Goal: Task Accomplishment & Management: Manage account settings

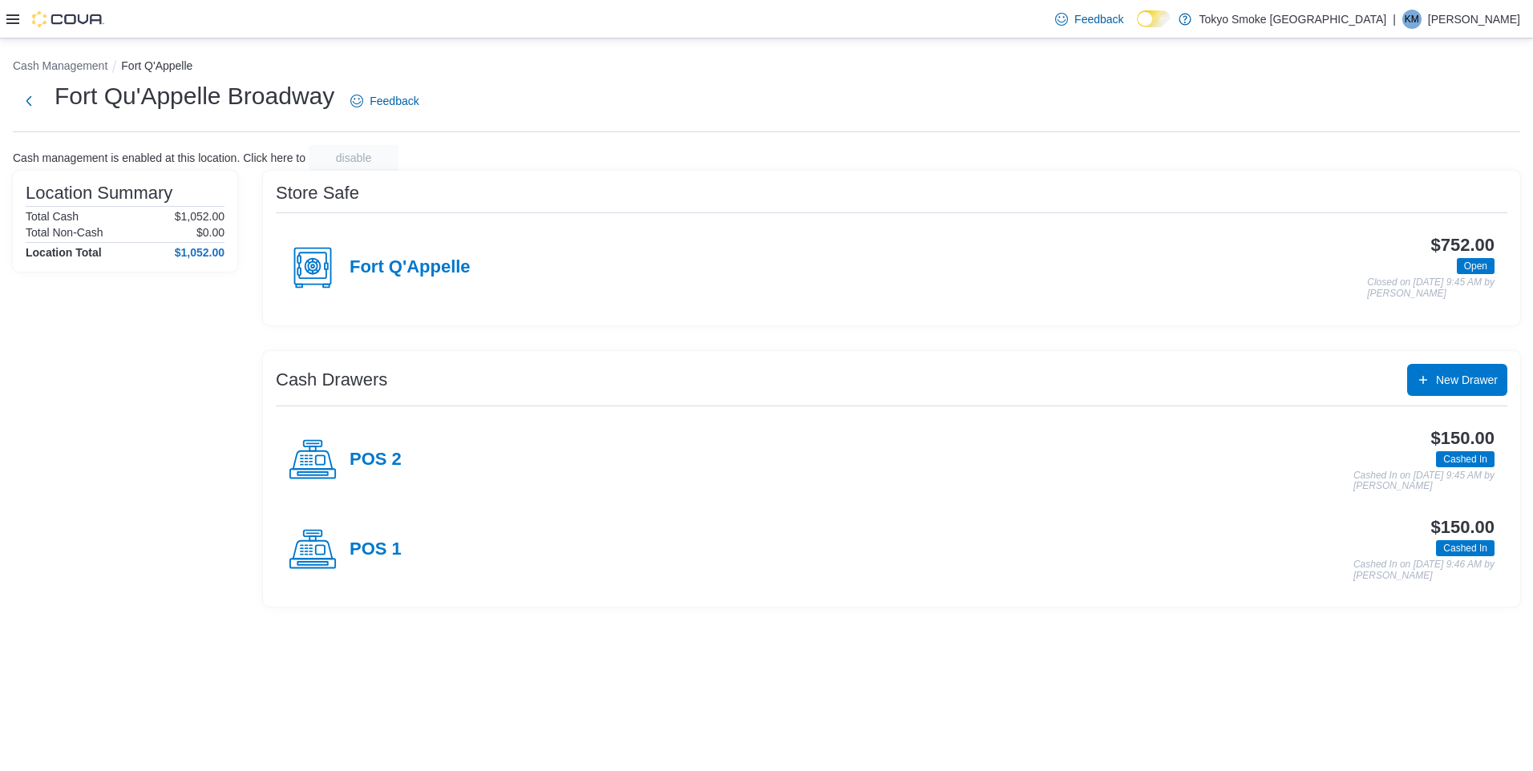
click at [18, 13] on icon at bounding box center [12, 19] width 13 height 13
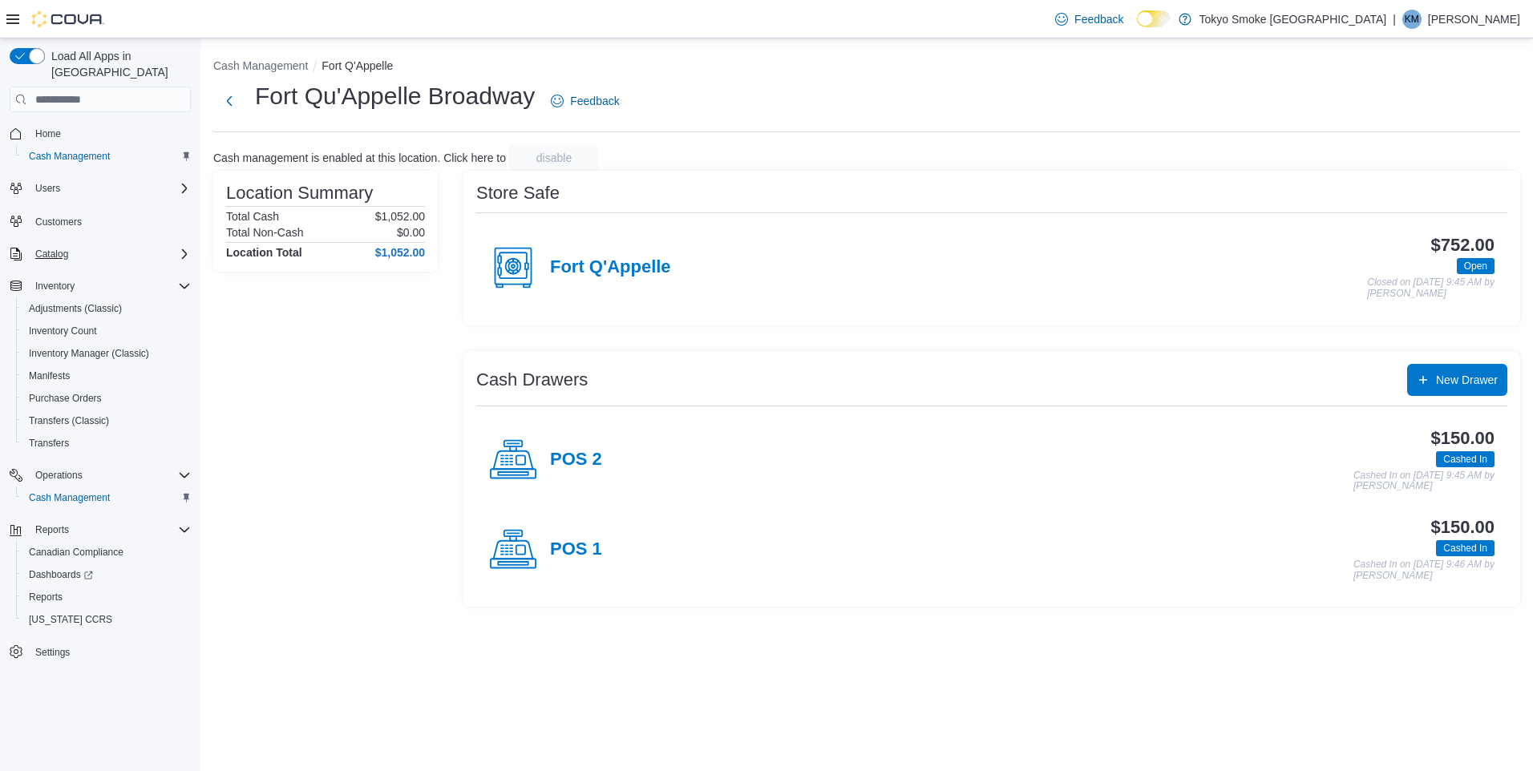
click at [90, 245] on div "Catalog" at bounding box center [110, 254] width 162 height 19
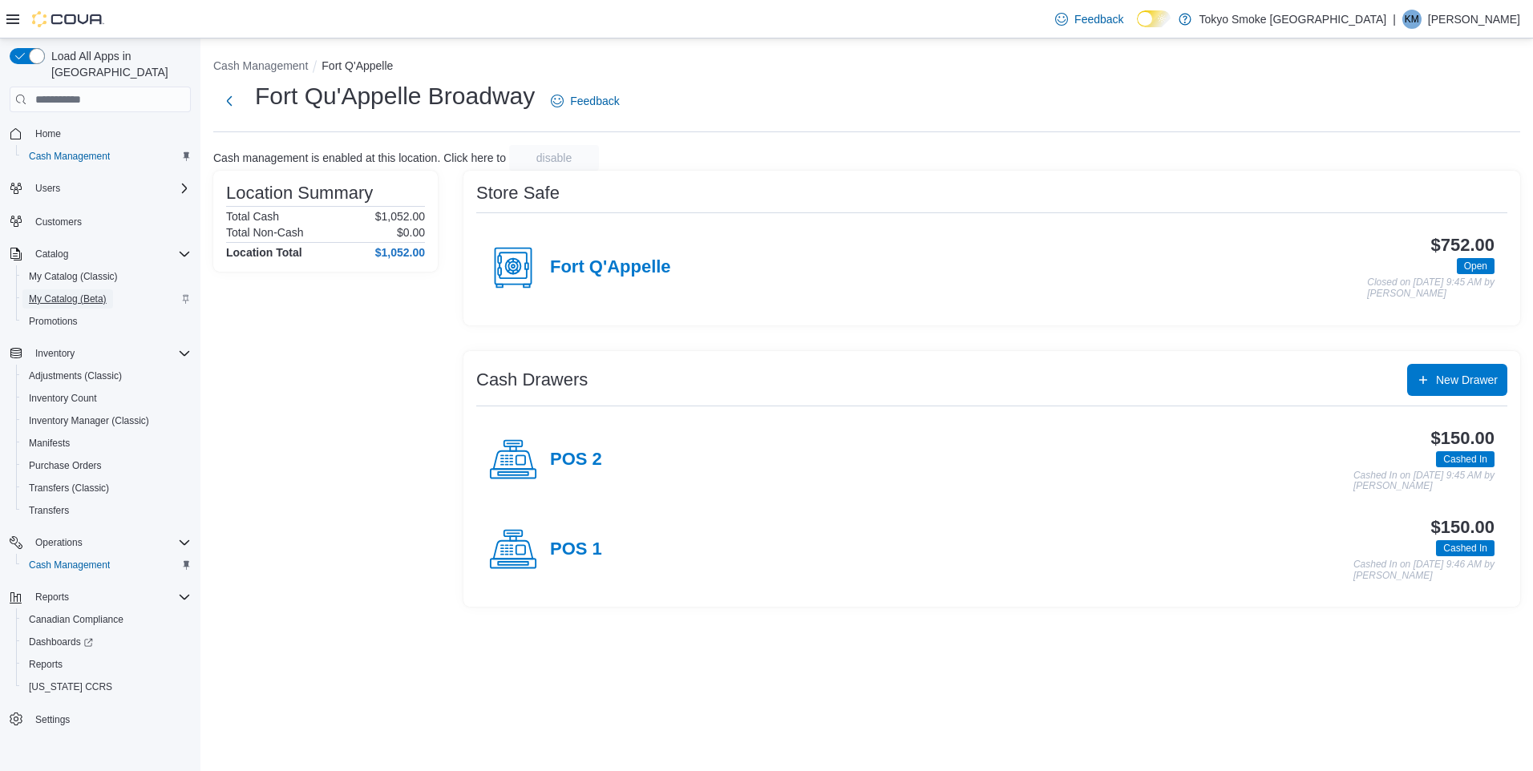
click at [75, 293] on span "My Catalog (Beta)" at bounding box center [68, 299] width 78 height 13
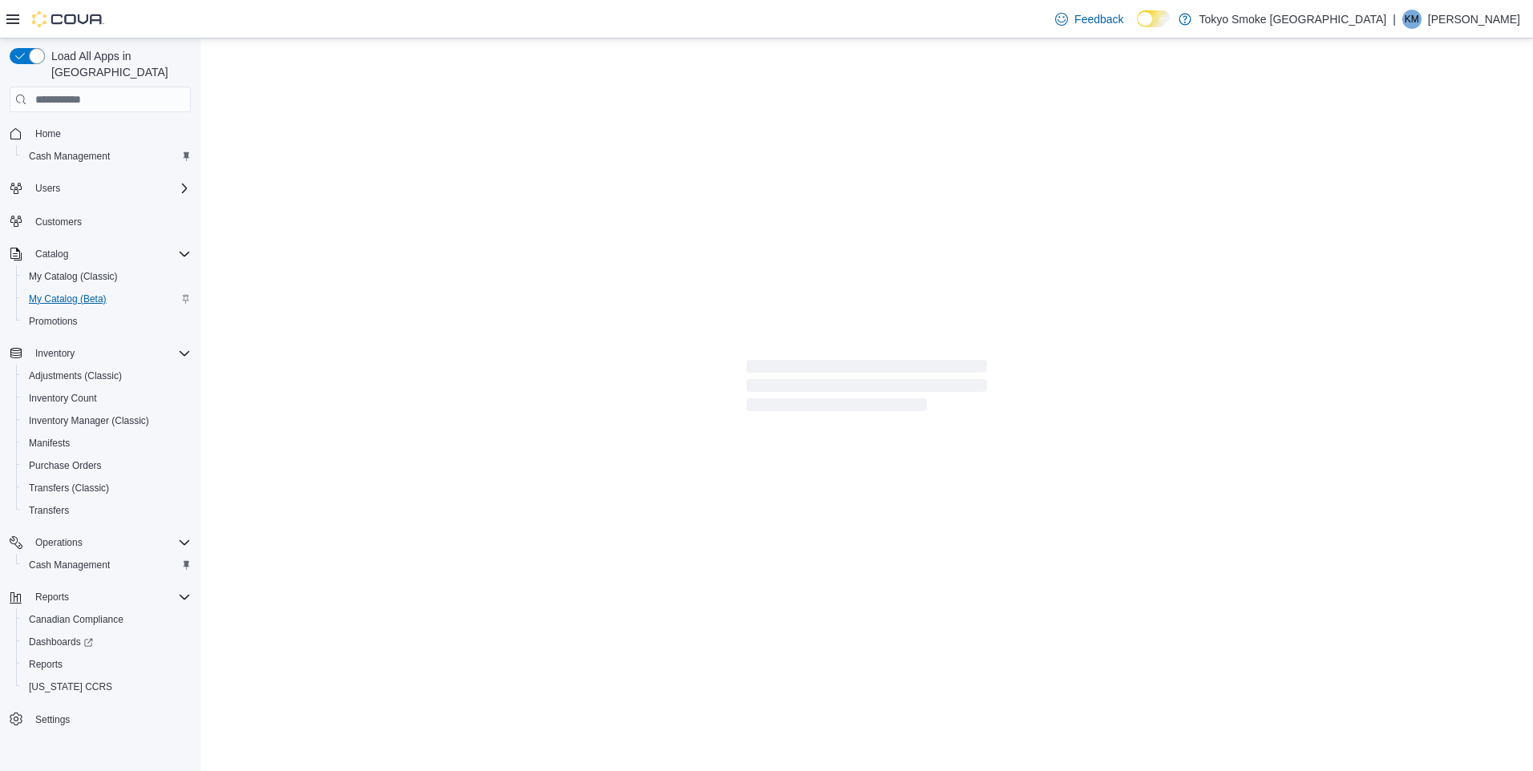
select select "**********"
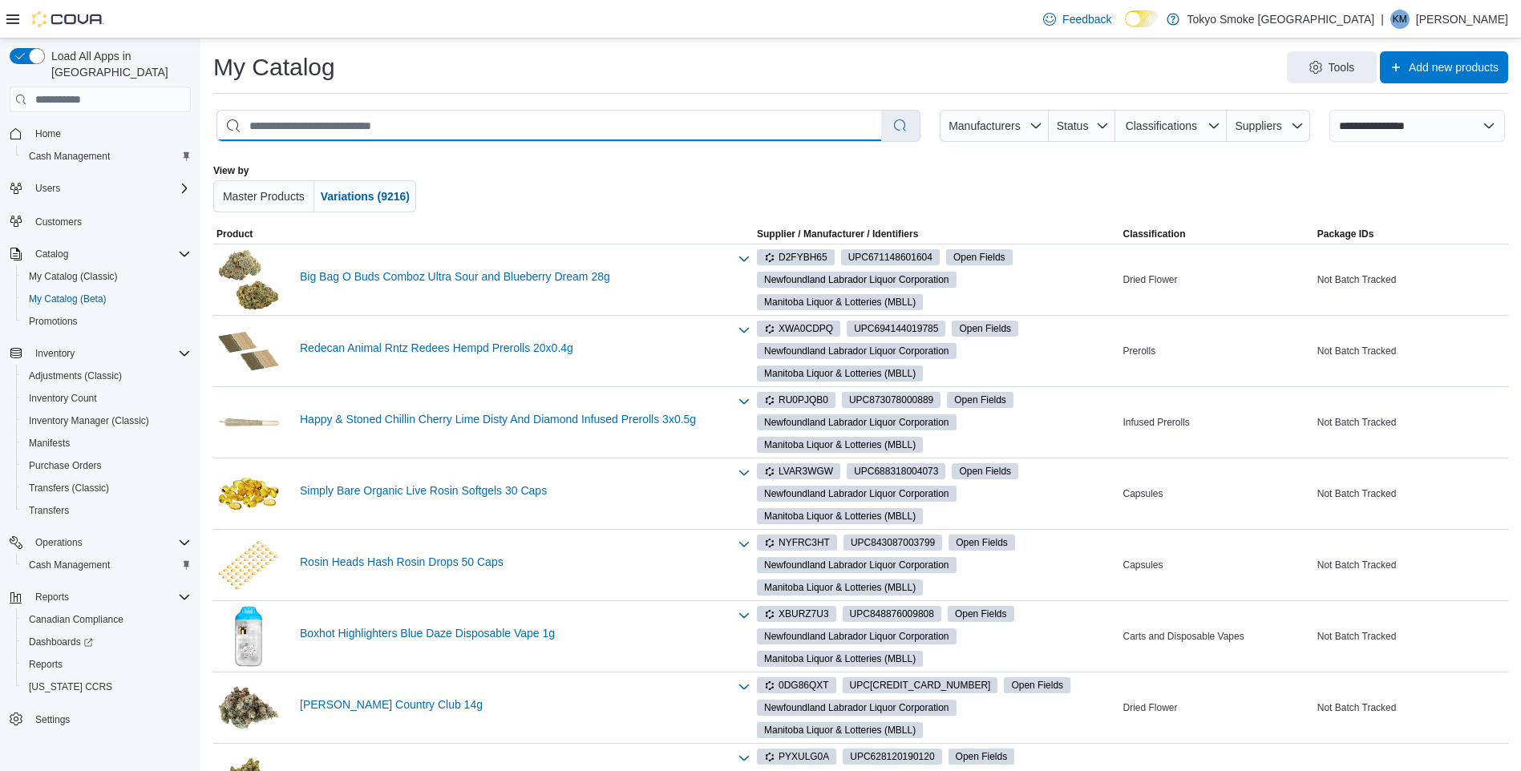
click at [355, 132] on input "search" at bounding box center [549, 126] width 664 height 30
type input "******"
select select "*********"
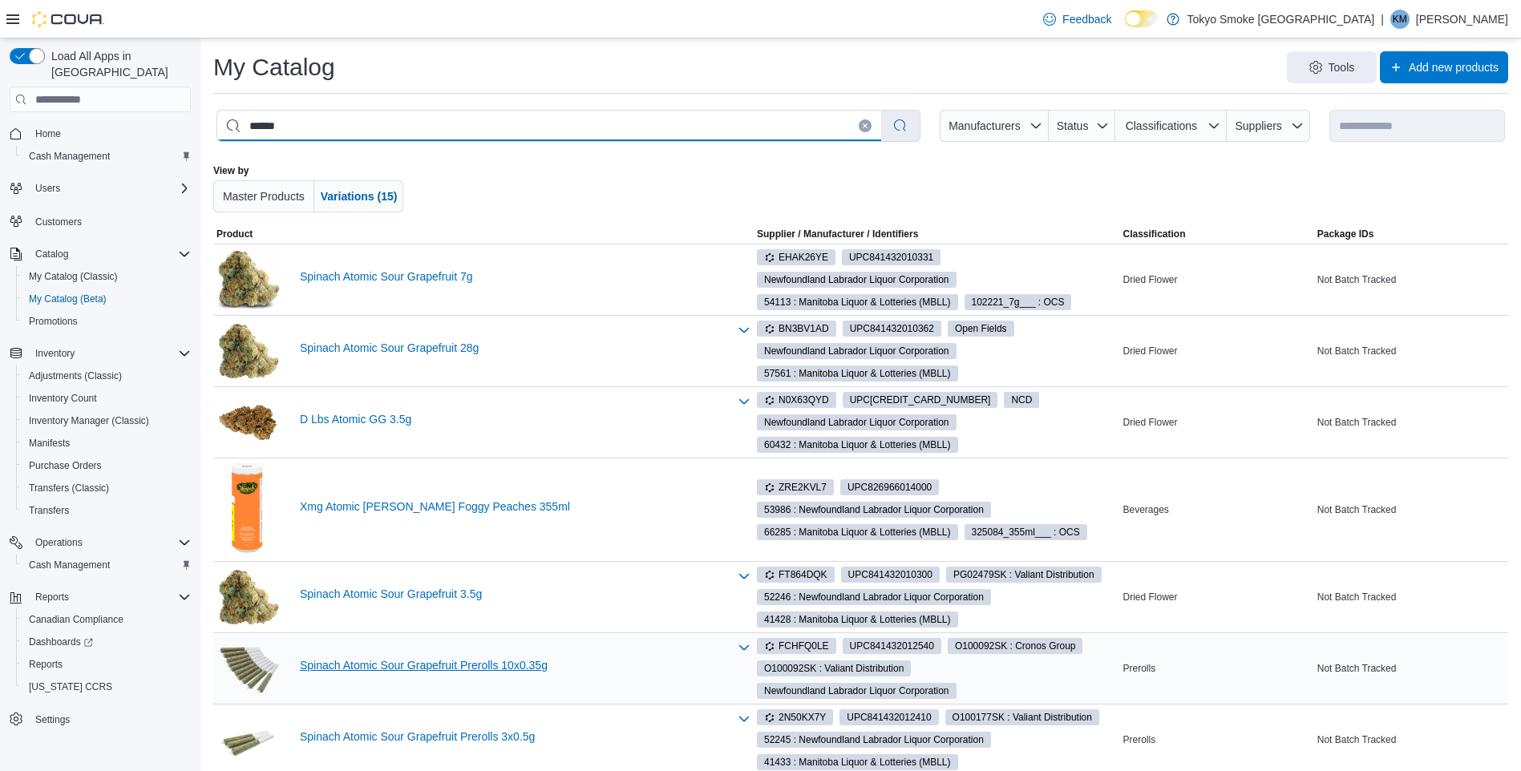
type input "******"
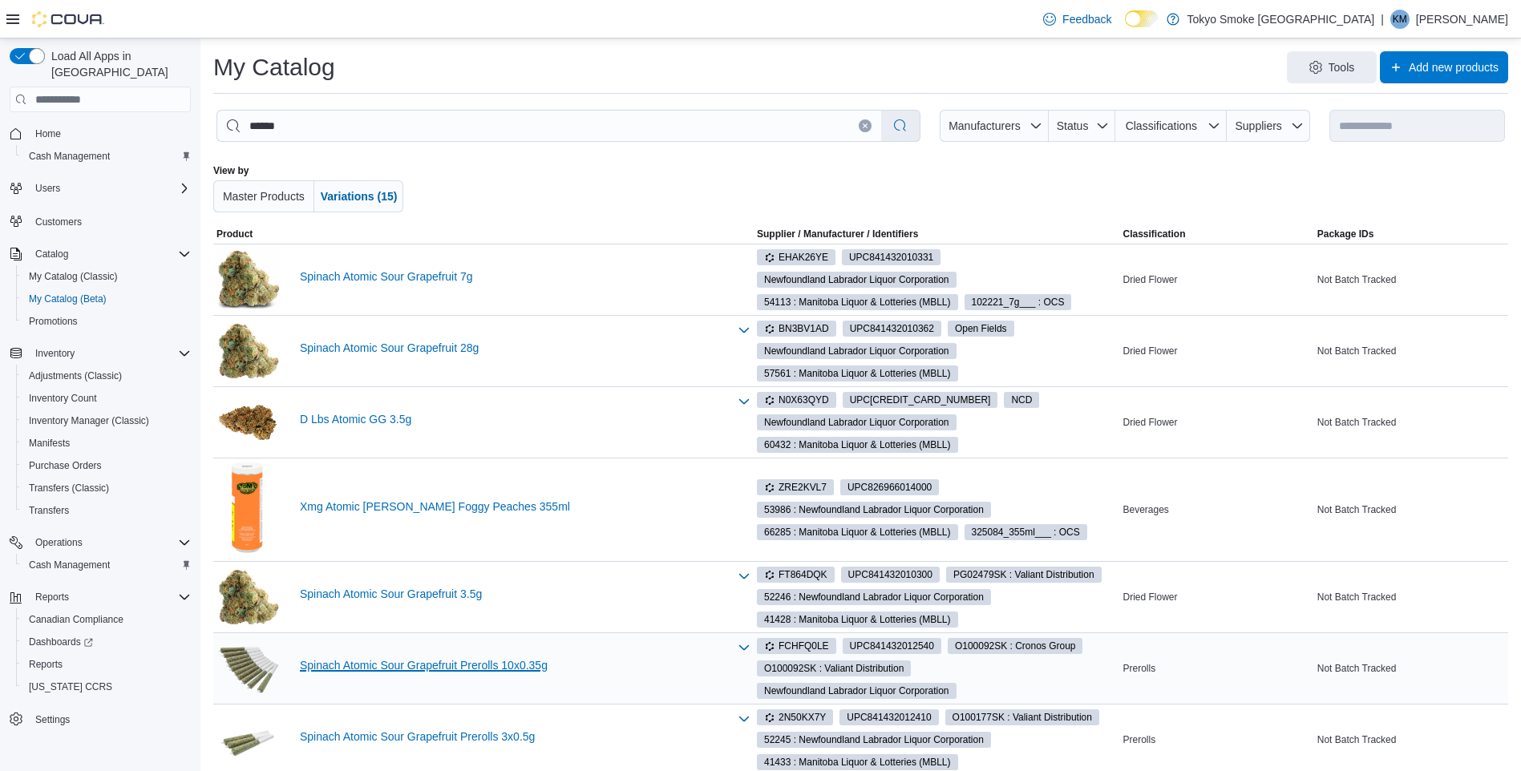
click at [459, 672] on link "Spinach Atomic Sour Grapefruit Prerolls 10x0.35g" at bounding box center [514, 665] width 428 height 13
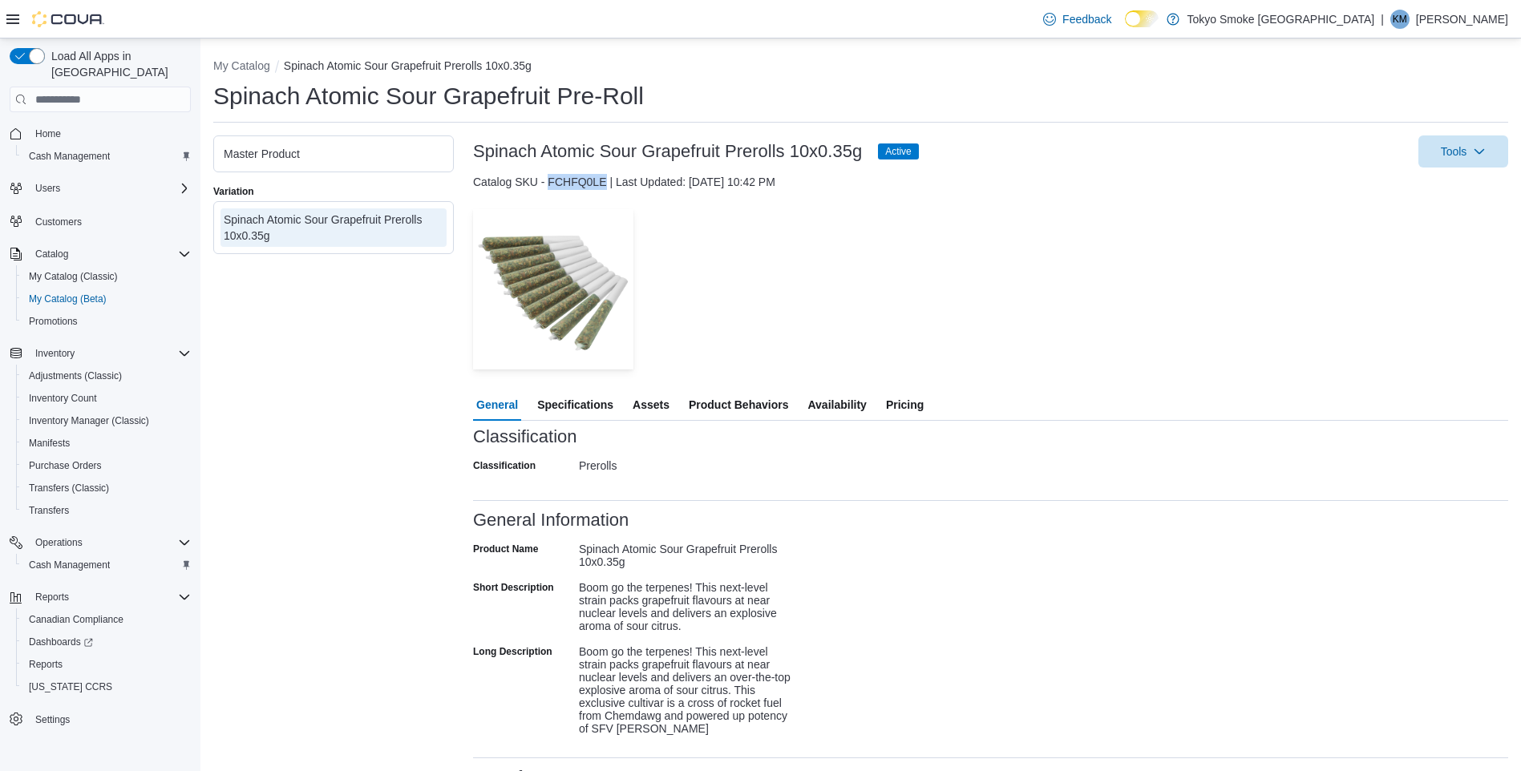
drag, startPoint x: 607, startPoint y: 181, endPoint x: 549, endPoint y: 185, distance: 57.9
click at [549, 185] on div "Catalog SKU - FCHFQ0LE | Last Updated: June 17, 2025 10:42 PM" at bounding box center [990, 182] width 1035 height 16
copy div "FCHFQ0LE"
click at [242, 61] on button "My Catalog" at bounding box center [241, 65] width 57 height 13
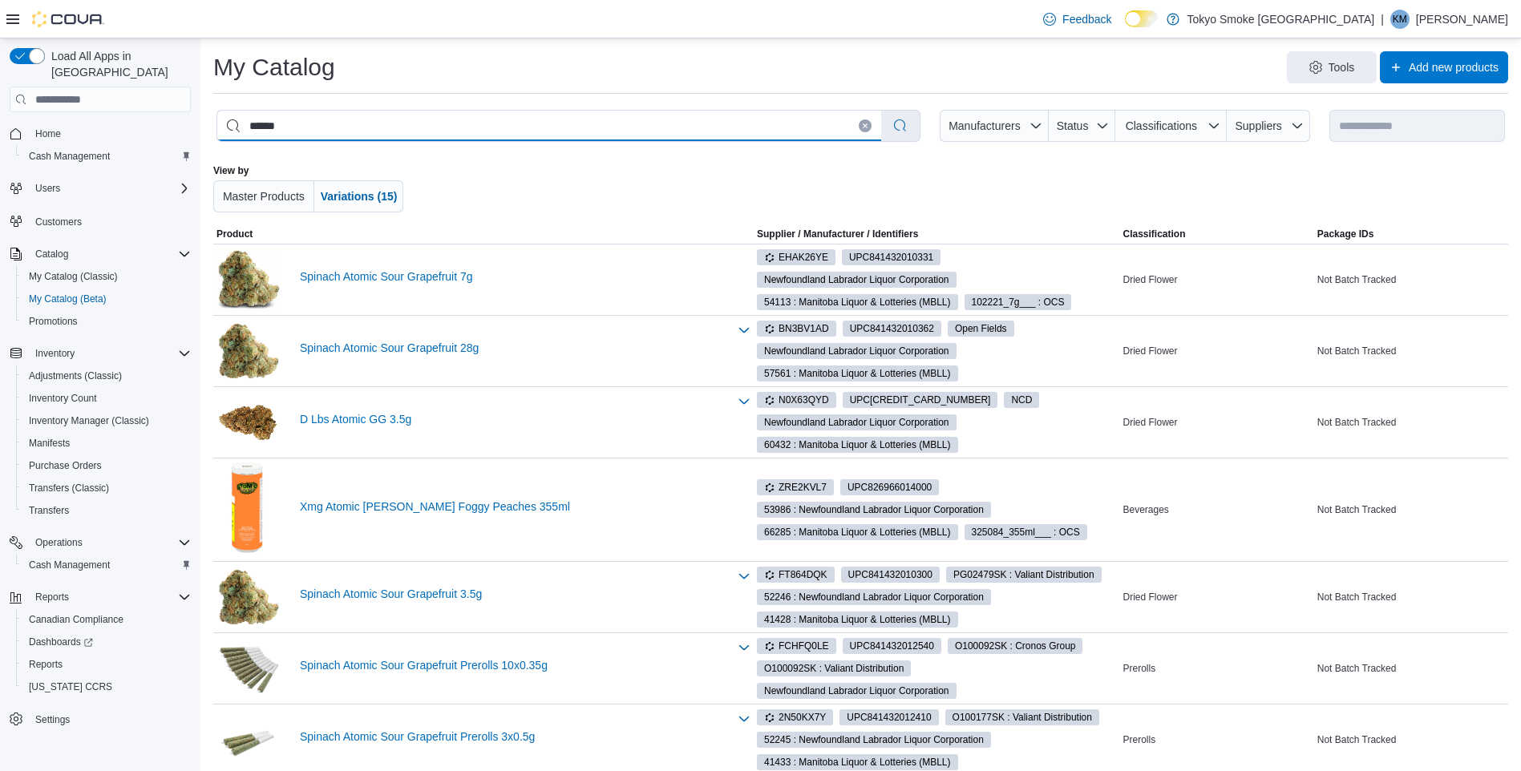
click at [352, 124] on input "******" at bounding box center [549, 126] width 664 height 30
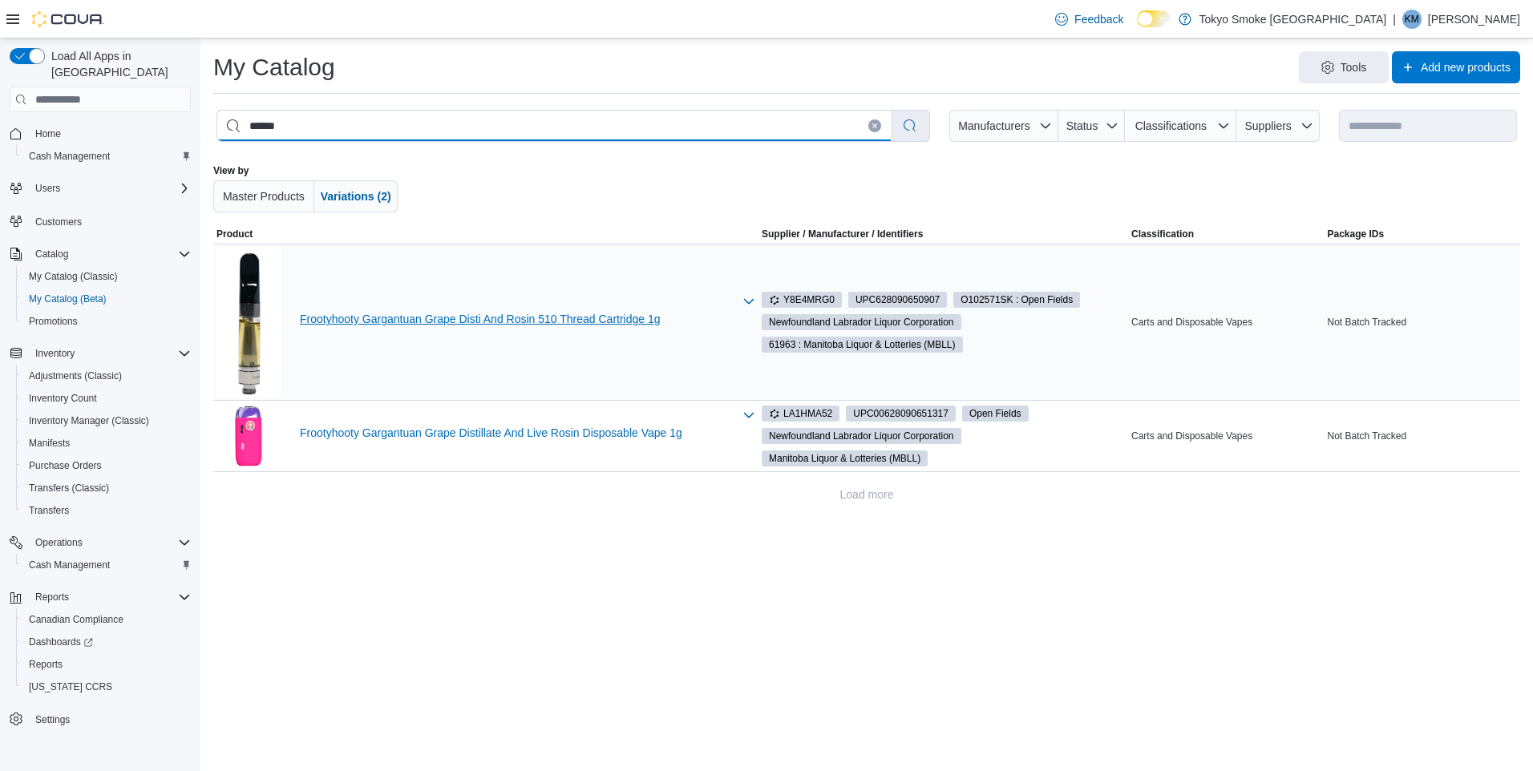
type input "******"
click at [503, 316] on link "Frootyhooty Gargantuan Grape Disti And Rosin 510 Thread Cartridge 1g" at bounding box center [516, 319] width 433 height 13
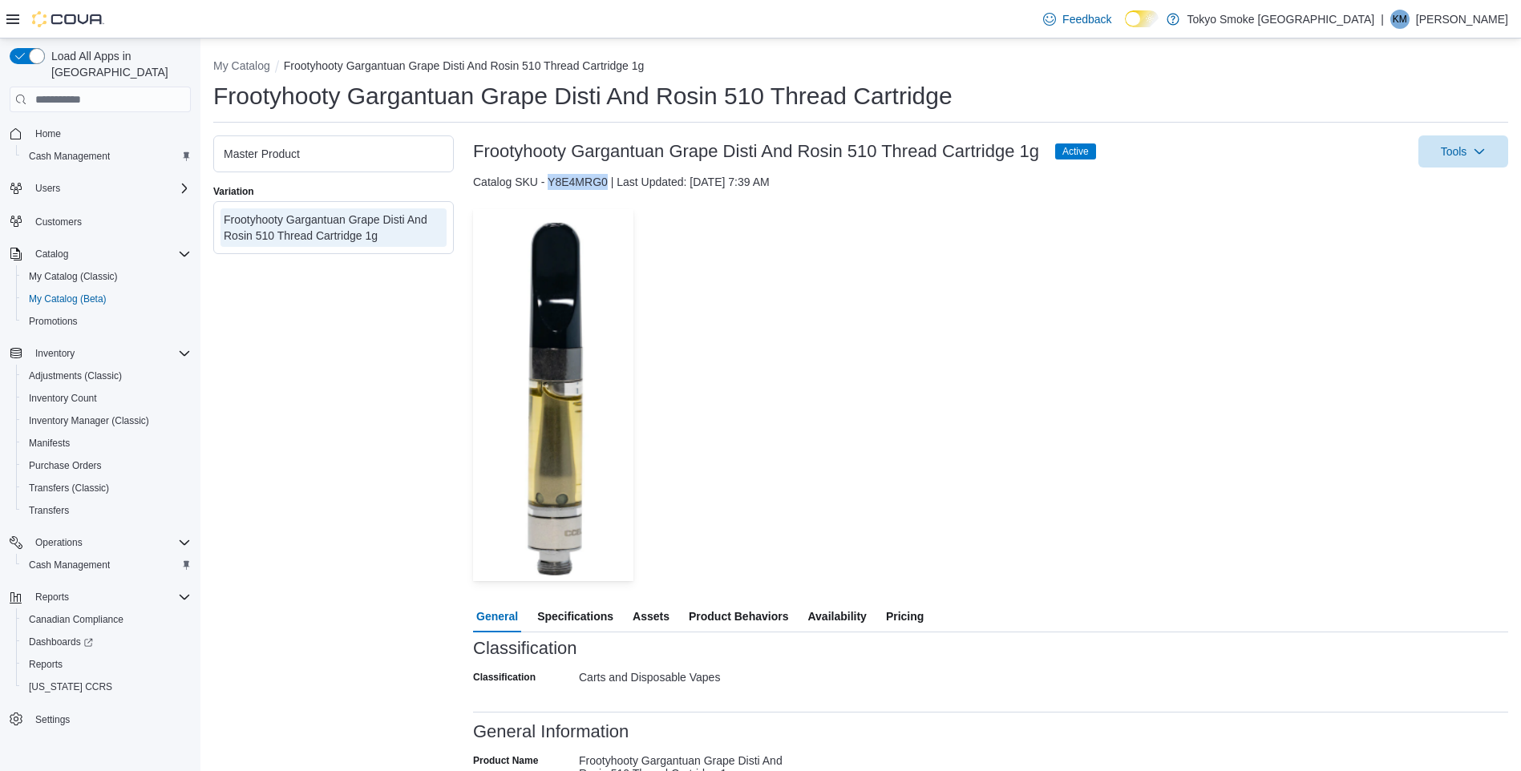
drag, startPoint x: 607, startPoint y: 182, endPoint x: 549, endPoint y: 180, distance: 57.7
click at [549, 180] on div "Catalog SKU - Y8E4MRG0 | Last Updated: July 3, 2025 7:39 AM" at bounding box center [990, 182] width 1035 height 16
copy div "Y8E4MRG0"
click at [257, 65] on button "My Catalog" at bounding box center [241, 65] width 57 height 13
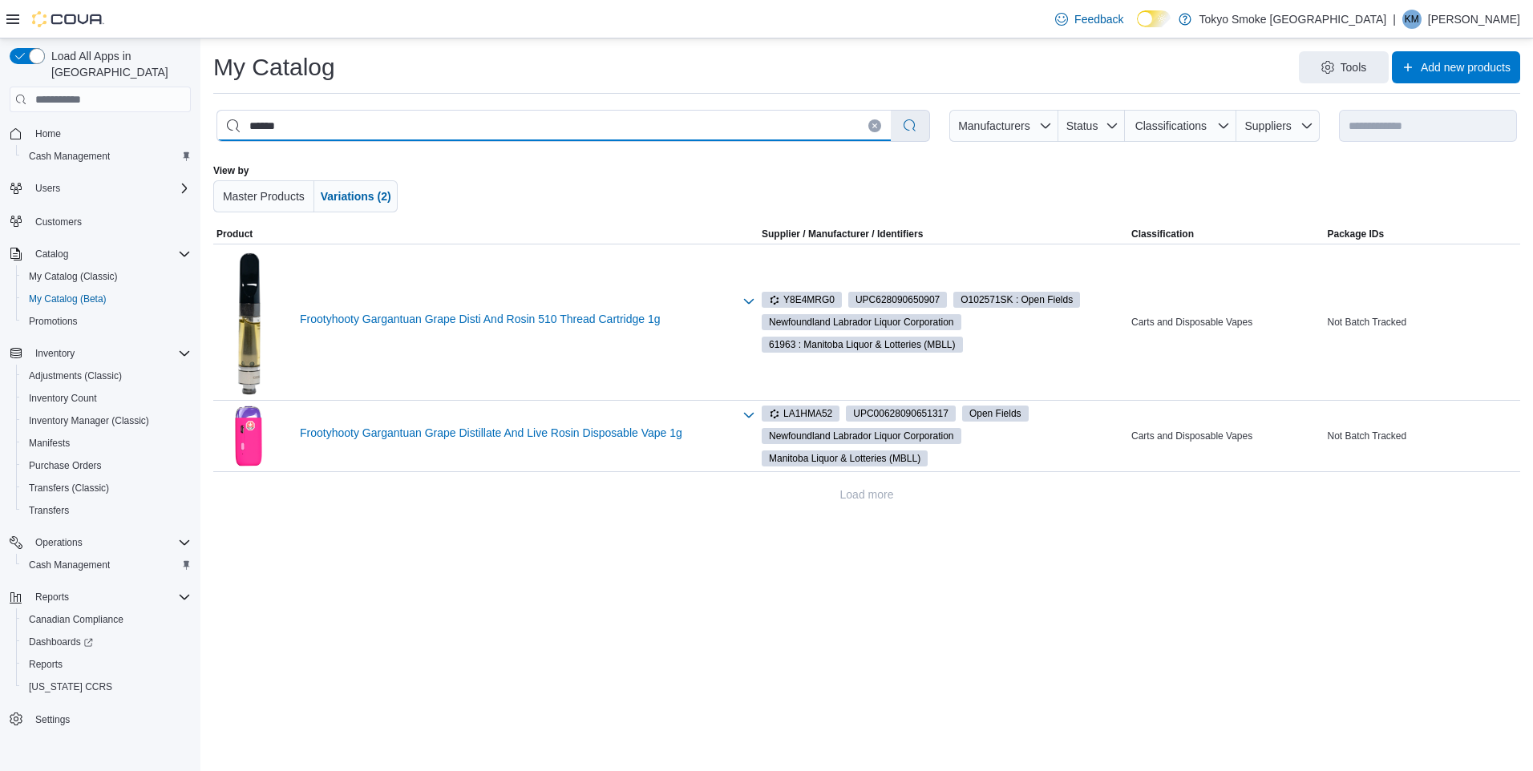
click at [336, 124] on input "******" at bounding box center [553, 126] width 673 height 30
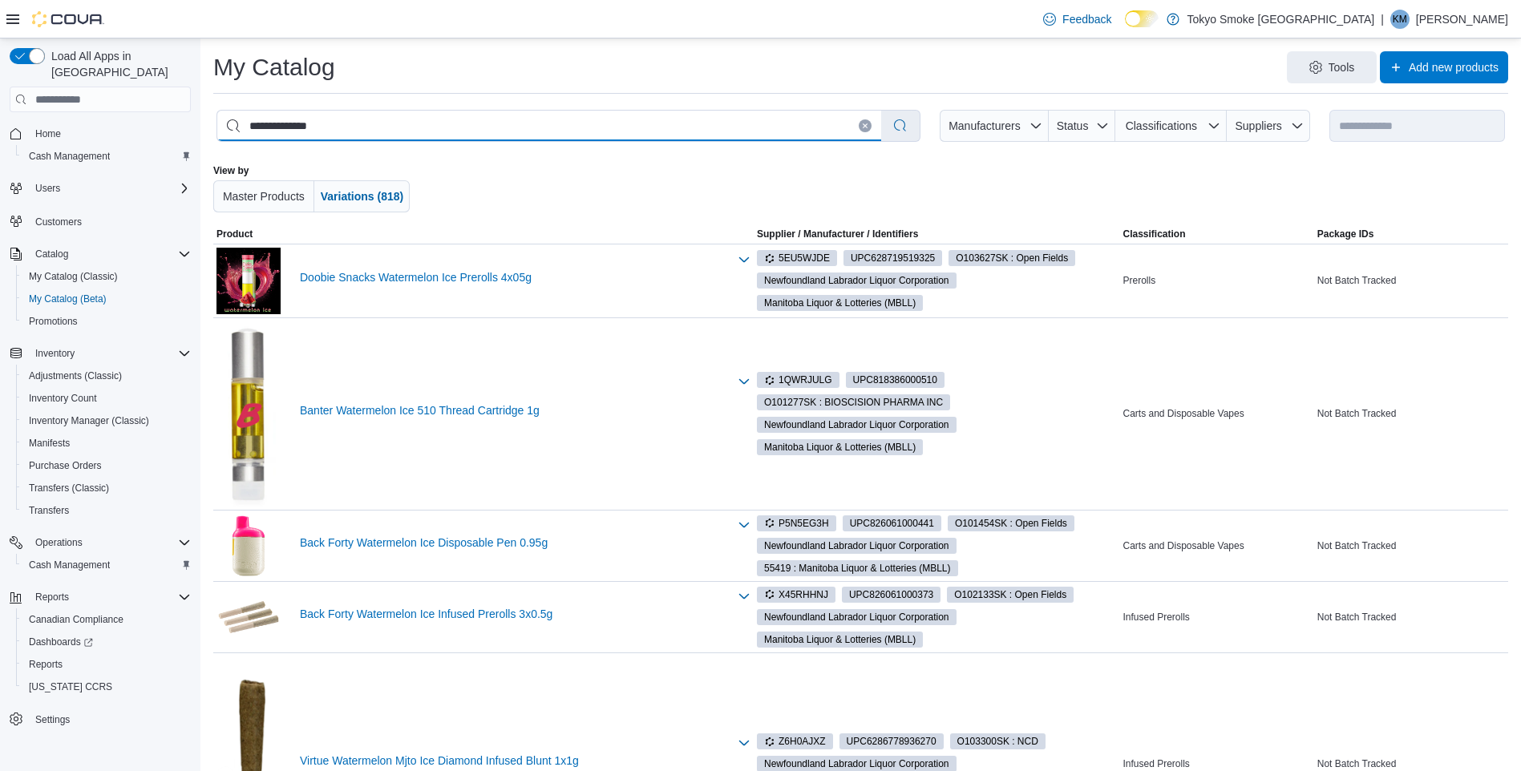
type input "**********"
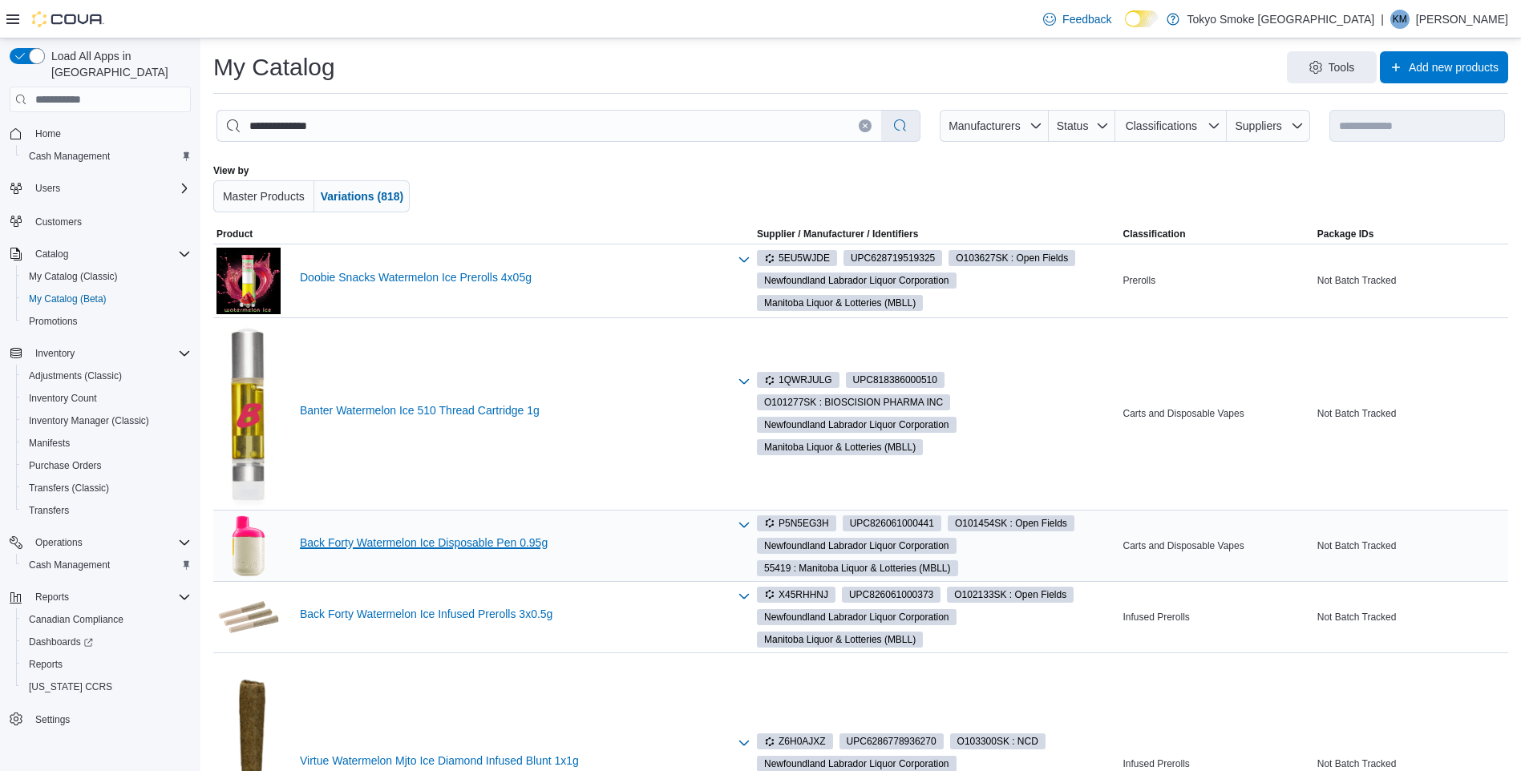
click at [410, 542] on link "Back Forty Watermelon Ice Disposable Pen 0.95g" at bounding box center [514, 542] width 428 height 13
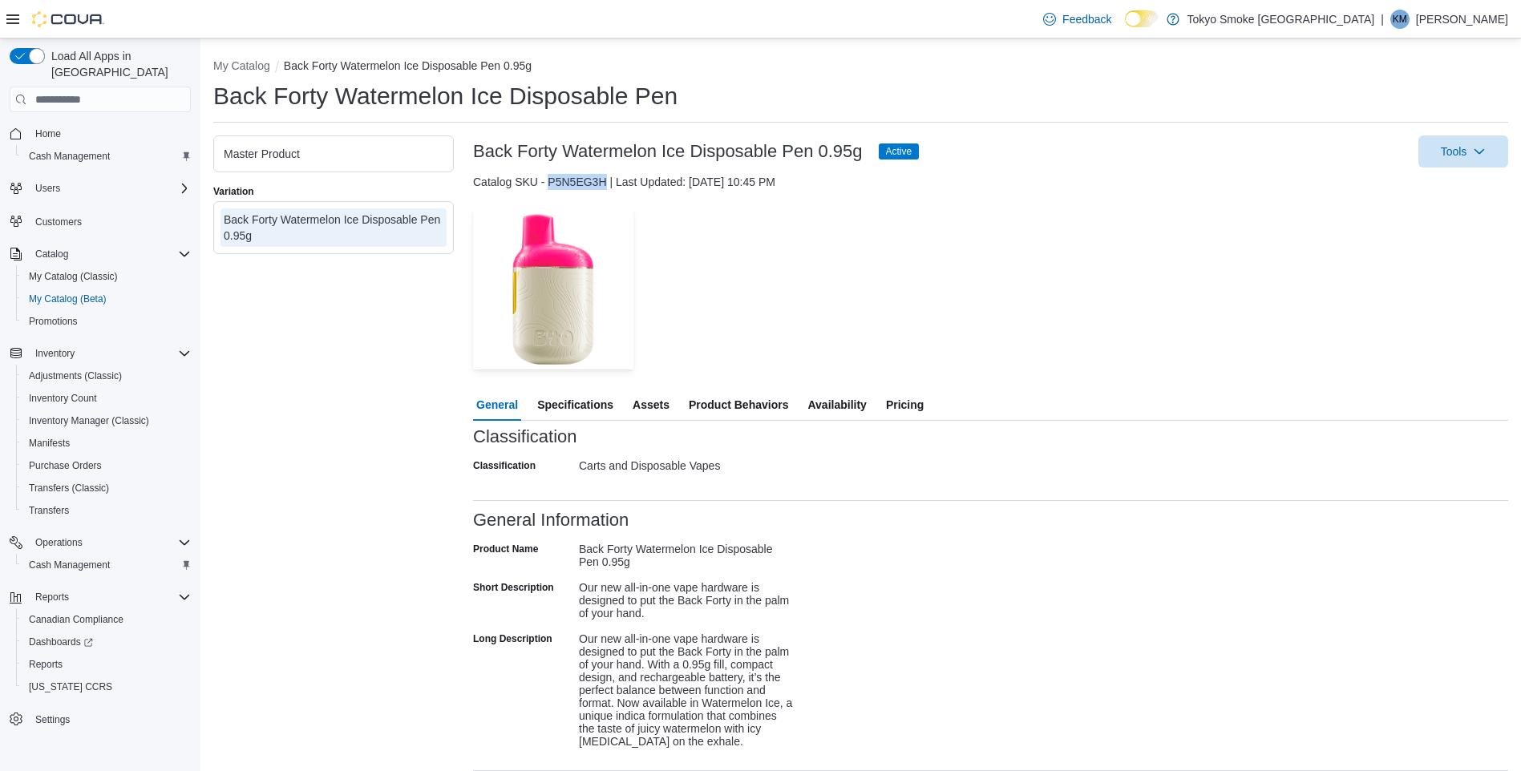
drag, startPoint x: 603, startPoint y: 180, endPoint x: 548, endPoint y: 184, distance: 54.7
click at [548, 184] on div "Catalog SKU - P5N5EG3H | Last Updated: [DATE] 10:45 PM" at bounding box center [990, 182] width 1035 height 16
copy div "P5N5EG3H"
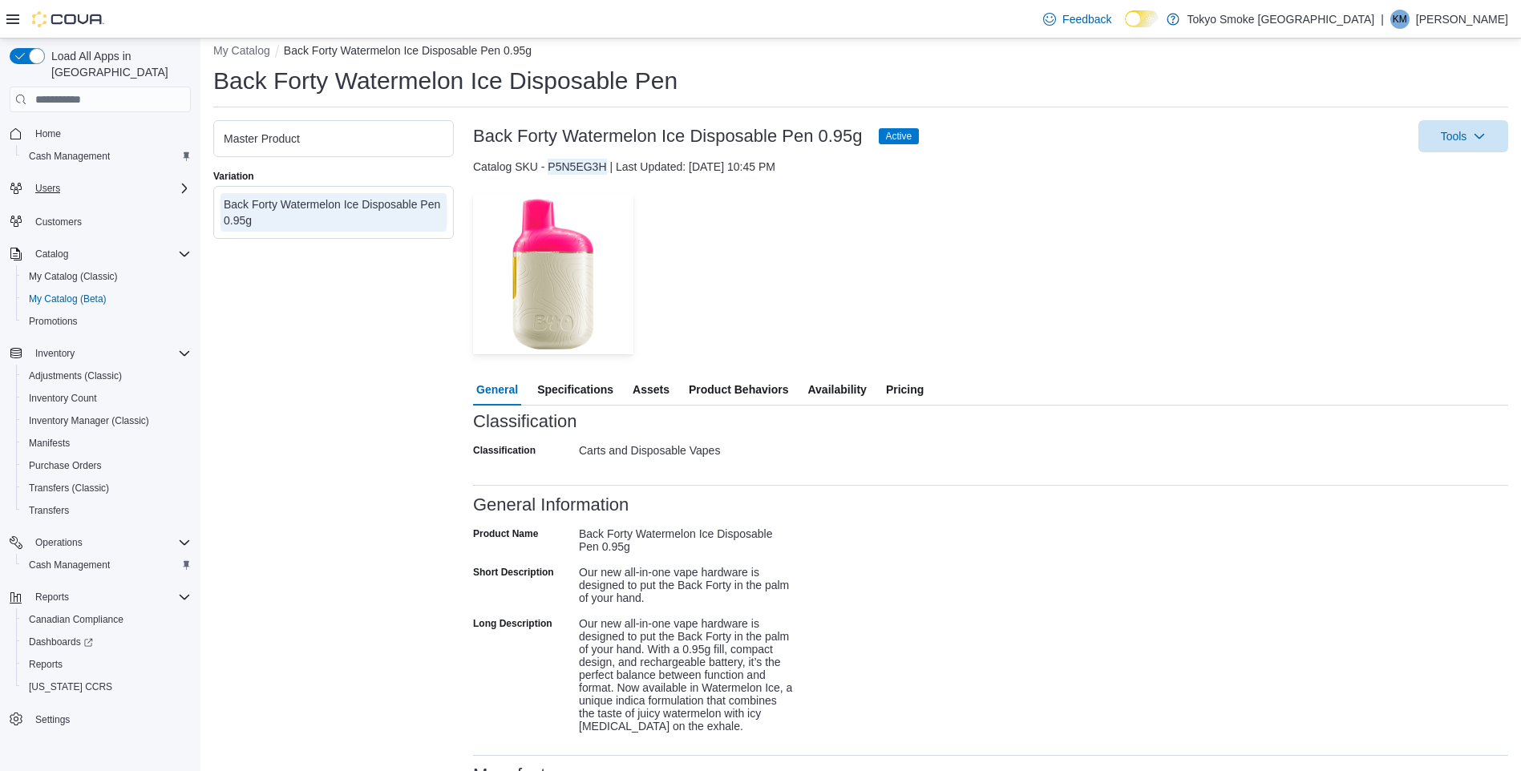
scroll to position [20, 0]
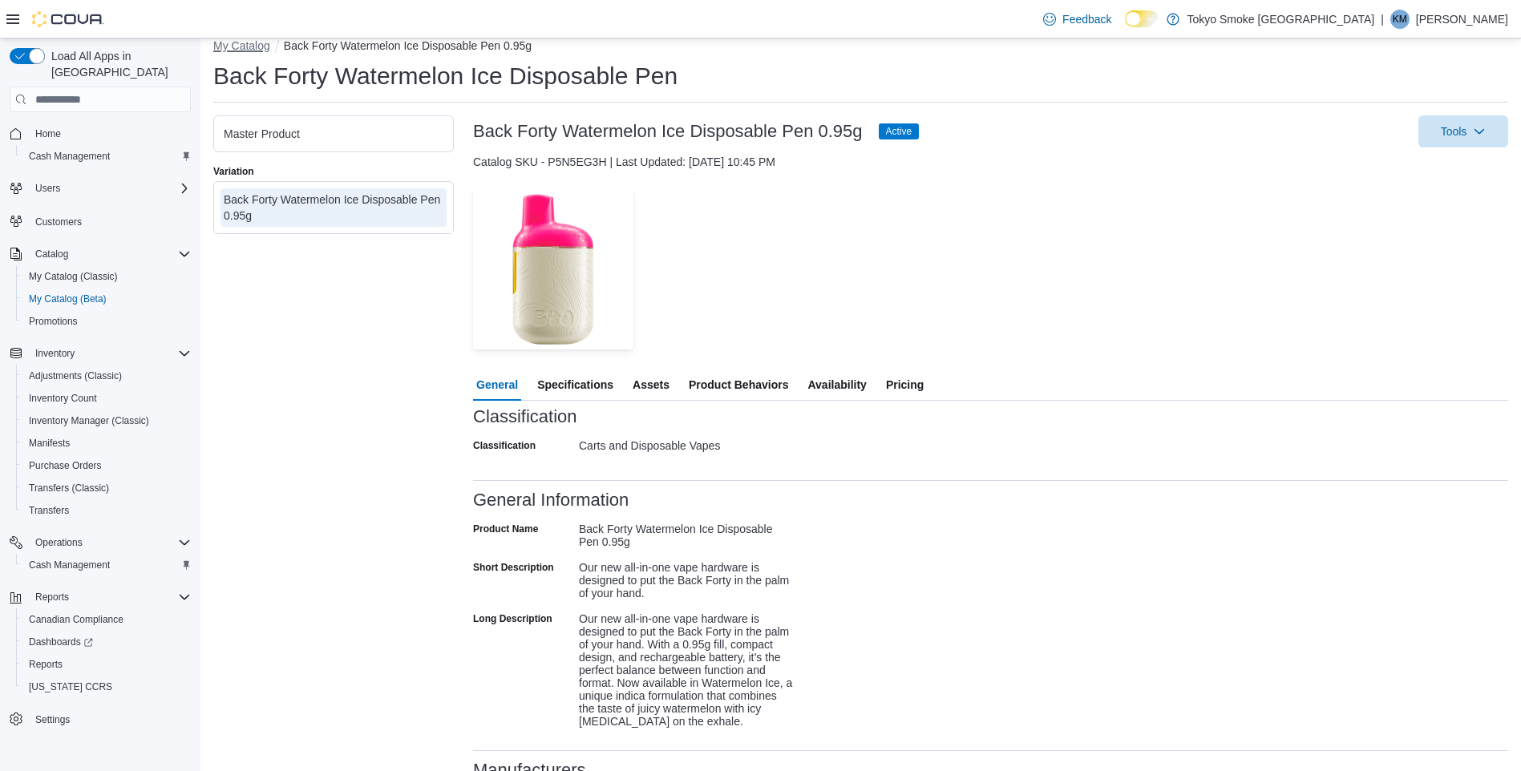
click at [253, 44] on button "My Catalog" at bounding box center [241, 45] width 57 height 13
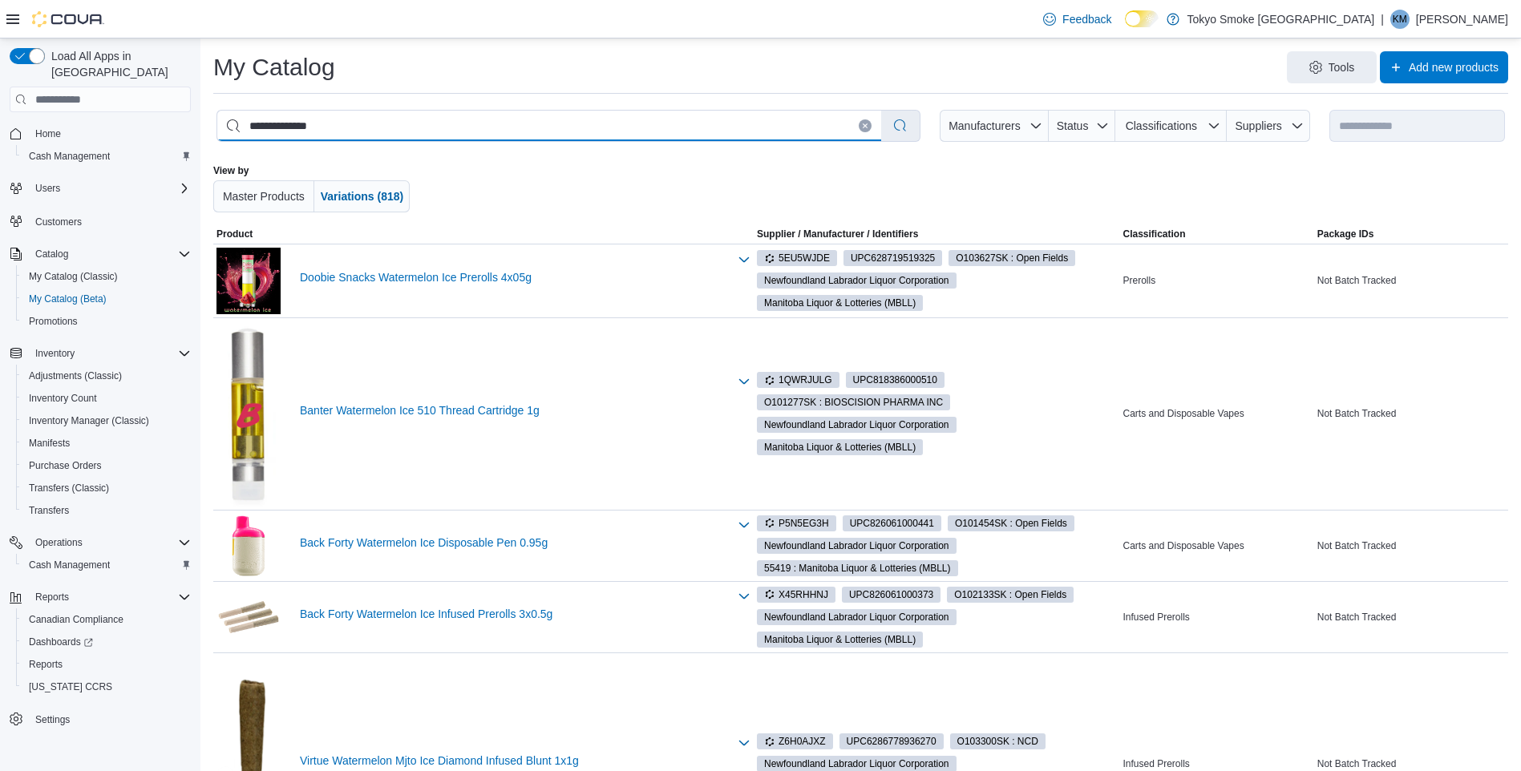
drag, startPoint x: 349, startPoint y: 123, endPoint x: 341, endPoint y: 120, distance: 8.4
click at [348, 123] on input "**********" at bounding box center [549, 126] width 664 height 30
click at [341, 120] on input "**********" at bounding box center [549, 126] width 664 height 30
drag, startPoint x: 341, startPoint y: 120, endPoint x: 220, endPoint y: 124, distance: 121.1
click at [220, 124] on input "**********" at bounding box center [549, 126] width 664 height 30
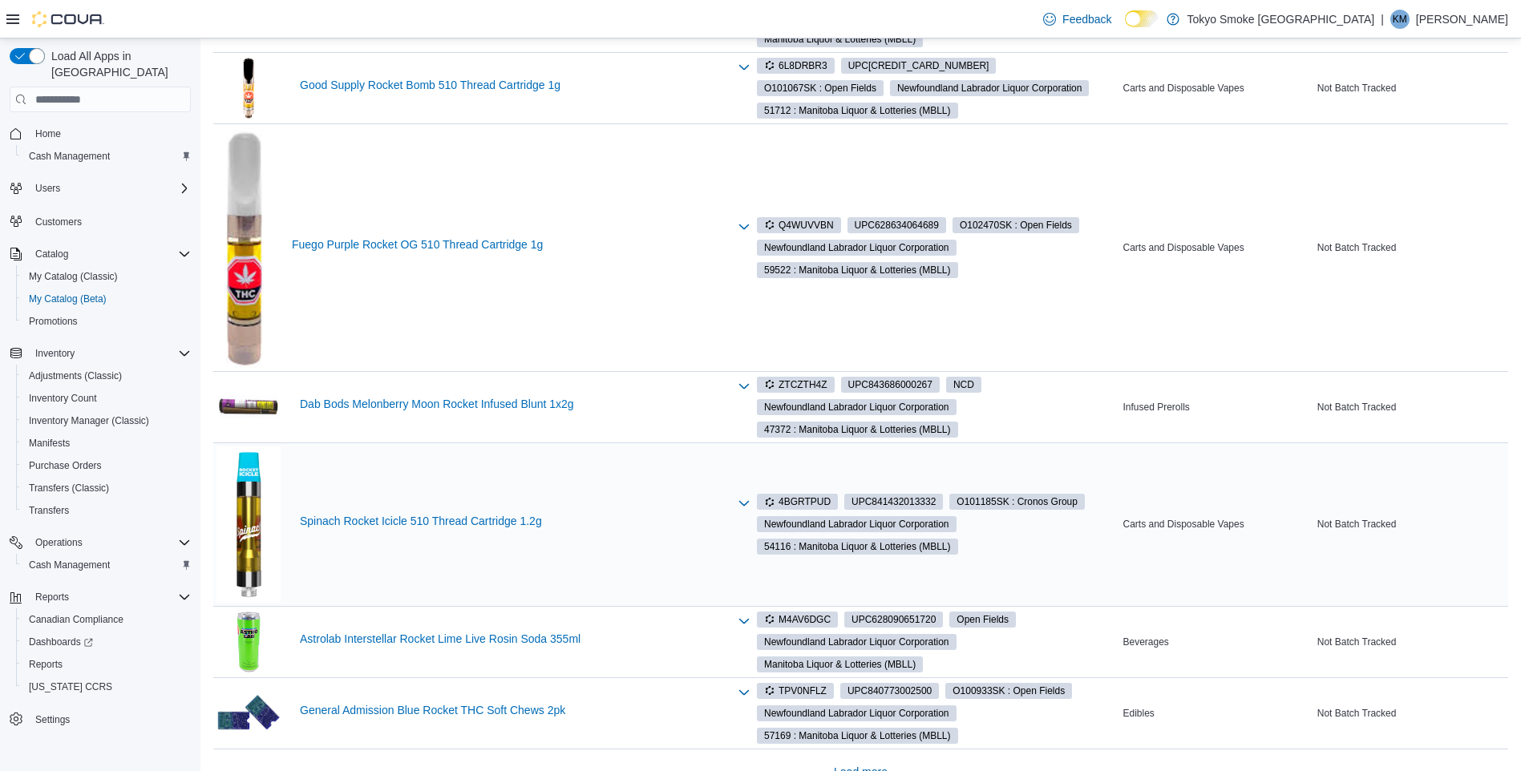
scroll to position [1413, 0]
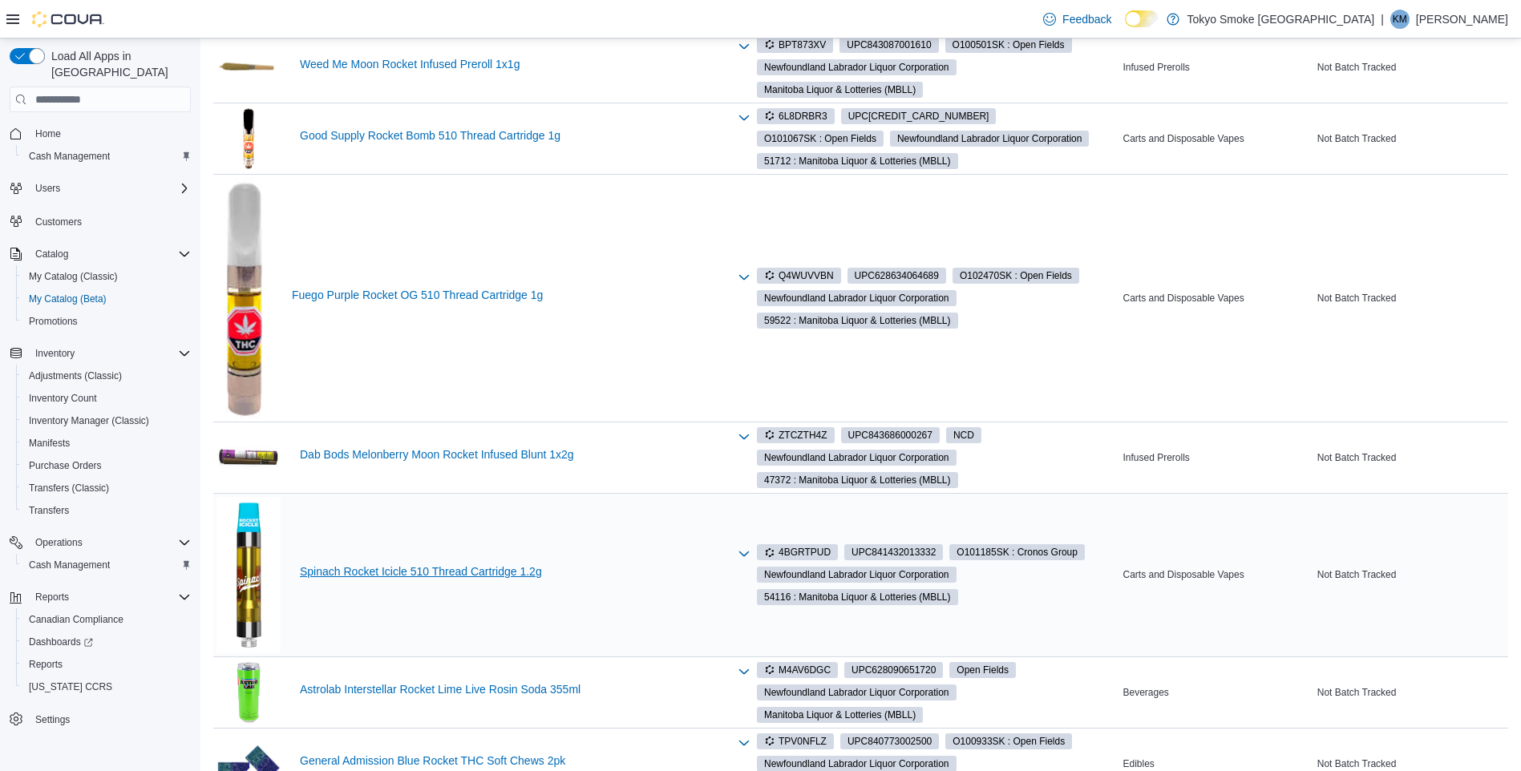
type input "*********"
click at [477, 573] on link "Spinach Rocket Icicle 510 Thread Cartridge 1.2g" at bounding box center [514, 571] width 428 height 13
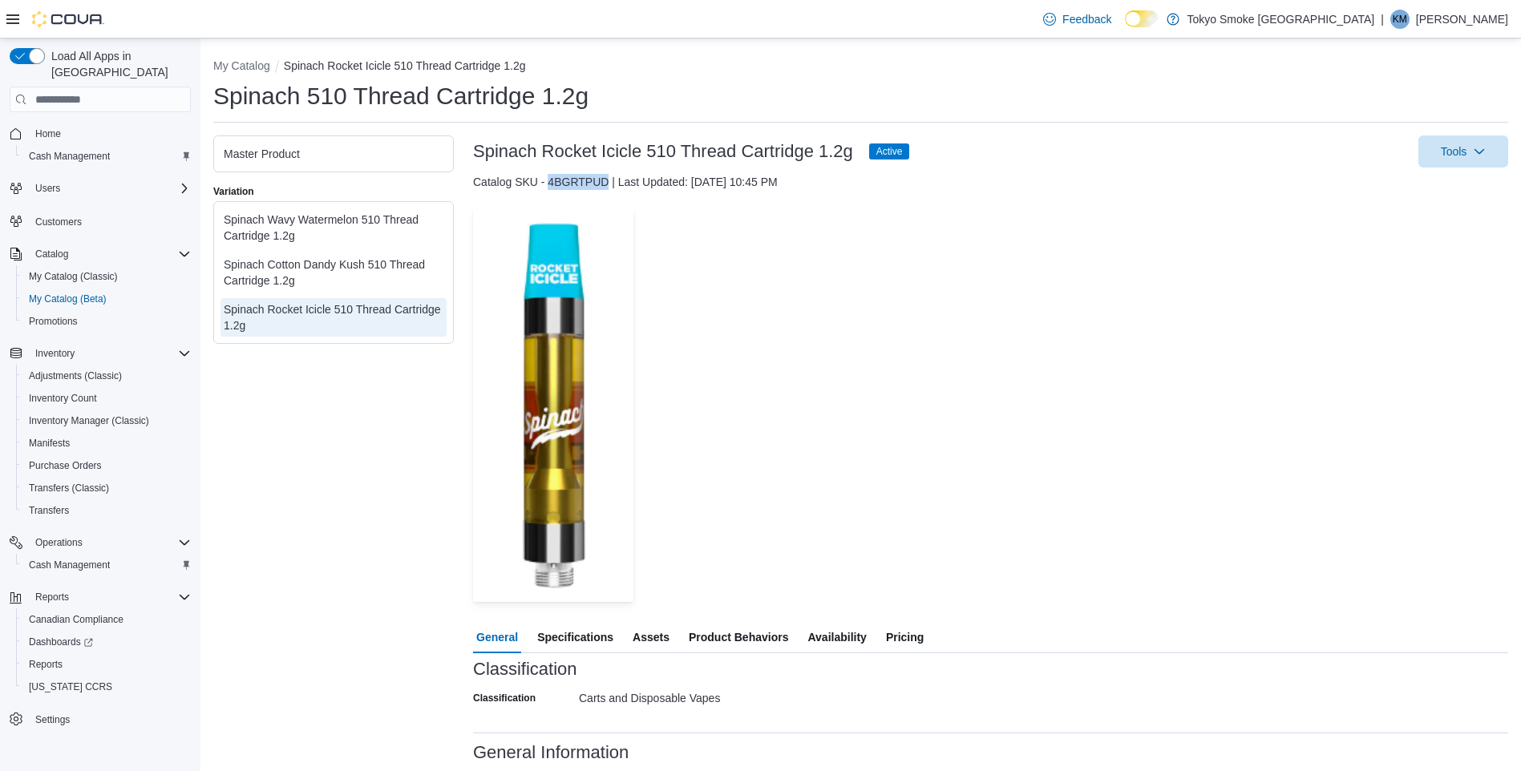
drag, startPoint x: 605, startPoint y: 180, endPoint x: 550, endPoint y: 184, distance: 55.4
click at [550, 184] on div "Catalog SKU - 4BGRTPUD | Last Updated: [DATE] 10:45 PM" at bounding box center [990, 182] width 1035 height 16
copy div "4BGRTPUD"
click at [255, 63] on button "My Catalog" at bounding box center [241, 65] width 57 height 13
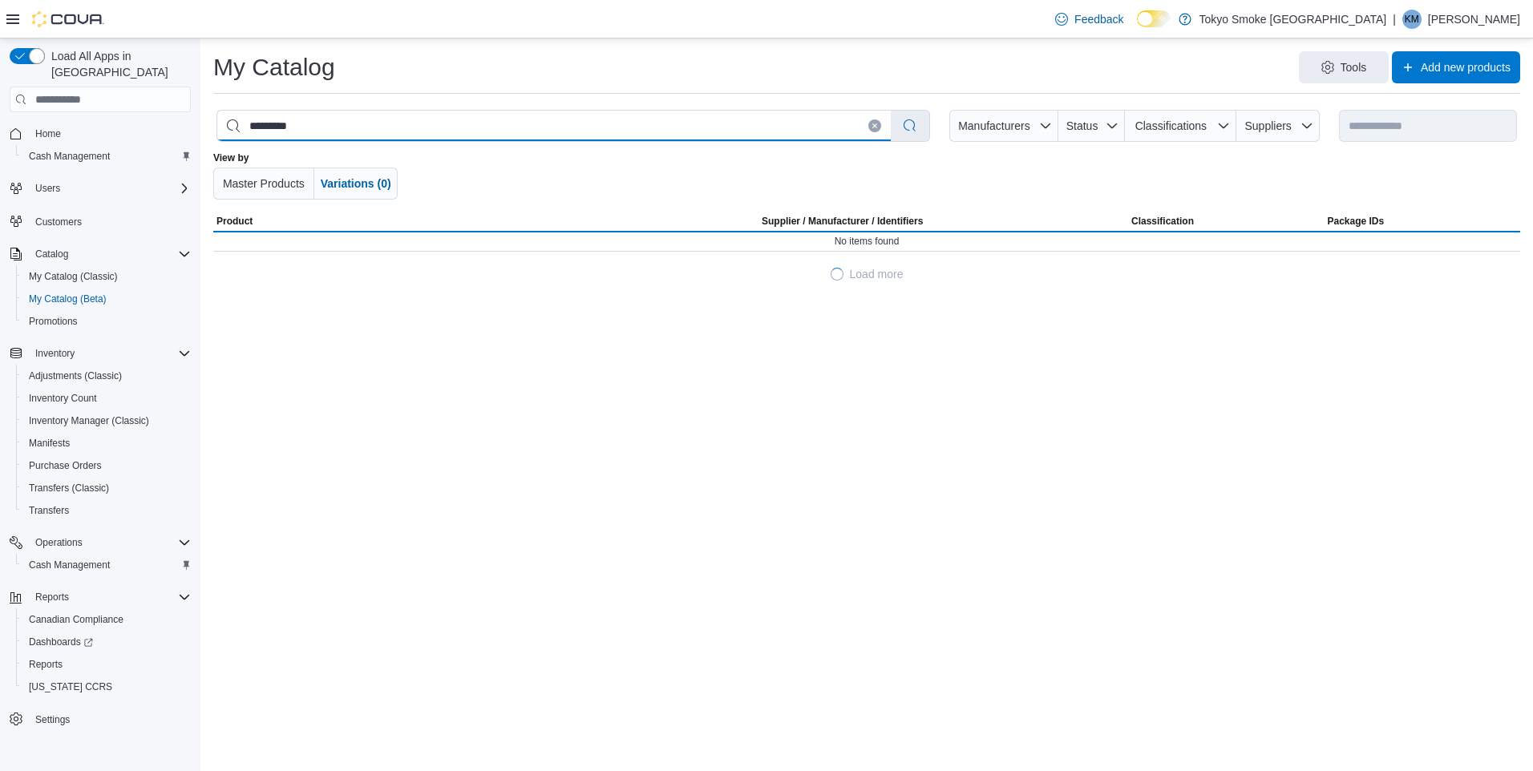
drag, startPoint x: 306, startPoint y: 120, endPoint x: 228, endPoint y: 127, distance: 78.0
click at [230, 126] on input "*********" at bounding box center [553, 126] width 673 height 30
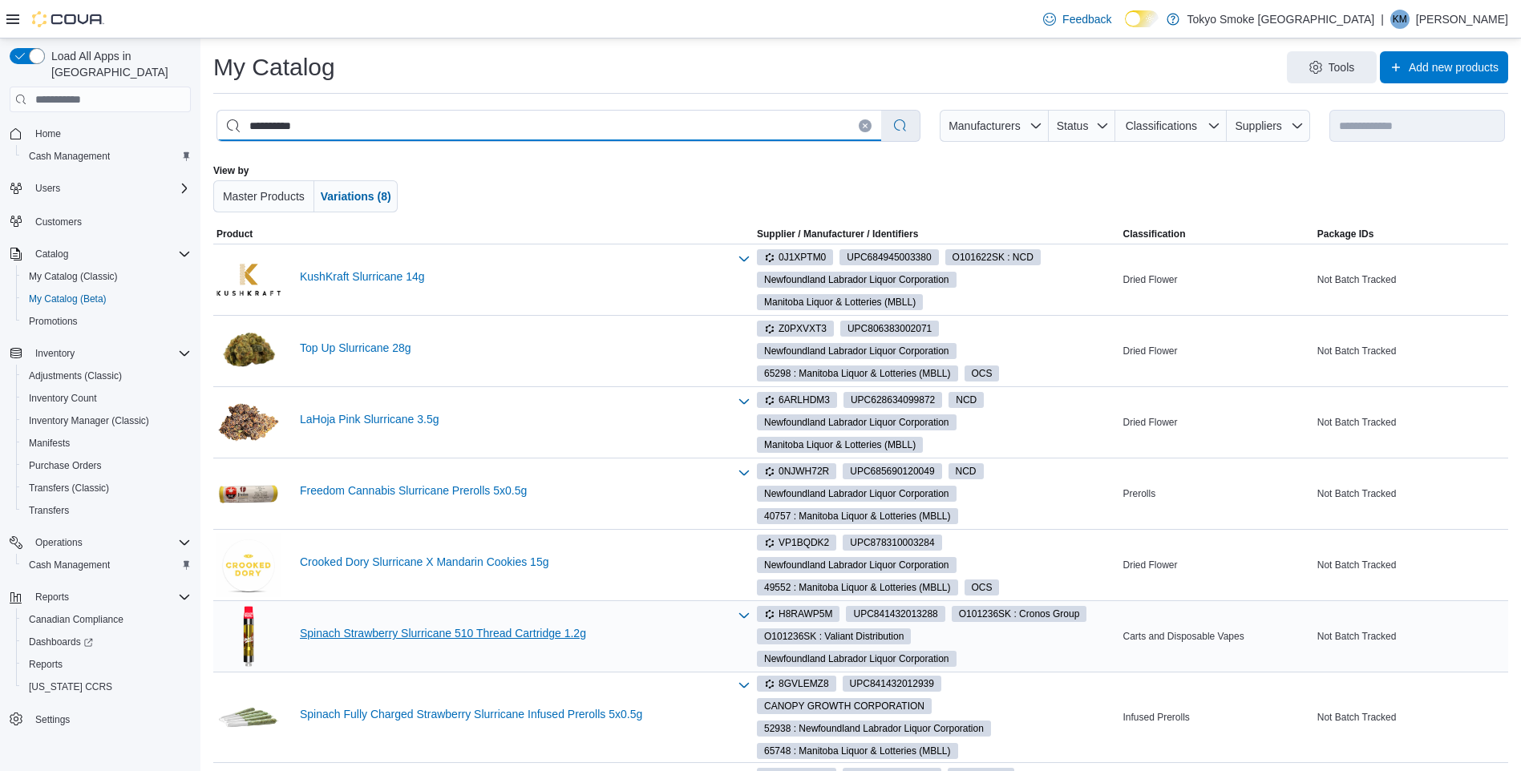
type input "**********"
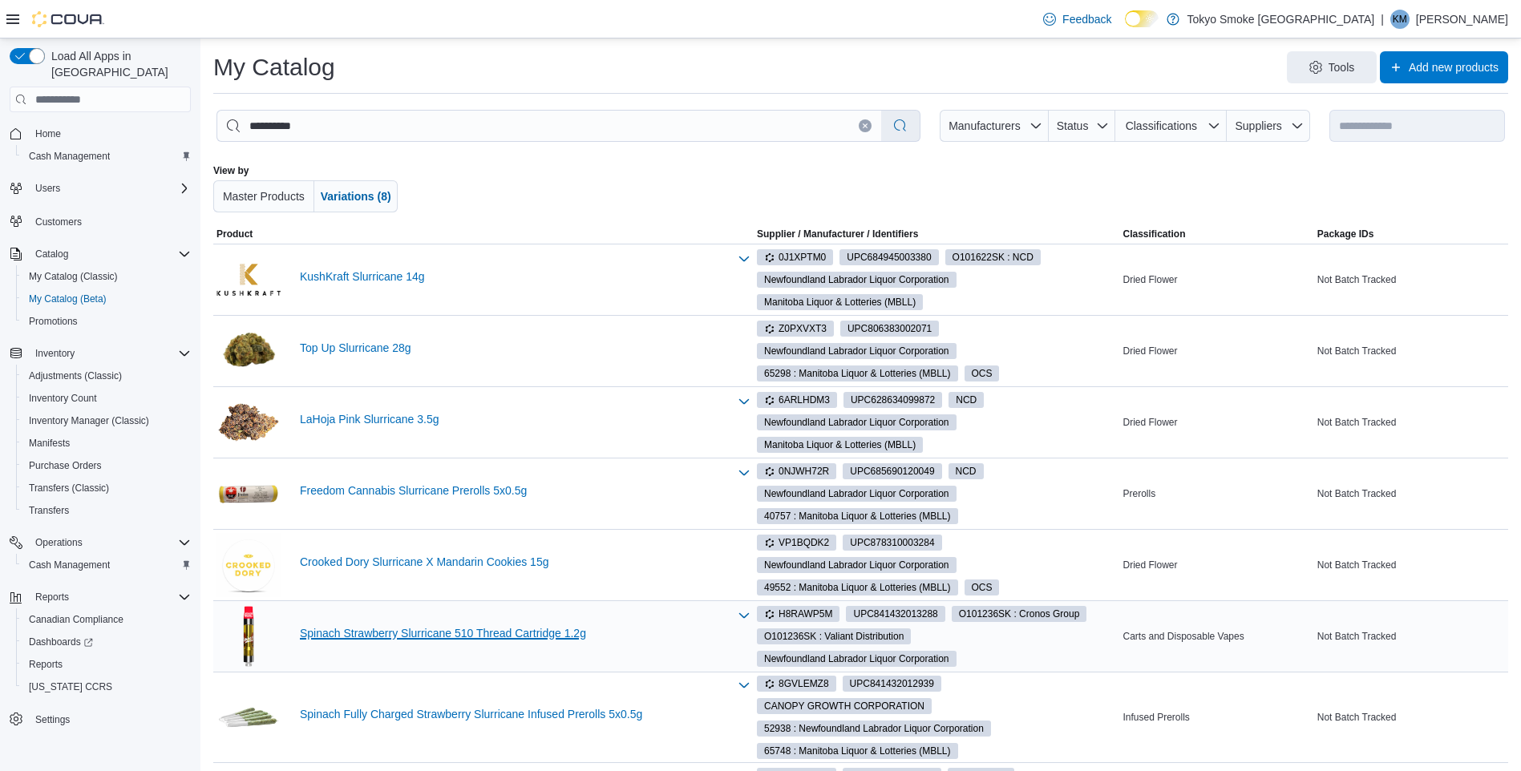
click at [399, 634] on link "Spinach Strawberry Slurricane 510 Thread Cartridge 1.2g" at bounding box center [514, 633] width 428 height 13
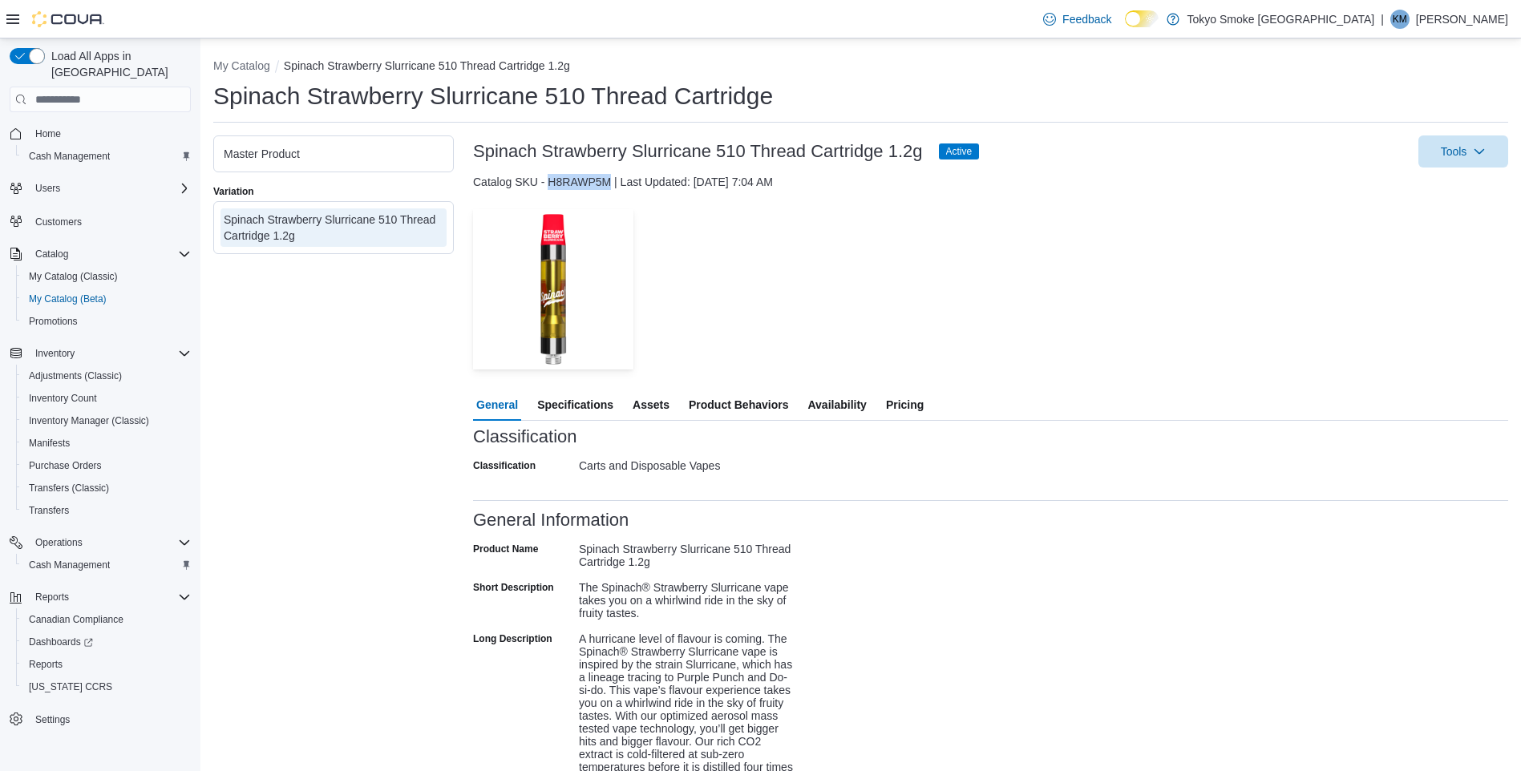
drag, startPoint x: 610, startPoint y: 178, endPoint x: 548, endPoint y: 180, distance: 62.6
click at [548, 180] on div "Catalog SKU - H8RAWP5M | Last Updated: September 3, 2025 7:04 AM" at bounding box center [990, 182] width 1035 height 16
drag, startPoint x: 548, startPoint y: 180, endPoint x: 564, endPoint y: 177, distance: 16.4
copy div "H8RAWP5M"
click at [250, 66] on button "My Catalog" at bounding box center [241, 65] width 57 height 13
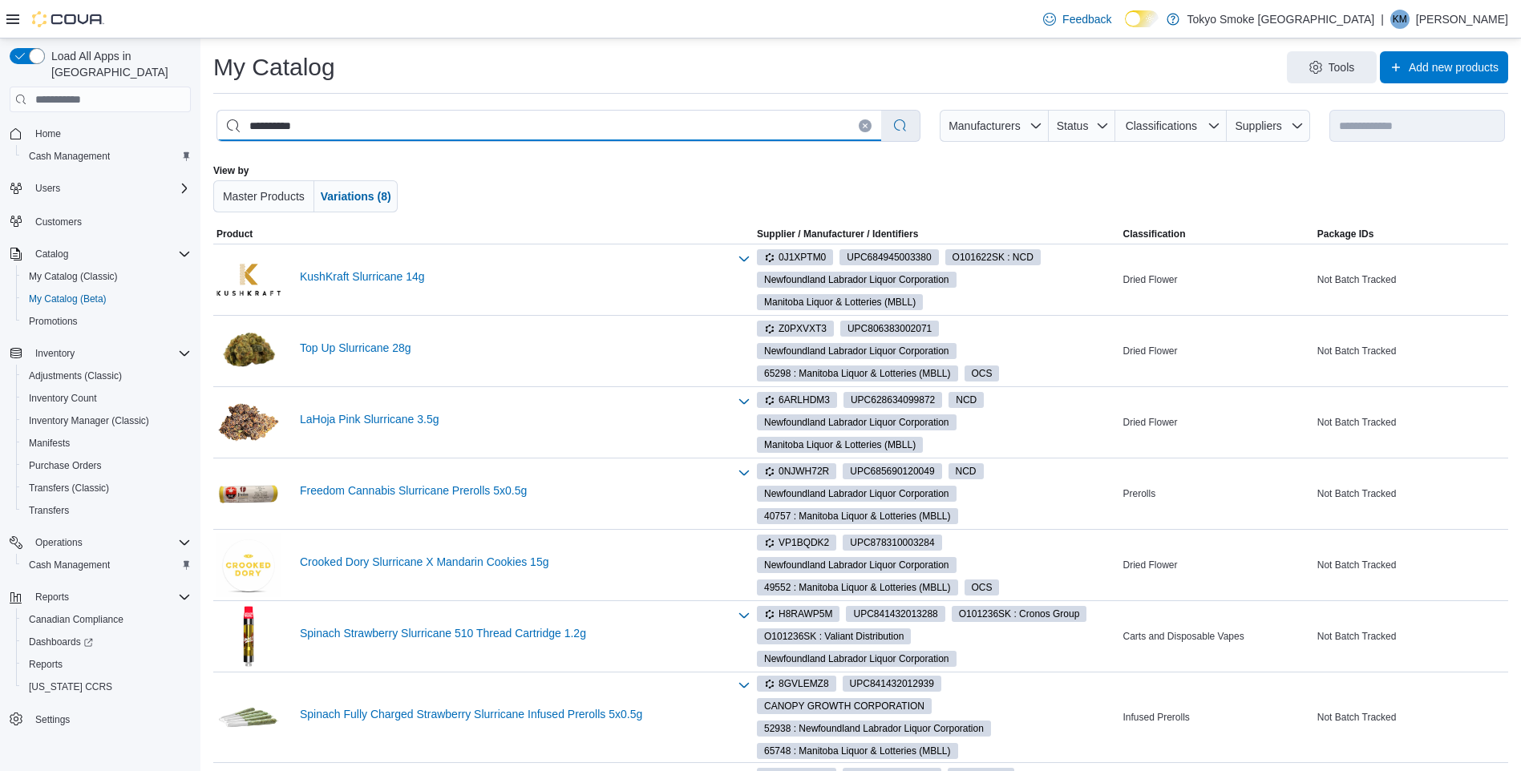
drag, startPoint x: 324, startPoint y: 119, endPoint x: 150, endPoint y: 108, distance: 174.3
click at [150, 108] on div "**********" at bounding box center [760, 461] width 1521 height 847
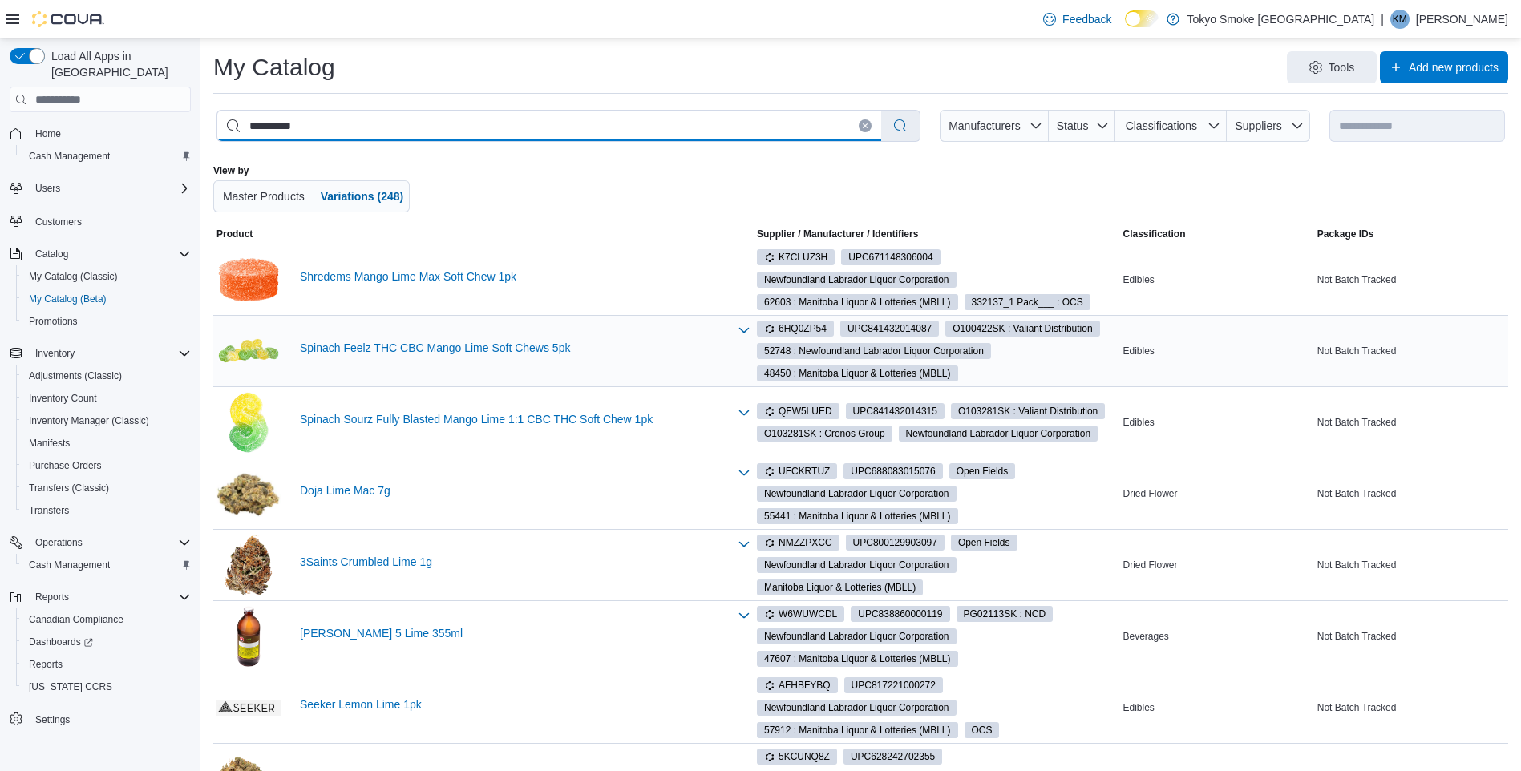
type input "**********"
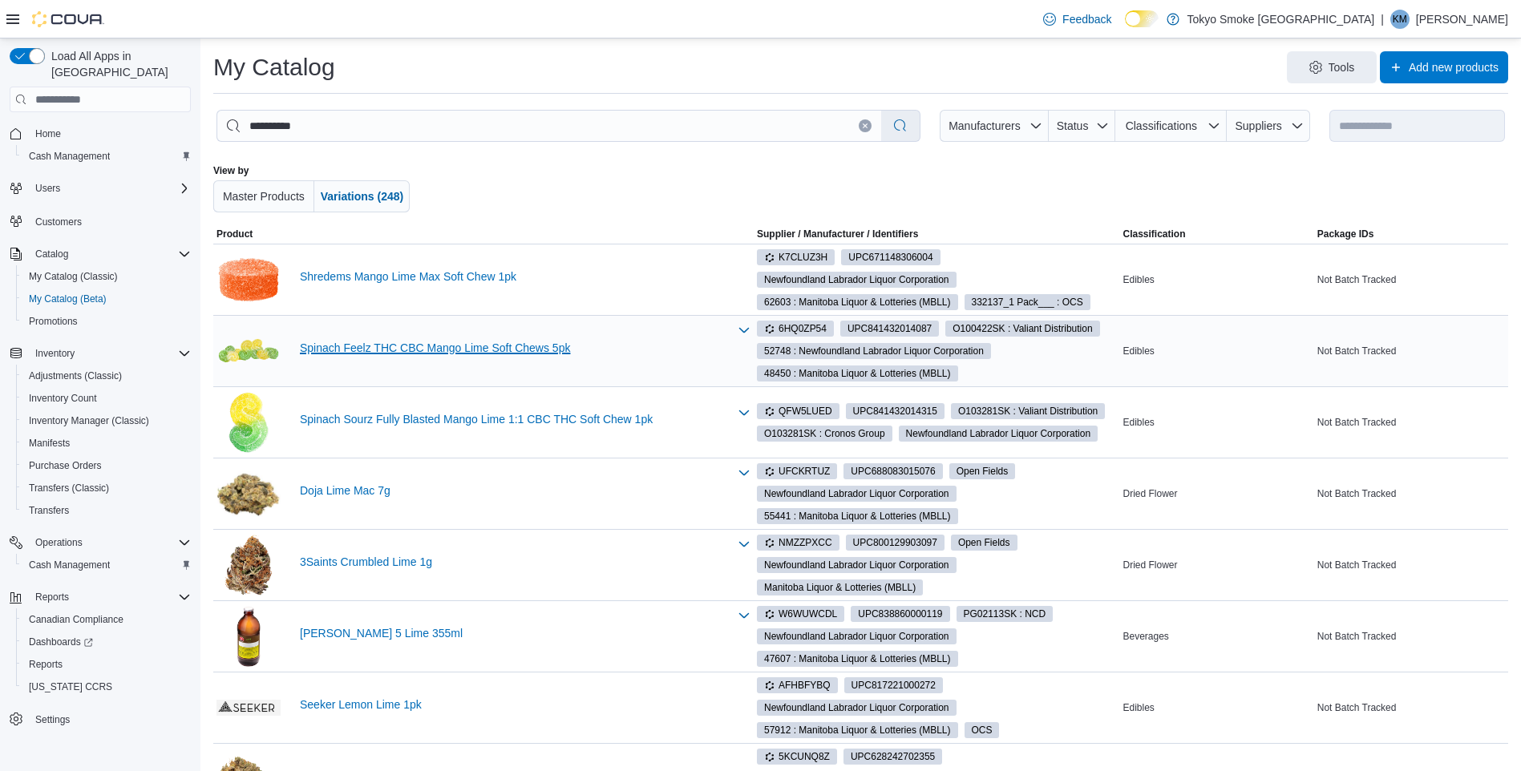
click at [397, 352] on link "Spinach Feelz THC CBC Mango Lime Soft Chews 5pk" at bounding box center [514, 348] width 428 height 13
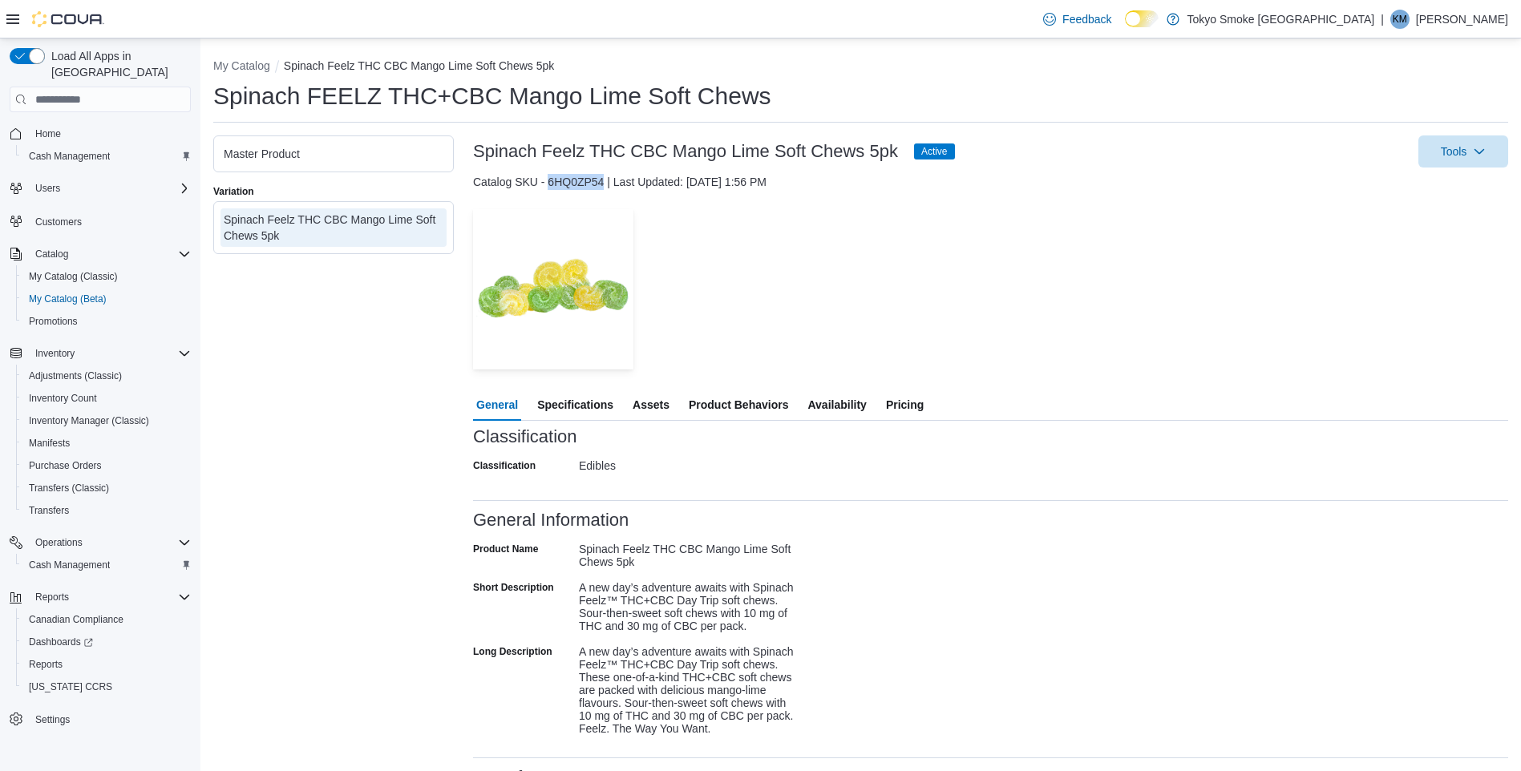
drag, startPoint x: 604, startPoint y: 182, endPoint x: 548, endPoint y: 184, distance: 55.4
click at [548, 184] on div "Catalog SKU - 6HQ0ZP54 | Last Updated: [DATE] 1:56 PM" at bounding box center [990, 182] width 1035 height 16
copy div "6HQ0ZP54"
click at [264, 71] on button "My Catalog" at bounding box center [241, 65] width 57 height 13
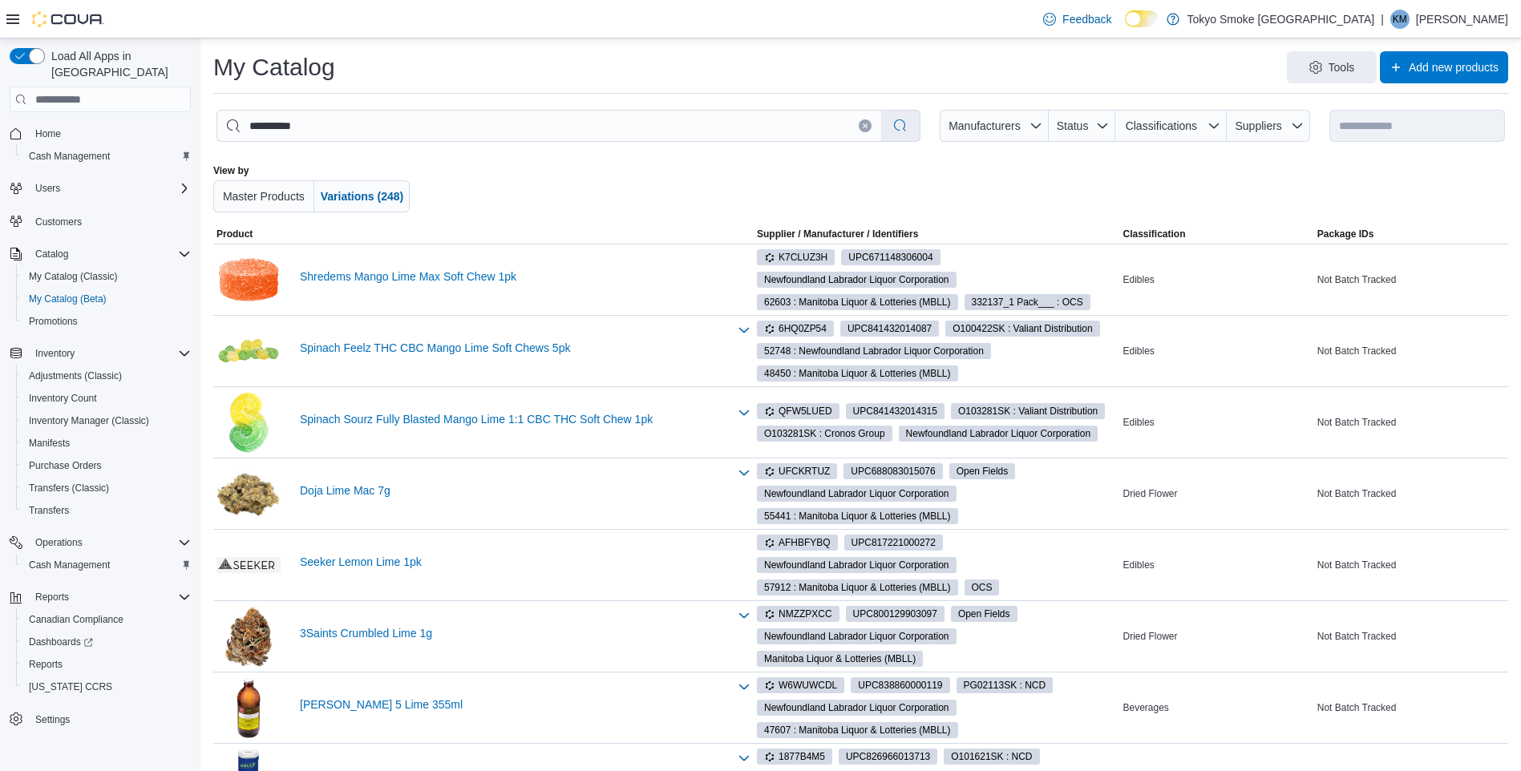
drag, startPoint x: 367, startPoint y: 130, endPoint x: 232, endPoint y: 139, distance: 135.8
click at [232, 139] on input "**********" at bounding box center [549, 126] width 664 height 30
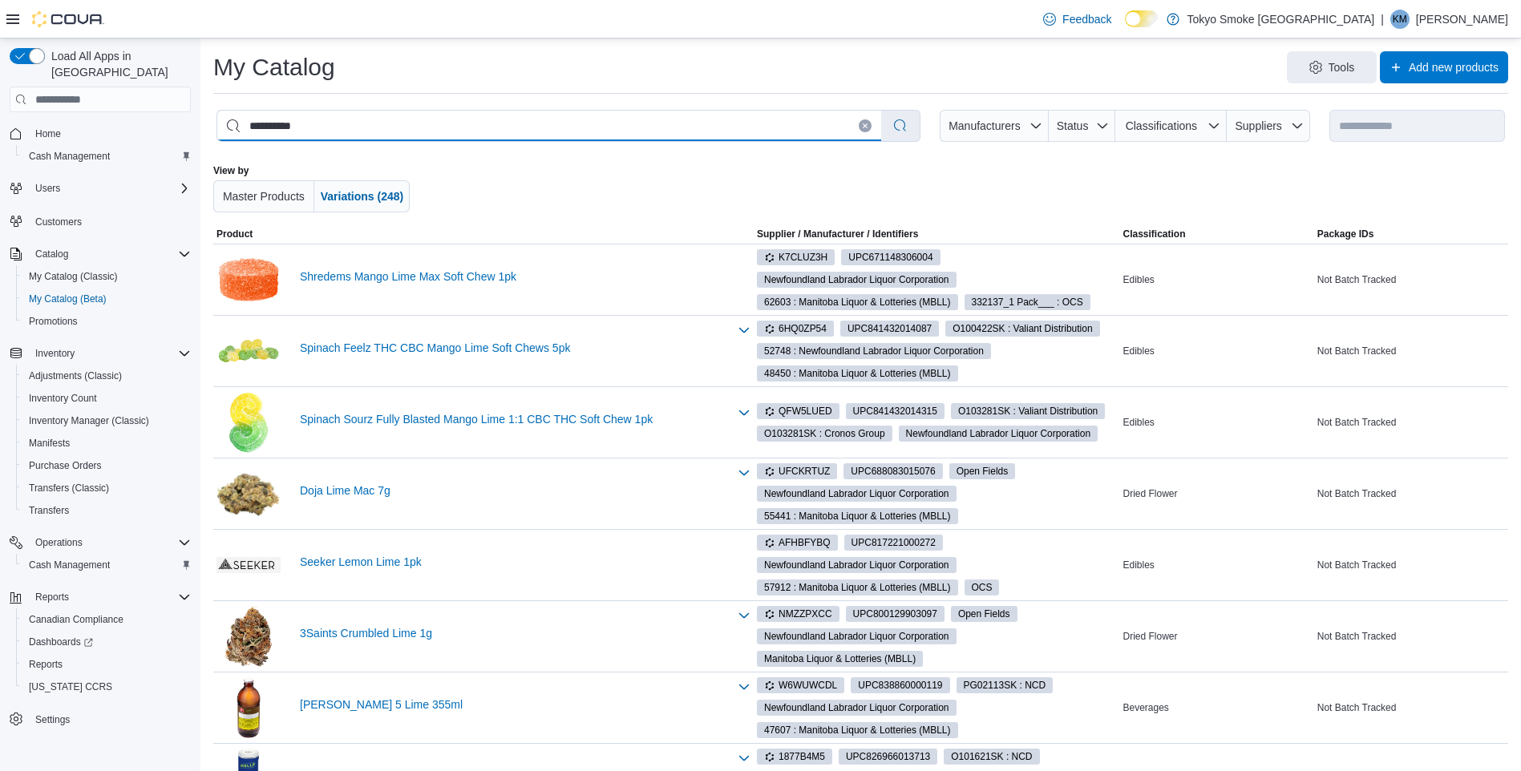
click at [366, 123] on input "**********" at bounding box center [549, 126] width 664 height 30
drag, startPoint x: 366, startPoint y: 123, endPoint x: 228, endPoint y: 127, distance: 137.9
click at [228, 127] on input "**********" at bounding box center [549, 126] width 664 height 30
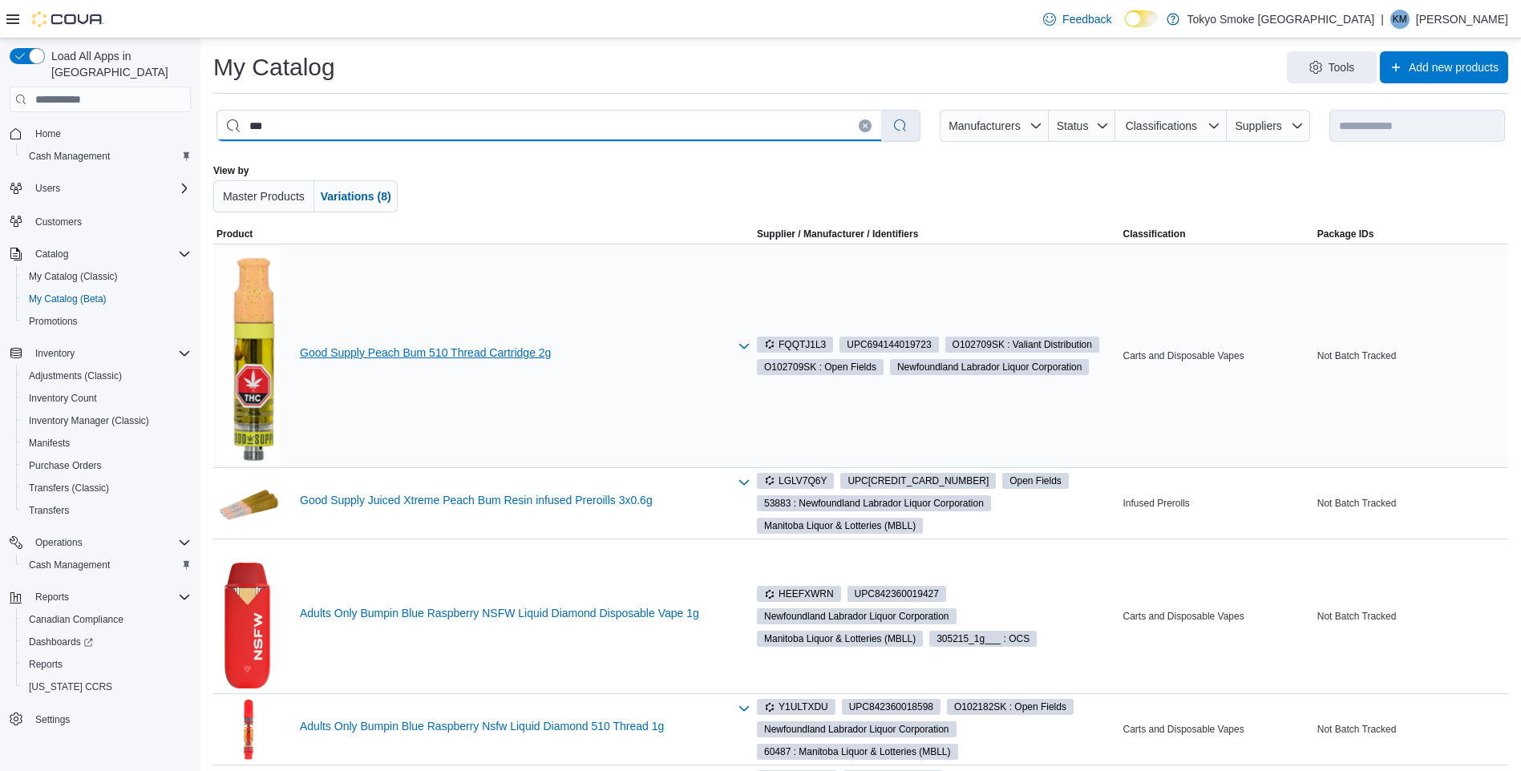
type input "***"
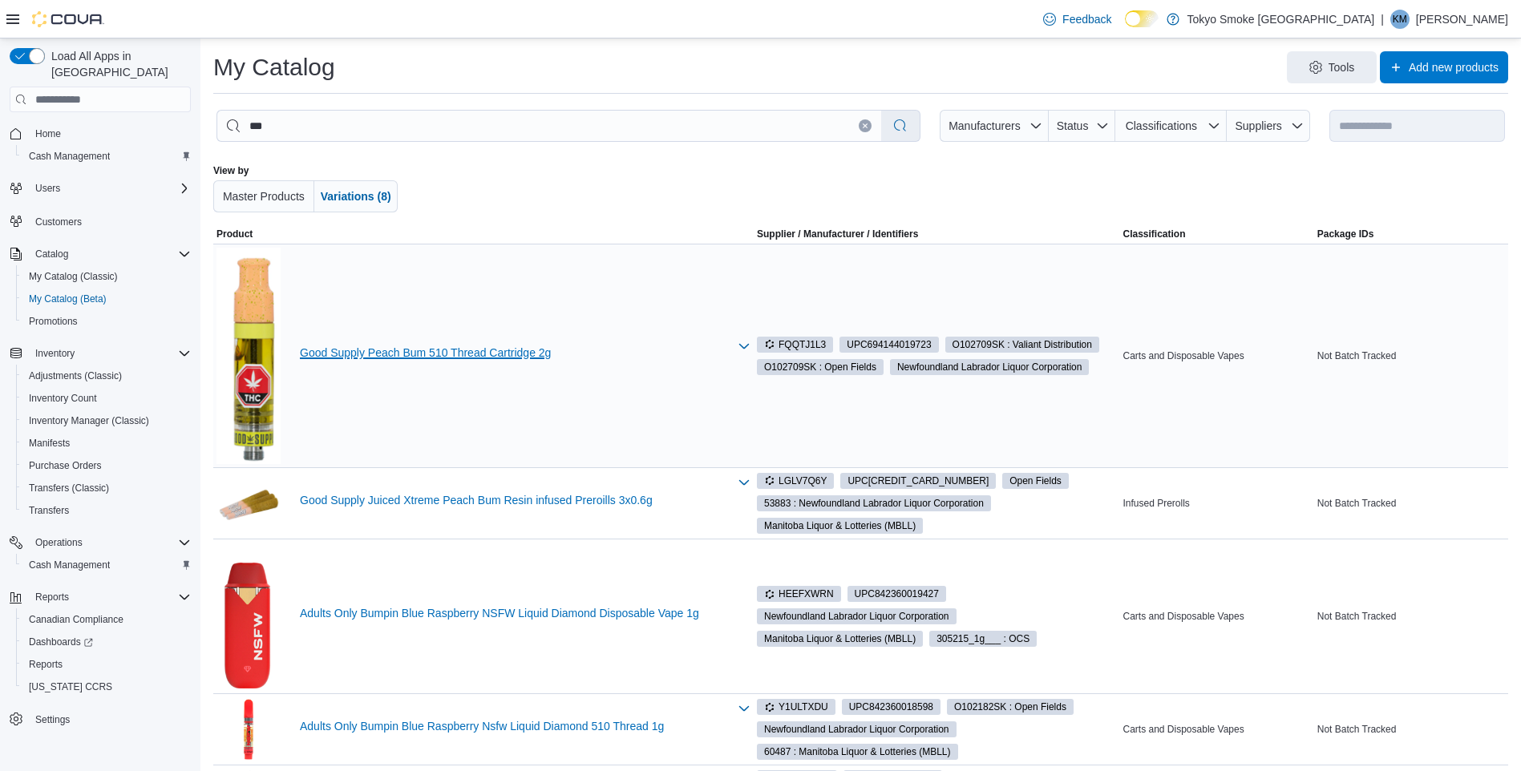
click at [511, 348] on link "Good Supply Peach Bum 510 Thread Cartridge 2g" at bounding box center [514, 352] width 428 height 13
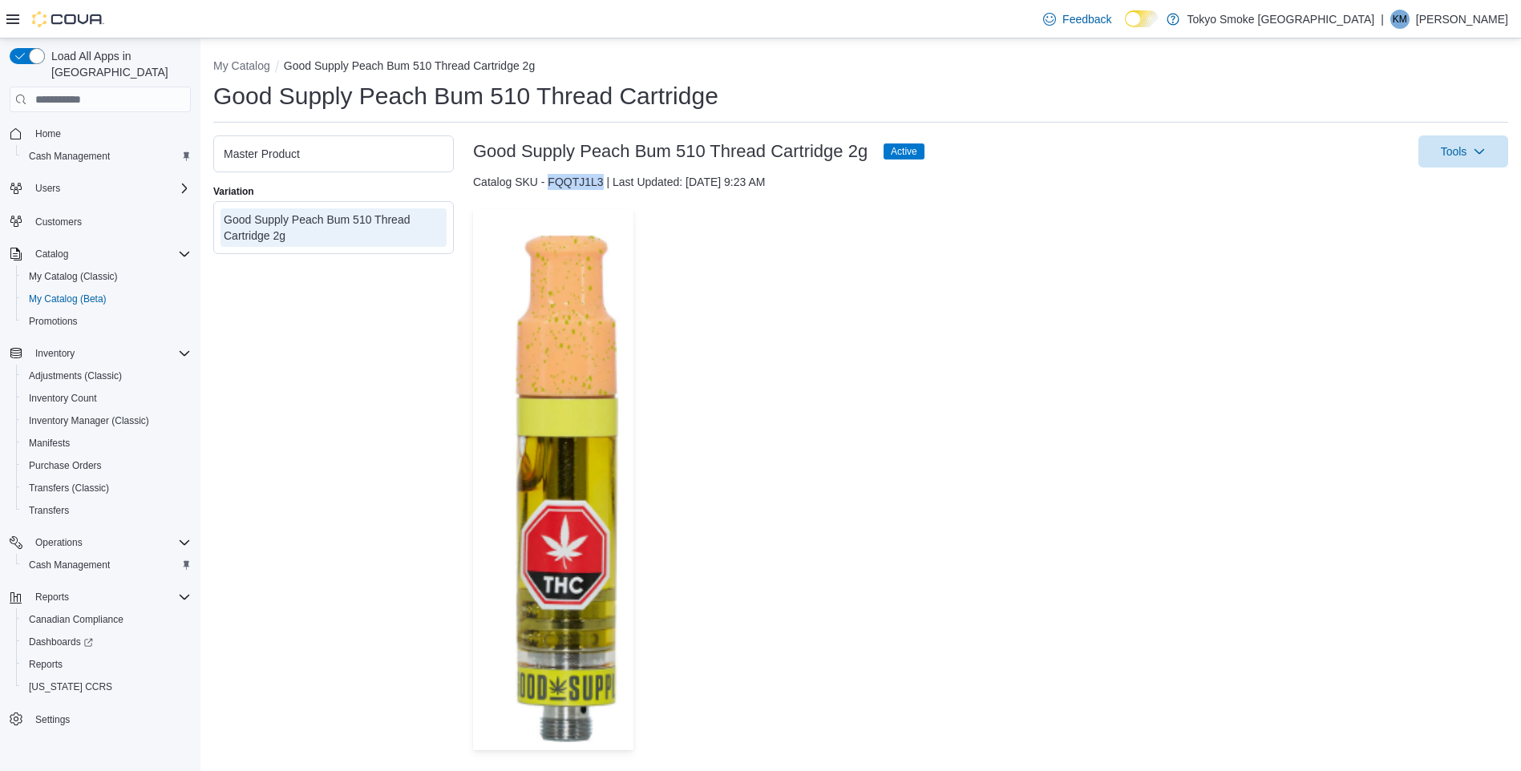
drag, startPoint x: 603, startPoint y: 186, endPoint x: 551, endPoint y: 188, distance: 52.1
click at [551, 188] on div "Catalog SKU - FQQTJ1L3 | Last Updated: [DATE] 9:23 AM" at bounding box center [990, 182] width 1035 height 16
copy div "FQQTJ1L3"
click at [255, 74] on li "My Catalog" at bounding box center [248, 66] width 71 height 16
click at [254, 62] on button "My Catalog" at bounding box center [241, 65] width 57 height 13
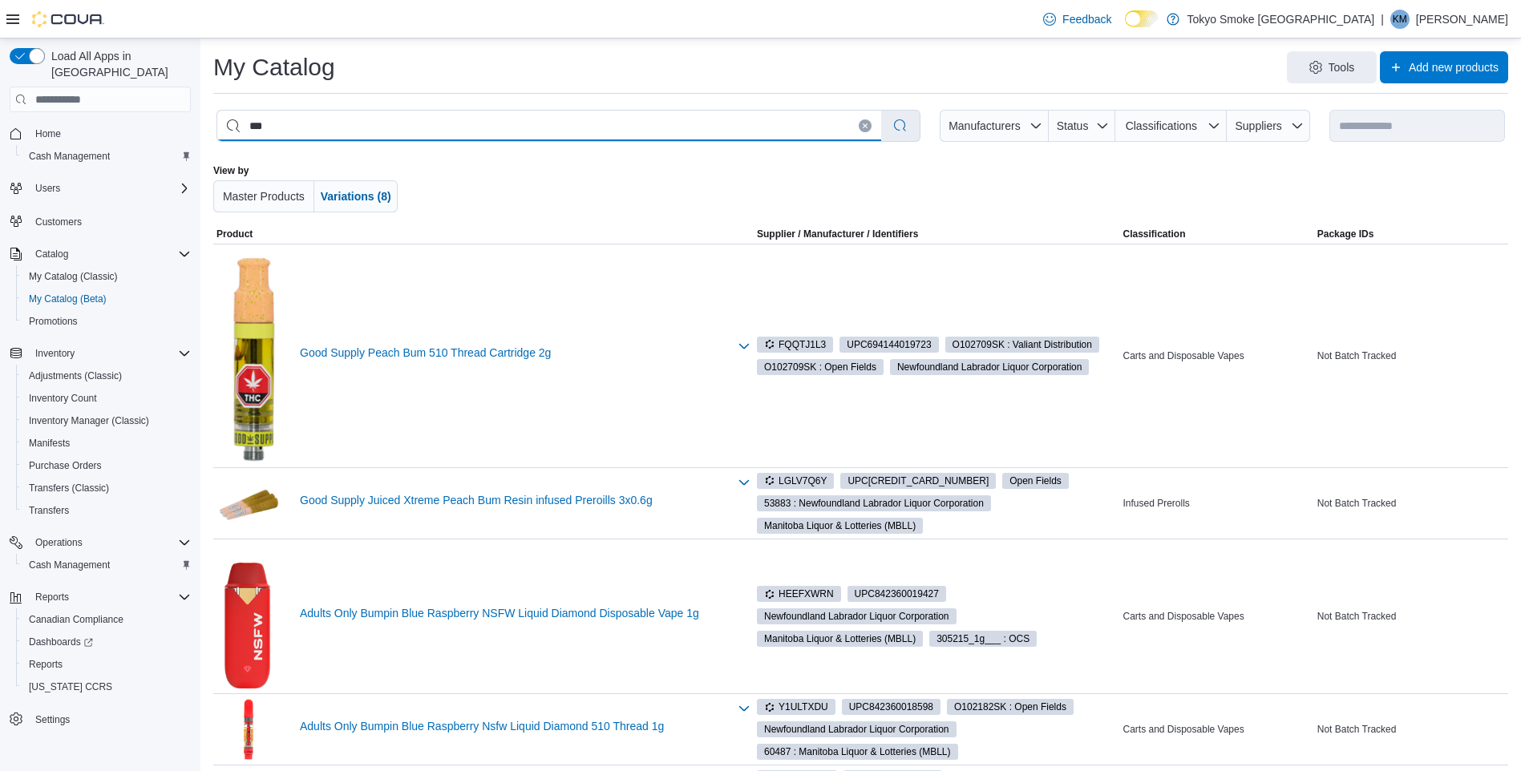
drag, startPoint x: 287, startPoint y: 126, endPoint x: 199, endPoint y: 130, distance: 88.3
click at [199, 130] on div "**********" at bounding box center [760, 570] width 1521 height 1064
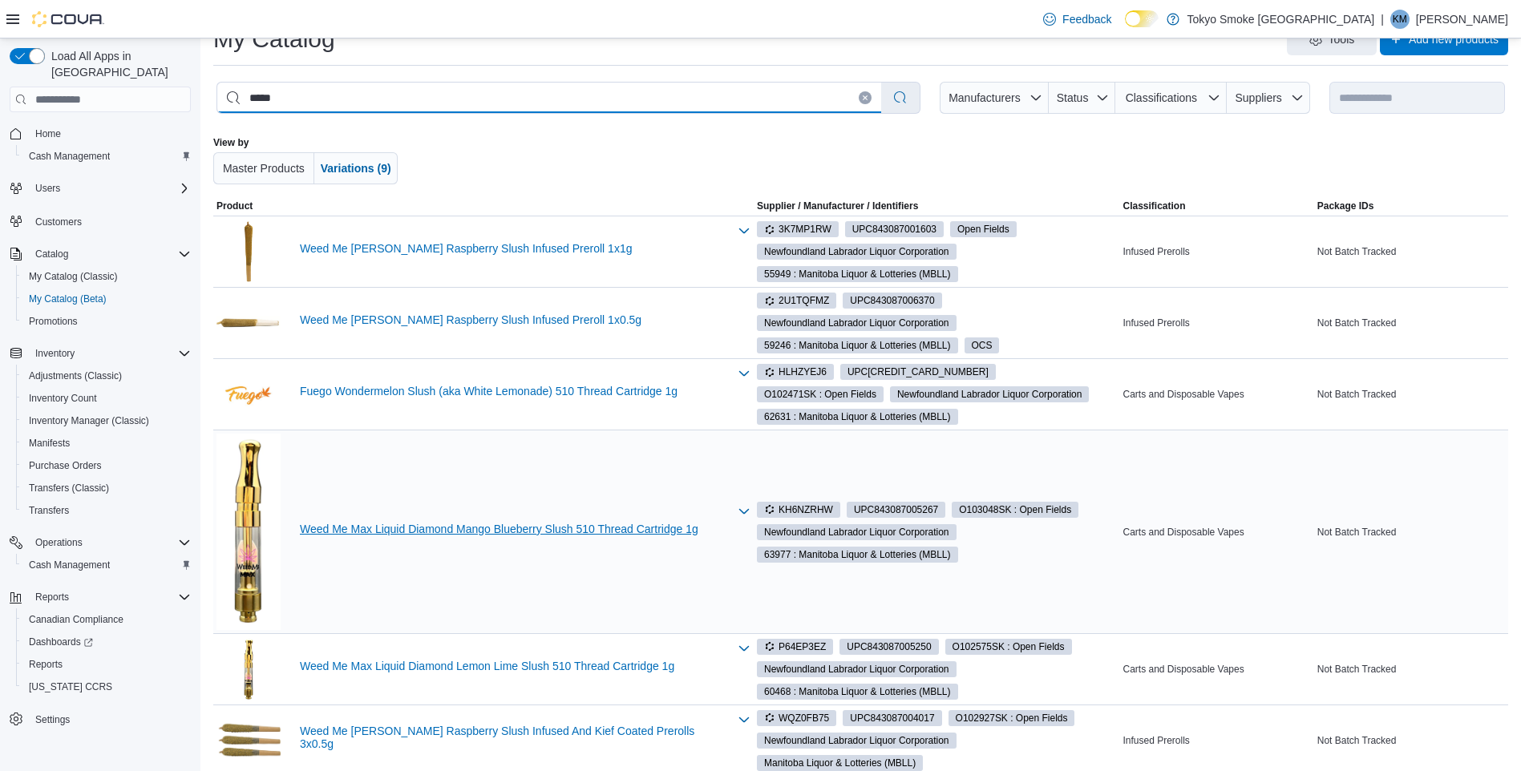
scroll to position [60, 0]
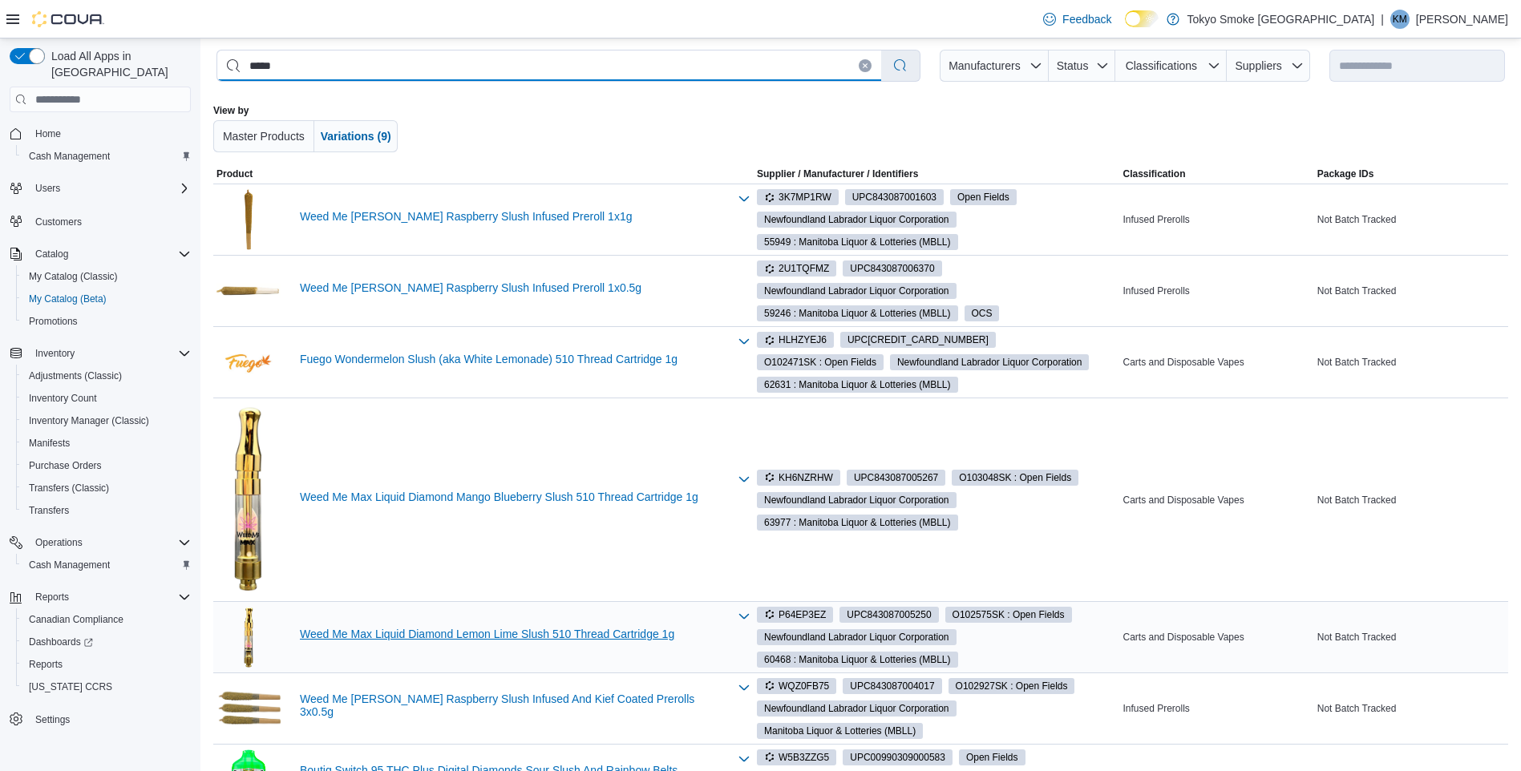
type input "*****"
click at [495, 635] on link "Weed Me Max Liquid Diamond Lemon Lime Slush 510 Thread Cartridge 1g" at bounding box center [514, 634] width 428 height 13
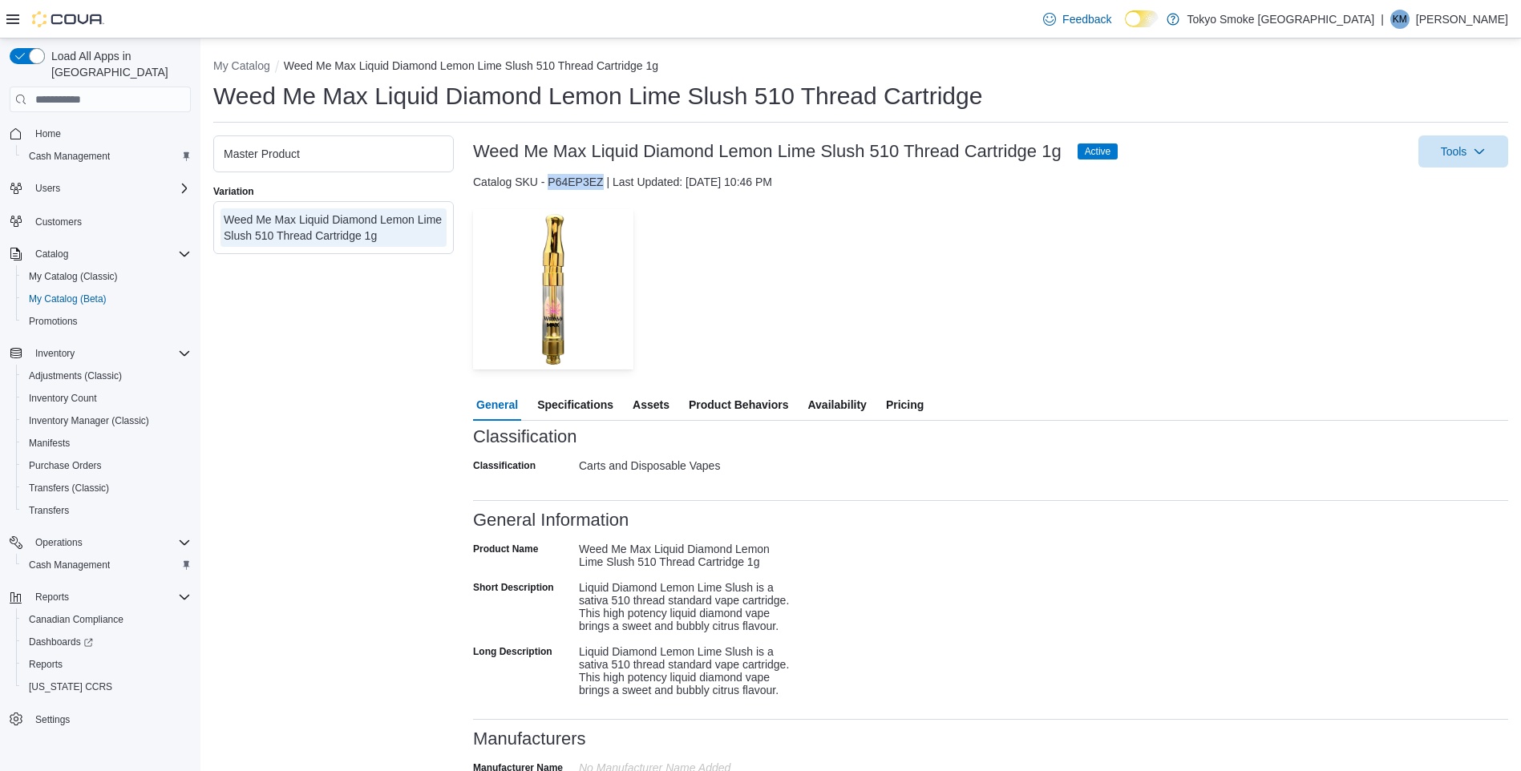
drag, startPoint x: 602, startPoint y: 182, endPoint x: 548, endPoint y: 184, distance: 53.8
click at [548, 184] on div "Catalog SKU - P64EP3EZ | Last Updated: [DATE] 10:46 PM" at bounding box center [990, 182] width 1035 height 16
copy div "P64EP3EZ"
click at [255, 67] on button "My Catalog" at bounding box center [241, 65] width 57 height 13
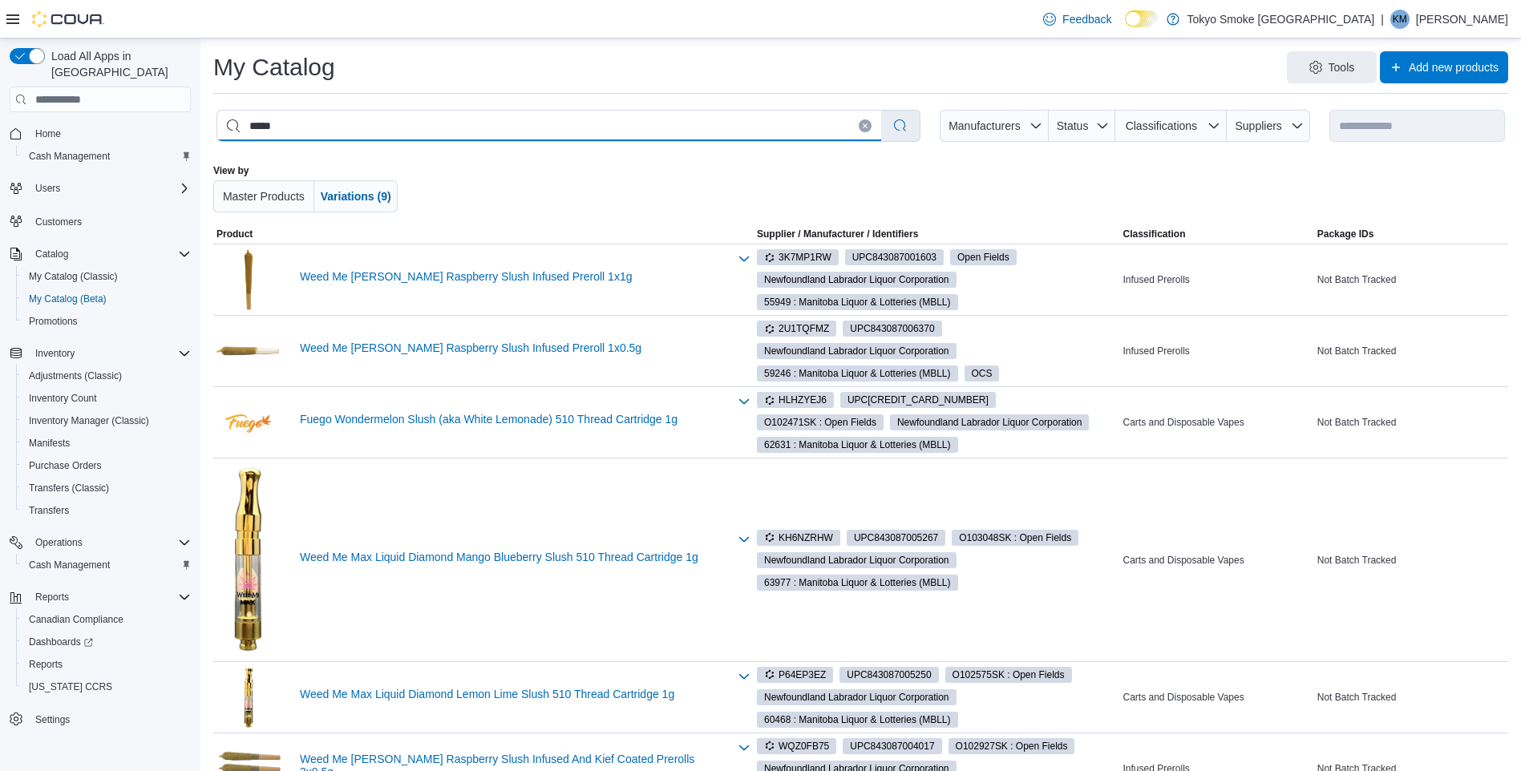
drag, startPoint x: 346, startPoint y: 131, endPoint x: 236, endPoint y: 122, distance: 110.2
click at [236, 122] on input "*****" at bounding box center [549, 126] width 664 height 30
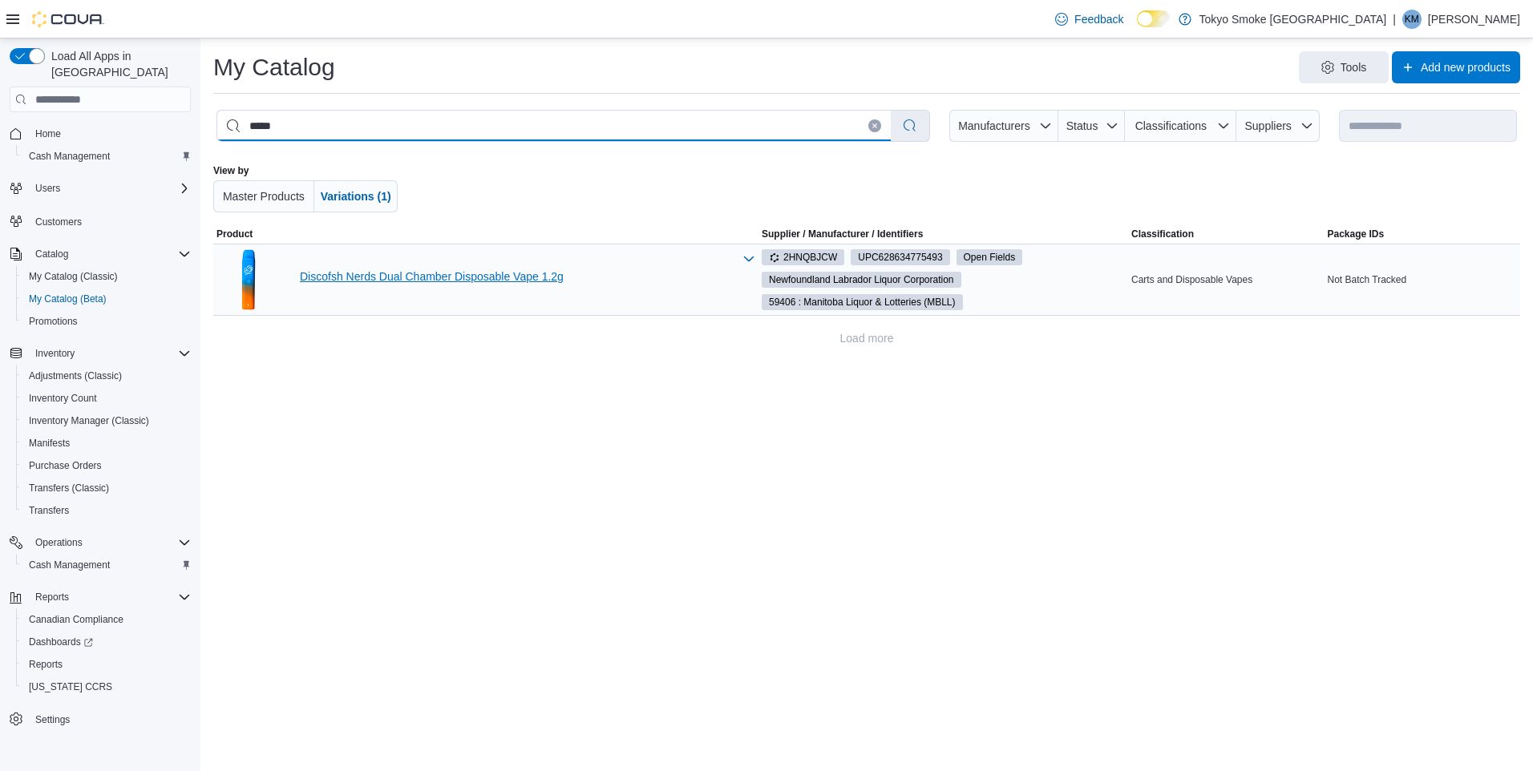
type input "*****"
click at [433, 278] on link "Discofsh Nerds Dual Chamber Disposable Vape 1.2g" at bounding box center [516, 276] width 433 height 13
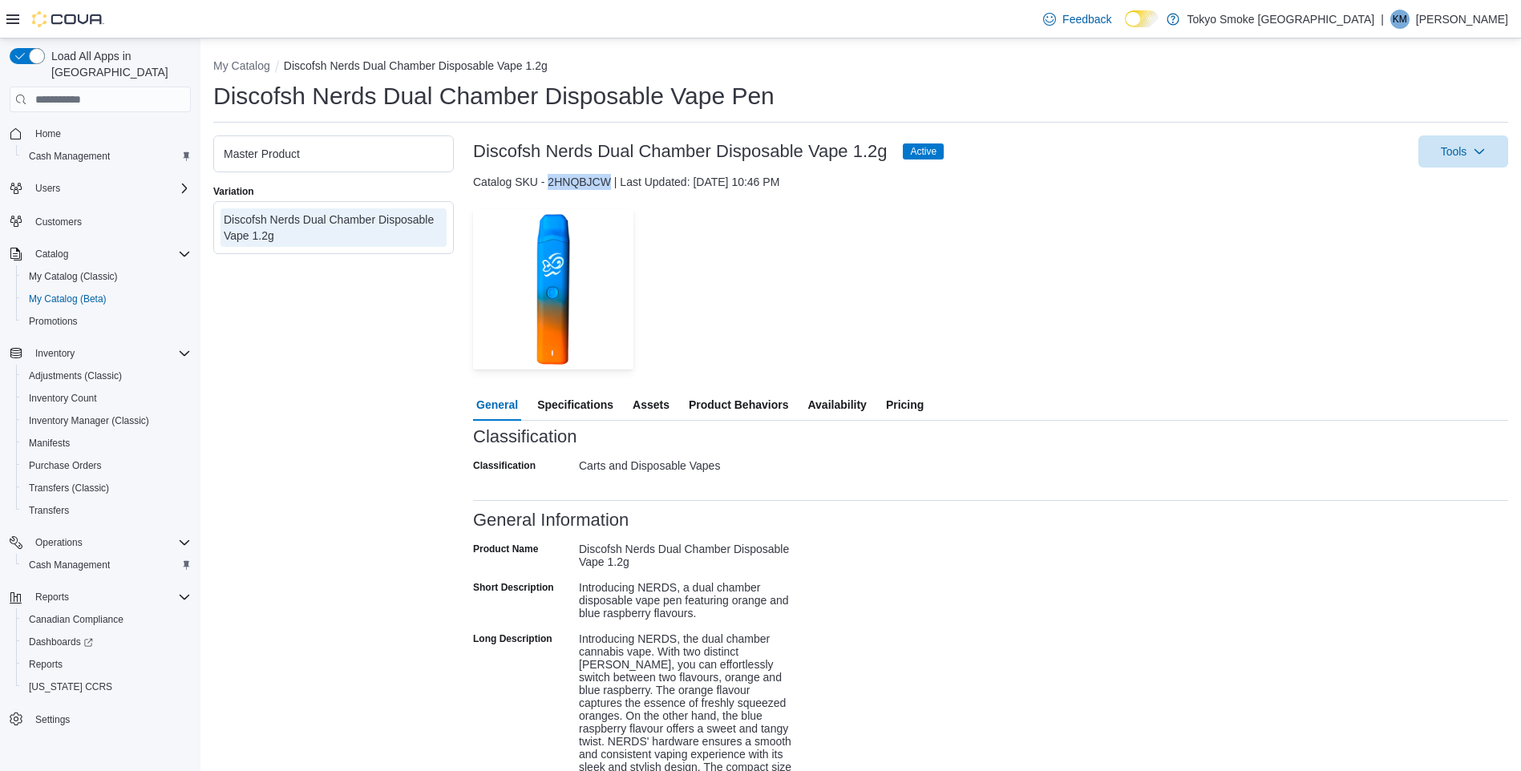
drag, startPoint x: 611, startPoint y: 178, endPoint x: 548, endPoint y: 187, distance: 63.2
click at [548, 187] on div "Catalog SKU - 2HNQBJCW | Last Updated: [DATE] 10:46 PM" at bounding box center [990, 182] width 1035 height 16
copy div "2HNQBJCW"
click at [266, 66] on button "My Catalog" at bounding box center [241, 65] width 57 height 13
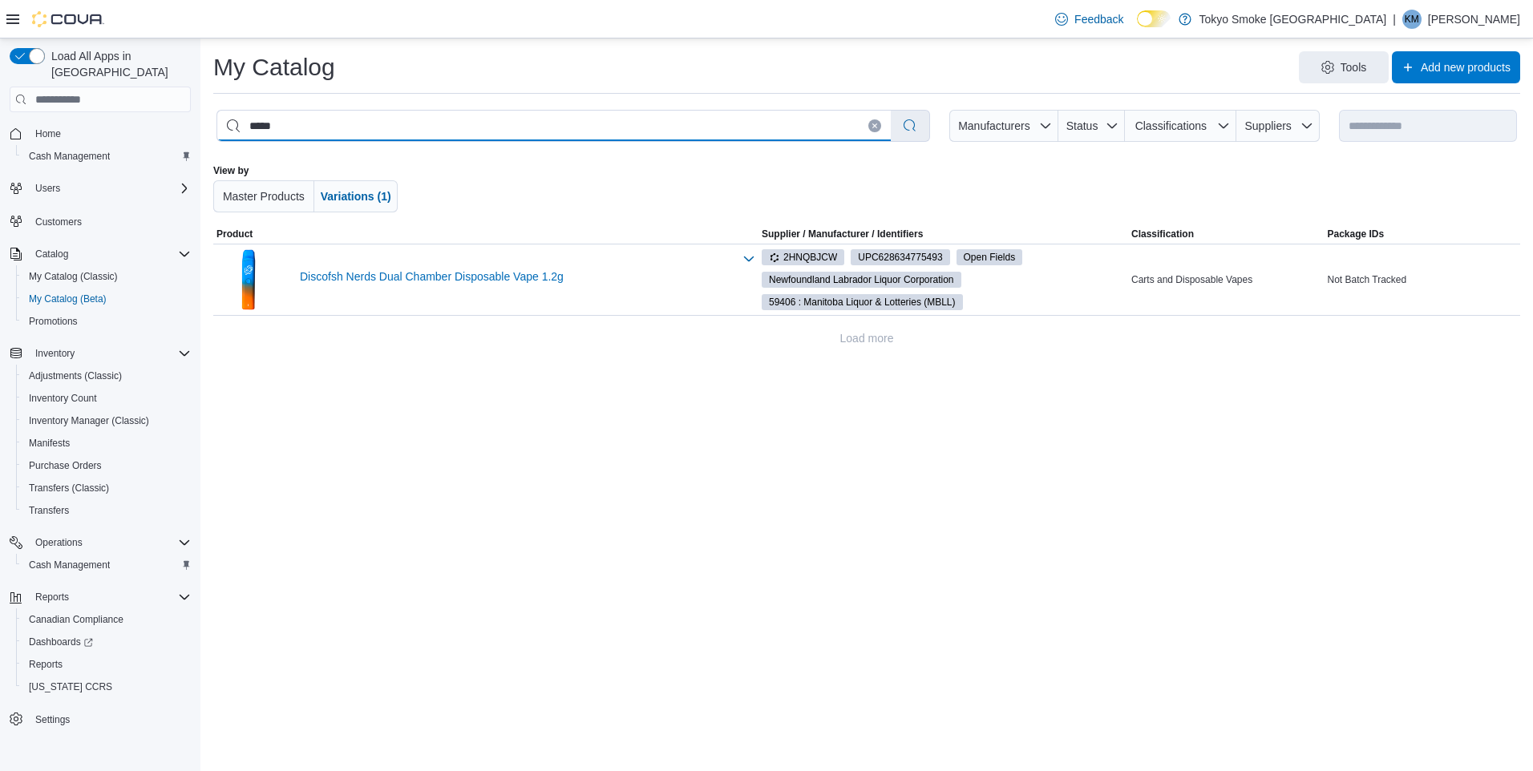
drag, startPoint x: 332, startPoint y: 130, endPoint x: 212, endPoint y: 144, distance: 121.1
click at [214, 144] on div "**********" at bounding box center [866, 126] width 1307 height 38
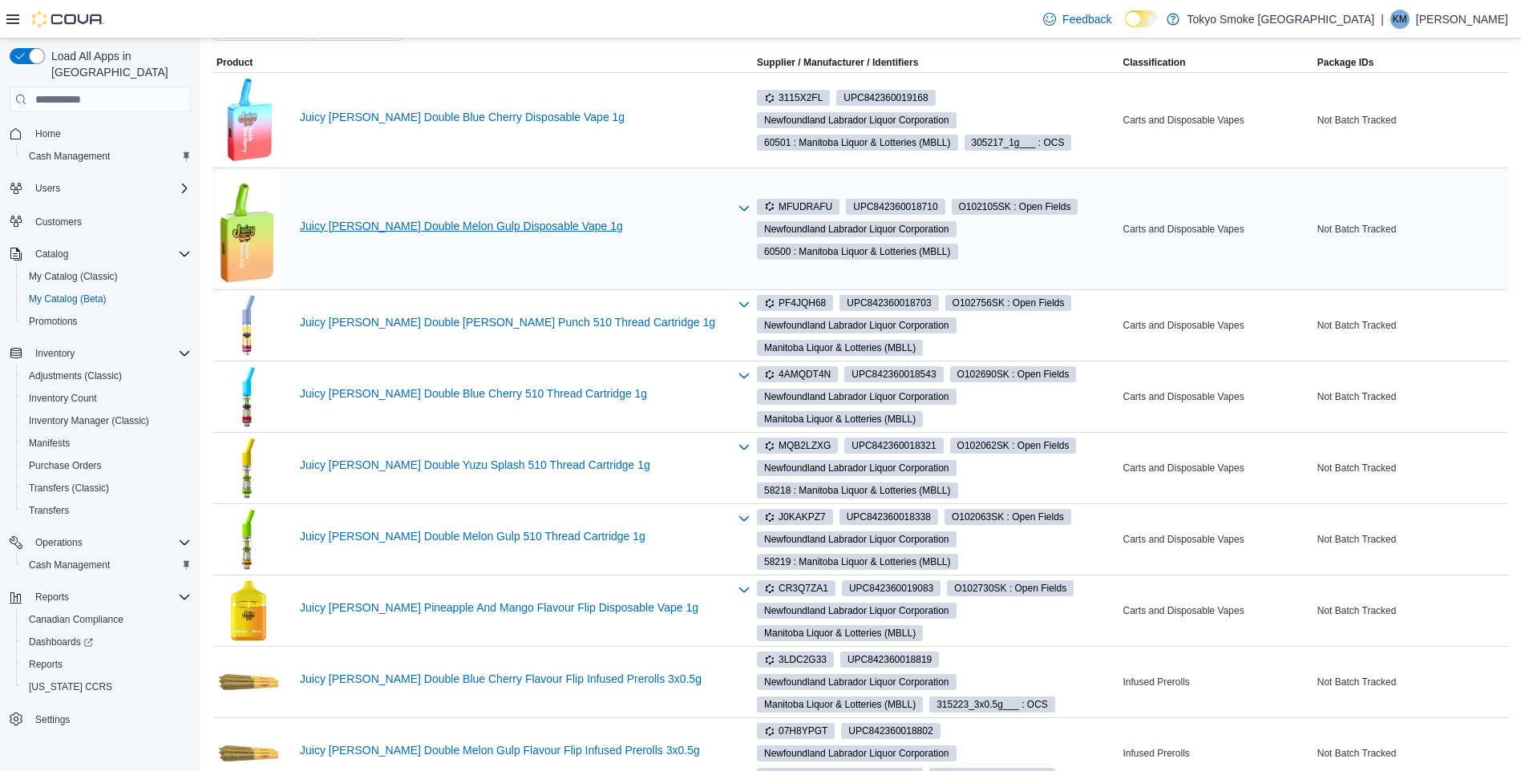
scroll to position [180, 0]
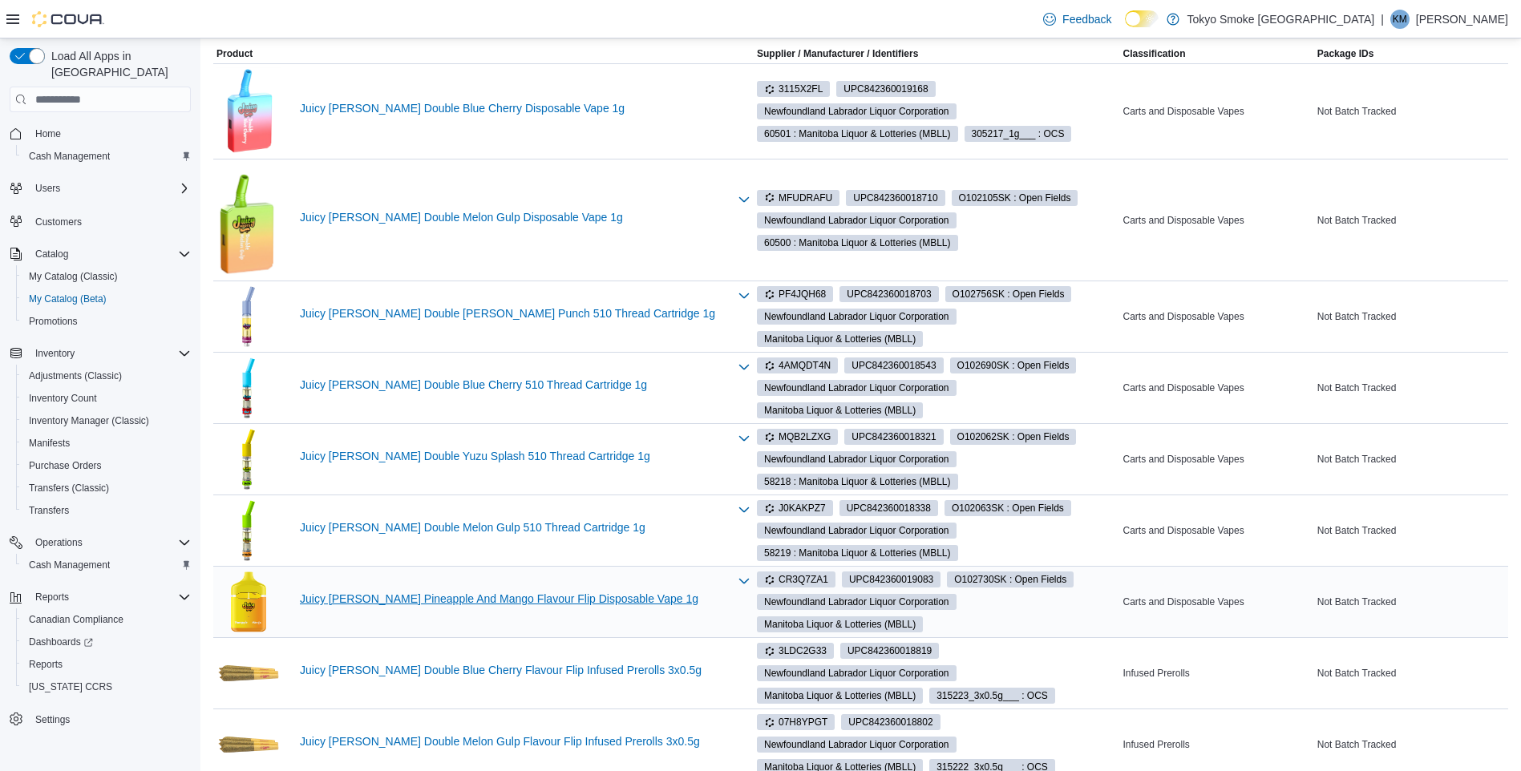
type input "**********"
click at [388, 599] on link "Juicy [PERSON_NAME] Pineapple And Mango Flavour Flip Disposable Vape 1g" at bounding box center [514, 598] width 428 height 13
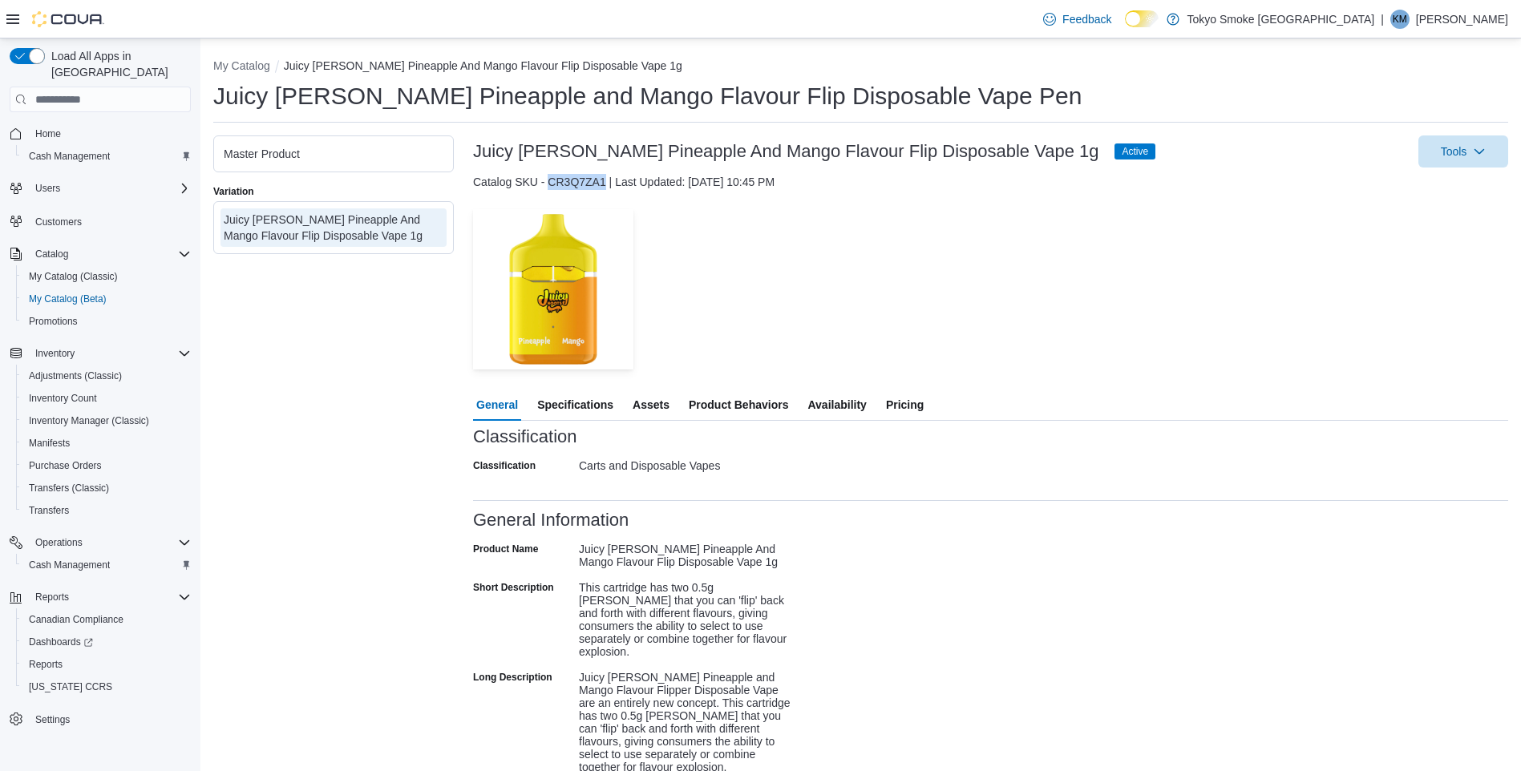
drag, startPoint x: 607, startPoint y: 180, endPoint x: 550, endPoint y: 182, distance: 56.9
click at [550, 182] on div "Catalog SKU - CR3Q7ZA1 | Last Updated: [DATE] 10:45 PM" at bounding box center [990, 182] width 1035 height 16
copy div "CR3Q7ZA1"
click at [264, 63] on button "My Catalog" at bounding box center [241, 65] width 57 height 13
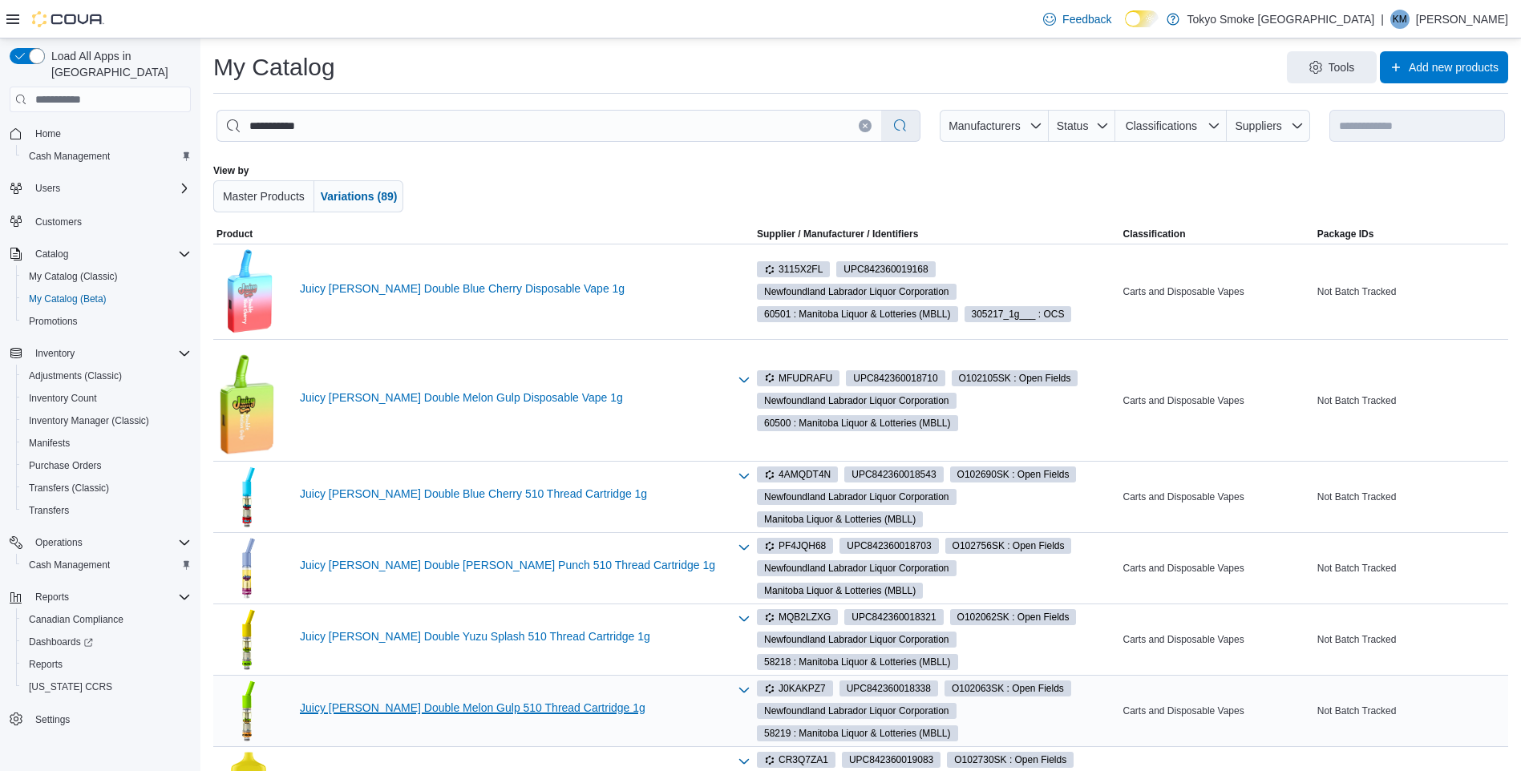
click at [464, 709] on link "Juicy [PERSON_NAME] Double Melon Gulp 510 Thread Cartridge 1g" at bounding box center [514, 707] width 428 height 13
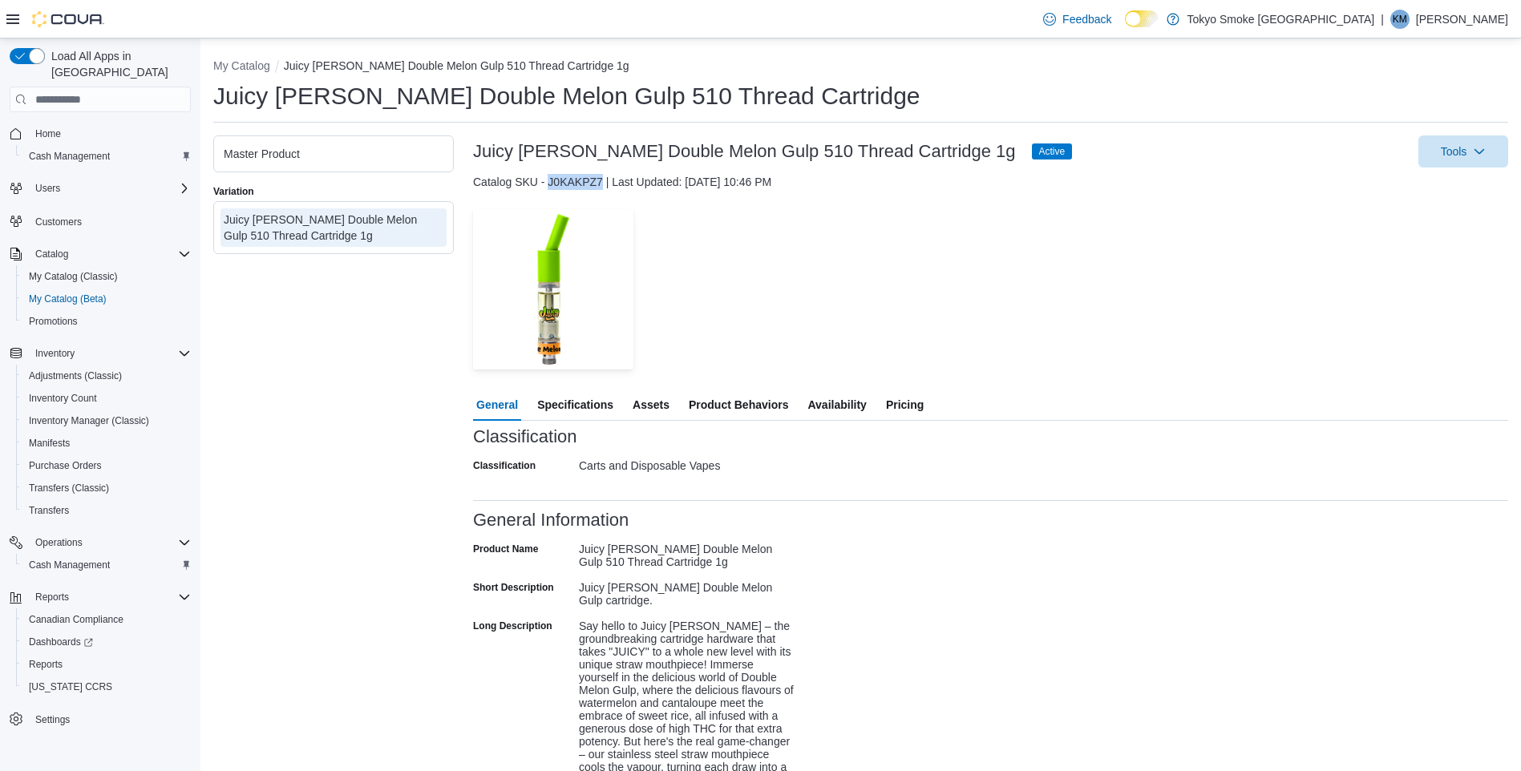
drag, startPoint x: 604, startPoint y: 179, endPoint x: 549, endPoint y: 188, distance: 55.2
click at [549, 188] on div "Catalog SKU - J0KAKPZ7 | Last Updated: June 17, 2025 10:46 PM" at bounding box center [990, 182] width 1035 height 16
drag, startPoint x: 549, startPoint y: 188, endPoint x: 556, endPoint y: 180, distance: 10.3
copy div "J0KAKPZ7"
click at [262, 74] on li "My Catalog" at bounding box center [248, 66] width 71 height 16
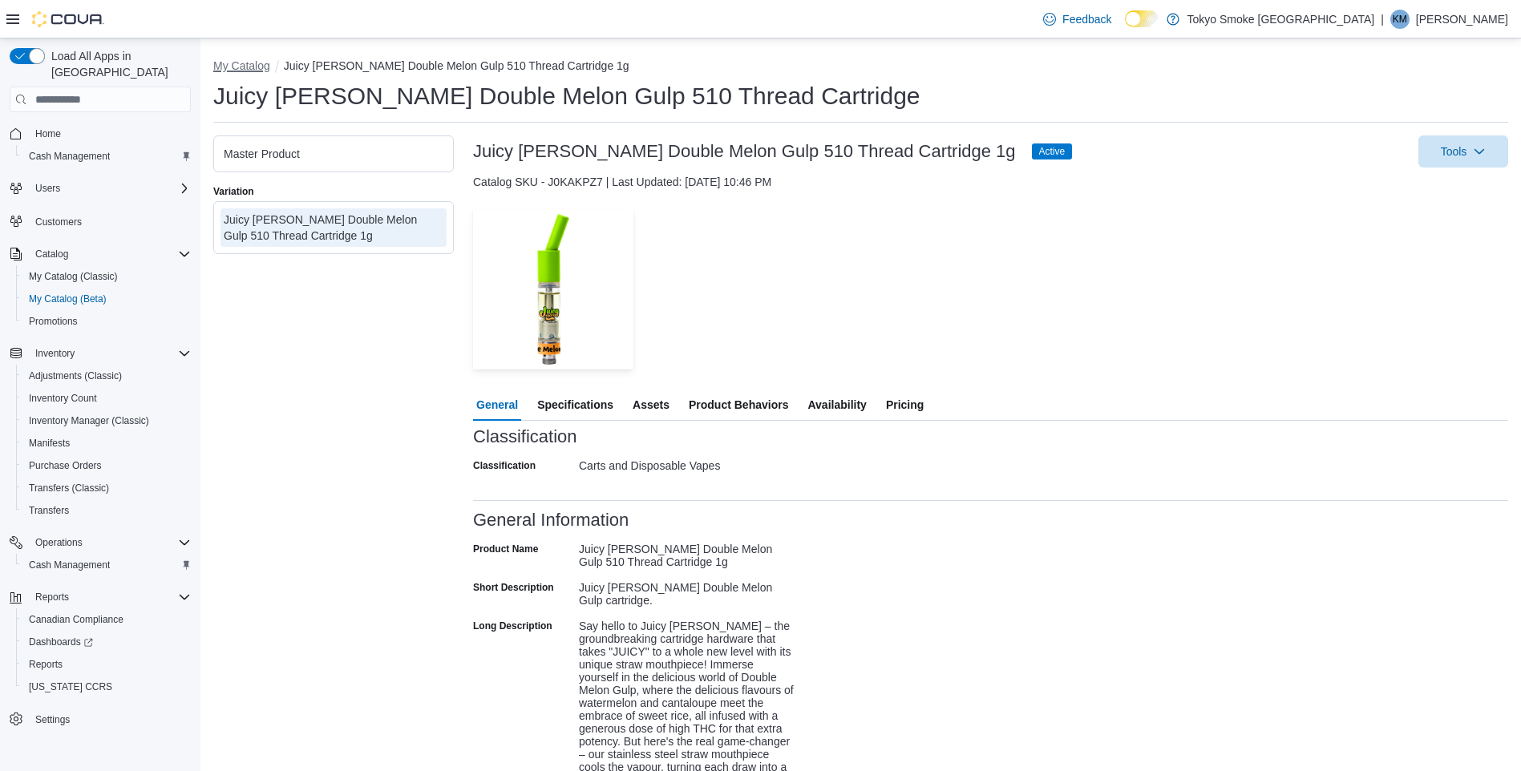
click at [261, 67] on button "My Catalog" at bounding box center [241, 65] width 57 height 13
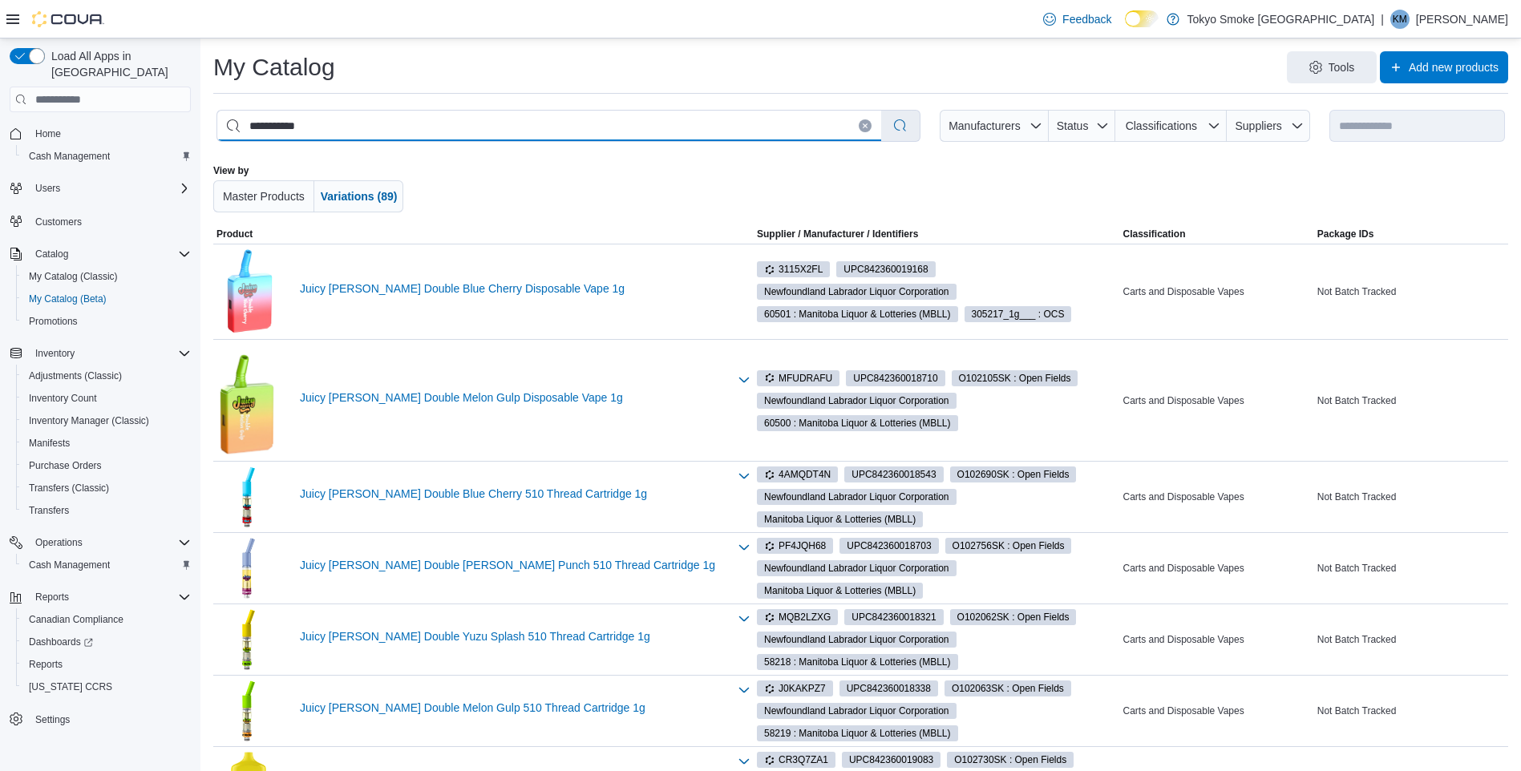
drag, startPoint x: 322, startPoint y: 121, endPoint x: 184, endPoint y: 118, distance: 138.7
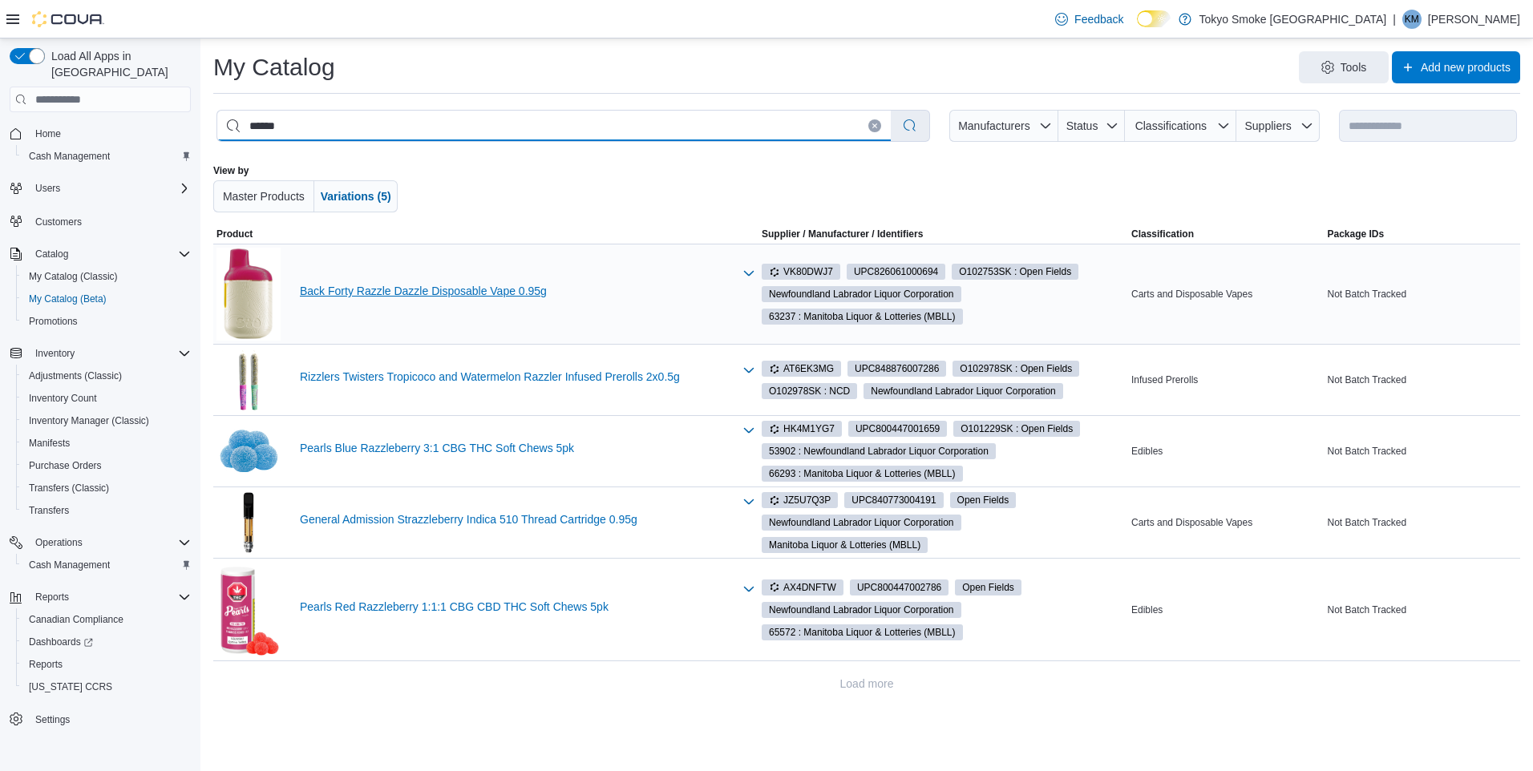
type input "******"
click at [461, 294] on link "Back Forty Razzle Dazzle Disposable Vape 0.95g" at bounding box center [516, 291] width 433 height 13
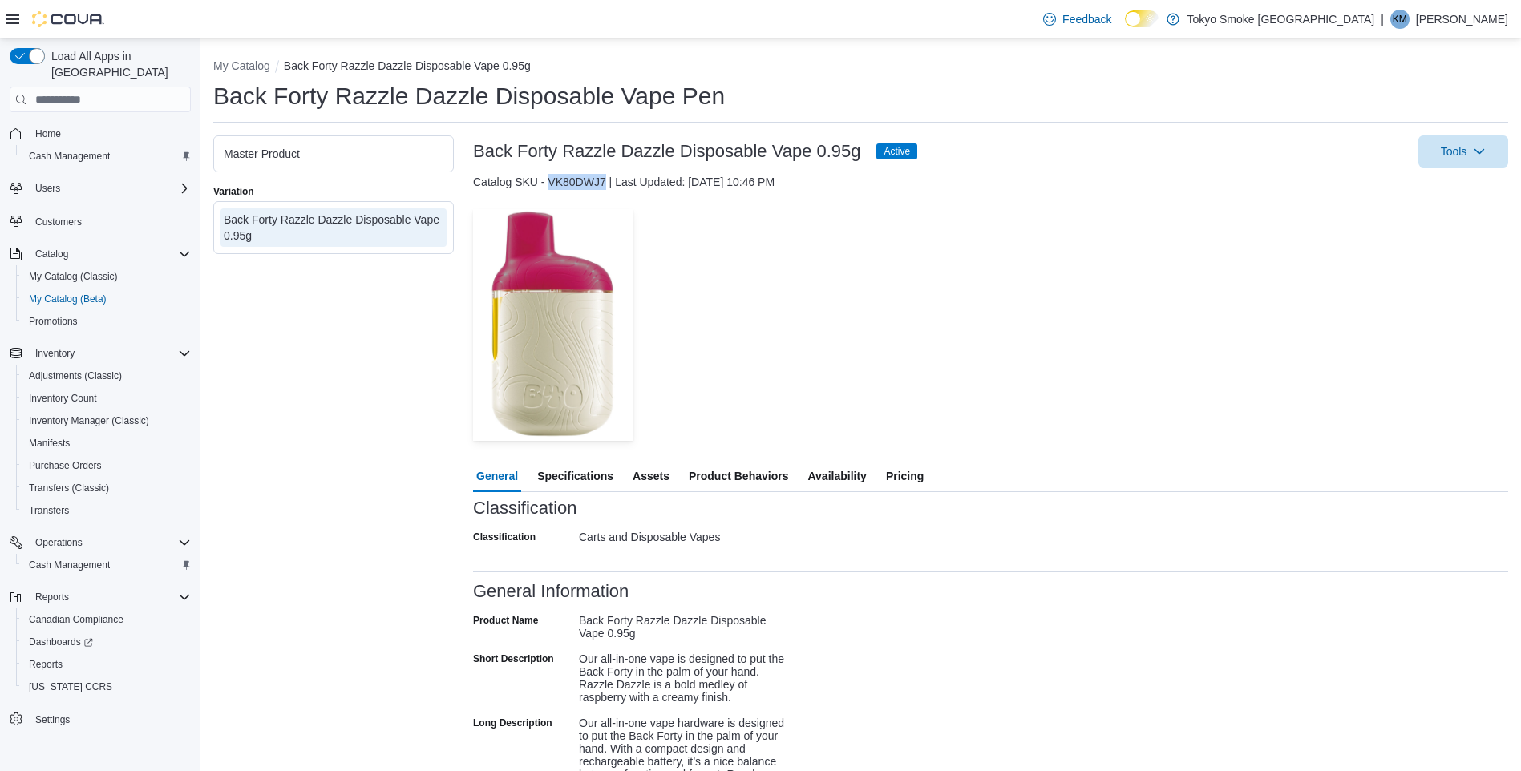
drag, startPoint x: 605, startPoint y: 180, endPoint x: 550, endPoint y: 180, distance: 55.3
click at [550, 180] on div "Catalog SKU - VK80DWJ7 | Last Updated: June 17, 2025 10:46 PM" at bounding box center [990, 182] width 1035 height 16
copy div "VK80DWJ7"
click at [256, 63] on button "My Catalog" at bounding box center [241, 65] width 57 height 13
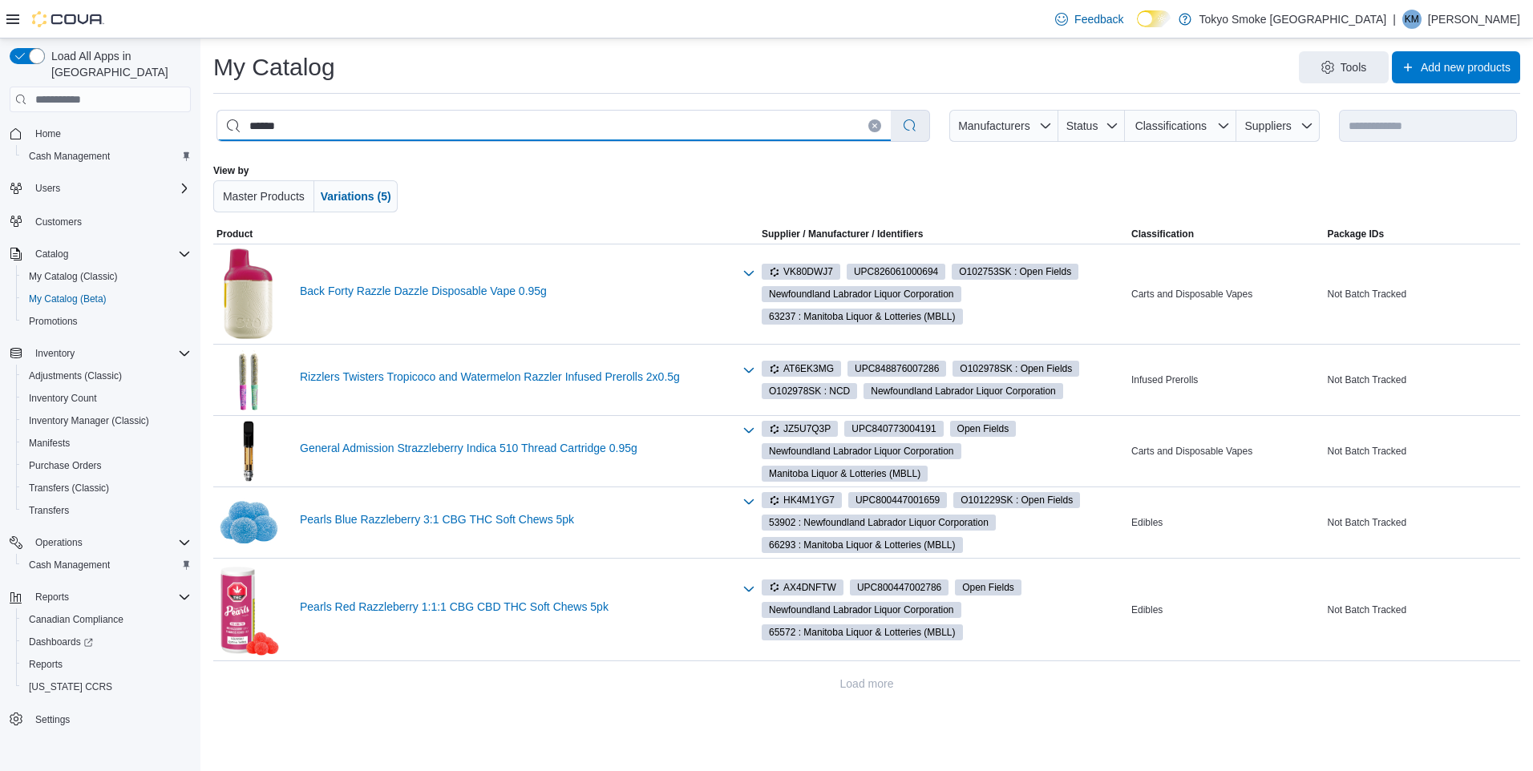
drag, startPoint x: 302, startPoint y: 127, endPoint x: 208, endPoint y: 127, distance: 94.6
click at [208, 127] on div "**********" at bounding box center [866, 375] width 1332 height 674
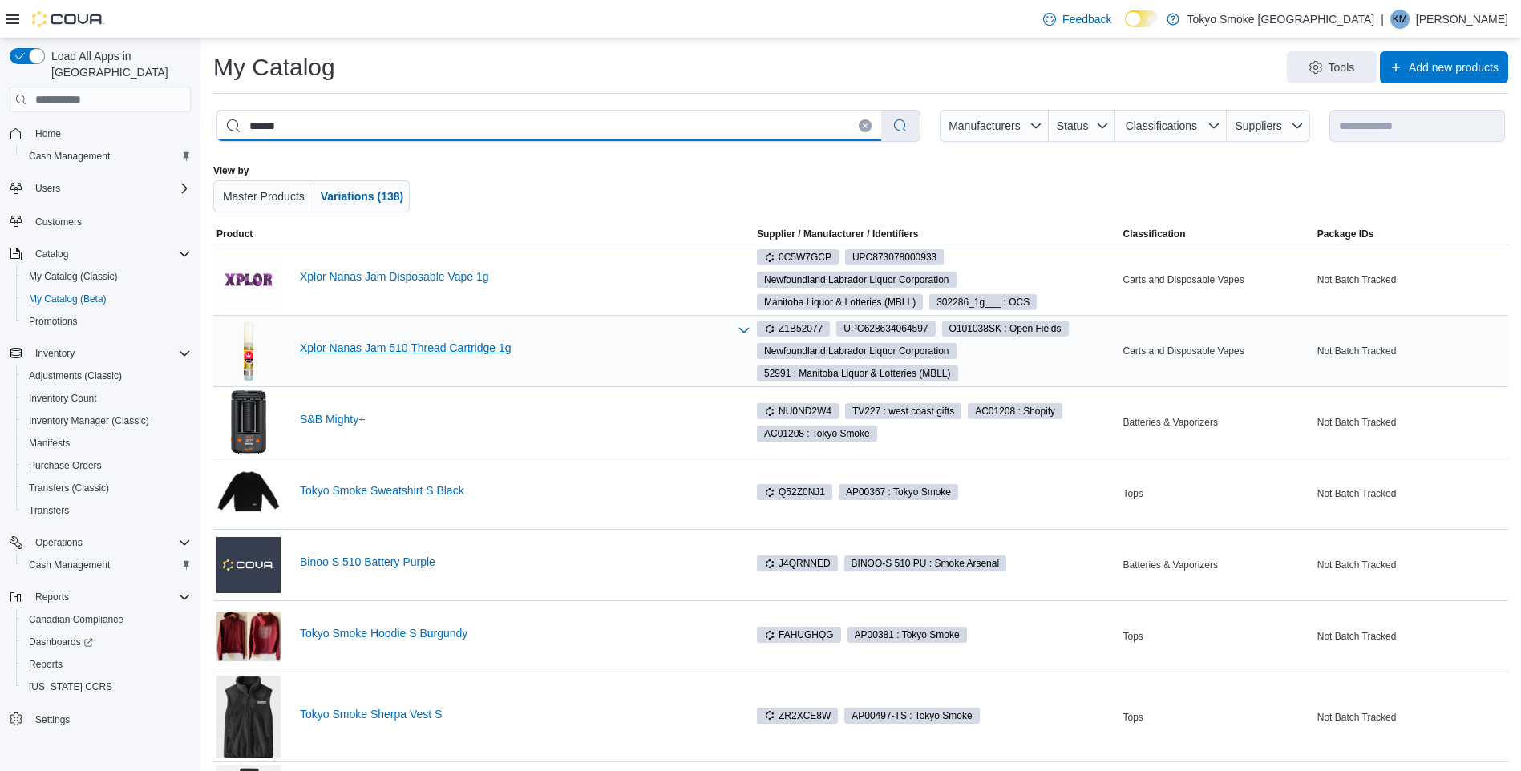
type input "******"
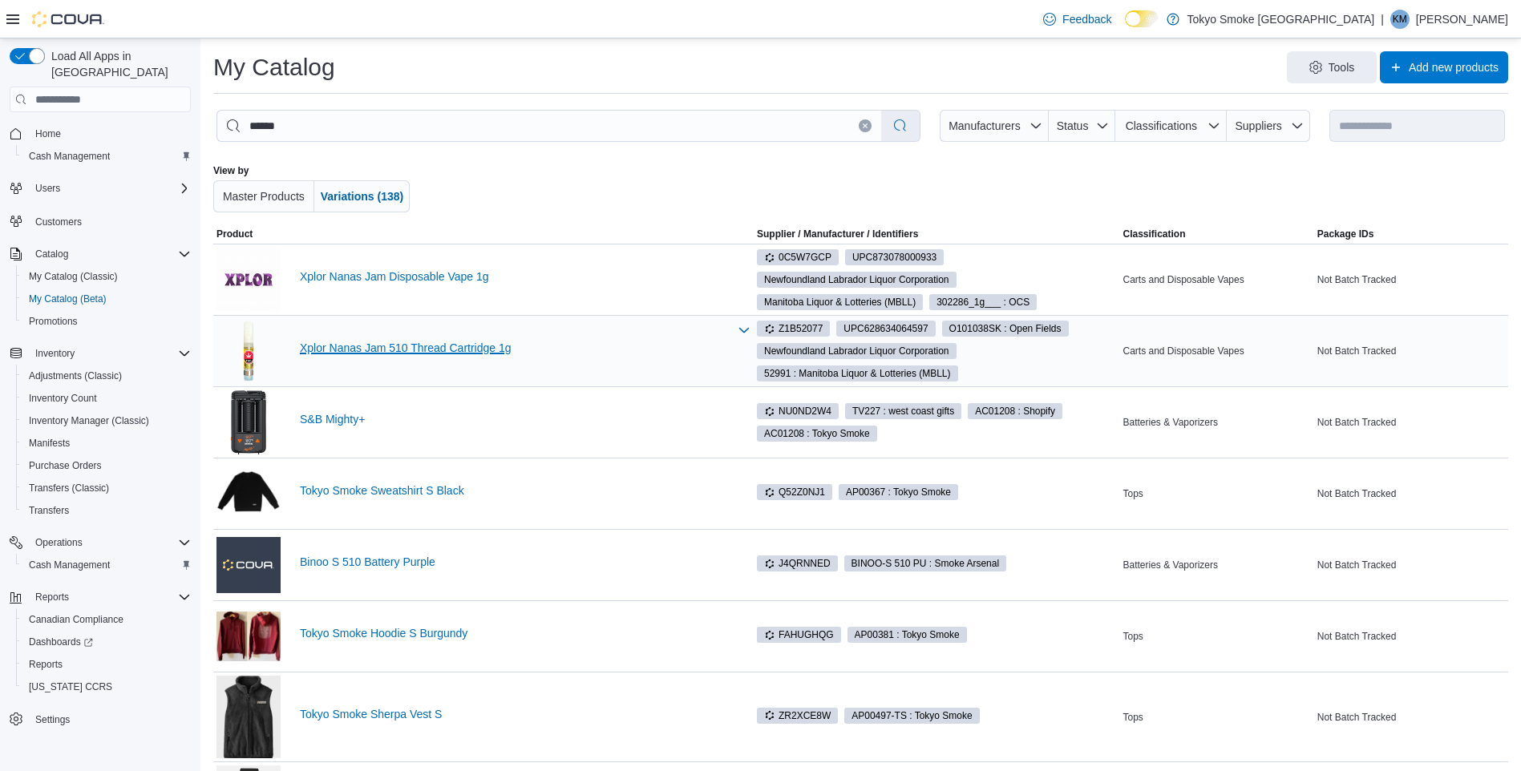
click at [440, 342] on link "Xplor Nanas Jam 510 Thread Cartridge 1g" at bounding box center [514, 348] width 428 height 13
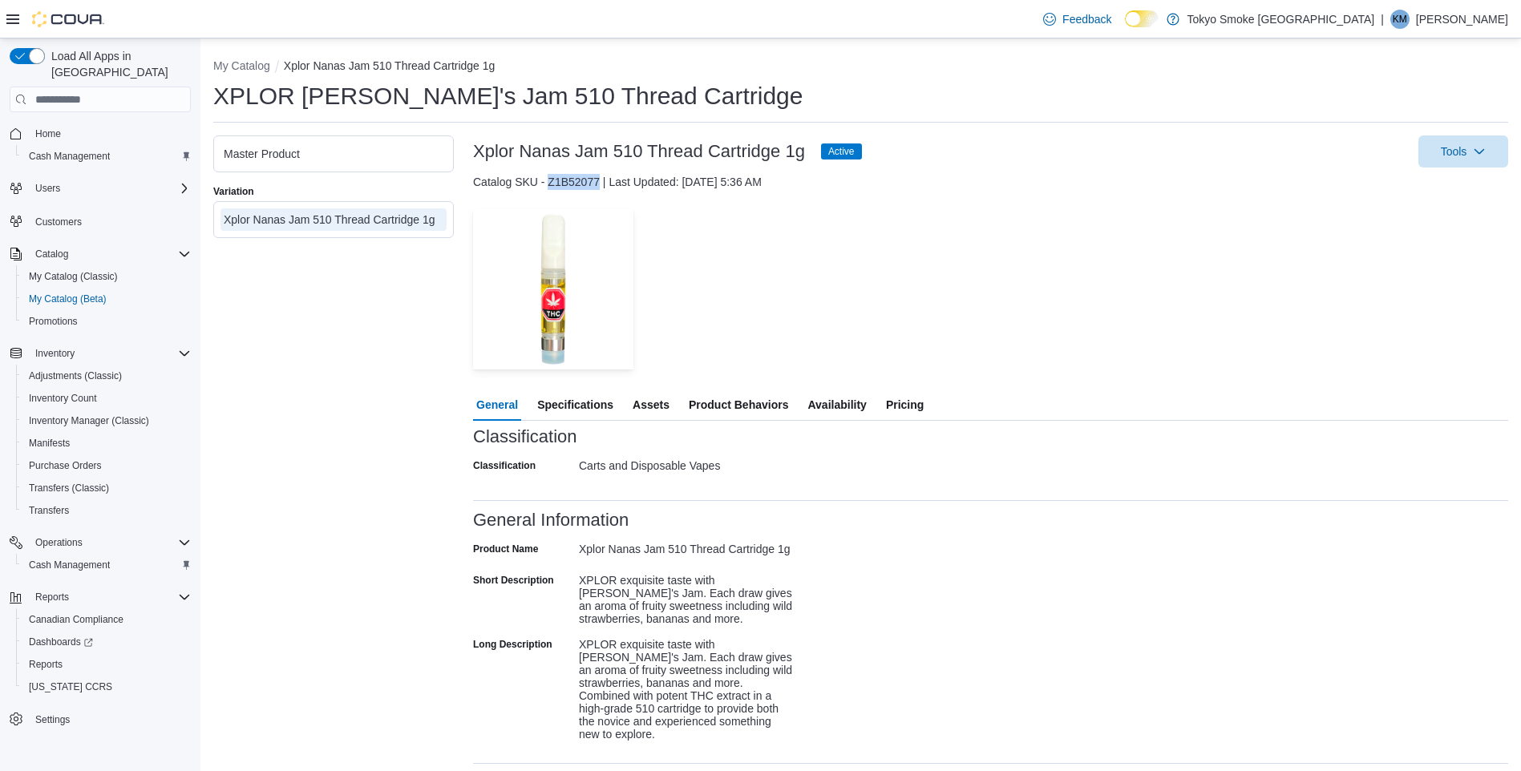
drag, startPoint x: 600, startPoint y: 182, endPoint x: 548, endPoint y: 185, distance: 52.2
click at [548, 185] on div "Catalog SKU - Z1B52077 | Last Updated: July 28, 2025 5:36 AM" at bounding box center [990, 182] width 1035 height 16
copy div "Z1B52077"
click at [241, 61] on button "My Catalog" at bounding box center [241, 65] width 57 height 13
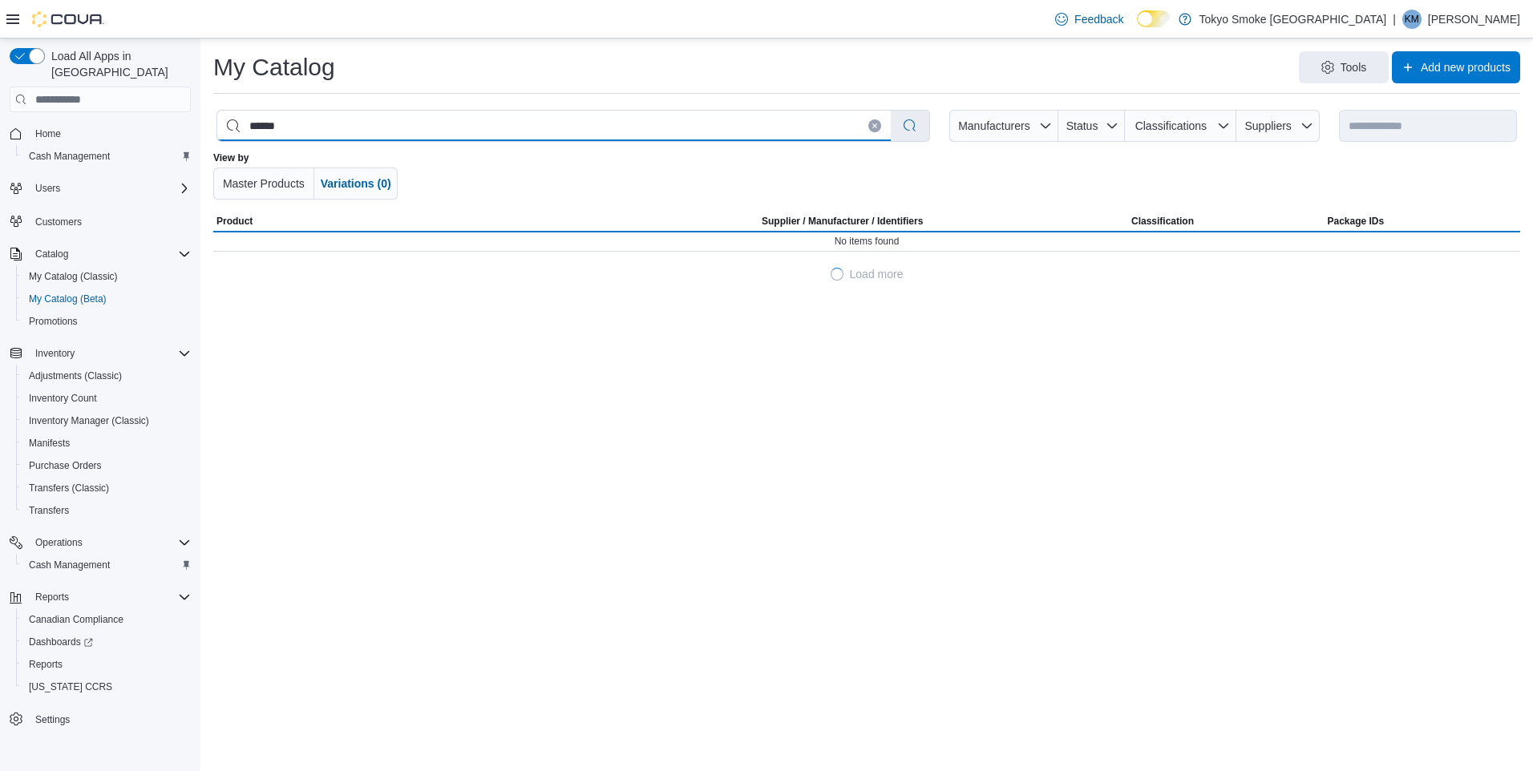
drag, startPoint x: 294, startPoint y: 120, endPoint x: 216, endPoint y: 126, distance: 78.8
click at [216, 126] on div "******" at bounding box center [573, 126] width 714 height 32
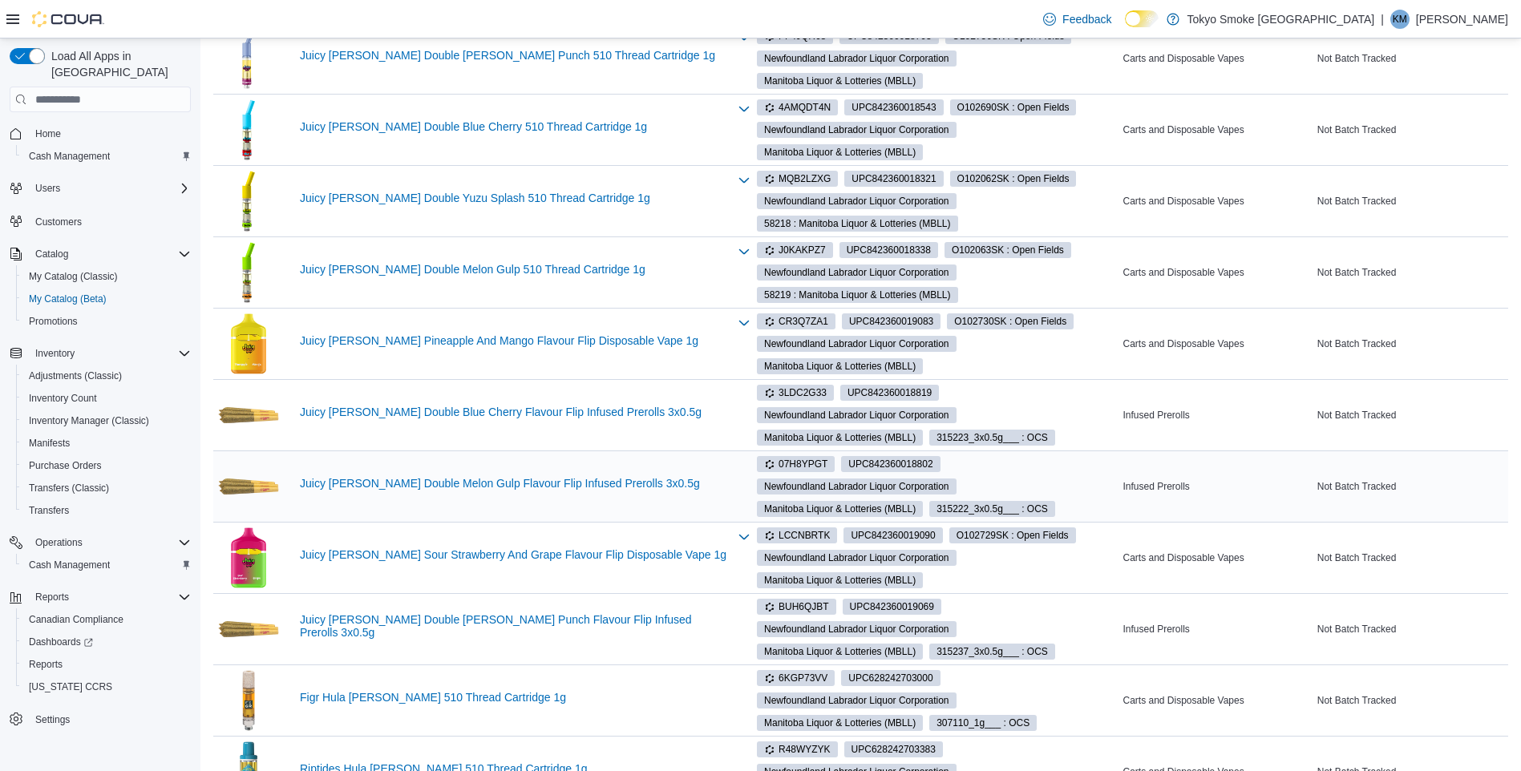
scroll to position [441, 0]
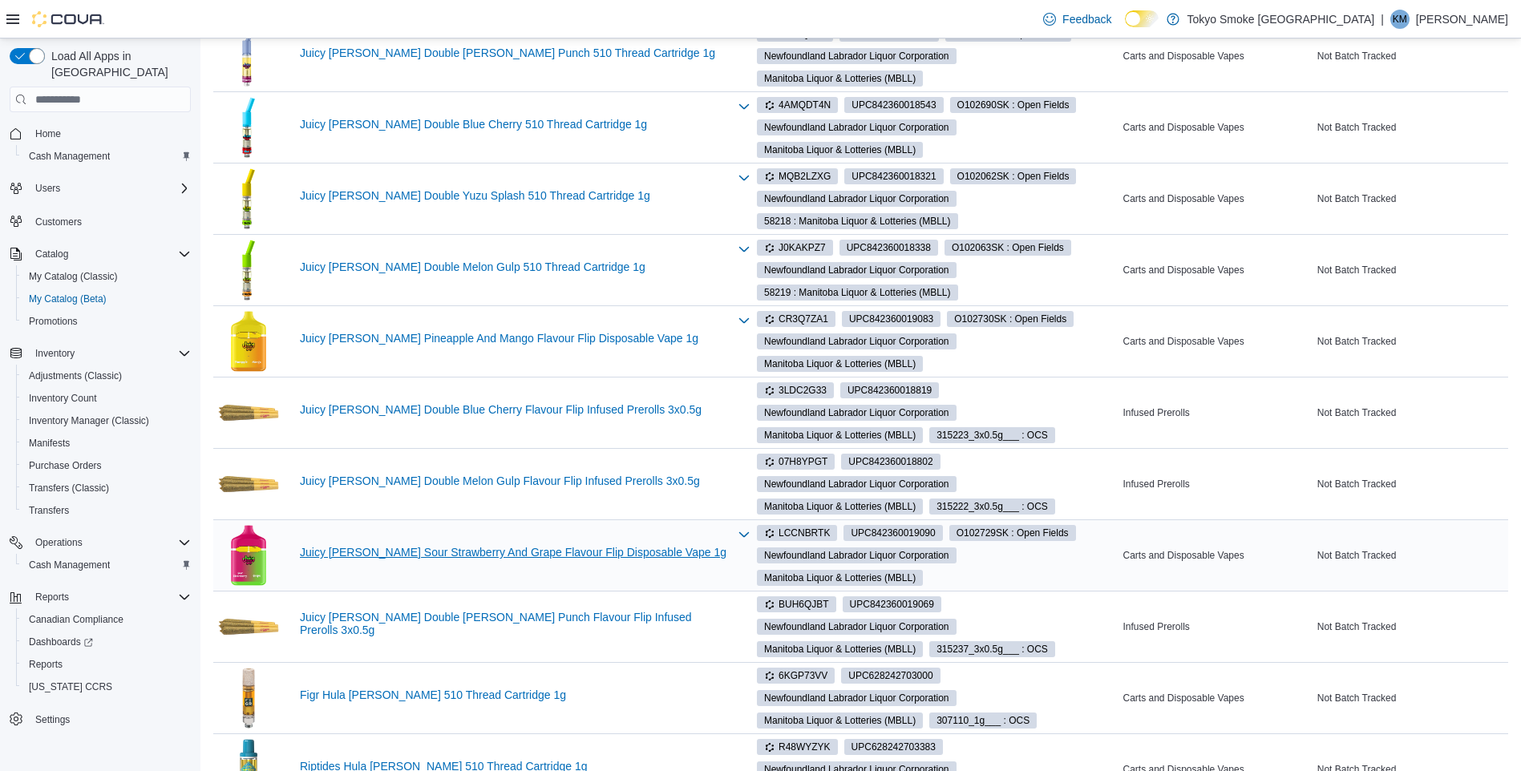
type input "**********"
click at [398, 552] on link "Juicy [PERSON_NAME] Sour Strawberry And Grape Flavour Flip Disposable Vape 1g" at bounding box center [514, 552] width 428 height 13
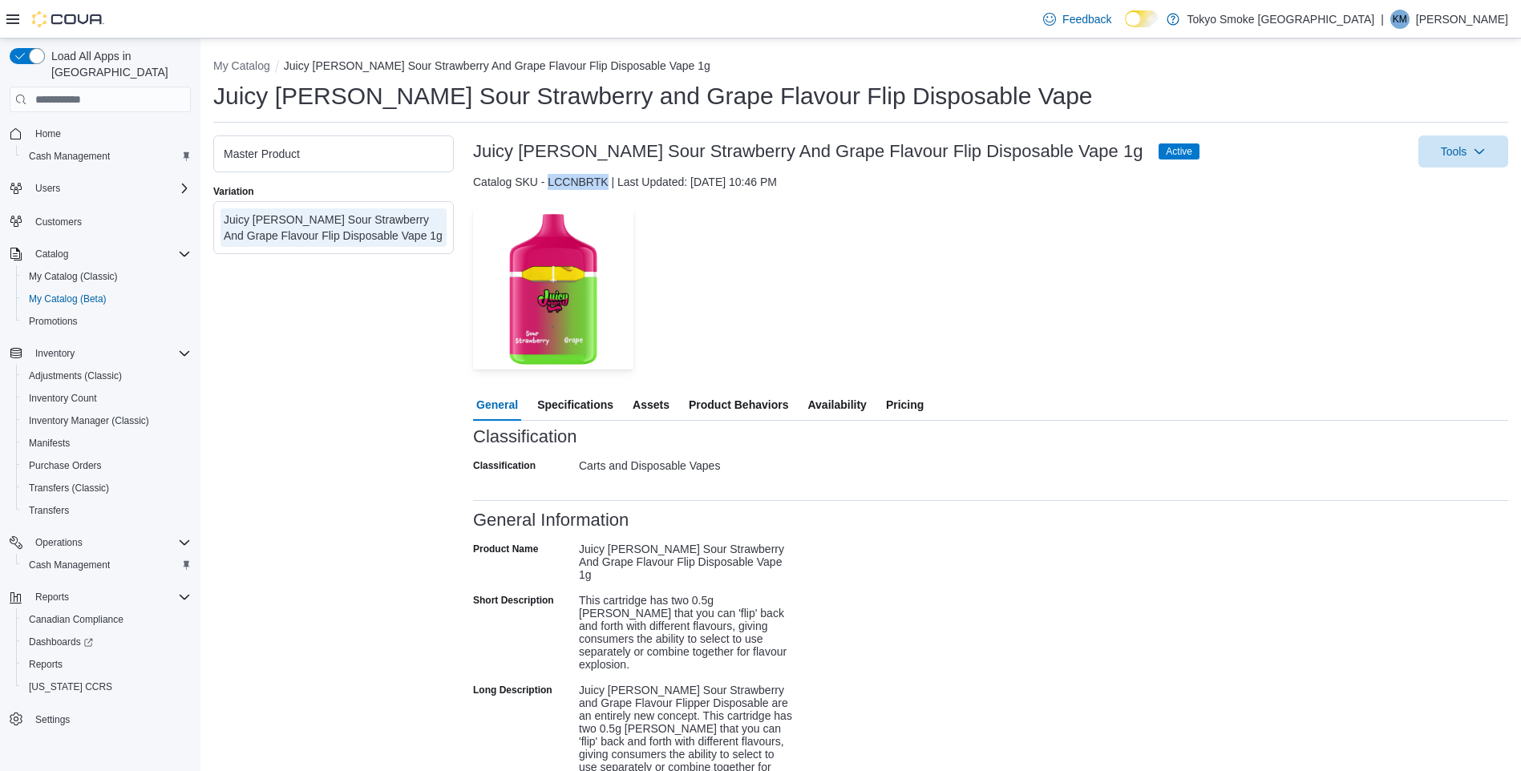
drag, startPoint x: 608, startPoint y: 180, endPoint x: 548, endPoint y: 184, distance: 60.3
click at [548, 184] on div "Catalog SKU - LCCNBRTK | Last Updated: [DATE] 10:46 PM" at bounding box center [990, 182] width 1035 height 16
copy div "LCCNBRTK"
click at [249, 70] on button "My Catalog" at bounding box center [241, 65] width 57 height 13
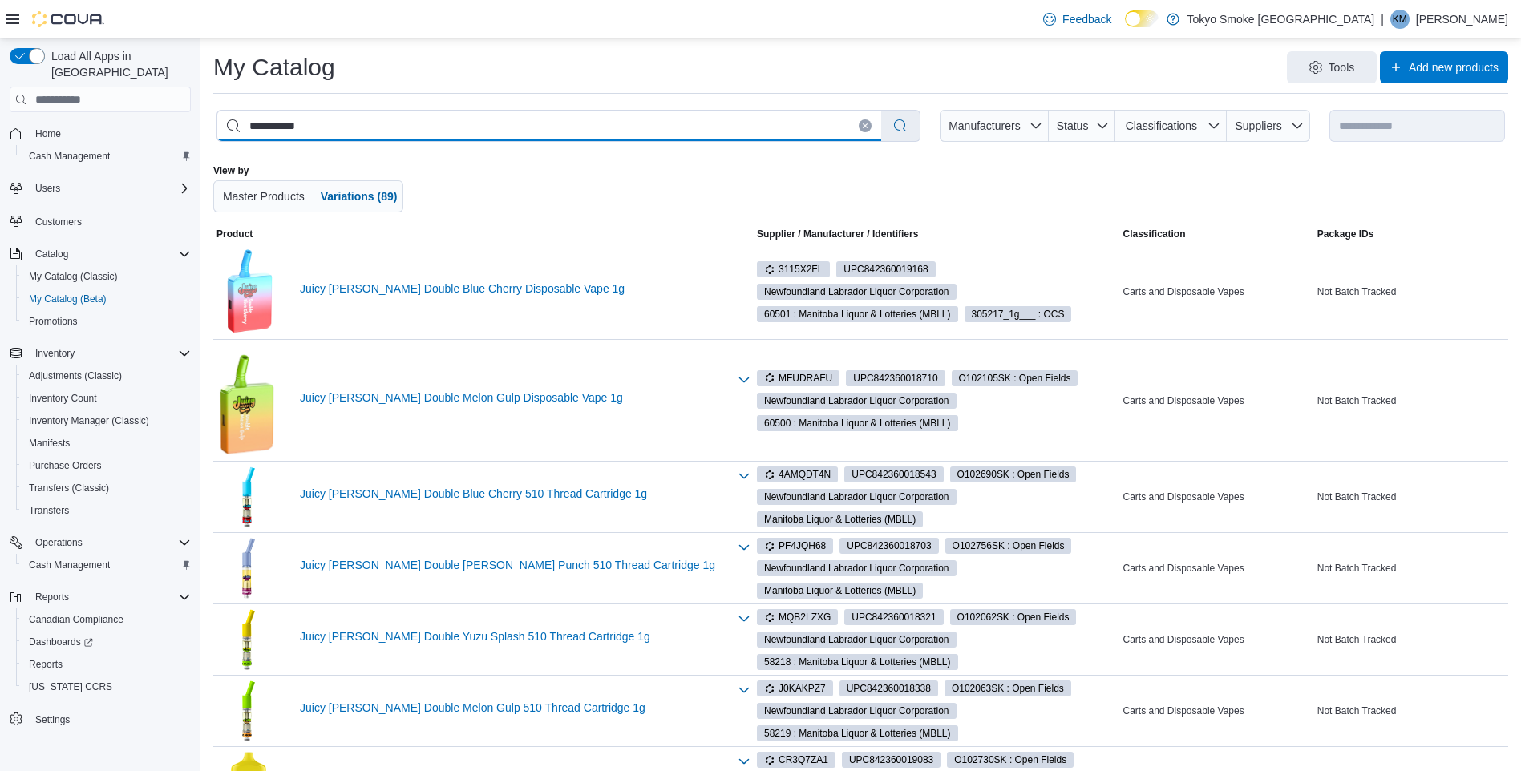
drag, startPoint x: 314, startPoint y: 129, endPoint x: 157, endPoint y: 123, distance: 157.3
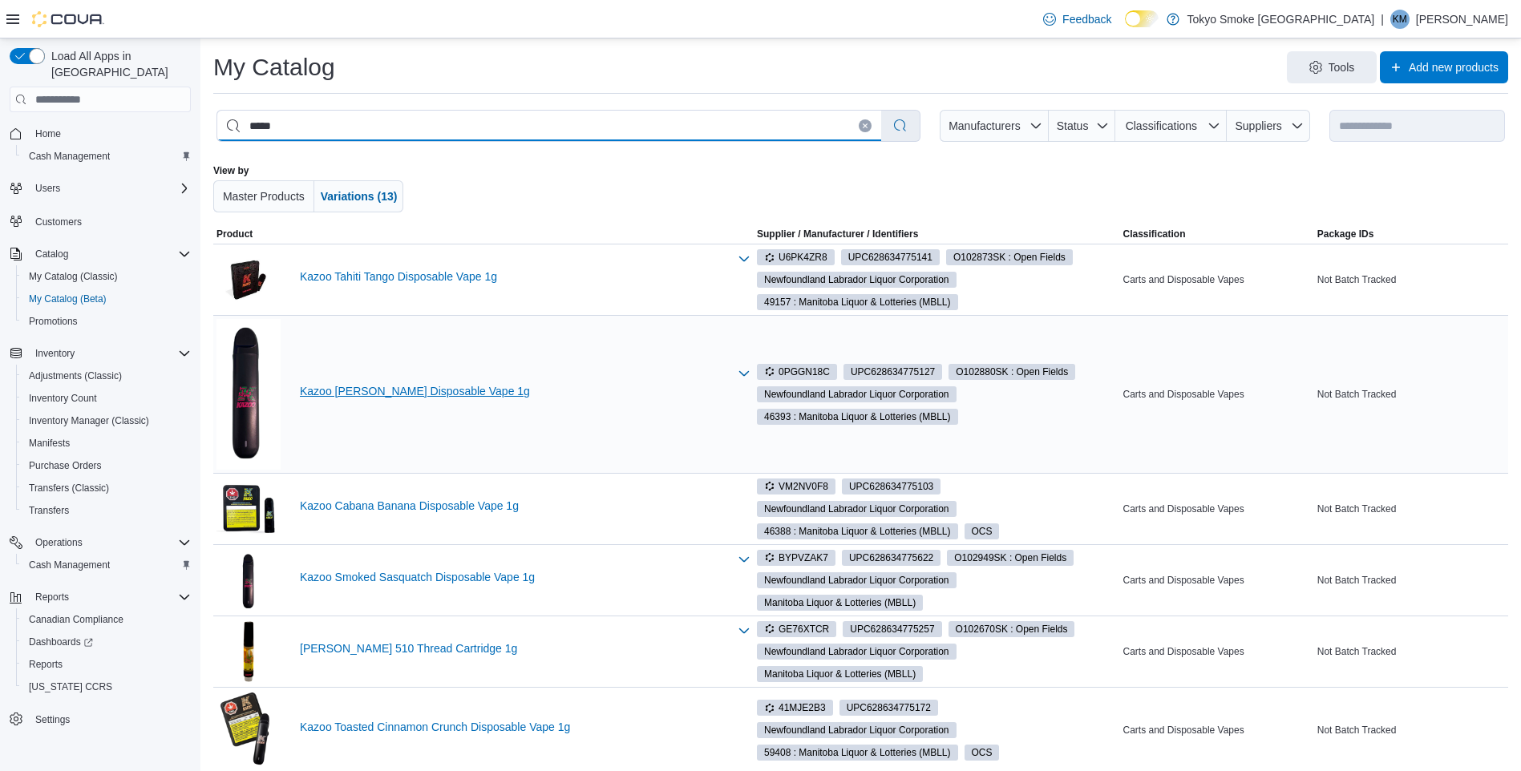
type input "*****"
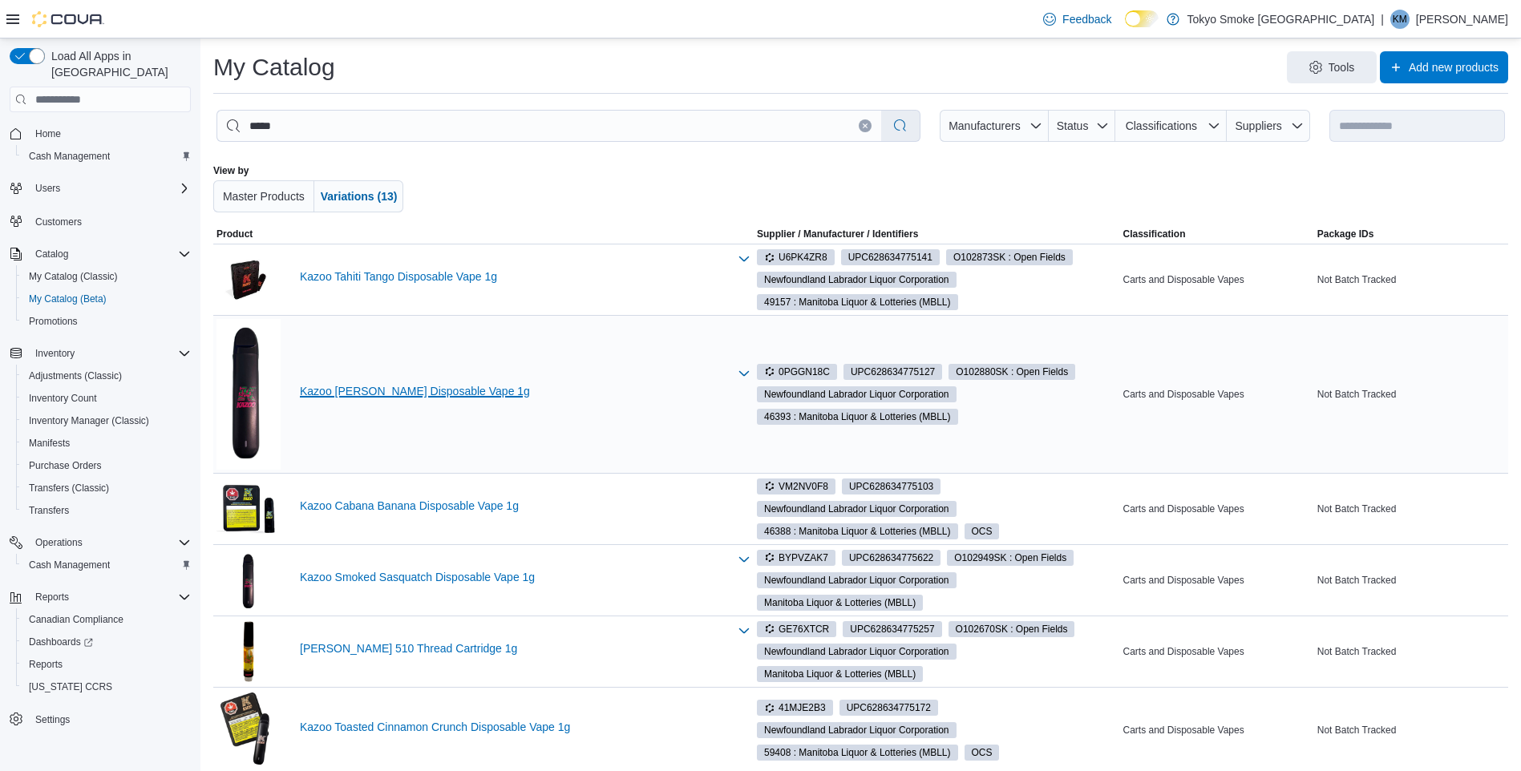
click at [434, 394] on link "Kazoo [PERSON_NAME] Disposable Vape 1g" at bounding box center [514, 391] width 428 height 13
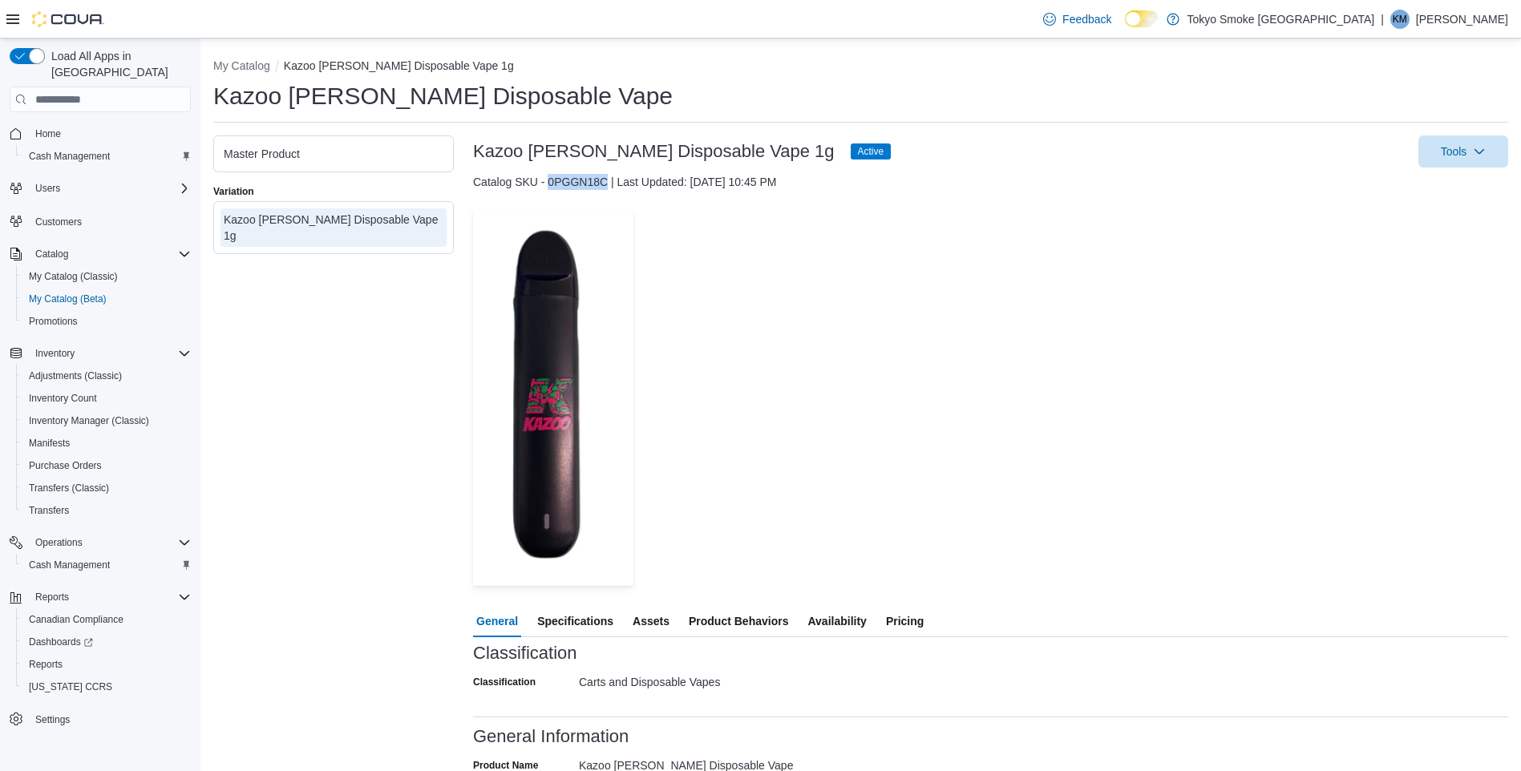
drag, startPoint x: 609, startPoint y: 182, endPoint x: 549, endPoint y: 182, distance: 60.1
click at [549, 182] on div "Catalog SKU - 0PGGN18C | Last Updated: [DATE] 10:45 PM" at bounding box center [990, 182] width 1035 height 16
copy div "0PGGN18C"
click at [255, 63] on button "My Catalog" at bounding box center [241, 65] width 57 height 13
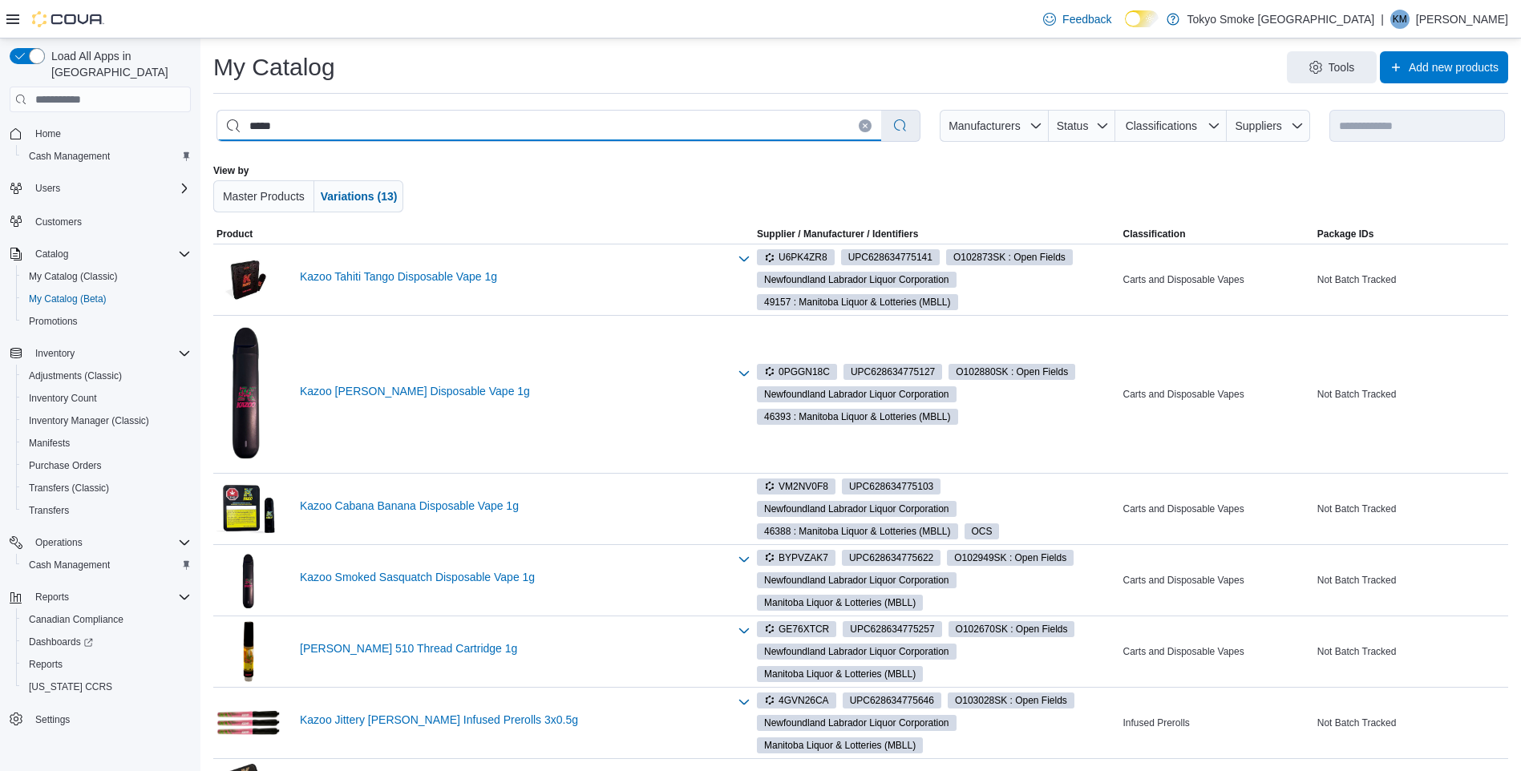
drag, startPoint x: 266, startPoint y: 122, endPoint x: 189, endPoint y: 121, distance: 77.0
click at [191, 123] on div "**********" at bounding box center [760, 688] width 1521 height 1301
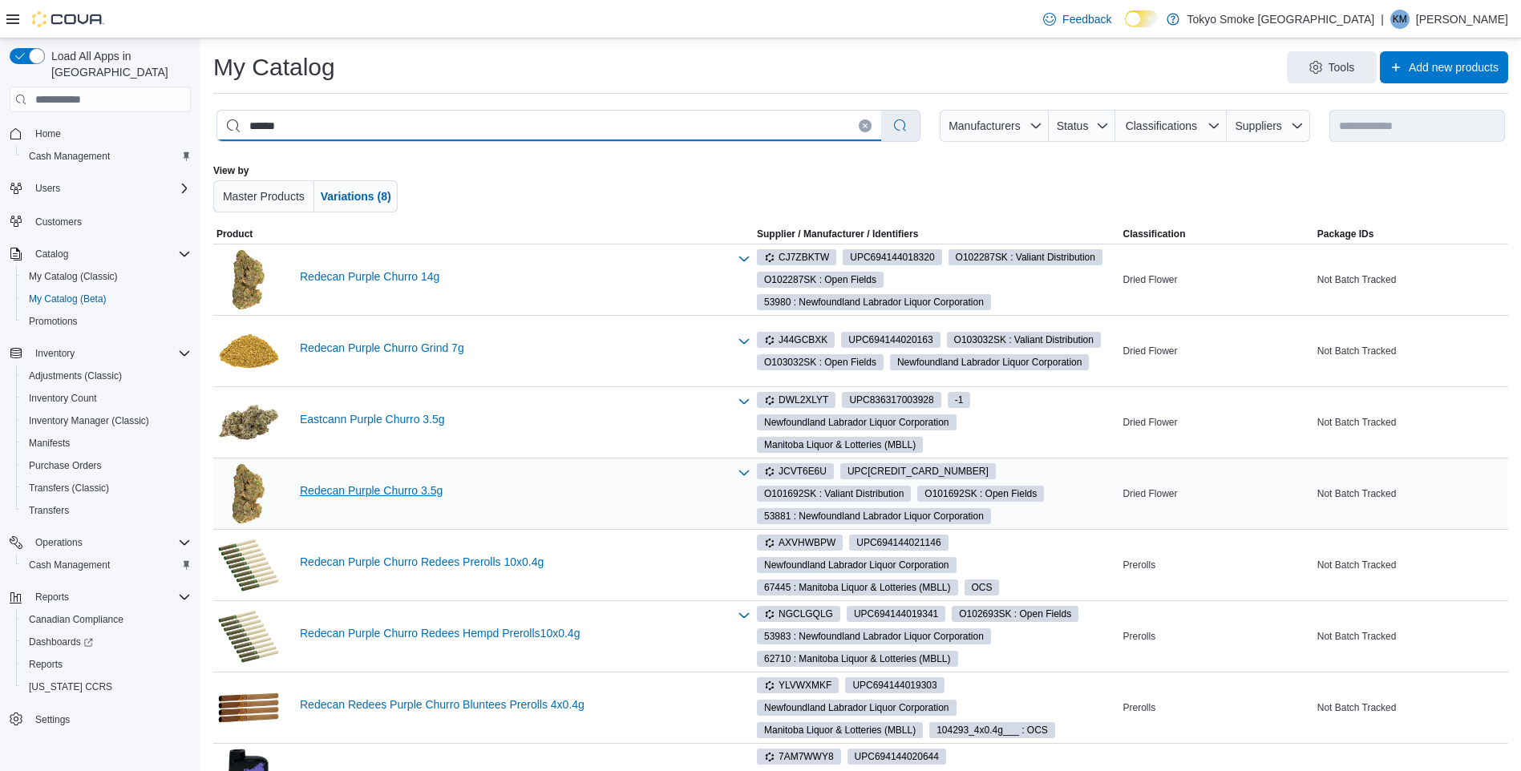
type input "******"
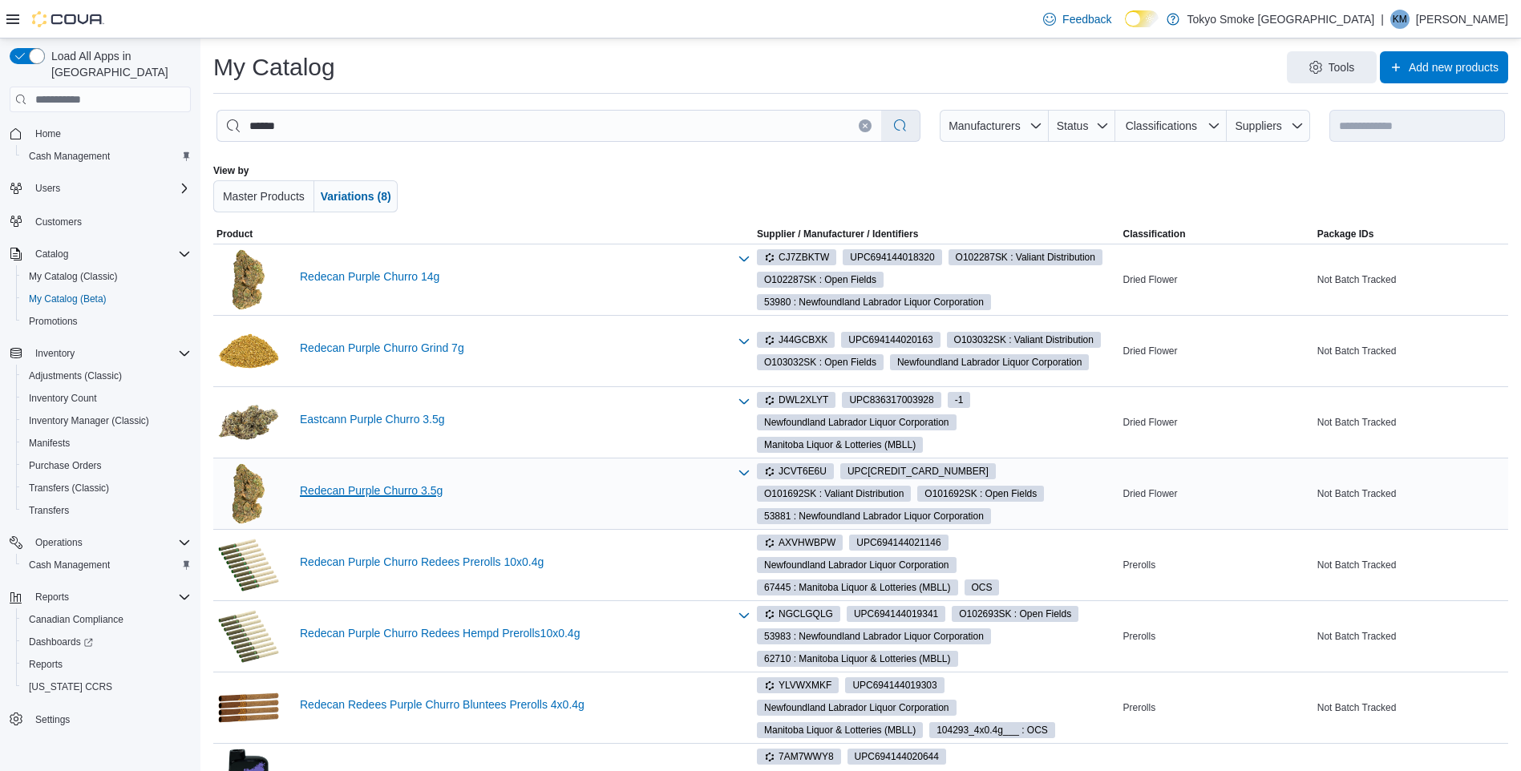
click at [390, 492] on link "Redecan Purple Churro 3.5g" at bounding box center [514, 490] width 428 height 13
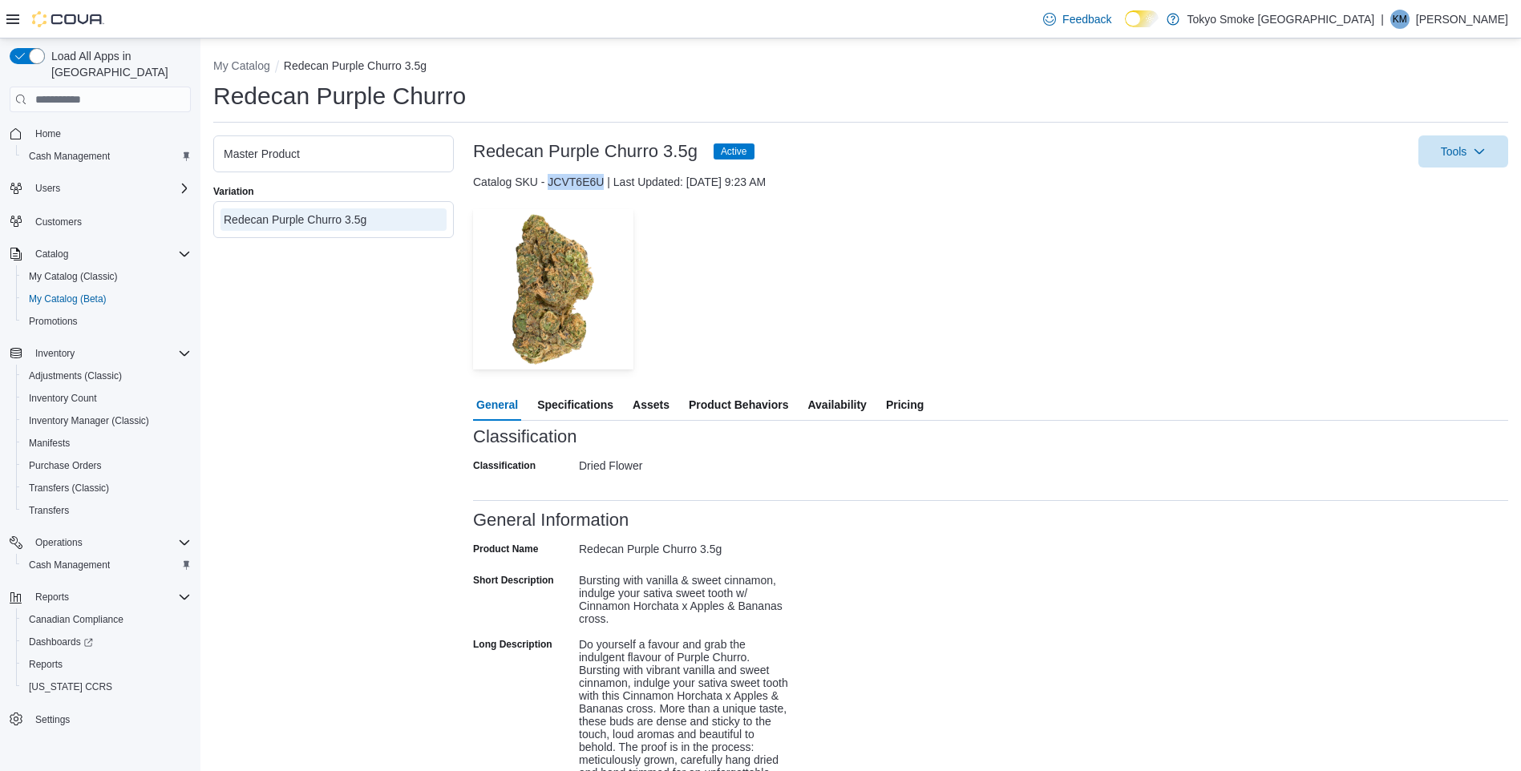
drag, startPoint x: 604, startPoint y: 184, endPoint x: 548, endPoint y: 185, distance: 56.1
click at [548, 185] on div "Catalog SKU - JCVT6E6U | Last Updated: [DATE] 9:23 AM" at bounding box center [990, 182] width 1035 height 16
copy div "JCVT6E6U"
click at [224, 71] on button "My Catalog" at bounding box center [241, 65] width 57 height 13
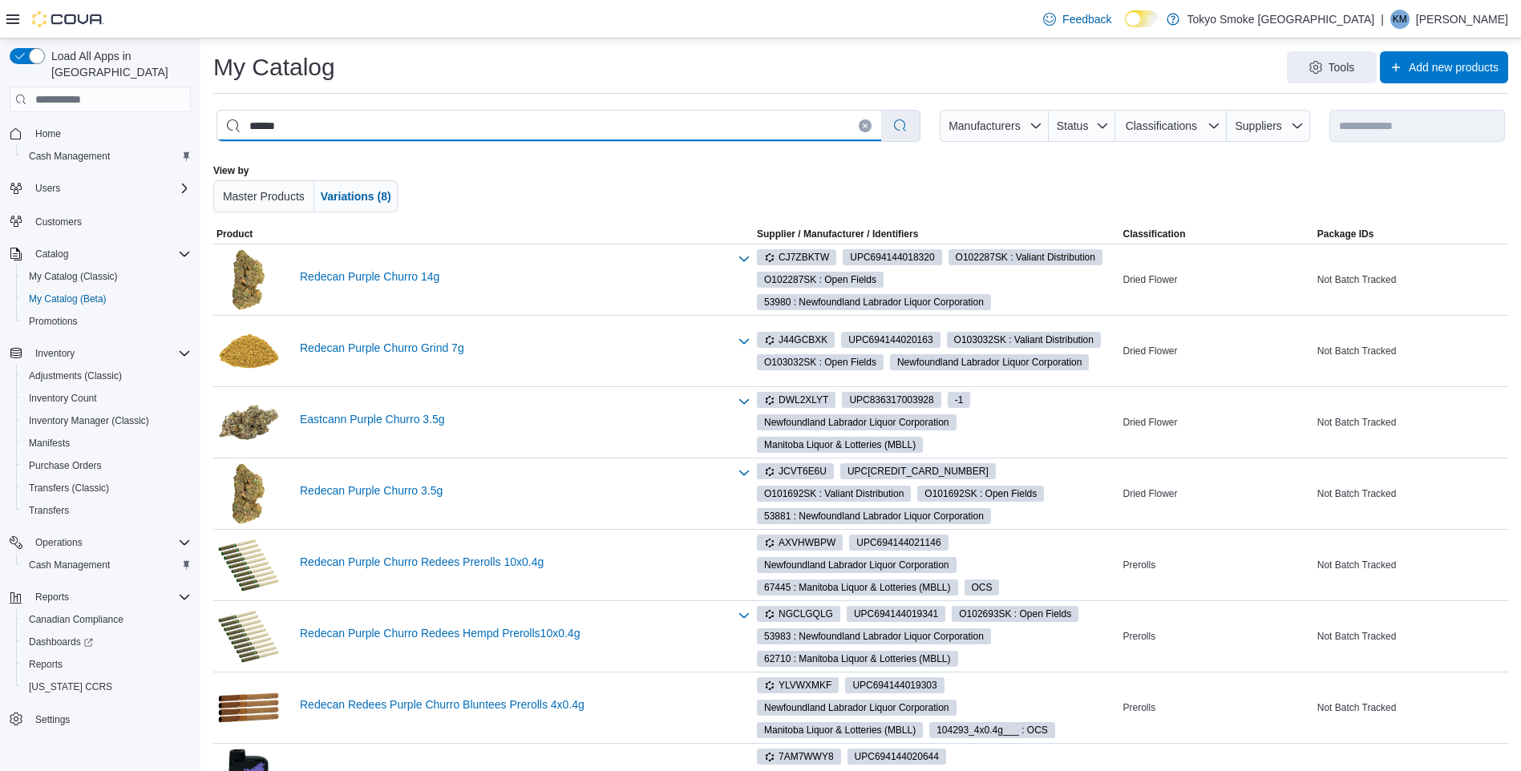
drag, startPoint x: 304, startPoint y: 134, endPoint x: 208, endPoint y: 133, distance: 95.4
click at [208, 133] on div "**********" at bounding box center [860, 452] width 1320 height 828
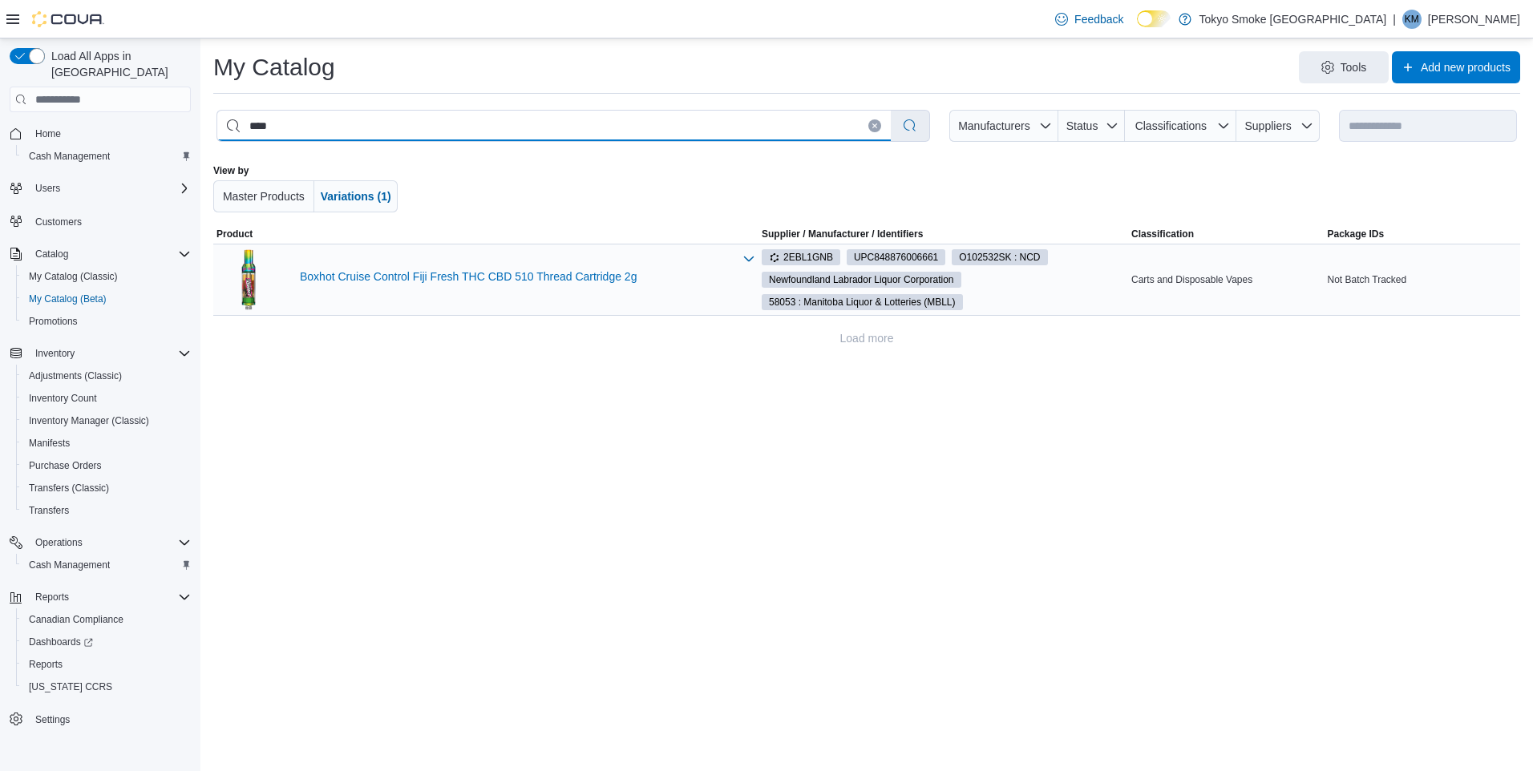
type input "****"
click at [502, 269] on div "Boxhot Cruise Control Fiji Fresh THC CBD 510 Thread Cartridge 2g" at bounding box center [474, 280] width 516 height 64
click at [501, 277] on link "Boxhot Cruise Control Fiji Fresh THC CBD 510 Thread Cartridge 2g" at bounding box center [516, 276] width 433 height 13
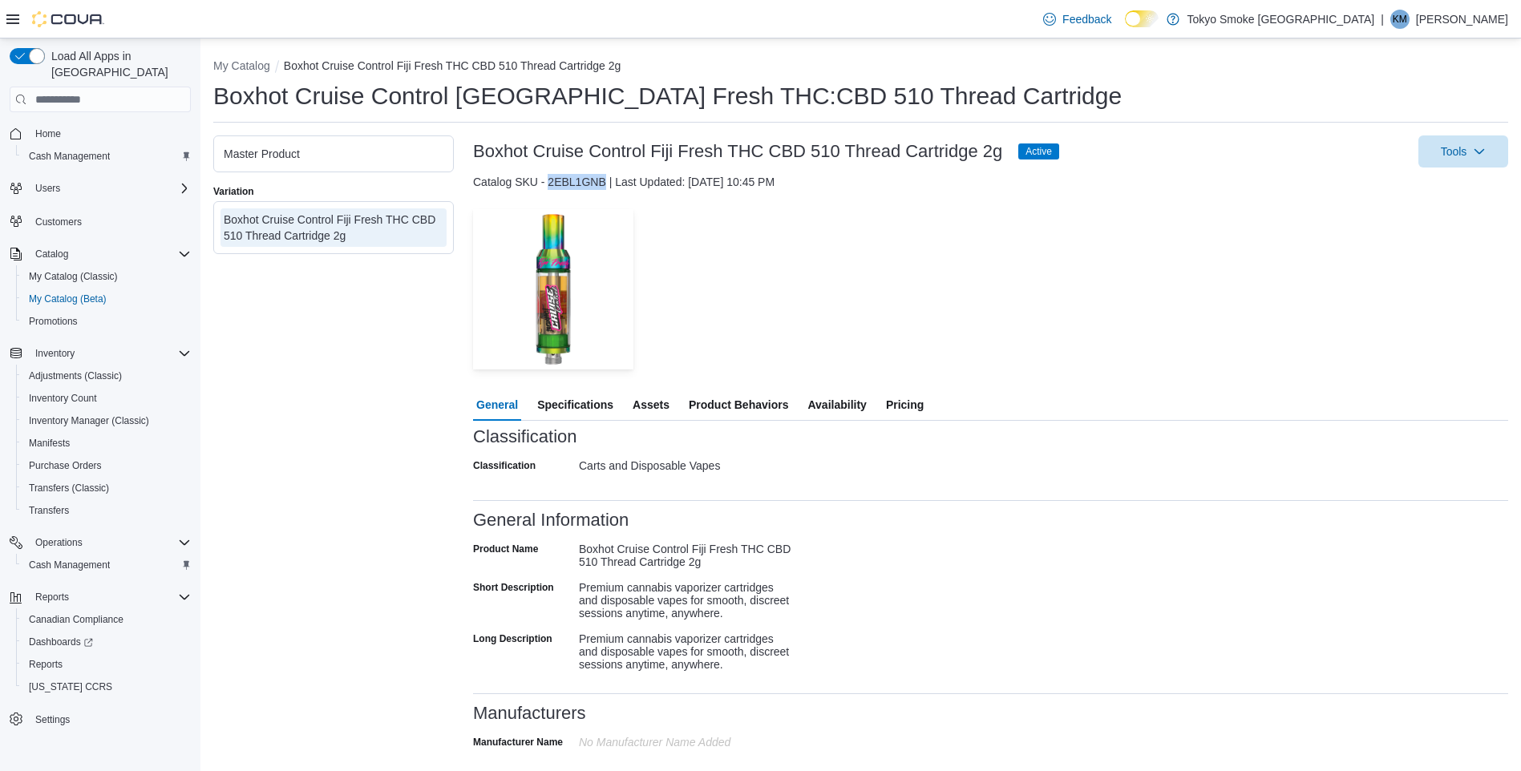
drag, startPoint x: 607, startPoint y: 180, endPoint x: 548, endPoint y: 184, distance: 59.5
click at [548, 184] on div "Catalog SKU - 2EBL1GNB | Last Updated: [DATE] 10:45 PM" at bounding box center [990, 182] width 1035 height 16
copy div "2EBL1GNB"
click at [104, 370] on span "Adjustments (Classic)" at bounding box center [75, 376] width 93 height 13
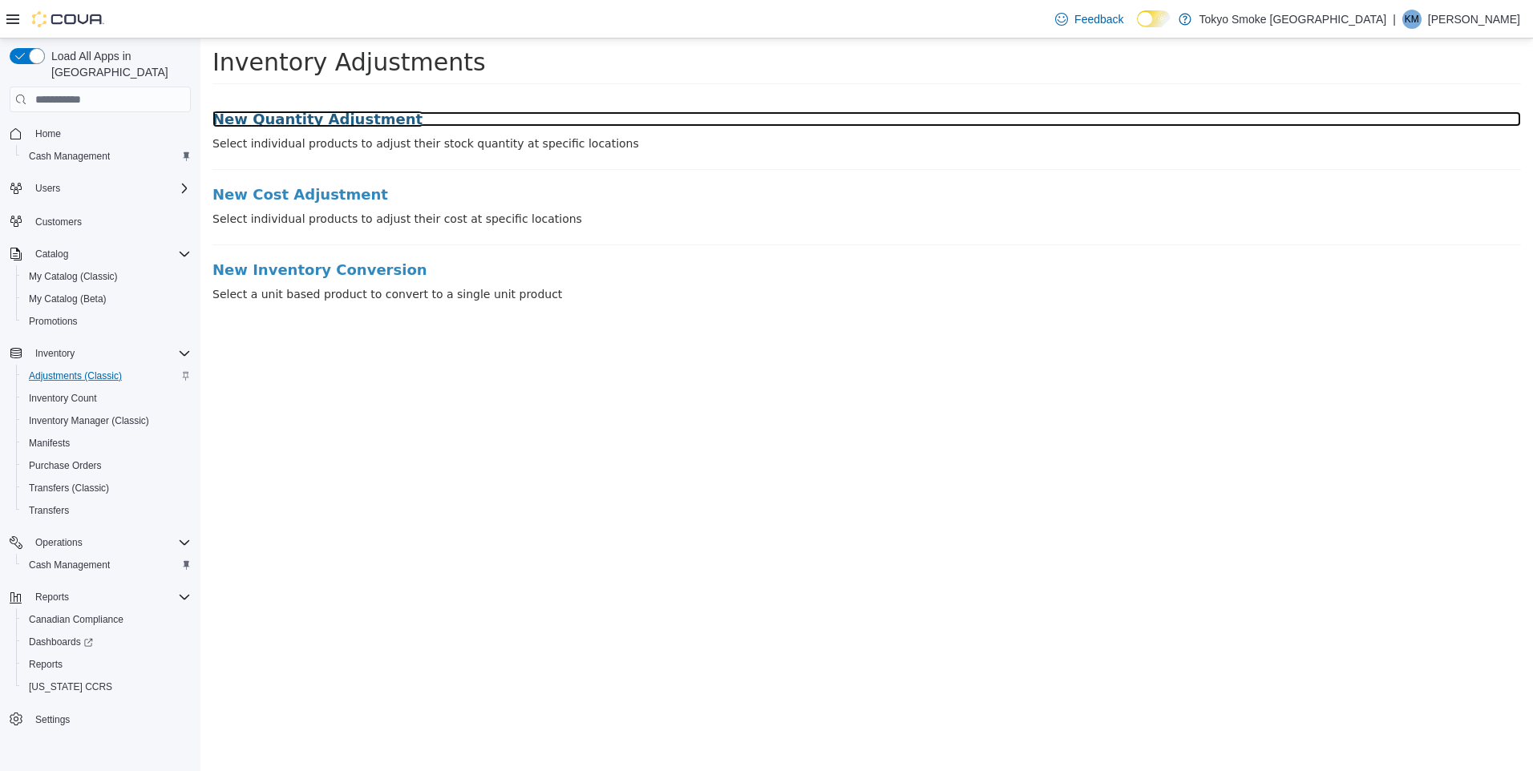
click at [338, 127] on h3 "New Quantity Adjustment" at bounding box center [866, 119] width 1308 height 16
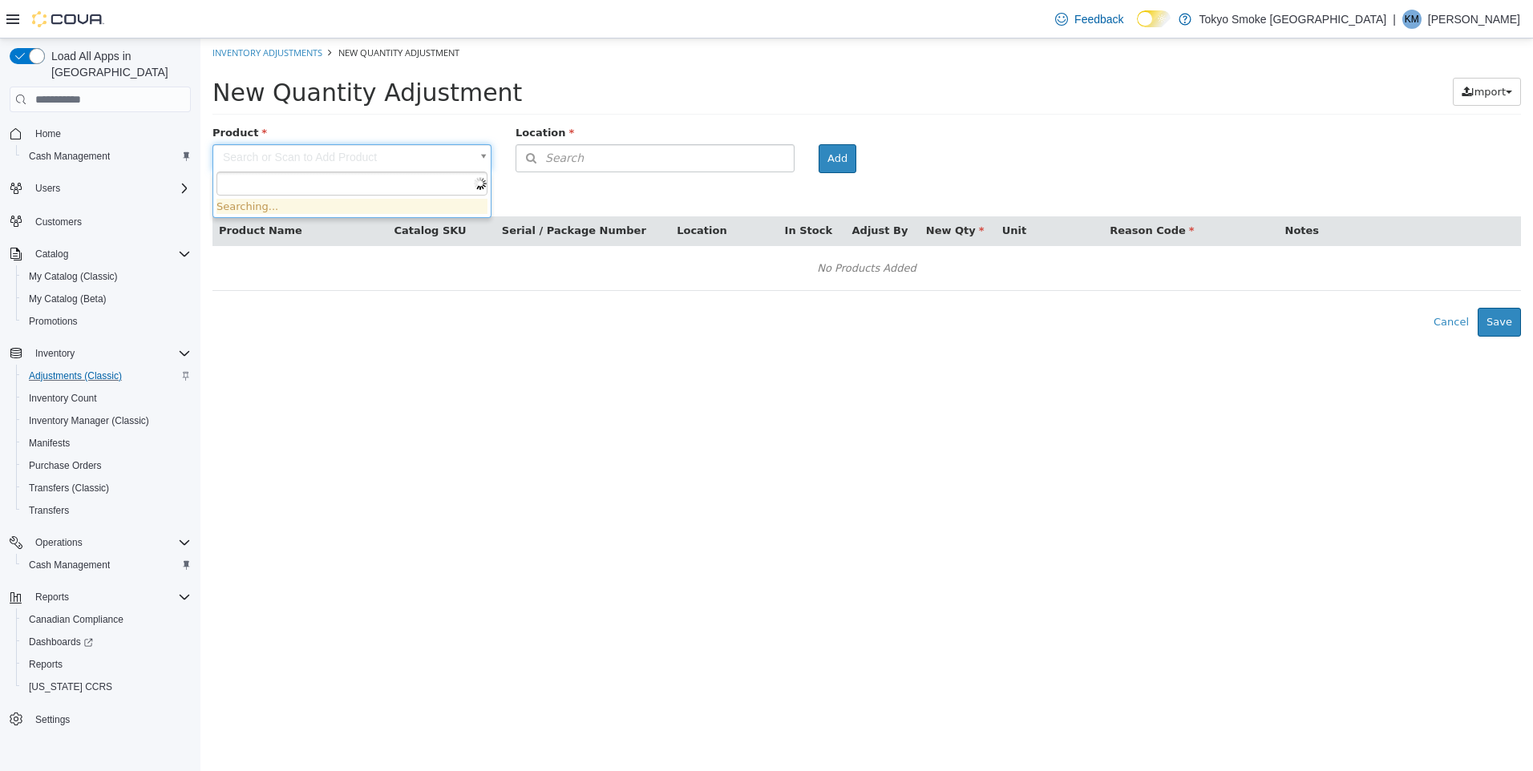
click at [371, 165] on body "× Inventory Adjustments New Quantity Adjustment New Quantity Adjustment Import …" at bounding box center [866, 187] width 1332 height 298
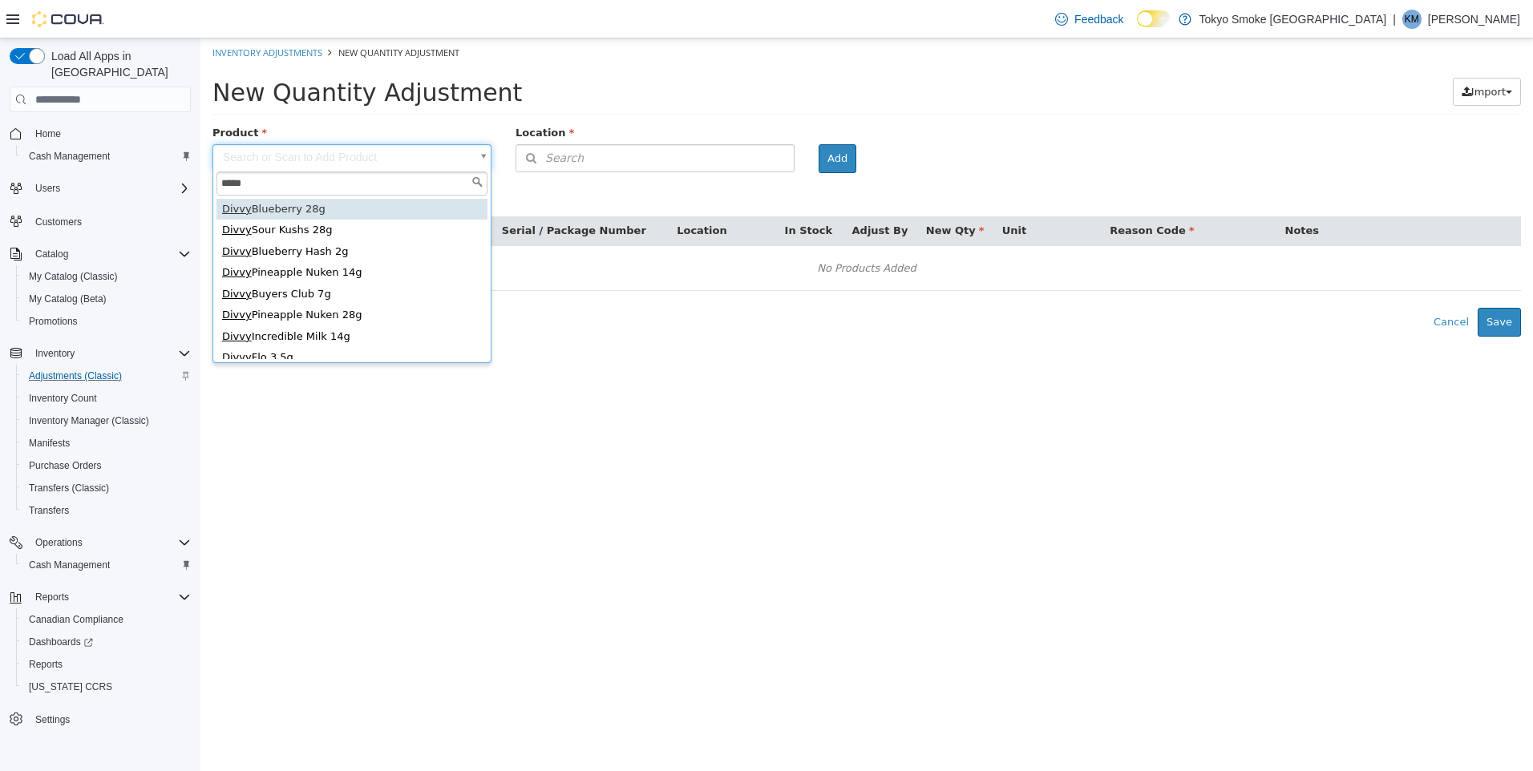
type input "*****"
type input "**********"
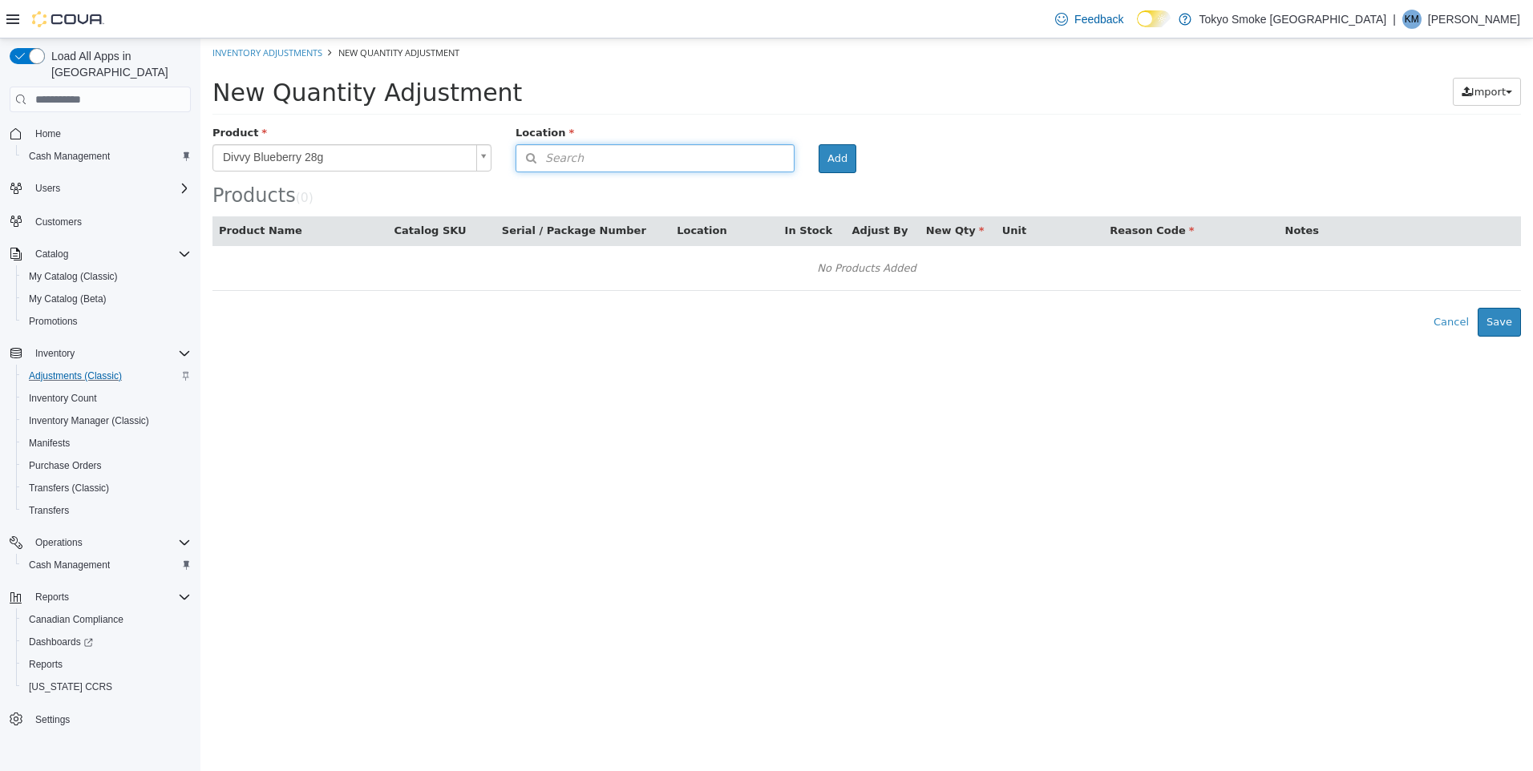
click at [624, 160] on button "Search" at bounding box center [654, 158] width 279 height 28
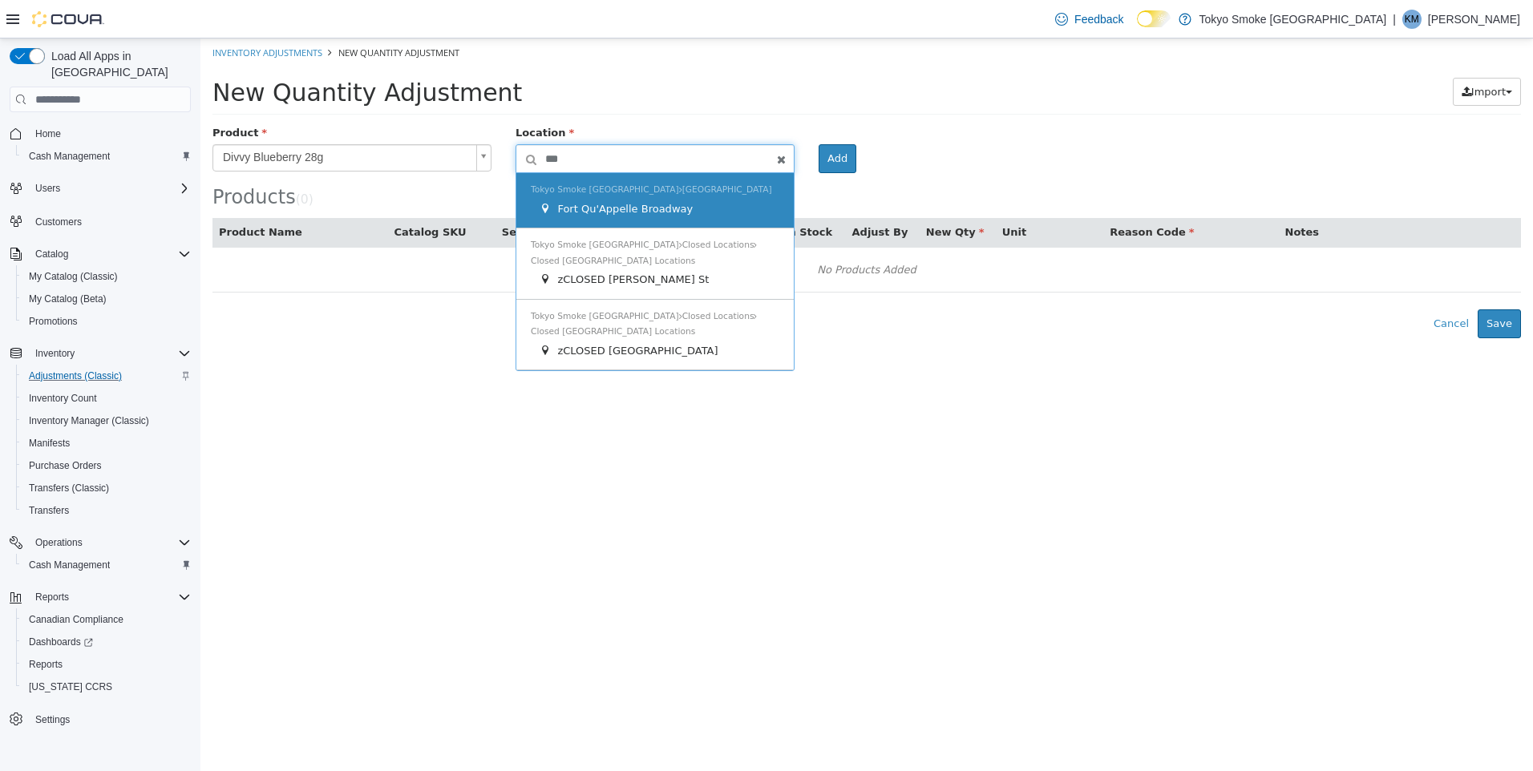
type input "***"
click at [632, 201] on div "Fort Qu'Appelle Broadway" at bounding box center [659, 209] width 241 height 16
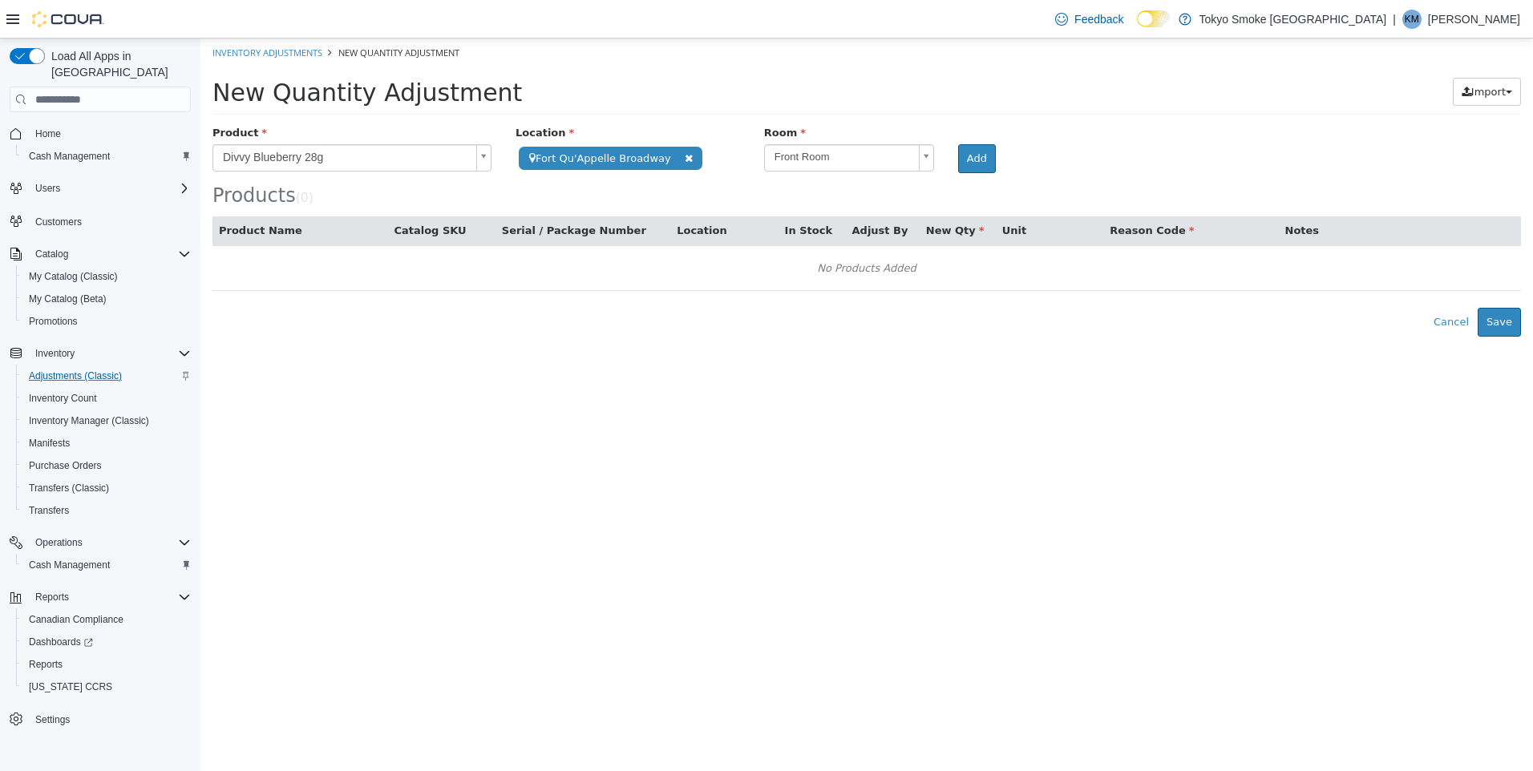
click at [859, 161] on body "**********" at bounding box center [866, 187] width 1332 height 298
click at [968, 164] on button "Add" at bounding box center [977, 158] width 38 height 29
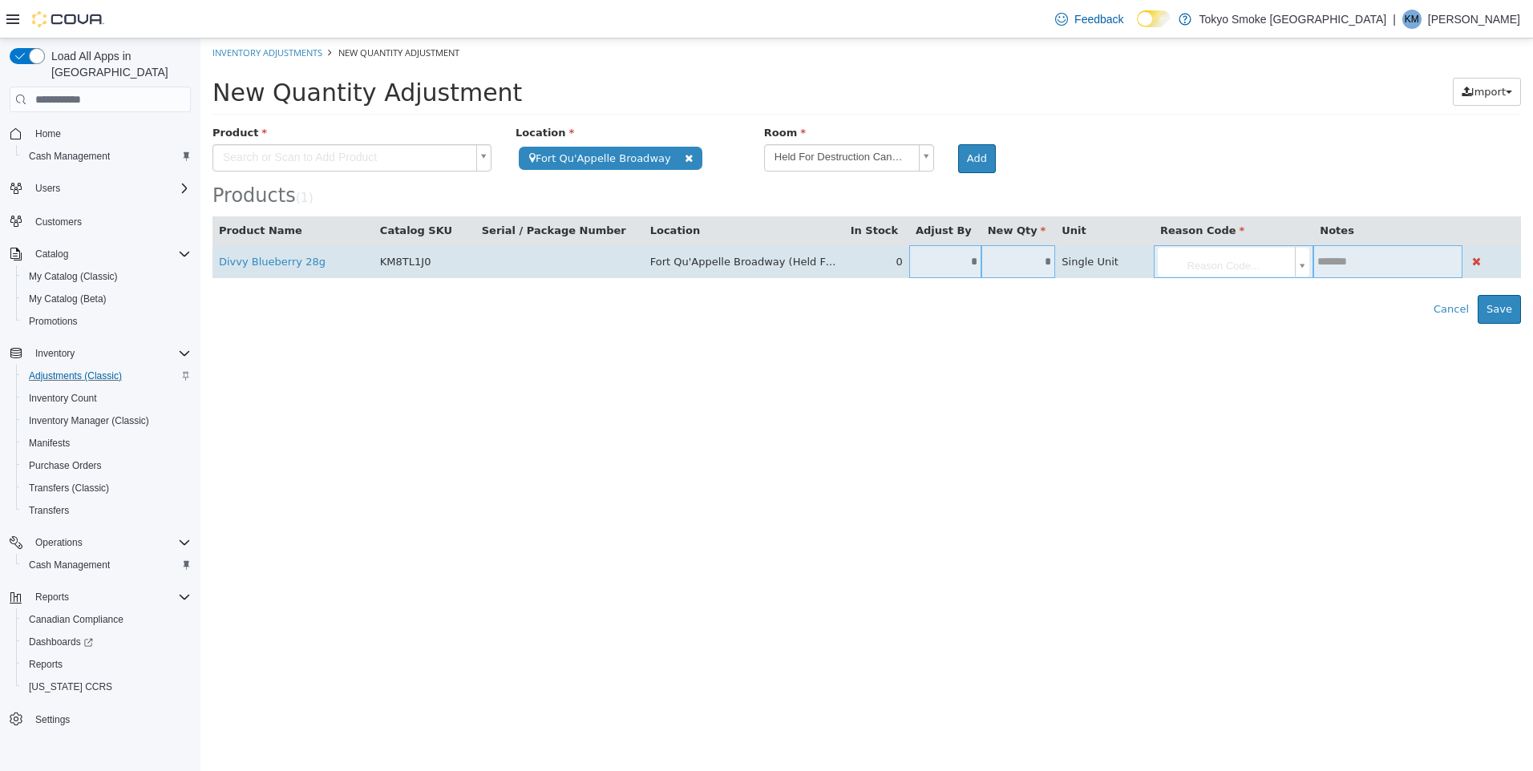
click at [954, 264] on input "*" at bounding box center [945, 262] width 72 height 12
type input "*"
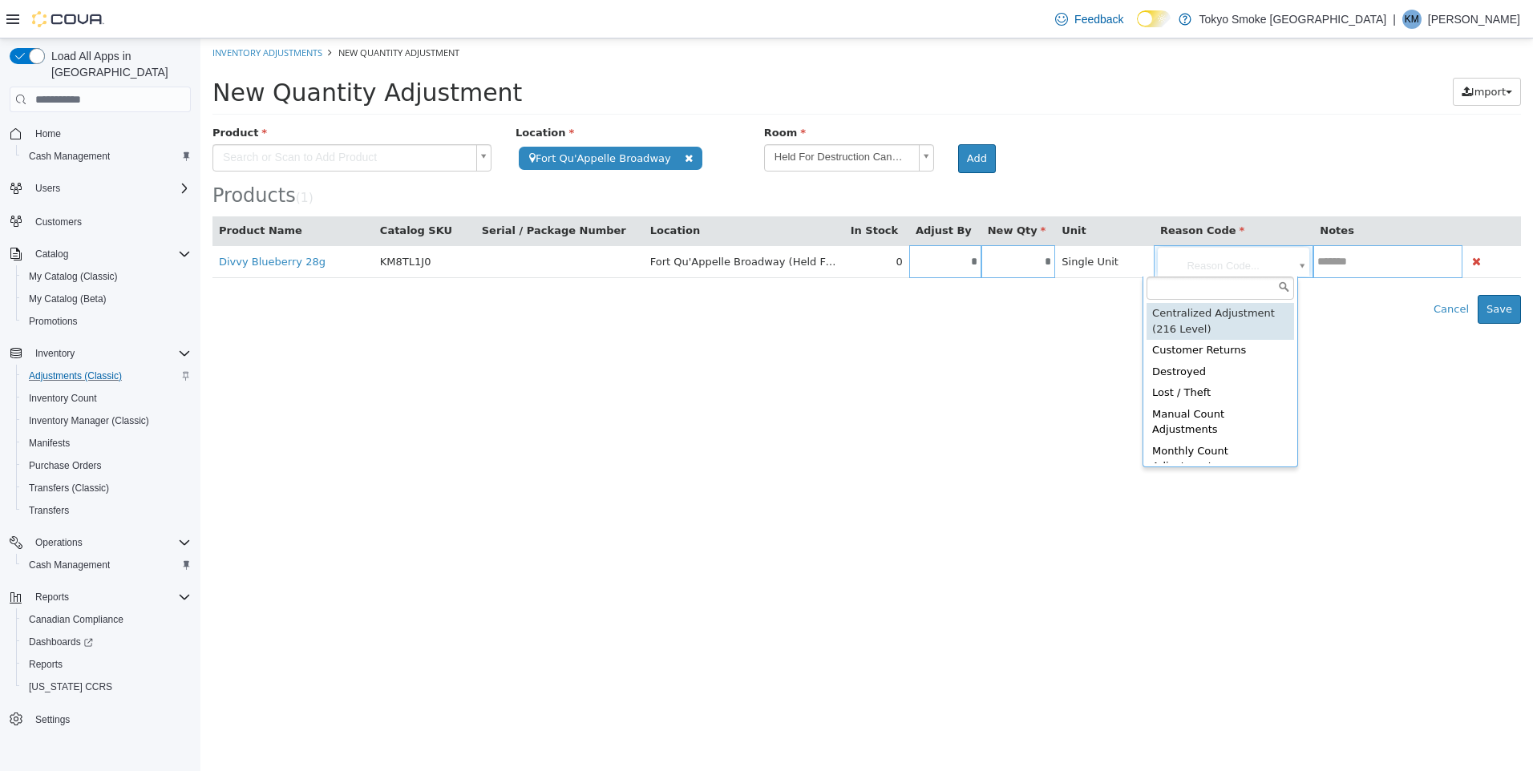
click at [1224, 250] on body "**********" at bounding box center [866, 180] width 1332 height 285
type input "**********"
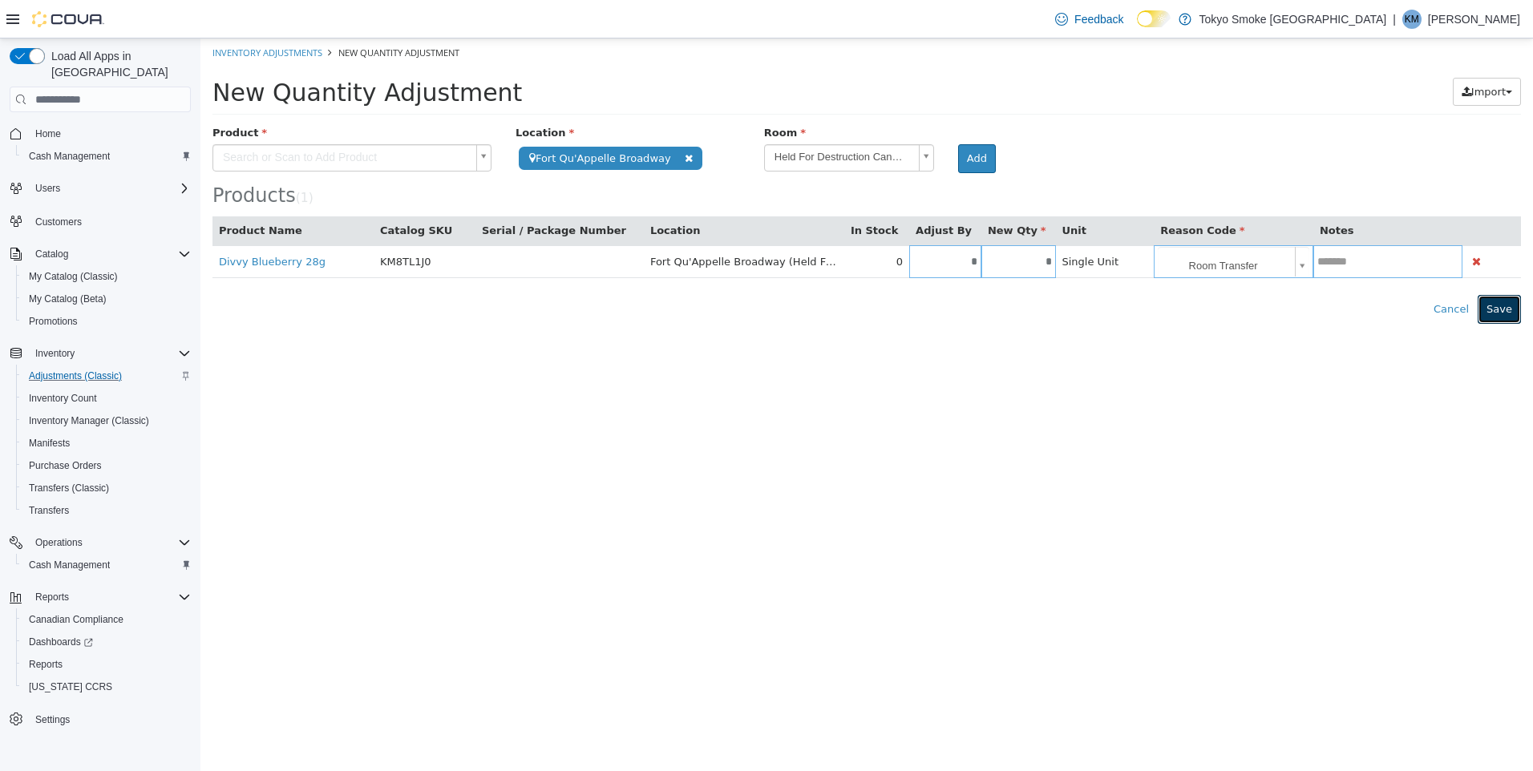
click at [1499, 310] on button "Save" at bounding box center [1499, 309] width 43 height 29
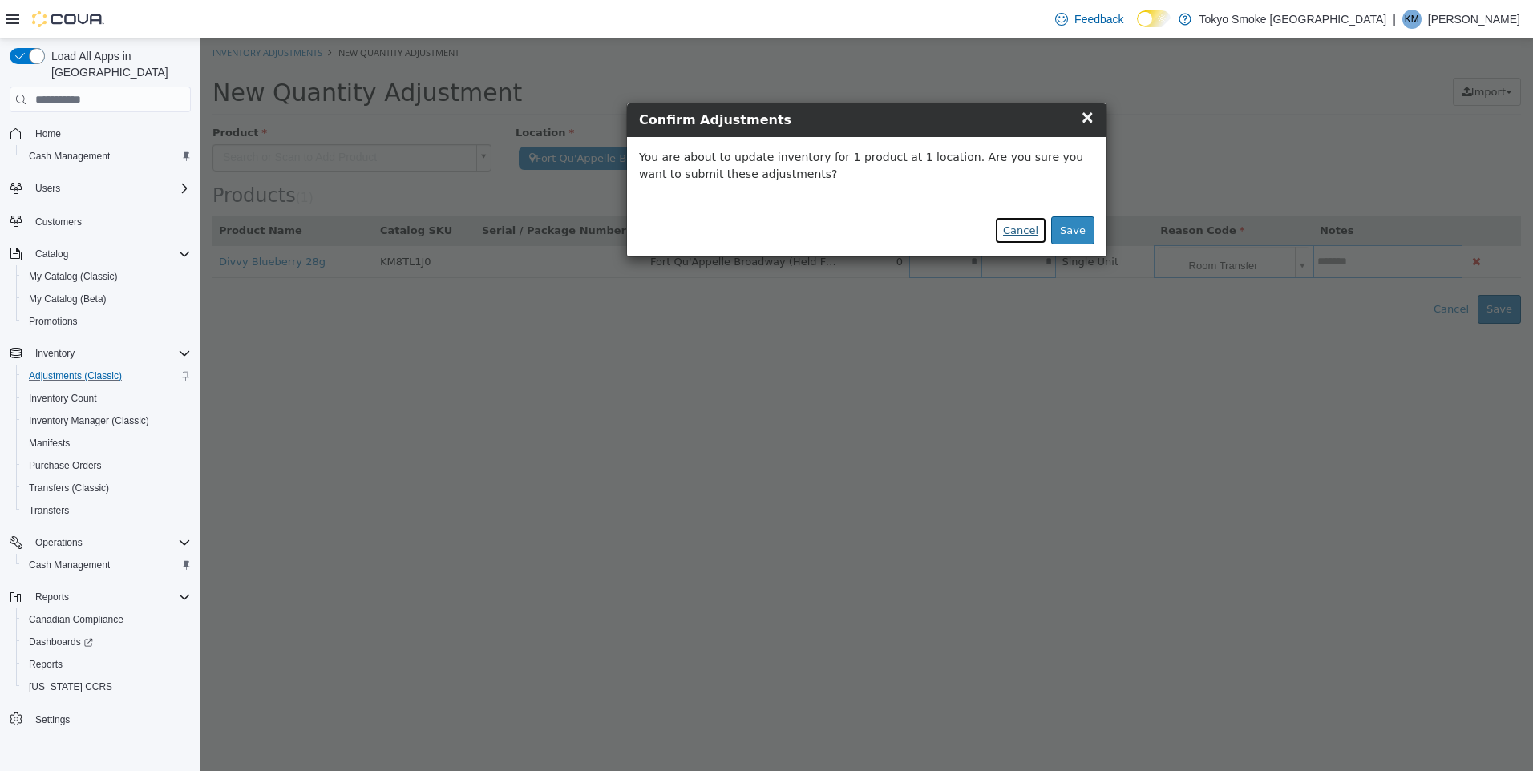
click at [1029, 227] on button "Cancel" at bounding box center [1020, 230] width 53 height 29
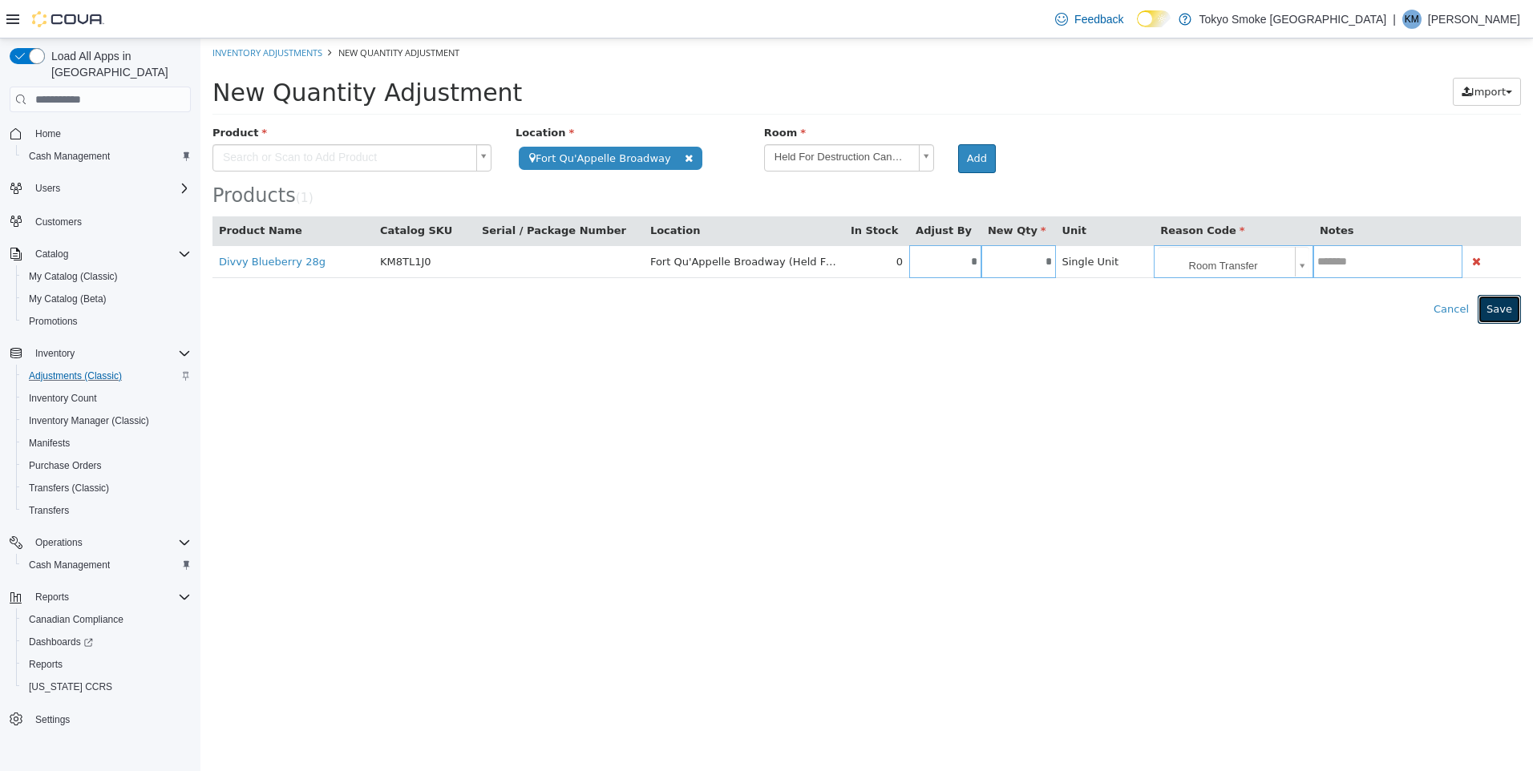
click at [1515, 315] on button "Save" at bounding box center [1499, 309] width 43 height 29
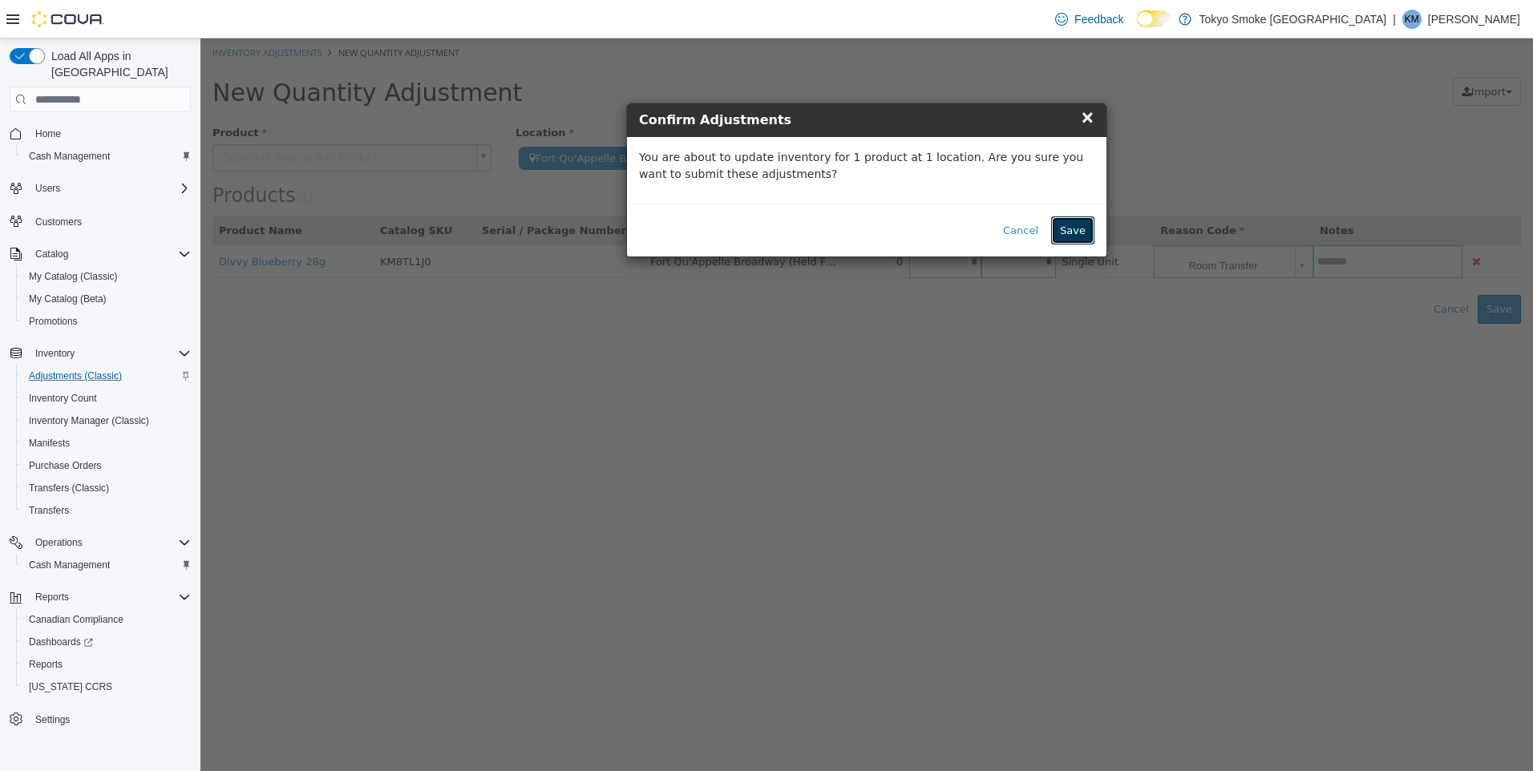
click at [1078, 237] on button "Save" at bounding box center [1072, 230] width 43 height 29
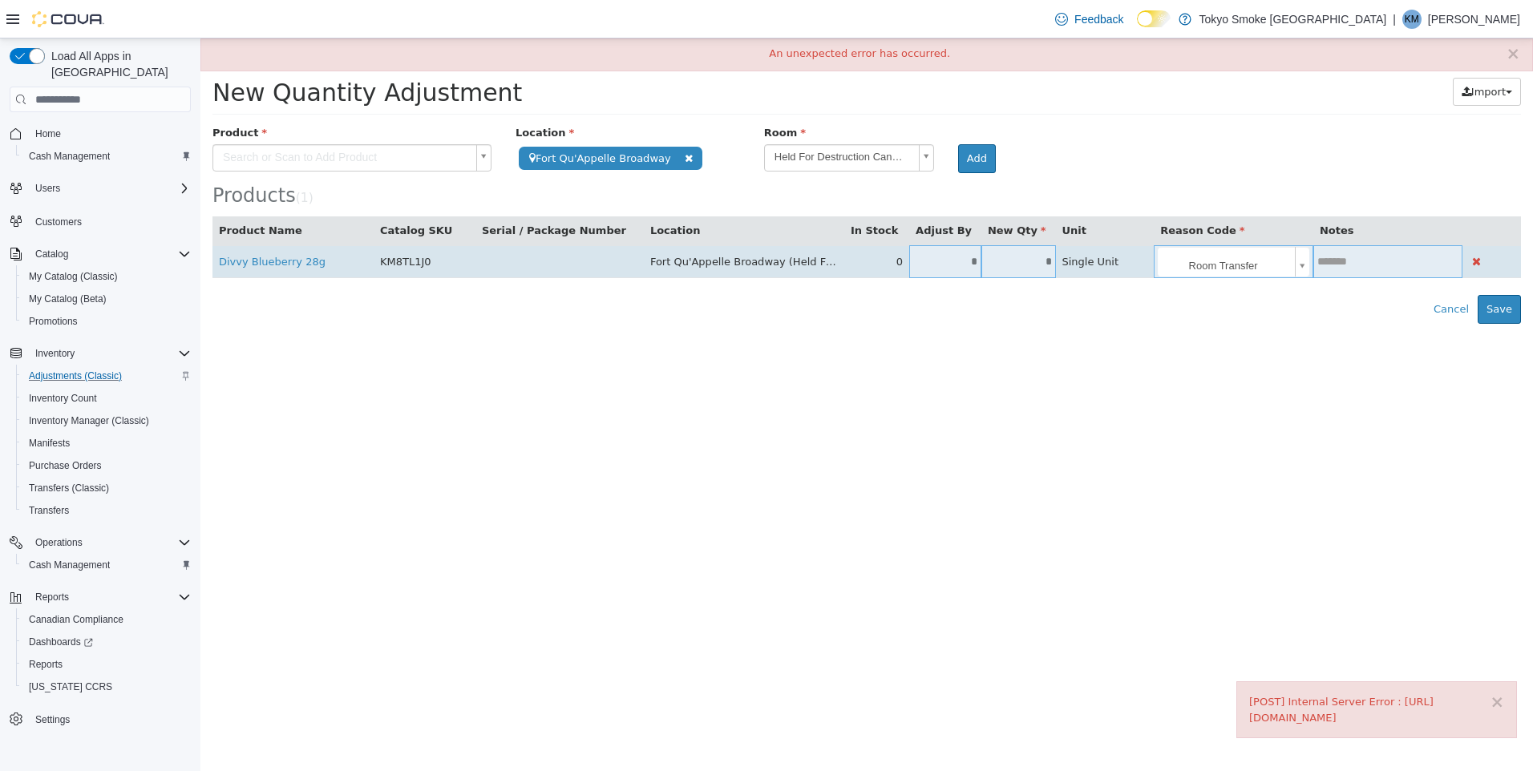
click at [1396, 267] on input "text" at bounding box center [1387, 262] width 149 height 12
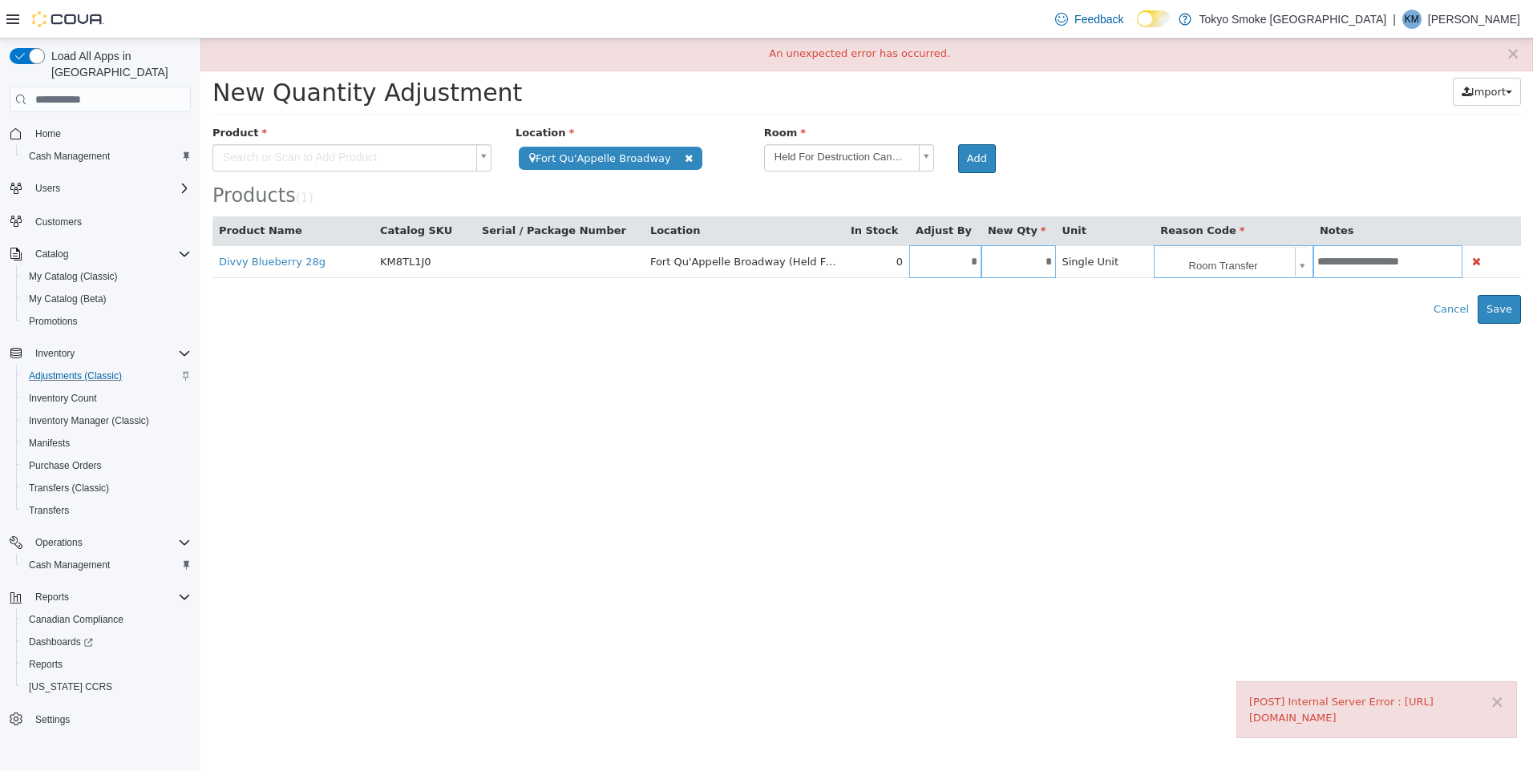
type input "**********"
click at [782, 319] on div "Error saving adjustment please resolve the errors above. Cancel Save" at bounding box center [866, 309] width 1332 height 29
click at [71, 347] on span "Inventory" at bounding box center [54, 353] width 39 height 13
click at [88, 414] on span "Inventory Manager (Classic)" at bounding box center [89, 420] width 120 height 13
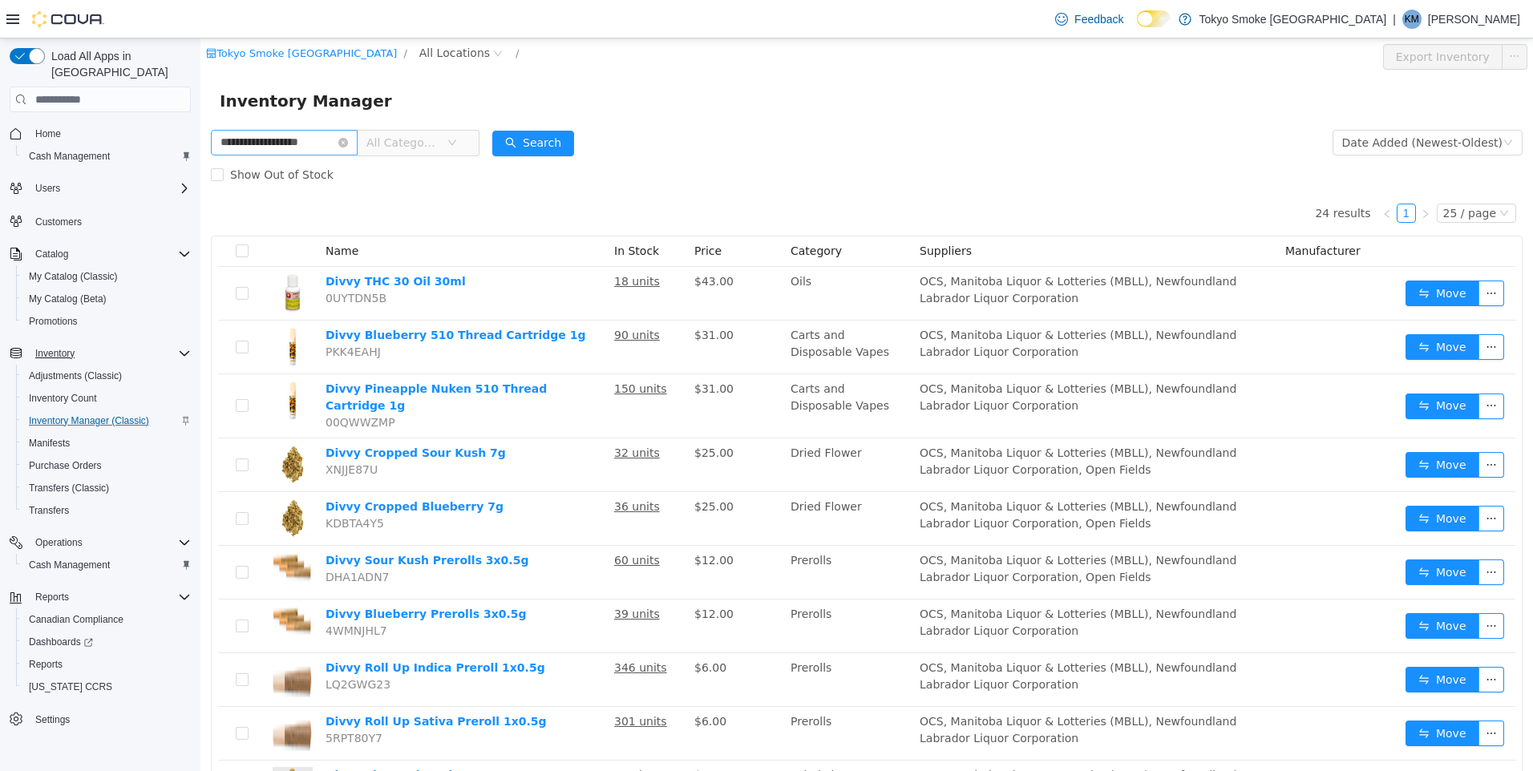
type input "**********"
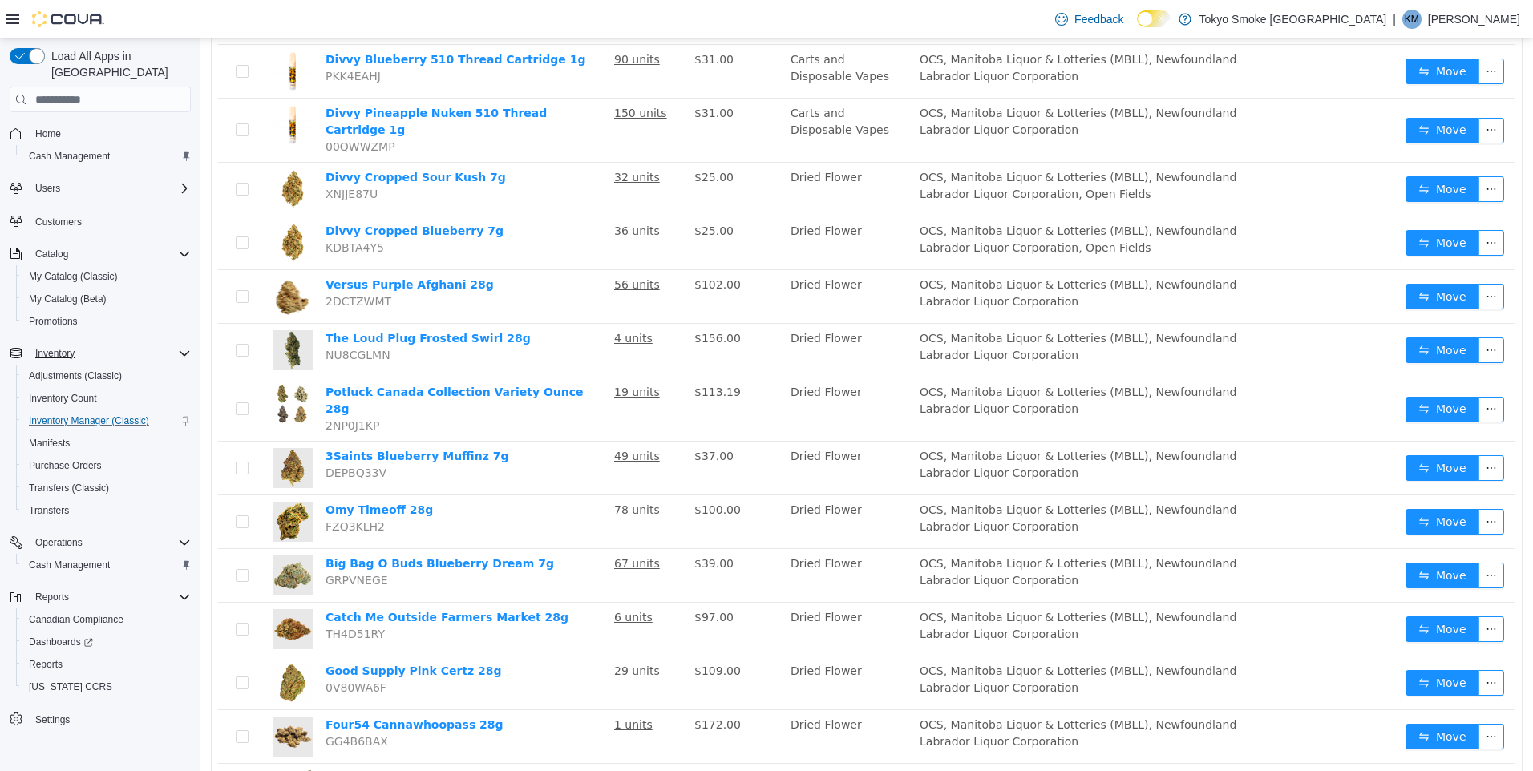
scroll to position [80, 0]
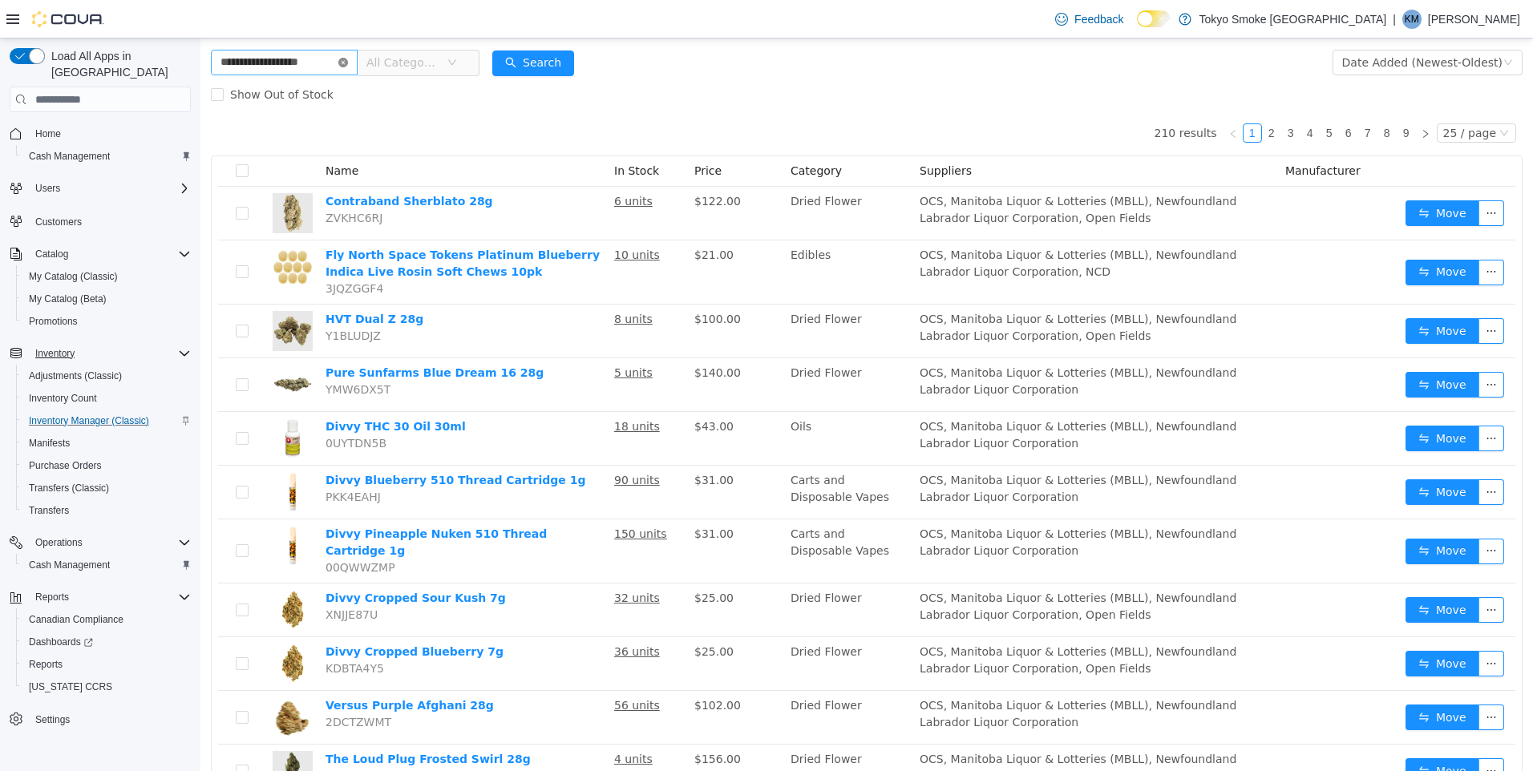
click at [348, 62] on icon "icon: close-circle" at bounding box center [343, 63] width 10 height 10
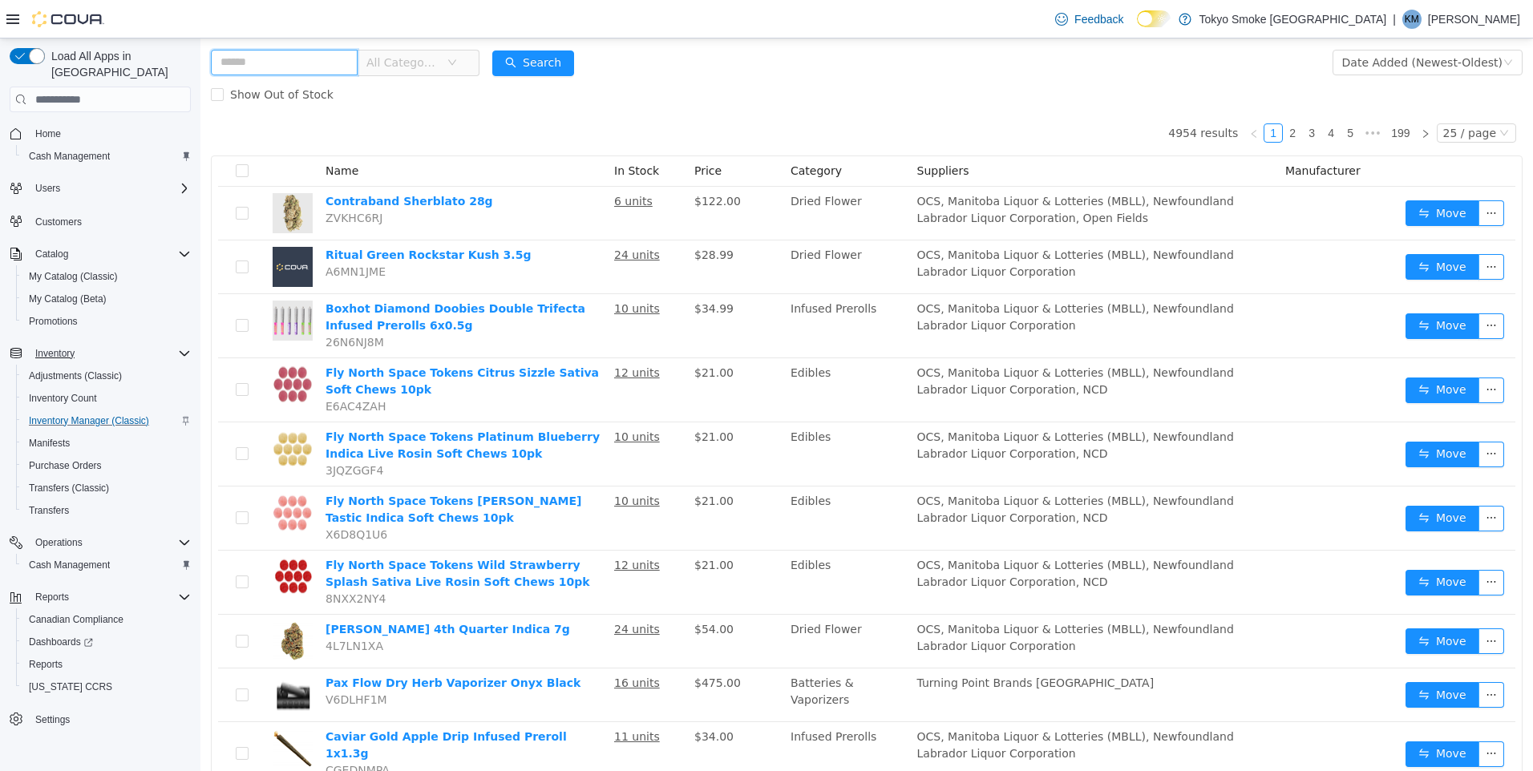
click at [338, 62] on input "text" at bounding box center [284, 63] width 147 height 26
type input "*****"
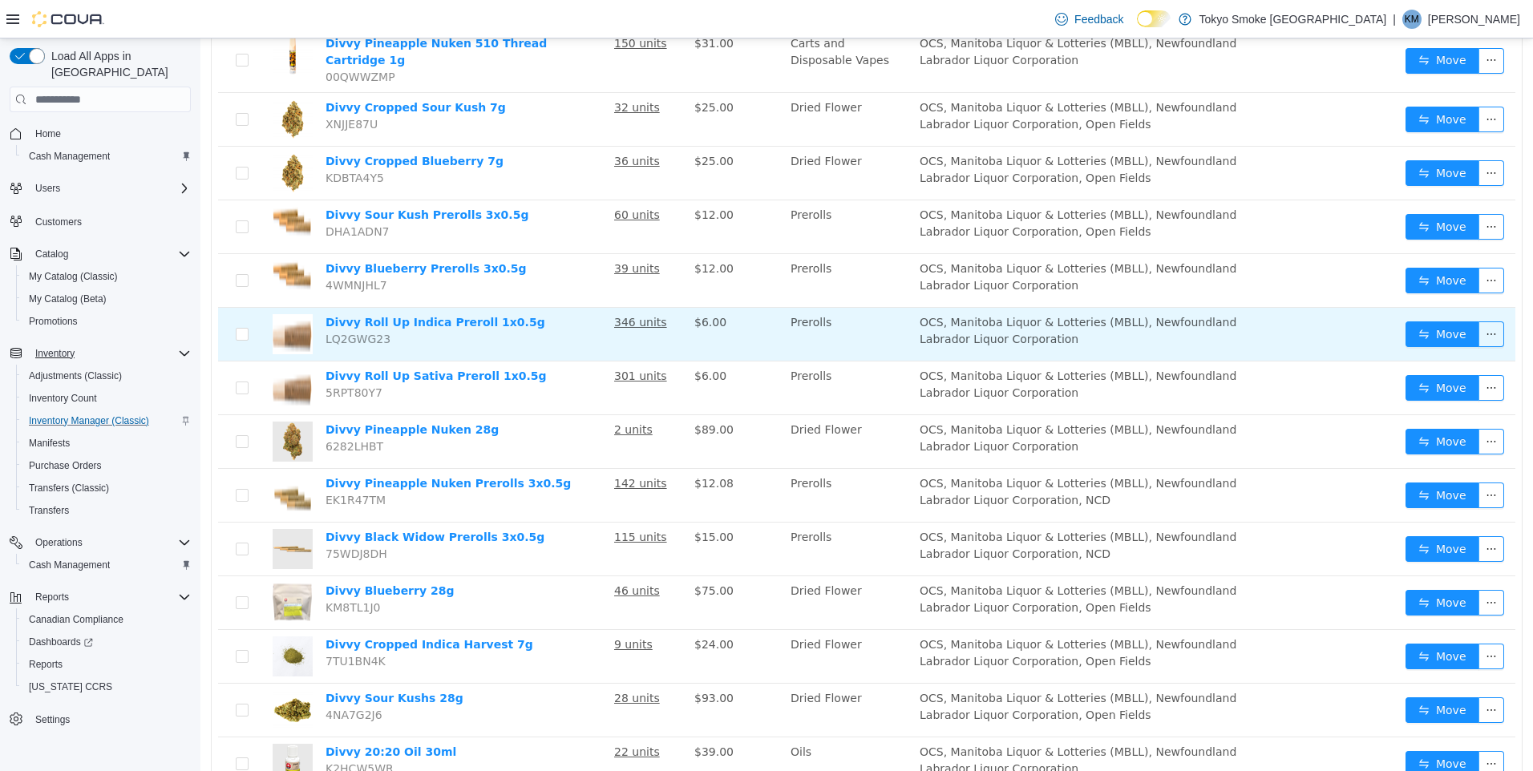
scroll to position [361, 0]
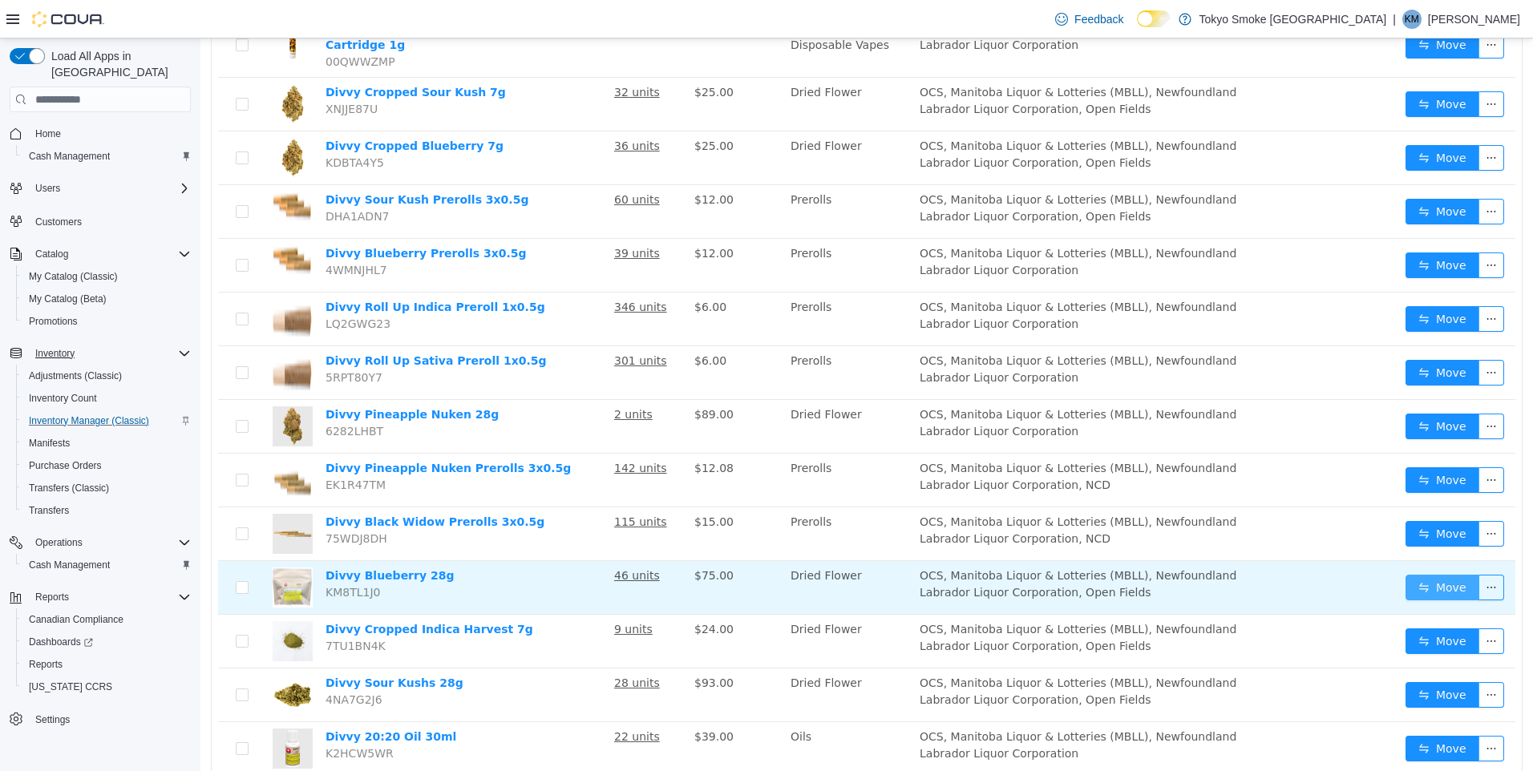
click at [1424, 584] on button "Move" at bounding box center [1442, 588] width 74 height 26
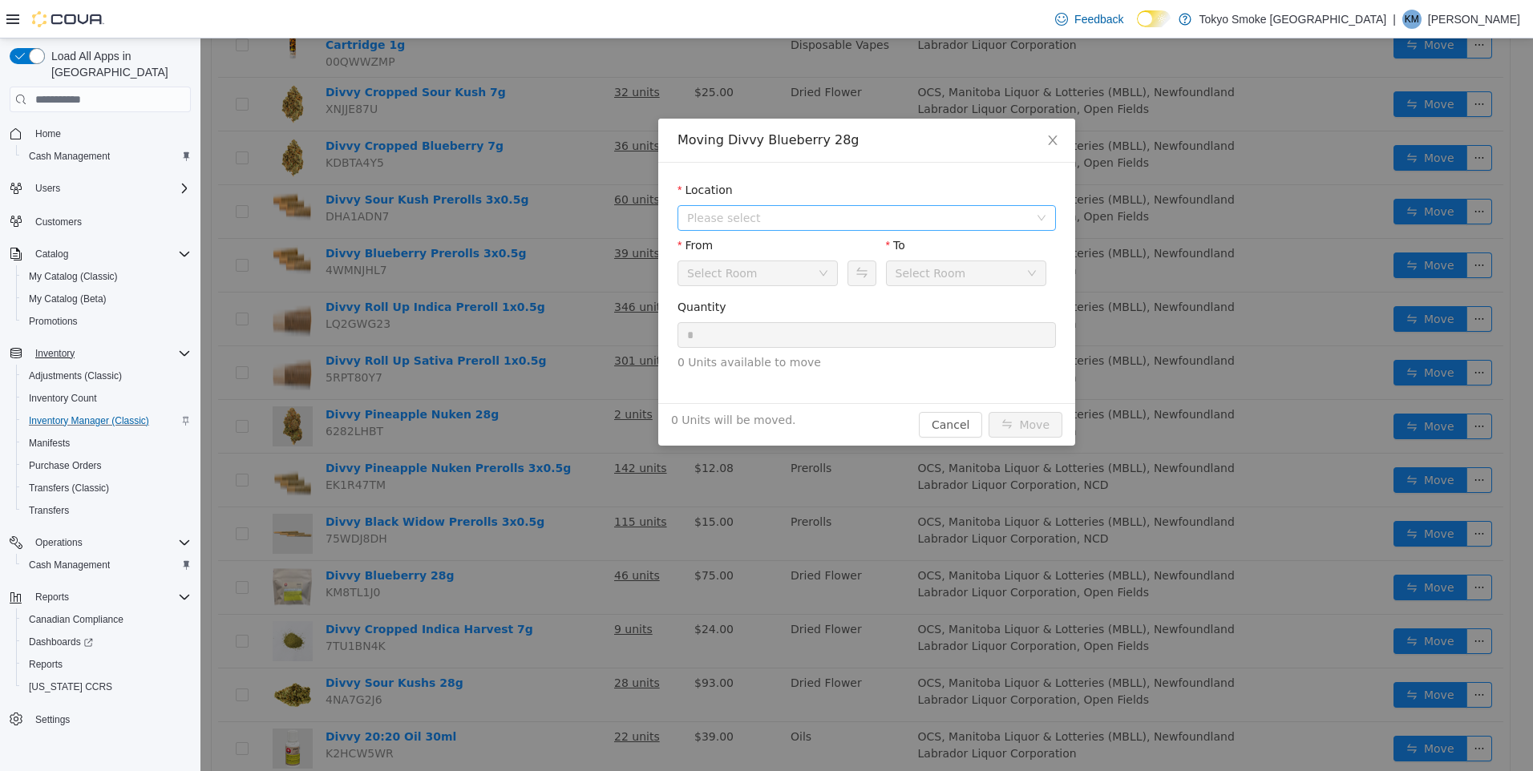
click at [852, 214] on span "Please select" at bounding box center [858, 218] width 342 height 16
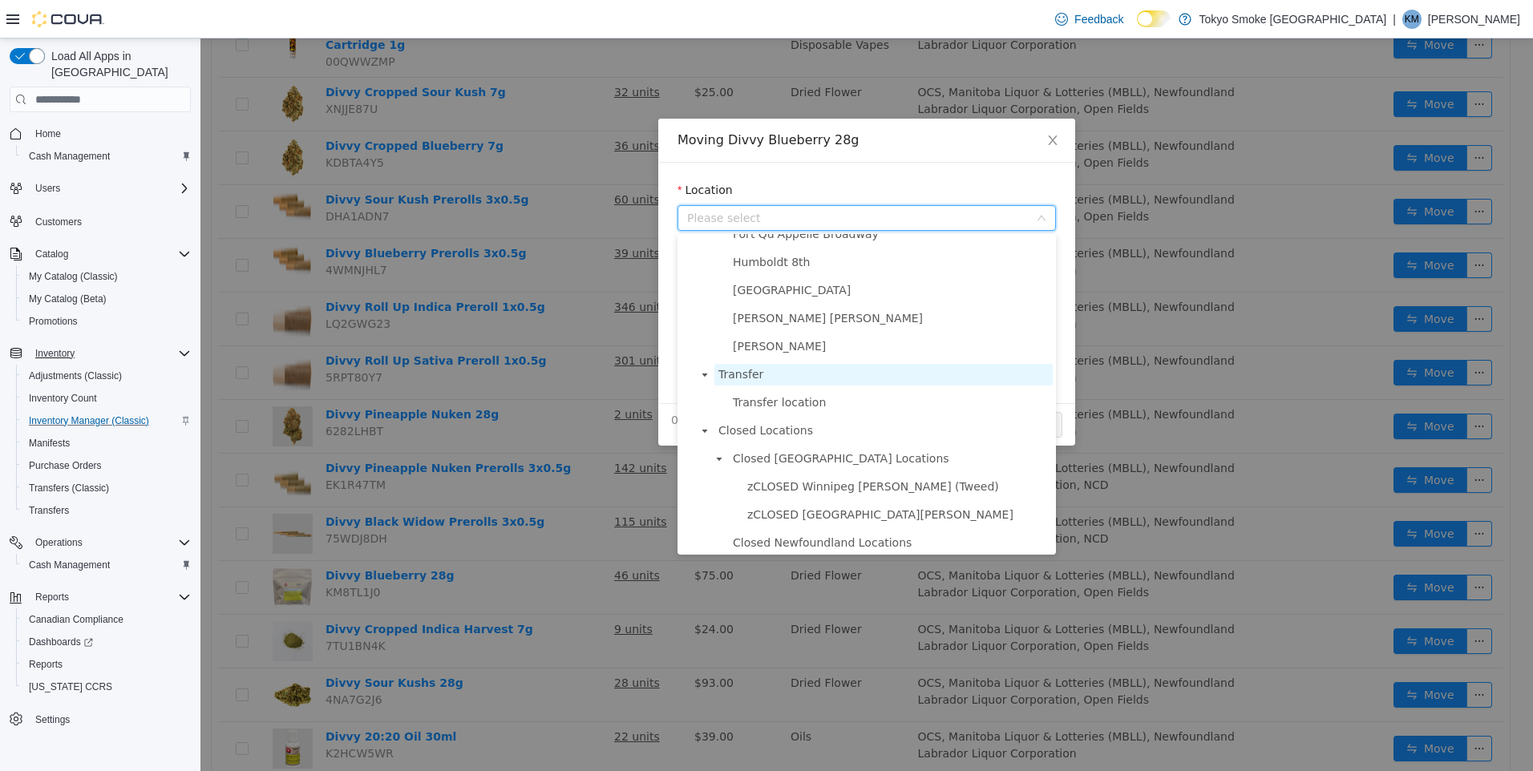
scroll to position [1042, 0]
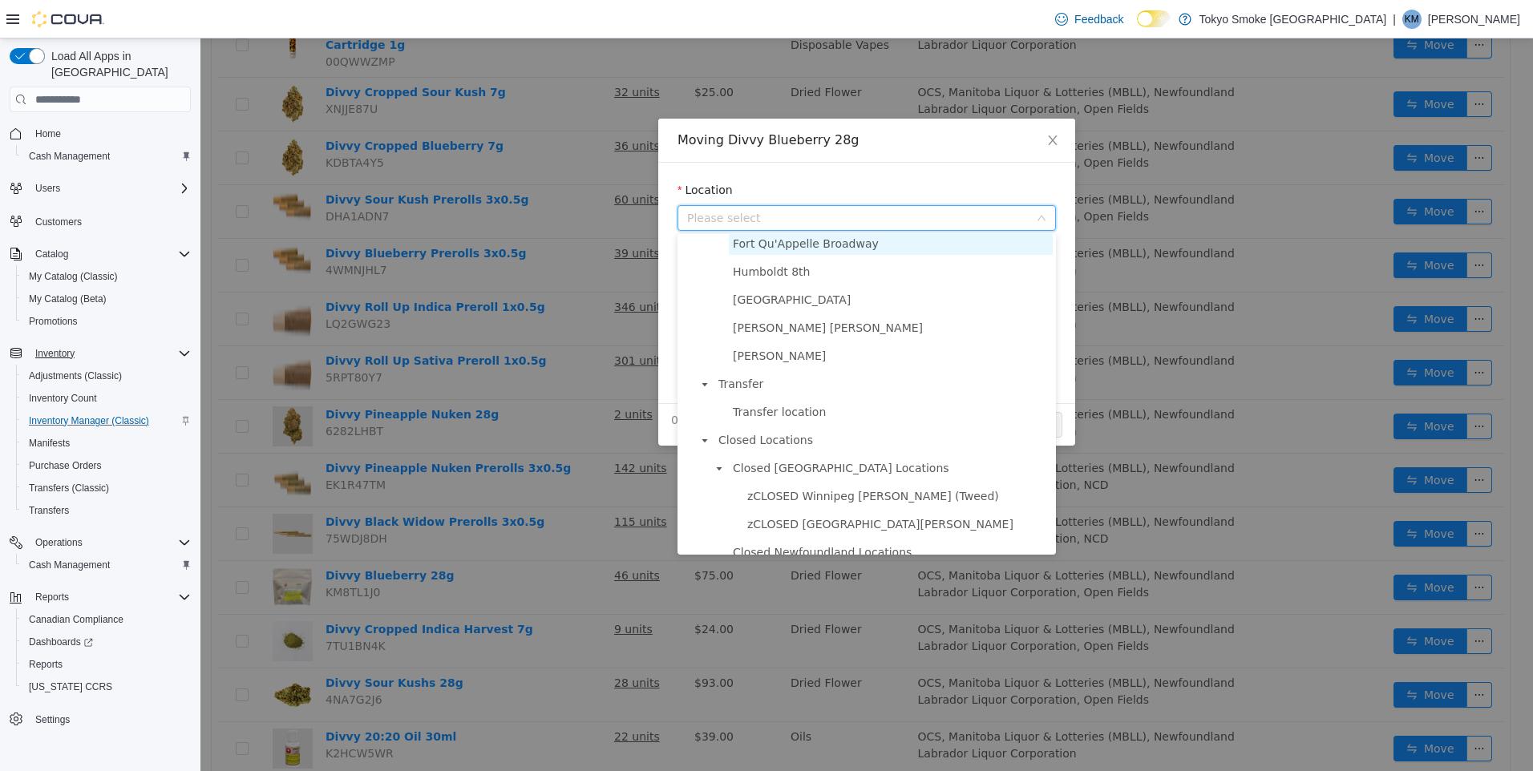
click at [795, 250] on span "Fort Qu'Appelle Broadway" at bounding box center [806, 243] width 146 height 13
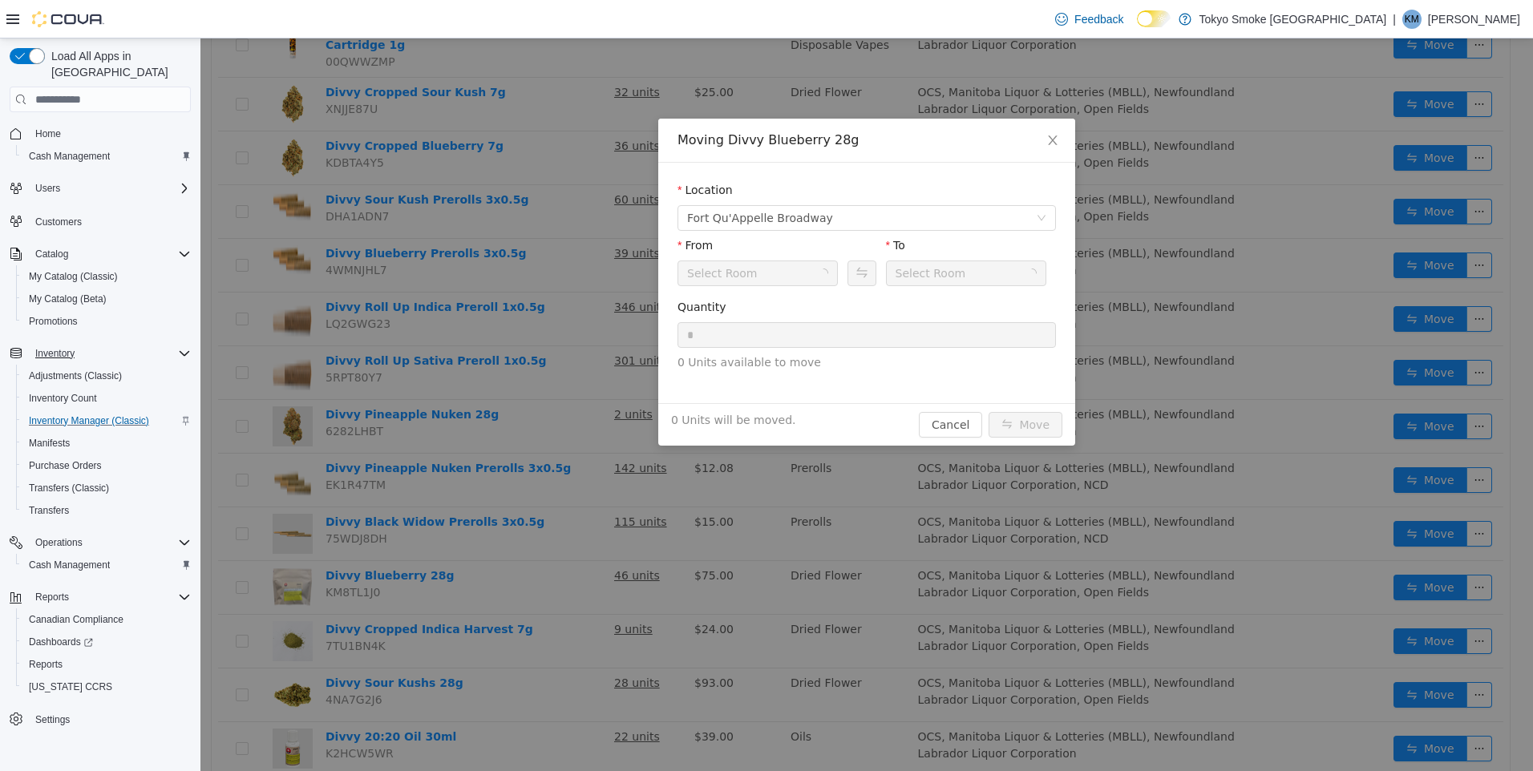
click at [777, 273] on div "Select Room" at bounding box center [752, 273] width 131 height 24
click at [874, 310] on form "Location [GEOGRAPHIC_DATA] Broadway From Front Room To Front Room Quantity * 3 …" at bounding box center [866, 283] width 378 height 202
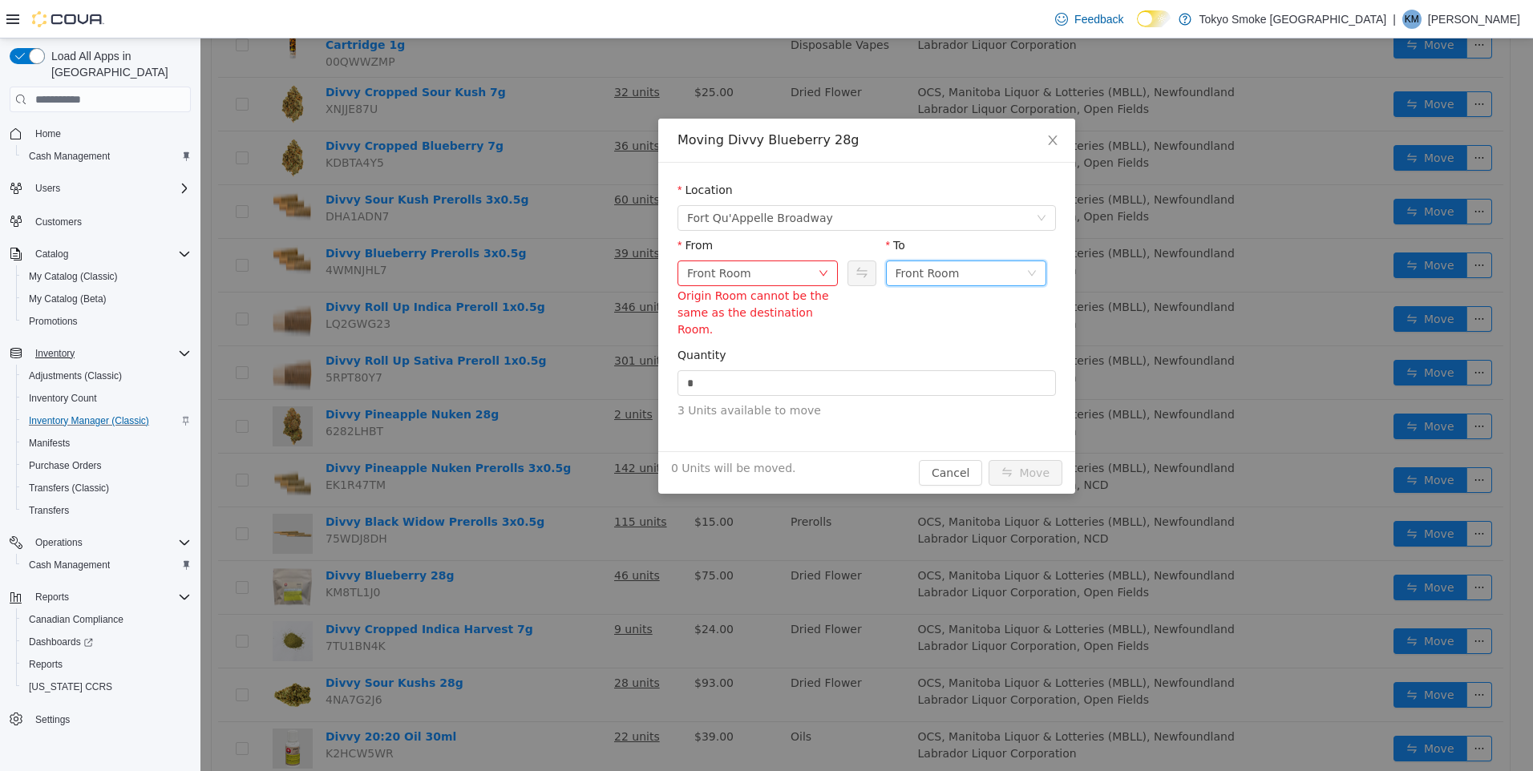
click at [922, 277] on div "Front Room" at bounding box center [927, 273] width 64 height 24
click at [978, 351] on li "Held For Destruction Cannabis" at bounding box center [966, 357] width 160 height 26
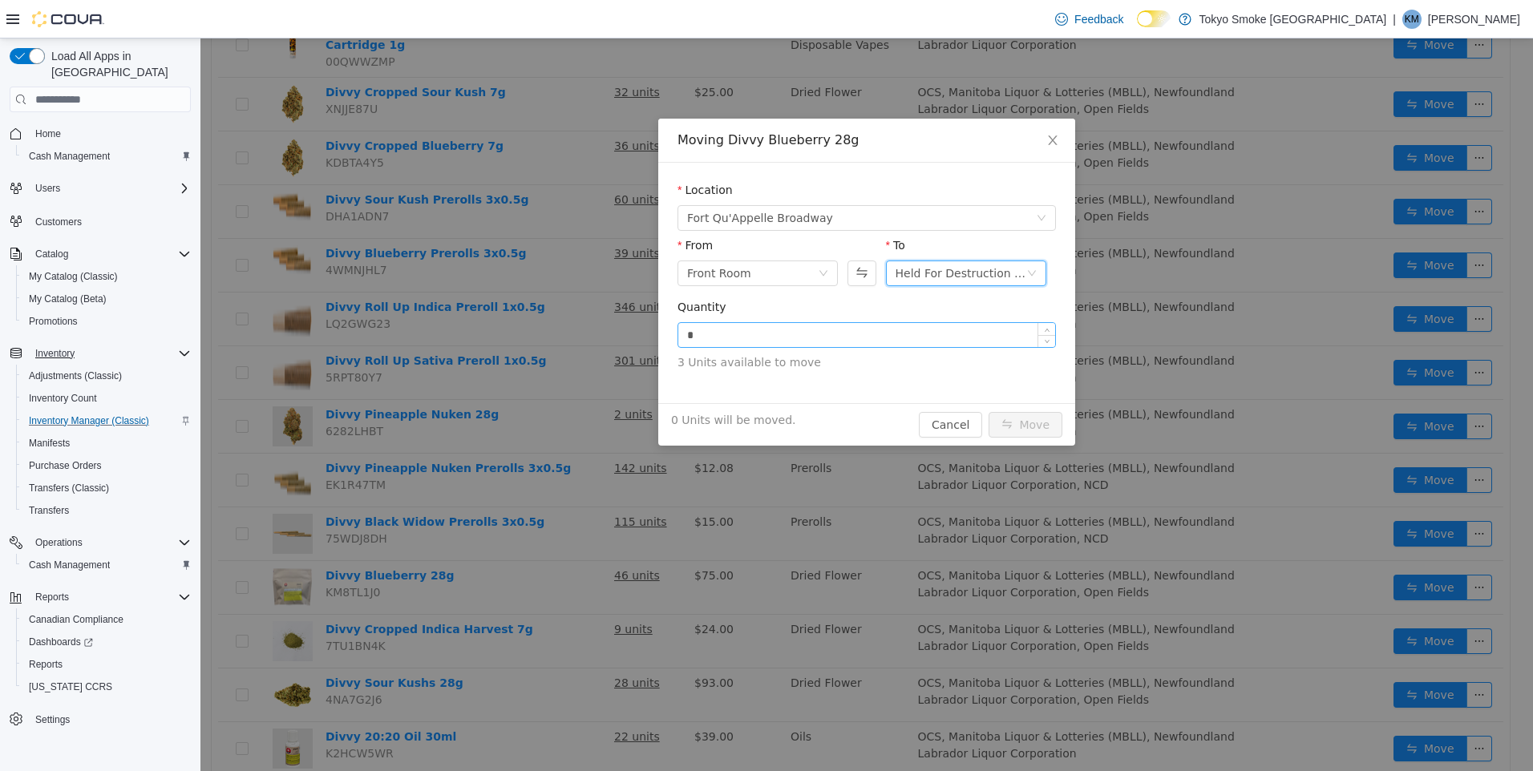
click at [795, 343] on input "*" at bounding box center [866, 335] width 377 height 24
type input "*"
click at [1021, 413] on button "Move" at bounding box center [1025, 425] width 74 height 26
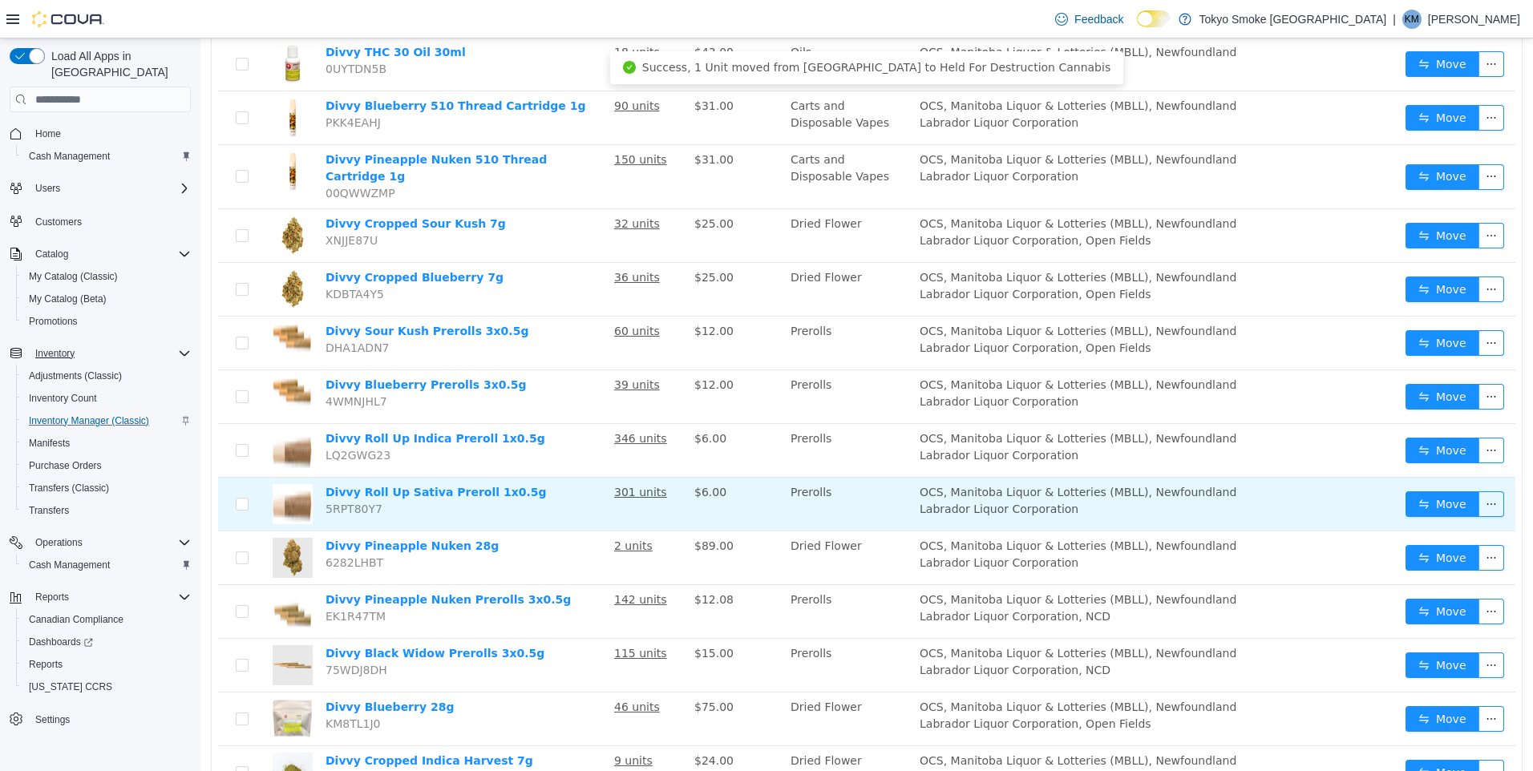
scroll to position [0, 0]
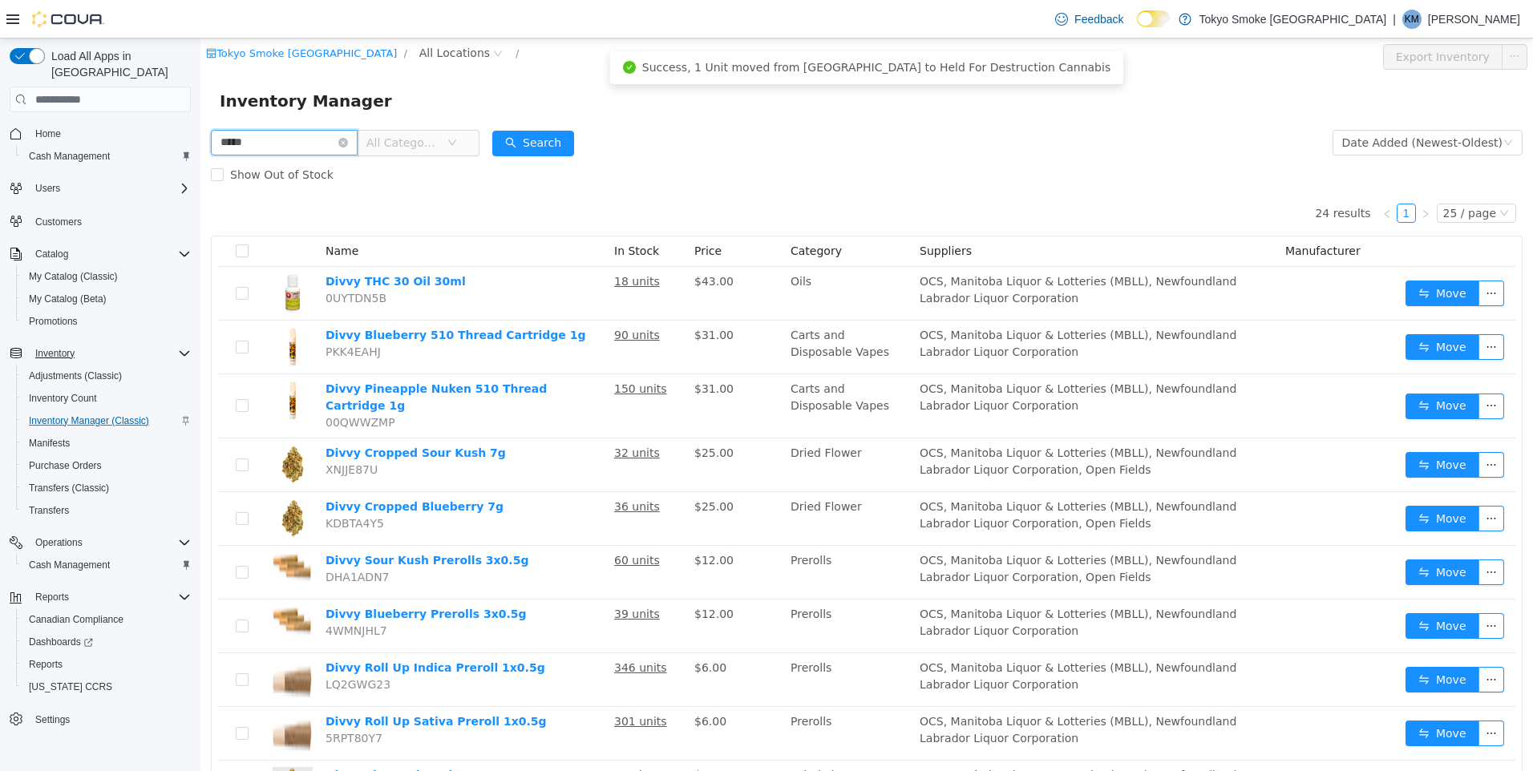
drag, startPoint x: 262, startPoint y: 146, endPoint x: 87, endPoint y: 152, distance: 174.9
click at [200, 152] on html "[GEOGRAPHIC_DATA] Smoke [GEOGRAPHIC_DATA] / All Locations / Export Inventory In…" at bounding box center [866, 404] width 1332 height 733
type input "********"
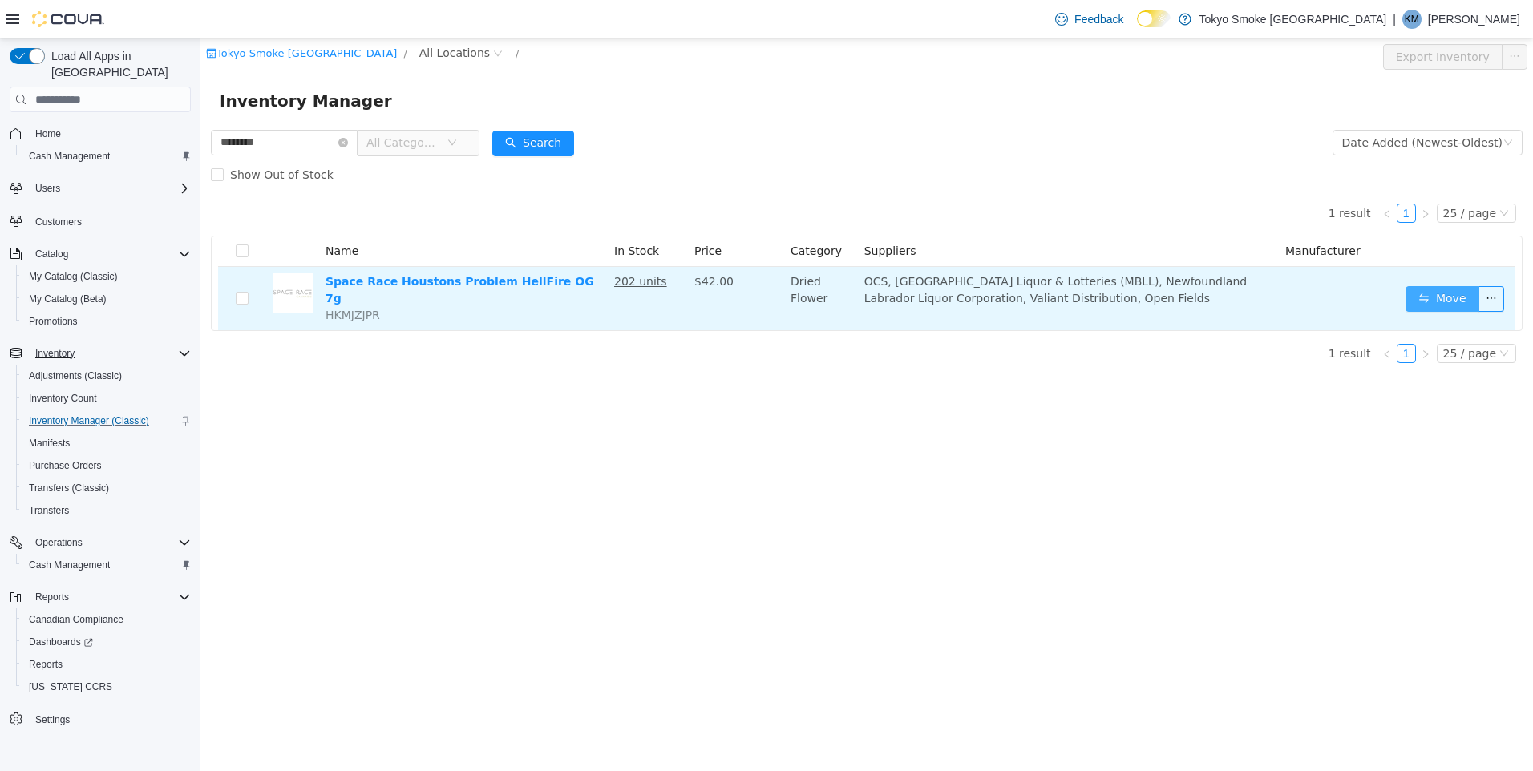
click at [1441, 294] on button "Move" at bounding box center [1442, 299] width 74 height 26
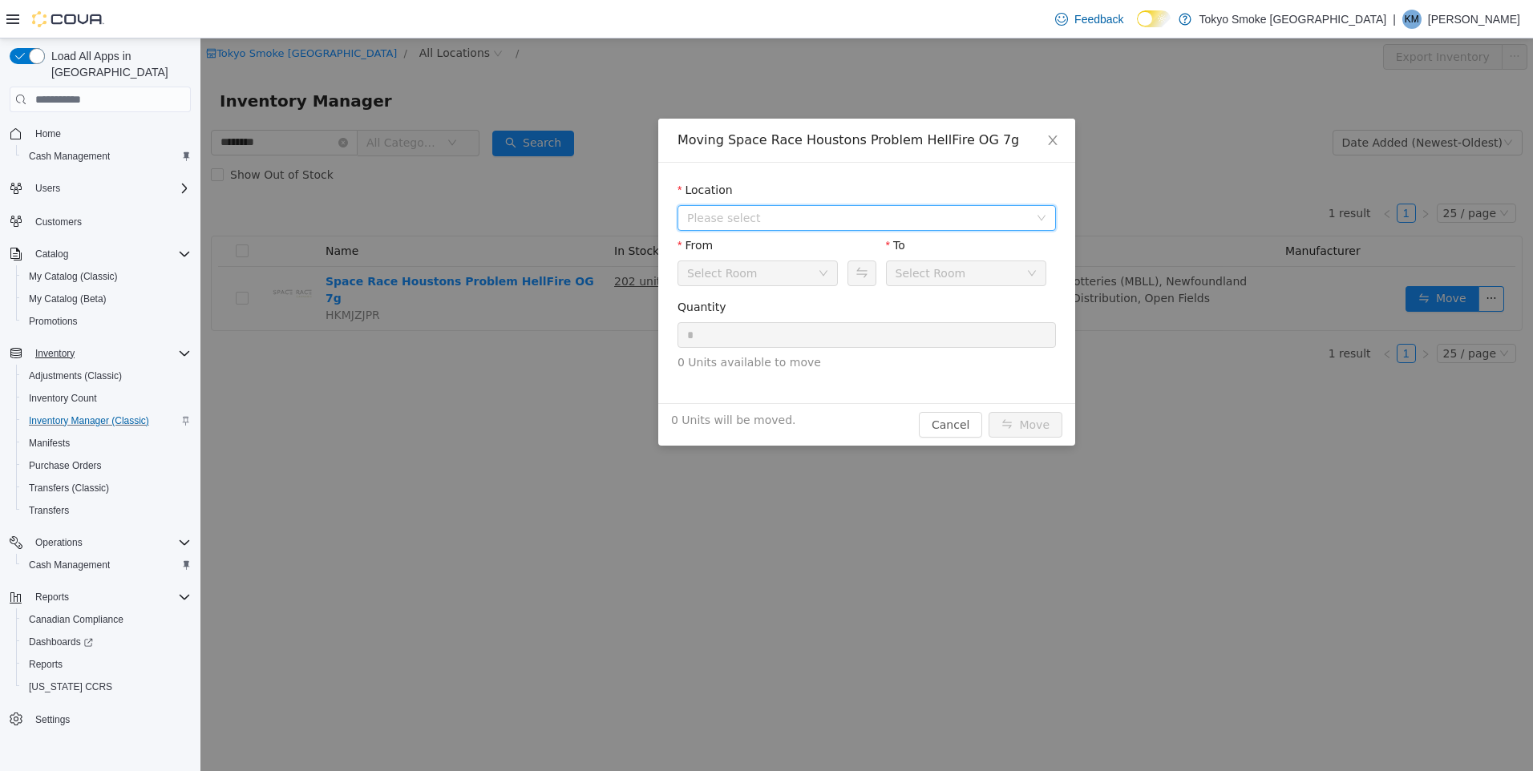
click at [769, 213] on span "Please select" at bounding box center [858, 218] width 342 height 16
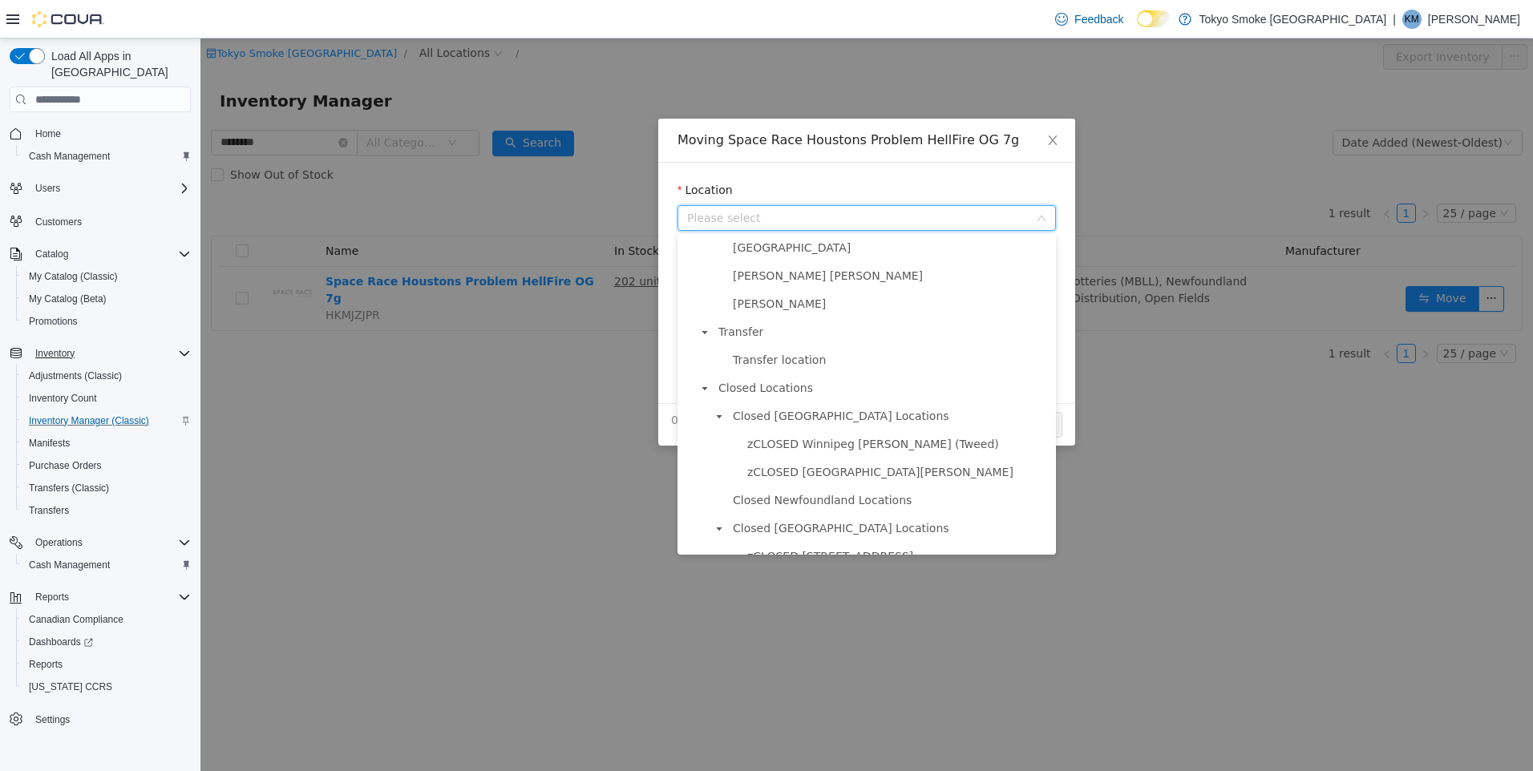
scroll to position [1054, 0]
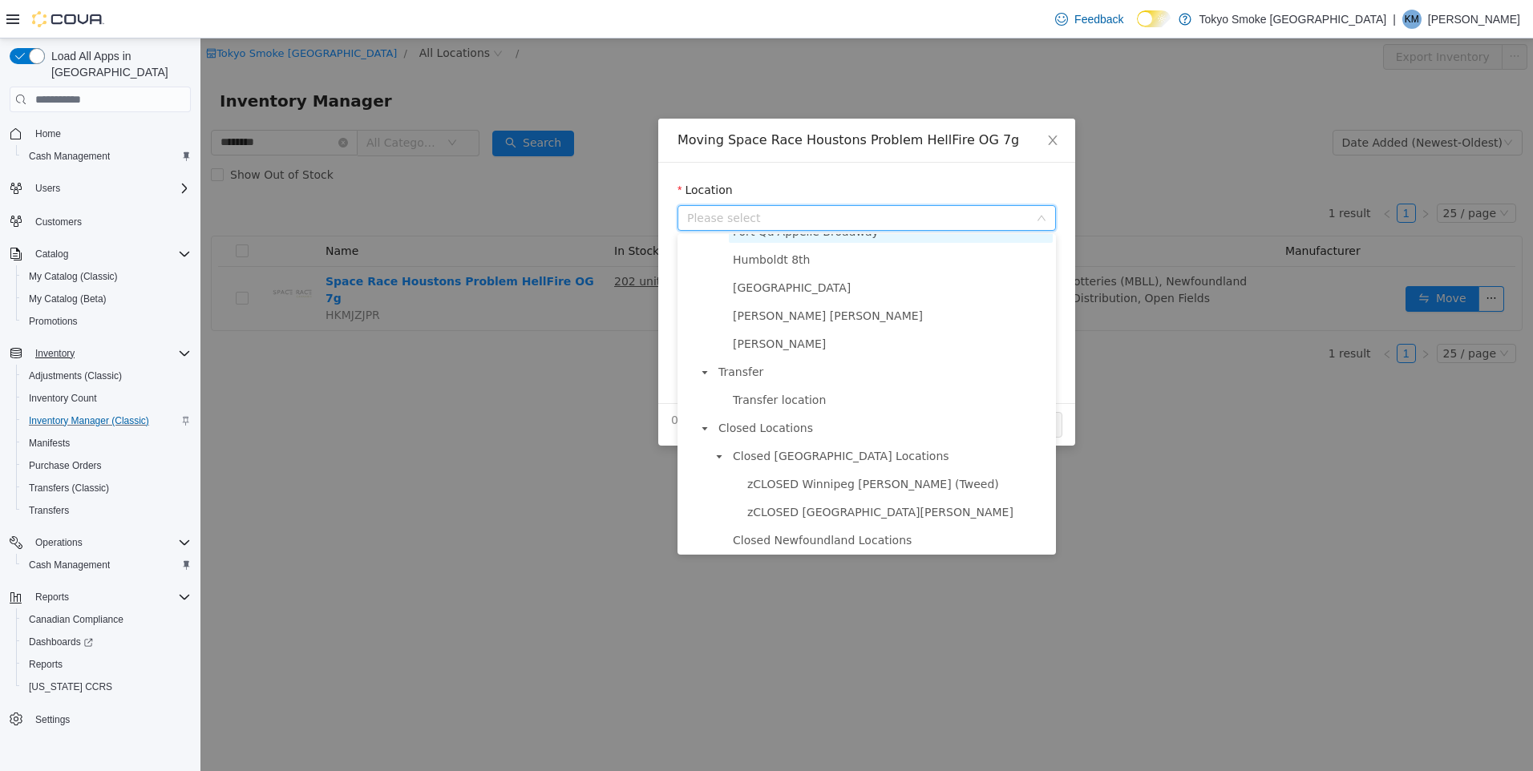
click at [825, 238] on span "Fort Qu'Appelle Broadway" at bounding box center [806, 231] width 146 height 13
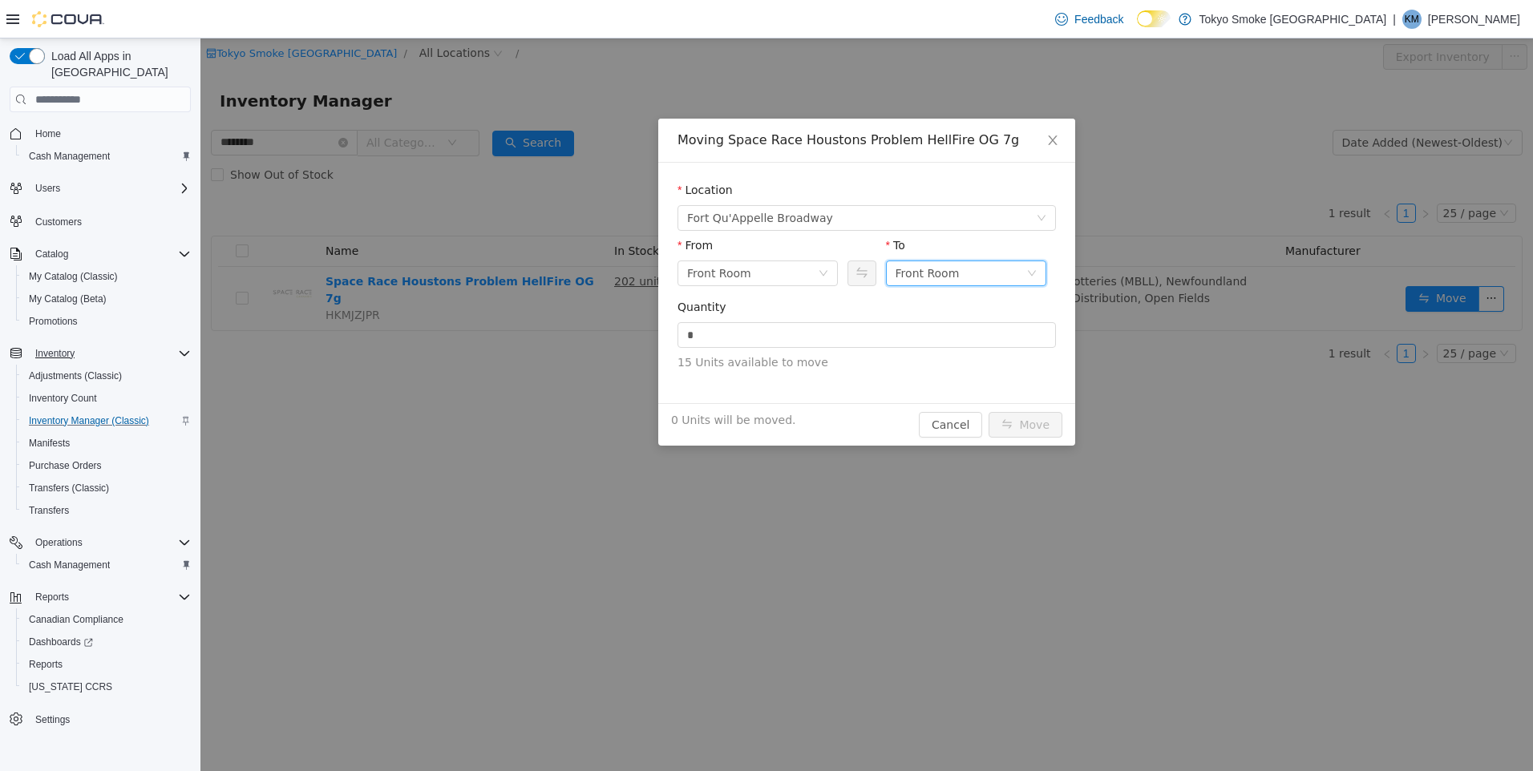
click at [906, 268] on div "Front Room" at bounding box center [927, 273] width 64 height 24
click at [962, 350] on li "Held For Destruction Cannabis" at bounding box center [966, 357] width 160 height 26
click at [883, 334] on input "*" at bounding box center [866, 335] width 377 height 24
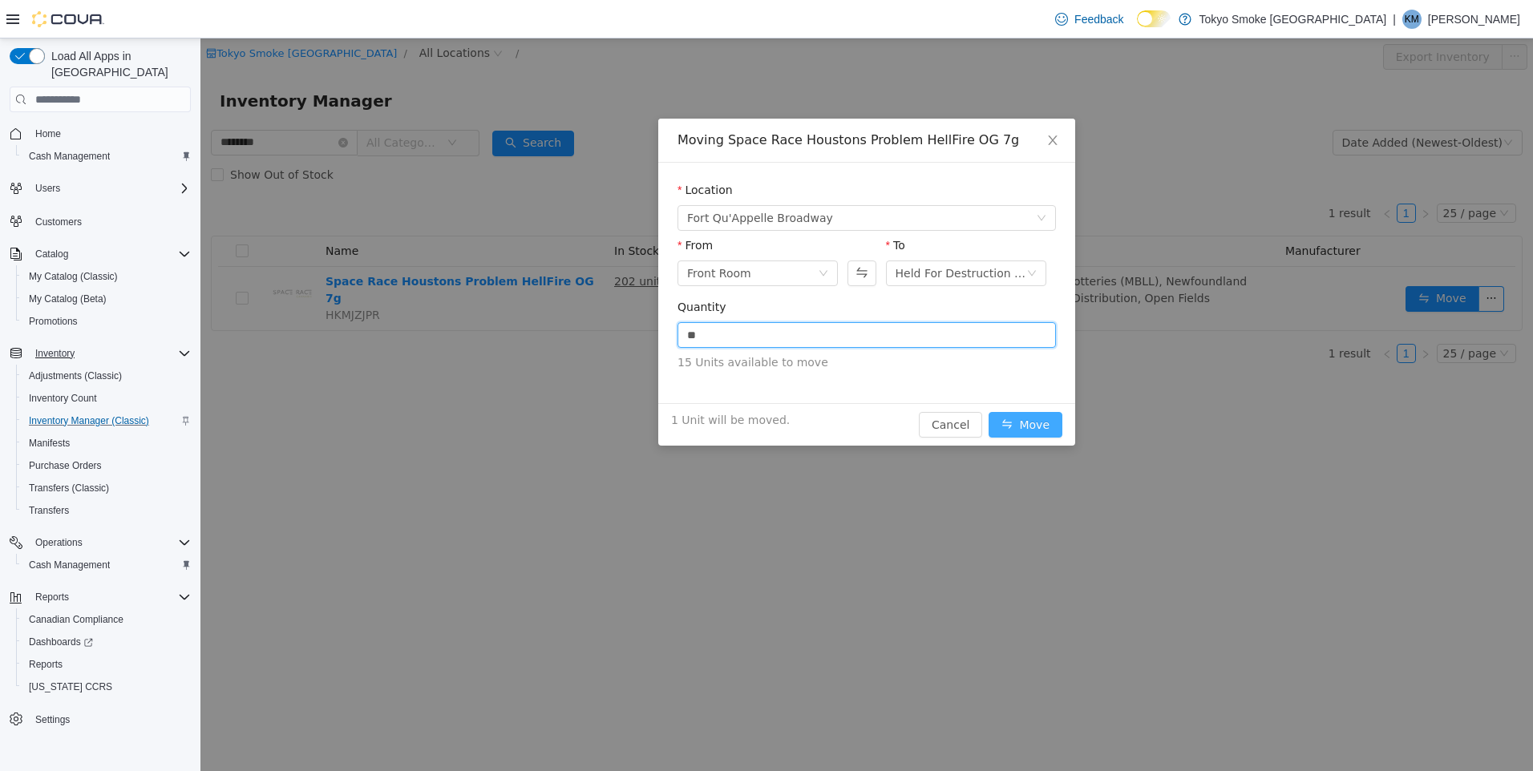
type input "*"
click at [1030, 421] on button "Move" at bounding box center [1025, 425] width 74 height 26
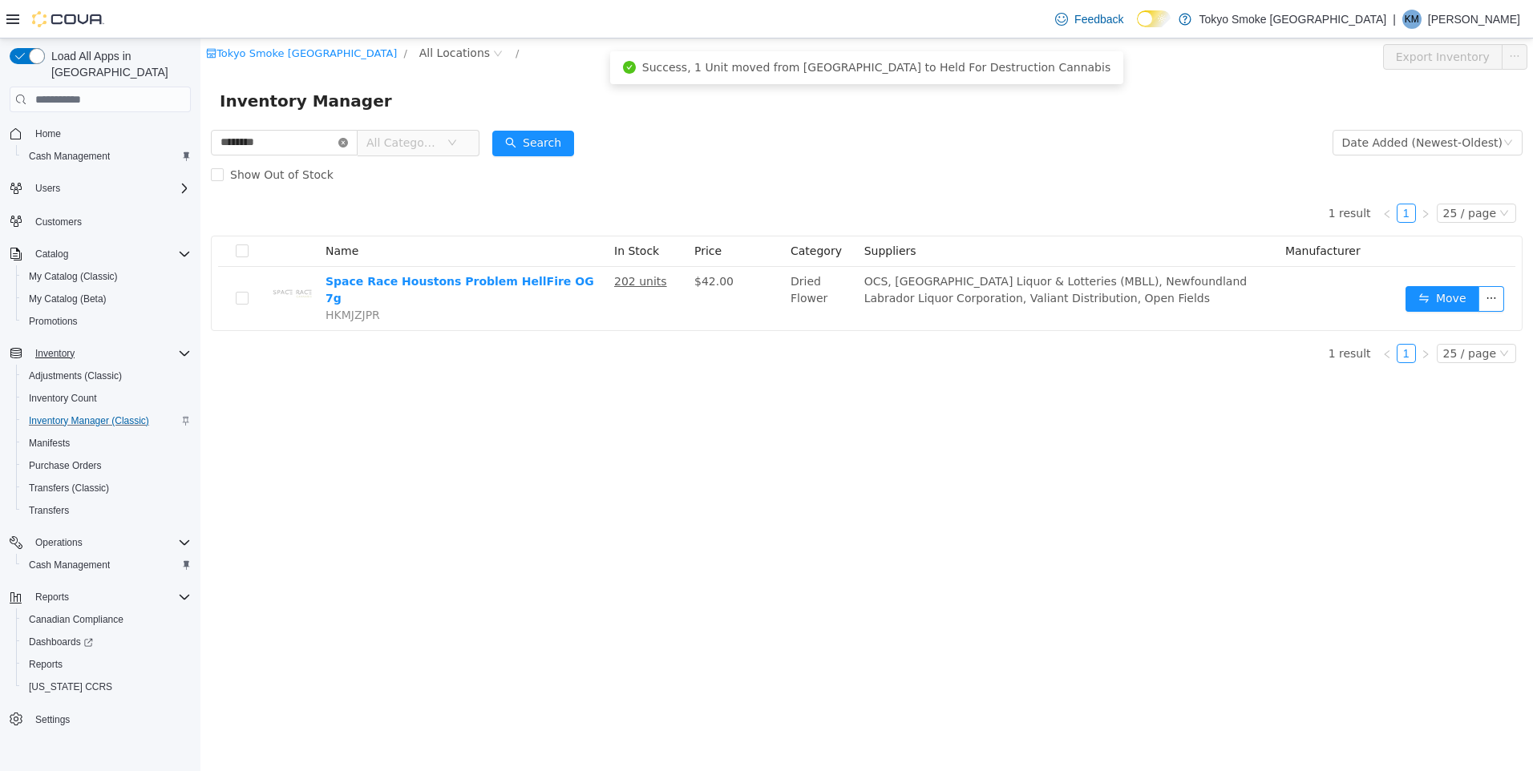
click at [348, 142] on icon "icon: close-circle" at bounding box center [343, 143] width 10 height 10
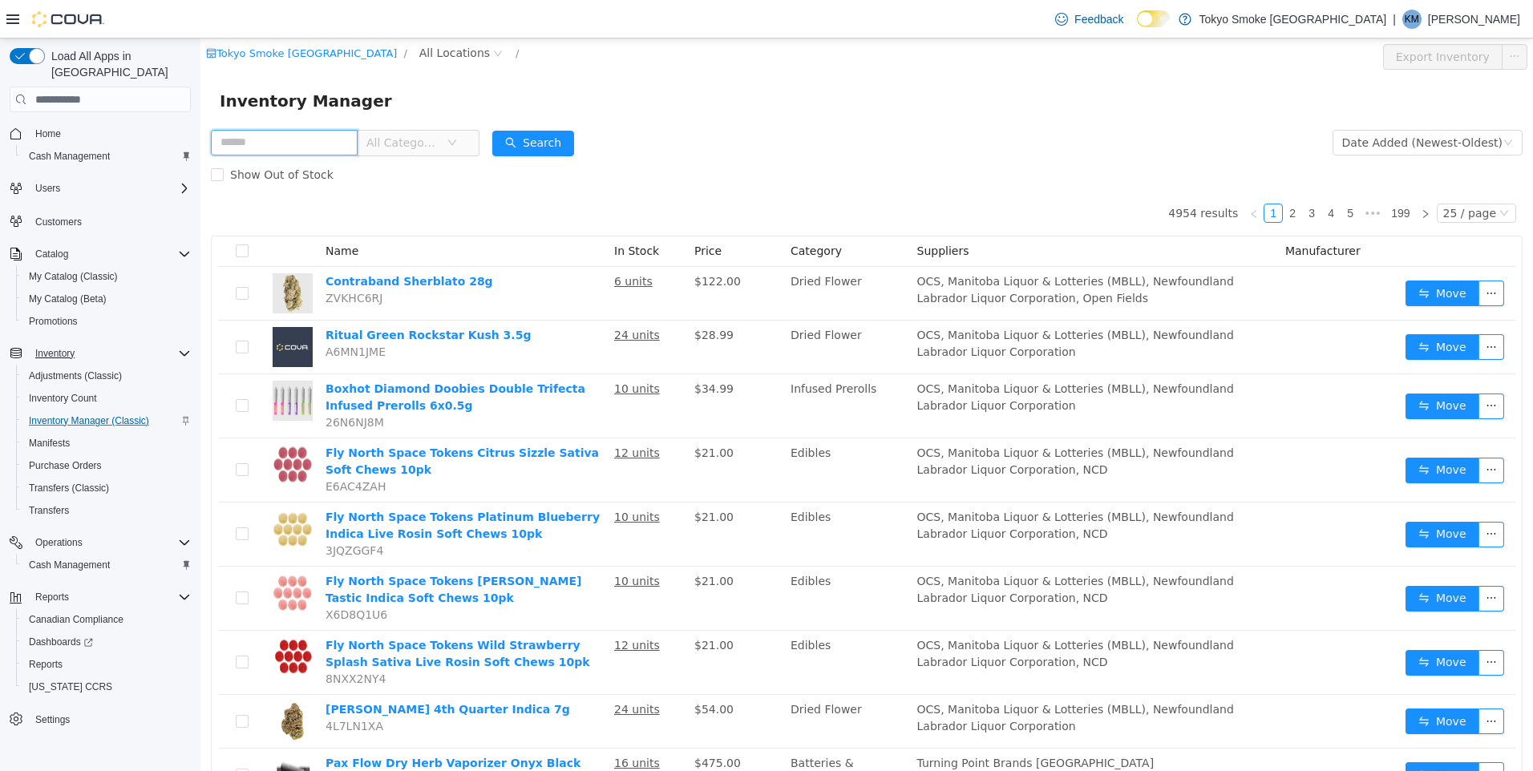
click at [333, 141] on input "text" at bounding box center [284, 143] width 147 height 26
type input "****"
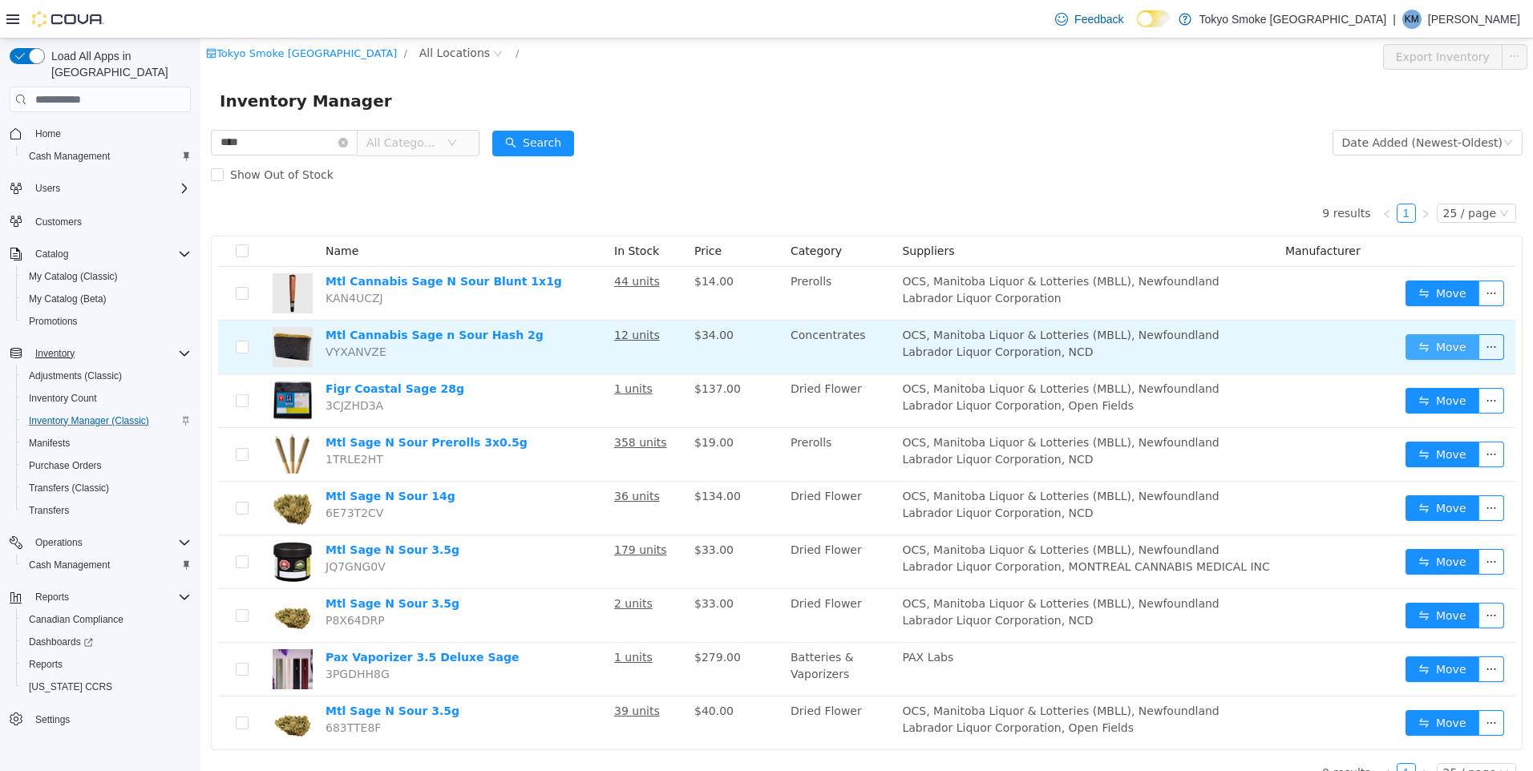
click at [1451, 343] on button "Move" at bounding box center [1442, 347] width 74 height 26
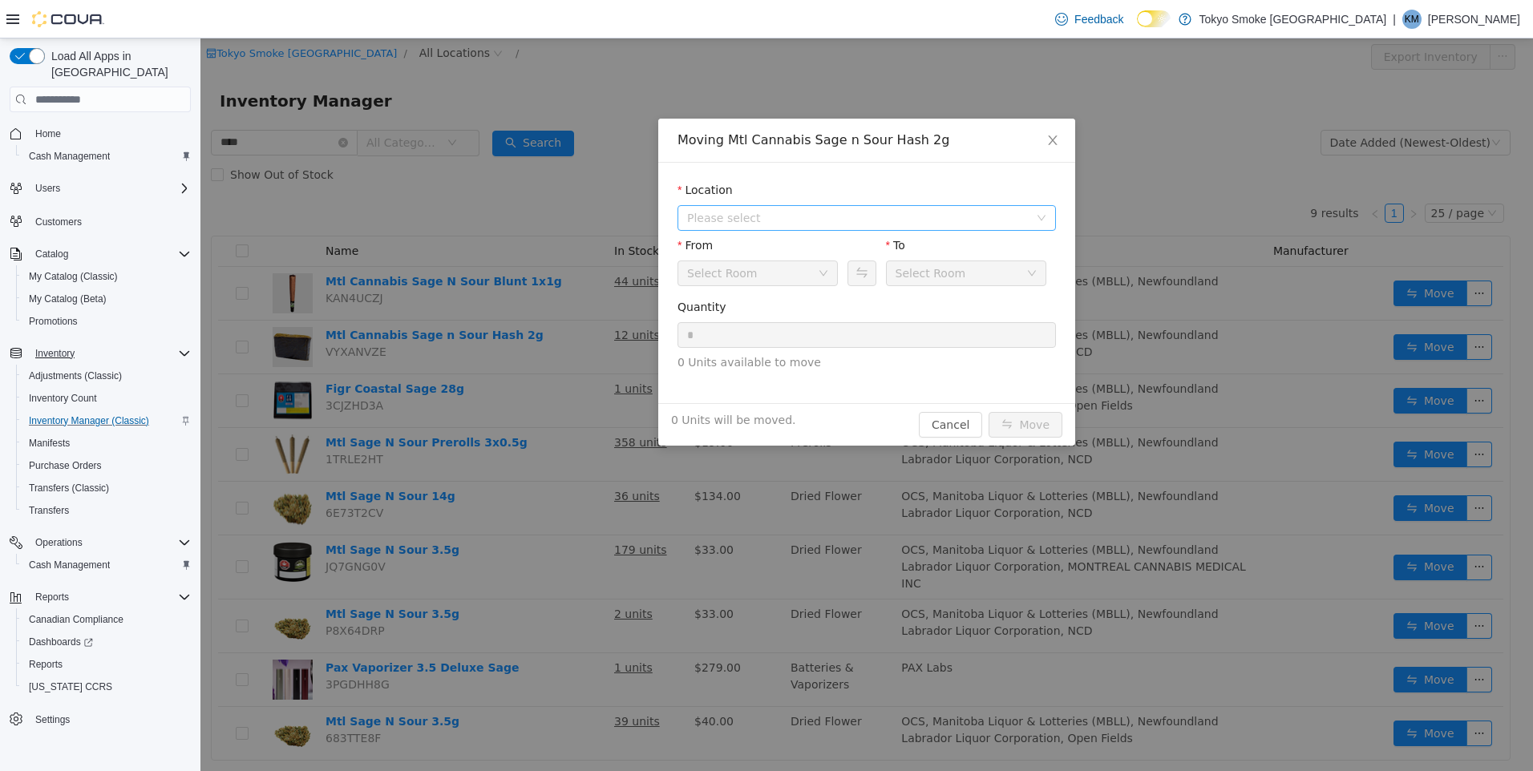
click at [763, 211] on span "Please select" at bounding box center [858, 218] width 342 height 16
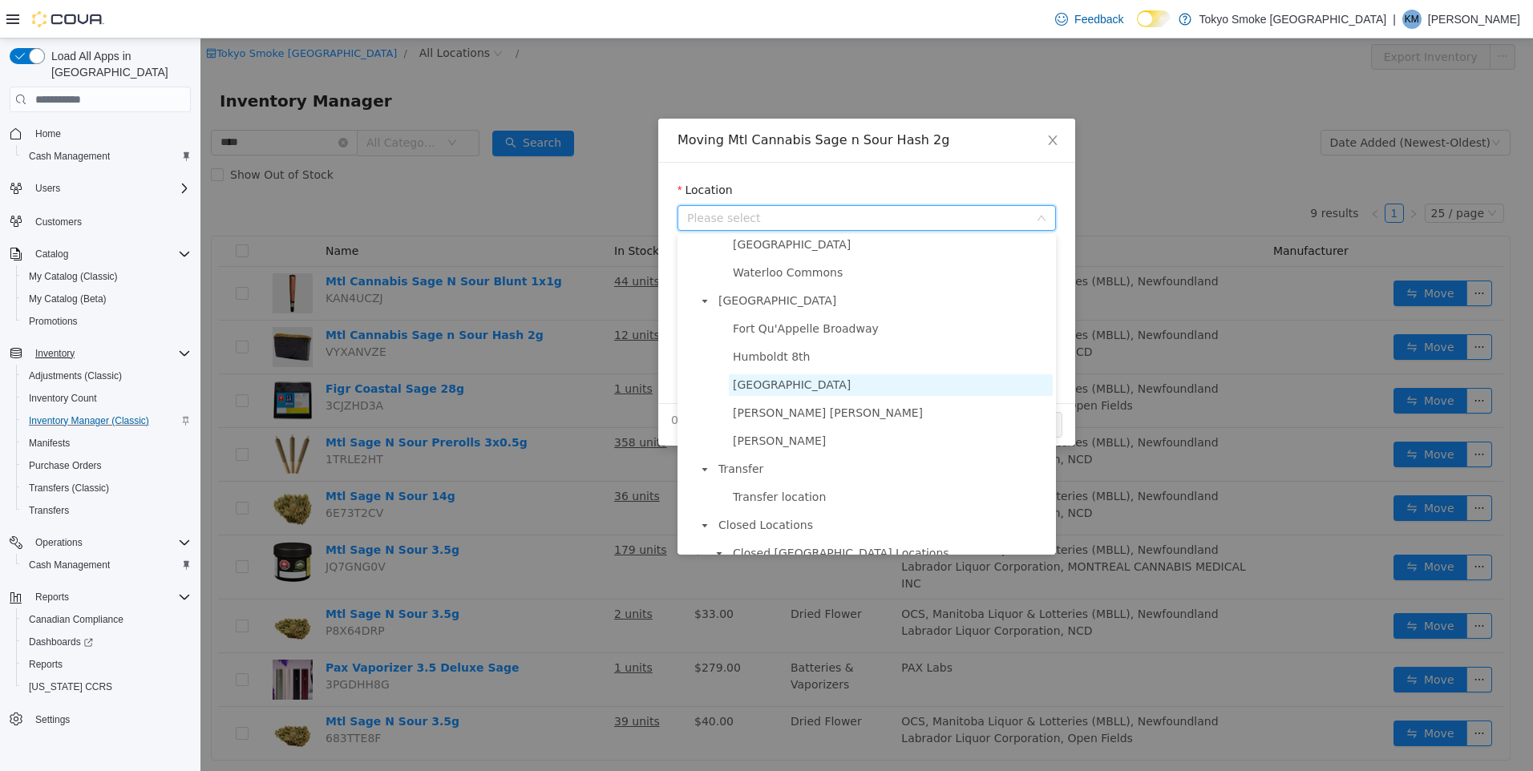
scroll to position [962, 0]
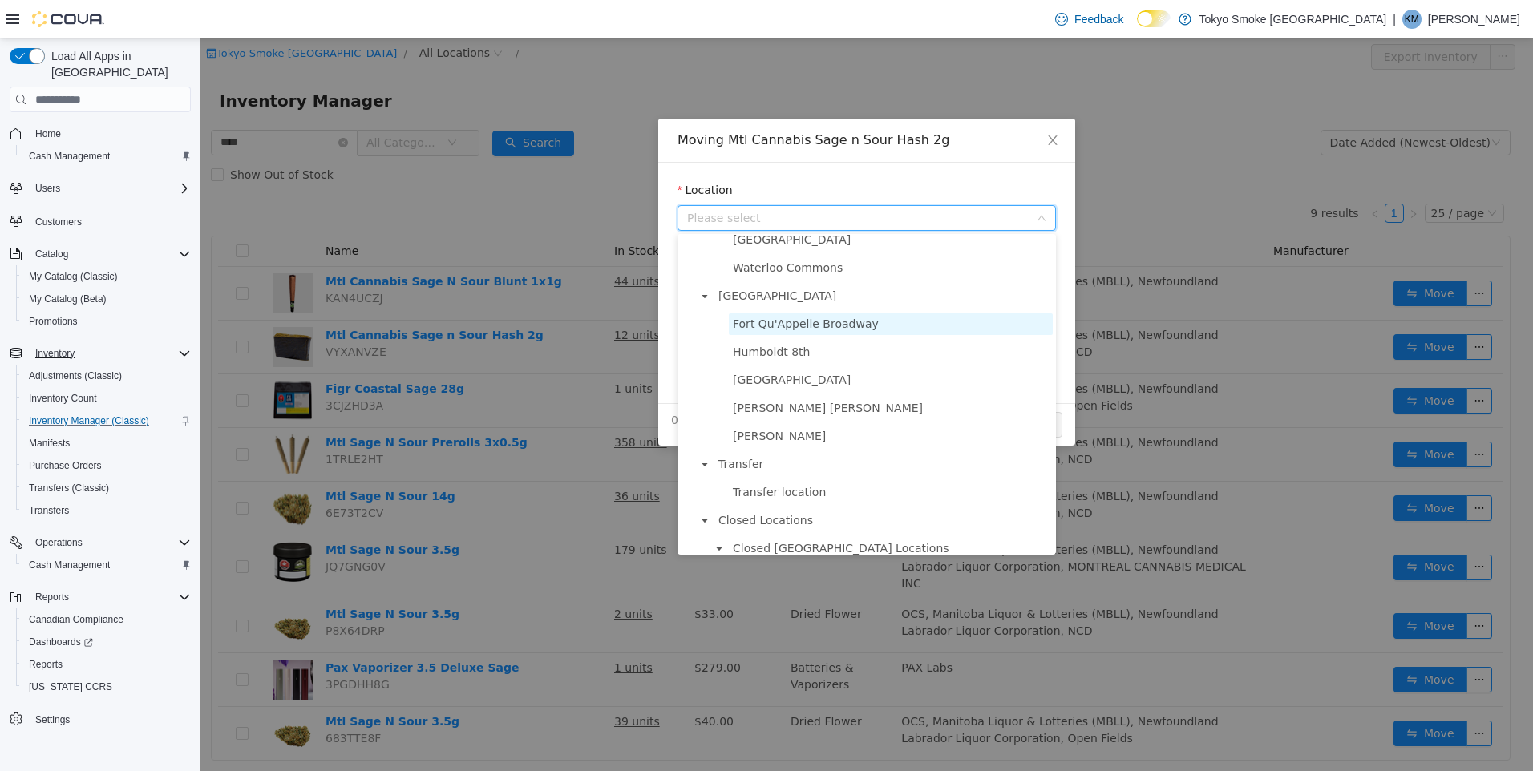
click at [830, 335] on span "Fort Qu'Appelle Broadway" at bounding box center [891, 324] width 324 height 22
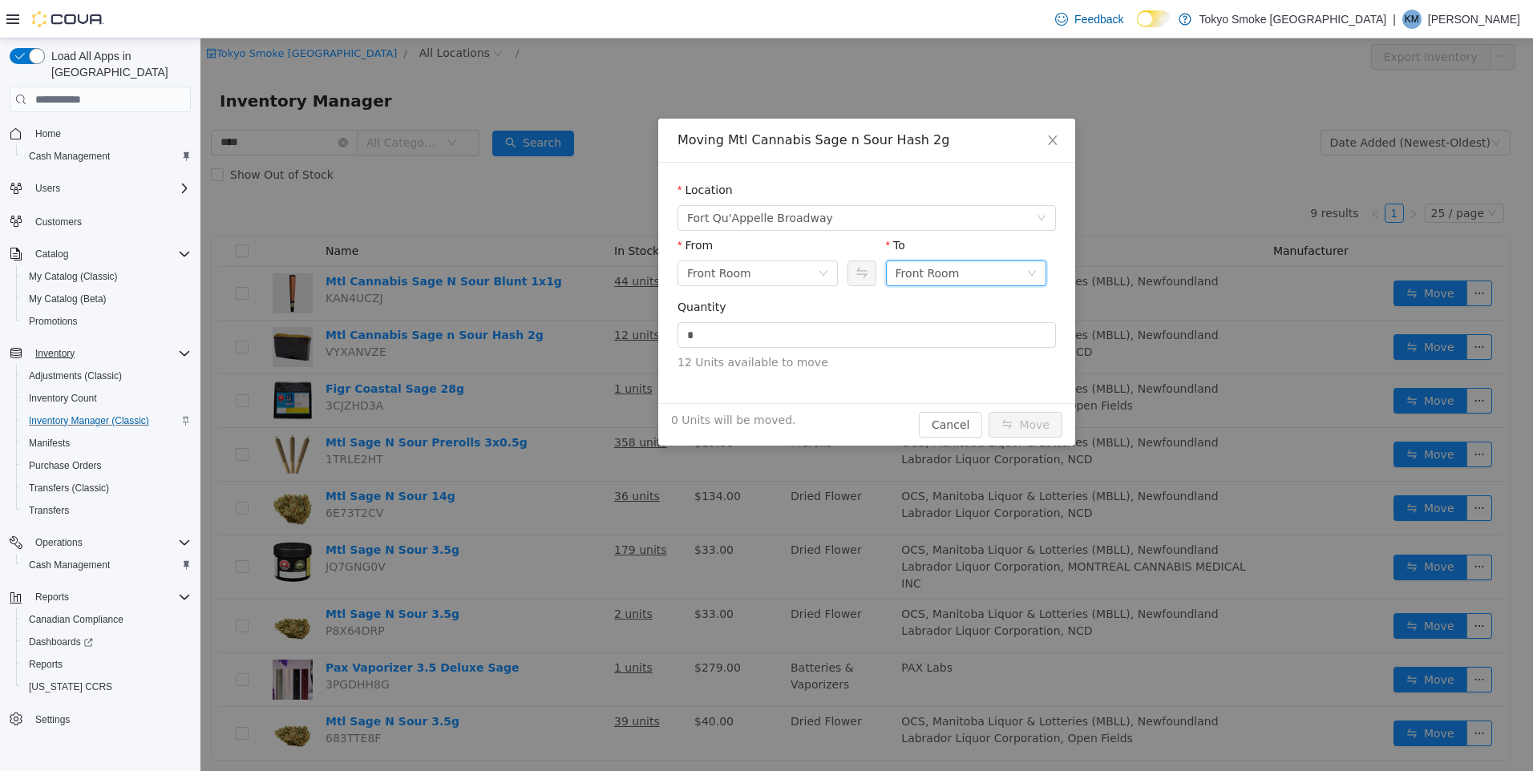
click at [932, 268] on div "Front Room" at bounding box center [927, 273] width 64 height 24
click at [972, 351] on li "Held For Destruction Cannabis" at bounding box center [966, 357] width 160 height 26
click at [931, 340] on input "*" at bounding box center [866, 335] width 377 height 24
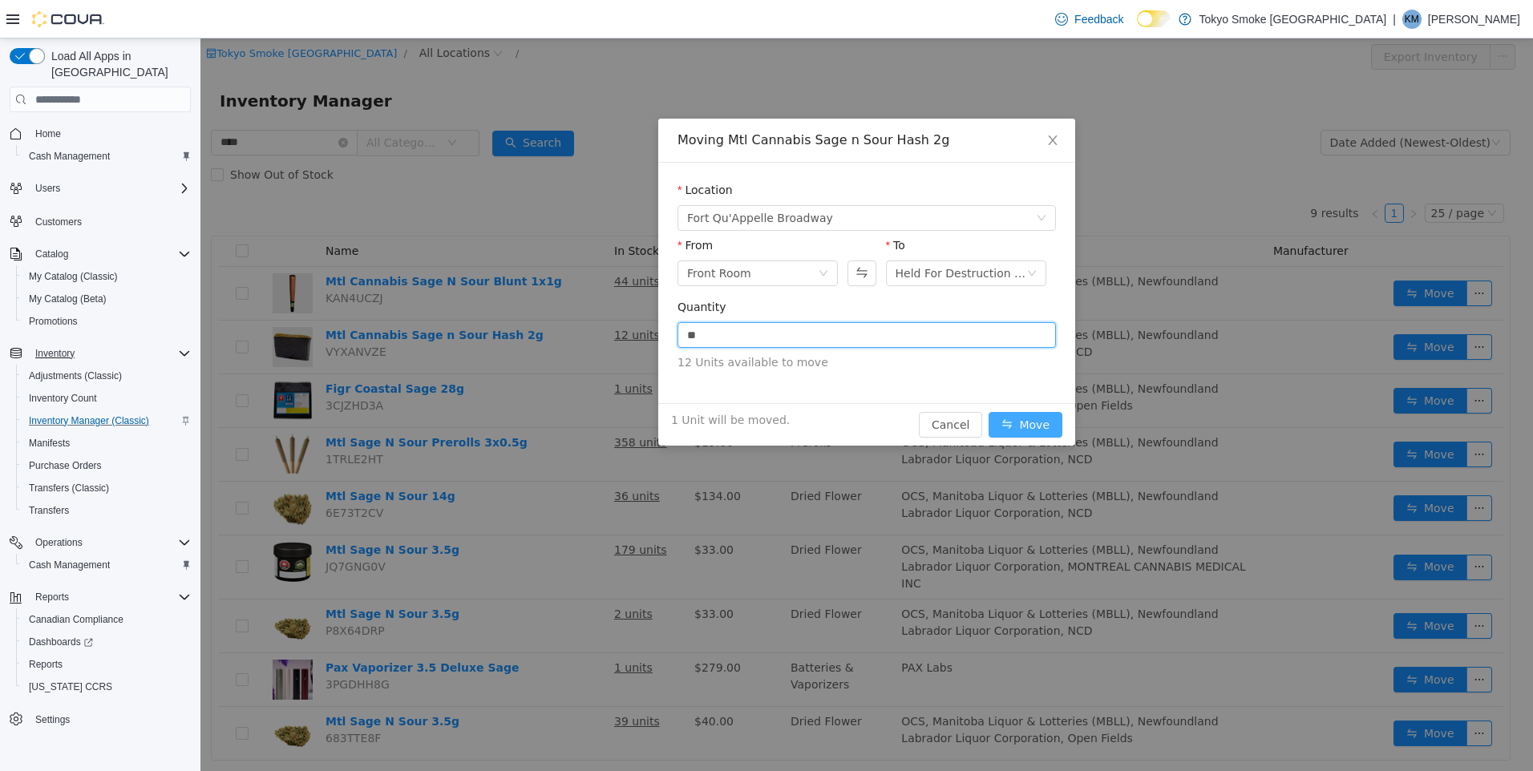
type input "*"
click at [1011, 418] on button "Move" at bounding box center [1025, 425] width 74 height 26
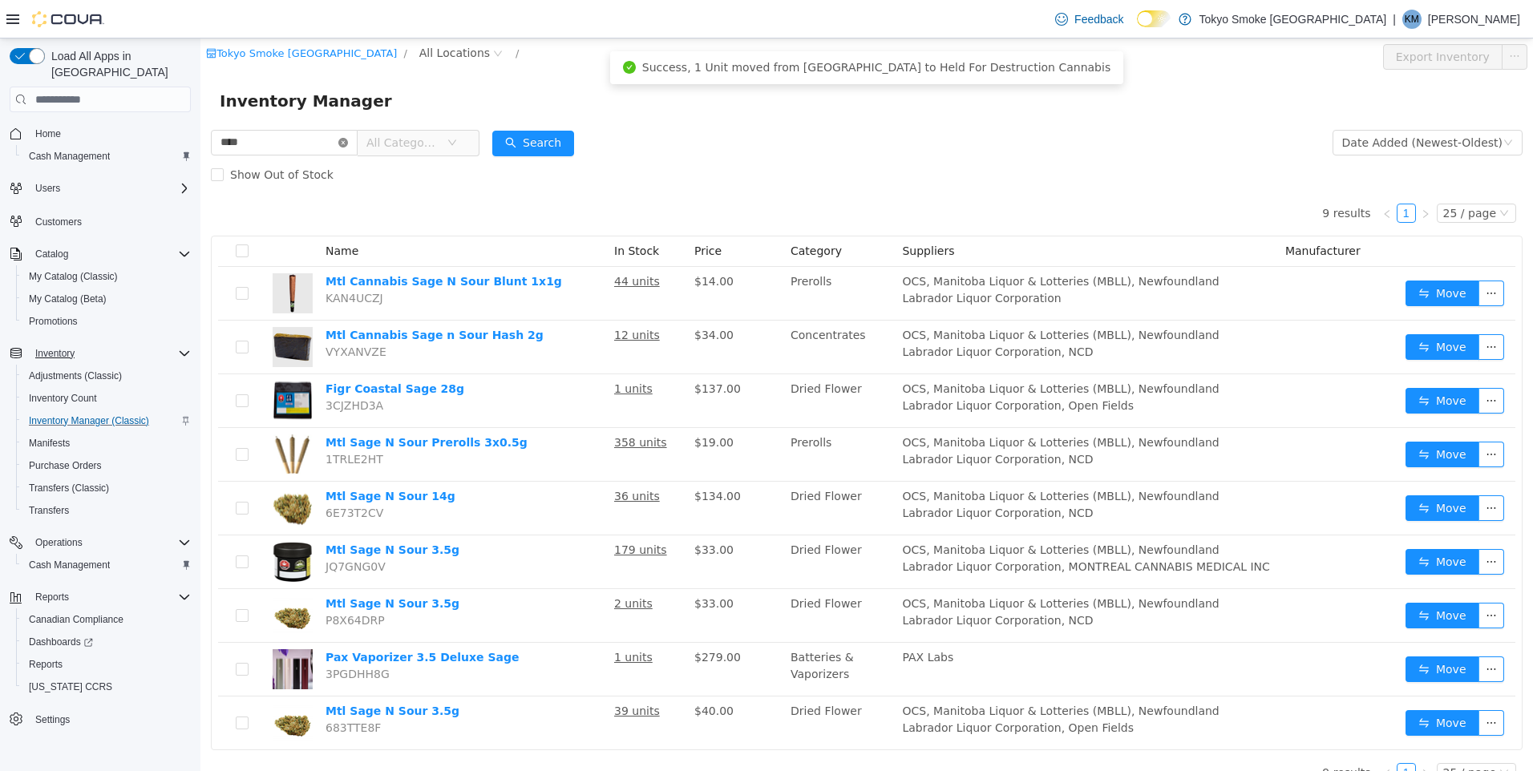
click at [348, 142] on icon "icon: close-circle" at bounding box center [343, 143] width 10 height 10
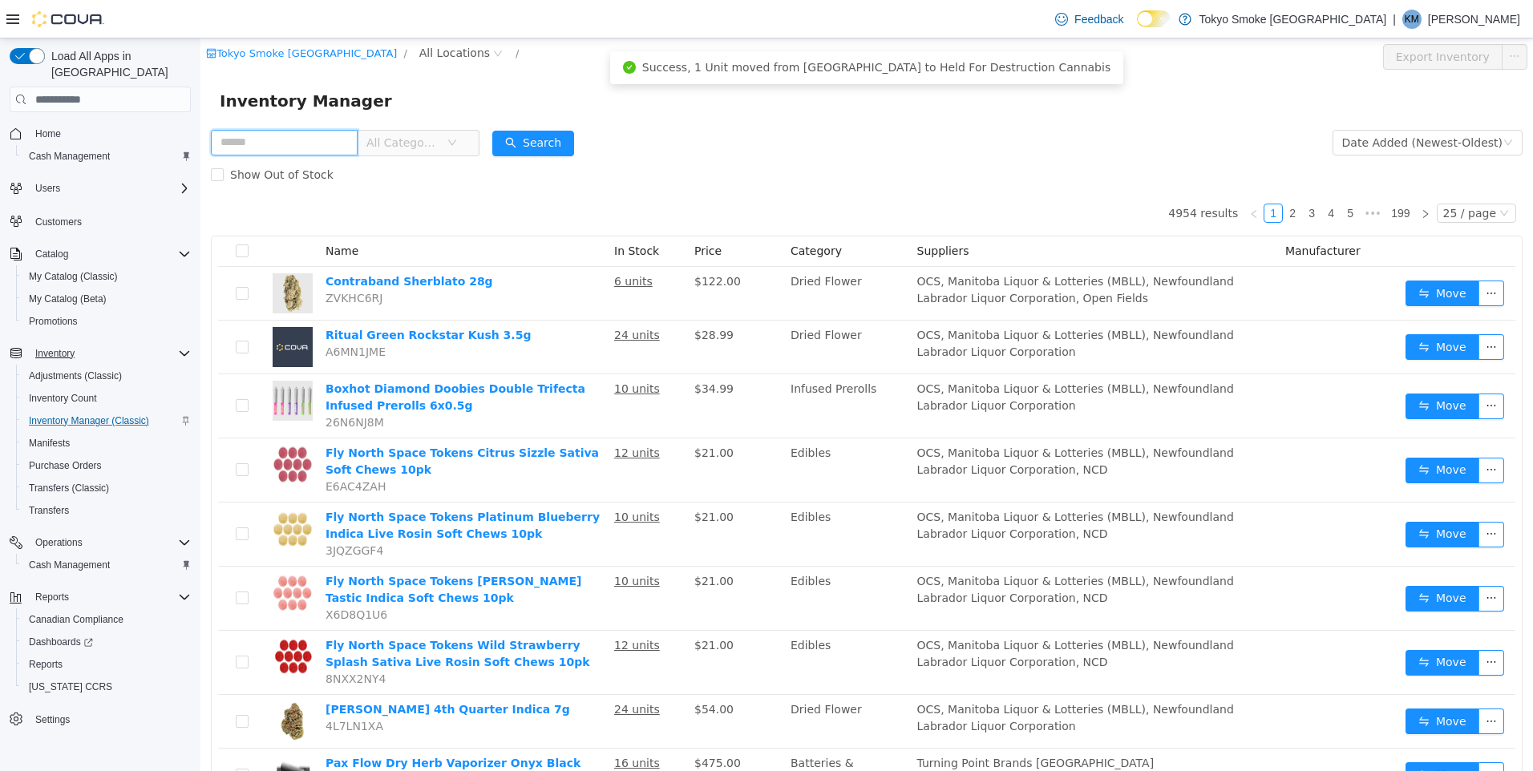
click at [326, 141] on input "text" at bounding box center [284, 143] width 147 height 26
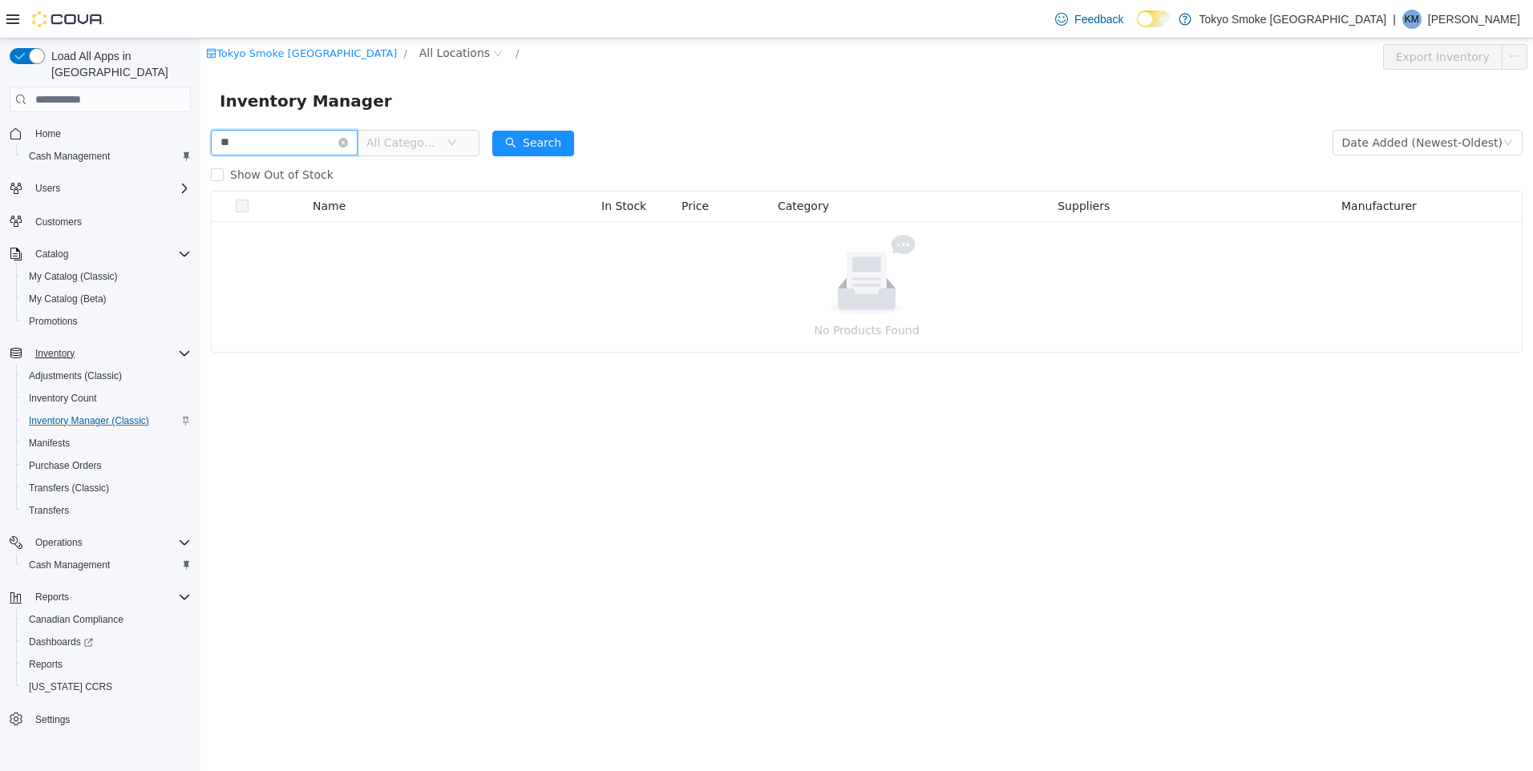
type input "*"
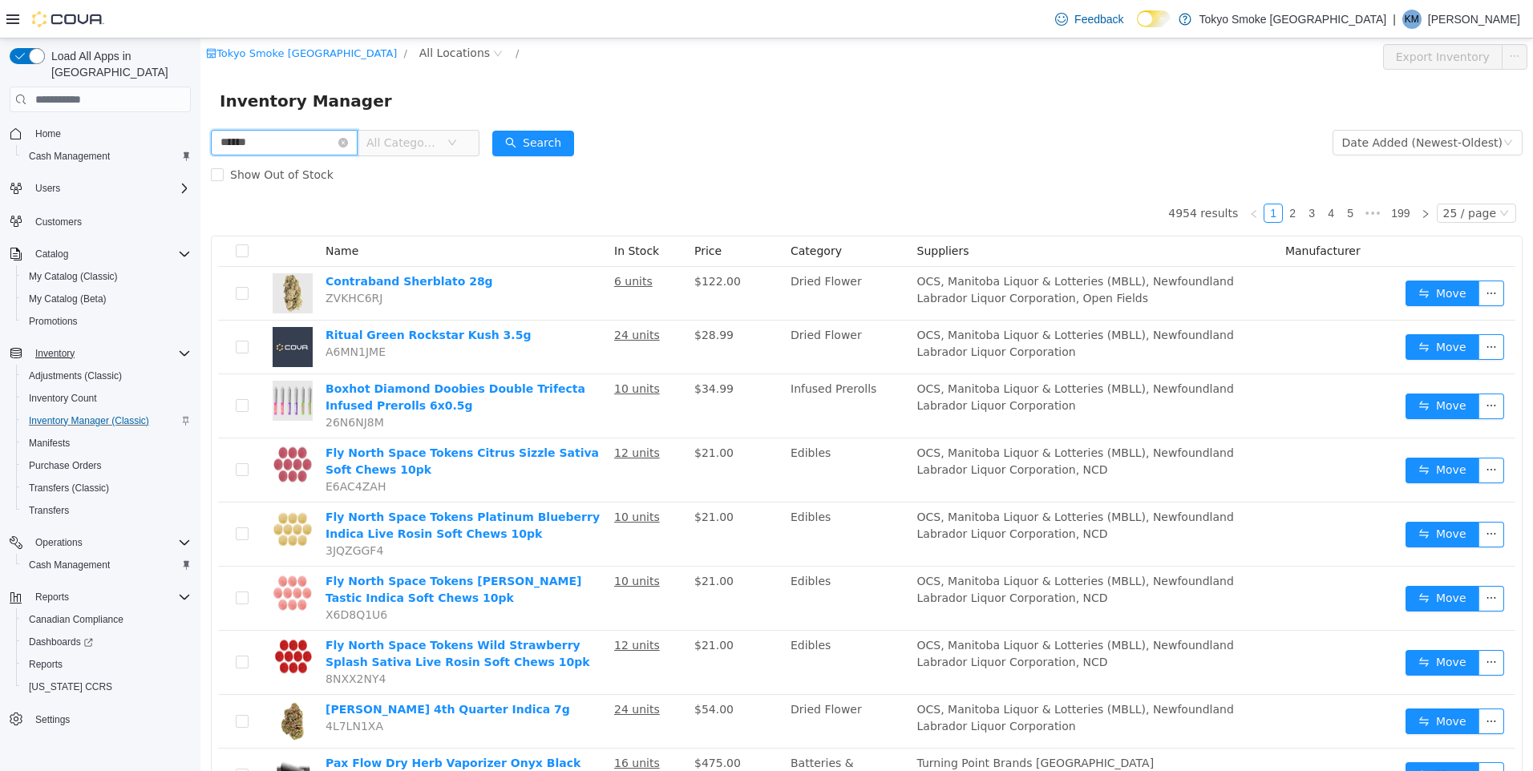
type input "******"
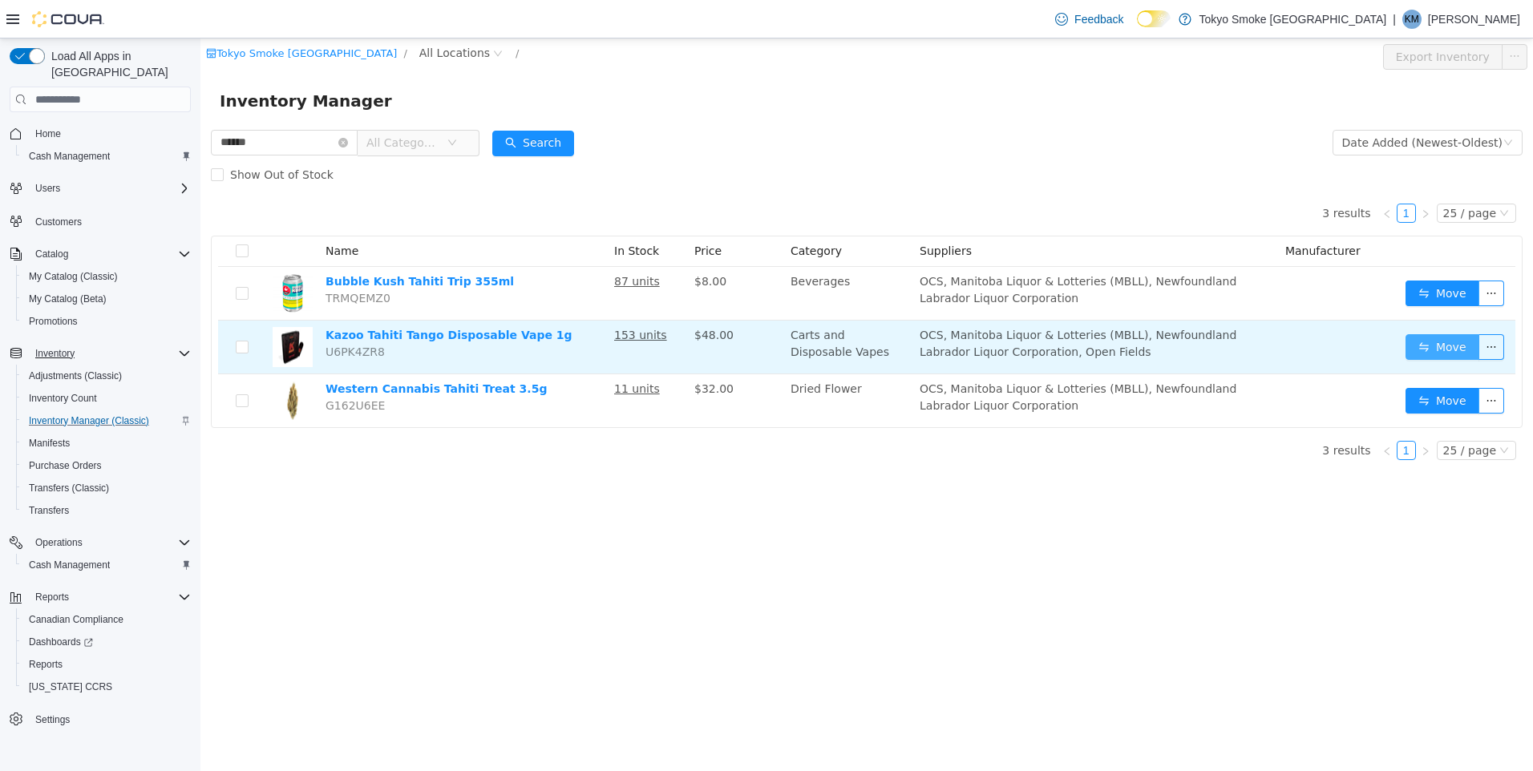
click at [1432, 342] on button "Move" at bounding box center [1442, 347] width 74 height 26
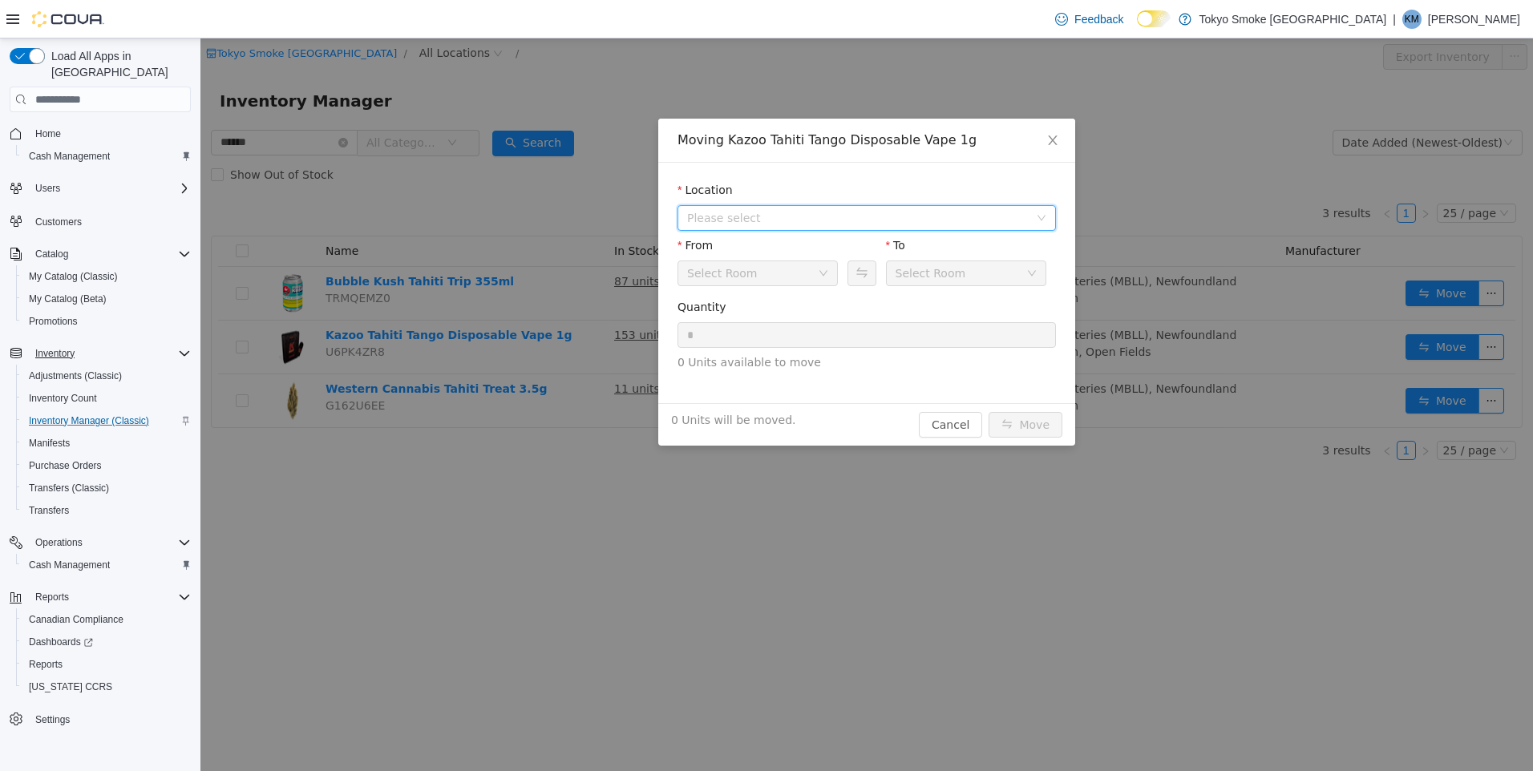
click at [752, 210] on span "Please select" at bounding box center [858, 218] width 342 height 16
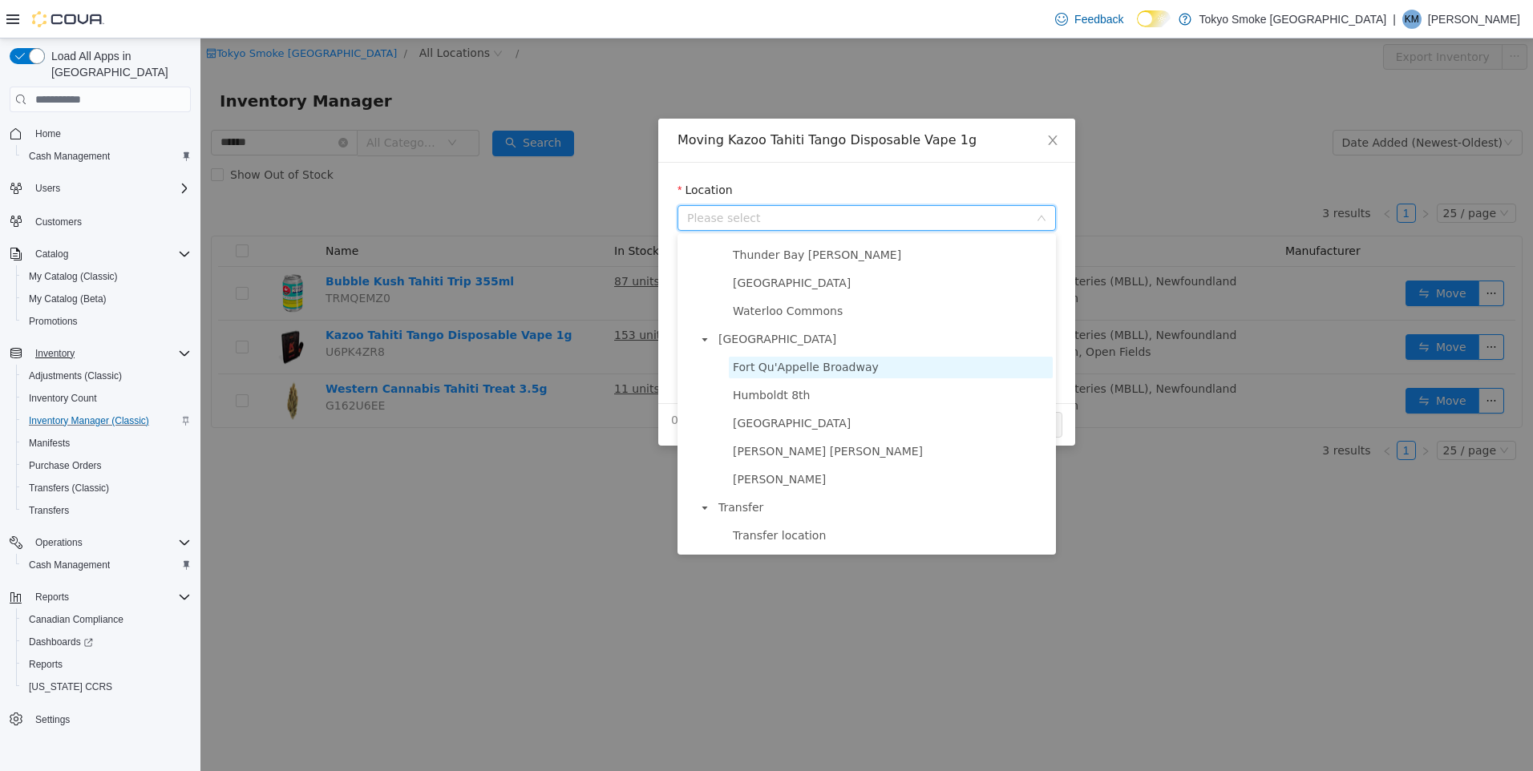
scroll to position [922, 0]
click at [833, 370] on span "Fort Qu'Appelle Broadway" at bounding box center [806, 364] width 146 height 13
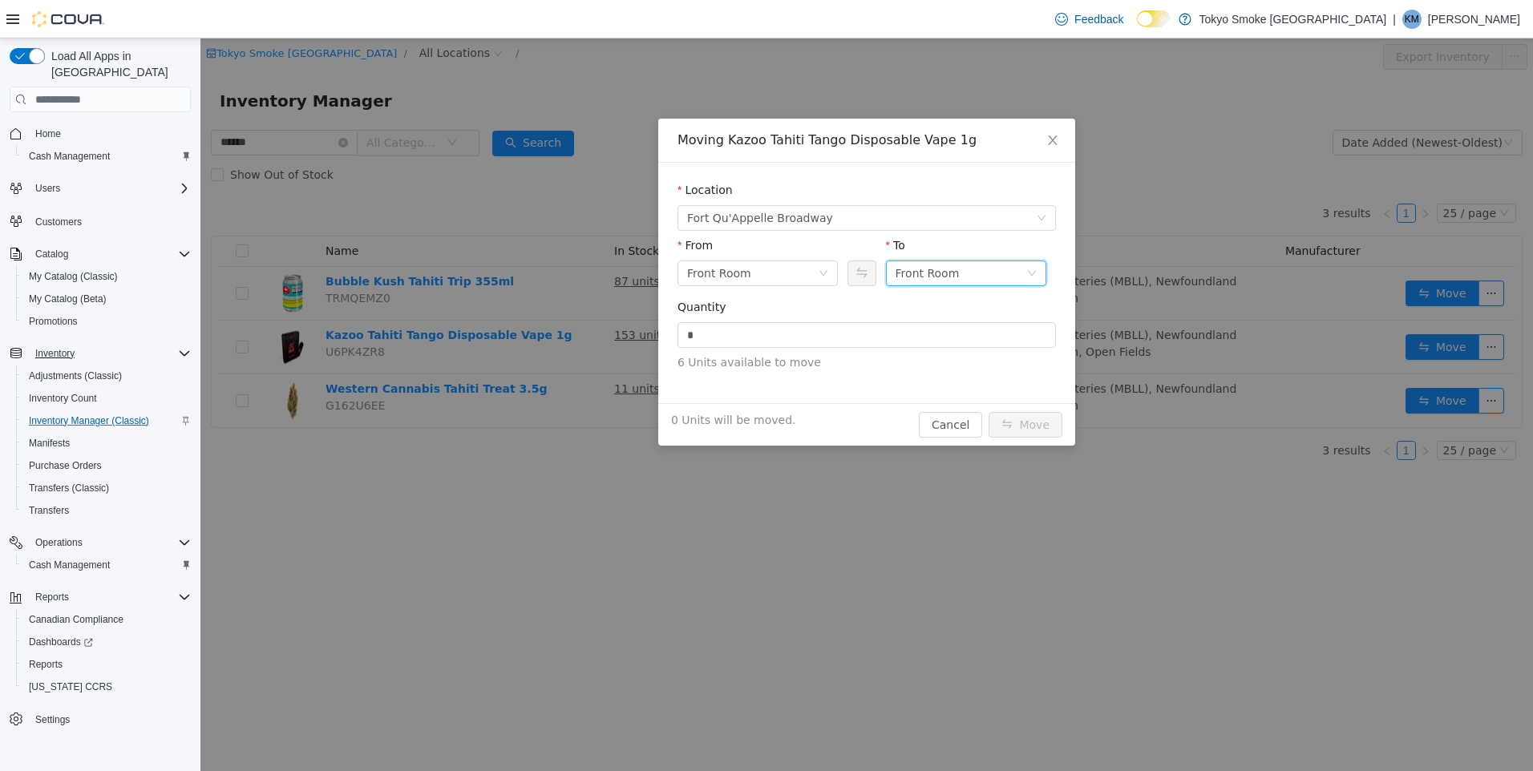
click at [914, 269] on div "Front Room" at bounding box center [927, 273] width 64 height 24
click at [987, 351] on li "Held For Destruction Cannabis" at bounding box center [966, 357] width 160 height 26
click at [849, 335] on input "*" at bounding box center [866, 335] width 377 height 24
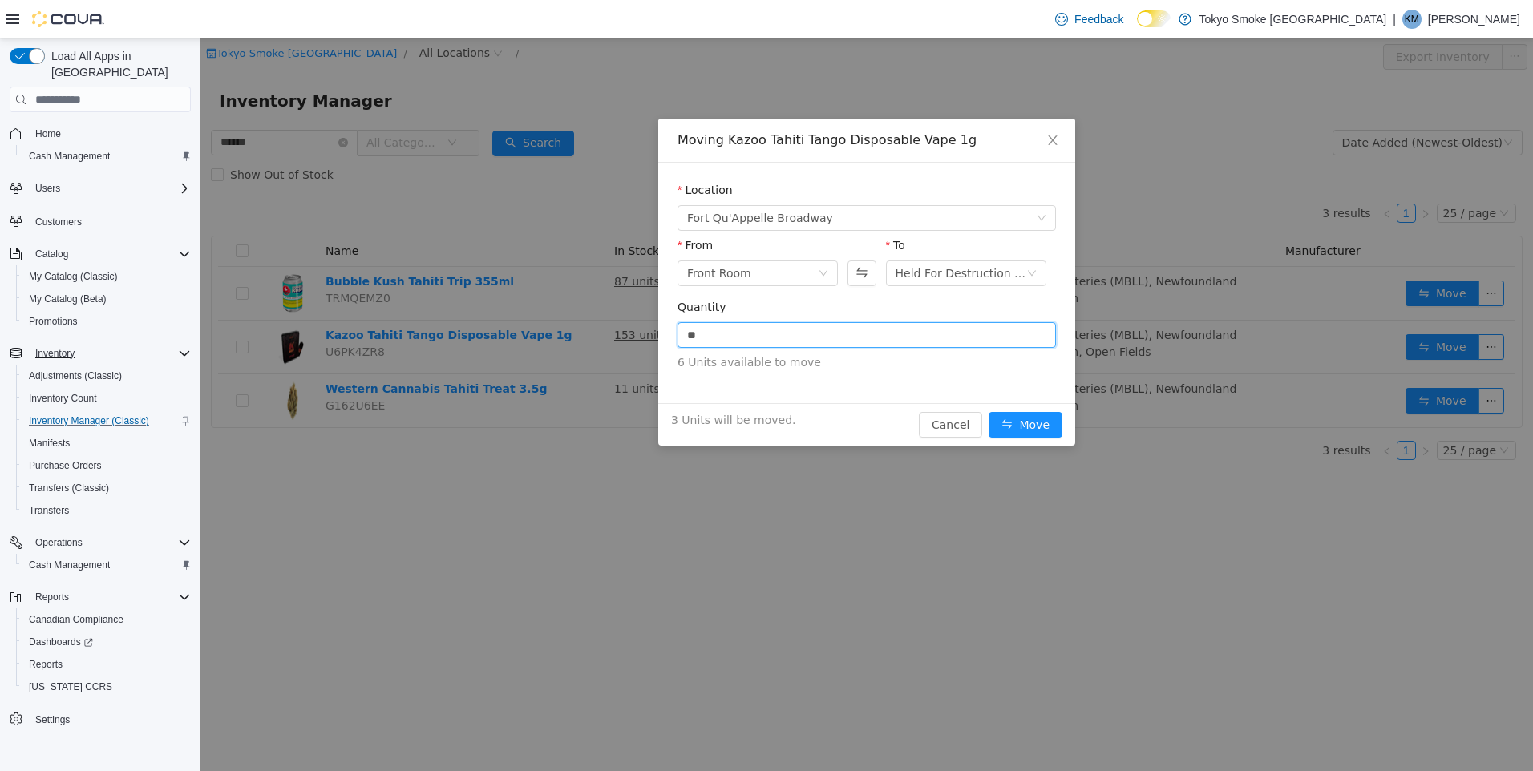
drag, startPoint x: 802, startPoint y: 336, endPoint x: 642, endPoint y: 336, distance: 160.3
click at [642, 336] on div "Moving Kazoo [GEOGRAPHIC_DATA] Tango Disposable Vape 1g Location [GEOGRAPHIC_DA…" at bounding box center [866, 404] width 1332 height 733
type input "*"
click at [882, 362] on span "6 Units available to move" at bounding box center [866, 362] width 378 height 17
click at [1025, 422] on button "Move" at bounding box center [1025, 425] width 74 height 26
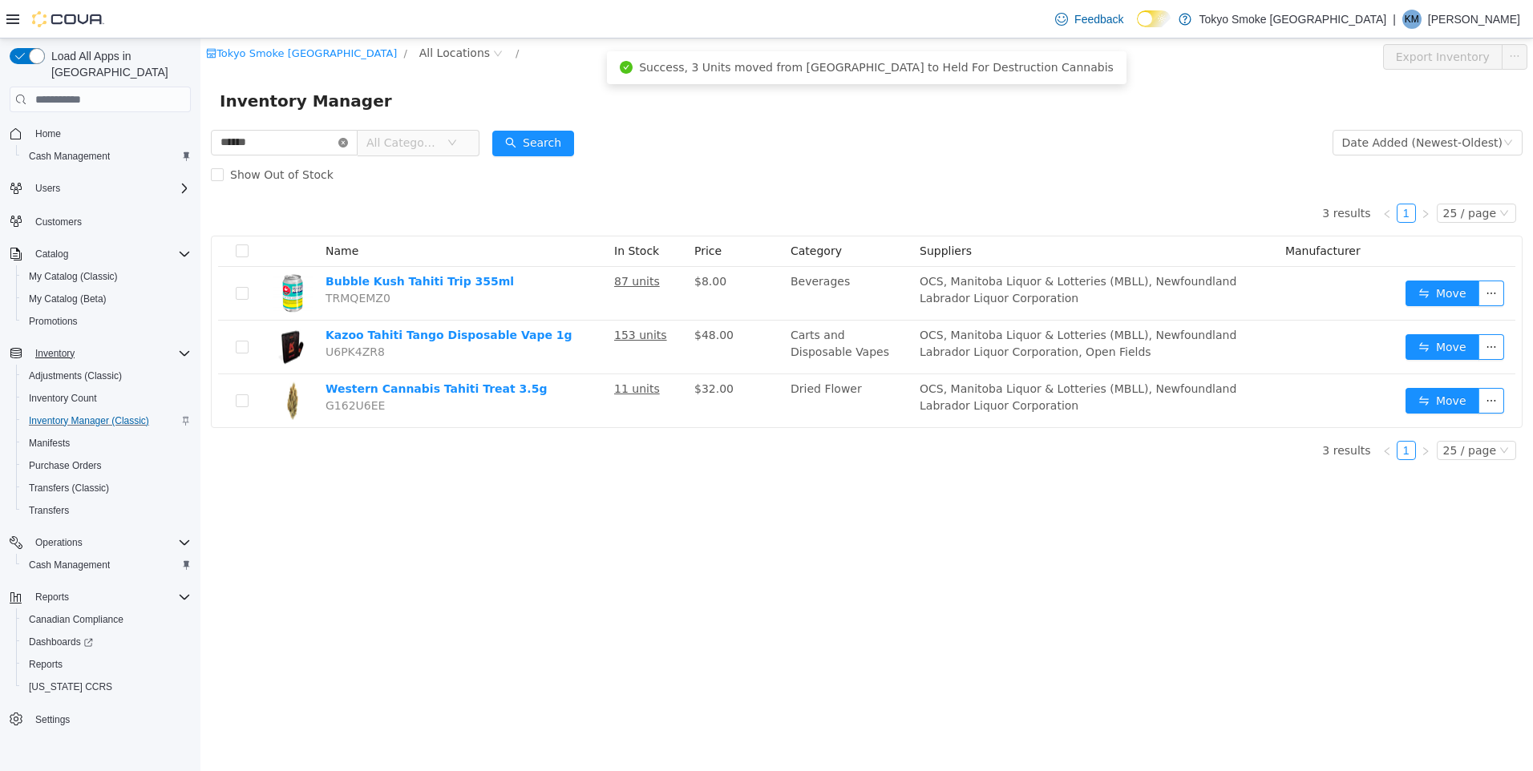
click at [348, 139] on icon "icon: close-circle" at bounding box center [343, 143] width 10 height 10
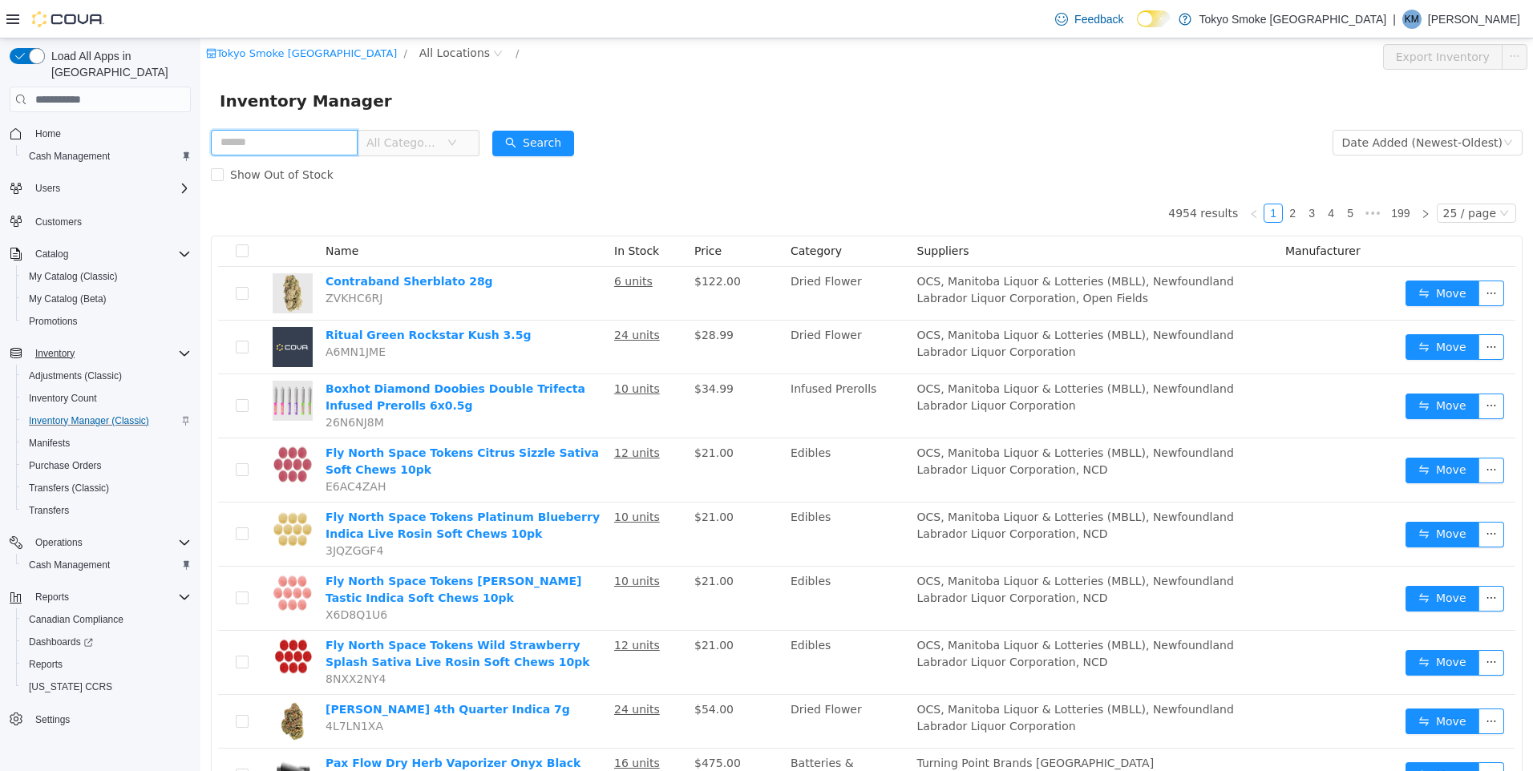
click at [295, 146] on input "text" at bounding box center [284, 143] width 147 height 26
type input "********"
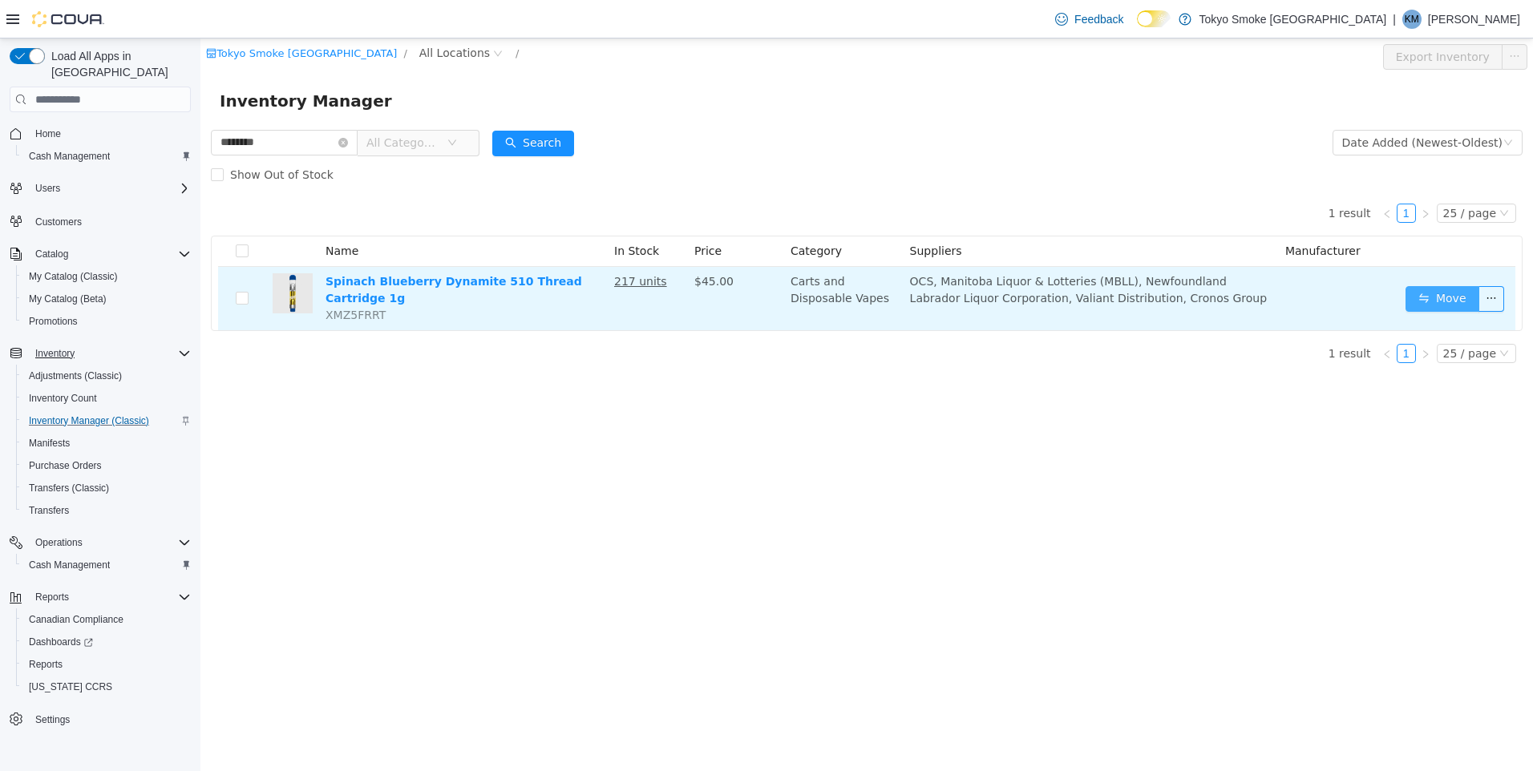
click at [1443, 286] on button "Move" at bounding box center [1442, 299] width 74 height 26
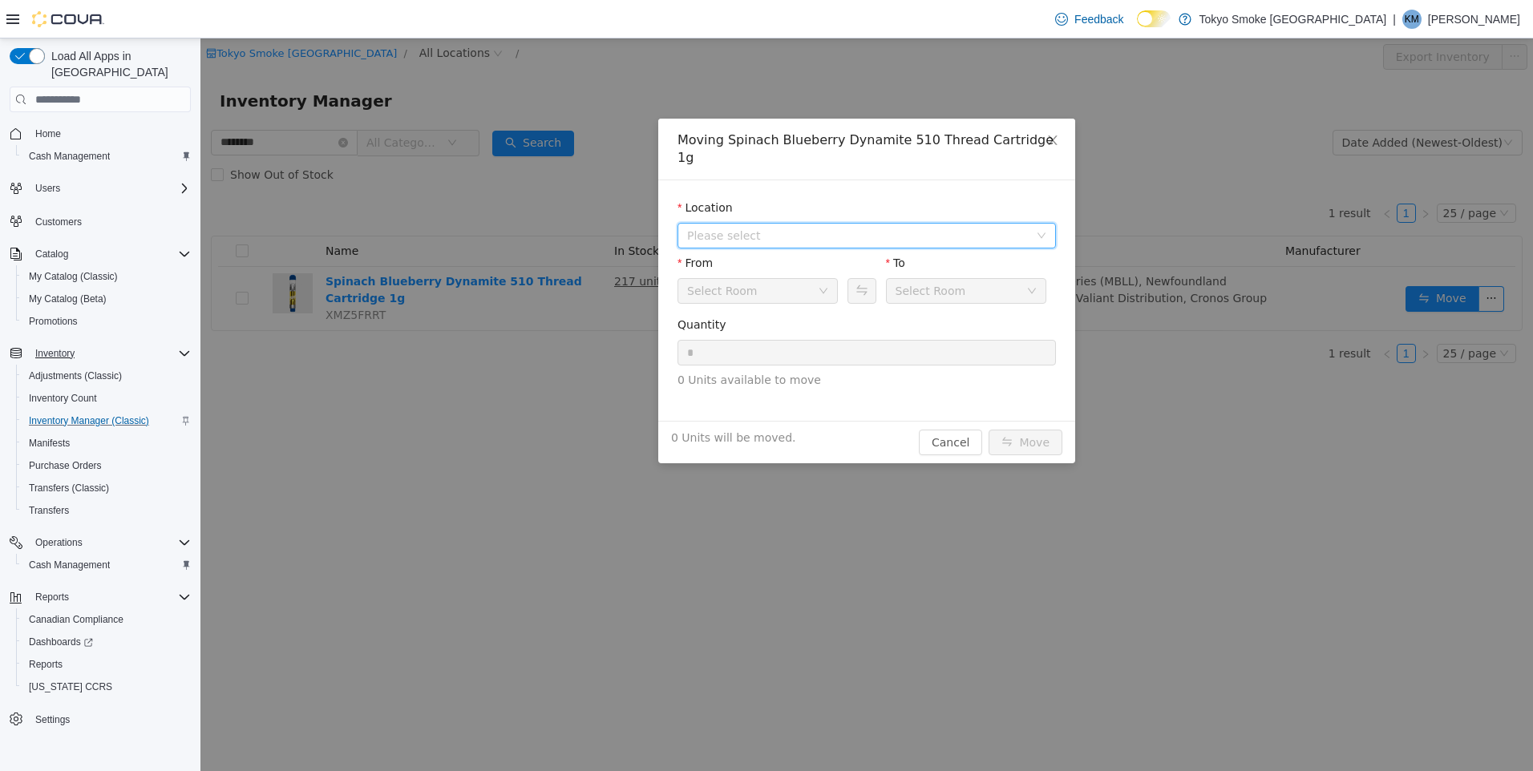
click at [801, 227] on span "Please select" at bounding box center [861, 236] width 349 height 24
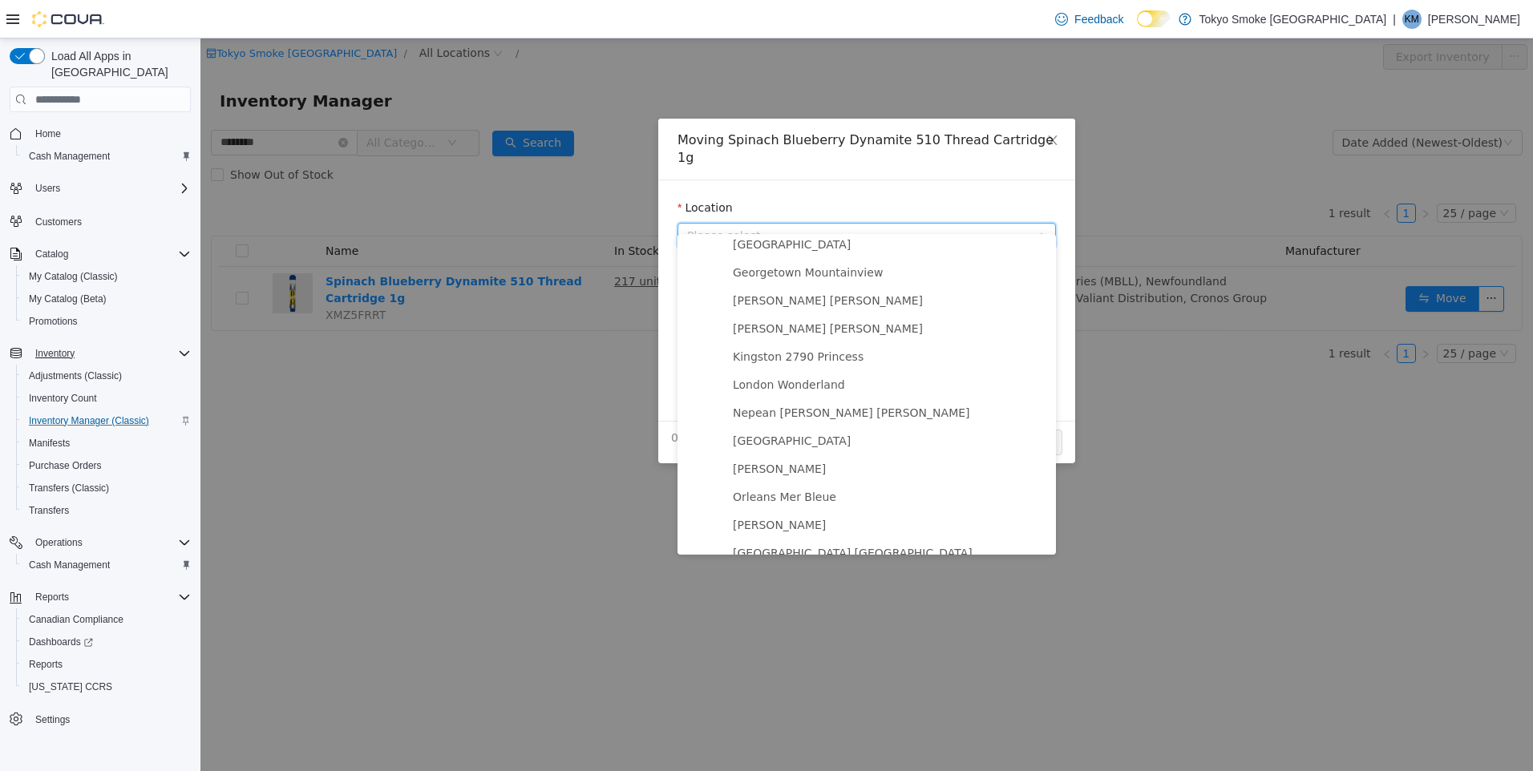
scroll to position [862, 0]
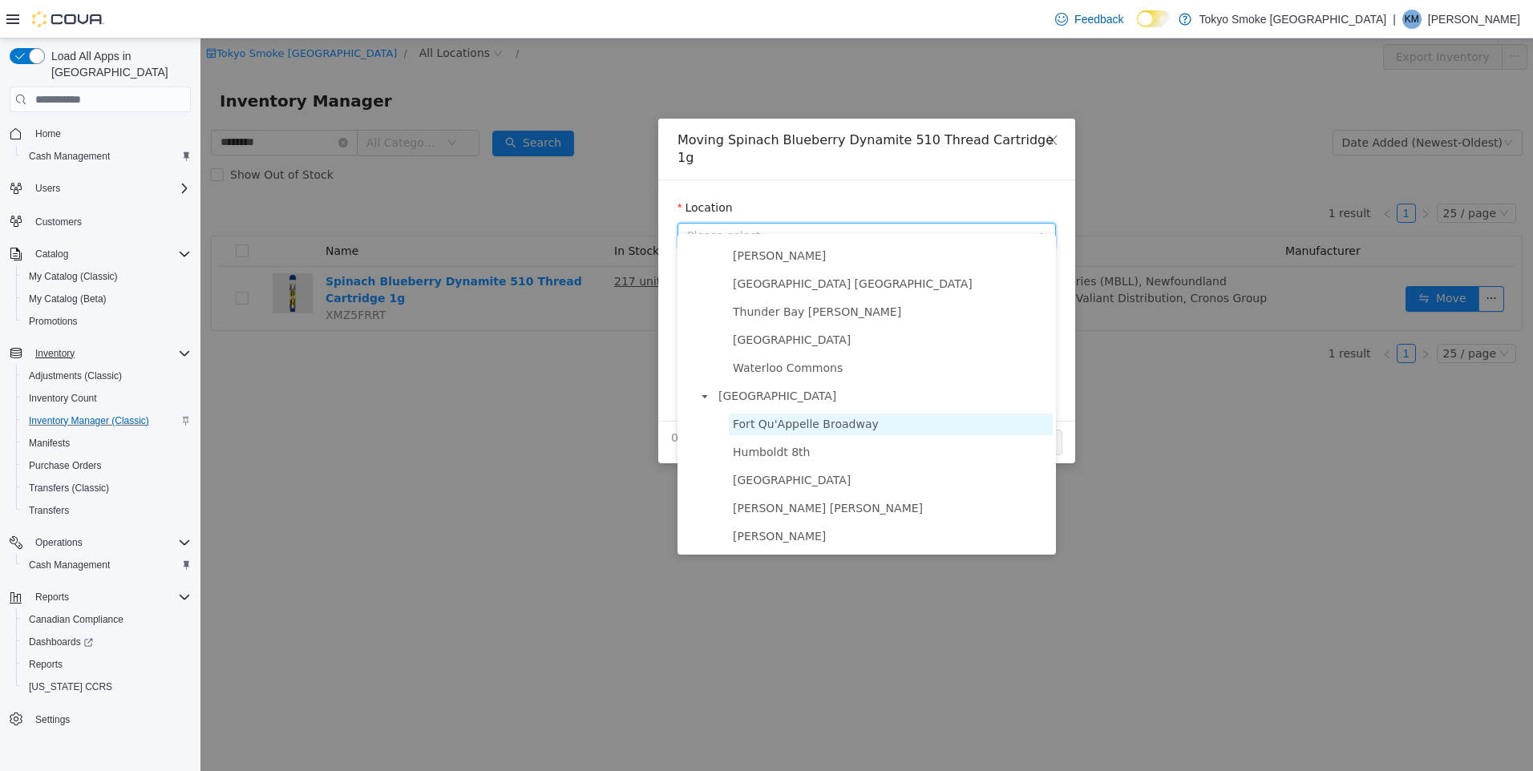
click at [844, 431] on span "Fort Qu'Appelle Broadway" at bounding box center [806, 424] width 146 height 13
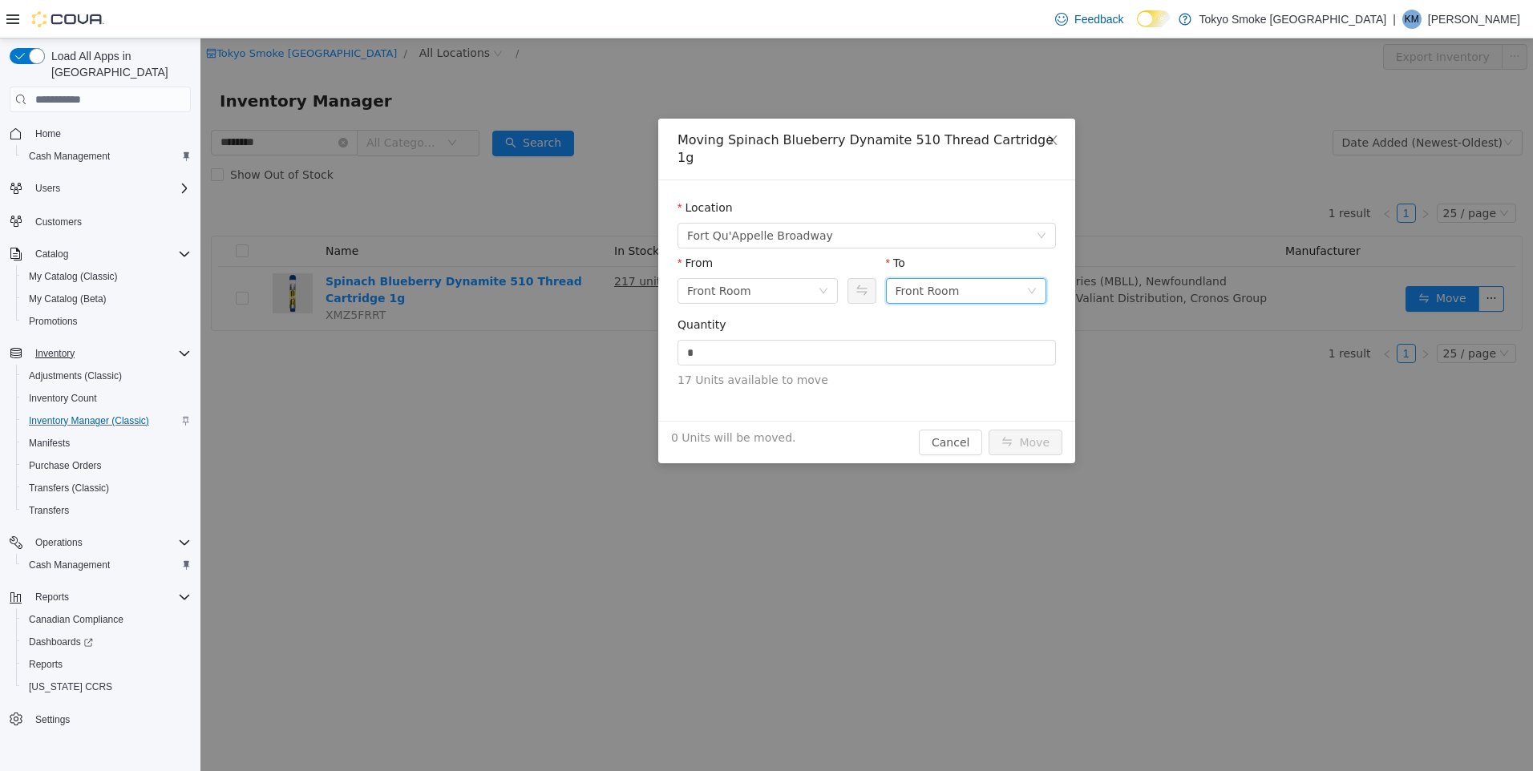
click at [912, 279] on div "Front Room" at bounding box center [927, 291] width 64 height 24
click at [958, 350] on li "Held For Destruction Cannabis" at bounding box center [966, 357] width 160 height 26
drag, startPoint x: 888, startPoint y: 343, endPoint x: 881, endPoint y: 319, distance: 25.1
click at [887, 343] on input "*" at bounding box center [866, 353] width 377 height 24
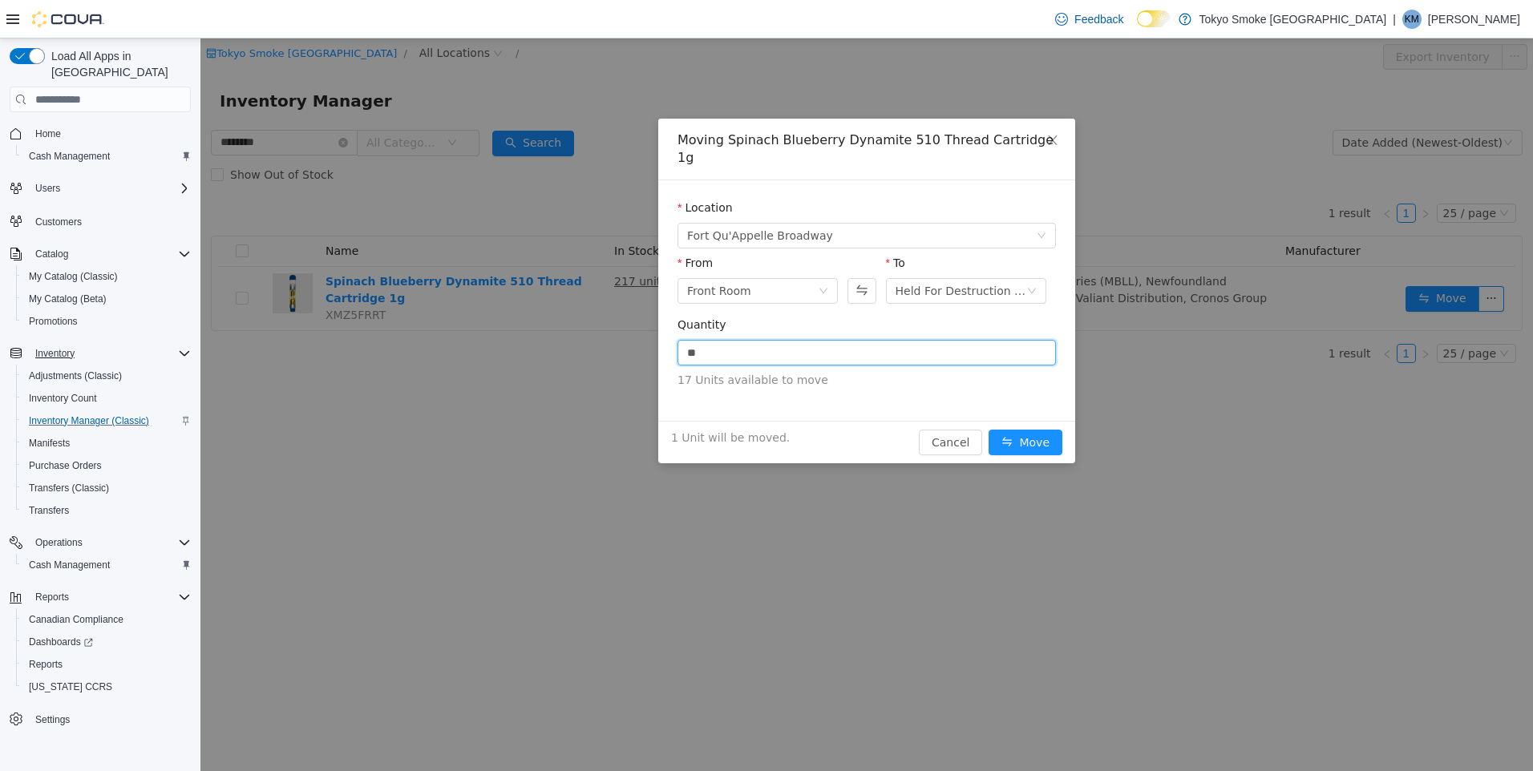
type input "*"
click at [1033, 430] on button "Move" at bounding box center [1025, 443] width 74 height 26
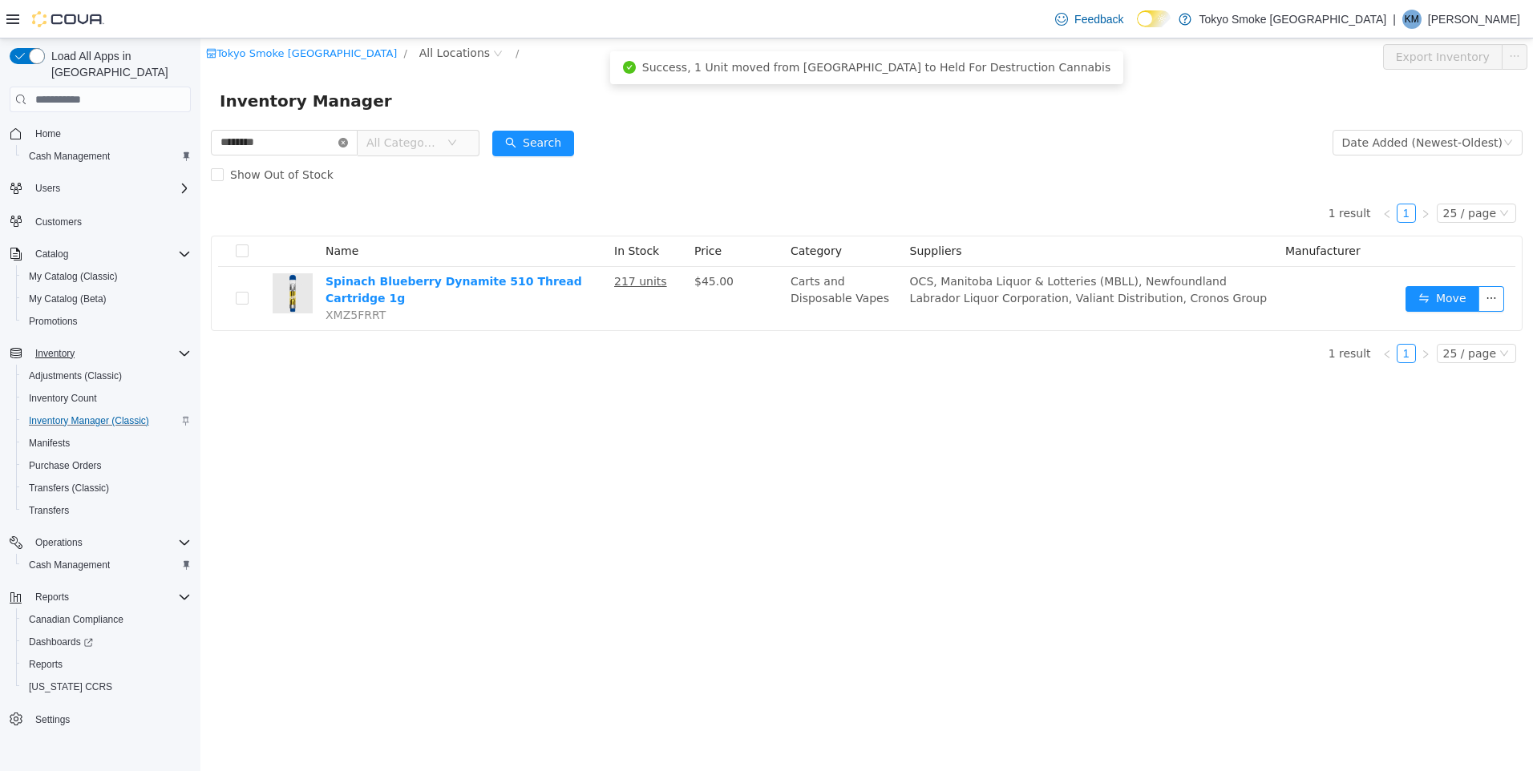
click at [348, 143] on icon "icon: close-circle" at bounding box center [343, 143] width 10 height 10
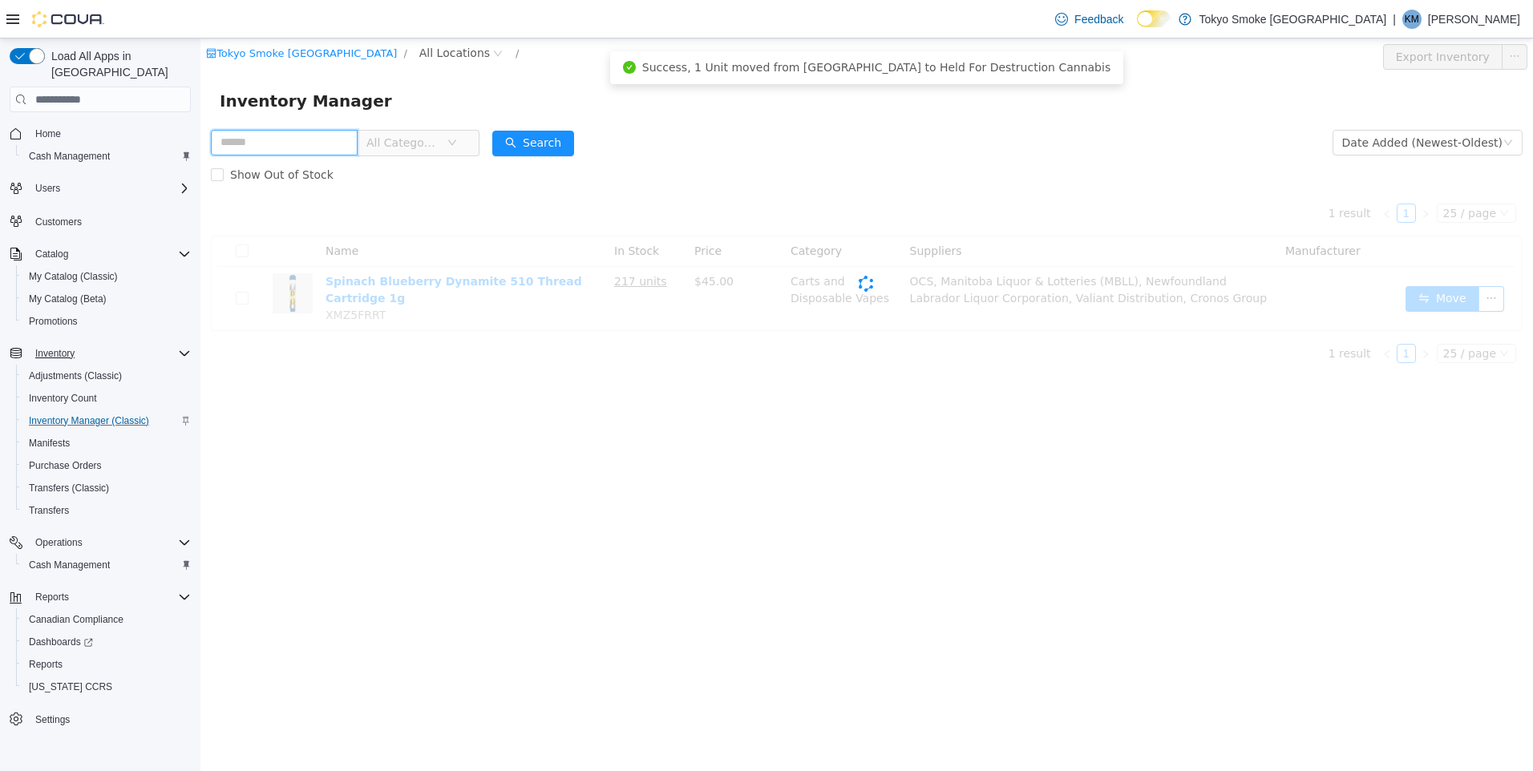
click at [316, 146] on input "text" at bounding box center [284, 143] width 147 height 26
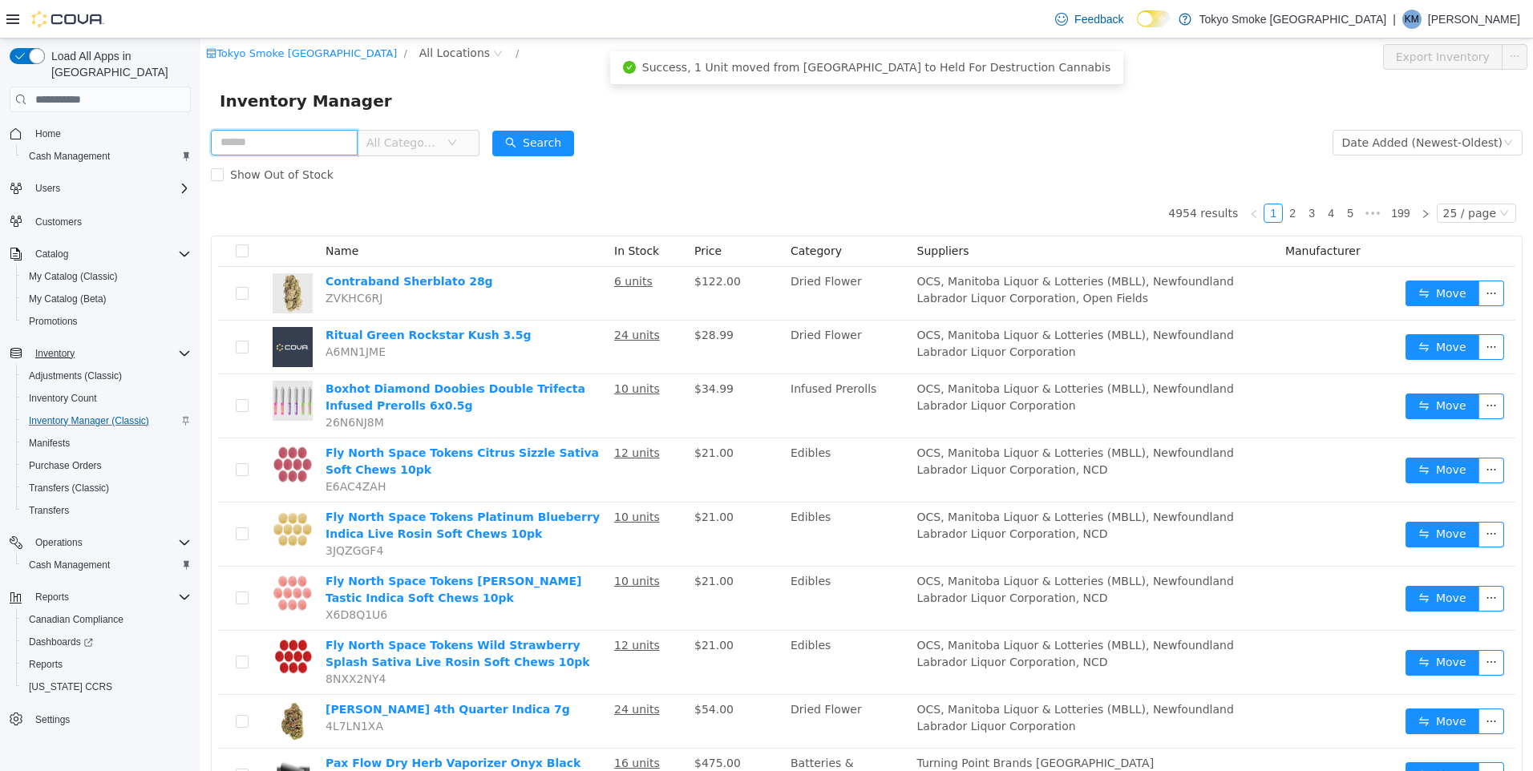
click at [288, 139] on input "text" at bounding box center [284, 143] width 147 height 26
click at [276, 137] on input "text" at bounding box center [284, 143] width 147 height 26
type input "*****"
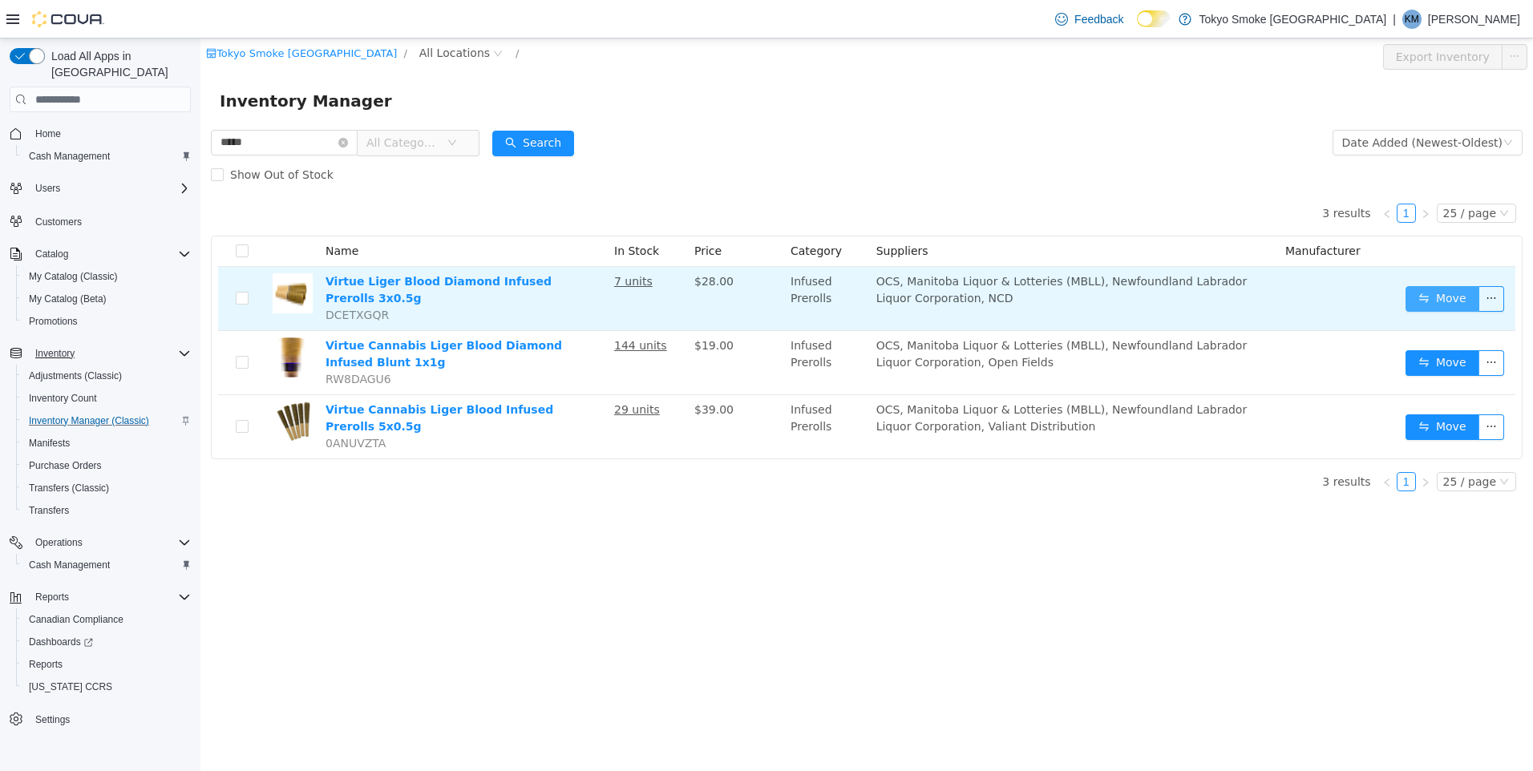
click at [1434, 286] on button "Move" at bounding box center [1442, 299] width 74 height 26
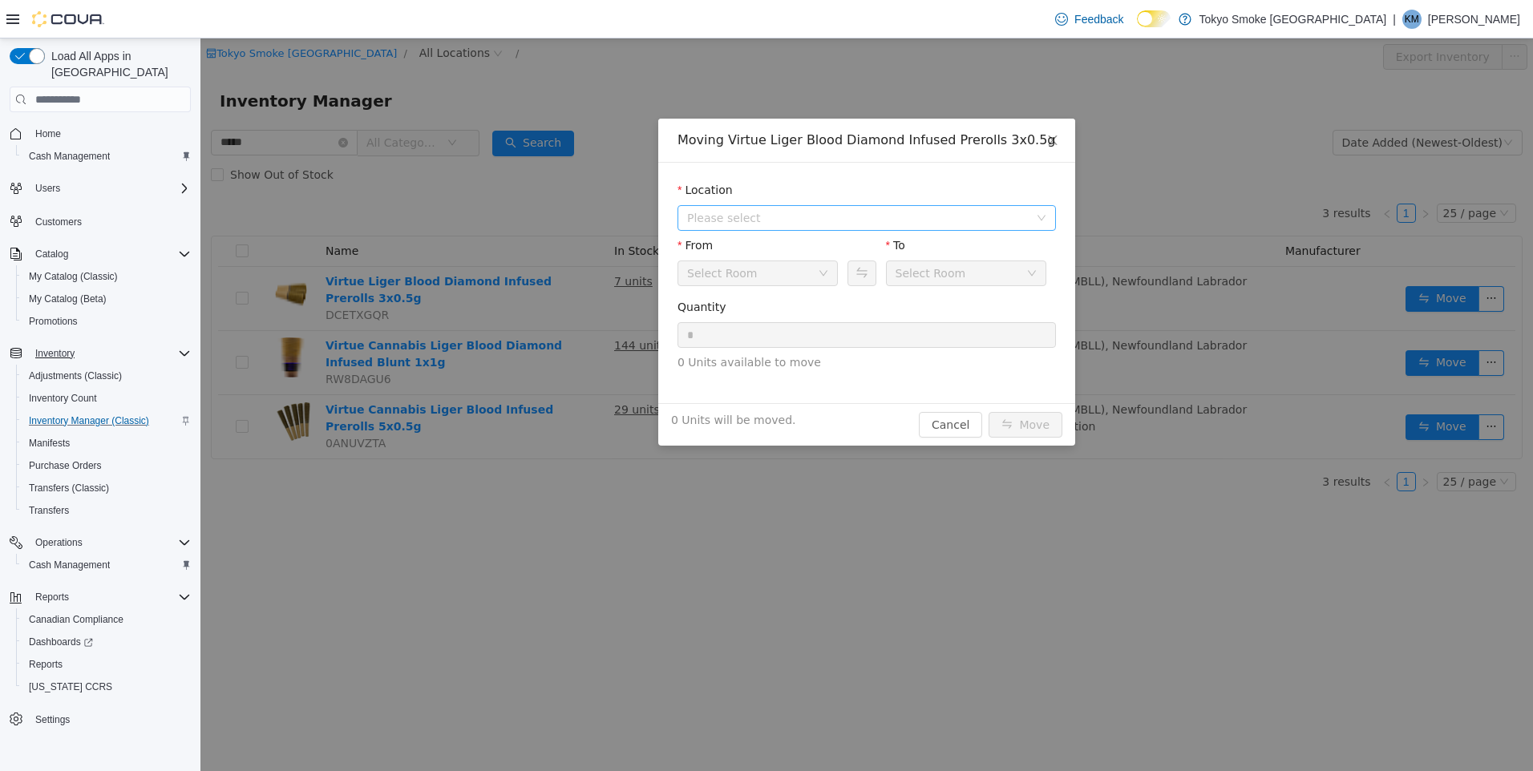
click at [766, 215] on span "Please select" at bounding box center [858, 218] width 342 height 16
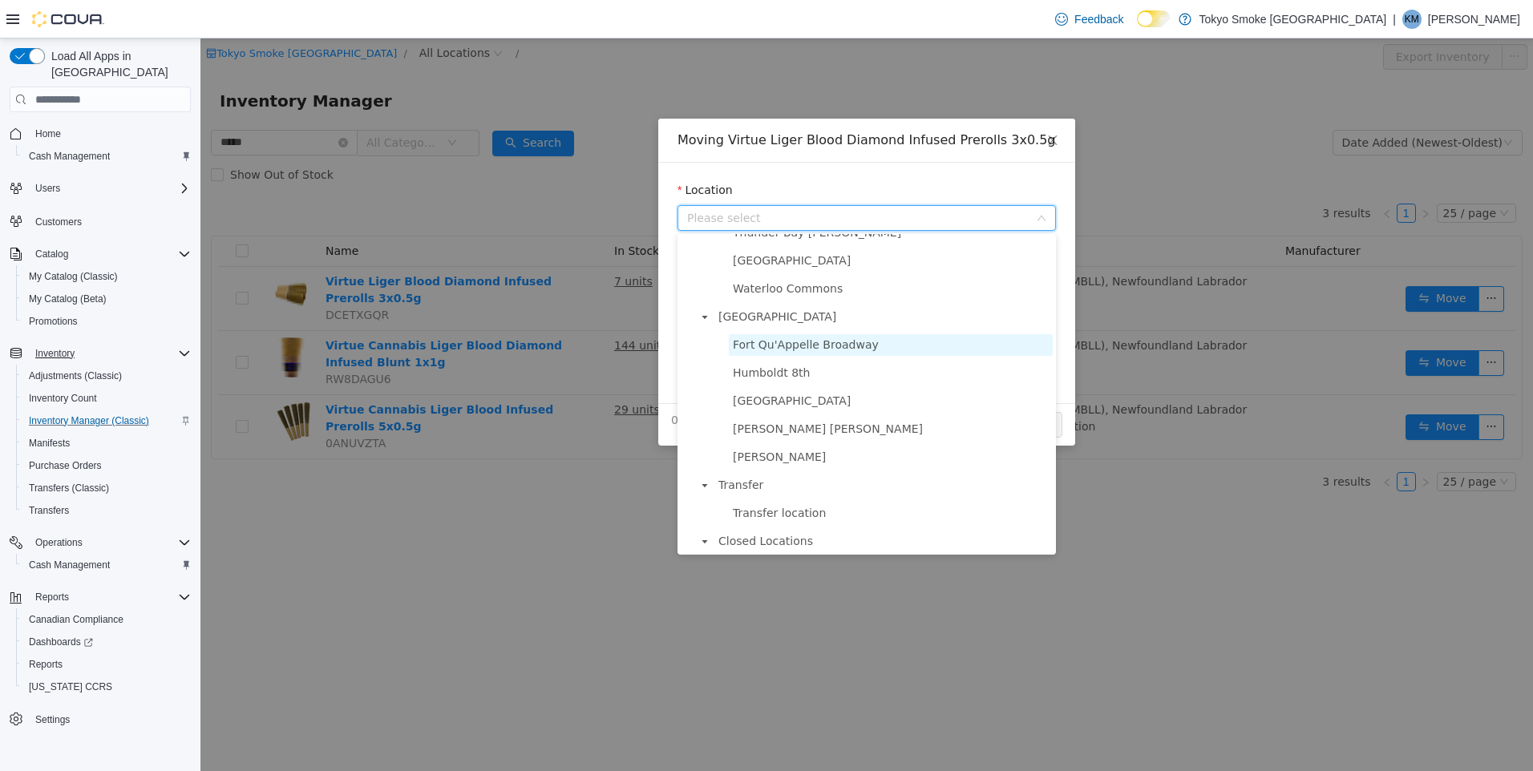
scroll to position [922, 0]
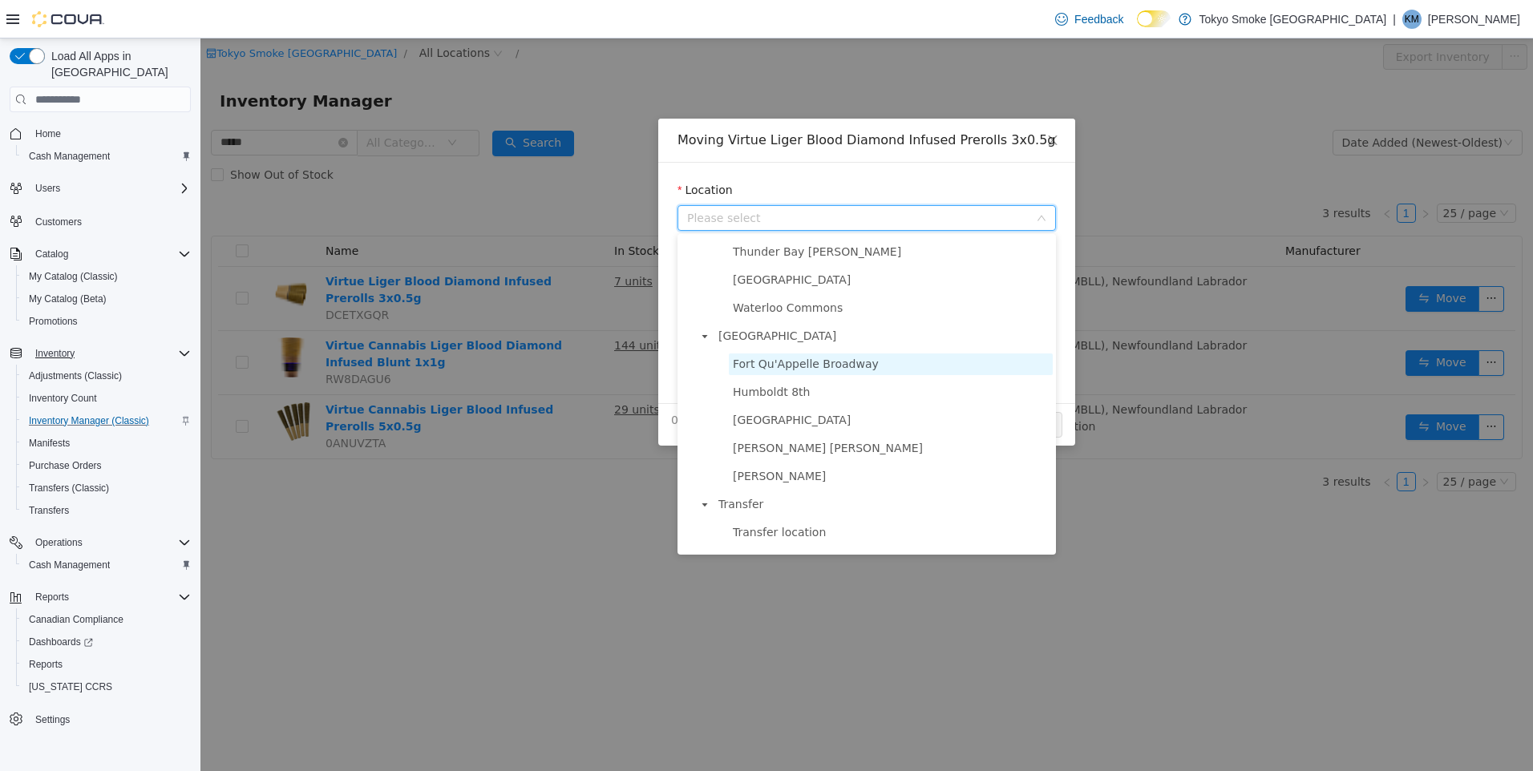
click at [818, 370] on span "Fort Qu'Appelle Broadway" at bounding box center [806, 364] width 146 height 13
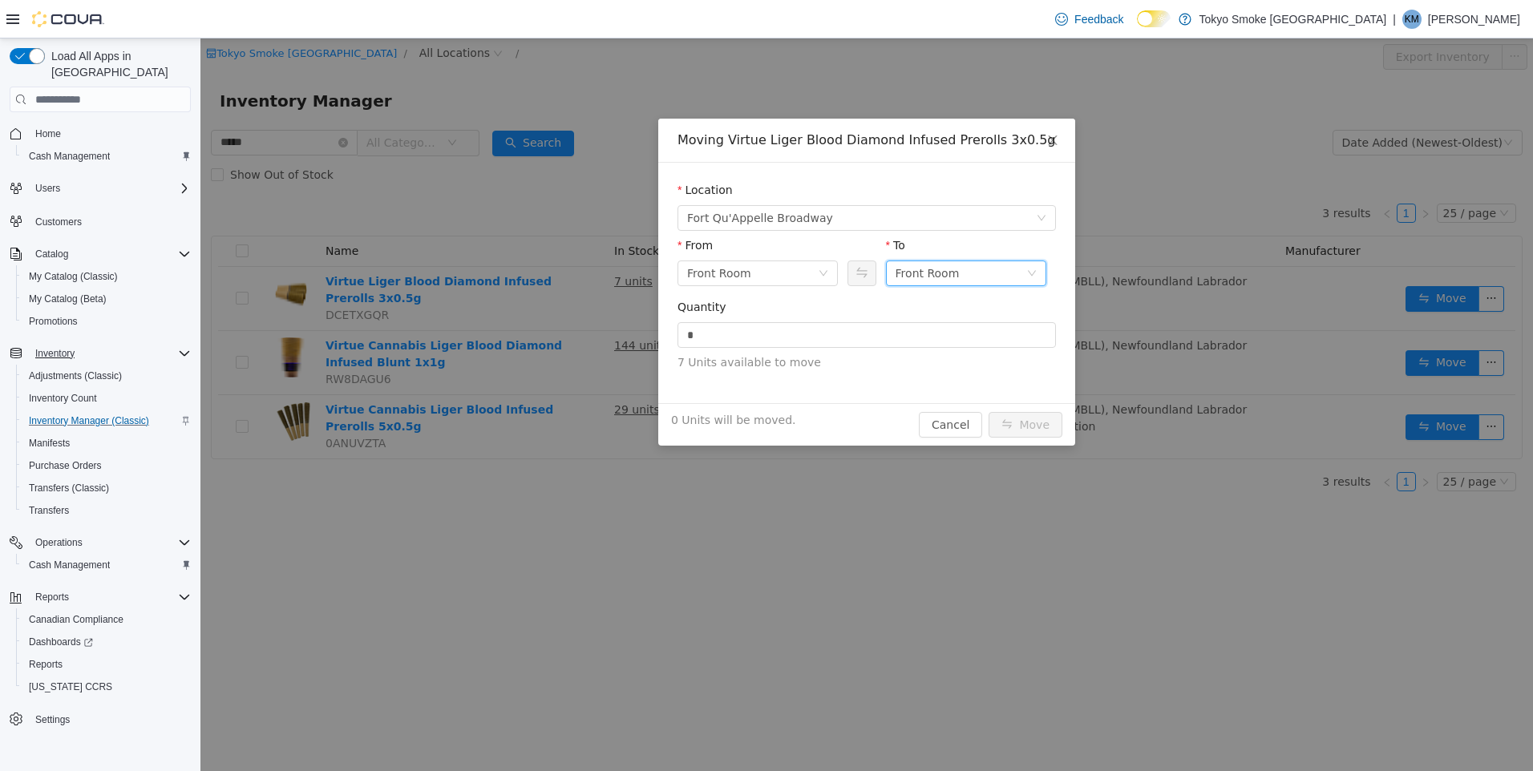
click at [905, 279] on div "Front Room" at bounding box center [927, 273] width 64 height 24
click at [964, 362] on li "Held For Destruction Cannabis" at bounding box center [966, 357] width 160 height 26
click at [917, 326] on input "*" at bounding box center [866, 335] width 377 height 24
drag, startPoint x: 912, startPoint y: 326, endPoint x: 679, endPoint y: 329, distance: 233.3
click at [679, 329] on input "*" at bounding box center [866, 335] width 377 height 24
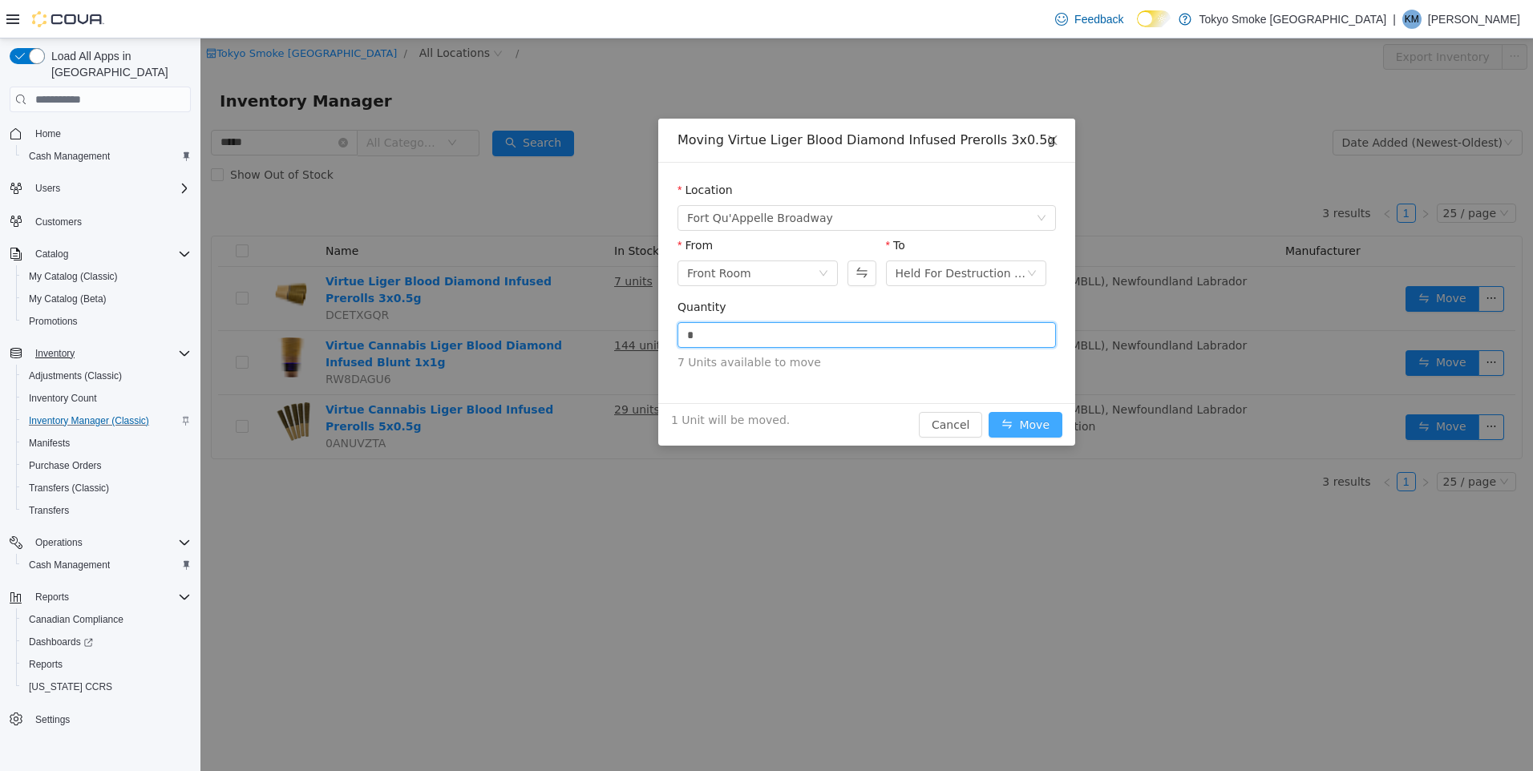
type input "*"
click at [1032, 417] on button "Move" at bounding box center [1025, 425] width 74 height 26
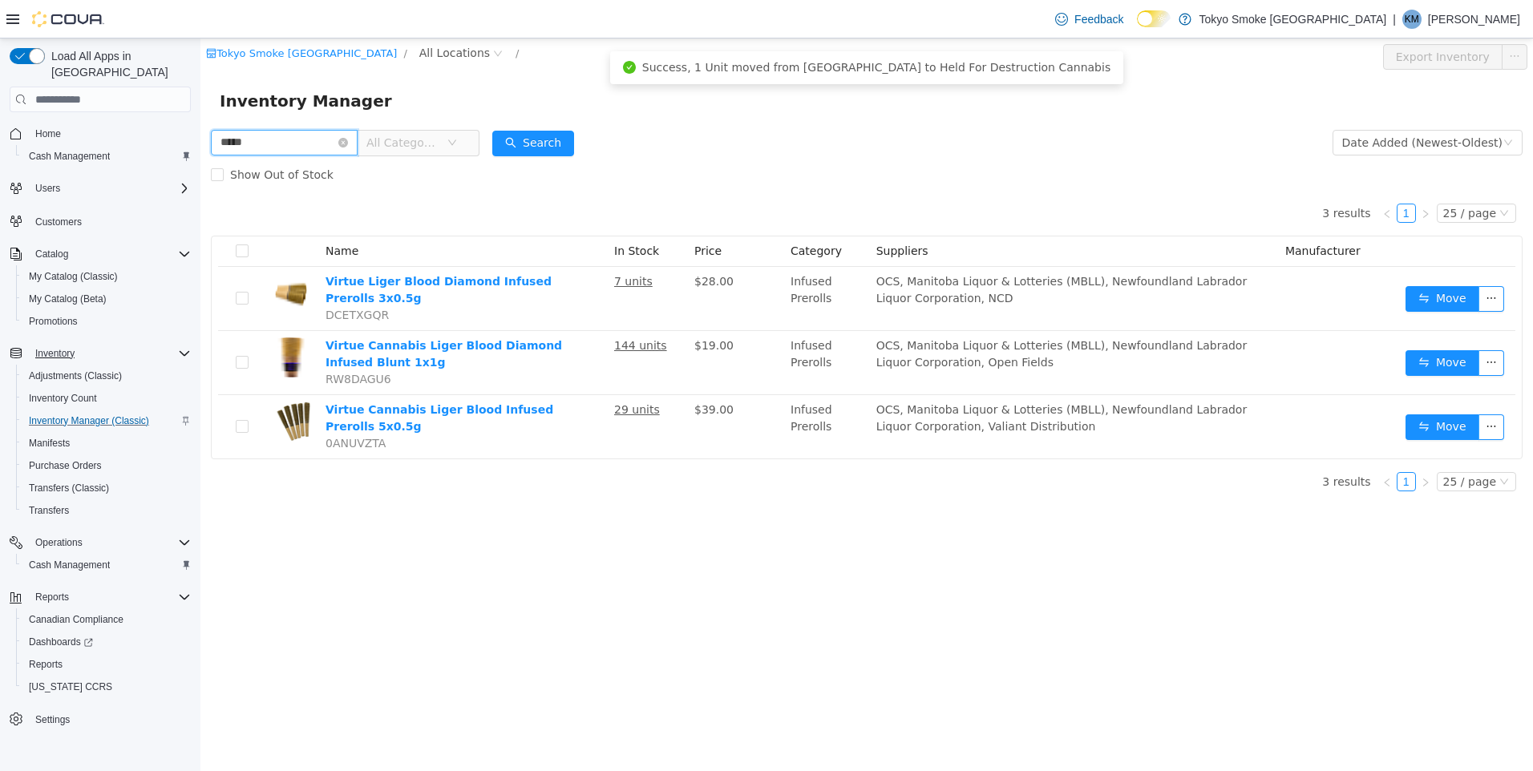
drag, startPoint x: 294, startPoint y: 144, endPoint x: 138, endPoint y: 147, distance: 156.3
click at [200, 147] on html "Tokyo Smoke [GEOGRAPHIC_DATA] / All Locations / Export Inventory Inventory Mana…" at bounding box center [866, 404] width 1332 height 733
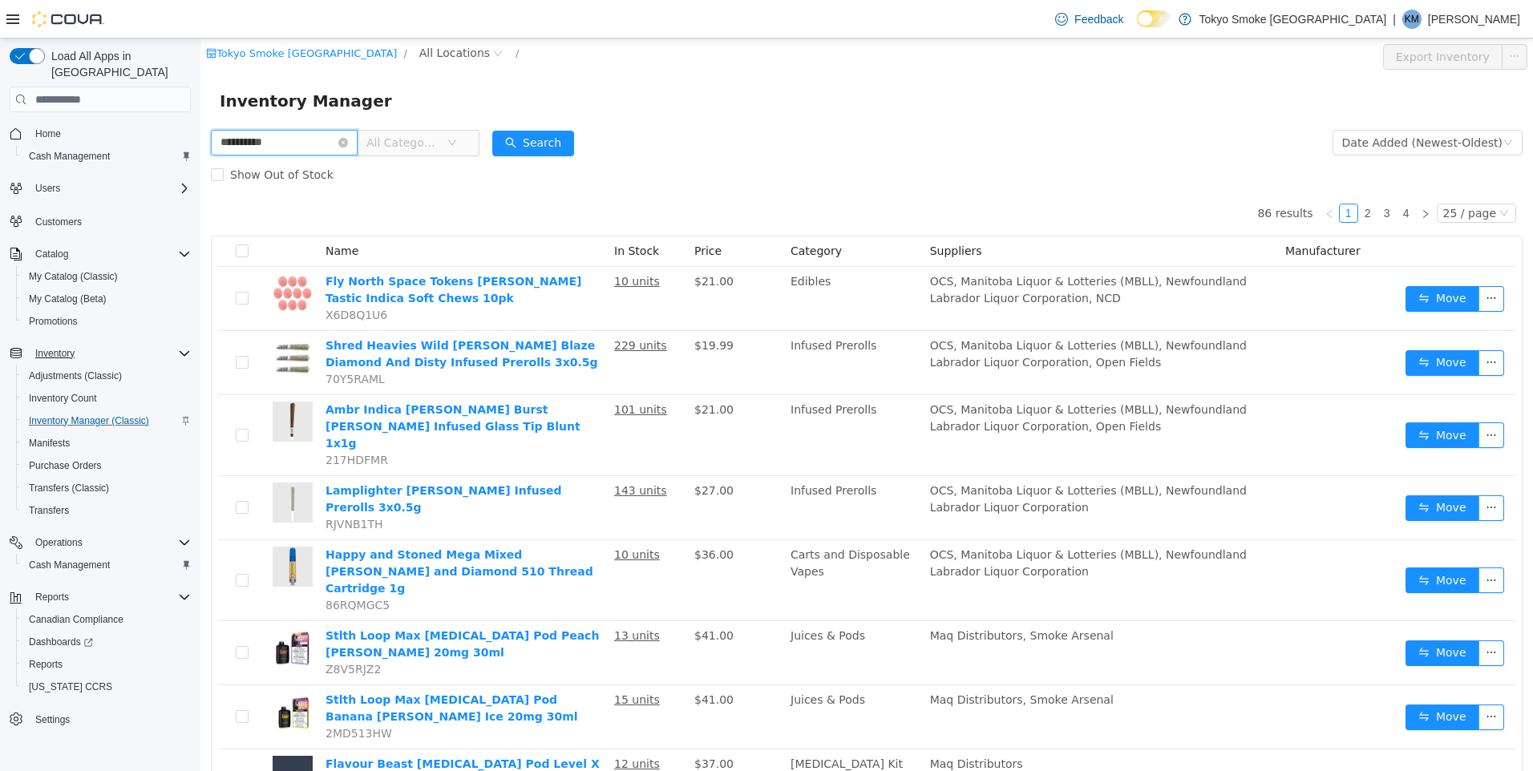
drag, startPoint x: 289, startPoint y: 142, endPoint x: 141, endPoint y: 154, distance: 148.0
click at [200, 154] on html "**********" at bounding box center [866, 404] width 1332 height 733
type input "****"
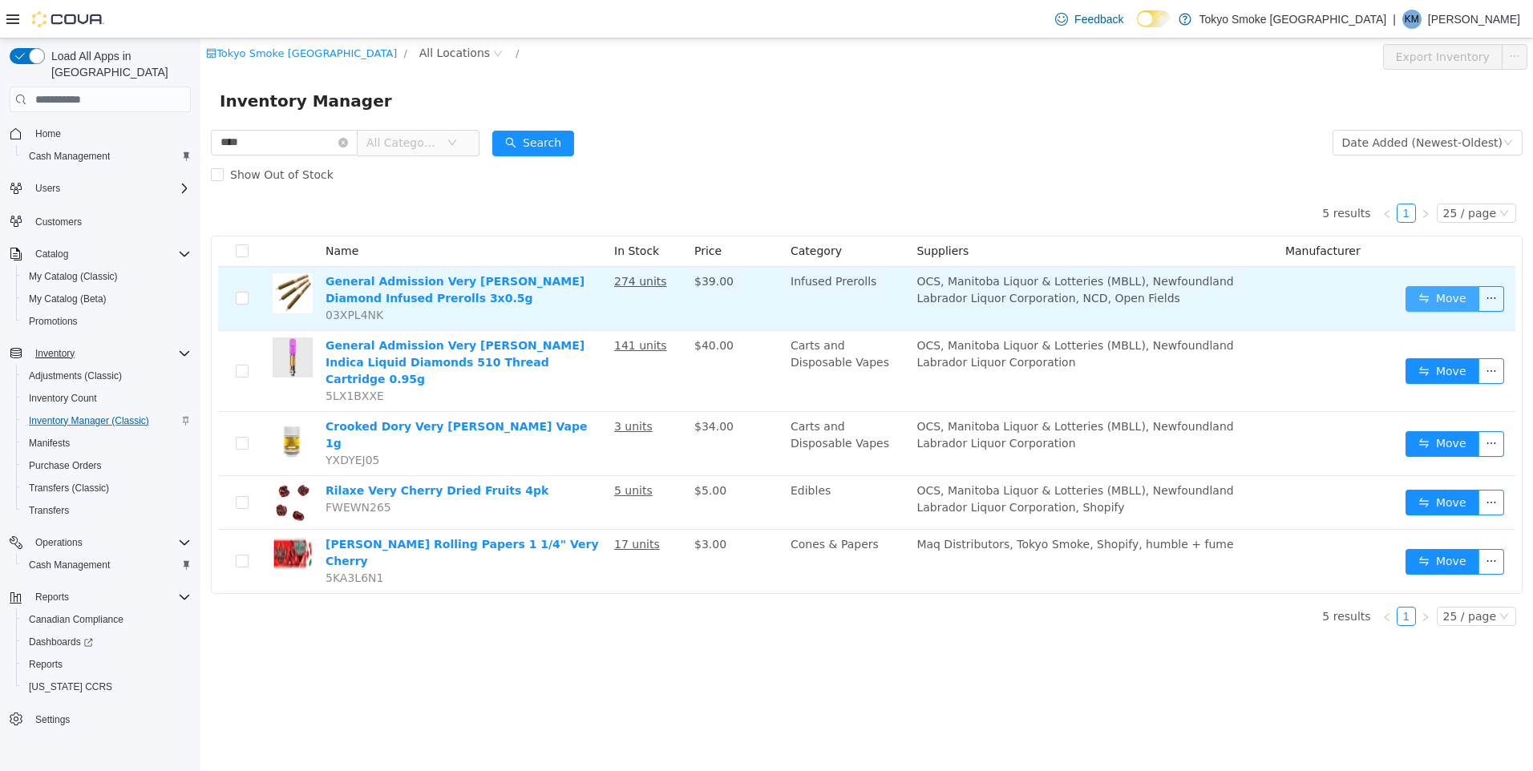
click at [1445, 302] on button "Move" at bounding box center [1442, 299] width 74 height 26
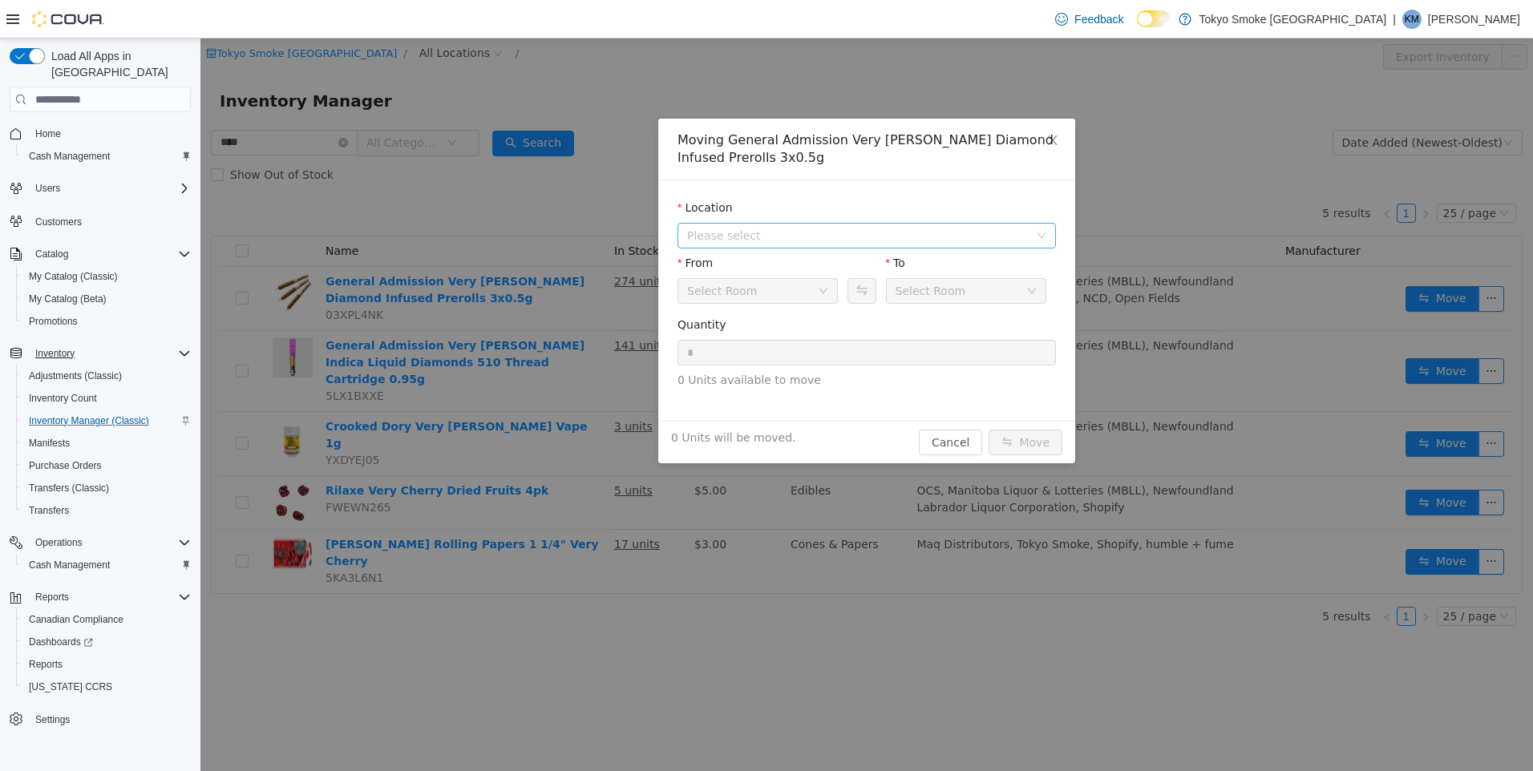
click at [801, 239] on span "Please select" at bounding box center [858, 236] width 342 height 16
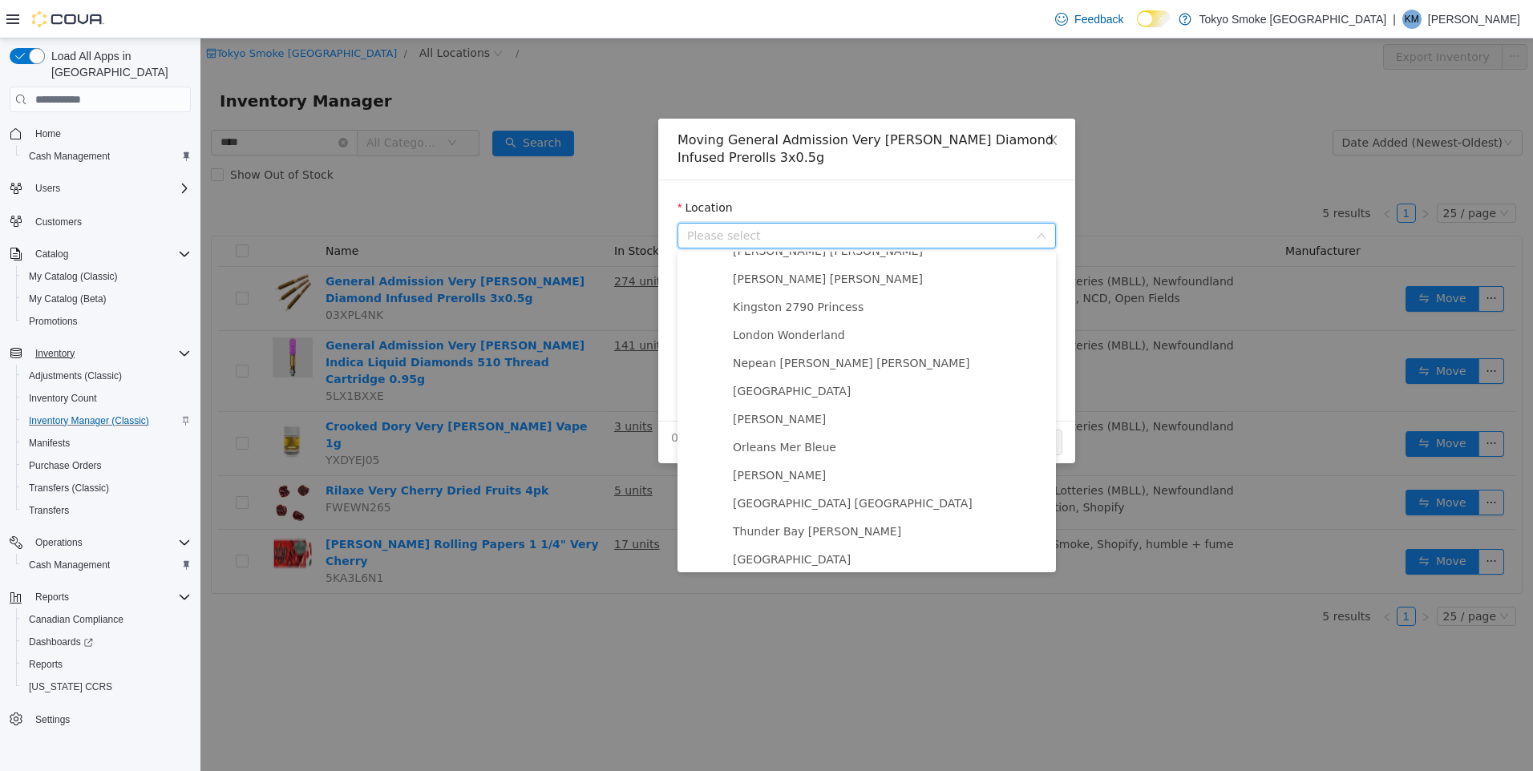
scroll to position [942, 0]
click at [814, 368] on span "Fort Qu'Appelle Broadway" at bounding box center [806, 361] width 146 height 13
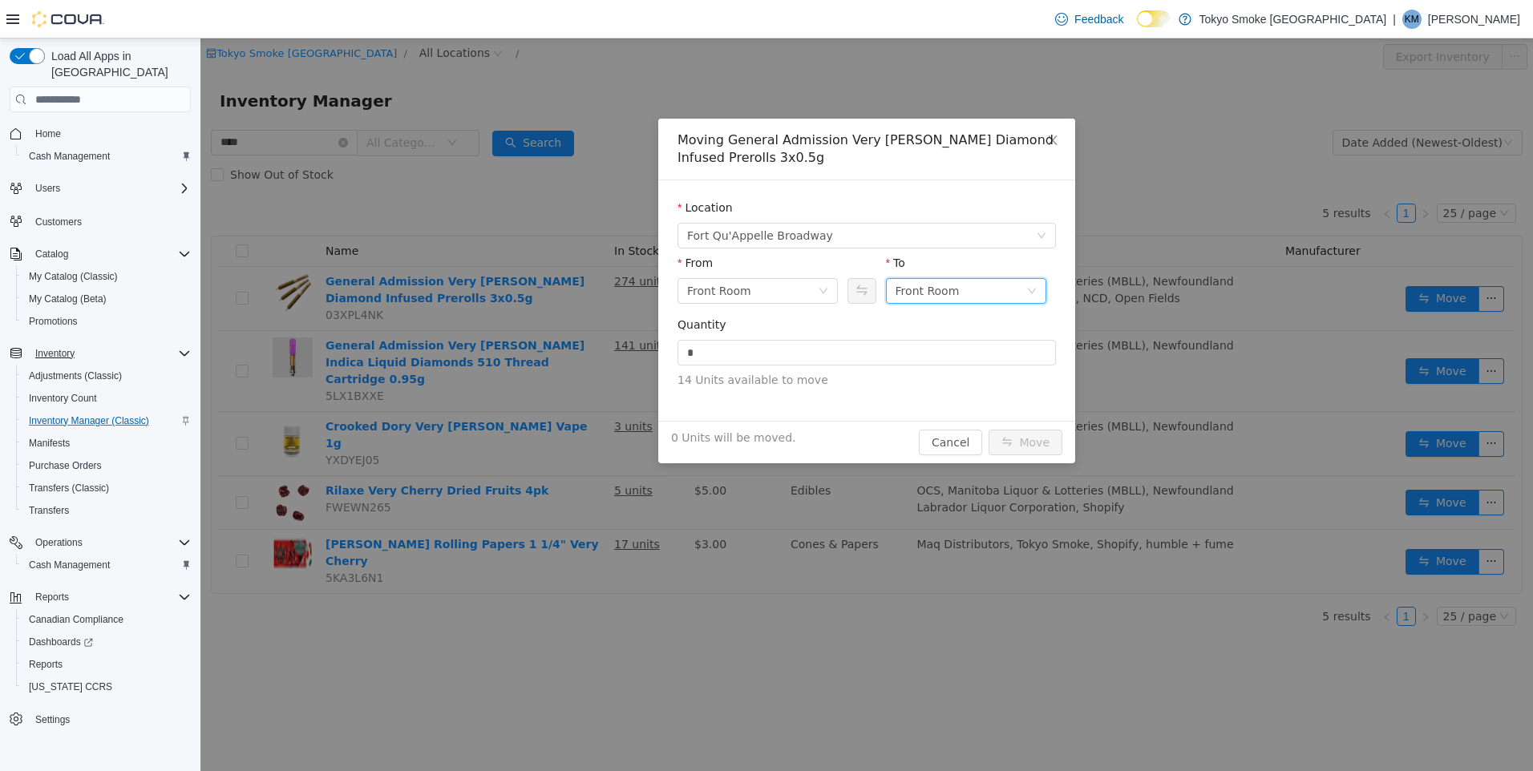
click at [900, 289] on div "Front Room" at bounding box center [927, 291] width 64 height 24
click at [952, 374] on li "Held For Destruction Cannabis" at bounding box center [966, 375] width 160 height 26
click at [905, 360] on input "*" at bounding box center [866, 353] width 377 height 24
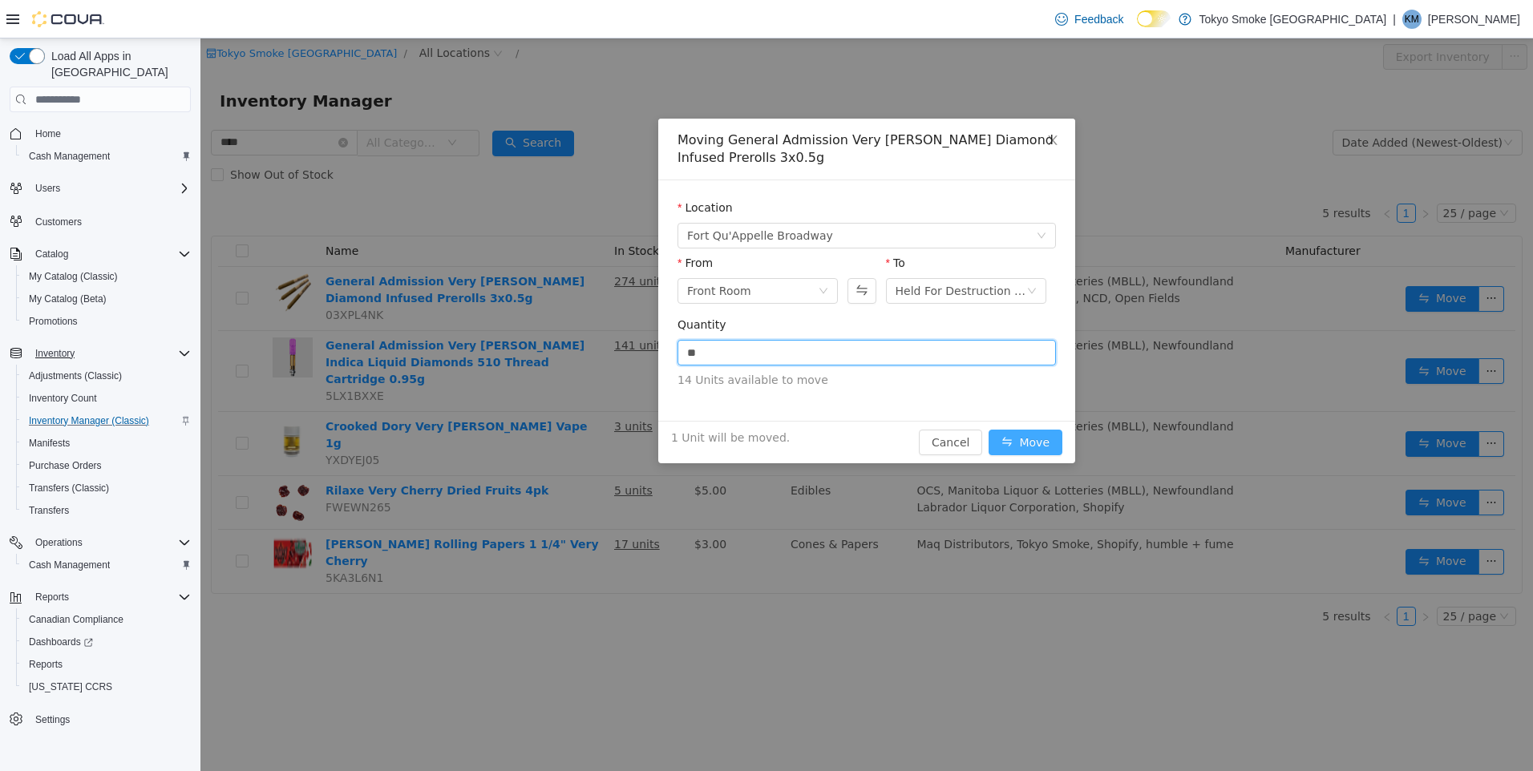
type input "*"
click at [1017, 440] on button "Move" at bounding box center [1025, 443] width 74 height 26
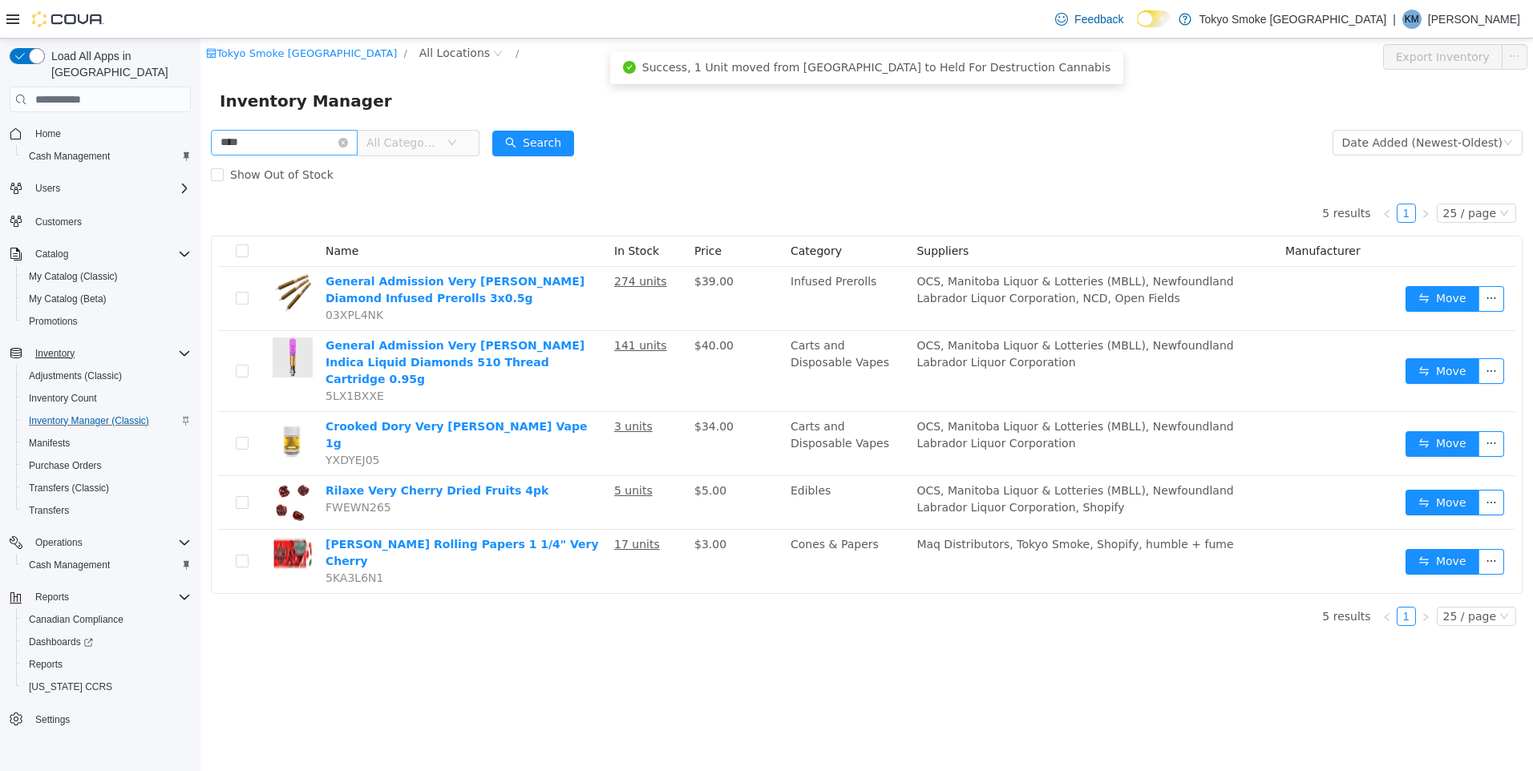
drag, startPoint x: 358, startPoint y: 144, endPoint x: 349, endPoint y: 144, distance: 9.7
click at [348, 144] on icon "icon: close-circle" at bounding box center [343, 143] width 10 height 10
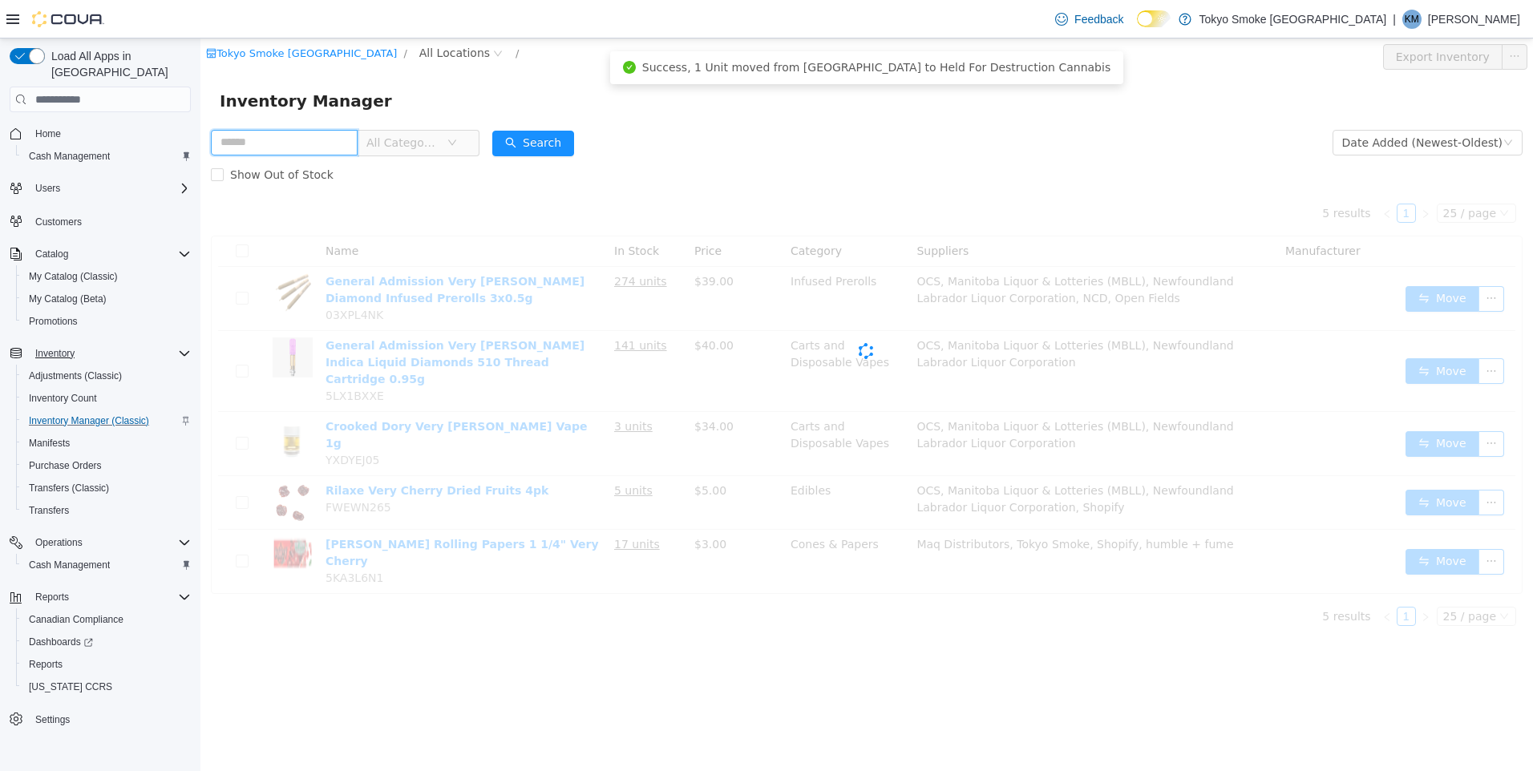
drag, startPoint x: 329, startPoint y: 144, endPoint x: 312, endPoint y: 152, distance: 18.3
click at [327, 144] on input "text" at bounding box center [284, 143] width 147 height 26
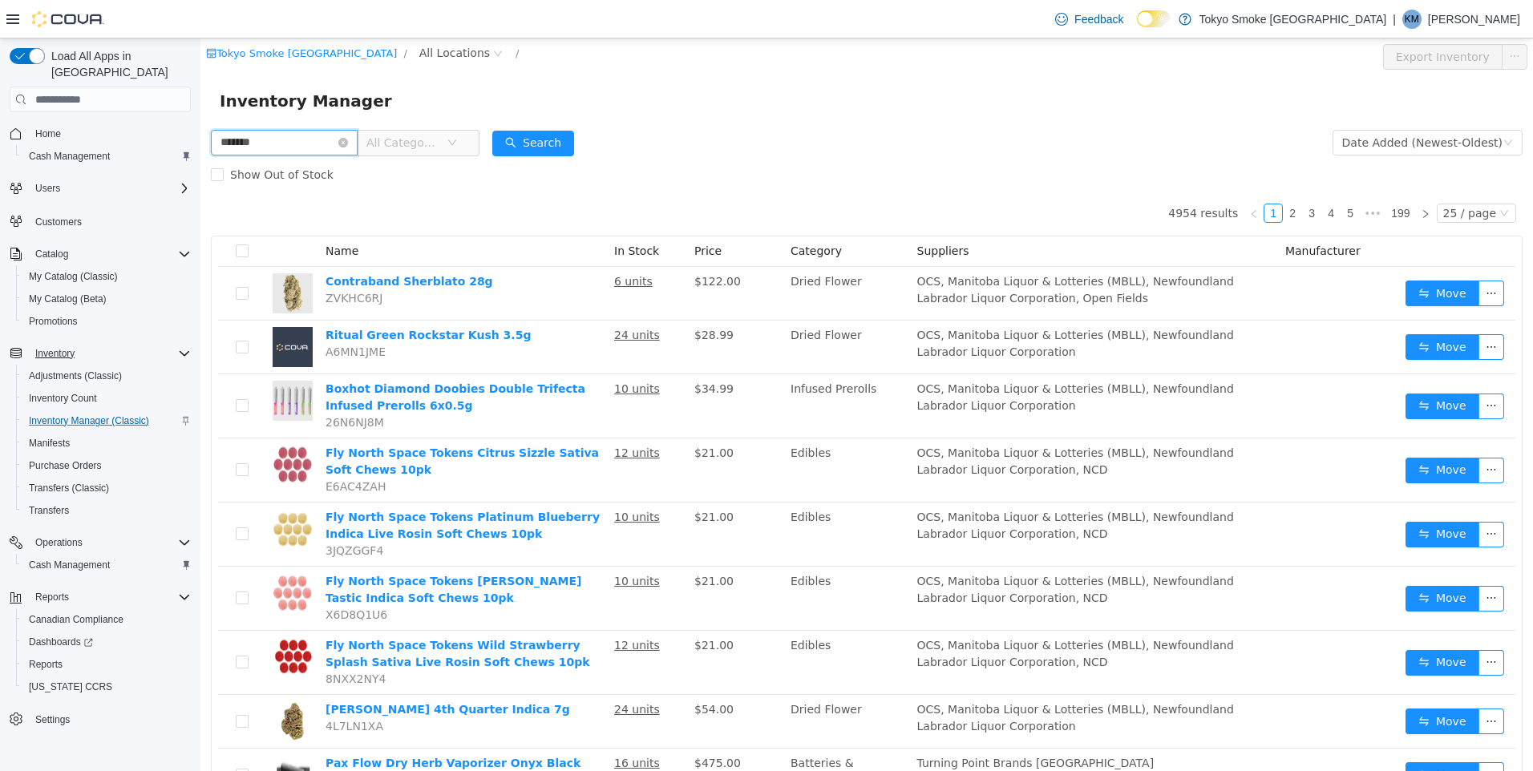
type input "*******"
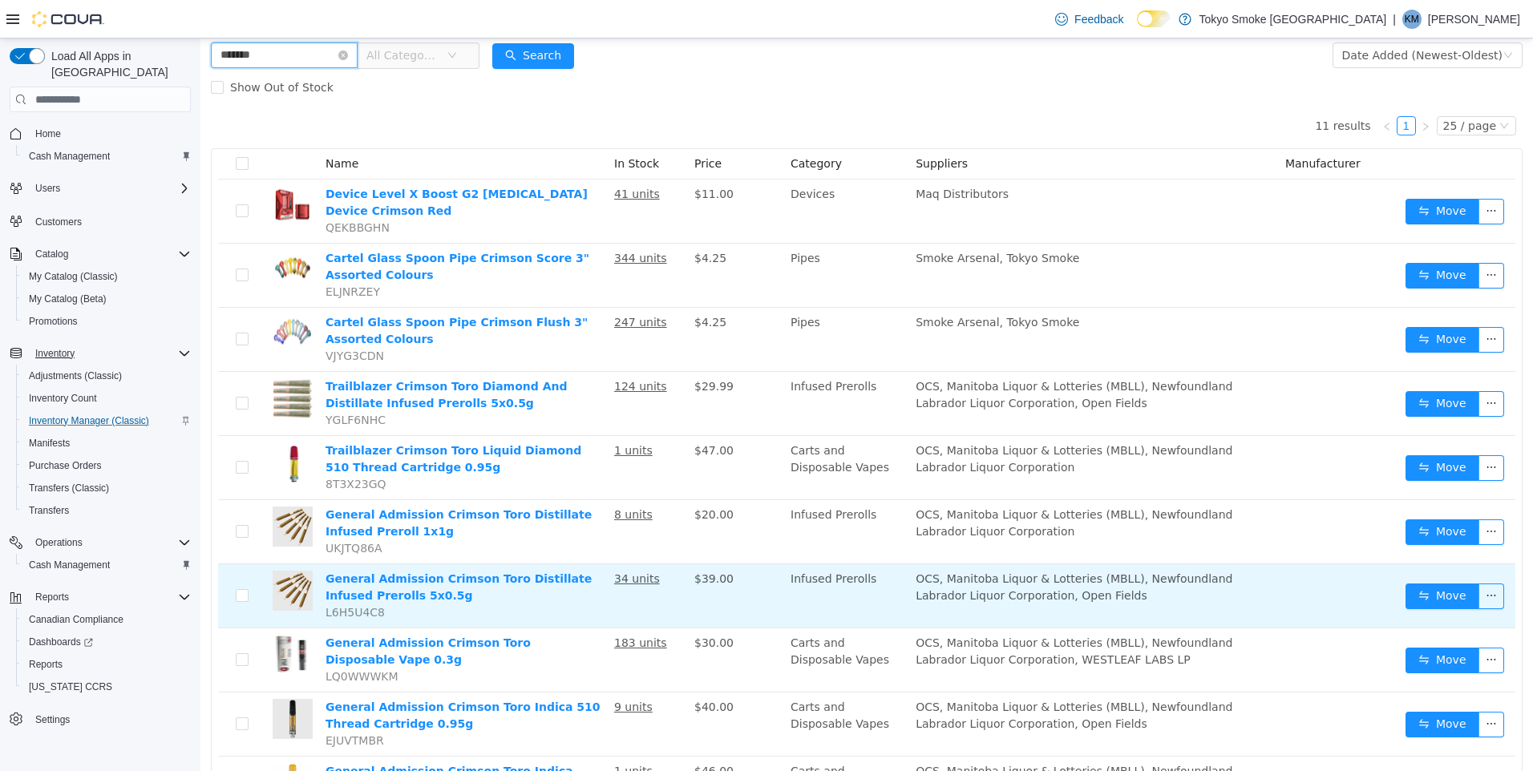
scroll to position [100, 0]
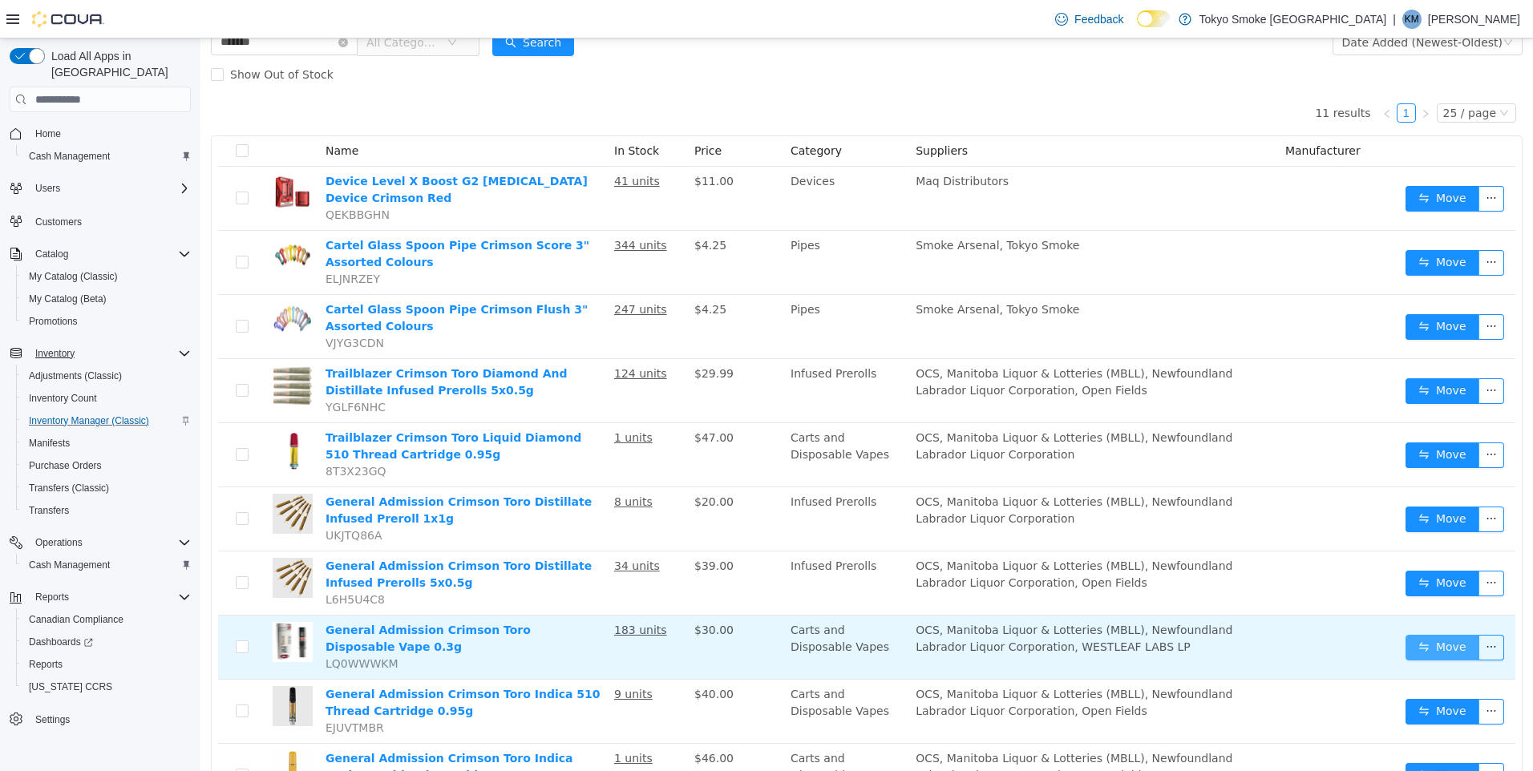
click at [1422, 641] on button "Move" at bounding box center [1442, 648] width 74 height 26
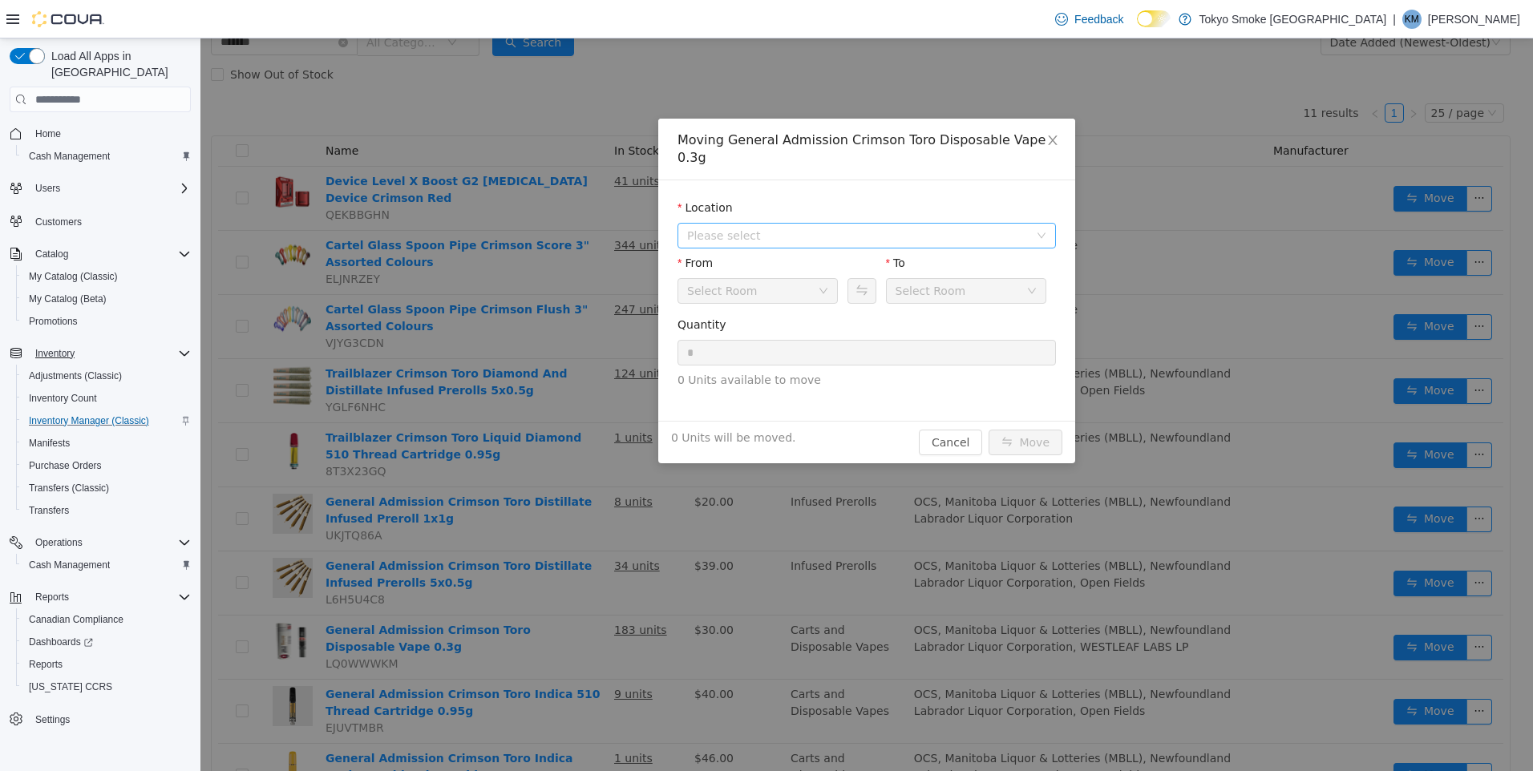
click at [746, 228] on span "Please select" at bounding box center [858, 236] width 342 height 16
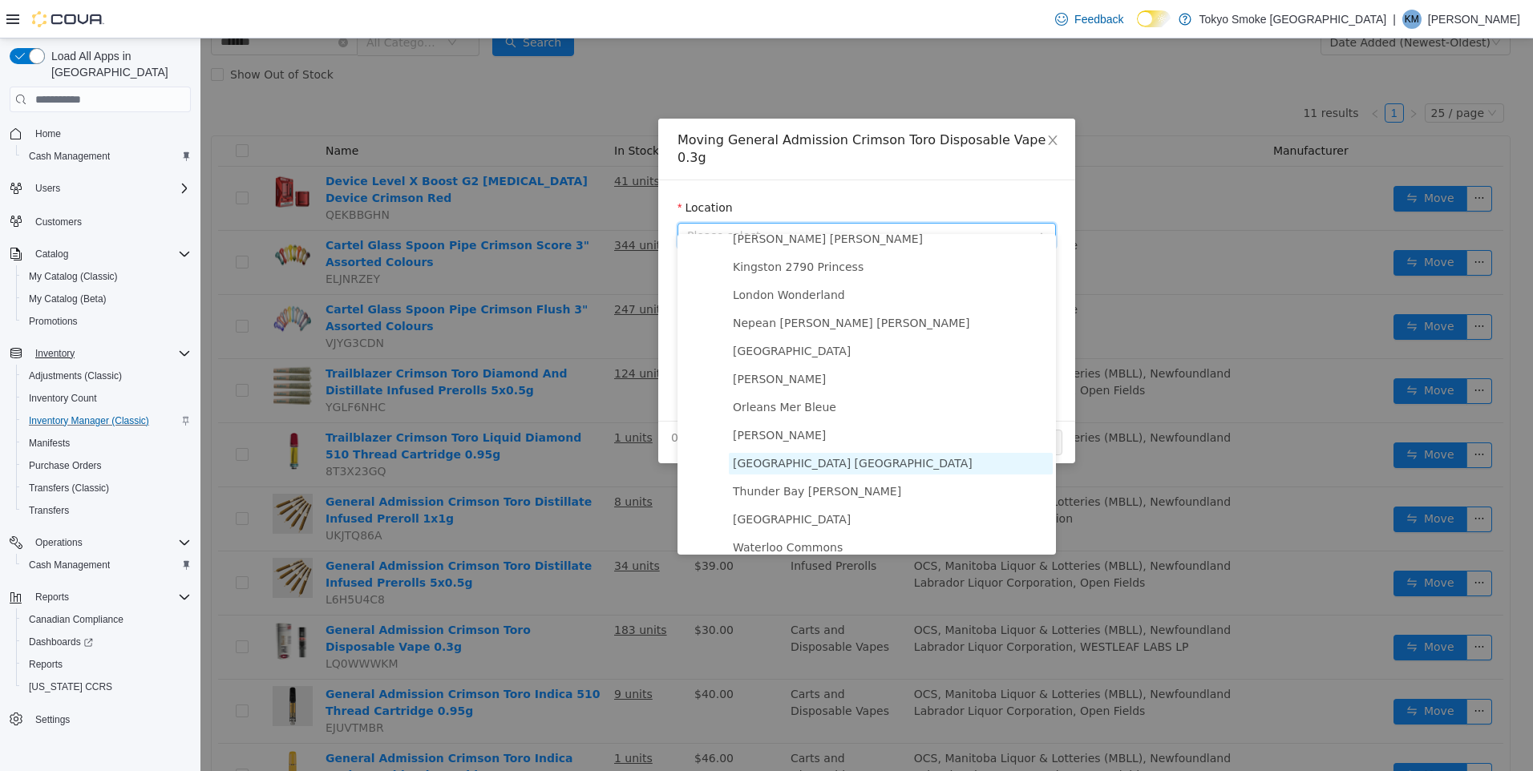
scroll to position [1002, 0]
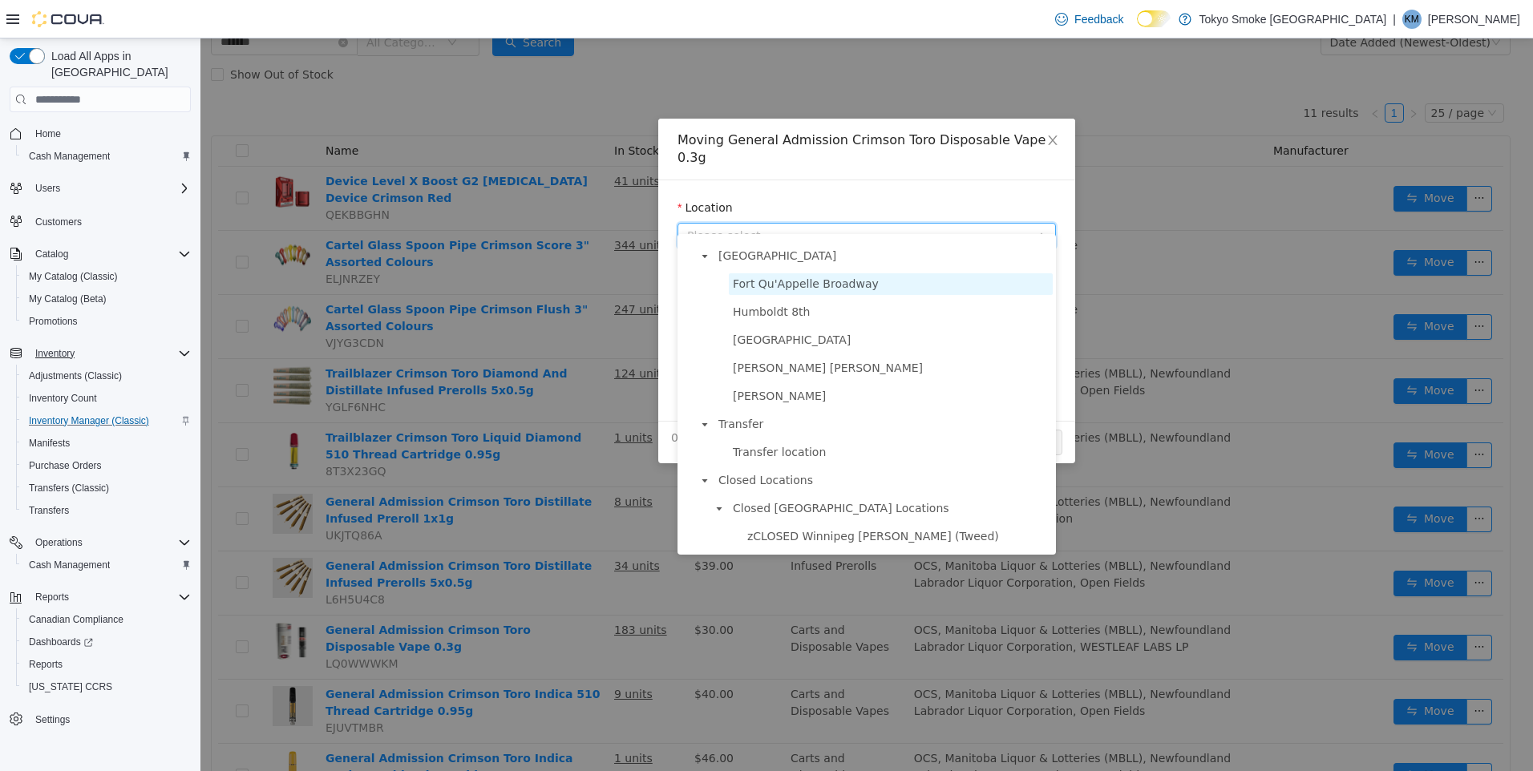
click at [818, 290] on span "Fort Qu'Appelle Broadway" at bounding box center [806, 283] width 146 height 13
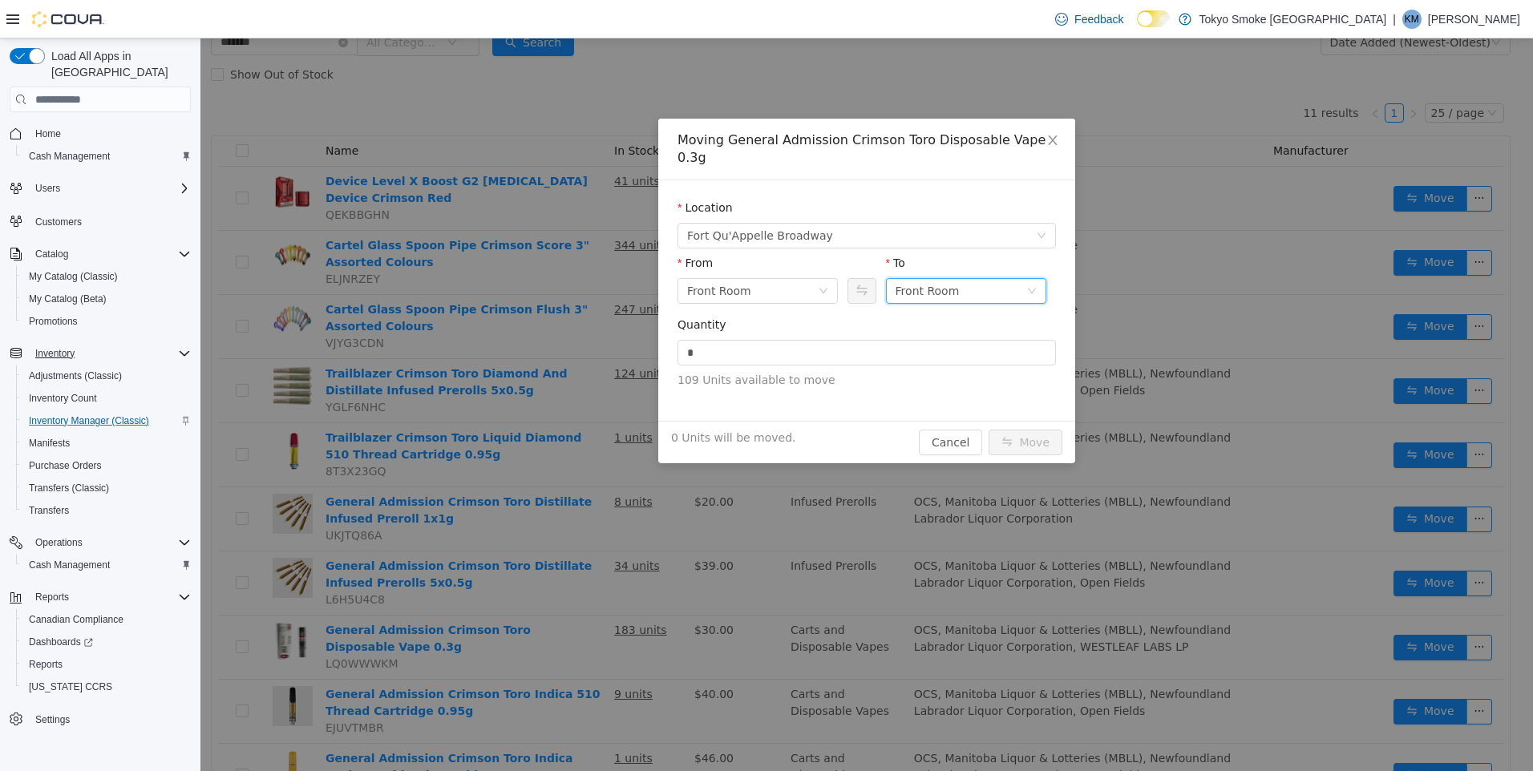
click at [934, 281] on div "Front Room" at bounding box center [927, 291] width 64 height 24
click at [967, 357] on li "Held For Destruction Cannabis" at bounding box center [966, 357] width 160 height 26
click at [885, 341] on input "*" at bounding box center [866, 353] width 377 height 24
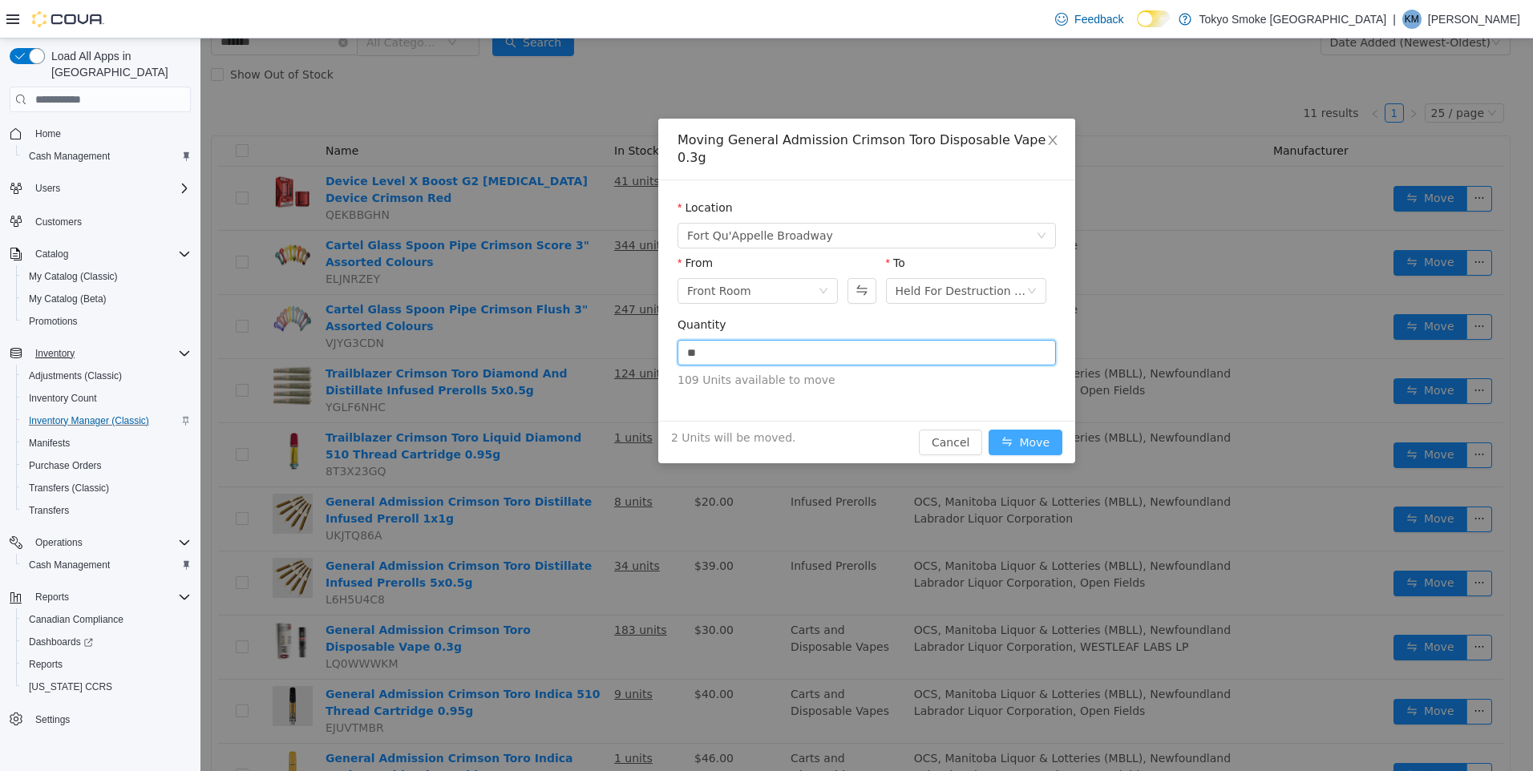
type input "*"
click at [1026, 430] on button "Move" at bounding box center [1025, 443] width 74 height 26
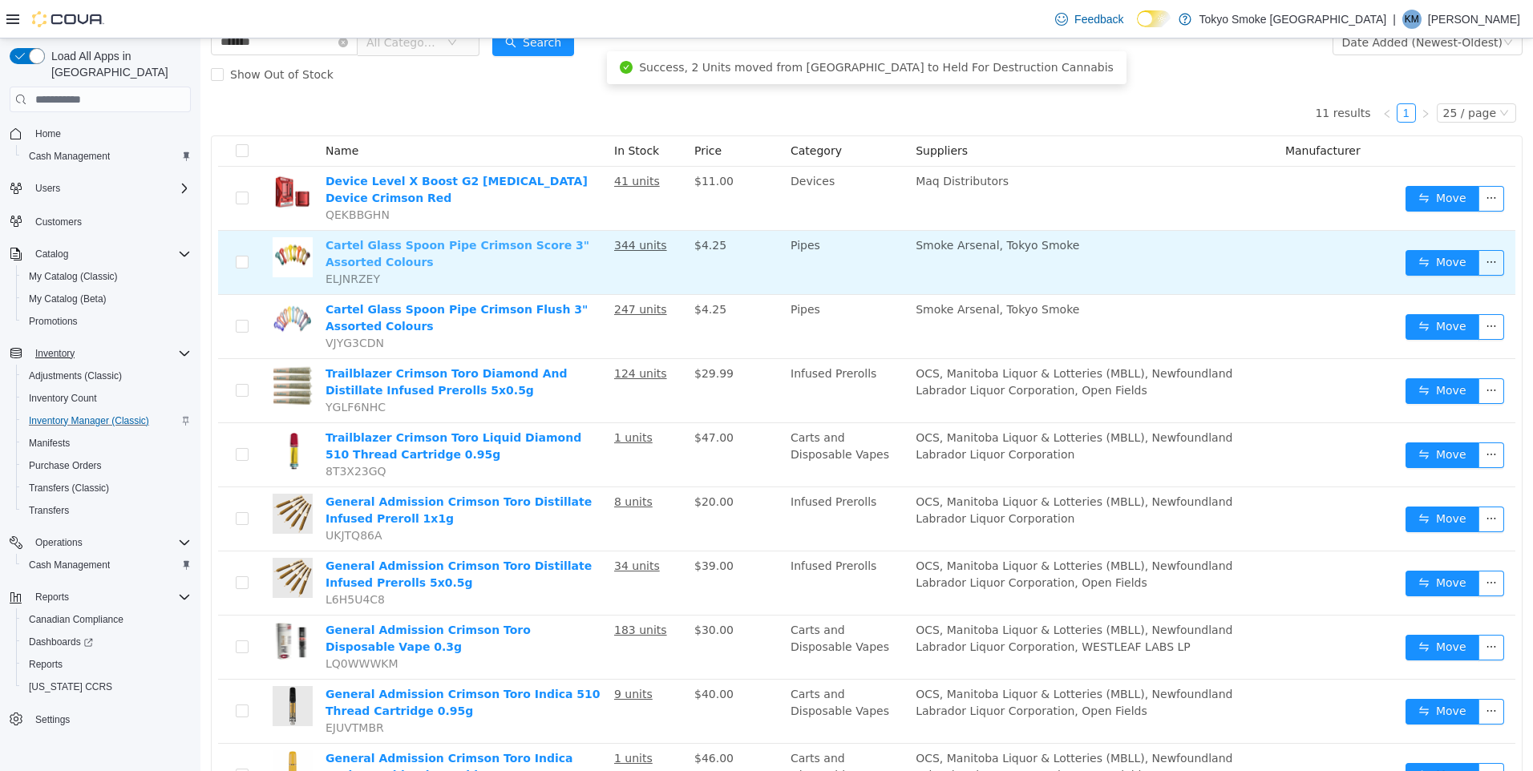
scroll to position [0, 0]
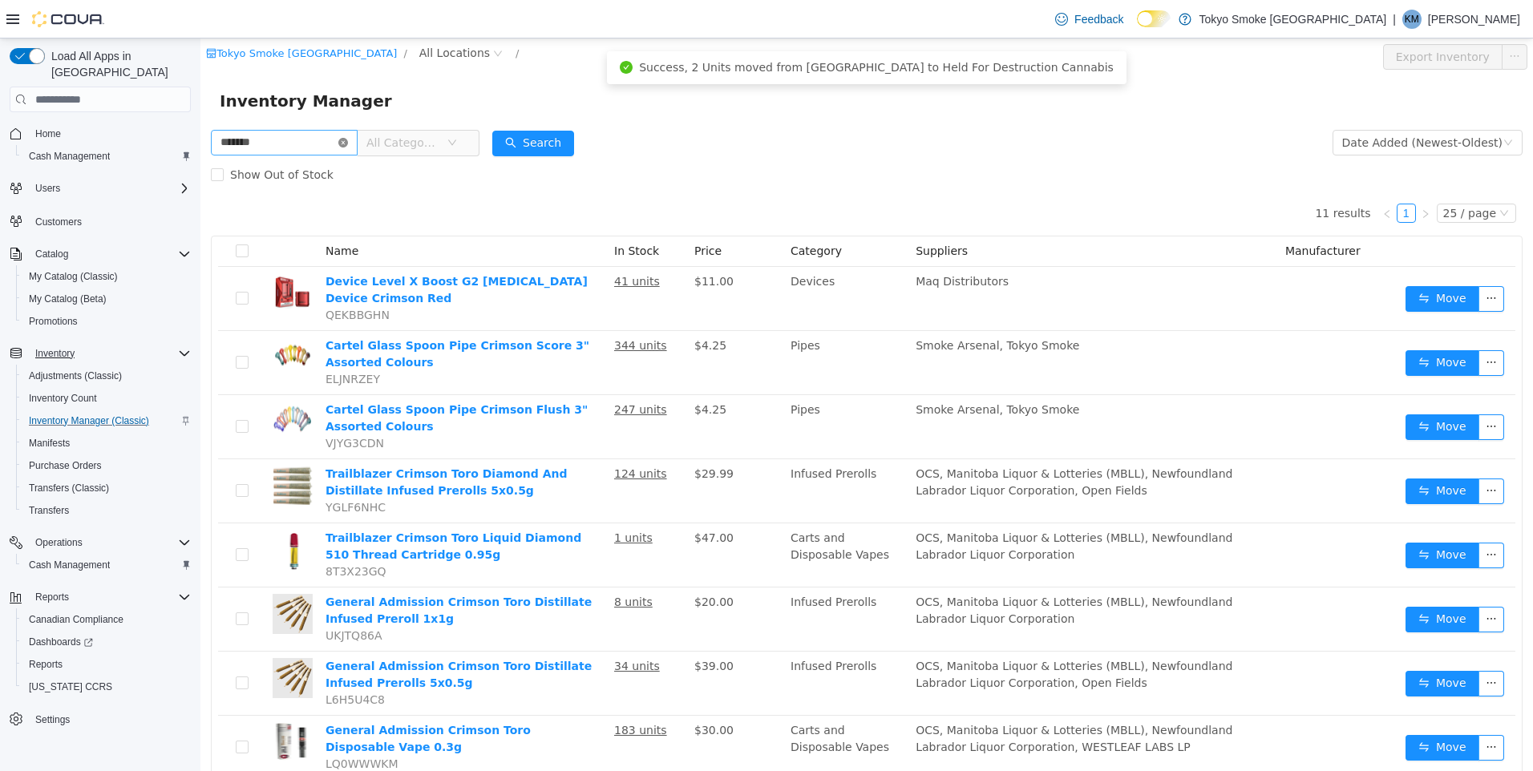
click at [348, 144] on icon "icon: close-circle" at bounding box center [343, 143] width 10 height 10
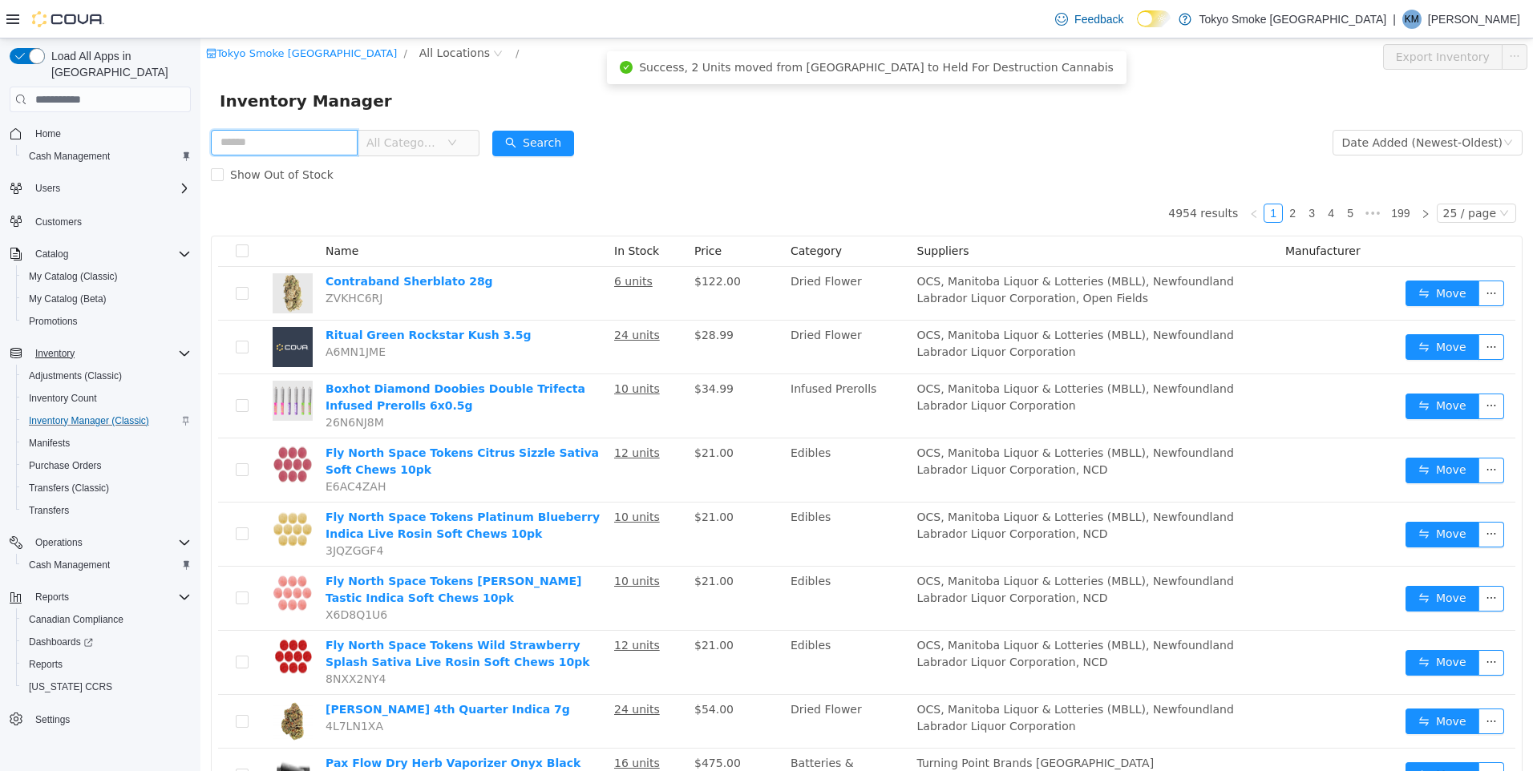
click at [292, 133] on input "text" at bounding box center [284, 143] width 147 height 26
type input "******"
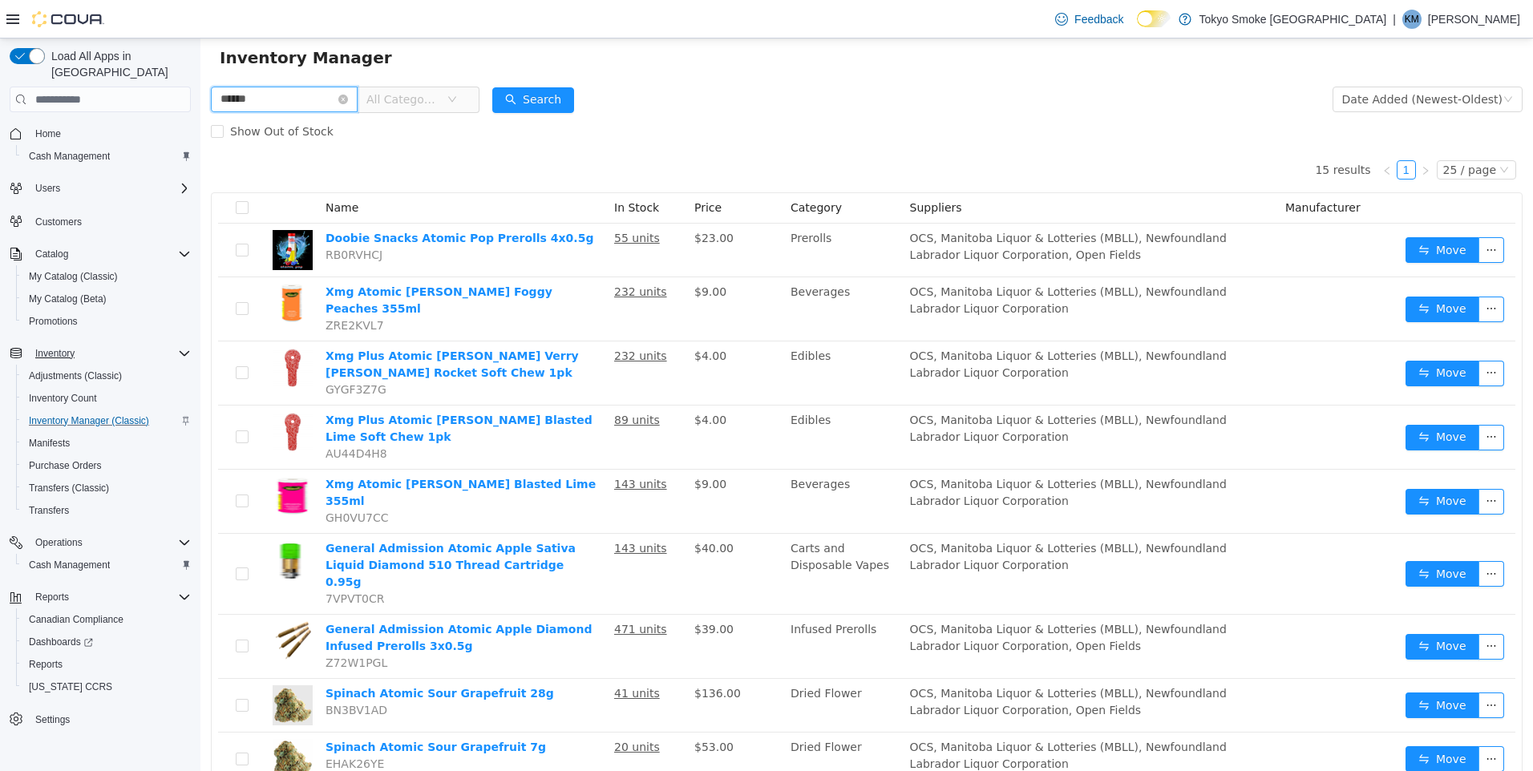
scroll to position [410, 0]
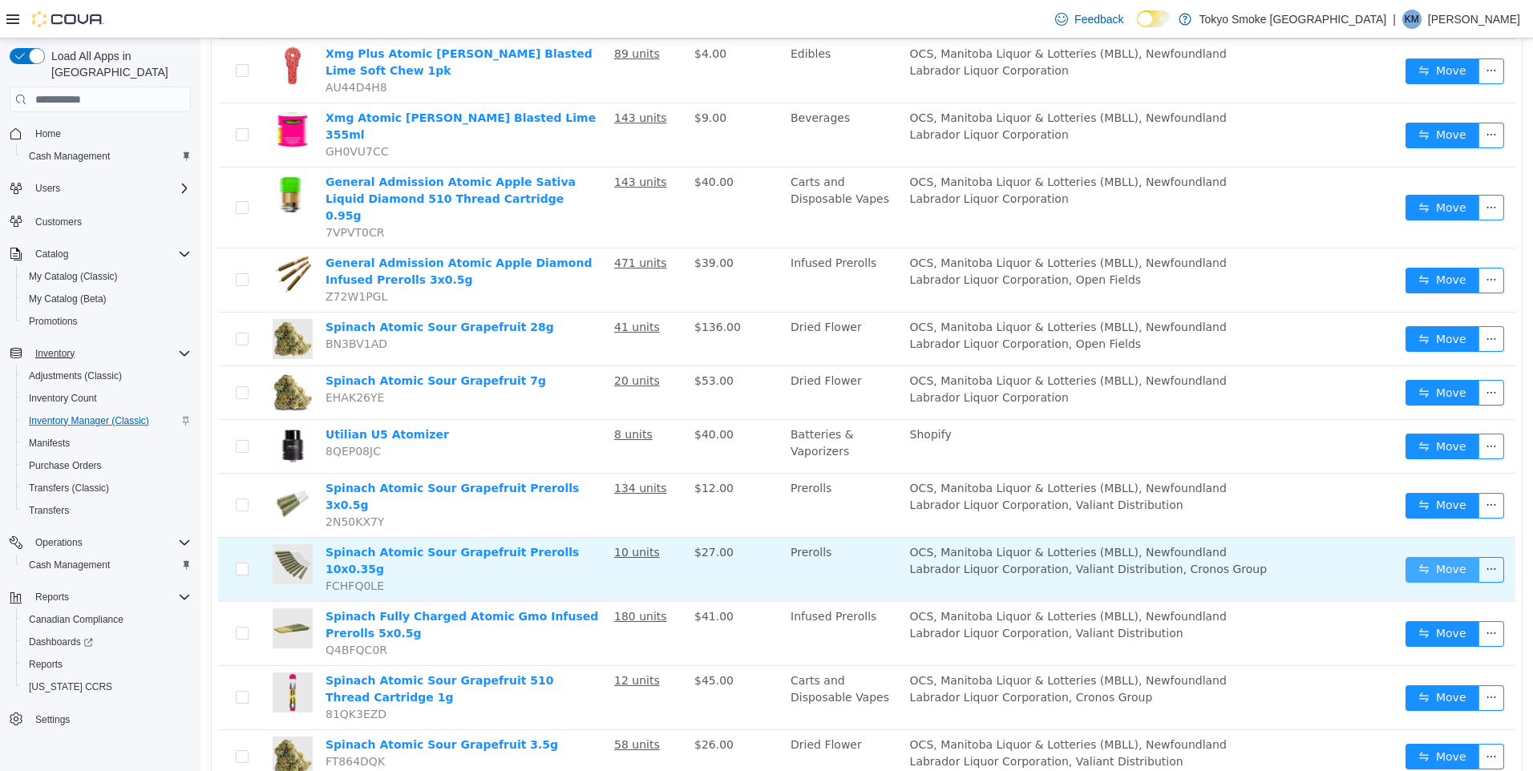
click at [1445, 557] on button "Move" at bounding box center [1442, 570] width 74 height 26
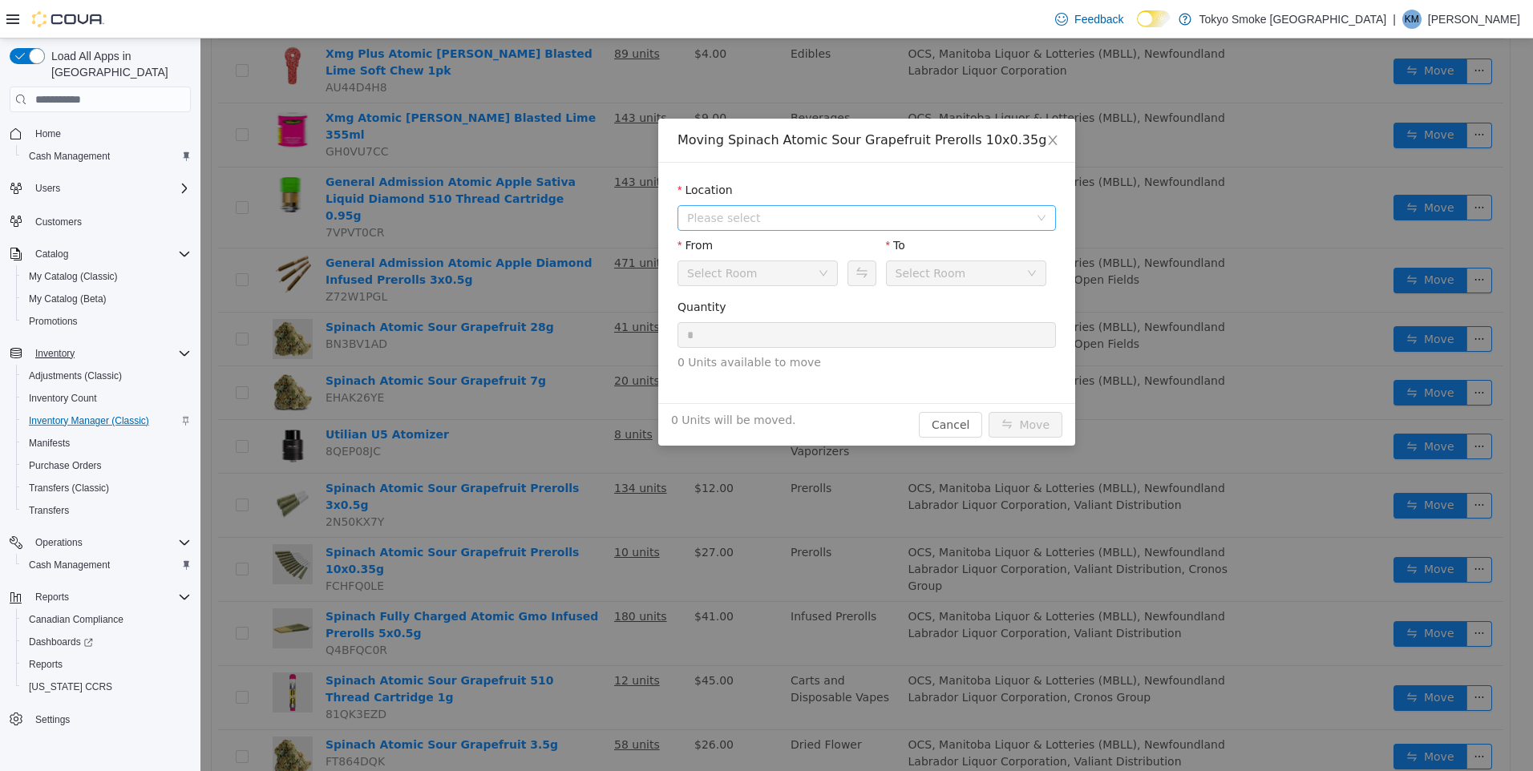
click at [766, 206] on span "Please select" at bounding box center [861, 218] width 349 height 24
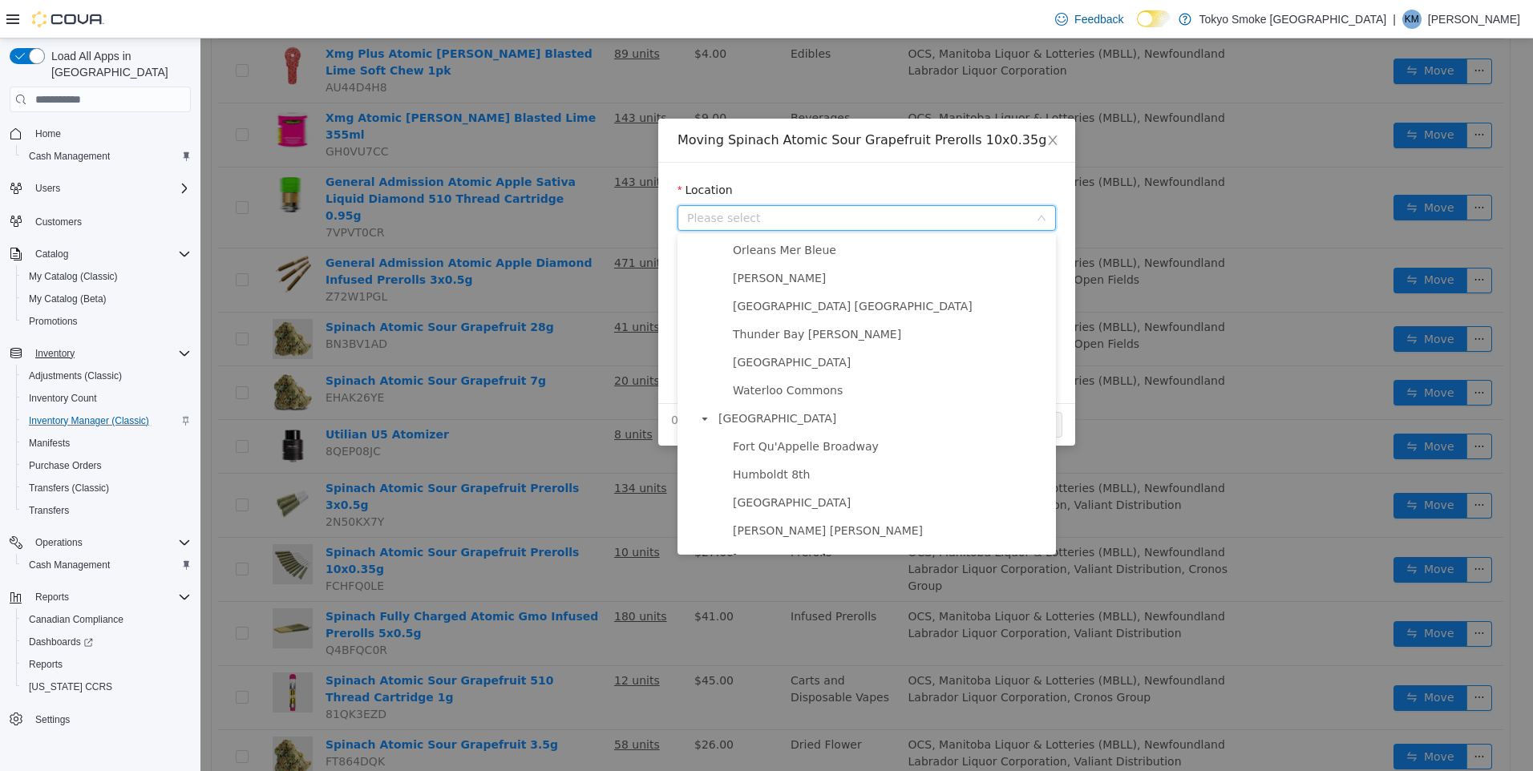
scroll to position [942, 0]
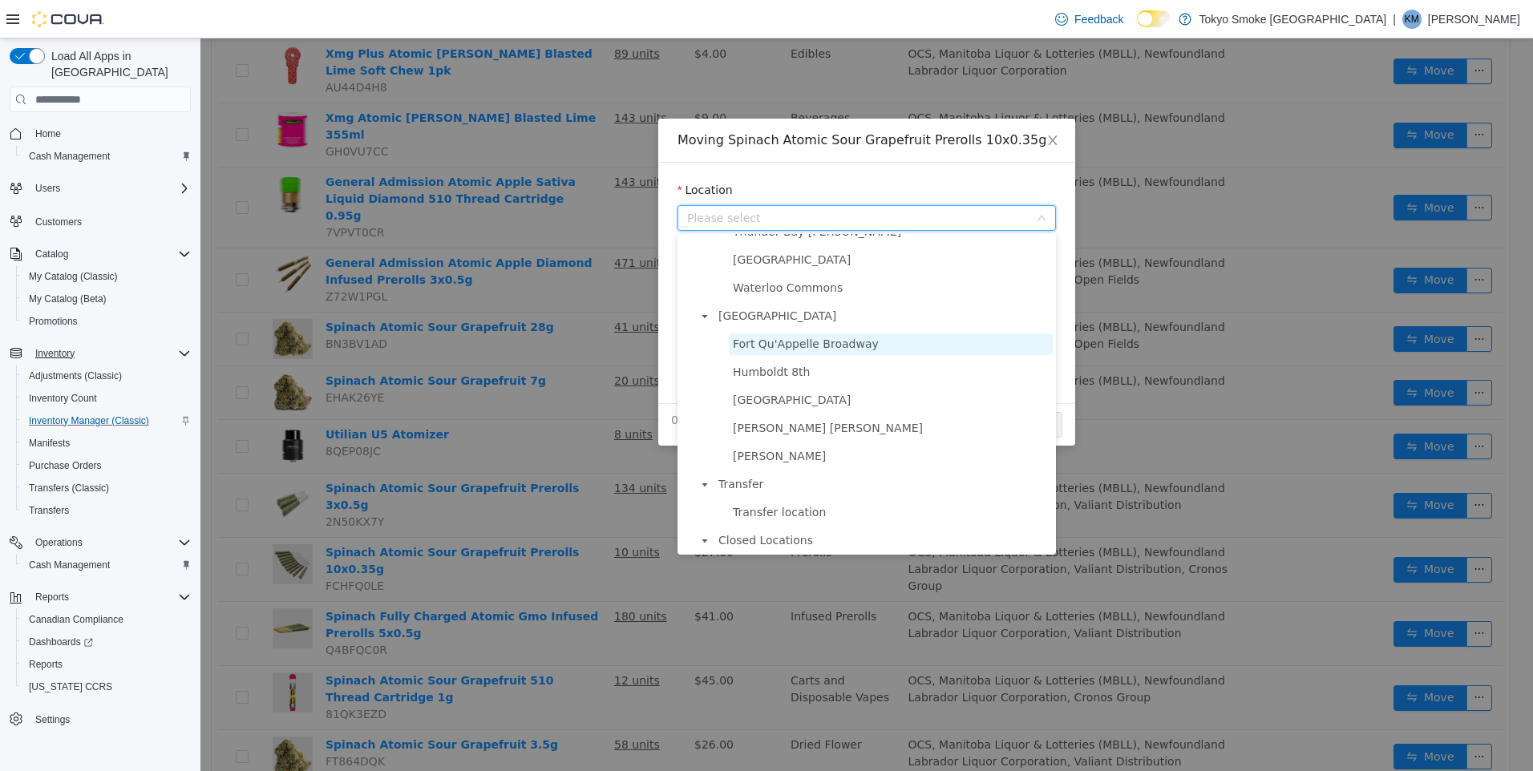
click at [802, 350] on span "Fort Qu'Appelle Broadway" at bounding box center [806, 344] width 146 height 13
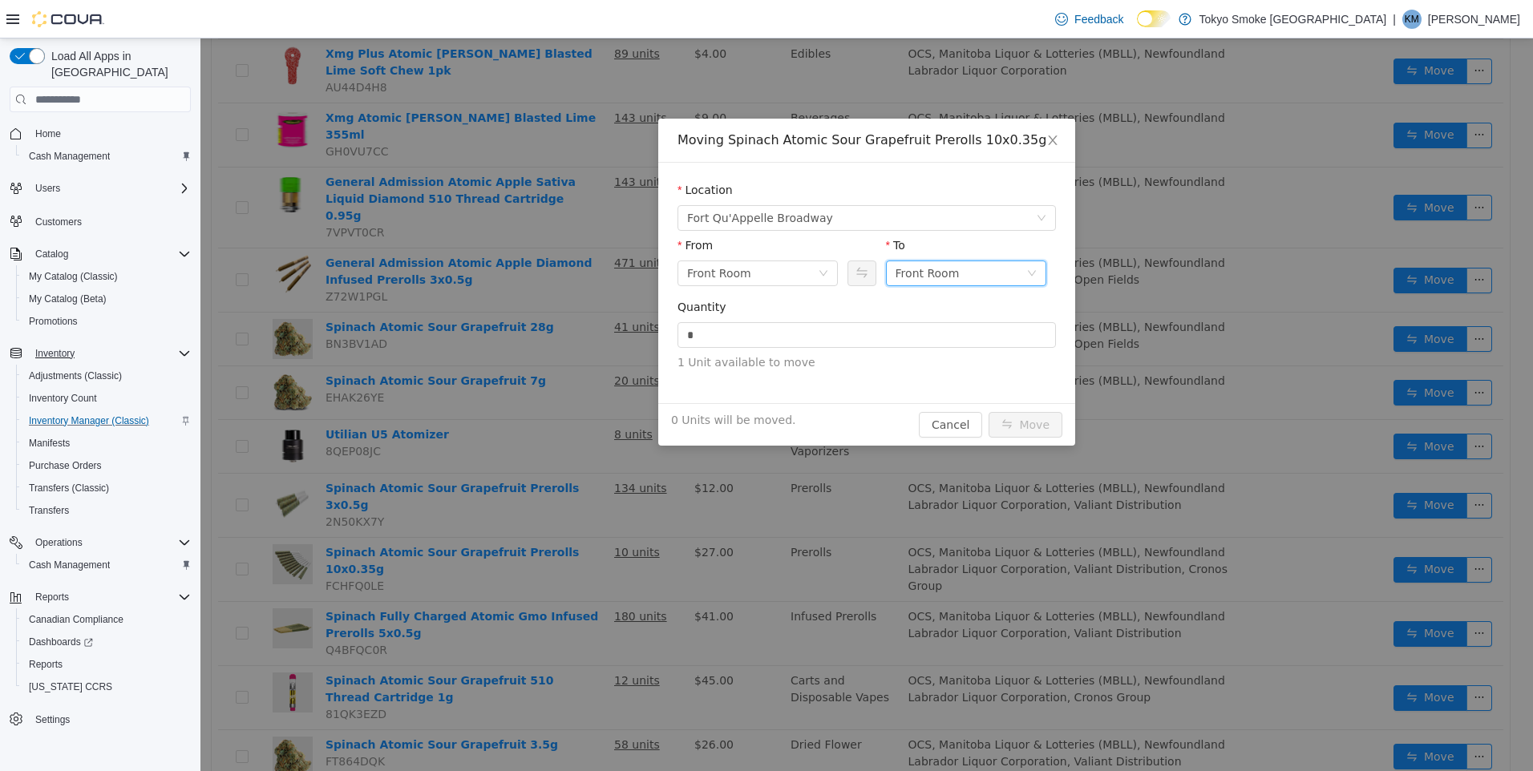
click at [930, 268] on div "Front Room" at bounding box center [927, 273] width 64 height 24
click at [972, 352] on li "Held For Destruction Cannabis" at bounding box center [966, 357] width 160 height 26
click at [908, 341] on input "*" at bounding box center [866, 335] width 377 height 24
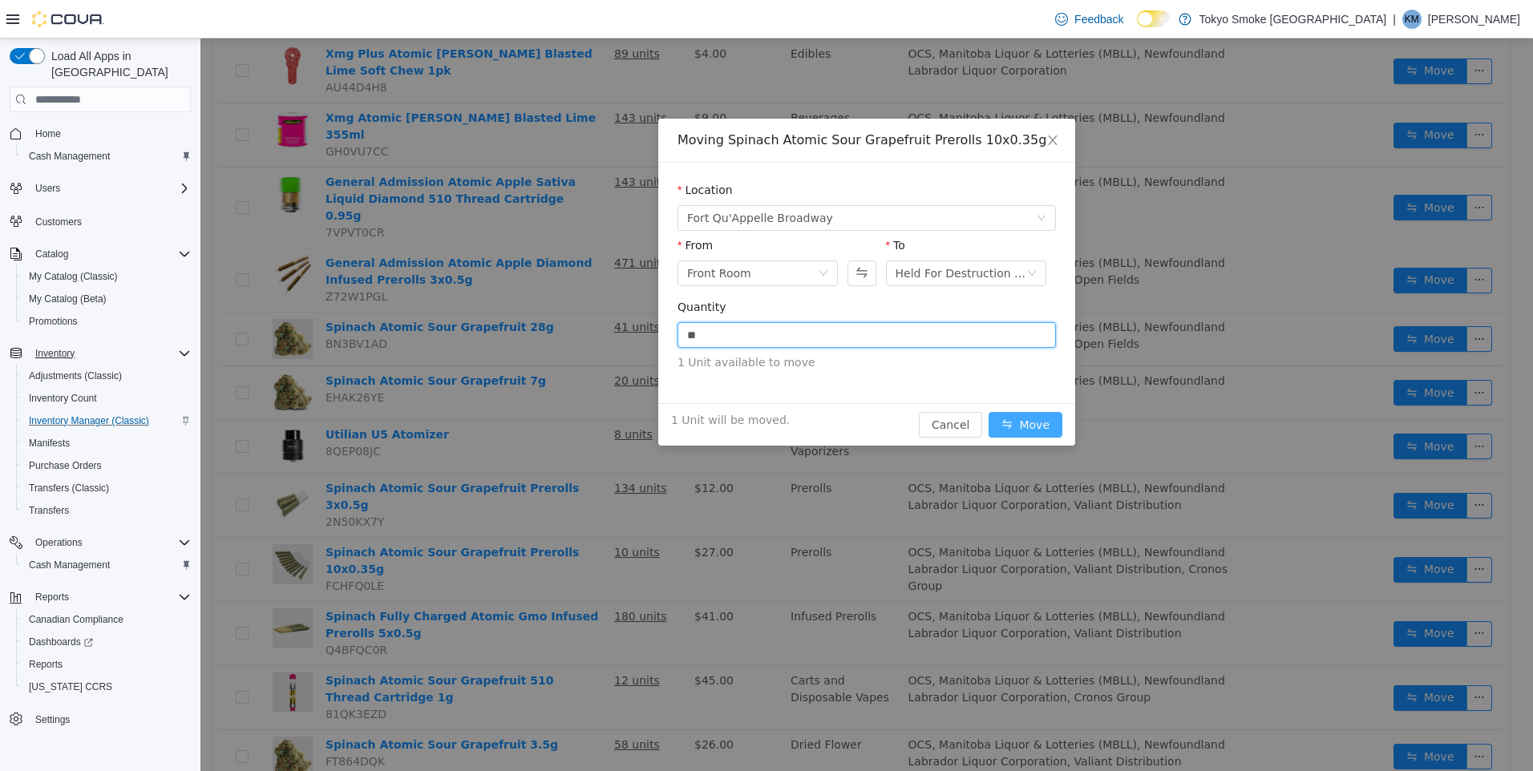
type input "*"
click at [1016, 420] on button "Move" at bounding box center [1025, 425] width 74 height 26
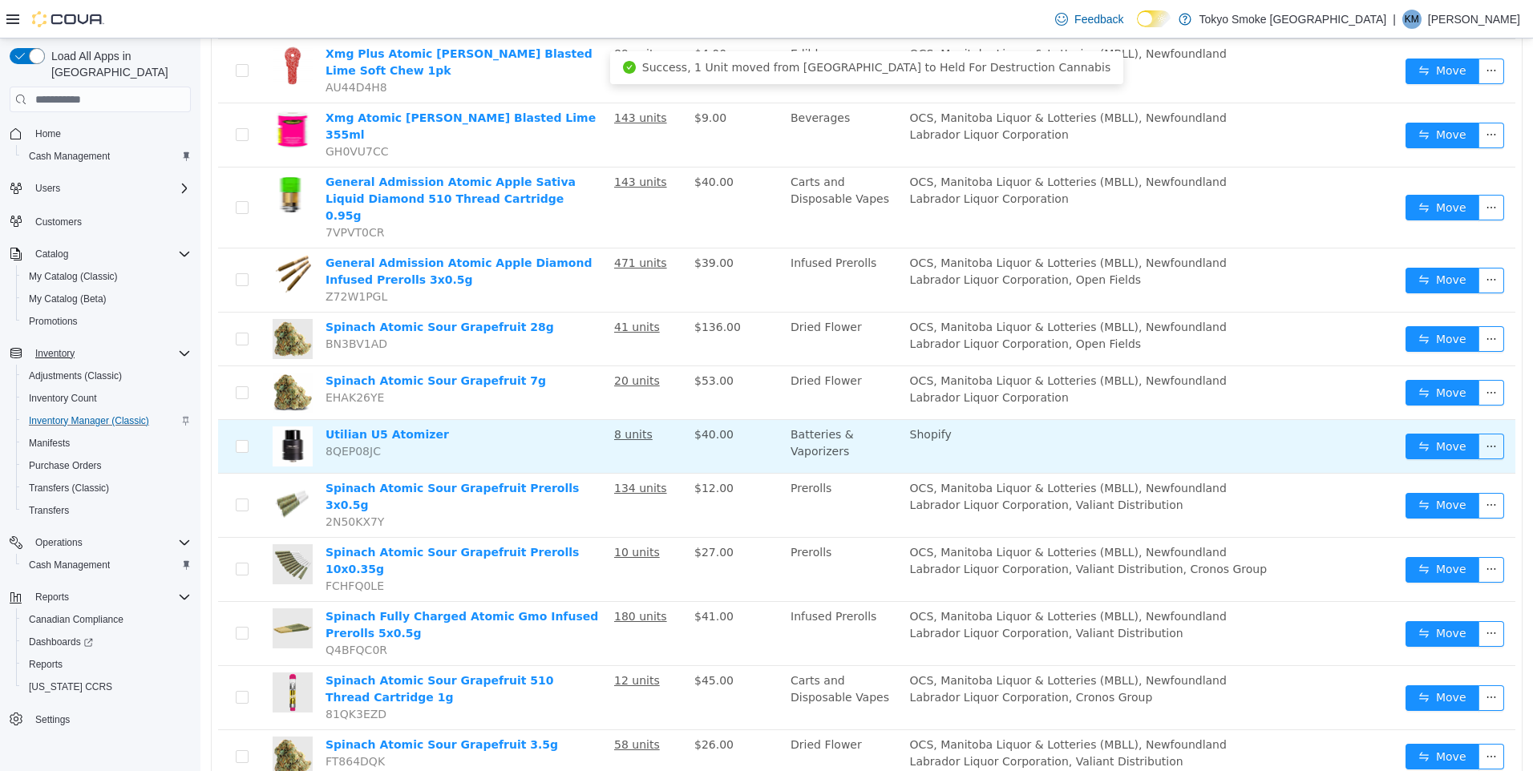
scroll to position [0, 0]
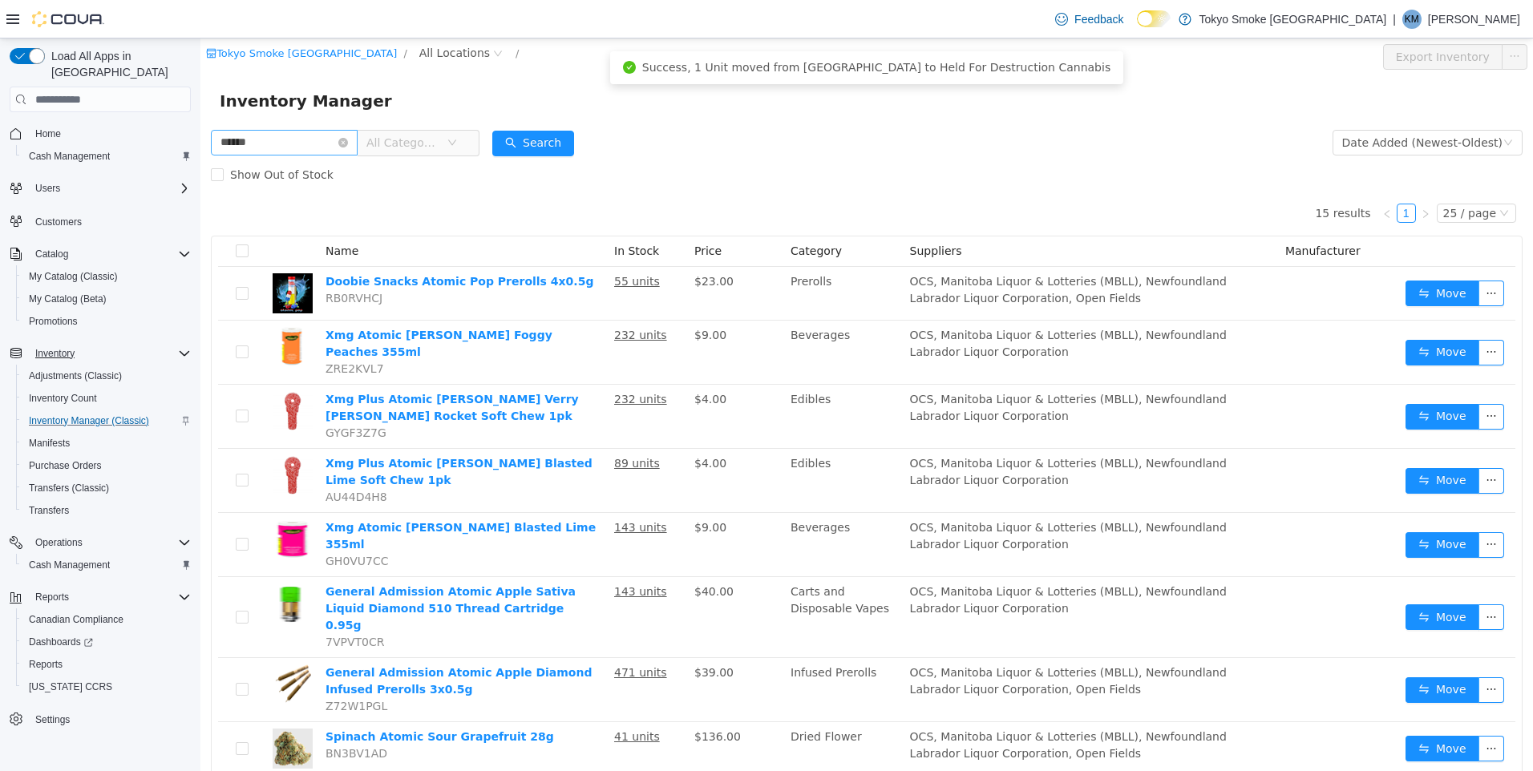
click at [348, 140] on icon "icon: close-circle" at bounding box center [343, 143] width 10 height 10
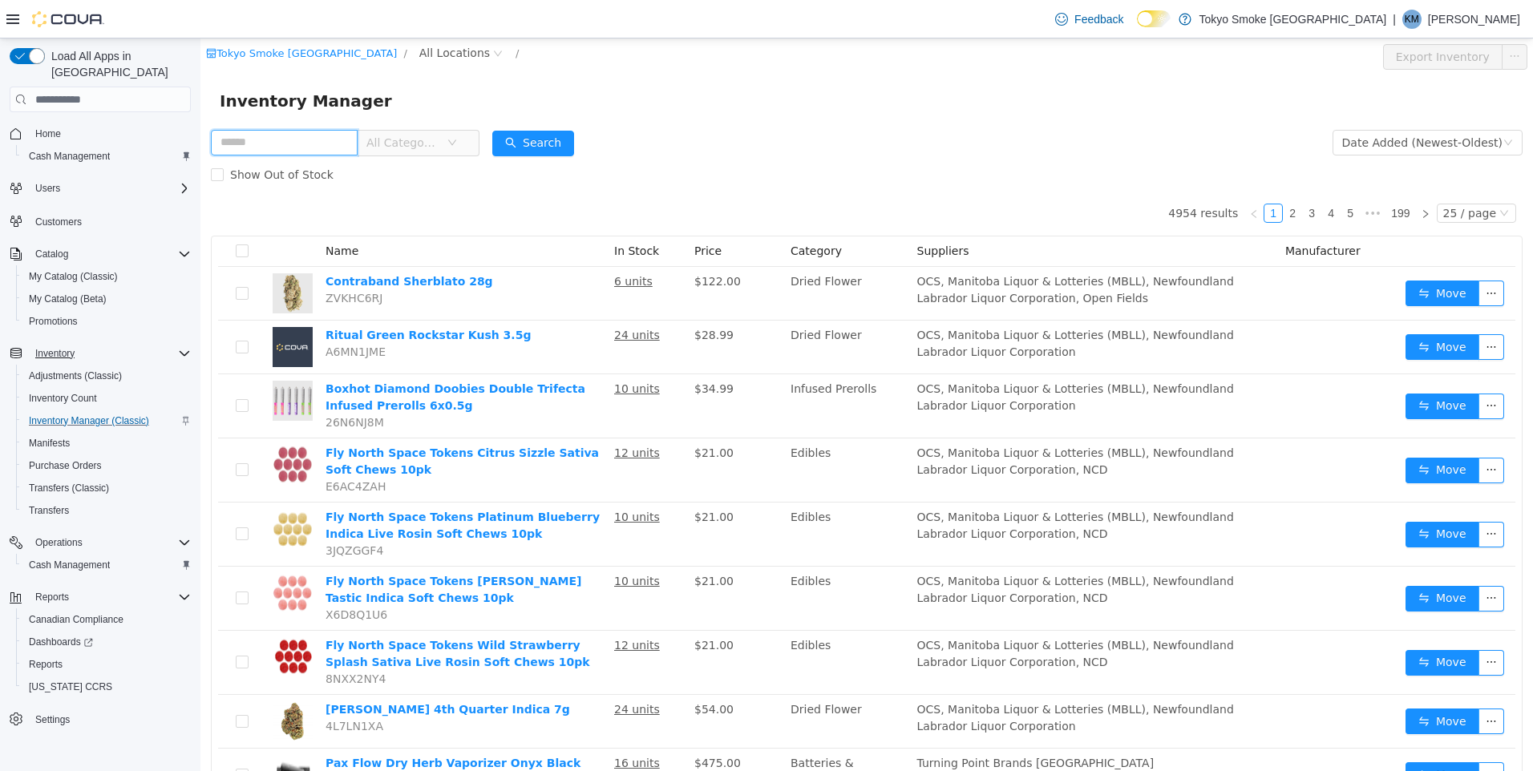
click at [253, 140] on input "text" at bounding box center [284, 143] width 147 height 26
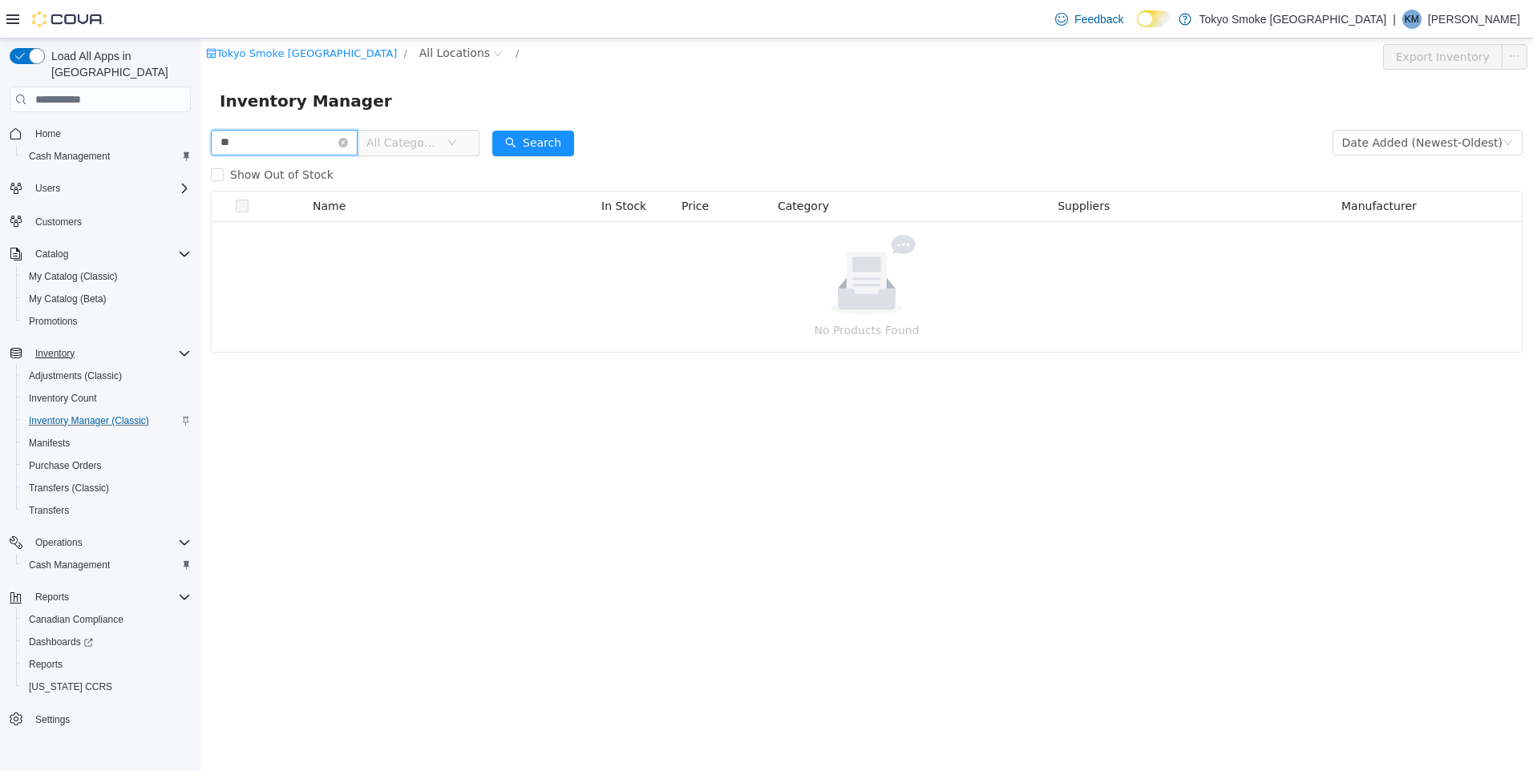
type input "*"
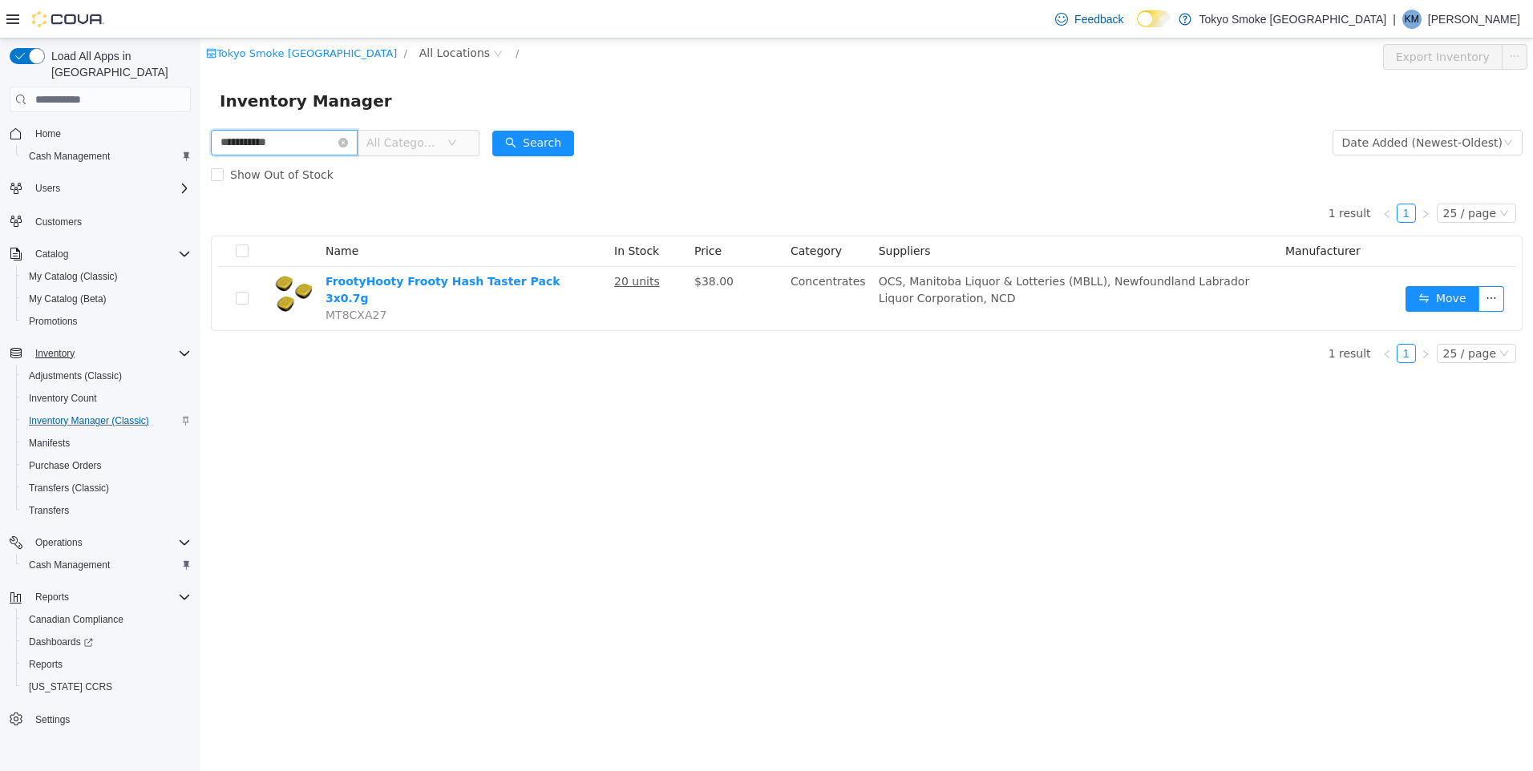
type input "**********"
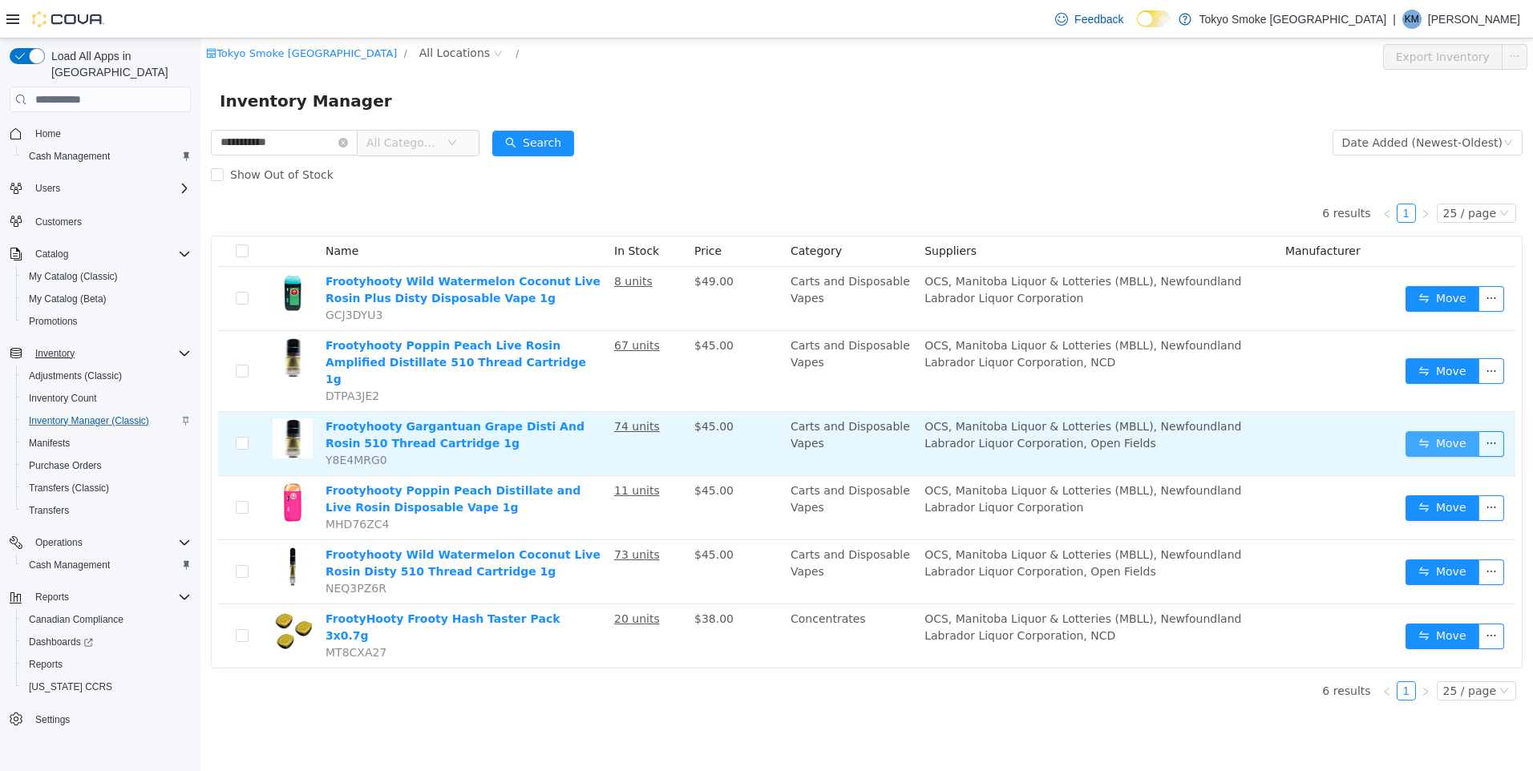
click at [1415, 431] on button "Move" at bounding box center [1442, 444] width 74 height 26
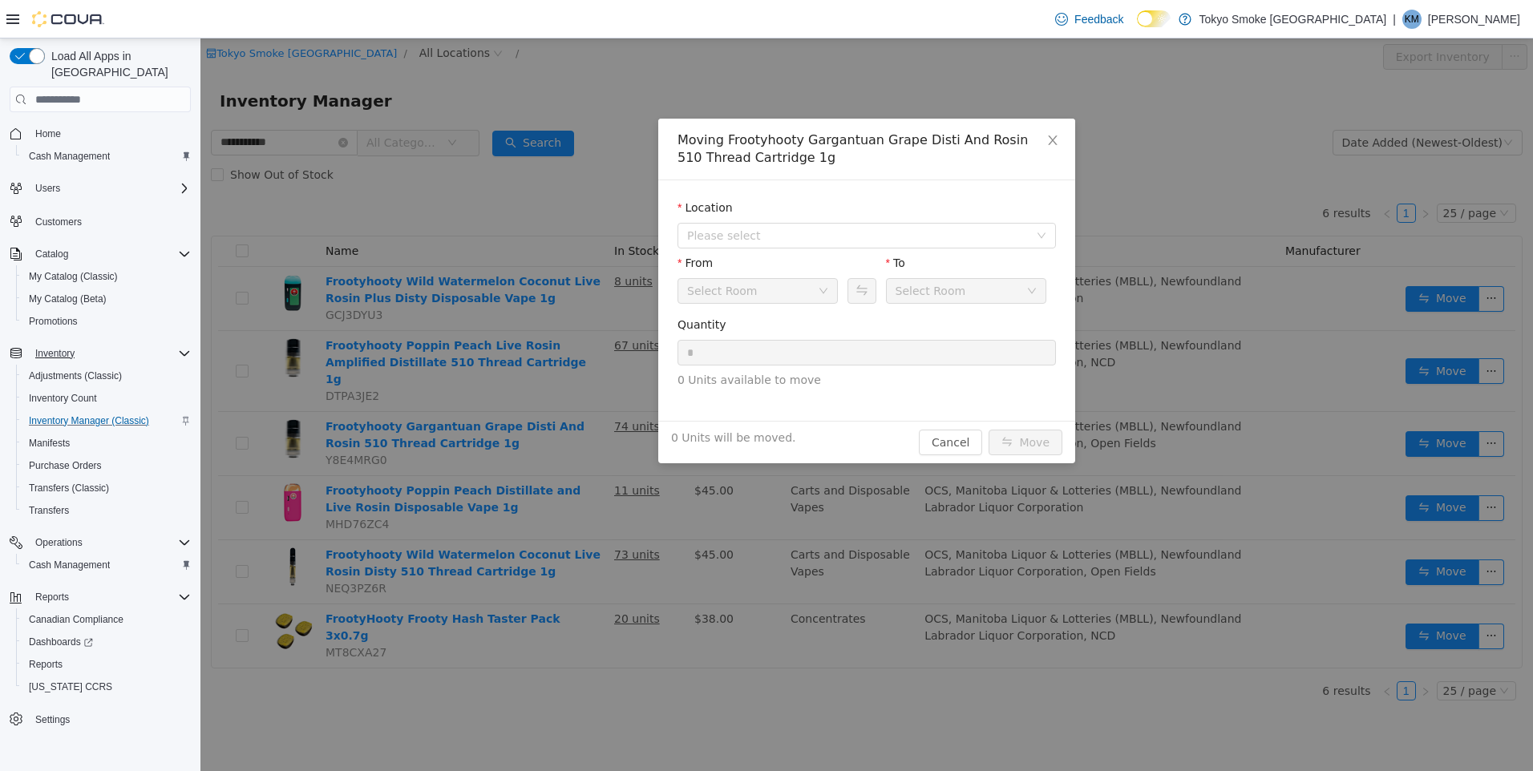
click at [758, 220] on div "Location" at bounding box center [866, 211] width 378 height 23
click at [760, 231] on span "Please select" at bounding box center [858, 236] width 342 height 16
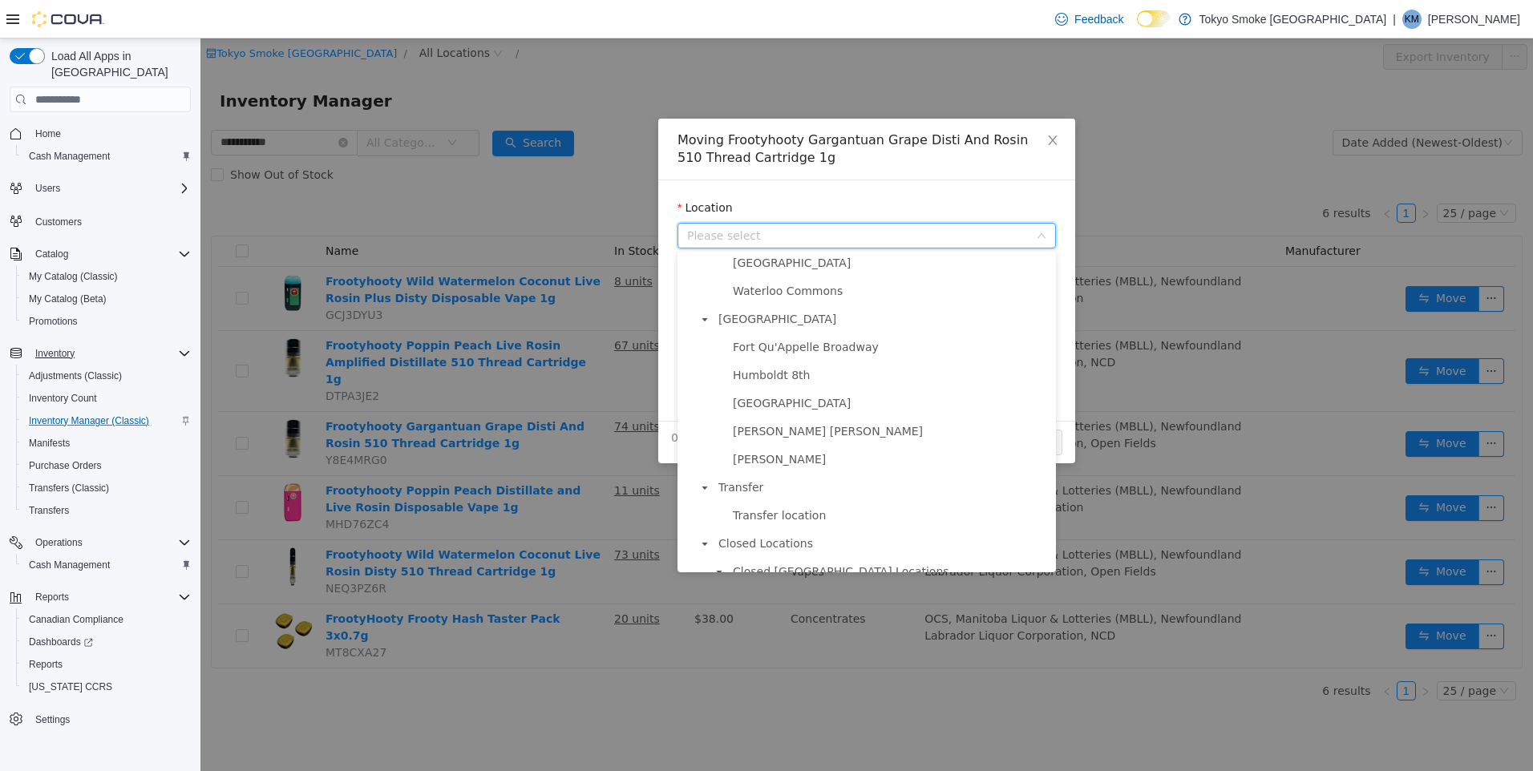
scroll to position [1022, 0]
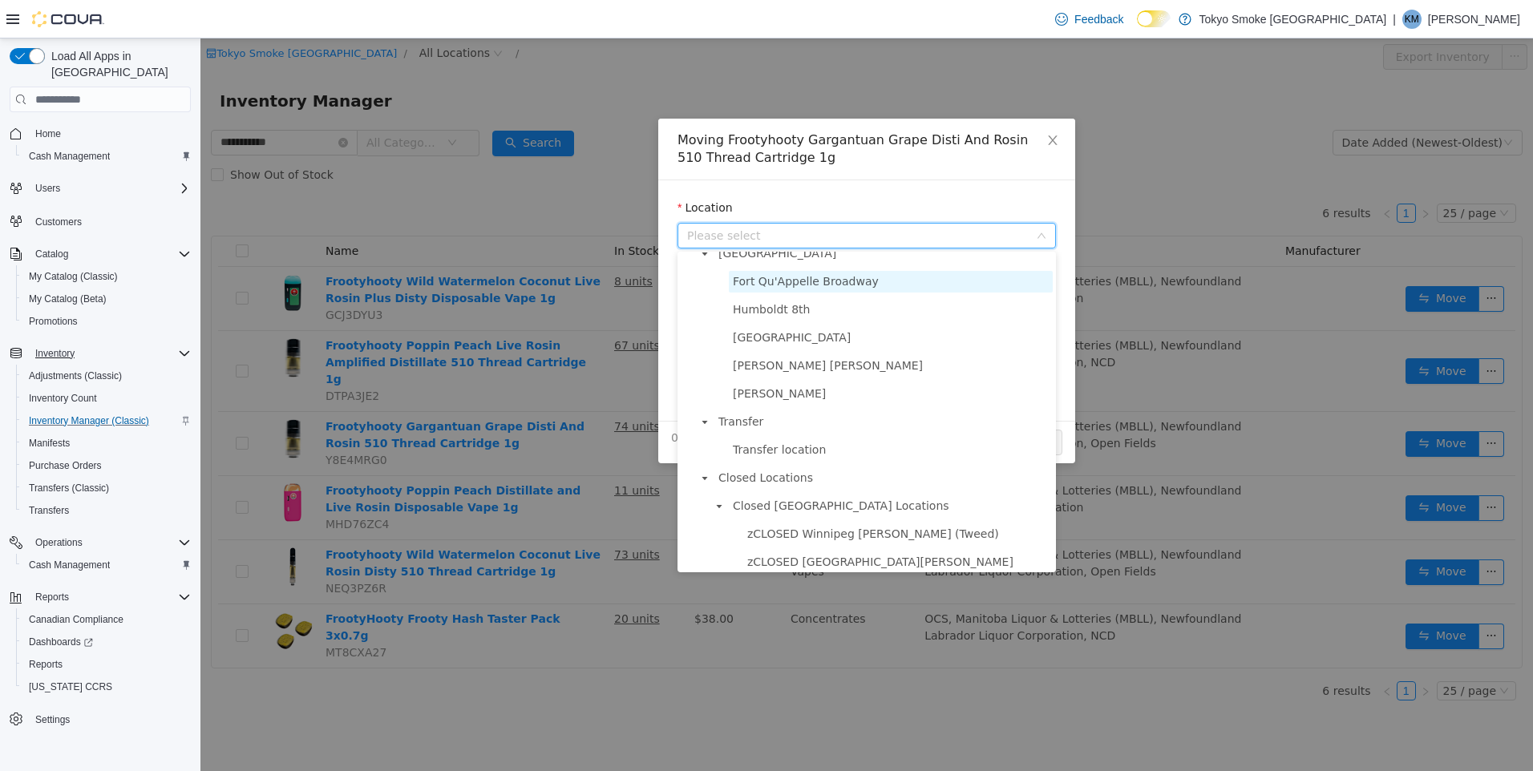
click at [794, 288] on span "Fort Qu'Appelle Broadway" at bounding box center [806, 281] width 146 height 13
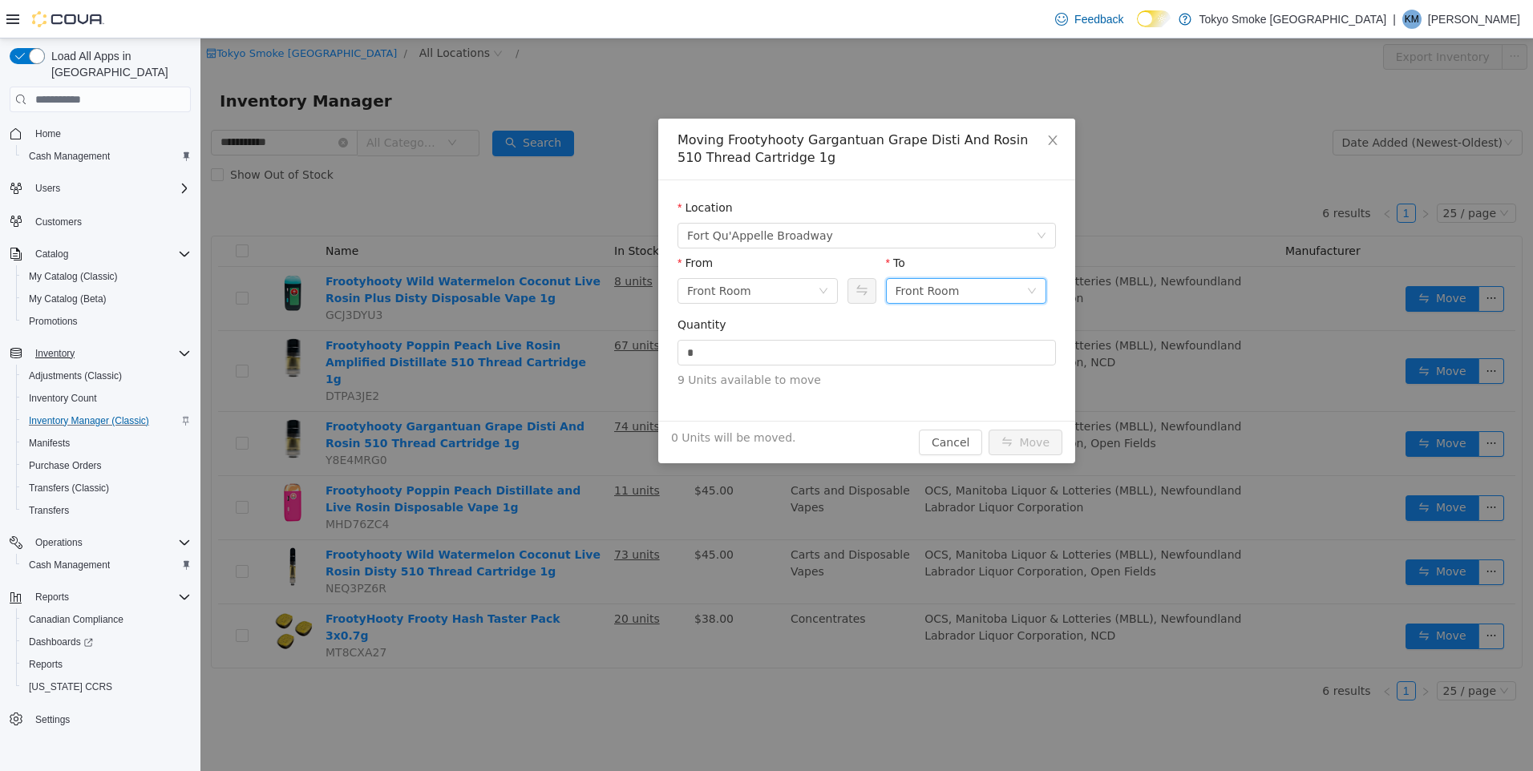
click at [922, 283] on div "Front Room" at bounding box center [927, 291] width 64 height 24
click at [983, 366] on li "Held For Destruction Cannabis" at bounding box center [966, 375] width 160 height 26
click at [877, 357] on input "*" at bounding box center [866, 353] width 377 height 24
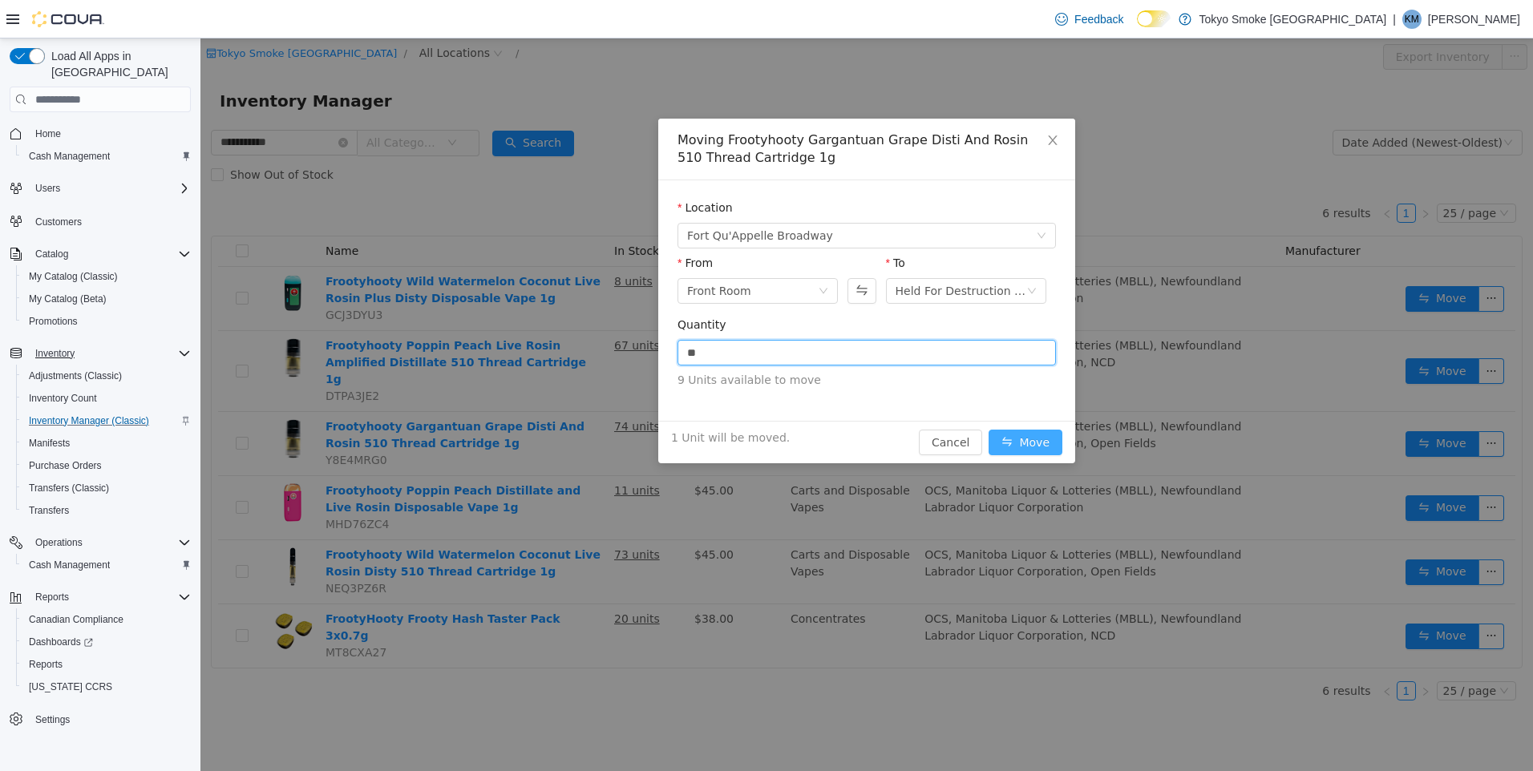
type input "*"
click at [1039, 441] on button "Move" at bounding box center [1025, 443] width 74 height 26
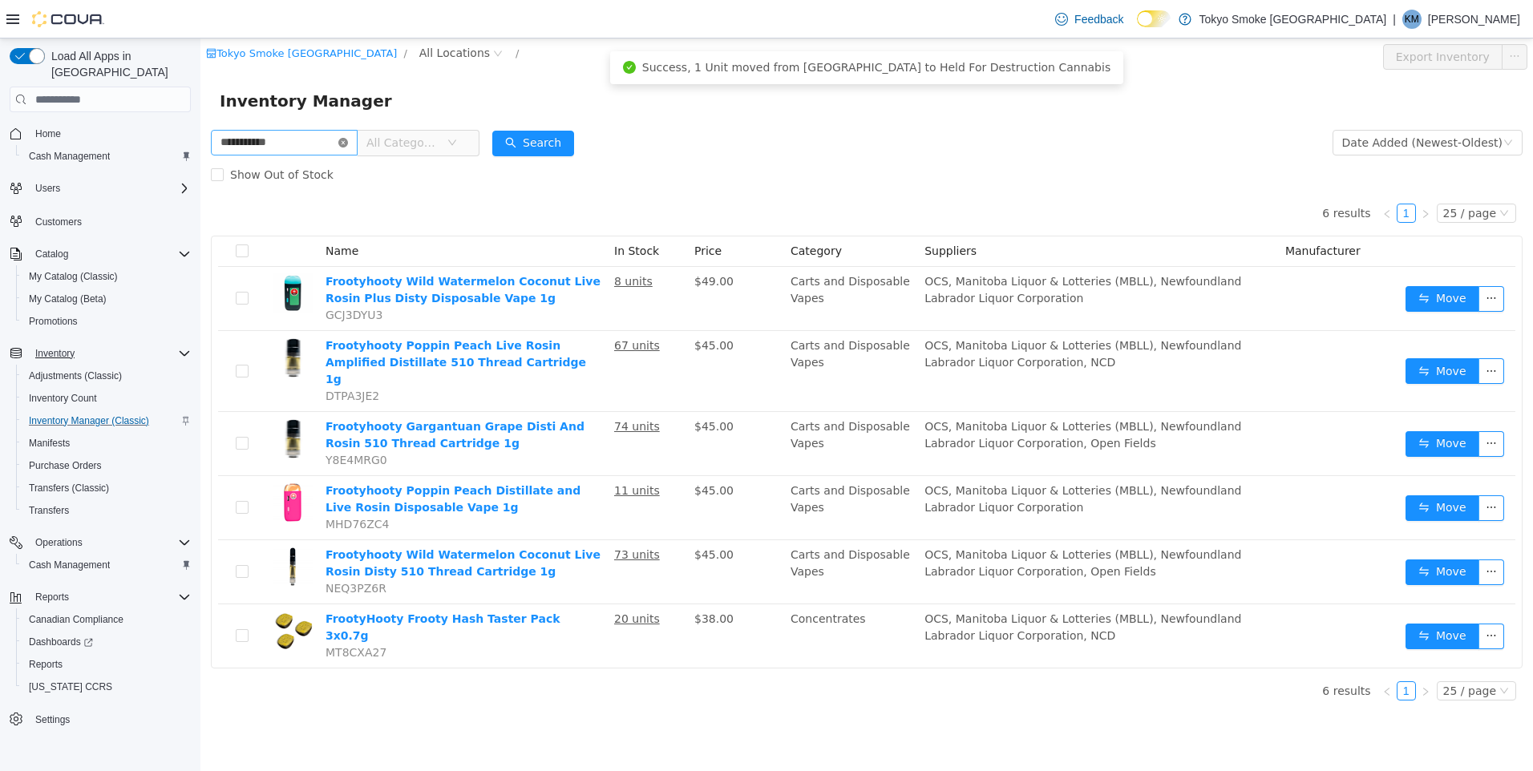
click at [348, 143] on icon "icon: close-circle" at bounding box center [343, 143] width 10 height 10
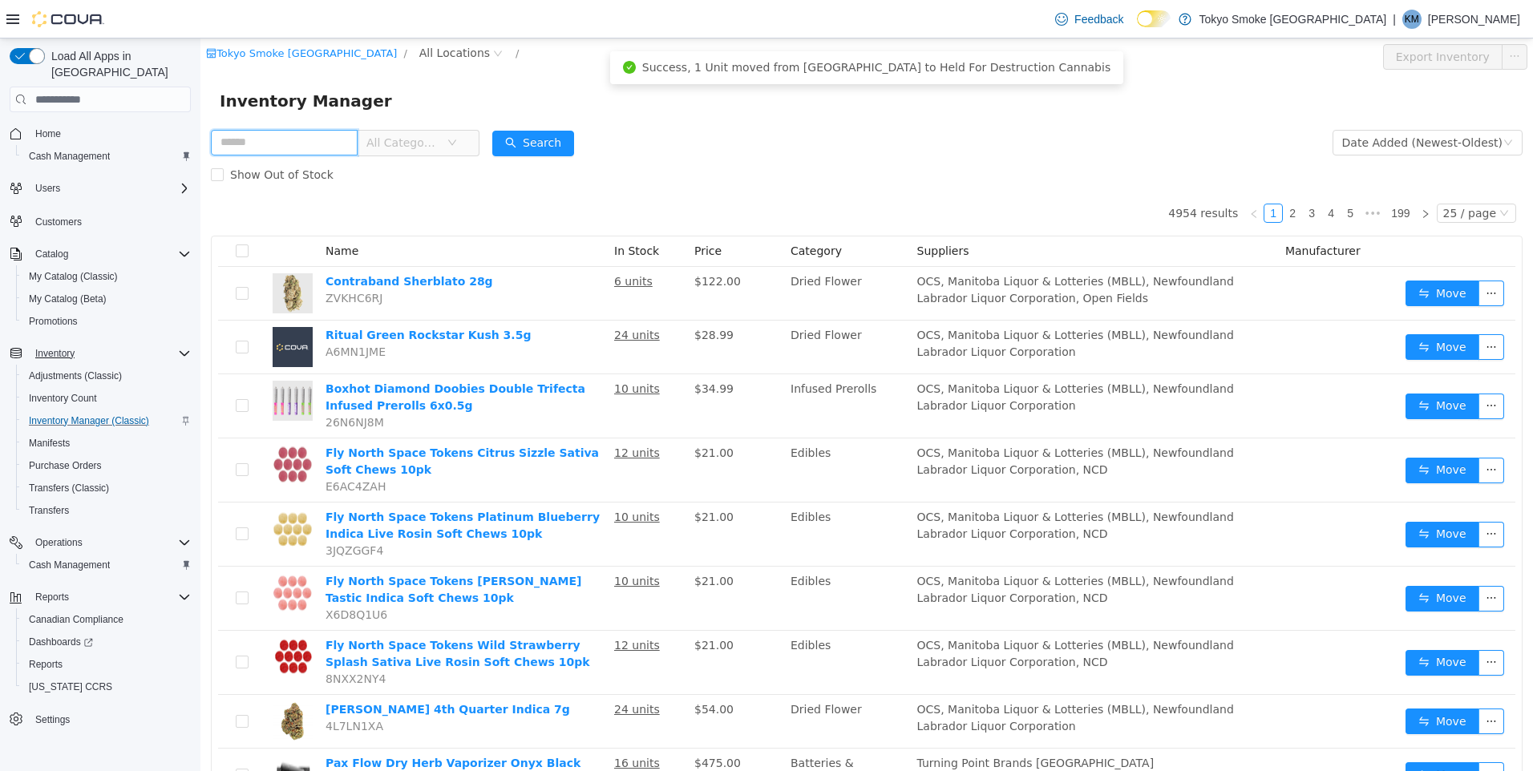
click at [350, 145] on input "text" at bounding box center [284, 143] width 147 height 26
click at [309, 134] on input "text" at bounding box center [284, 143] width 147 height 26
type input "**********"
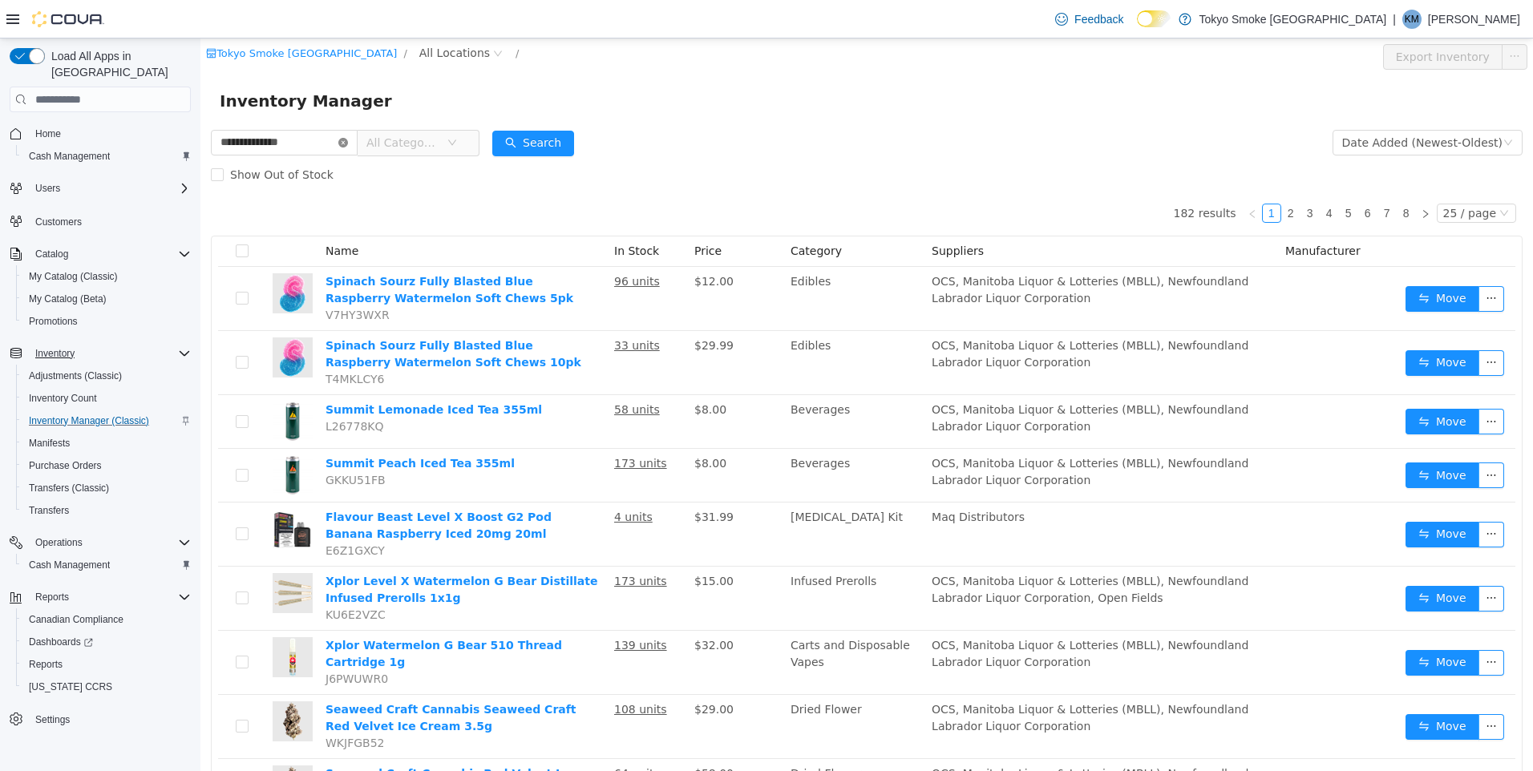
click at [348, 144] on icon "icon: close-circle" at bounding box center [343, 143] width 10 height 10
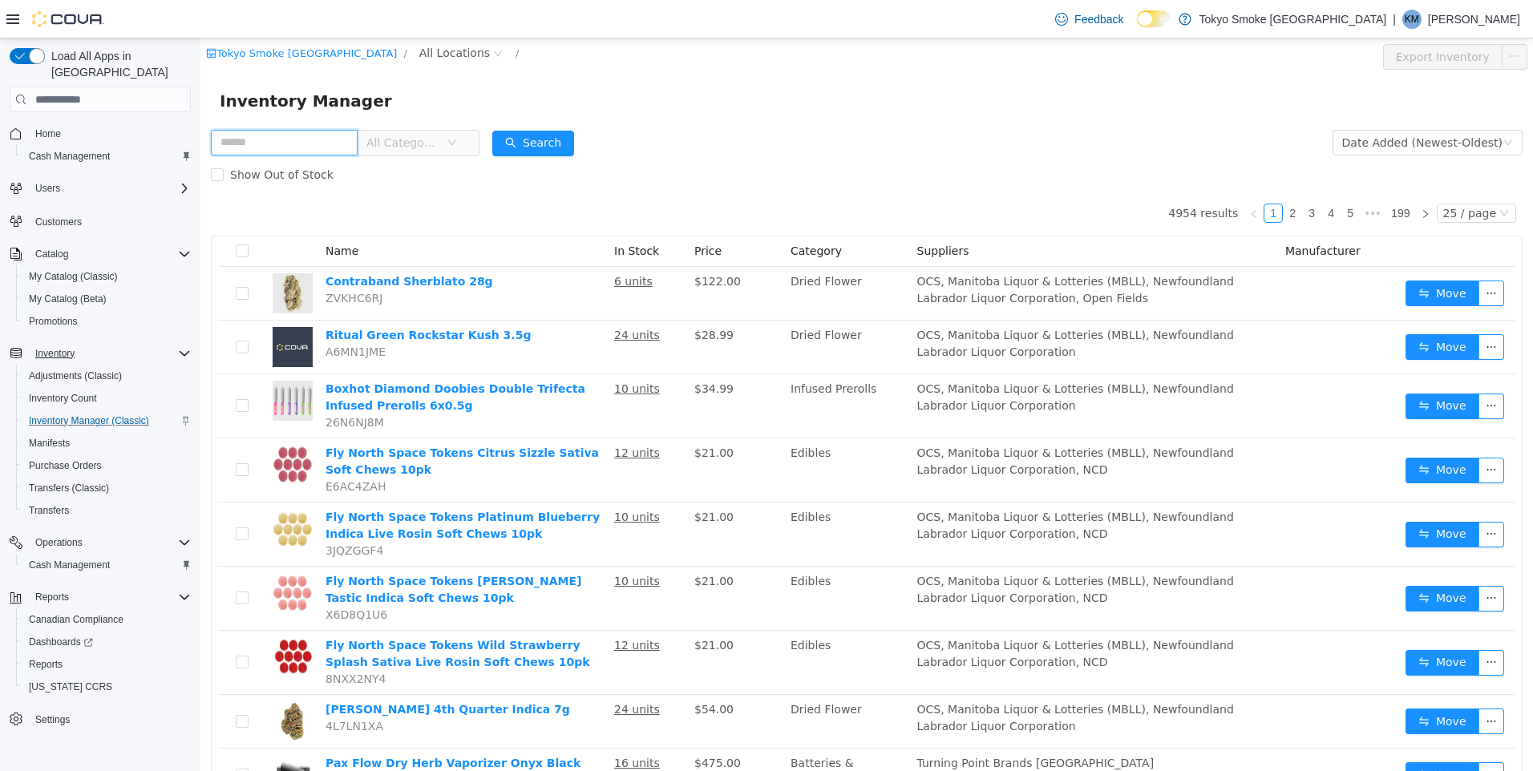
click at [306, 145] on input "text" at bounding box center [284, 143] width 147 height 26
type input "**********"
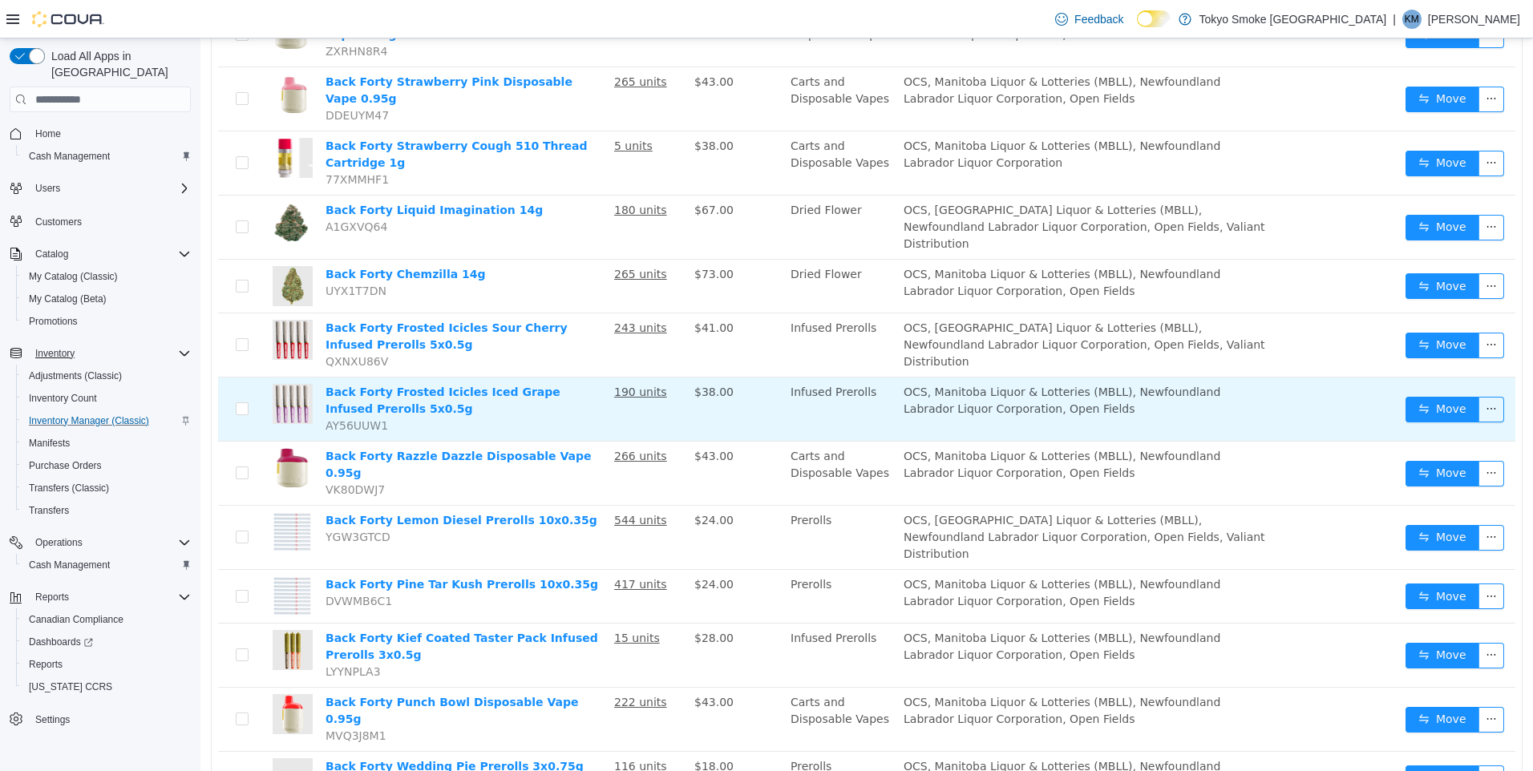
scroll to position [988, 0]
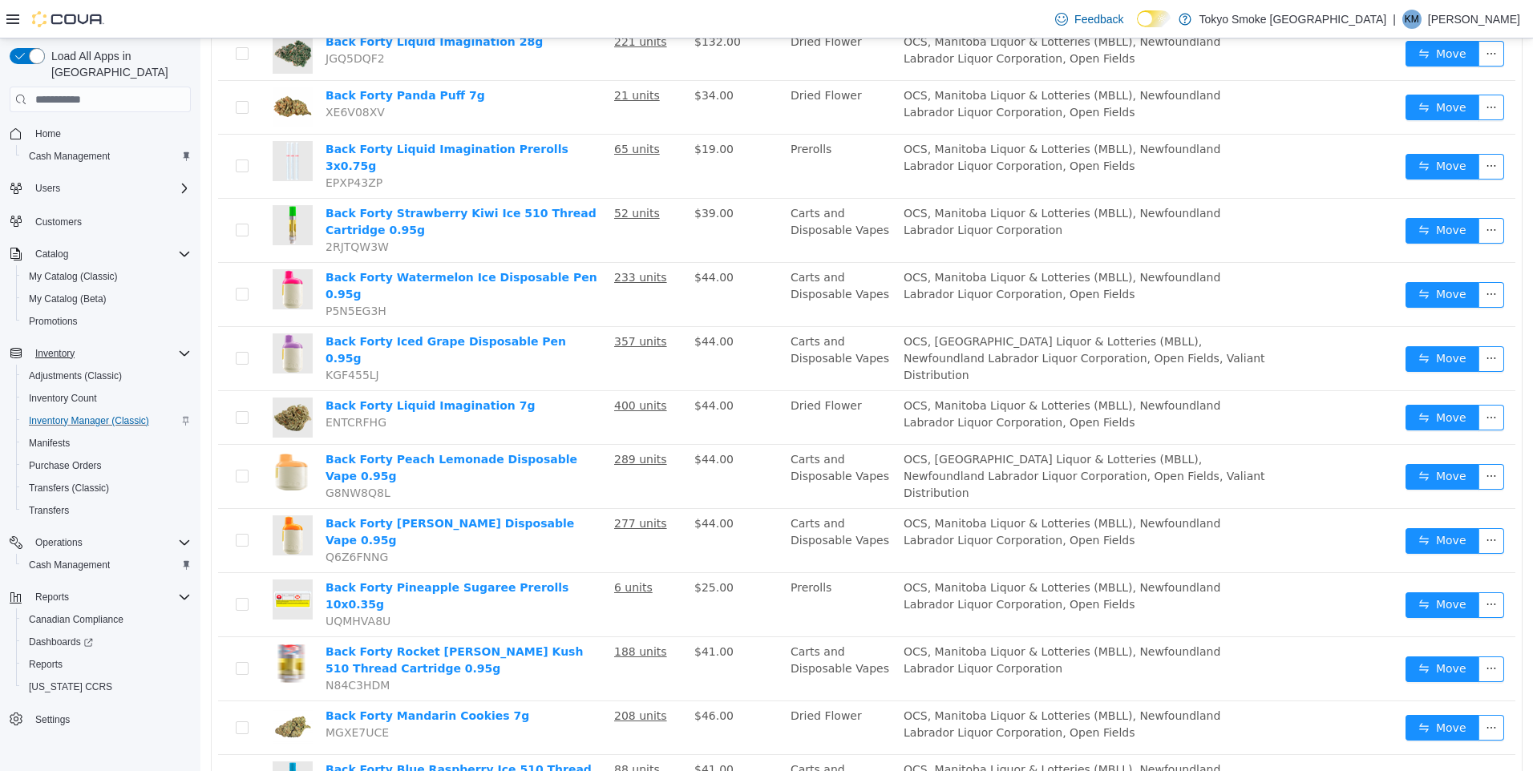
scroll to position [796, 0]
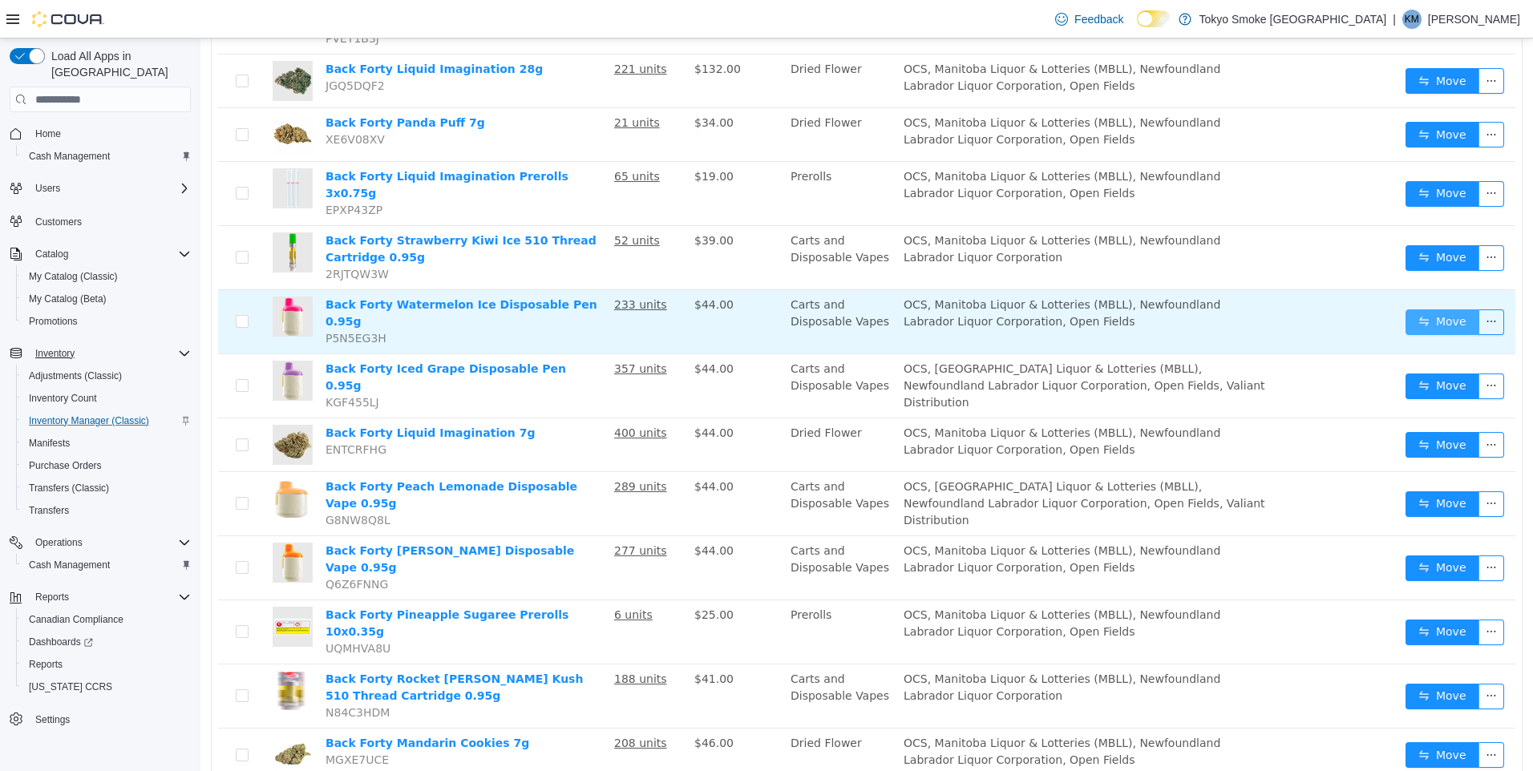
click at [1421, 309] on button "Move" at bounding box center [1442, 322] width 74 height 26
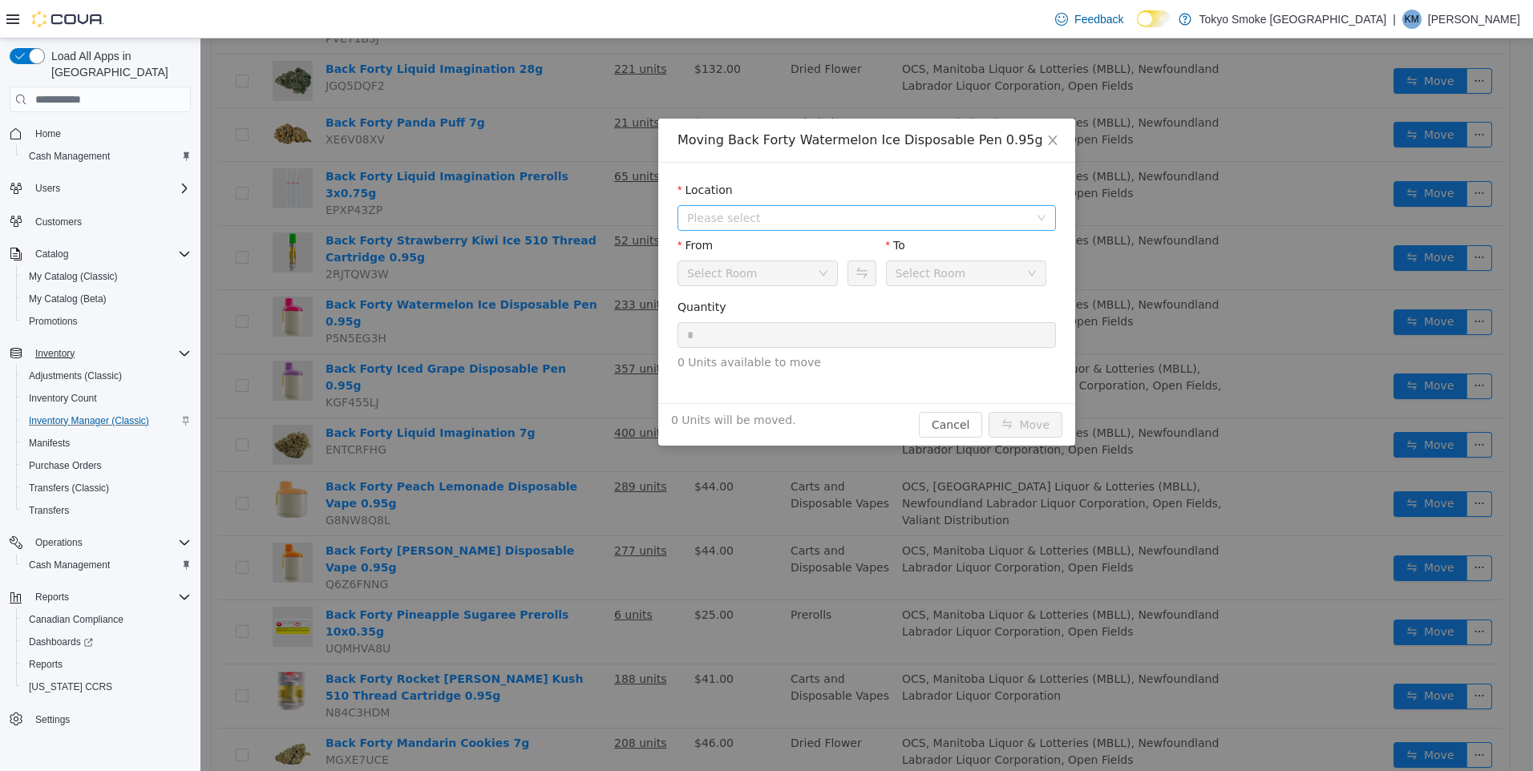
click at [842, 208] on span "Please select" at bounding box center [861, 218] width 349 height 24
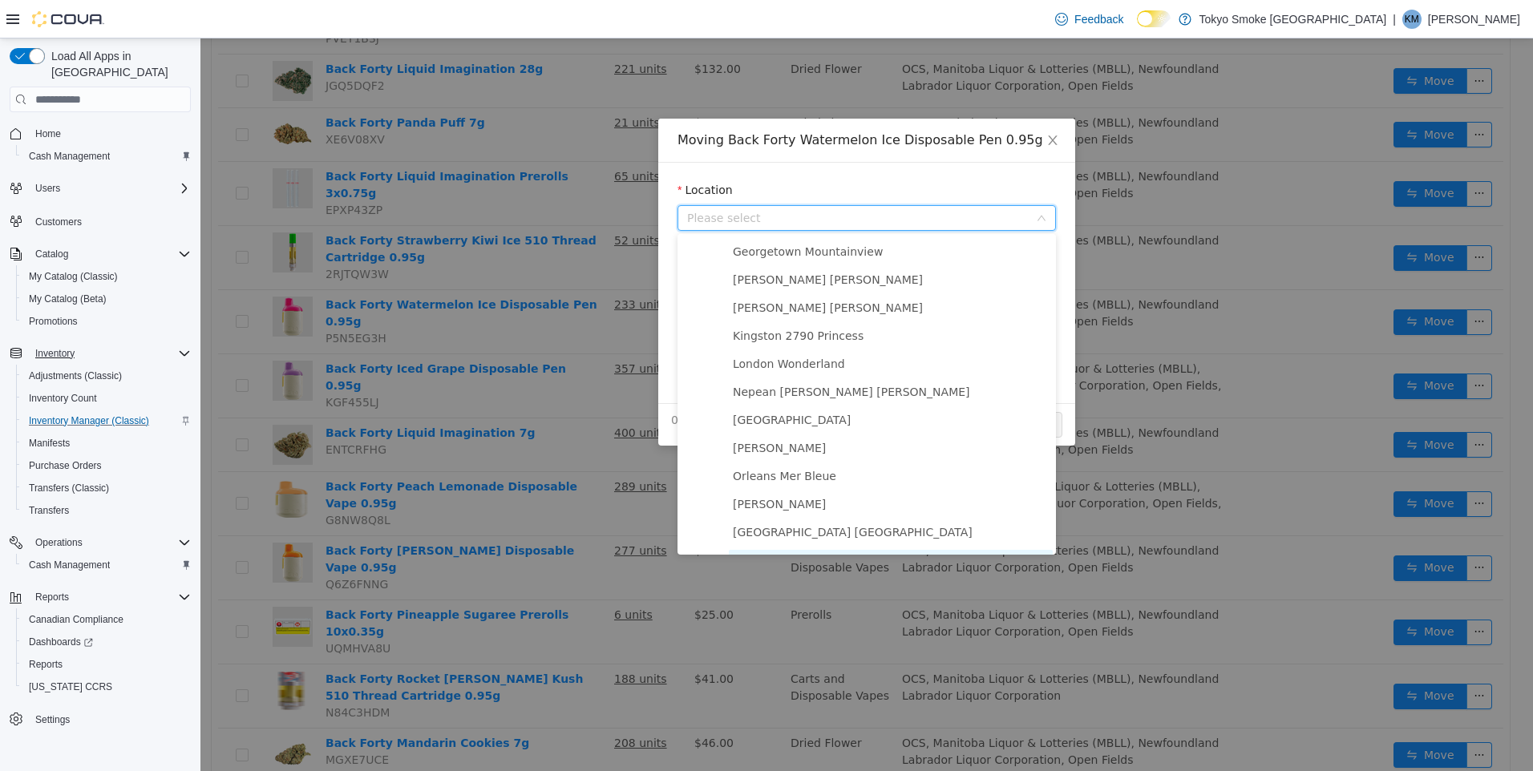
scroll to position [842, 0]
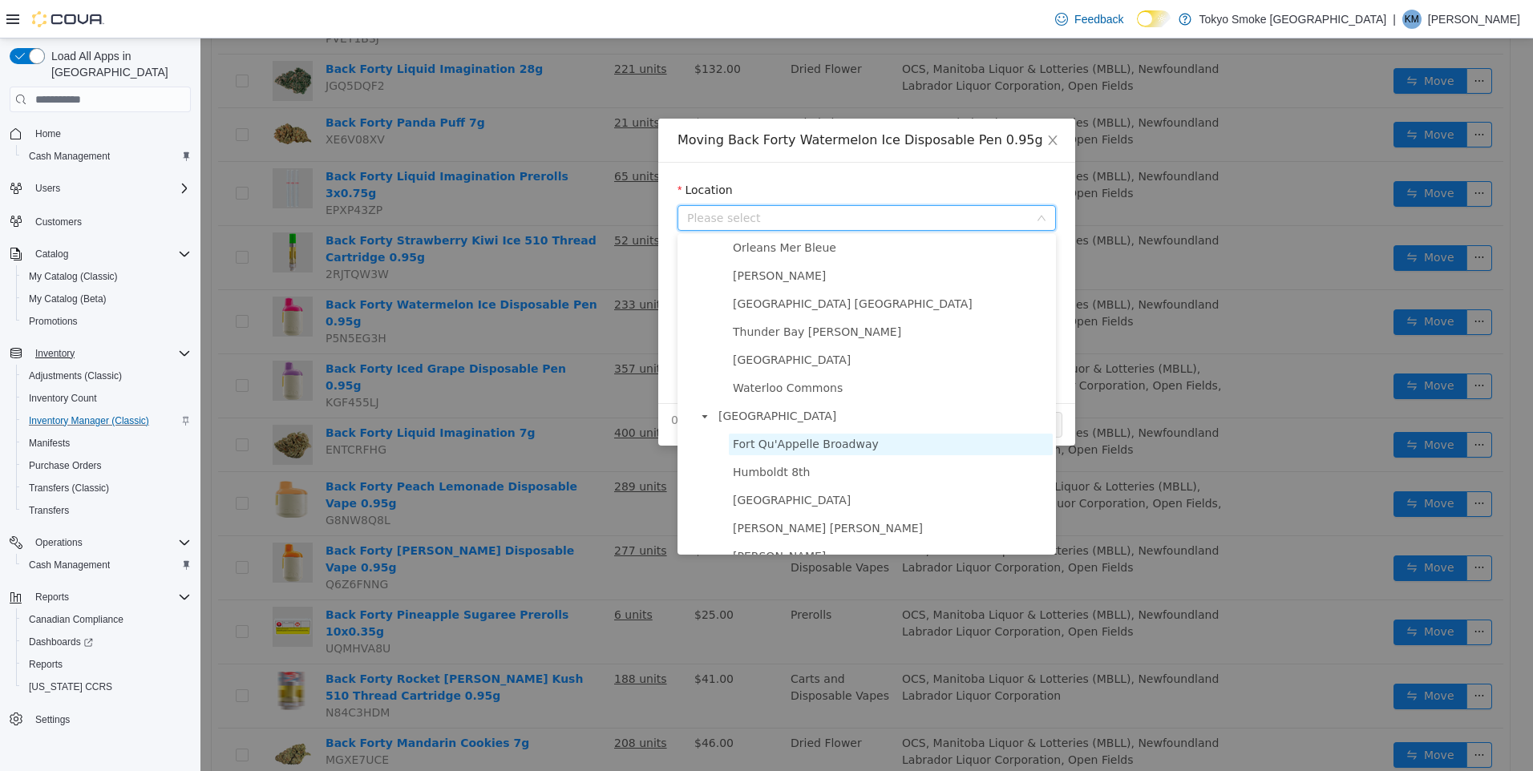
drag, startPoint x: 808, startPoint y: 459, endPoint x: 1014, endPoint y: 373, distance: 223.2
click at [809, 451] on span "Fort Qu'Appelle Broadway" at bounding box center [806, 444] width 146 height 13
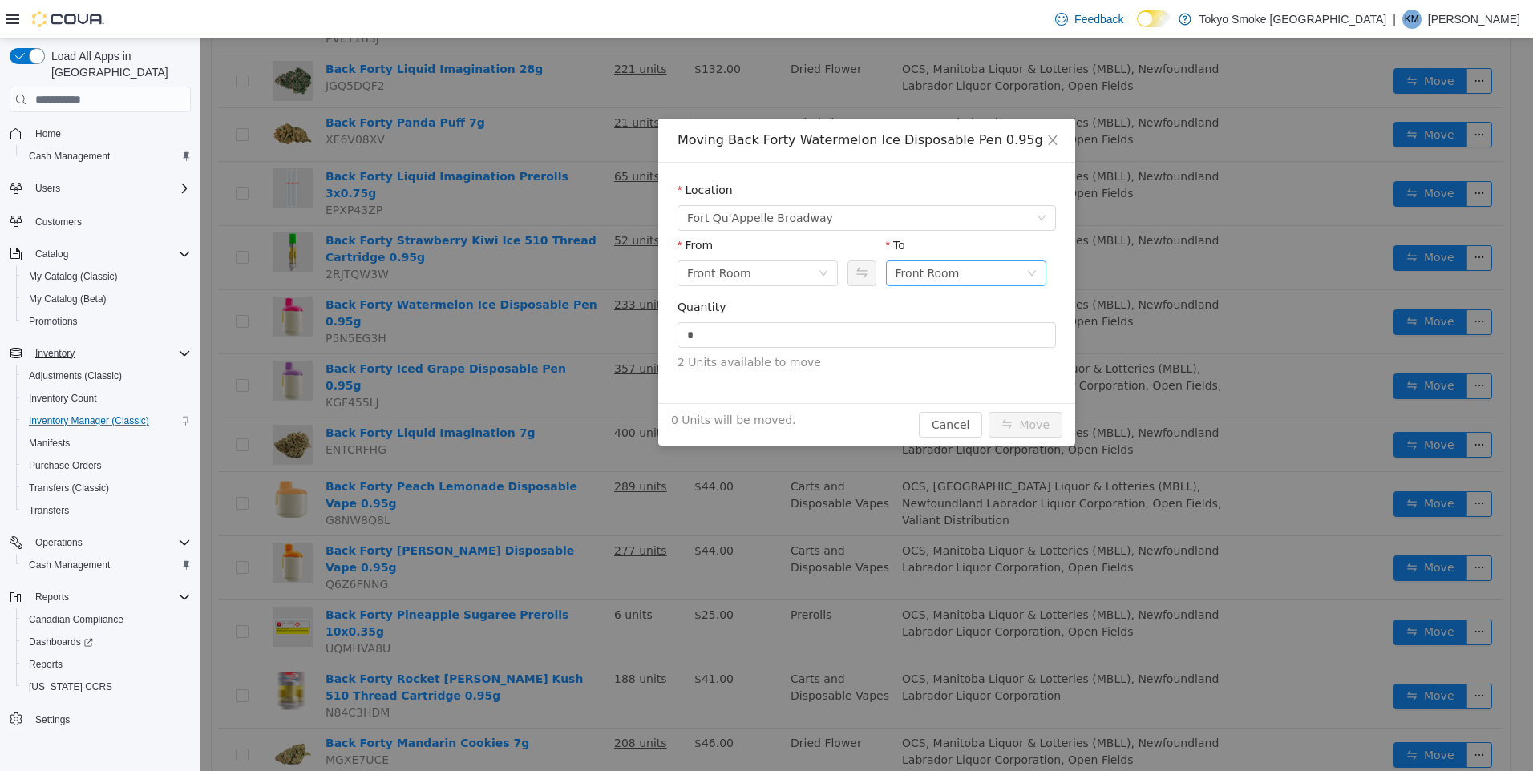
click at [998, 260] on div "To Front Room" at bounding box center [966, 264] width 160 height 55
click at [938, 272] on div "Front Room" at bounding box center [927, 273] width 64 height 24
click at [964, 358] on li "Held For Destruction Cannabis" at bounding box center [966, 357] width 160 height 26
click at [916, 345] on input "*" at bounding box center [866, 335] width 377 height 24
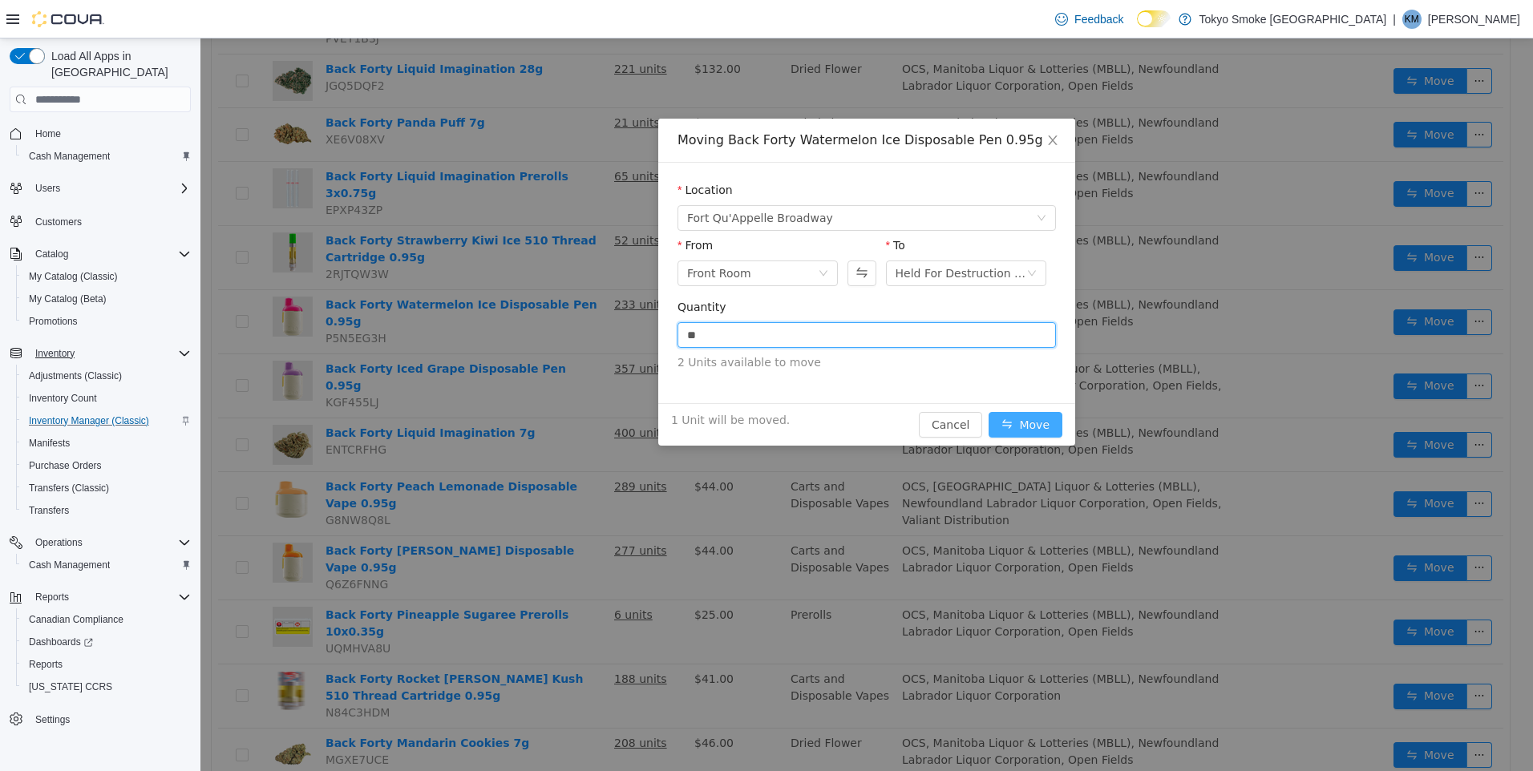
type input "*"
click at [1039, 417] on button "Move" at bounding box center [1025, 425] width 74 height 26
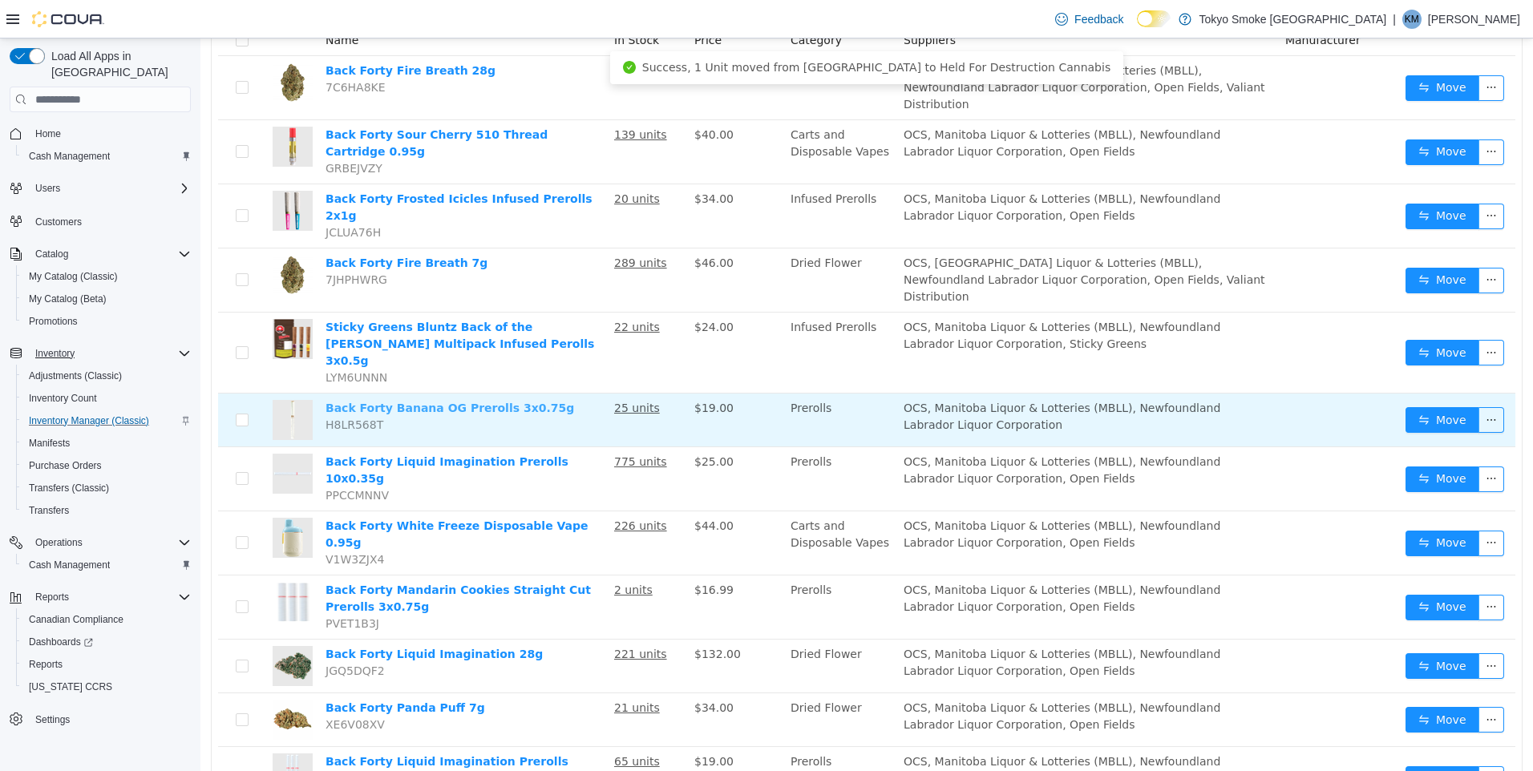
scroll to position [0, 0]
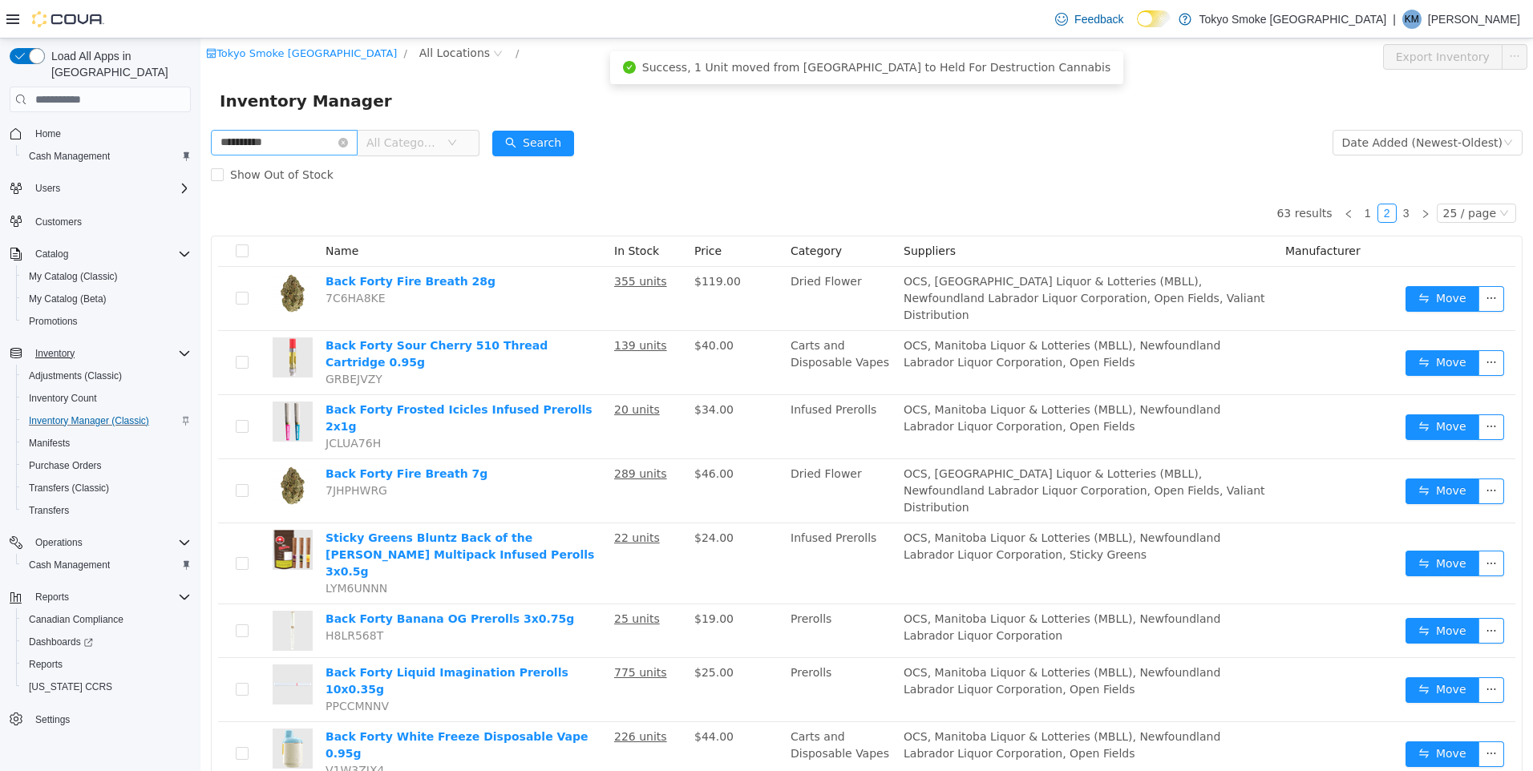
click at [348, 144] on icon "icon: close-circle" at bounding box center [343, 143] width 10 height 10
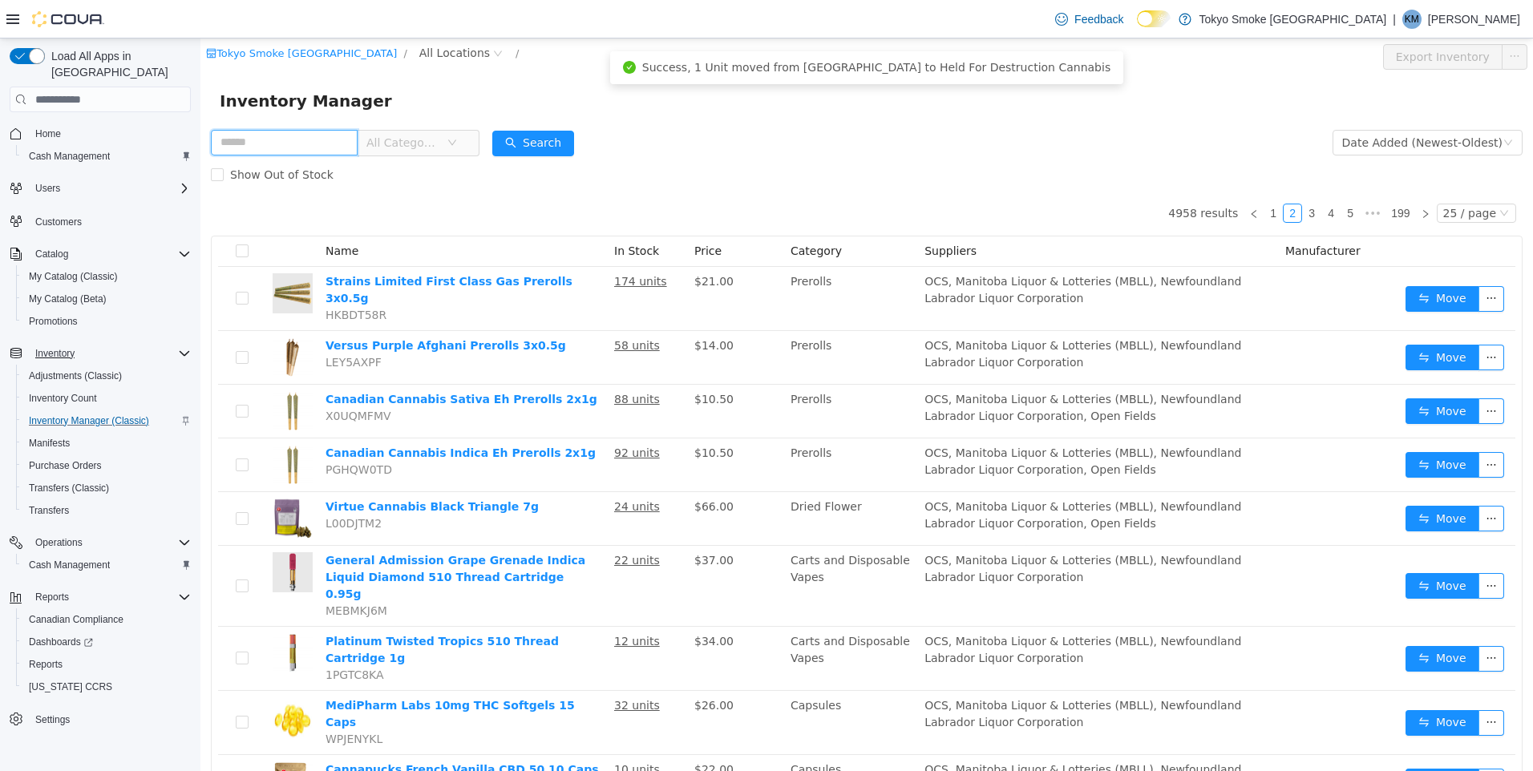
click at [338, 141] on input "text" at bounding box center [284, 143] width 147 height 26
type input "******"
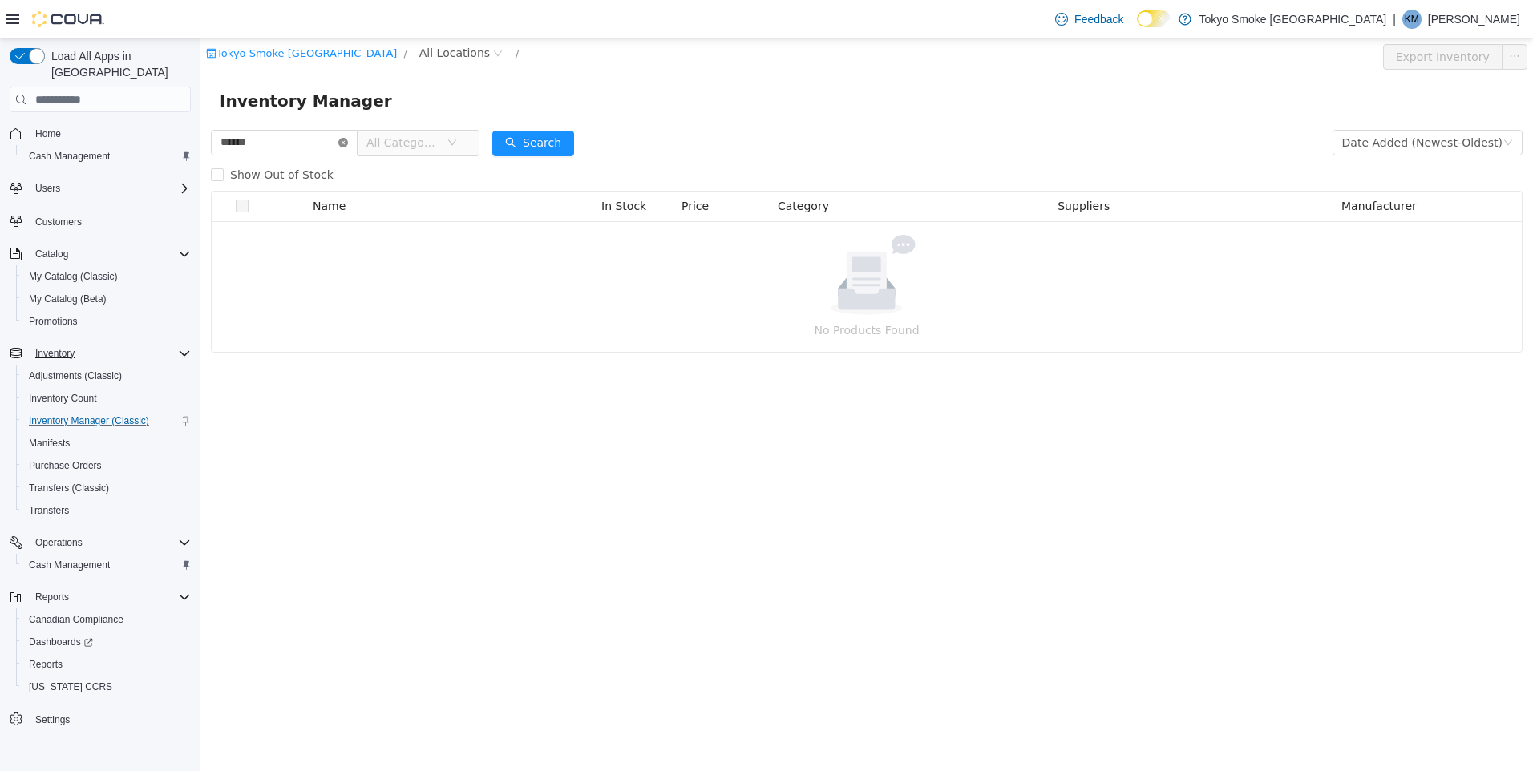
click at [348, 142] on icon "icon: close-circle" at bounding box center [343, 143] width 10 height 10
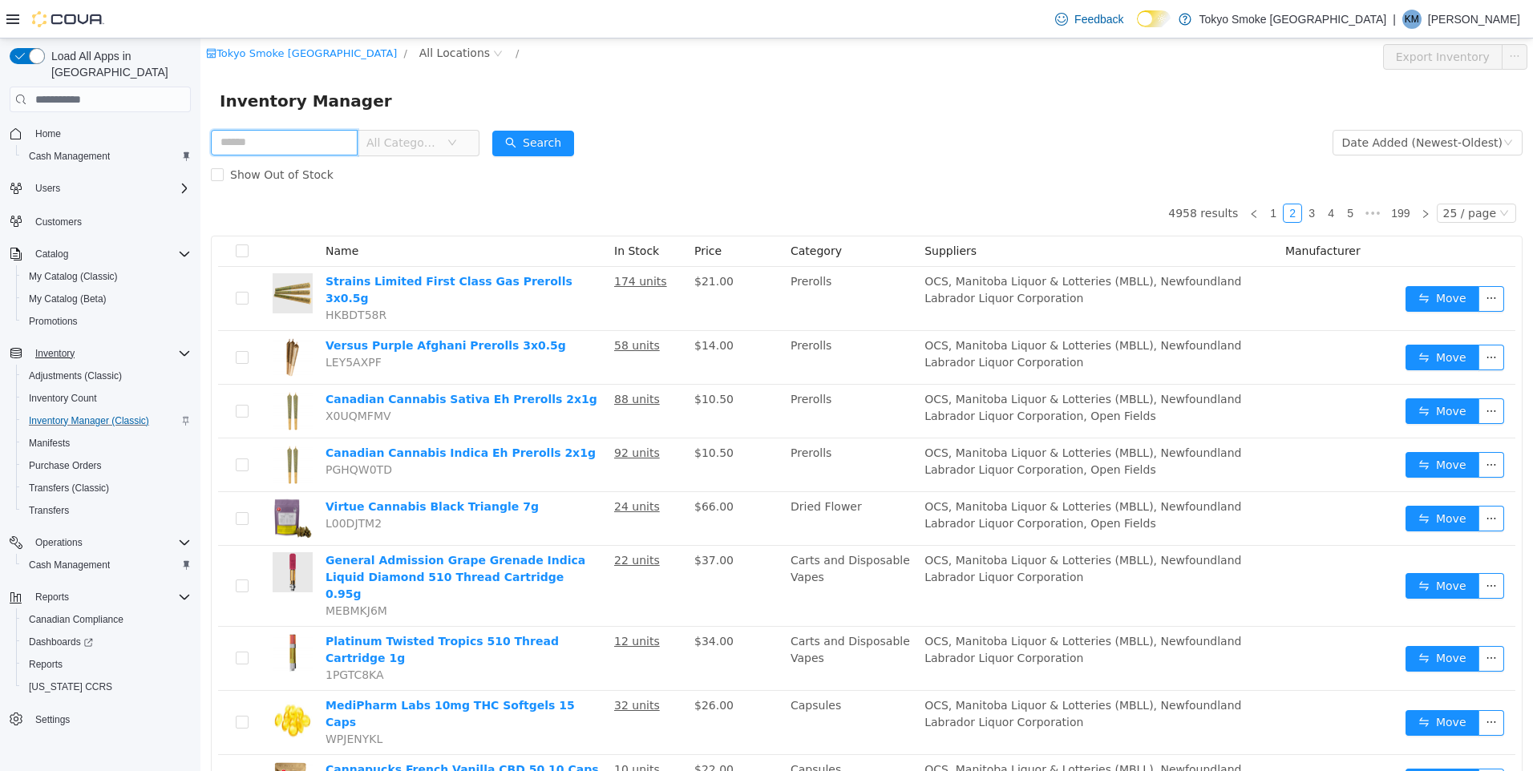
click at [356, 134] on input "text" at bounding box center [284, 143] width 147 height 26
type input "**********"
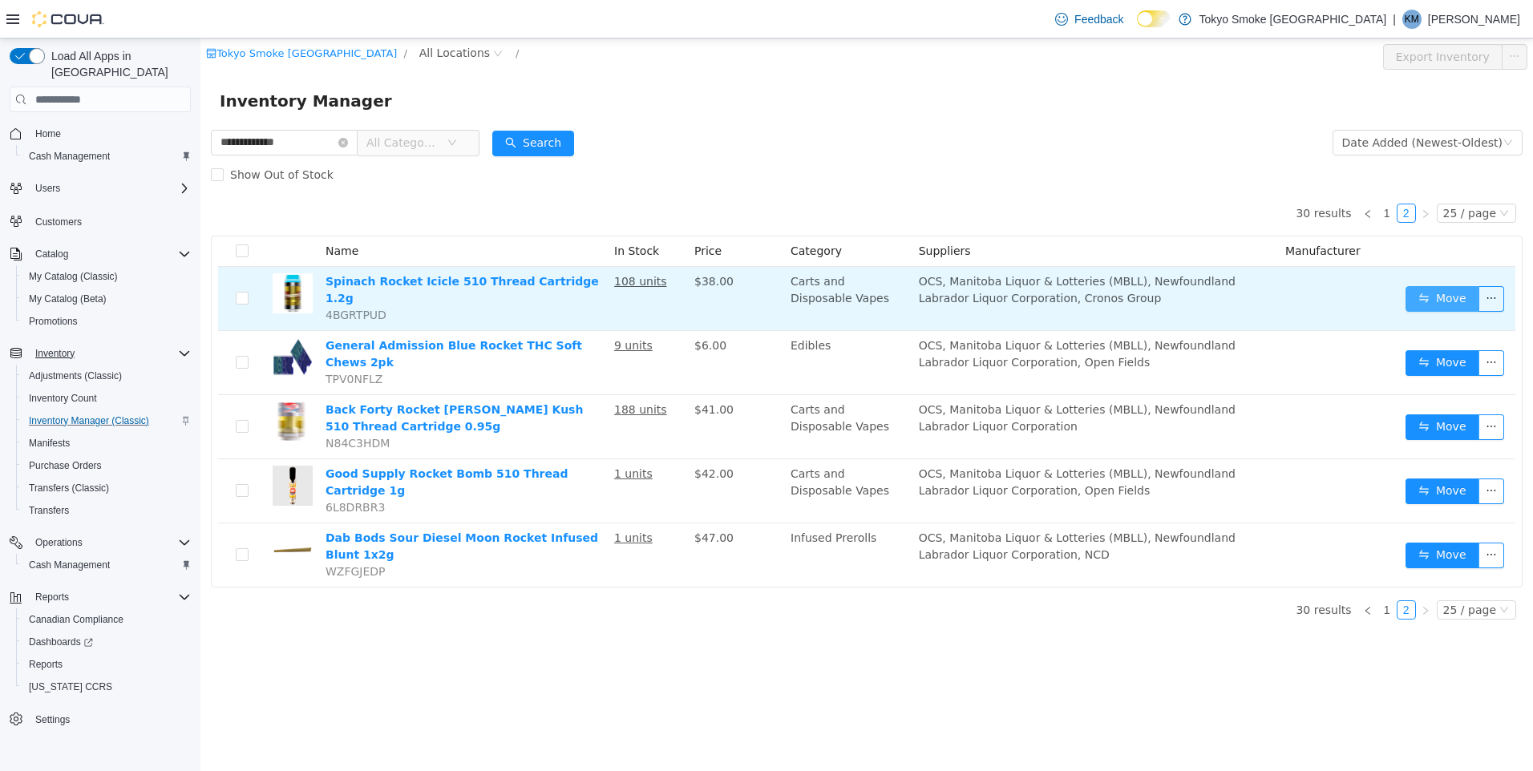
click at [1461, 296] on button "Move" at bounding box center [1442, 299] width 74 height 26
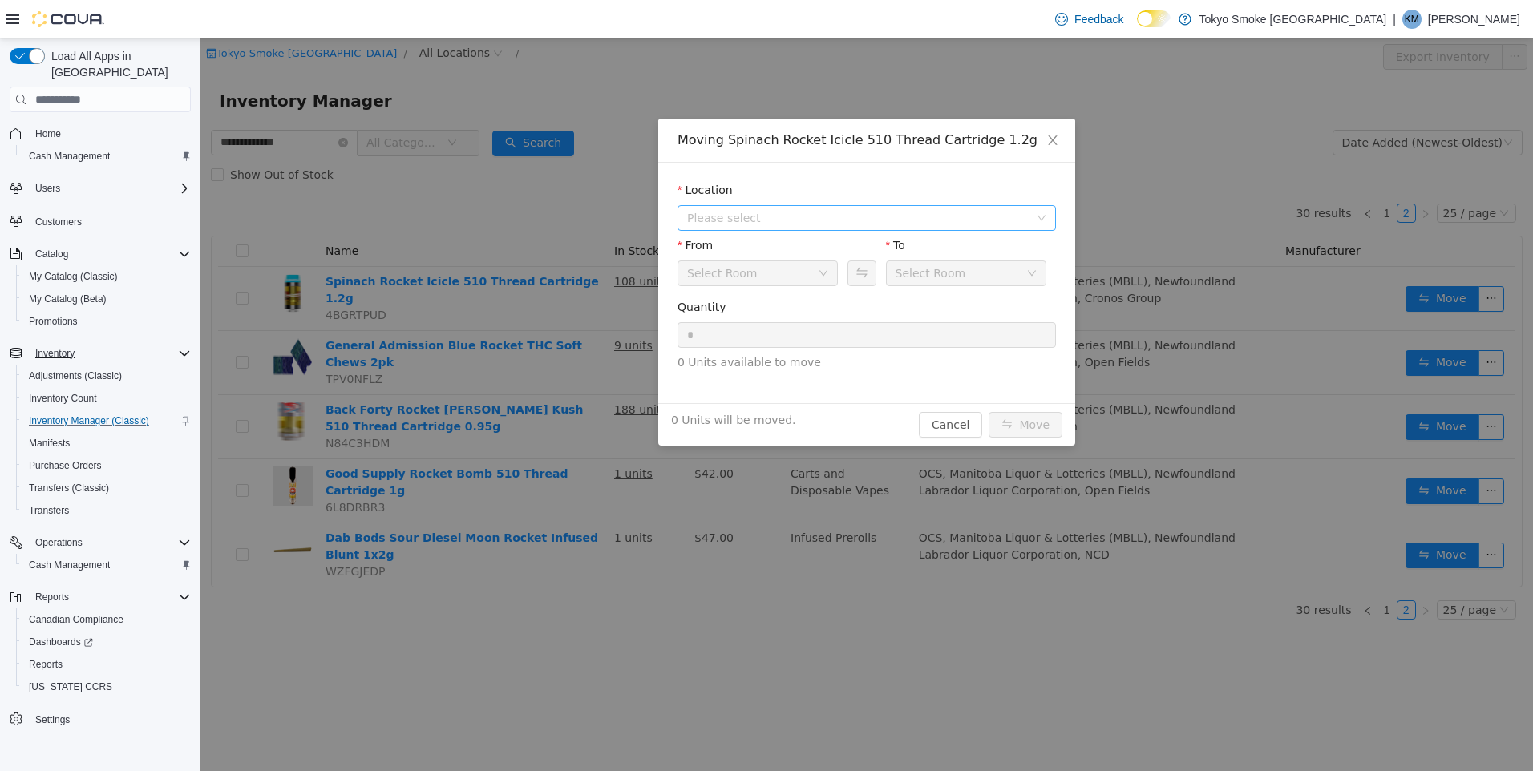
click at [871, 214] on span "Please select" at bounding box center [858, 218] width 342 height 16
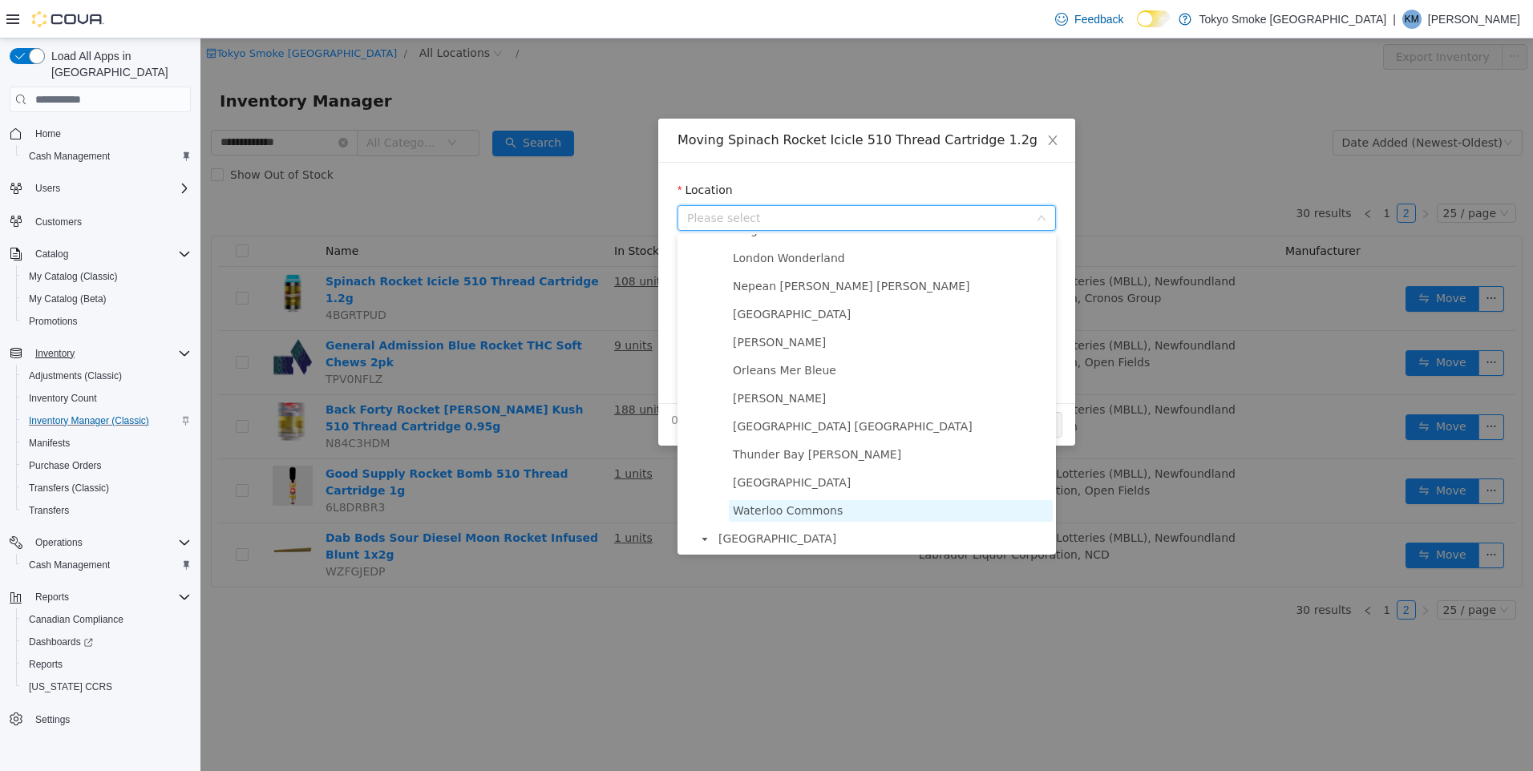
scroll to position [982, 0]
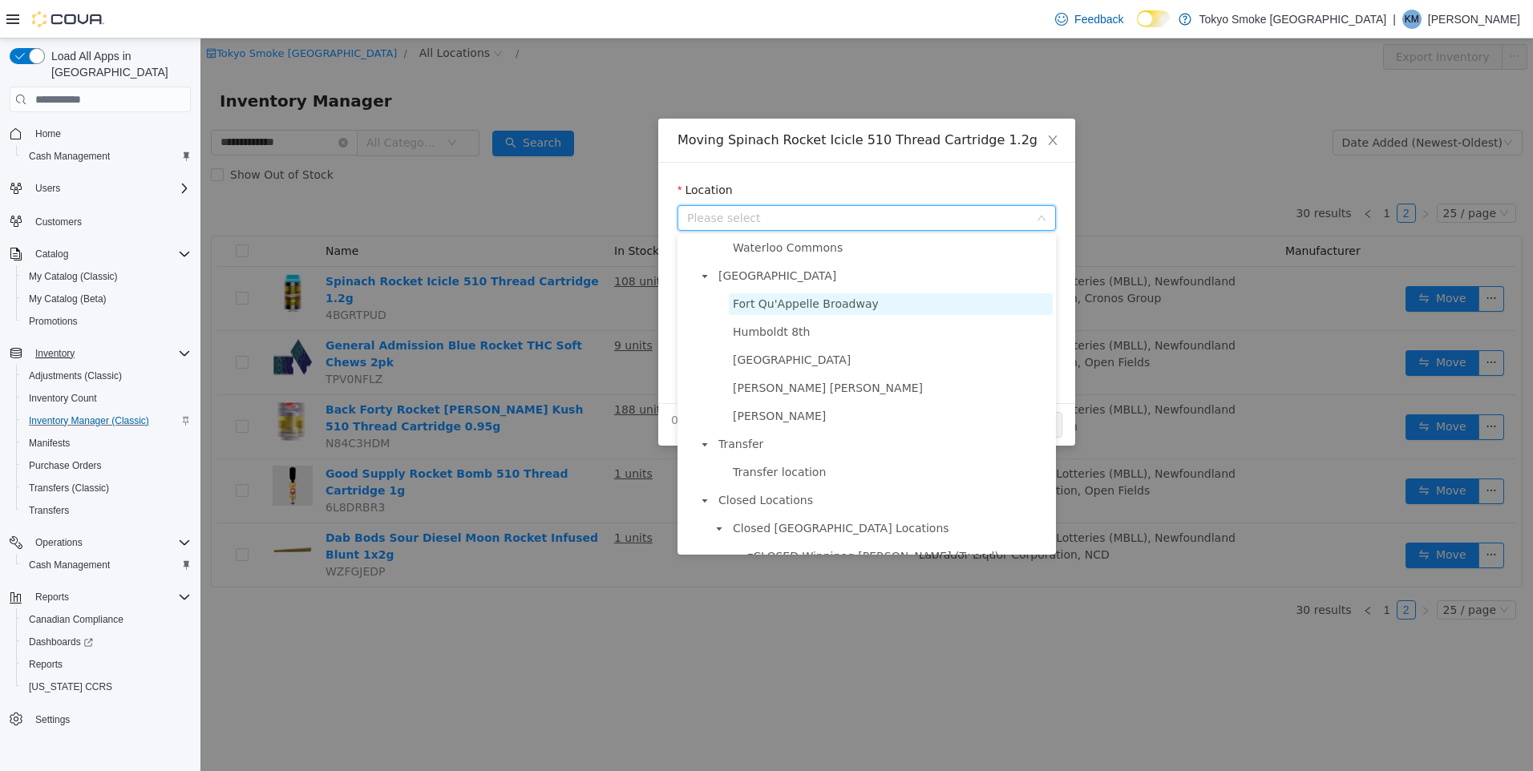
click at [845, 310] on span "Fort Qu'Appelle Broadway" at bounding box center [806, 303] width 146 height 13
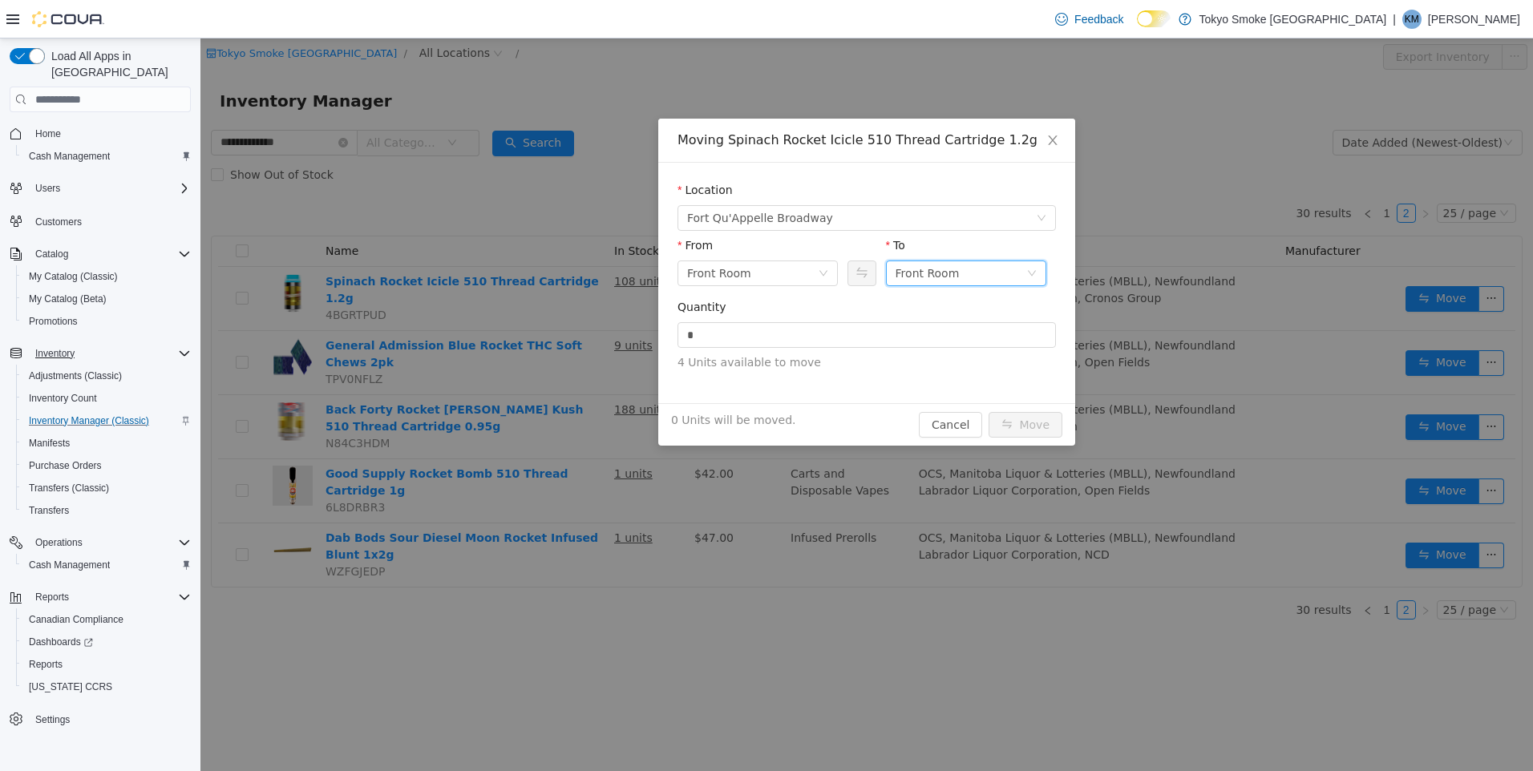
click at [970, 278] on div "Front Room" at bounding box center [960, 273] width 131 height 24
click at [980, 348] on li "Held For Destruction Cannabis" at bounding box center [966, 357] width 160 height 26
click at [920, 346] on input "*" at bounding box center [866, 335] width 377 height 24
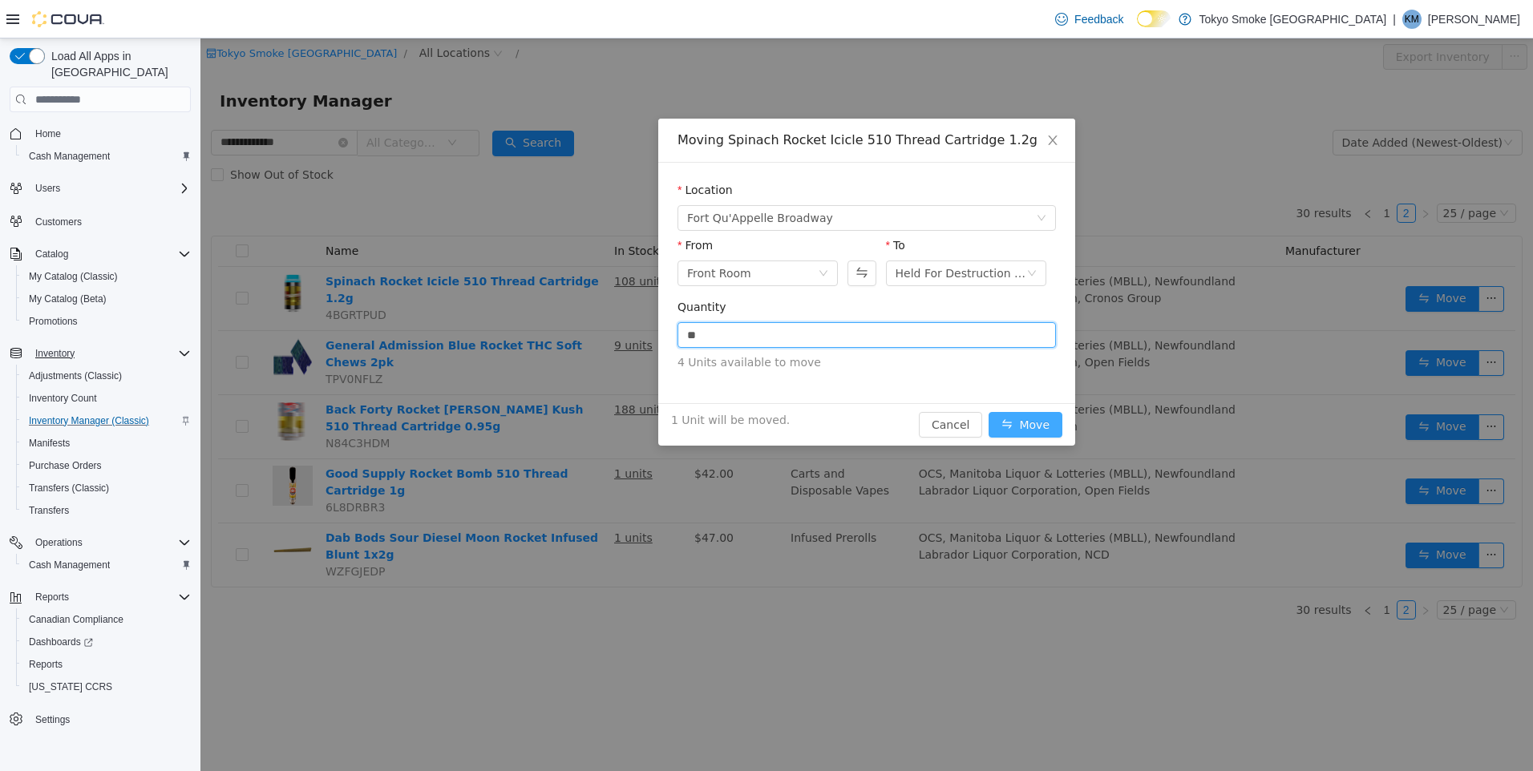
type input "*"
click at [1032, 417] on button "Move" at bounding box center [1025, 425] width 74 height 26
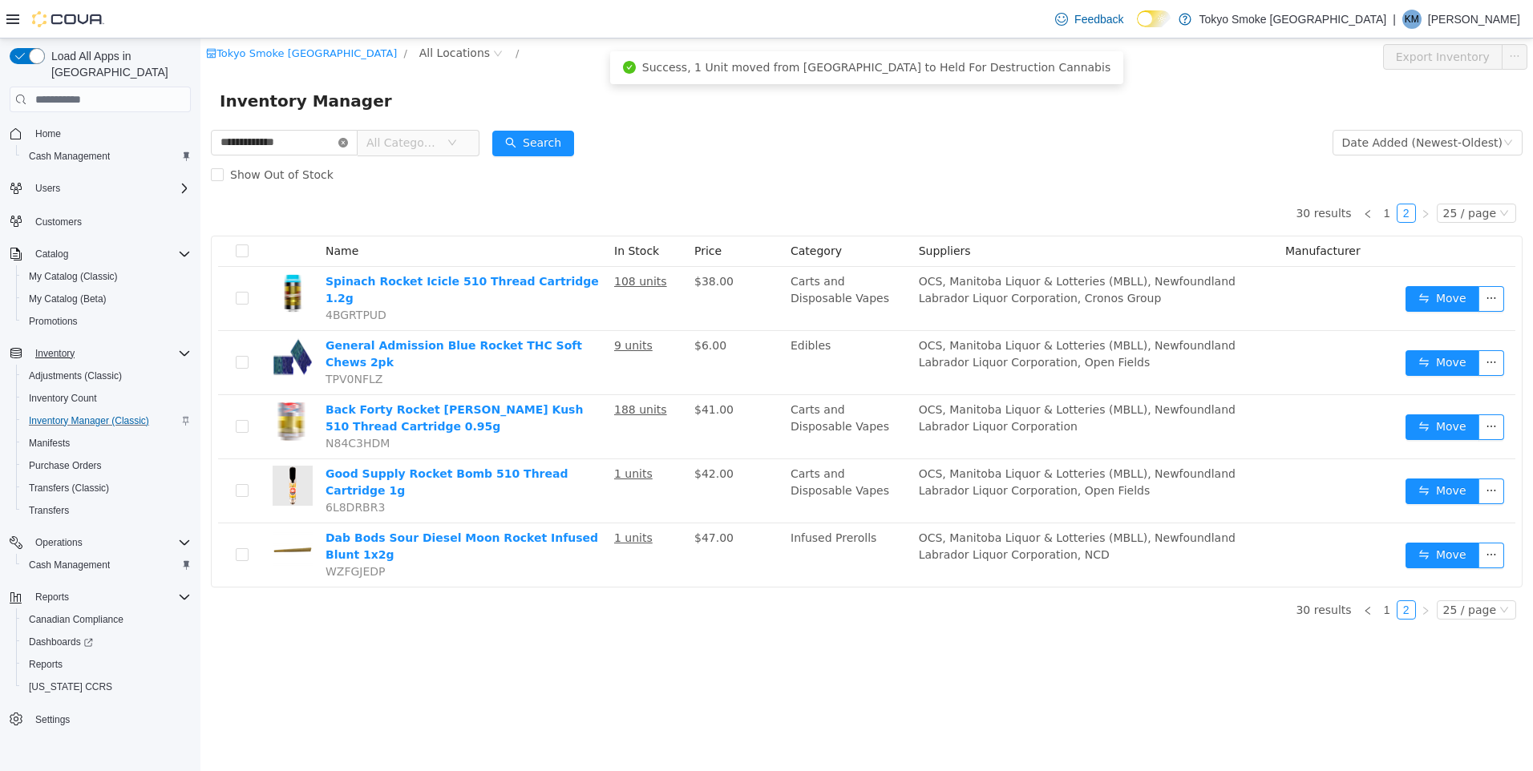
click at [348, 139] on icon "icon: close-circle" at bounding box center [343, 143] width 10 height 10
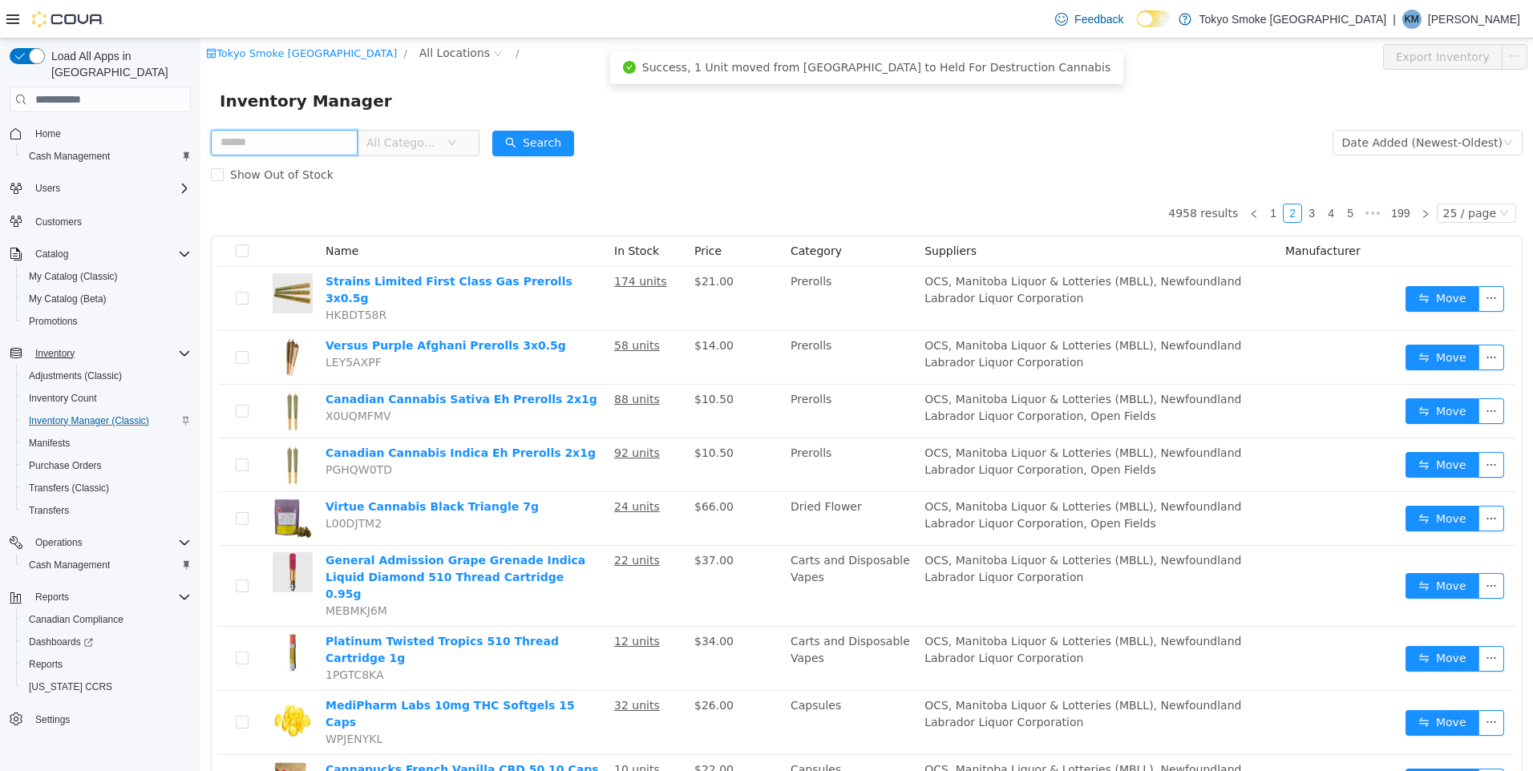
drag, startPoint x: 306, startPoint y: 134, endPoint x: 280, endPoint y: 139, distance: 27.0
click at [280, 139] on input "text" at bounding box center [284, 143] width 147 height 26
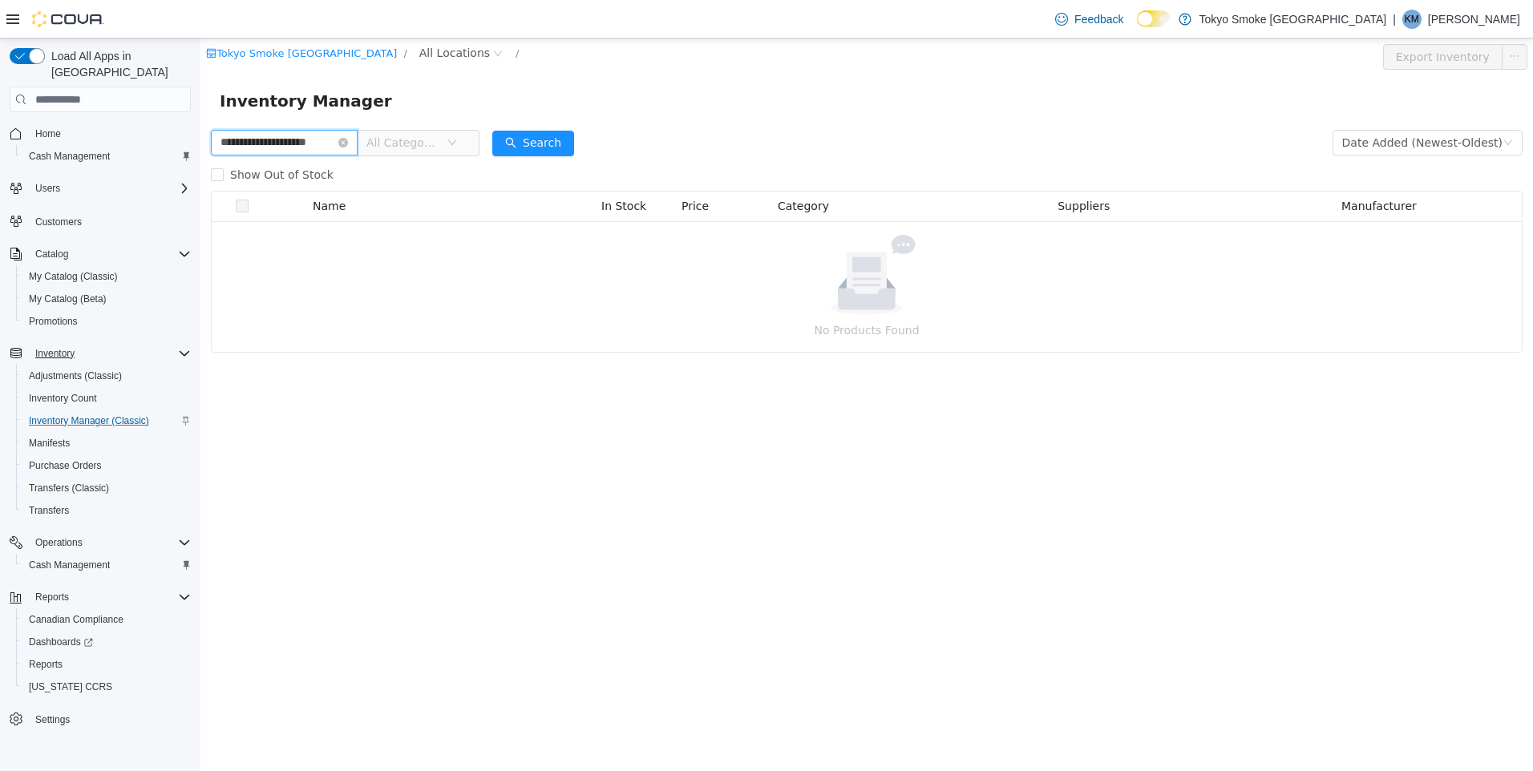
type input "**********"
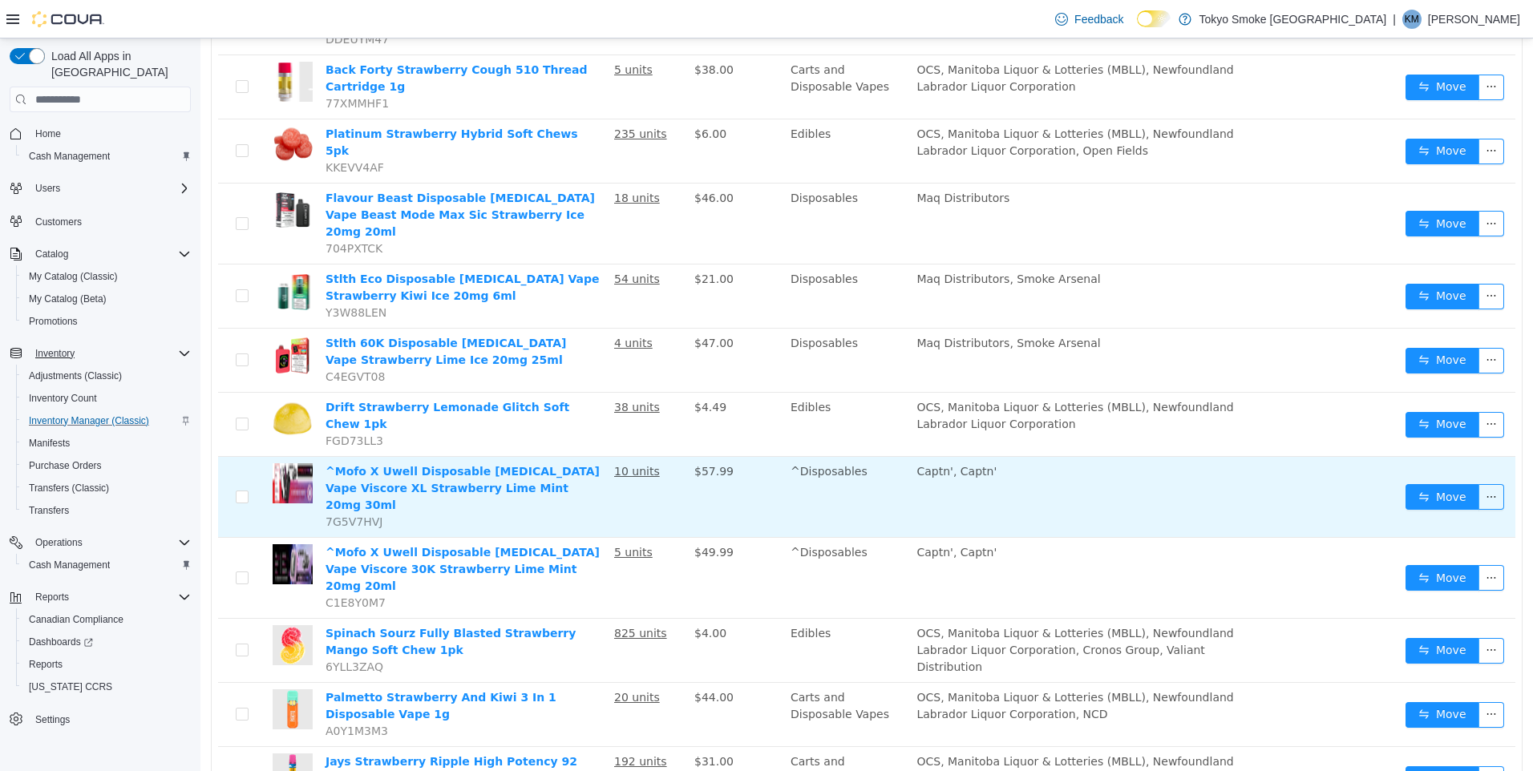
scroll to position [1093, 0]
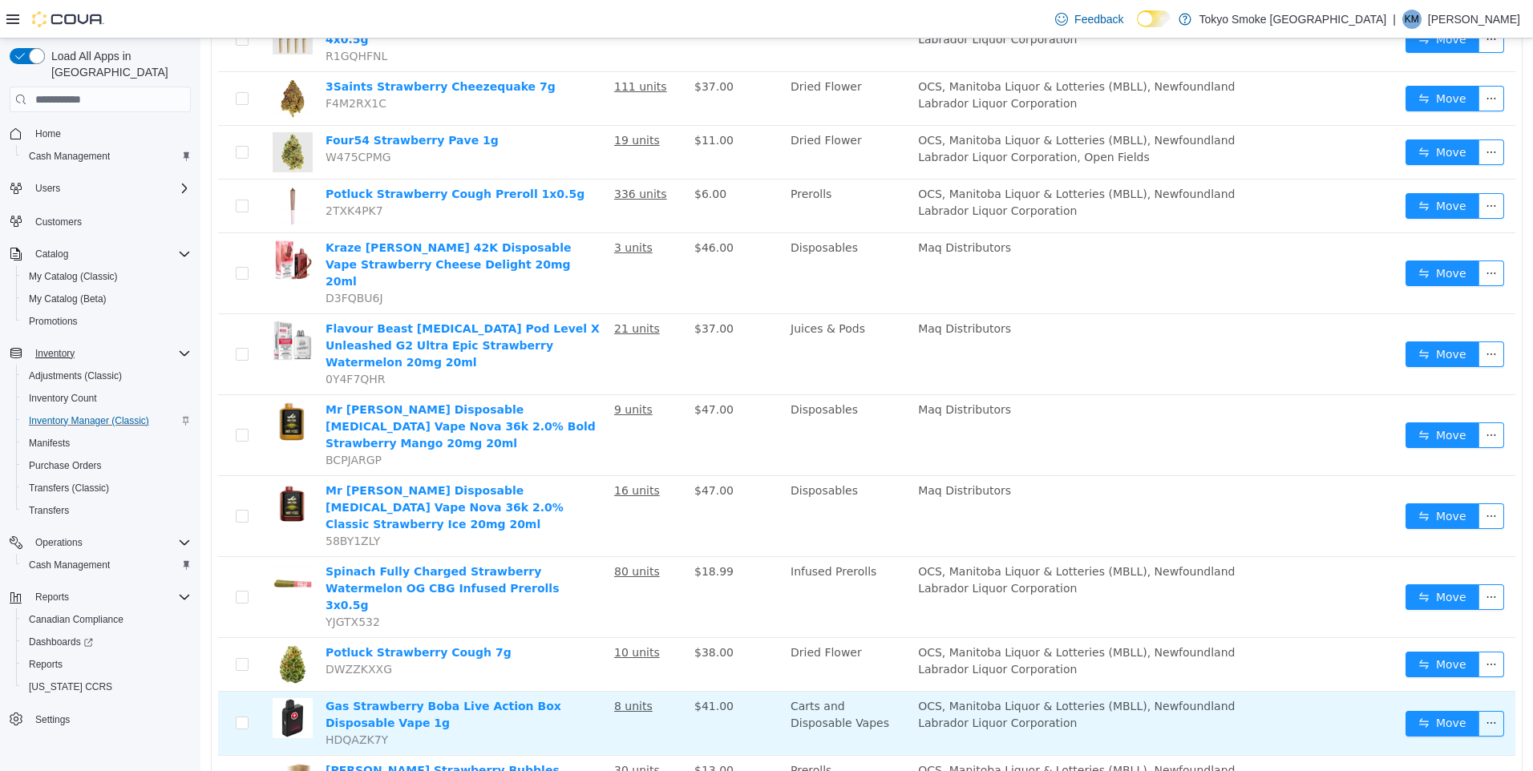
scroll to position [1030, 0]
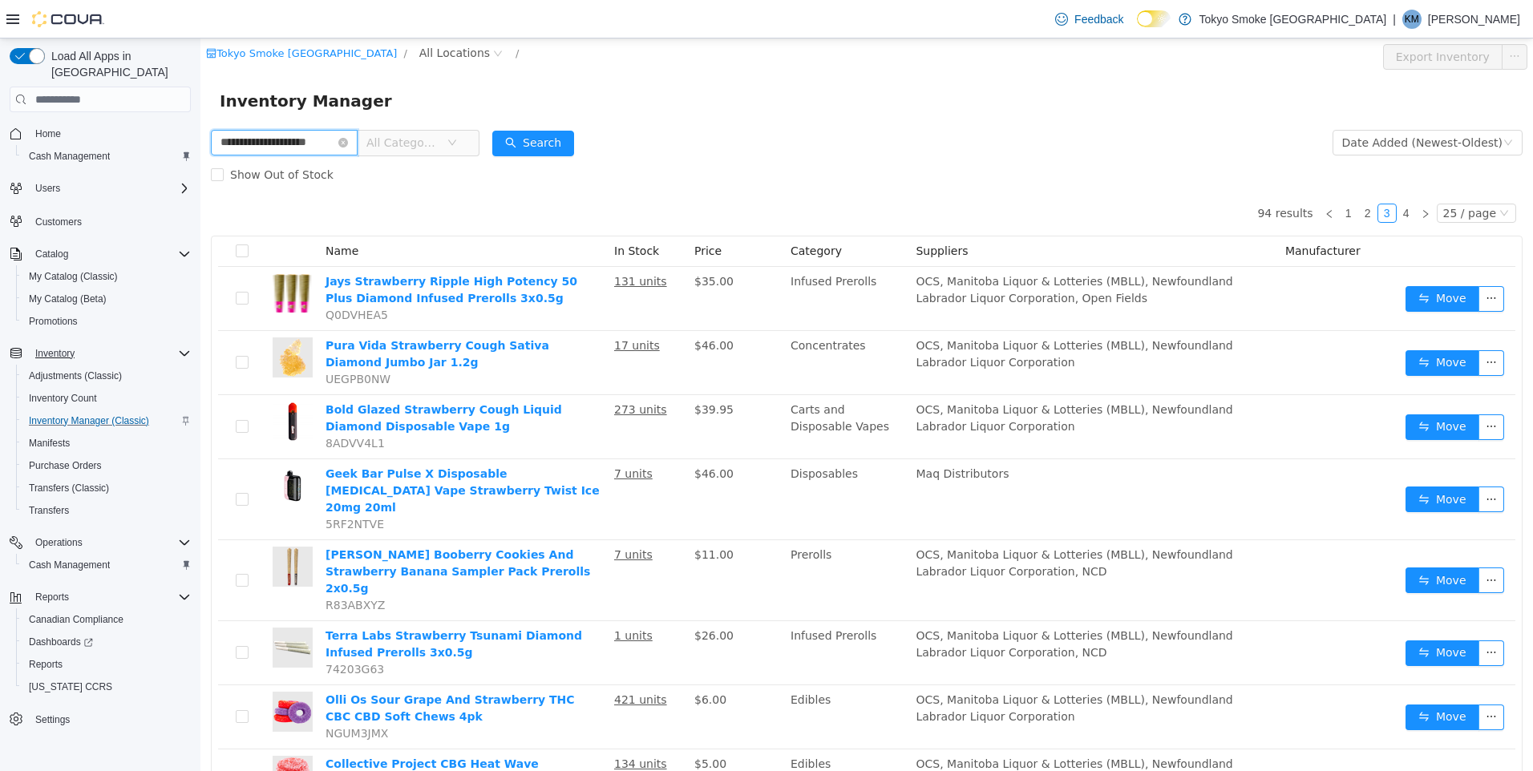
click at [358, 140] on input "**********" at bounding box center [284, 143] width 147 height 26
click at [348, 140] on icon "icon: close-circle" at bounding box center [343, 143] width 10 height 10
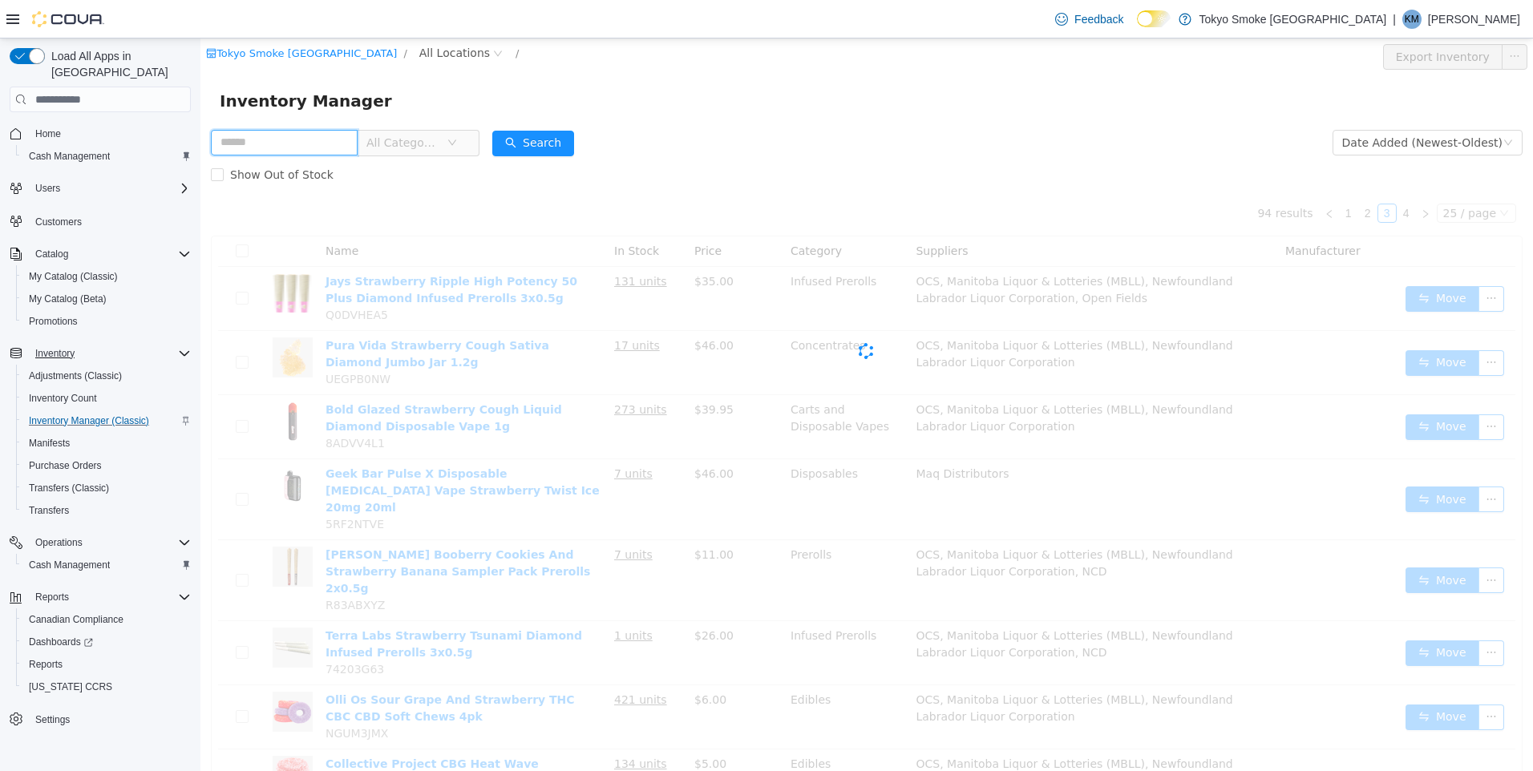
click at [339, 140] on input "text" at bounding box center [284, 143] width 147 height 26
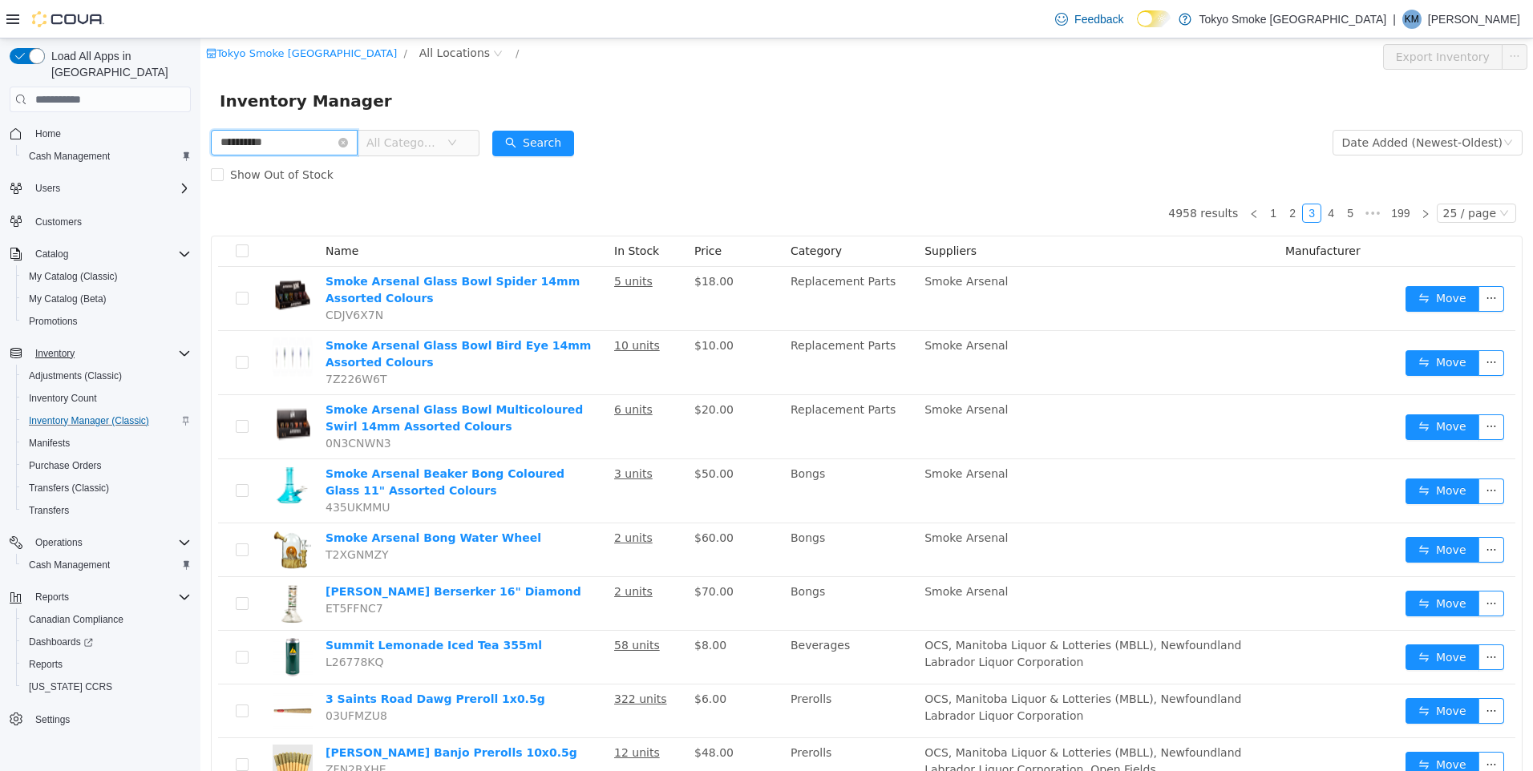
type input "**********"
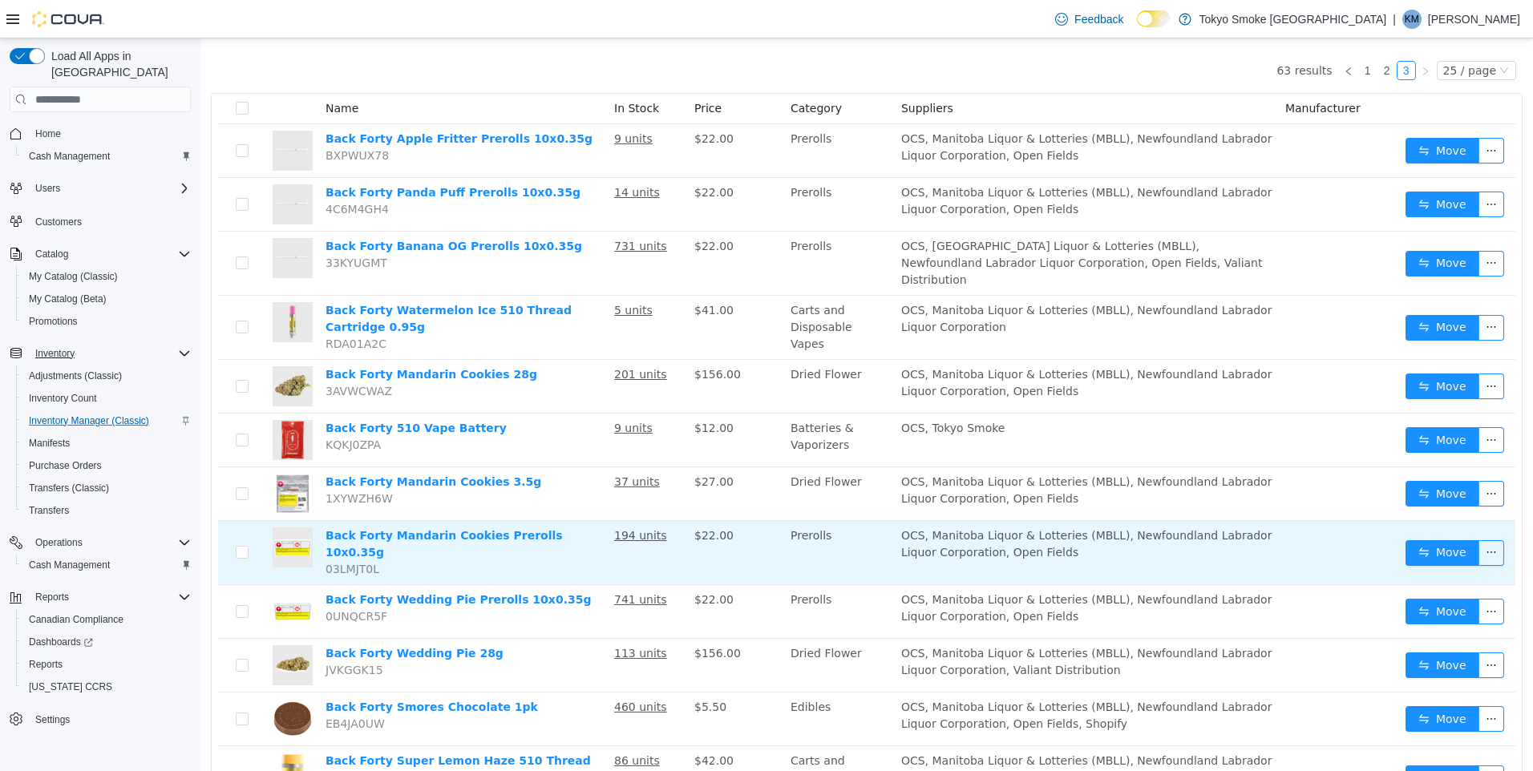
scroll to position [261, 0]
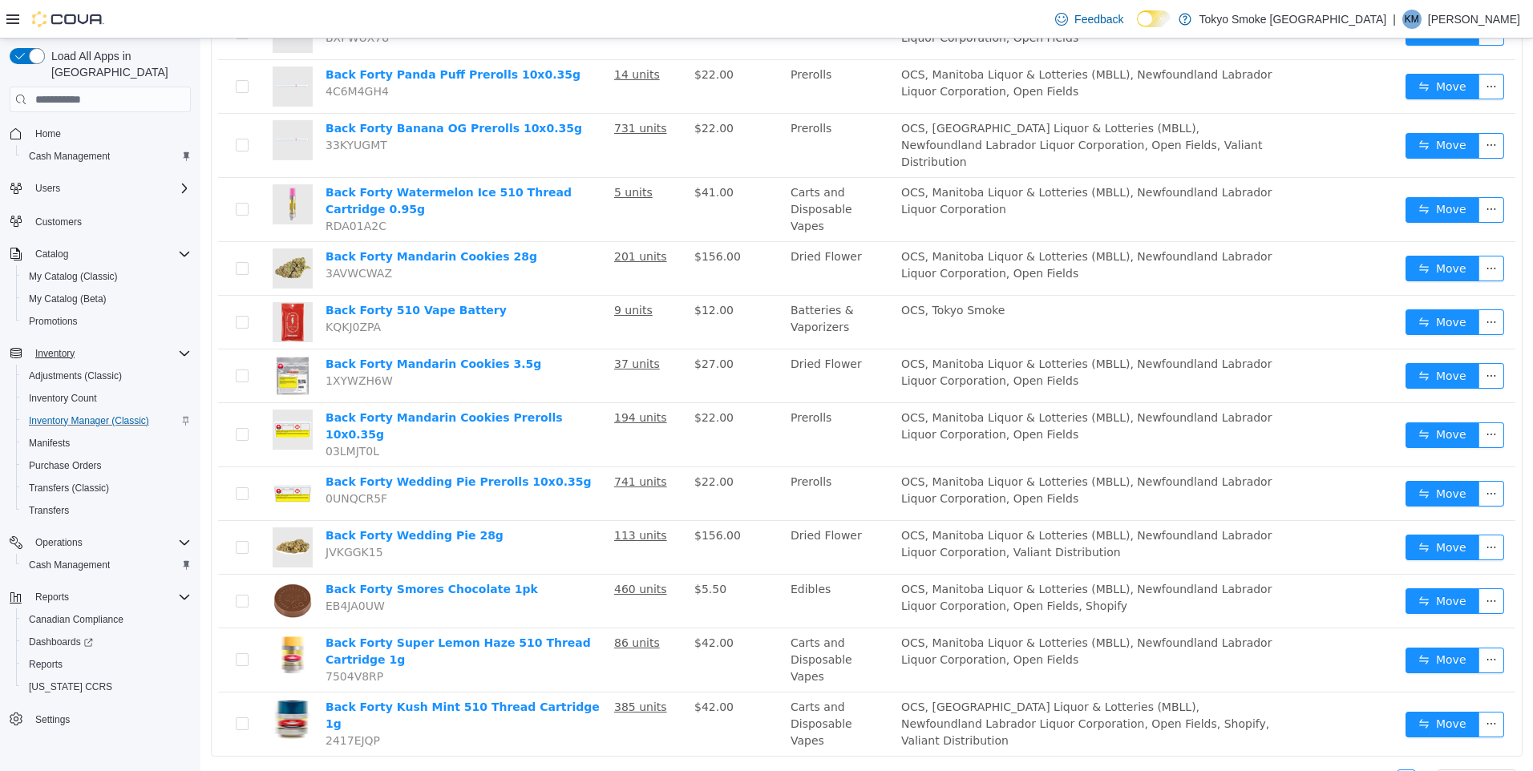
click at [1386, 770] on link "2" at bounding box center [1387, 779] width 18 height 18
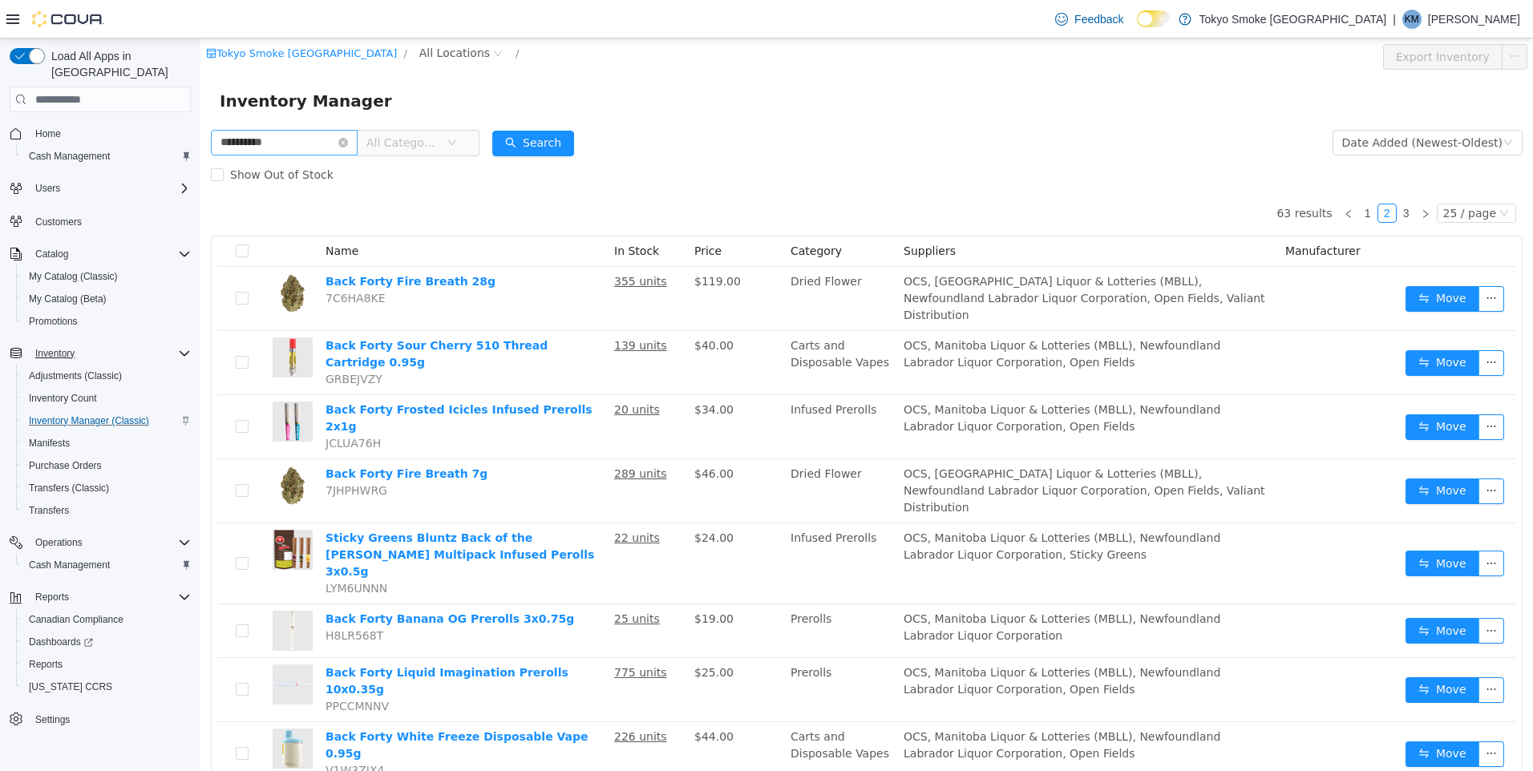
click at [348, 142] on icon "icon: close-circle" at bounding box center [343, 143] width 10 height 10
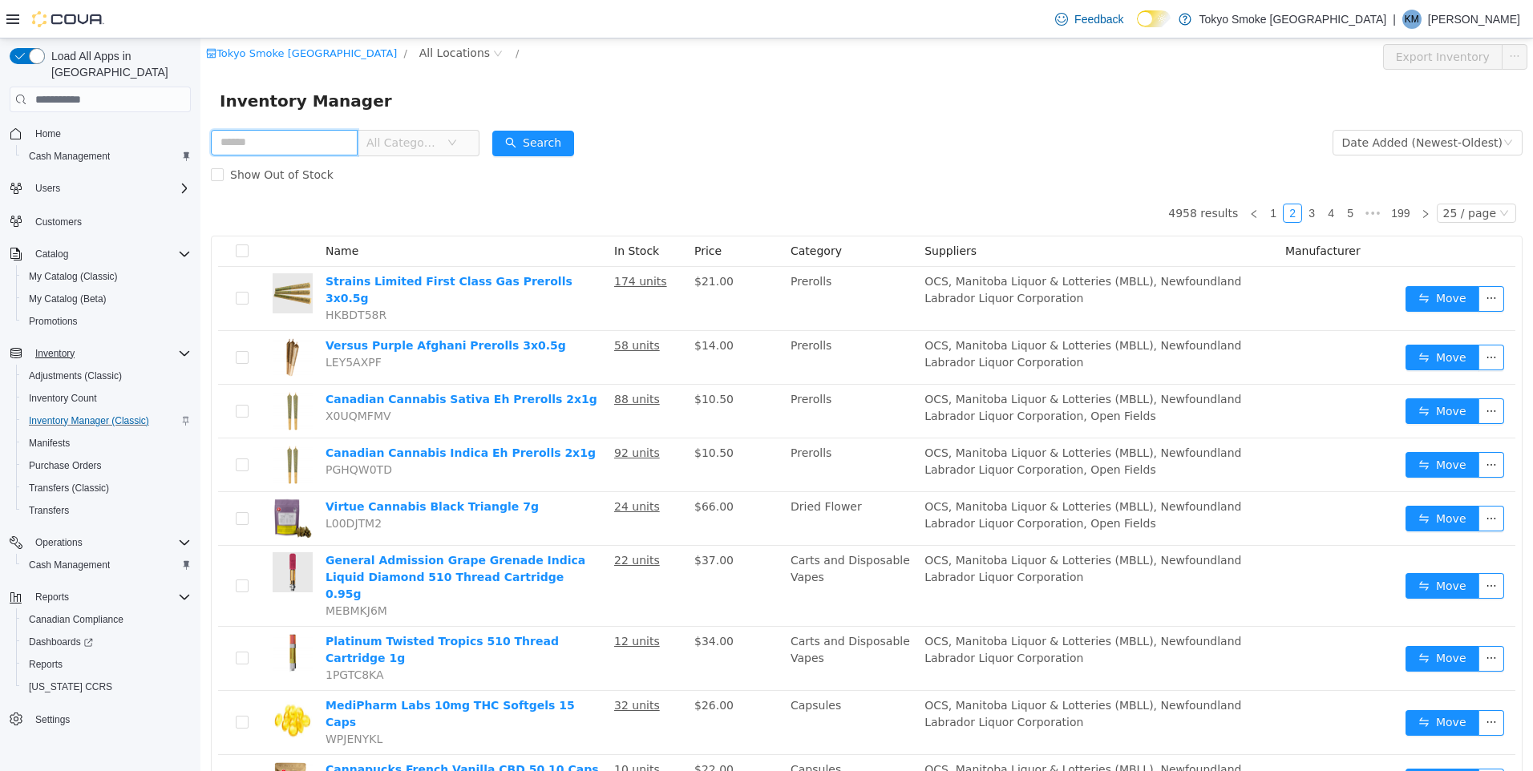
click at [312, 139] on input "text" at bounding box center [284, 143] width 147 height 26
type input "**********"
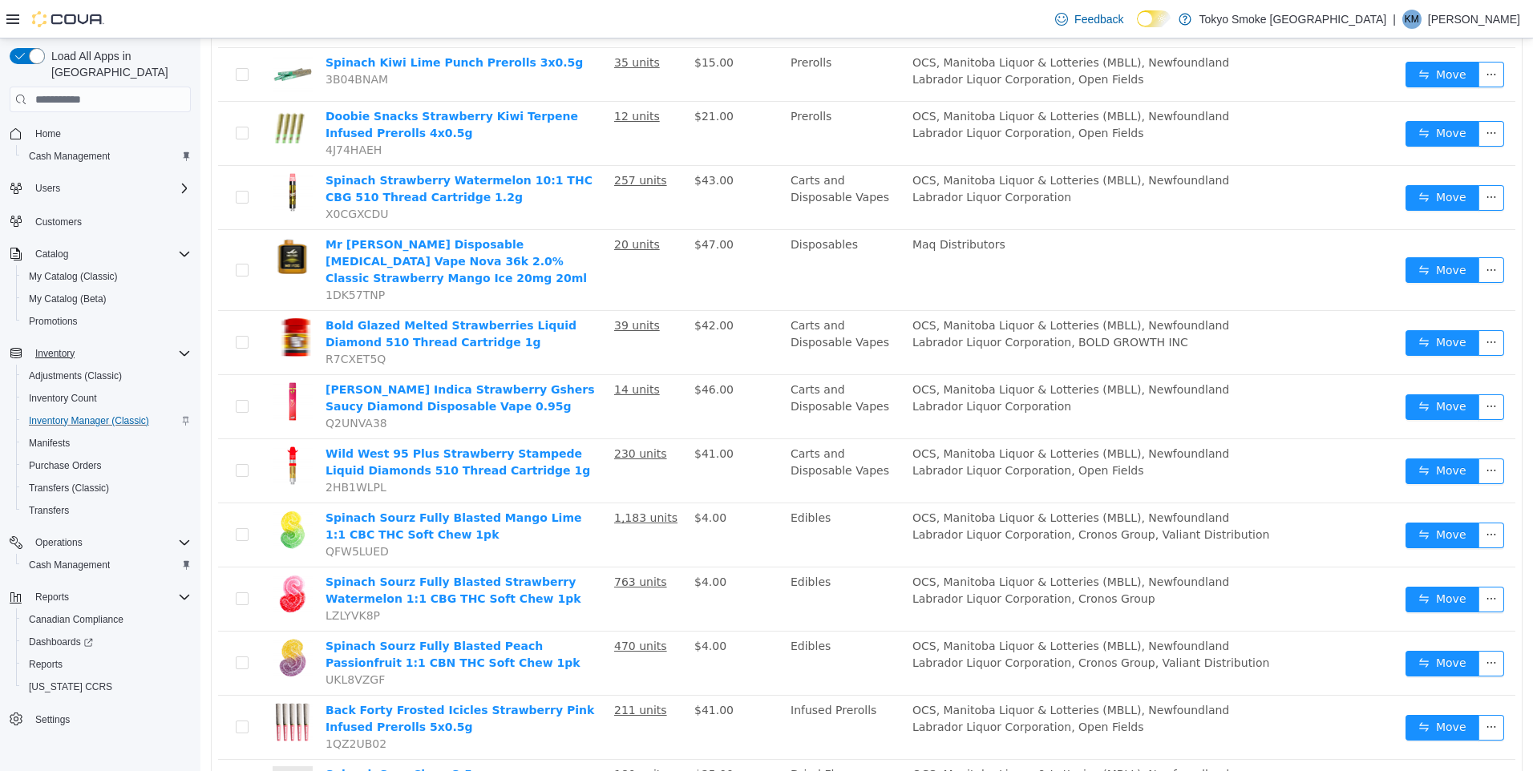
scroll to position [1082, 0]
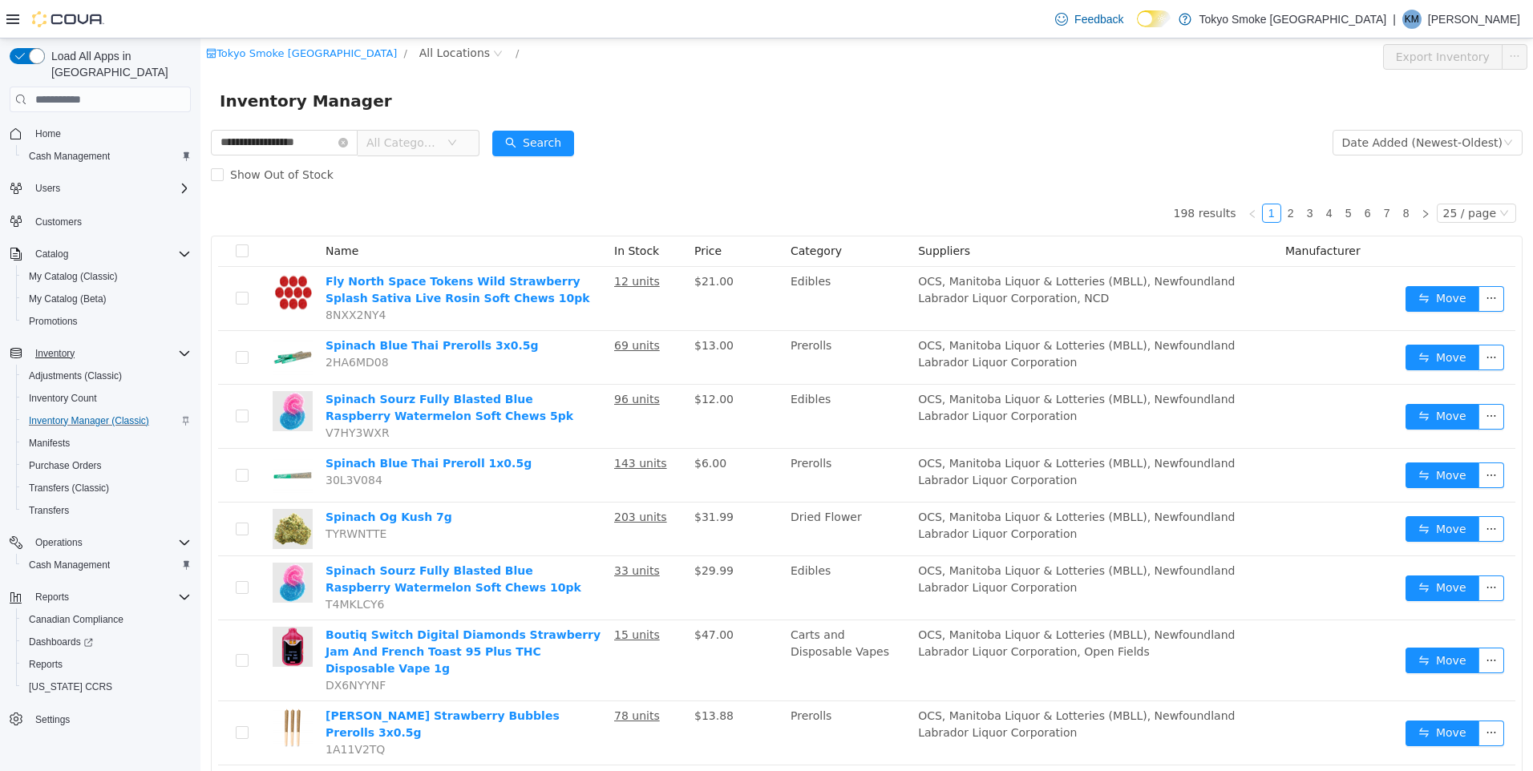
click at [439, 140] on span "All Categories" at bounding box center [402, 143] width 73 height 16
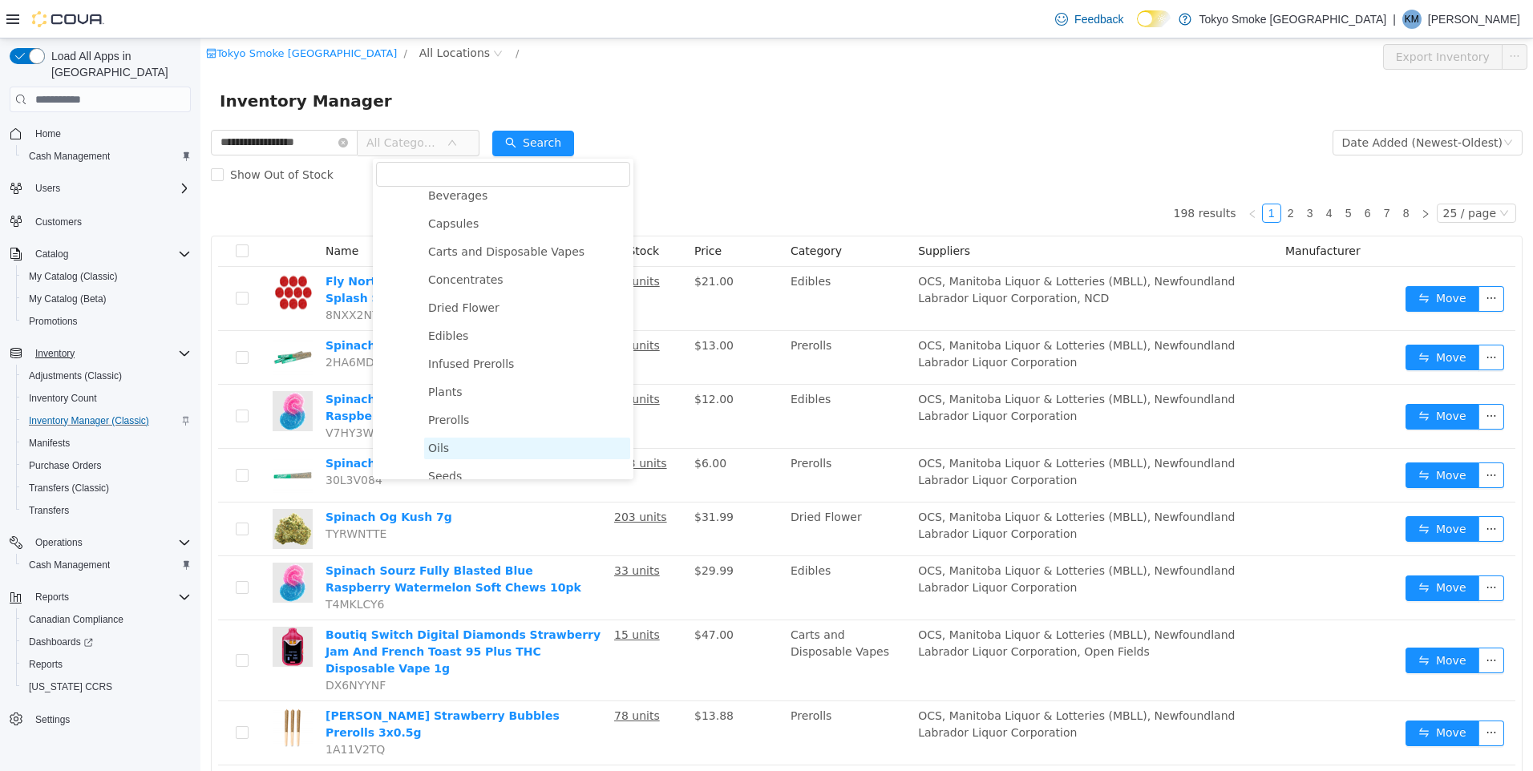
scroll to position [60, 0]
click at [501, 261] on span "Carts and Disposable Vapes" at bounding box center [506, 255] width 156 height 13
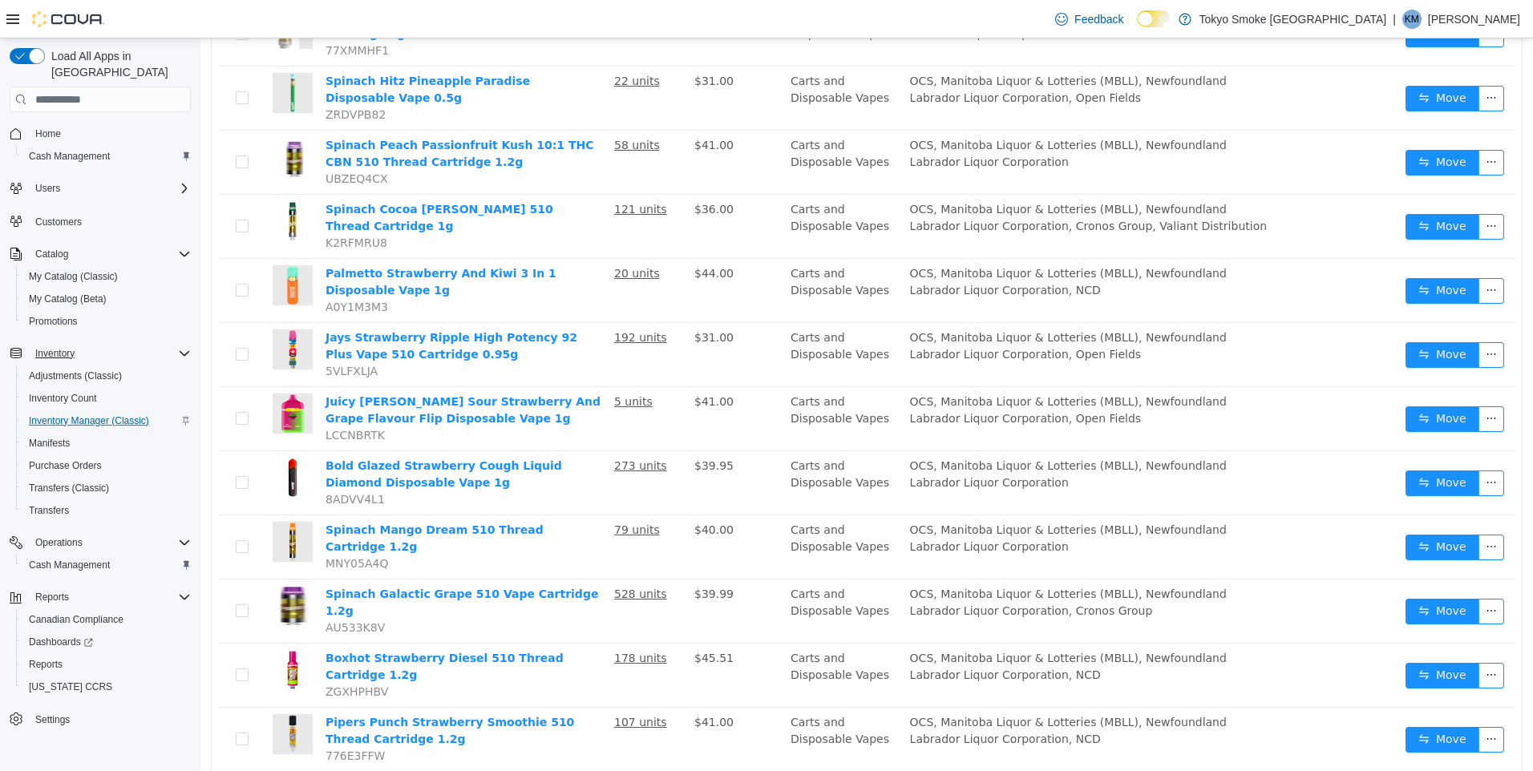
scroll to position [1082, 0]
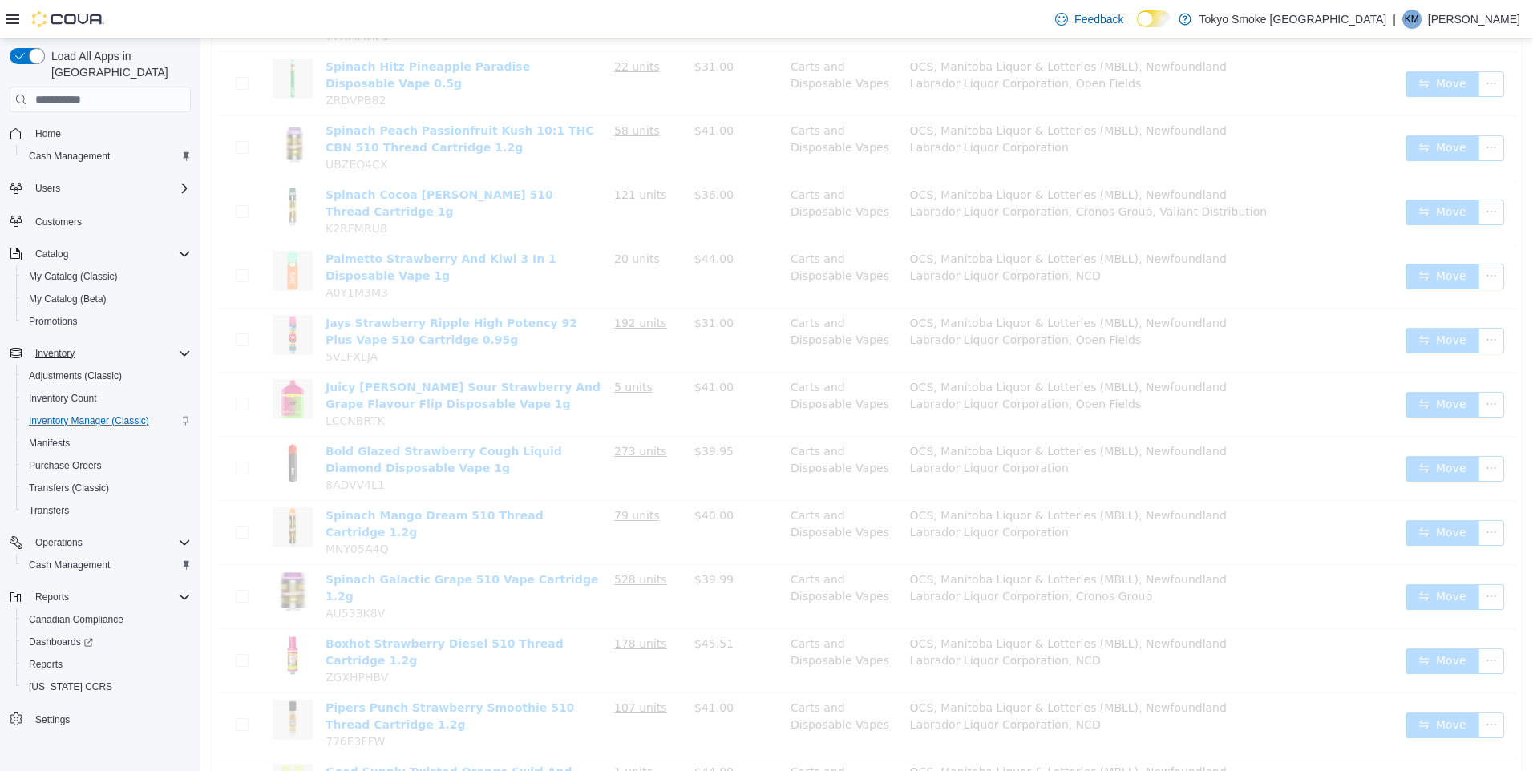
scroll to position [377, 0]
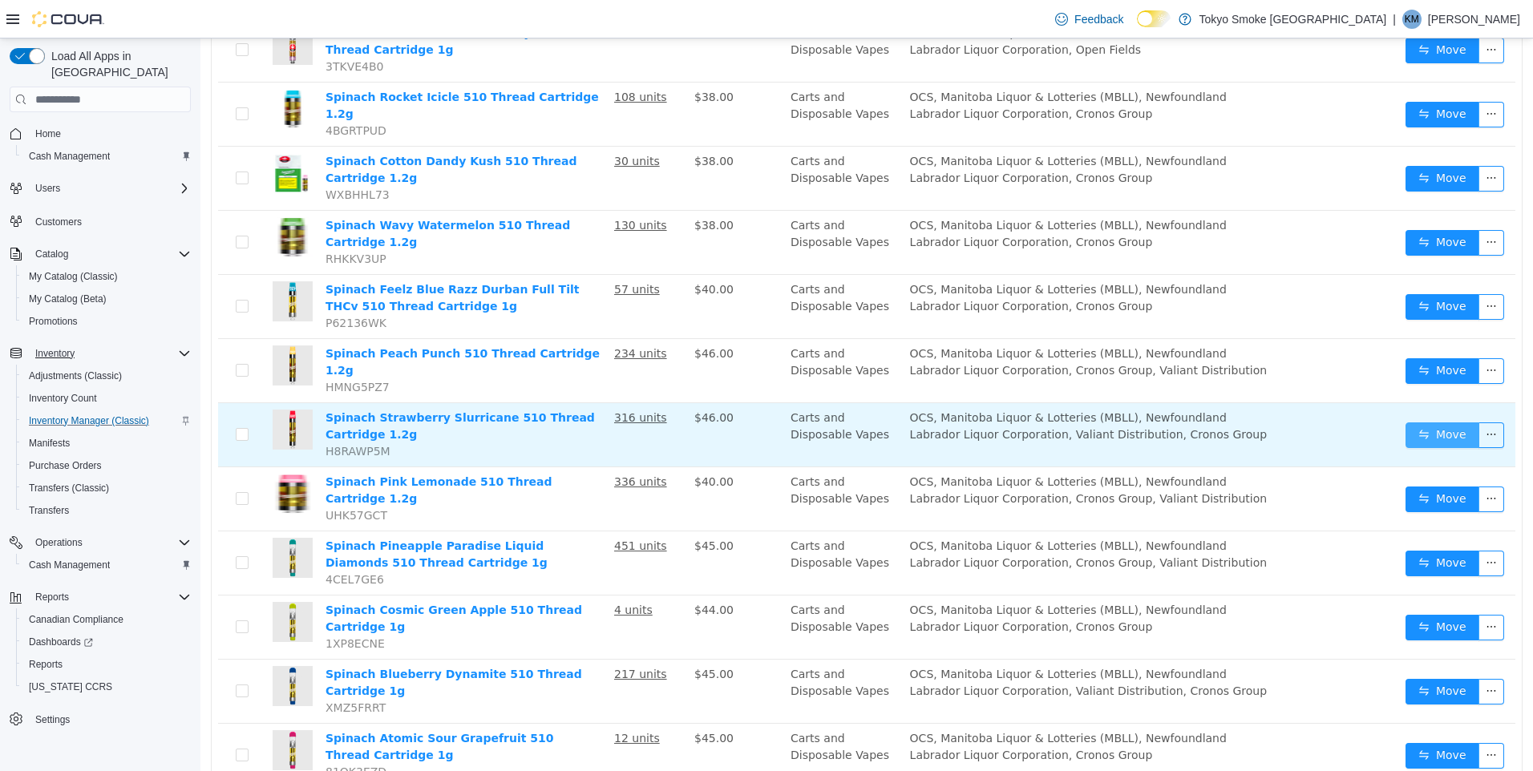
click at [1445, 422] on button "Move" at bounding box center [1442, 435] width 74 height 26
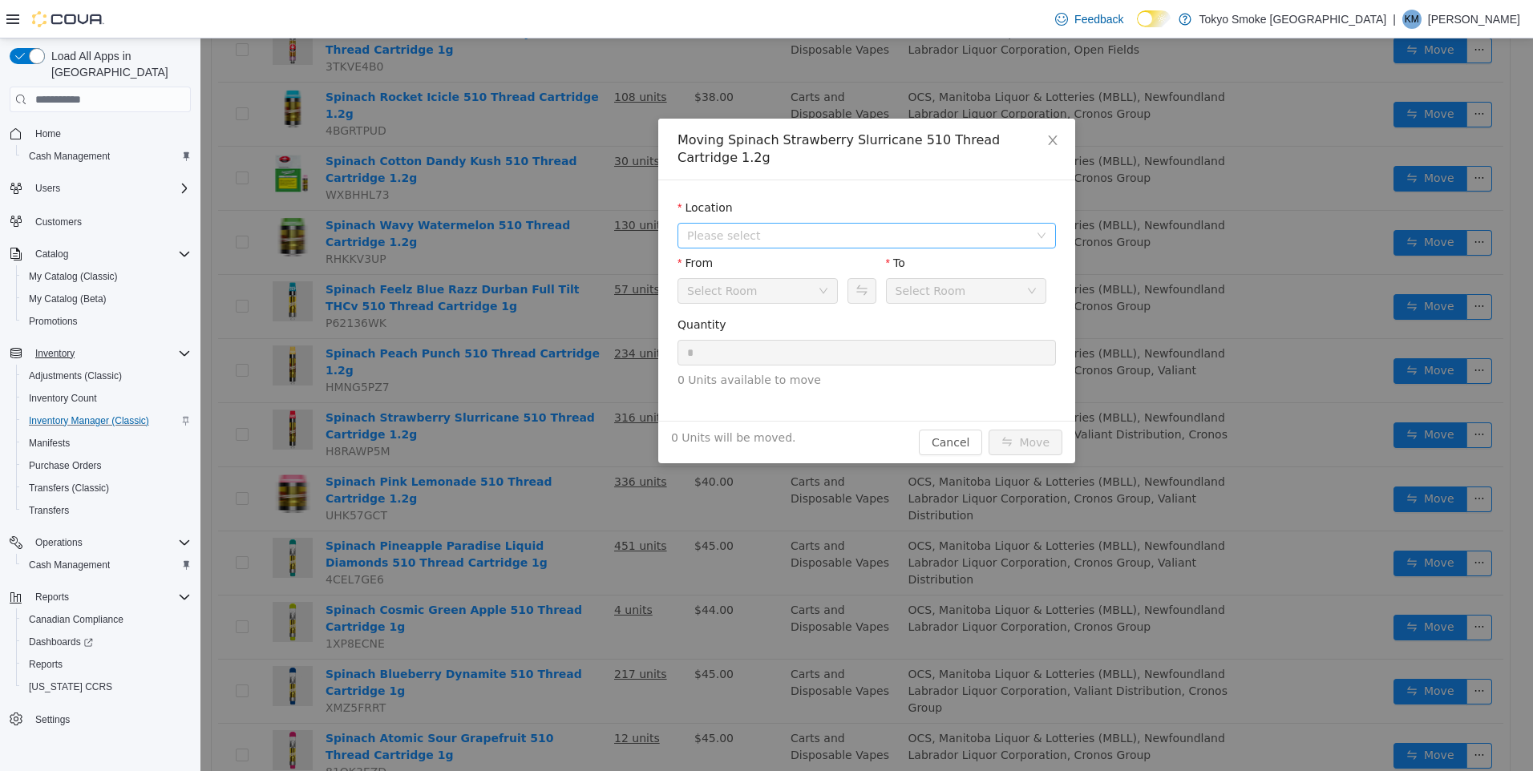
click at [864, 228] on span "Please select" at bounding box center [858, 236] width 342 height 16
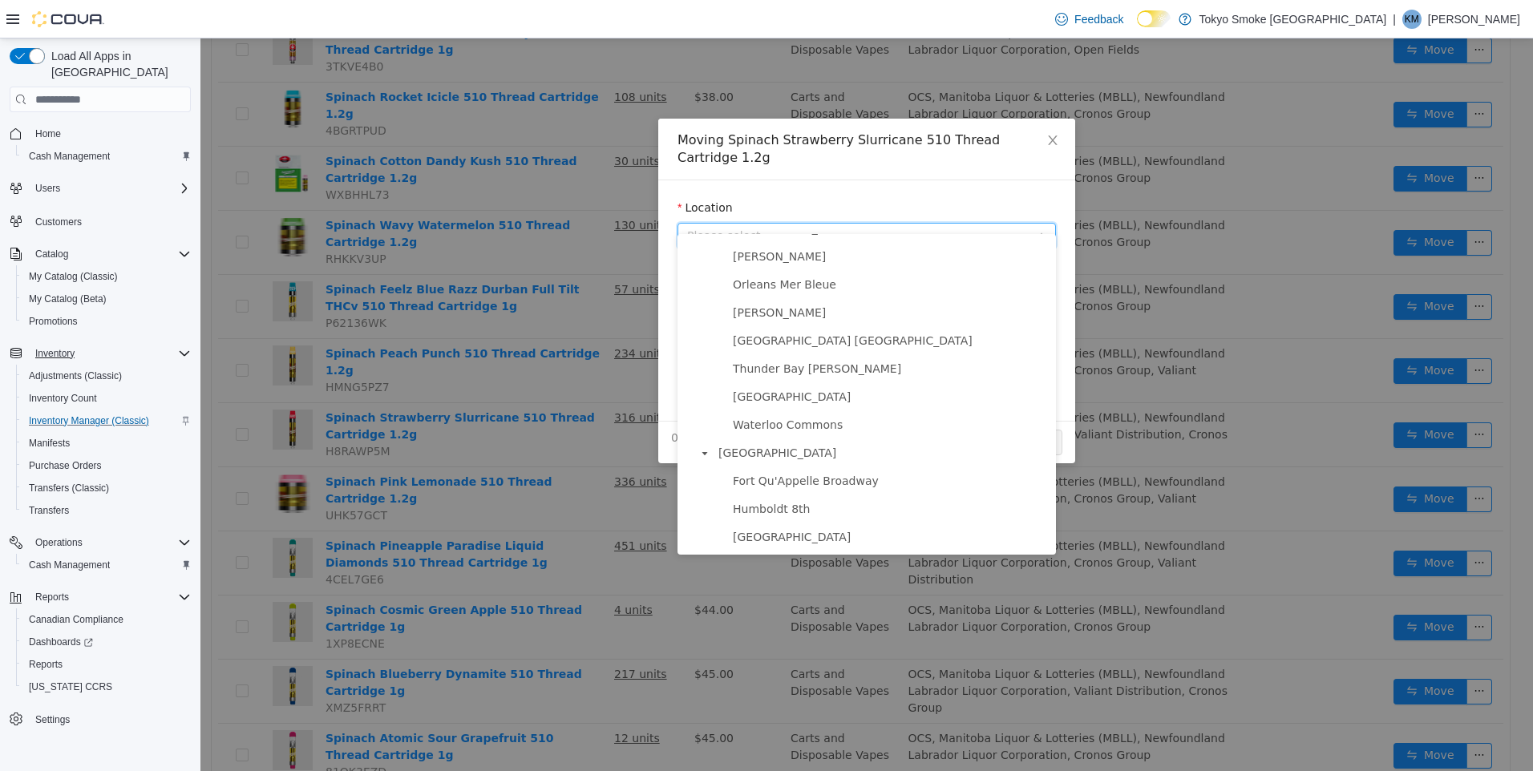
scroll to position [822, 0]
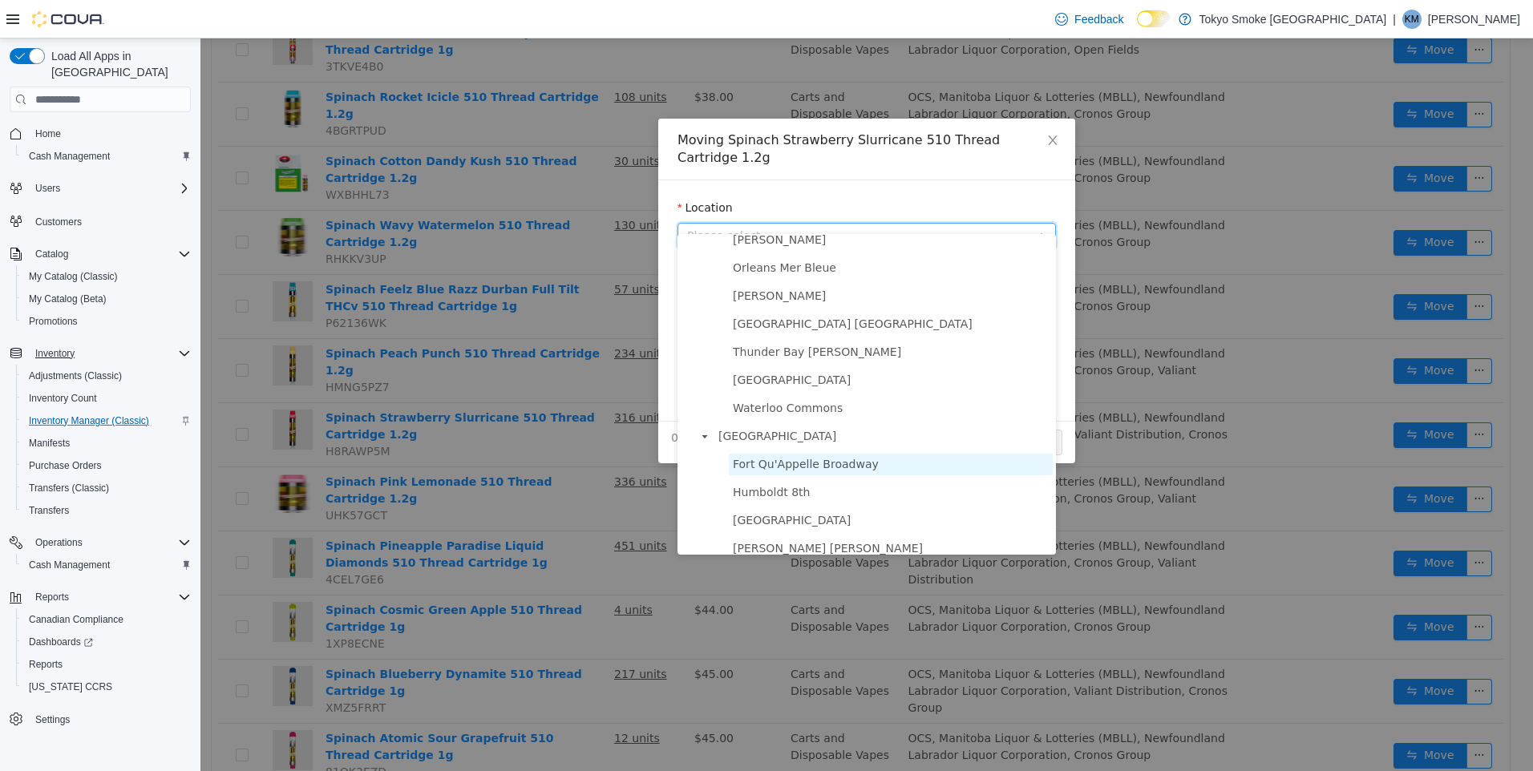
click at [822, 469] on span "Fort Qu'Appelle Broadway" at bounding box center [891, 465] width 324 height 22
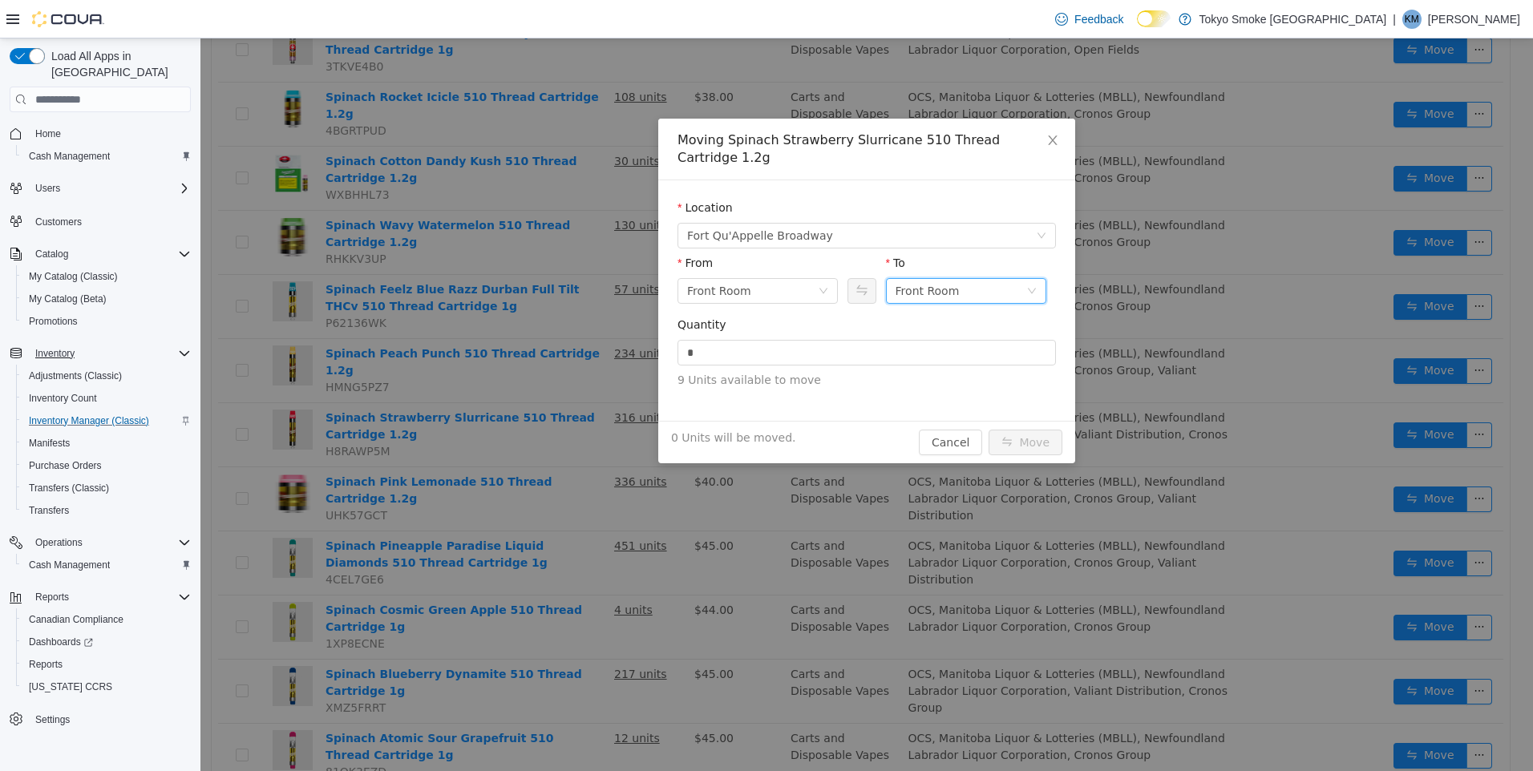
click at [953, 279] on div "Front Room" at bounding box center [927, 291] width 64 height 24
click at [1001, 351] on li "Held For Destruction Cannabis" at bounding box center [966, 357] width 160 height 26
click at [867, 341] on input "*" at bounding box center [866, 353] width 377 height 24
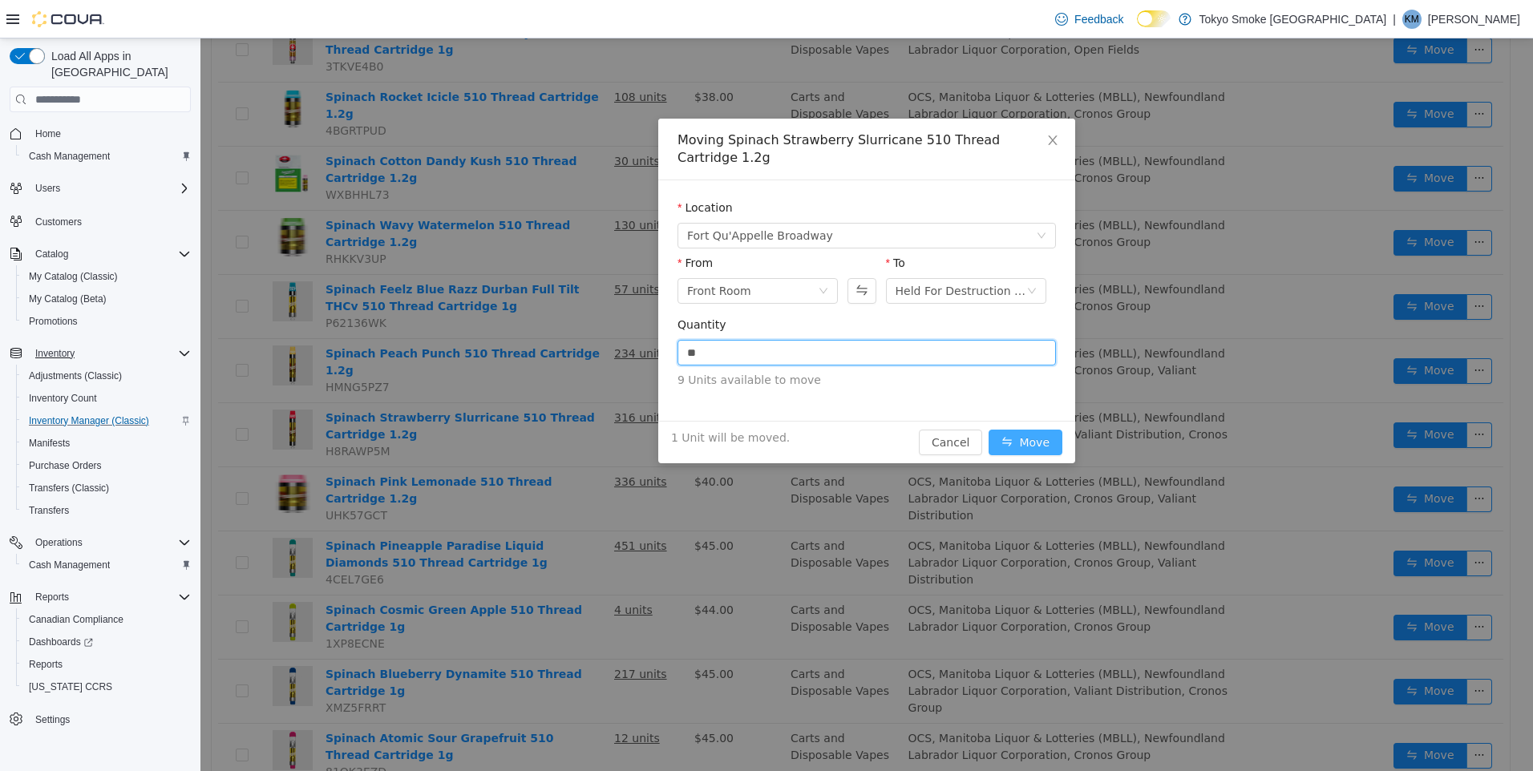
type input "*"
click at [1047, 430] on button "Move" at bounding box center [1025, 443] width 74 height 26
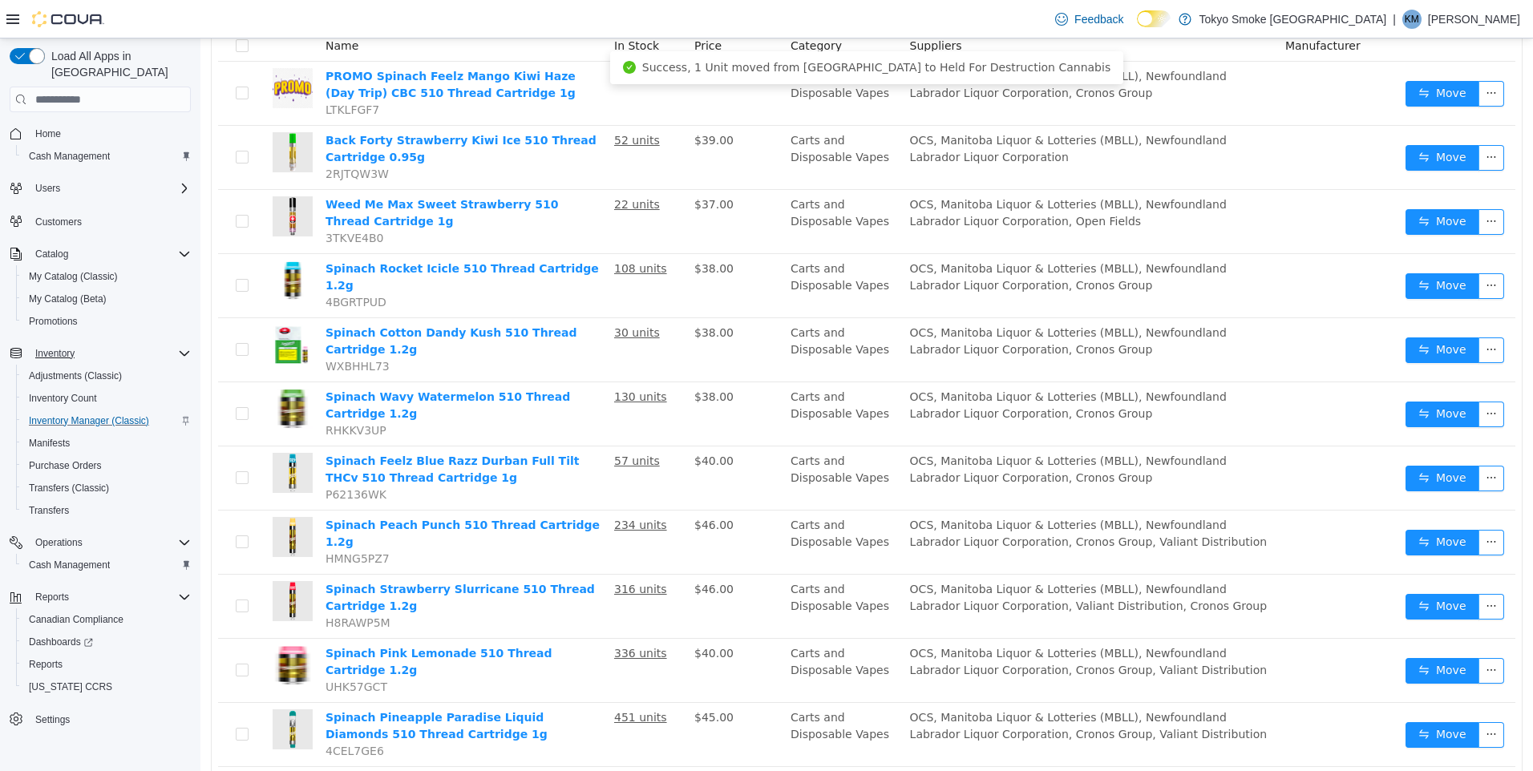
scroll to position [0, 0]
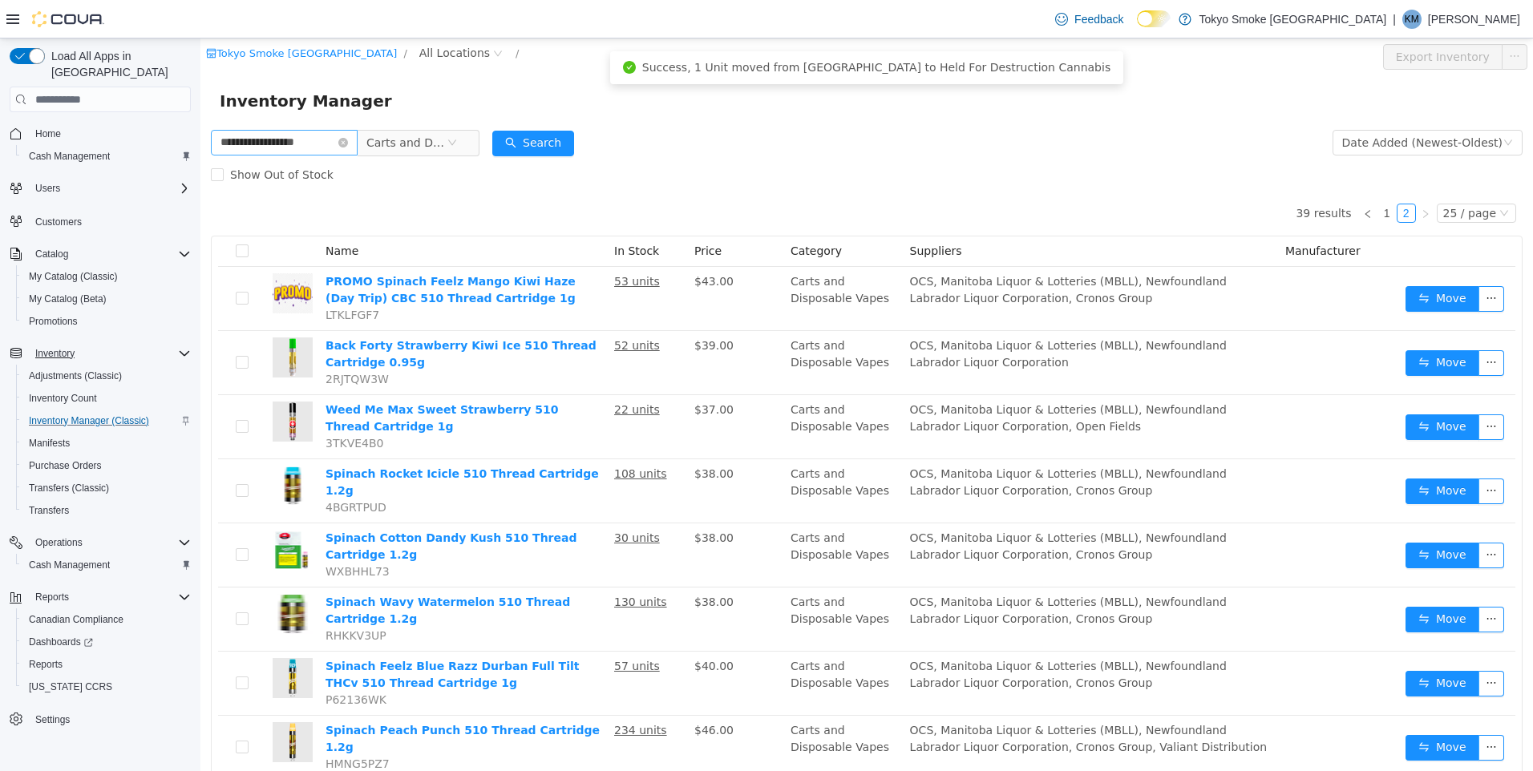
click at [348, 140] on icon "icon: close-circle" at bounding box center [343, 143] width 10 height 10
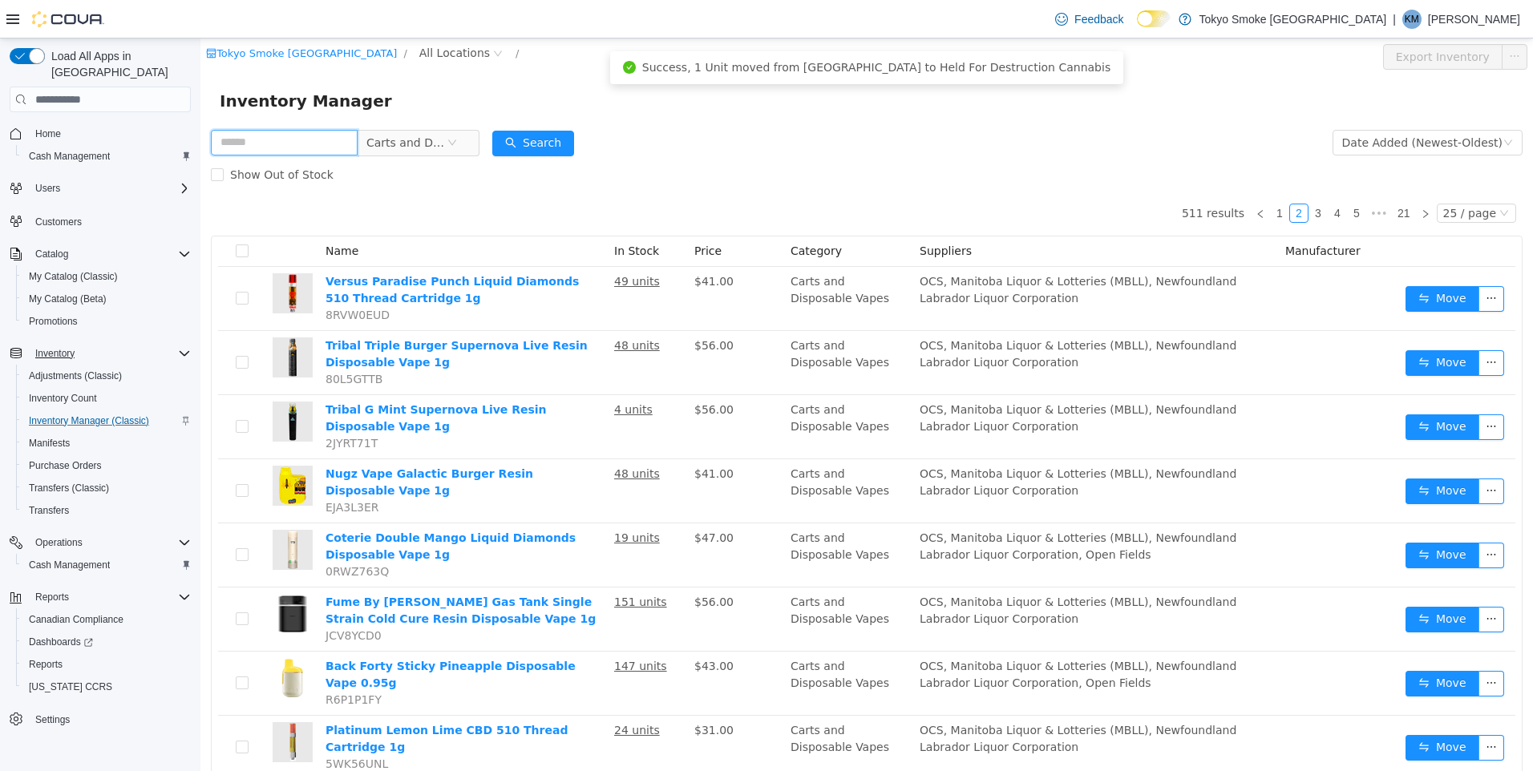
click at [284, 144] on input "text" at bounding box center [284, 143] width 147 height 26
type input "**********"
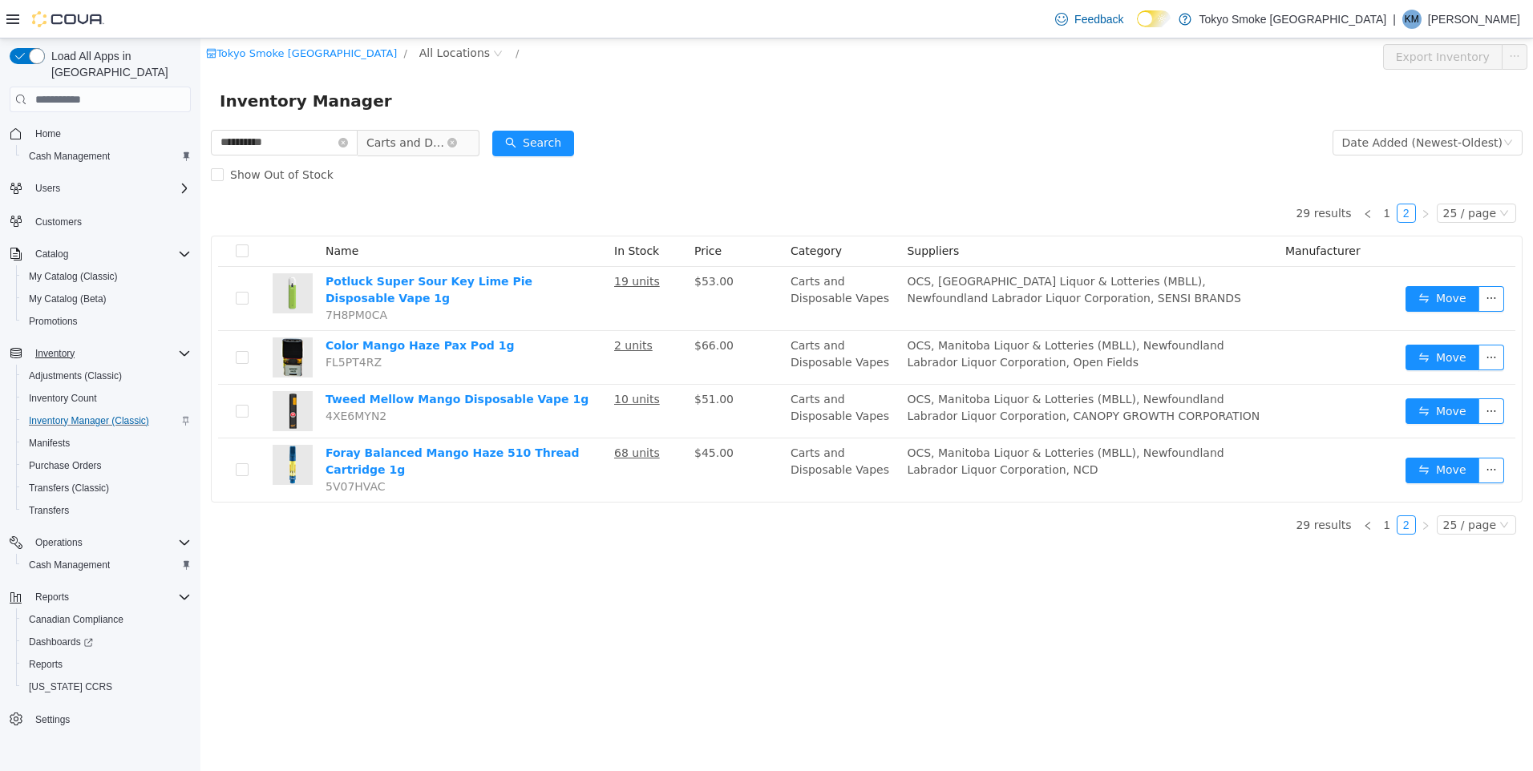
click at [419, 141] on span "Carts and Disposable Vapes" at bounding box center [406, 143] width 80 height 24
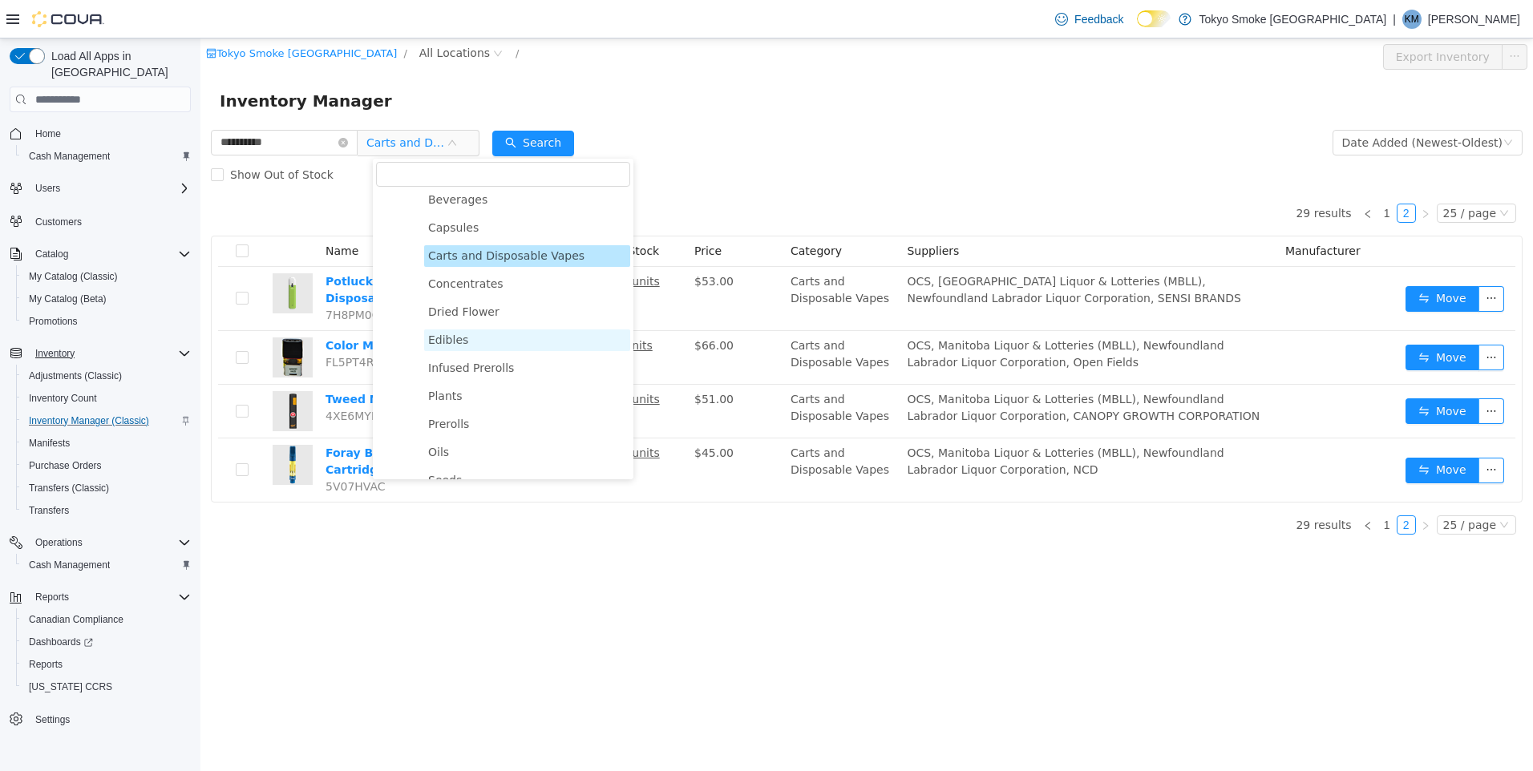
click at [467, 336] on span "Edibles" at bounding box center [527, 340] width 206 height 22
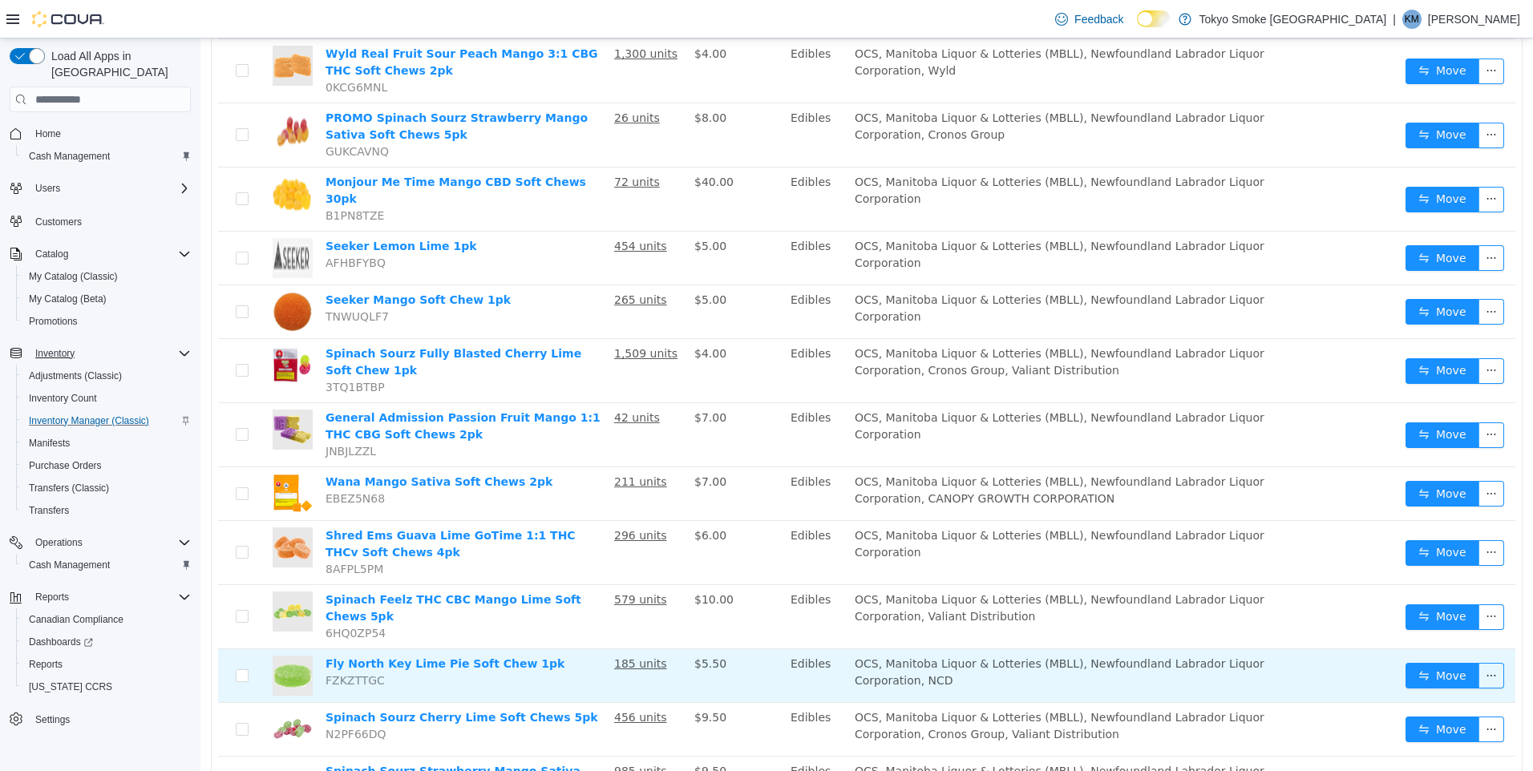
scroll to position [742, 0]
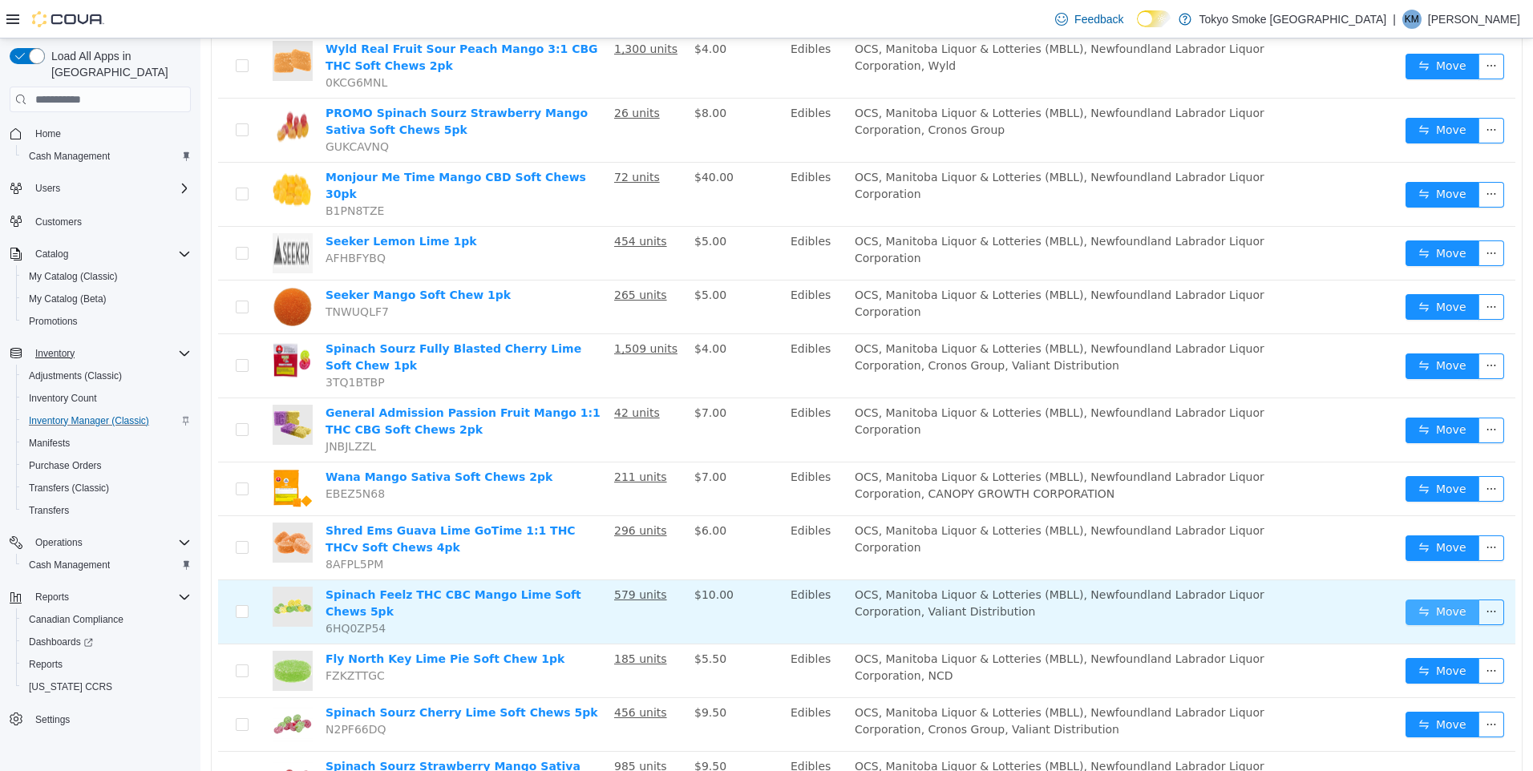
click at [1413, 600] on button "Move" at bounding box center [1442, 613] width 74 height 26
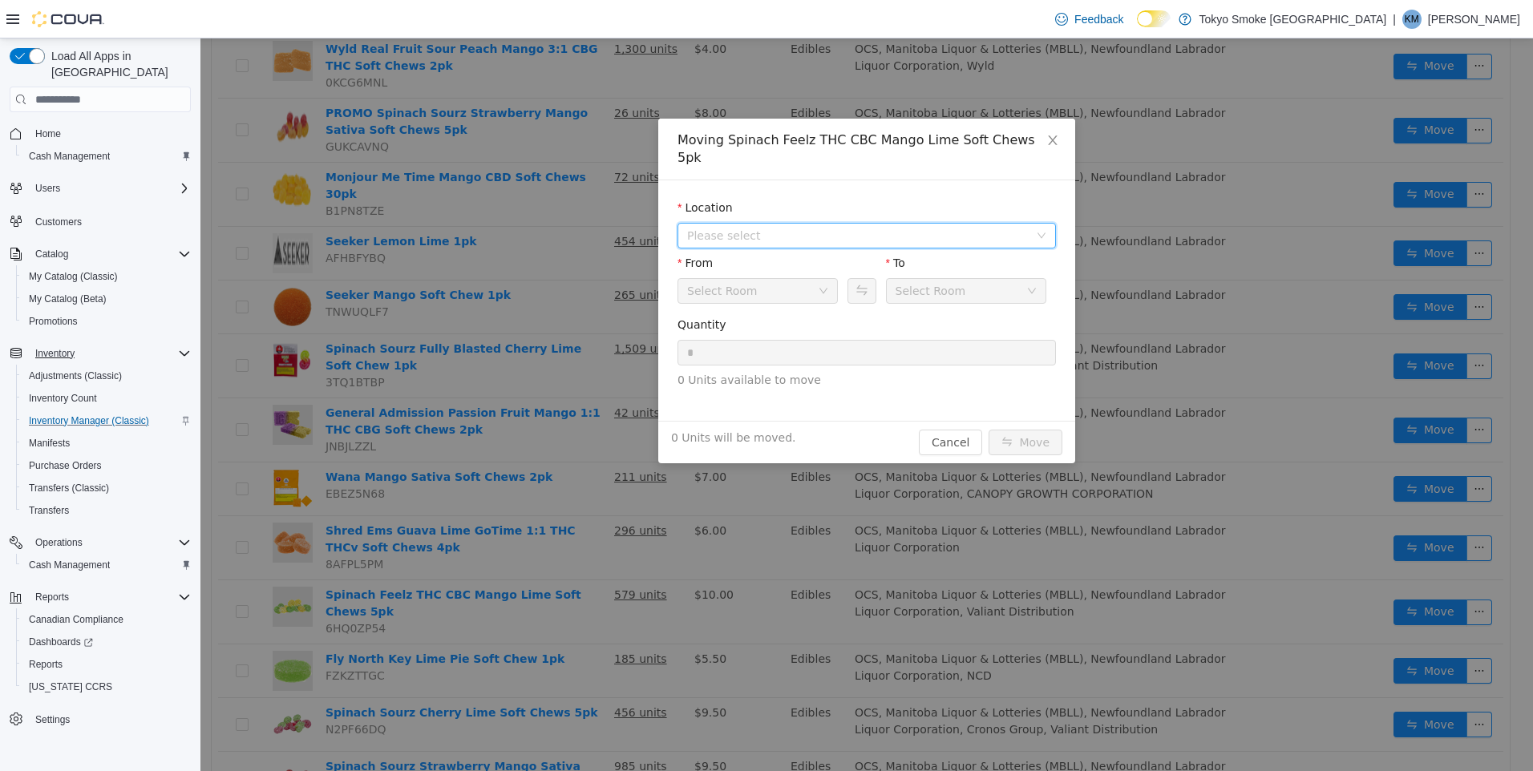
click at [869, 228] on span "Please select" at bounding box center [858, 236] width 342 height 16
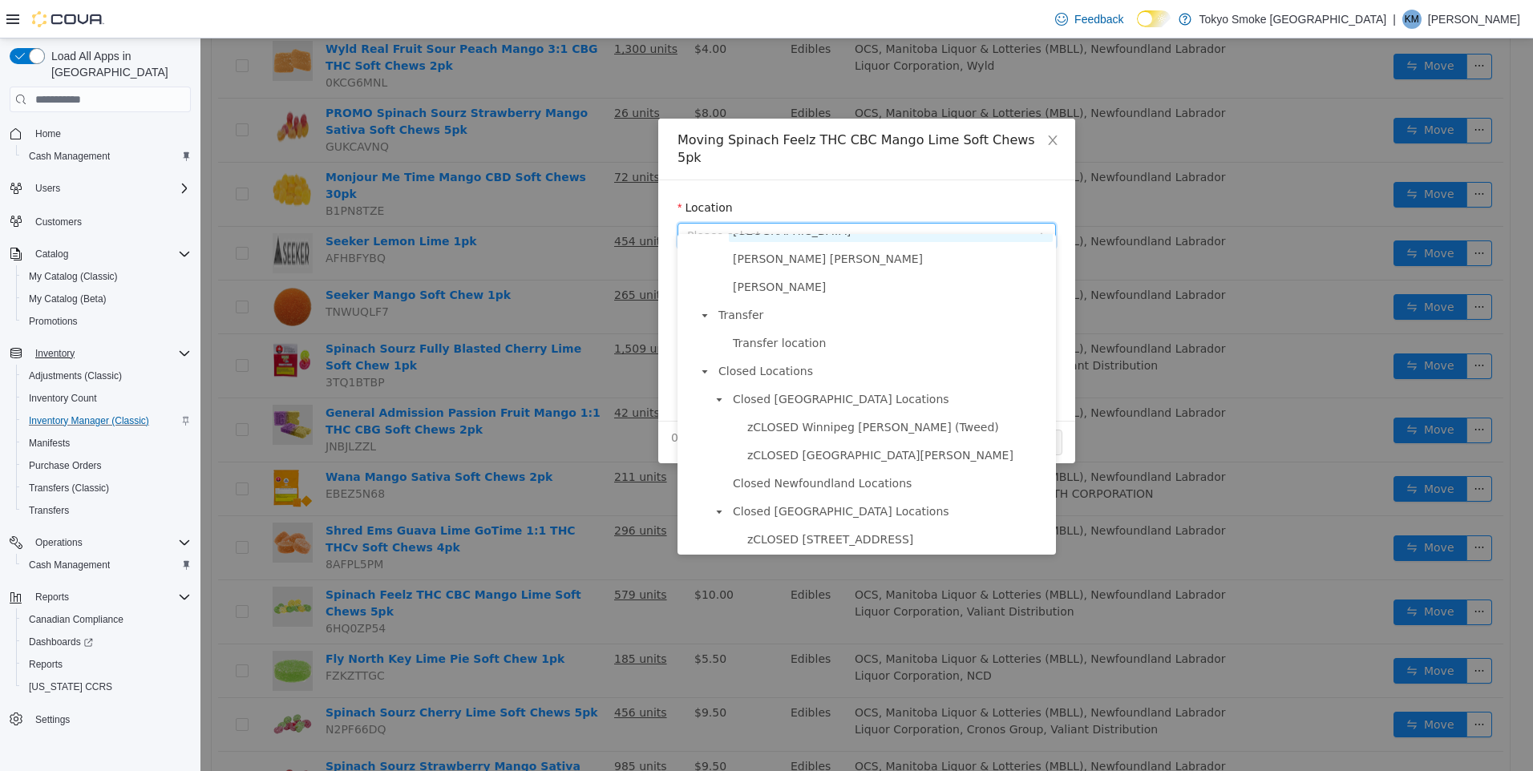
scroll to position [982, 0]
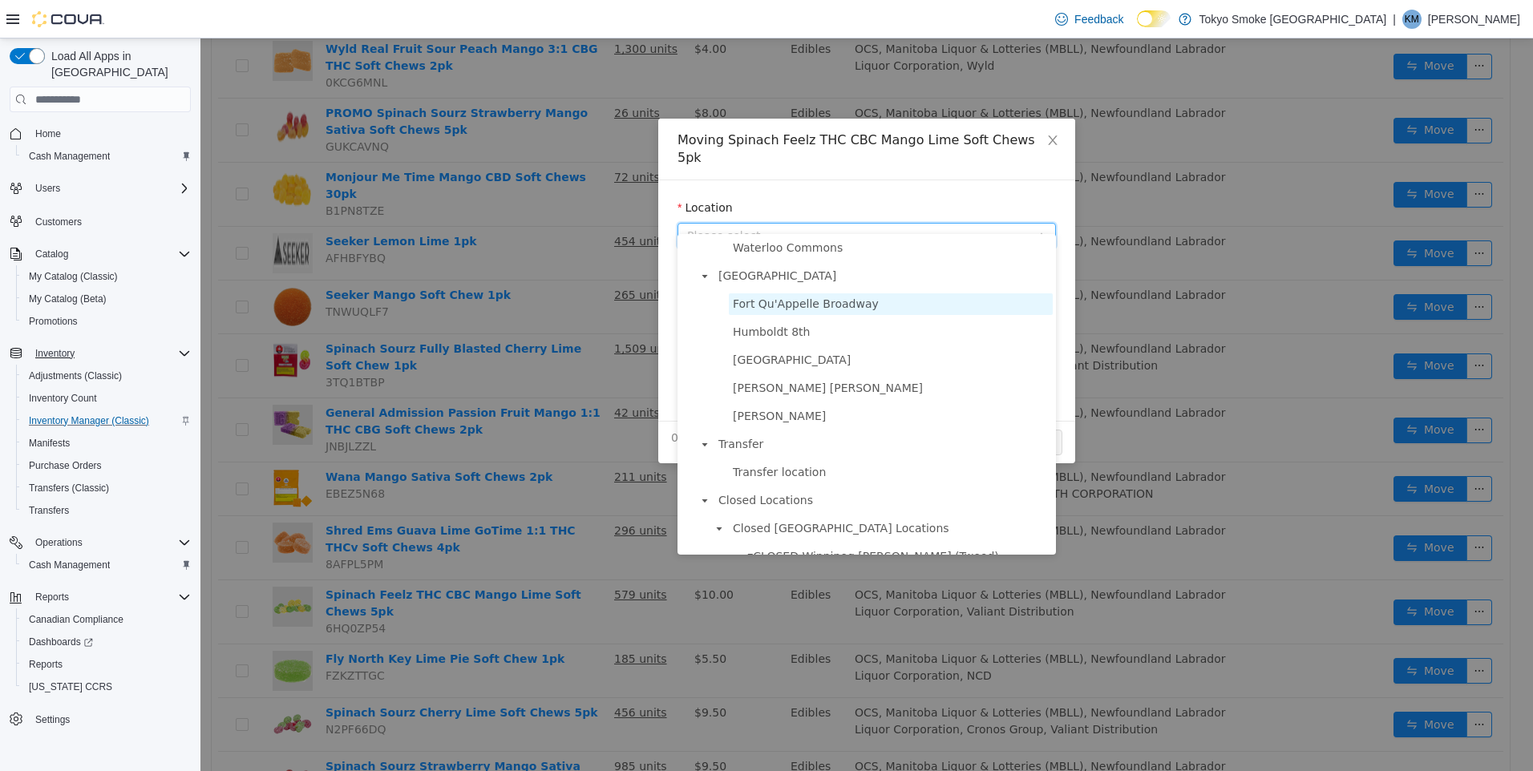
click at [802, 310] on span "Fort Qu'Appelle Broadway" at bounding box center [806, 303] width 146 height 13
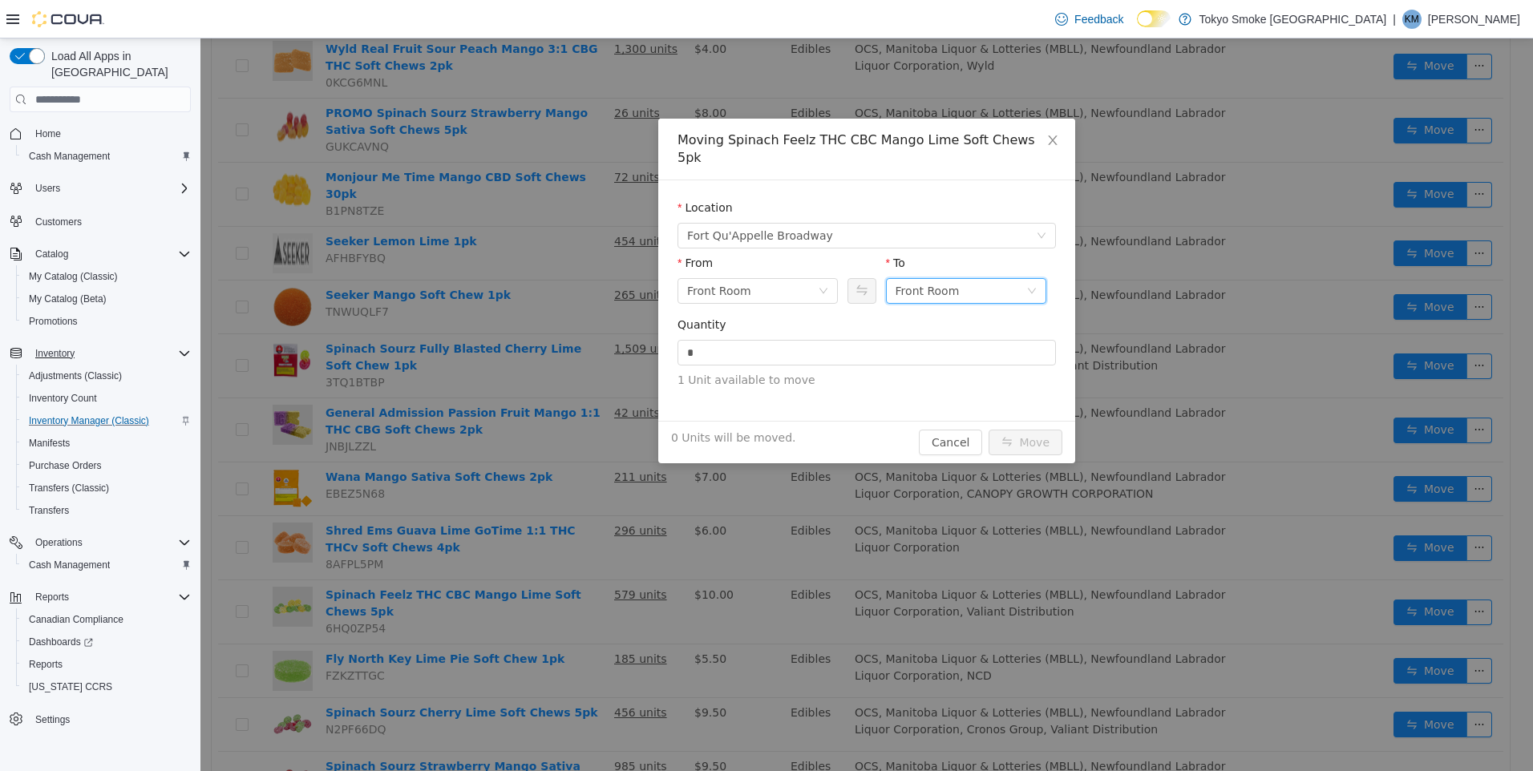
click at [924, 279] on div "Front Room" at bounding box center [927, 291] width 64 height 24
click at [935, 355] on li "Held For Destruction Cannabis" at bounding box center [966, 357] width 160 height 26
click at [947, 372] on span "1 Unit available to move" at bounding box center [866, 380] width 378 height 17
click at [865, 341] on input "*" at bounding box center [866, 353] width 377 height 24
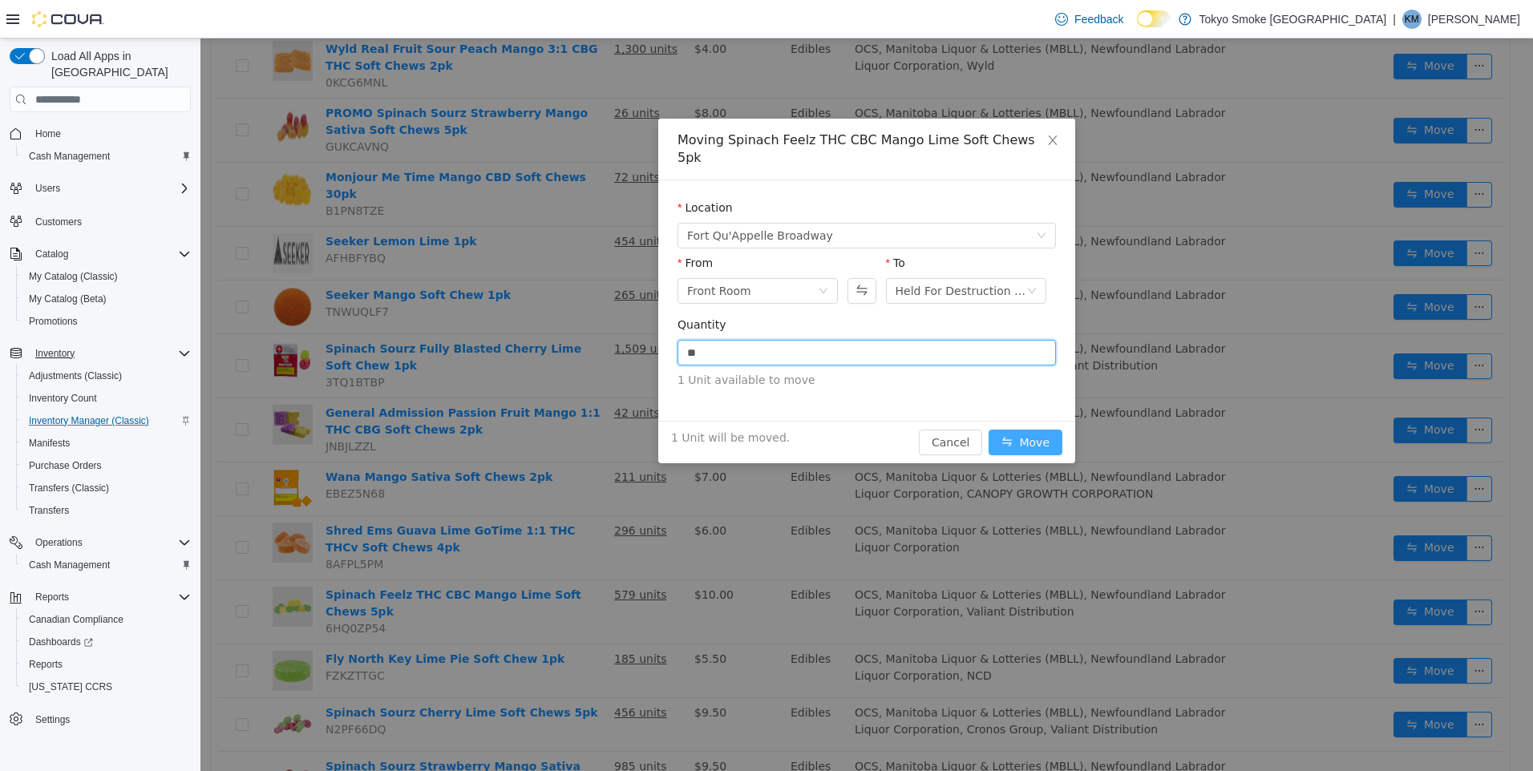
type input "*"
click at [1013, 430] on button "Move" at bounding box center [1025, 443] width 74 height 26
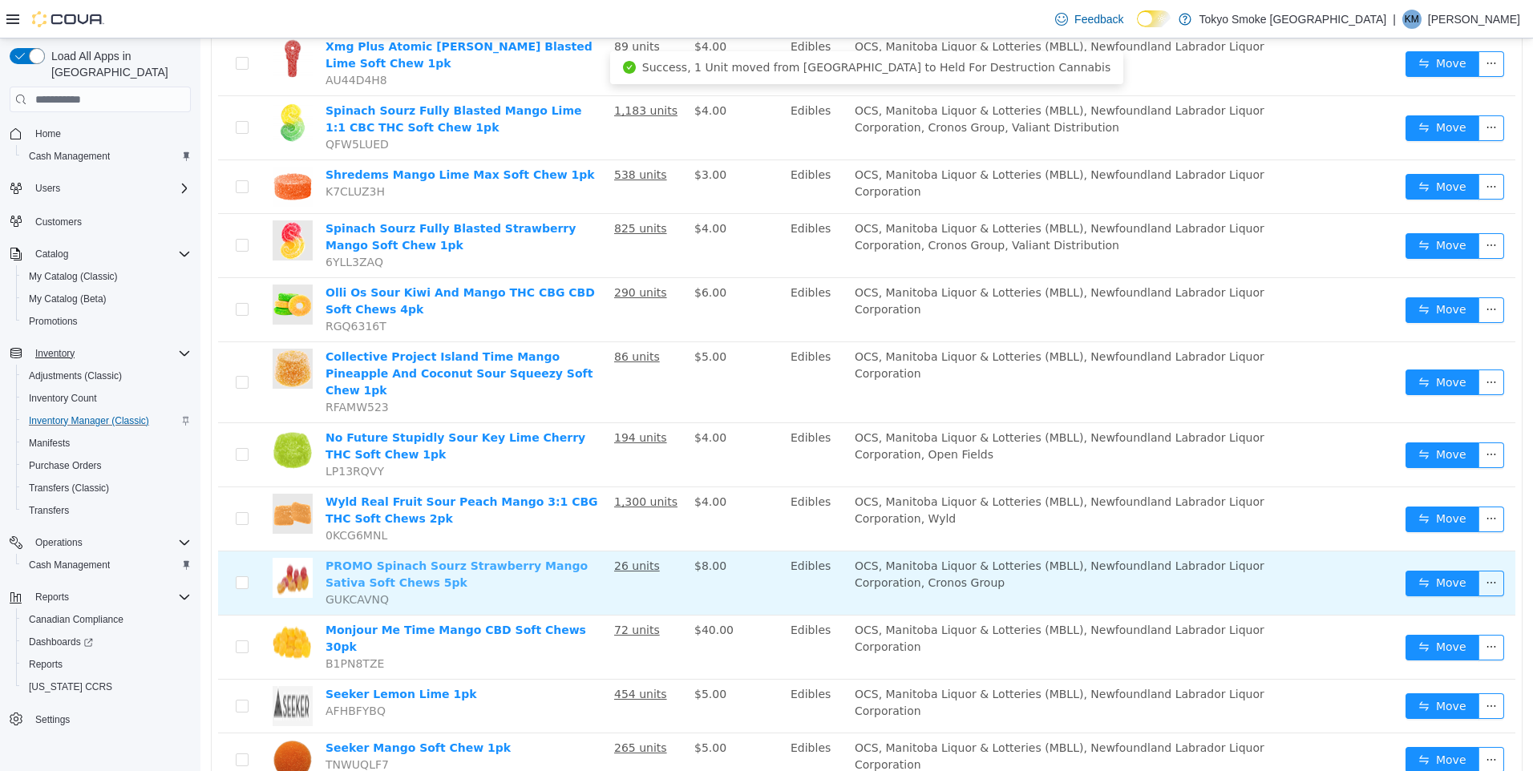
scroll to position [0, 0]
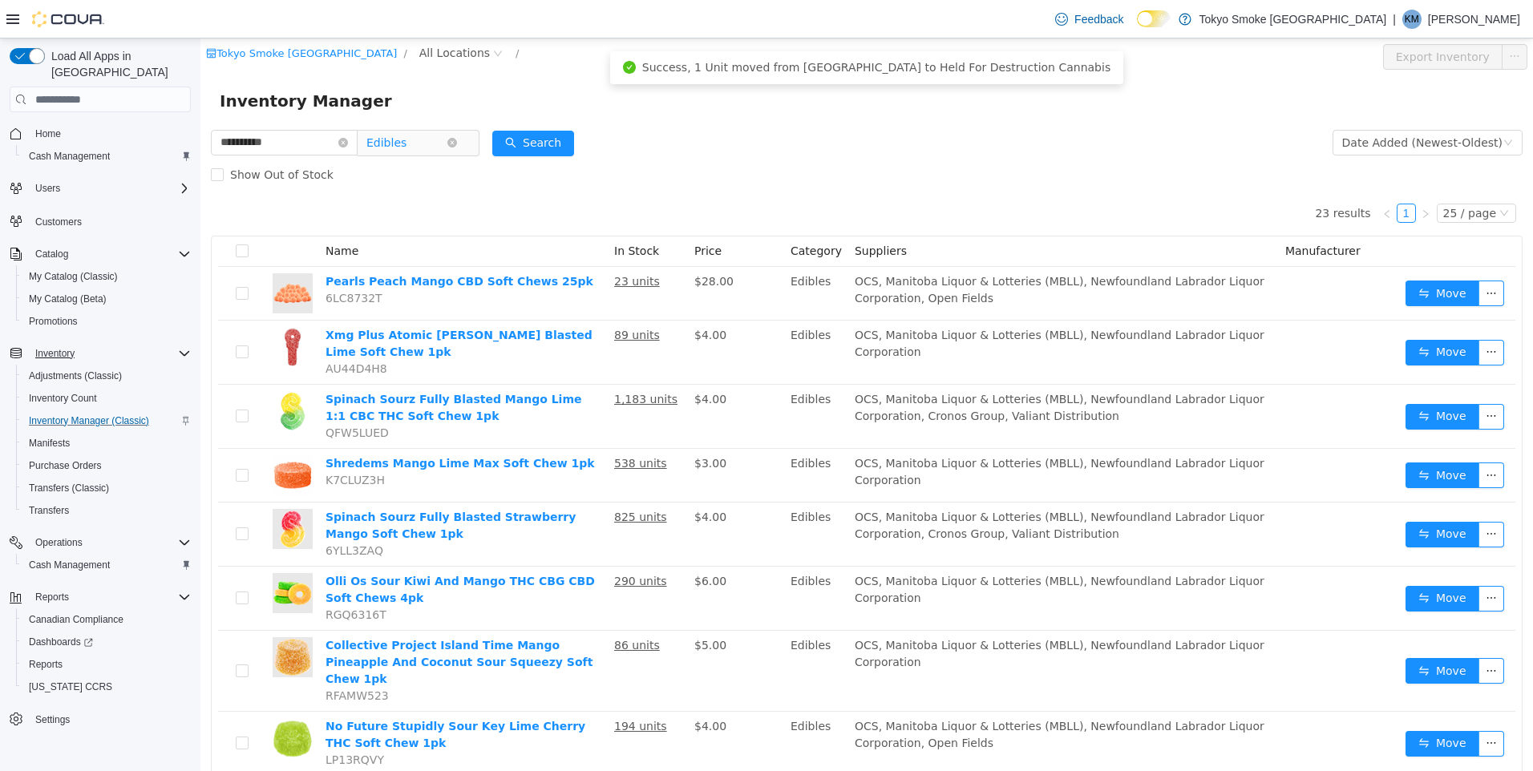
click at [406, 137] on span "Edibles" at bounding box center [386, 143] width 40 height 24
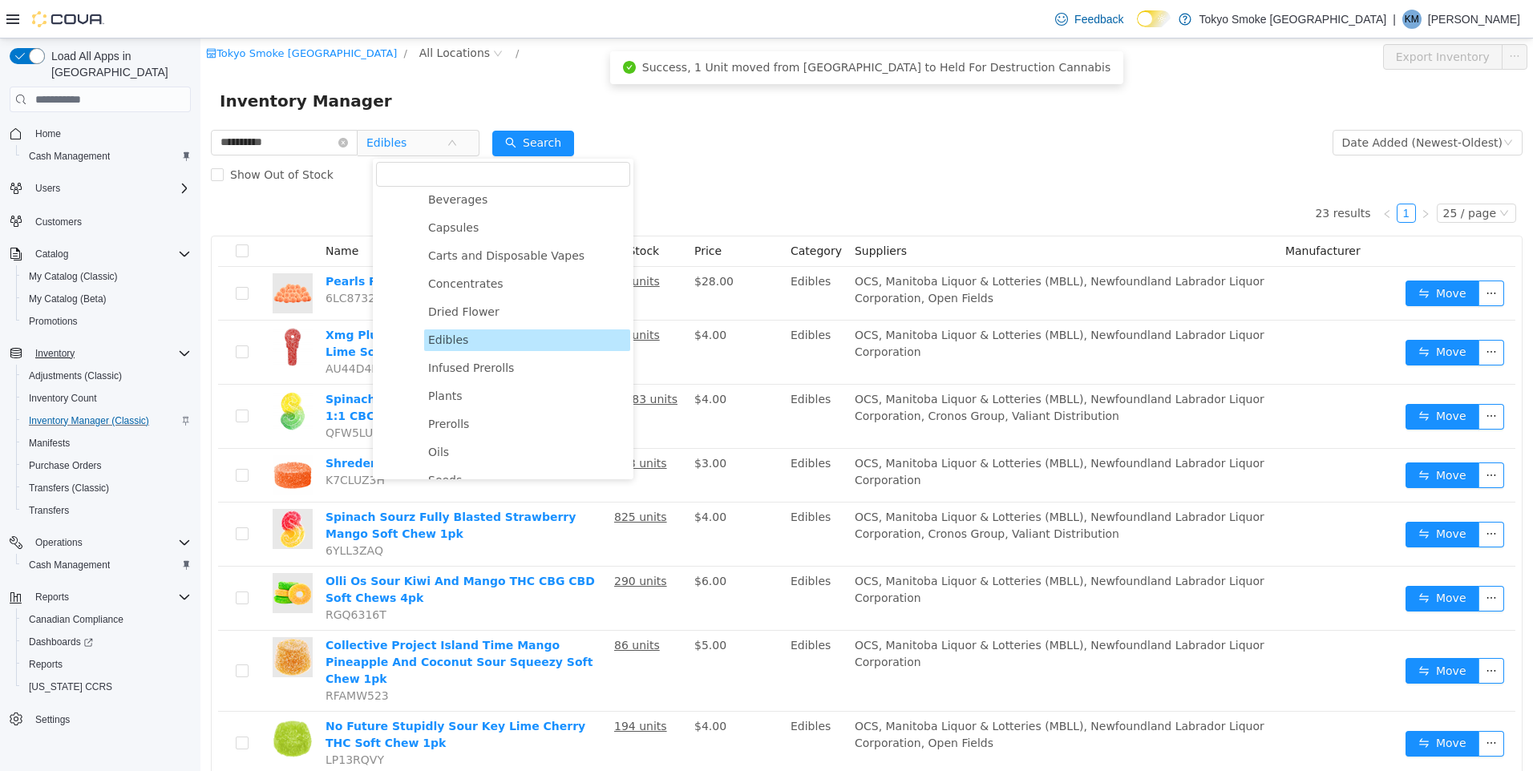
drag, startPoint x: 444, startPoint y: 251, endPoint x: 402, endPoint y: 222, distance: 50.7
click at [443, 247] on span "Carts and Disposable Vapes" at bounding box center [527, 256] width 206 height 22
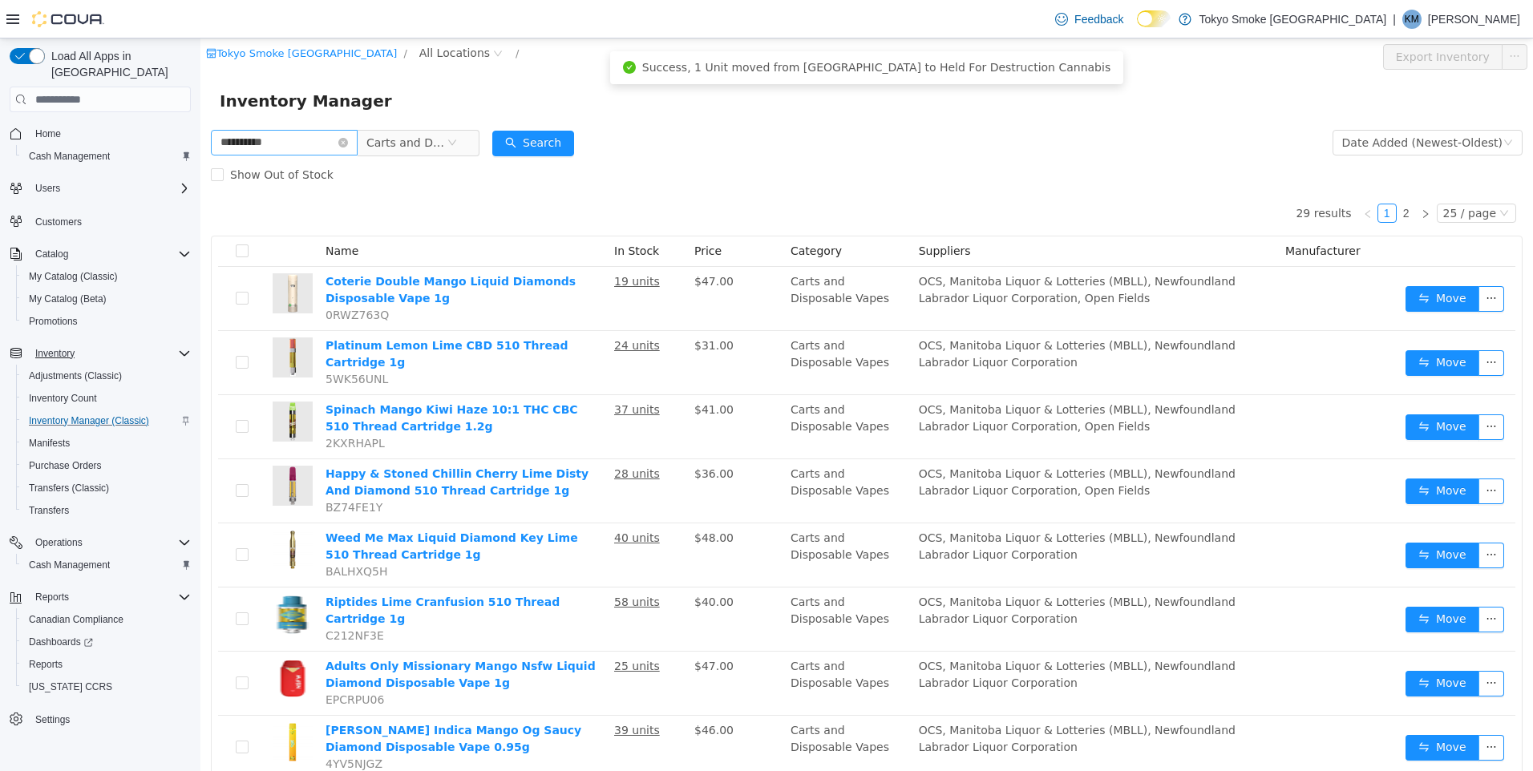
drag, startPoint x: 402, startPoint y: 222, endPoint x: 354, endPoint y: 138, distance: 97.4
click at [348, 138] on icon "icon: close-circle" at bounding box center [343, 143] width 10 height 10
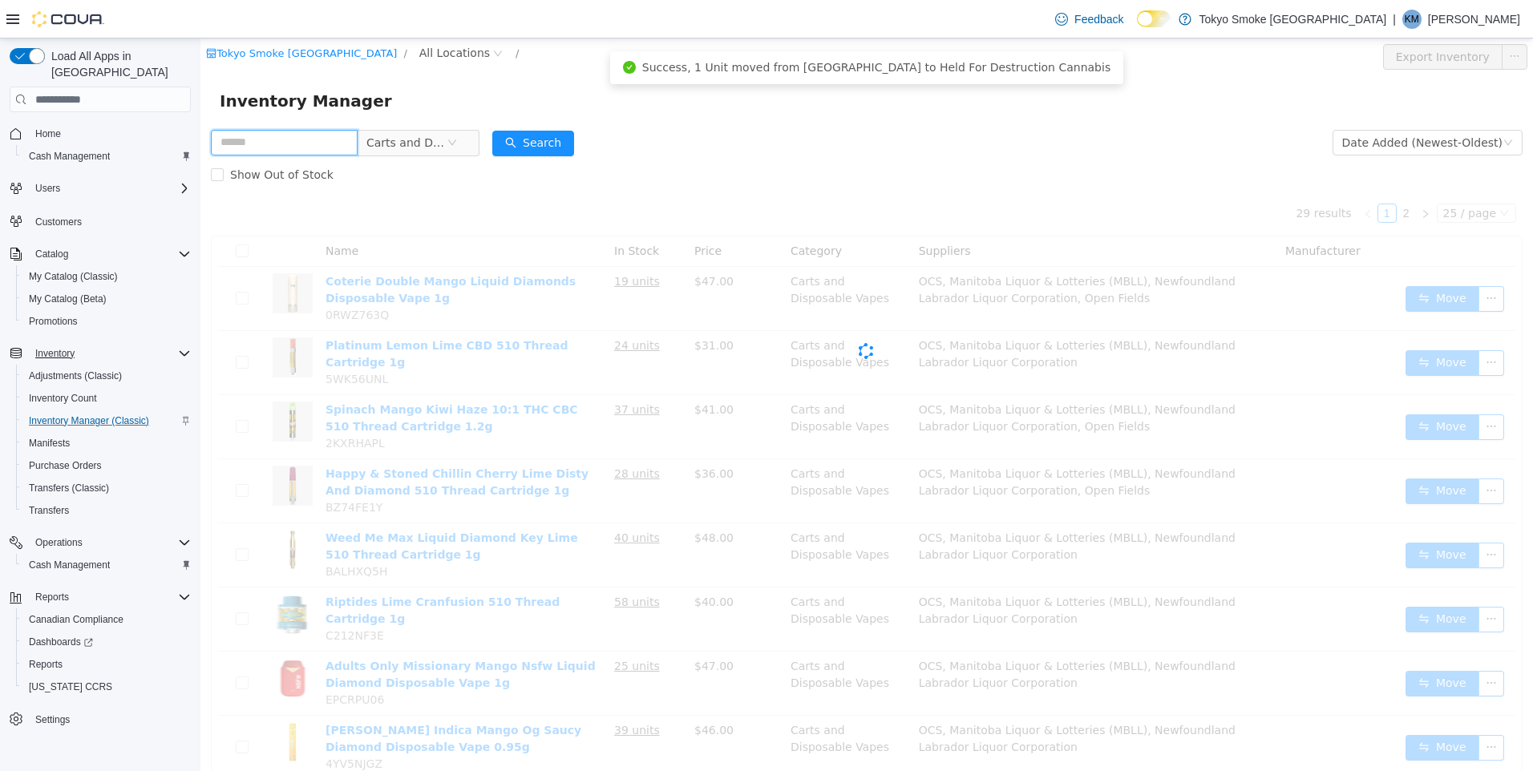
click at [344, 139] on input "text" at bounding box center [284, 143] width 147 height 26
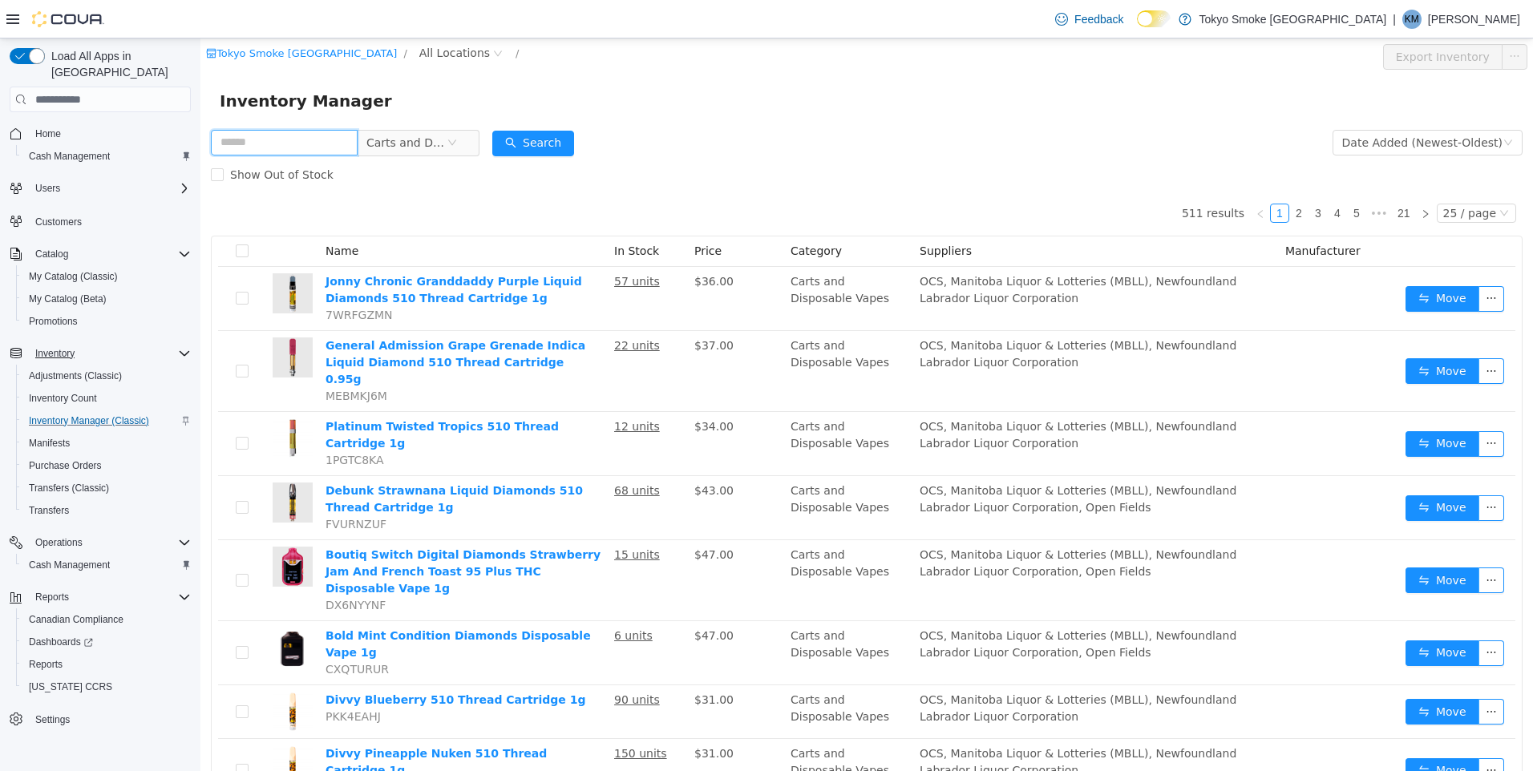
type input "*"
type input "***"
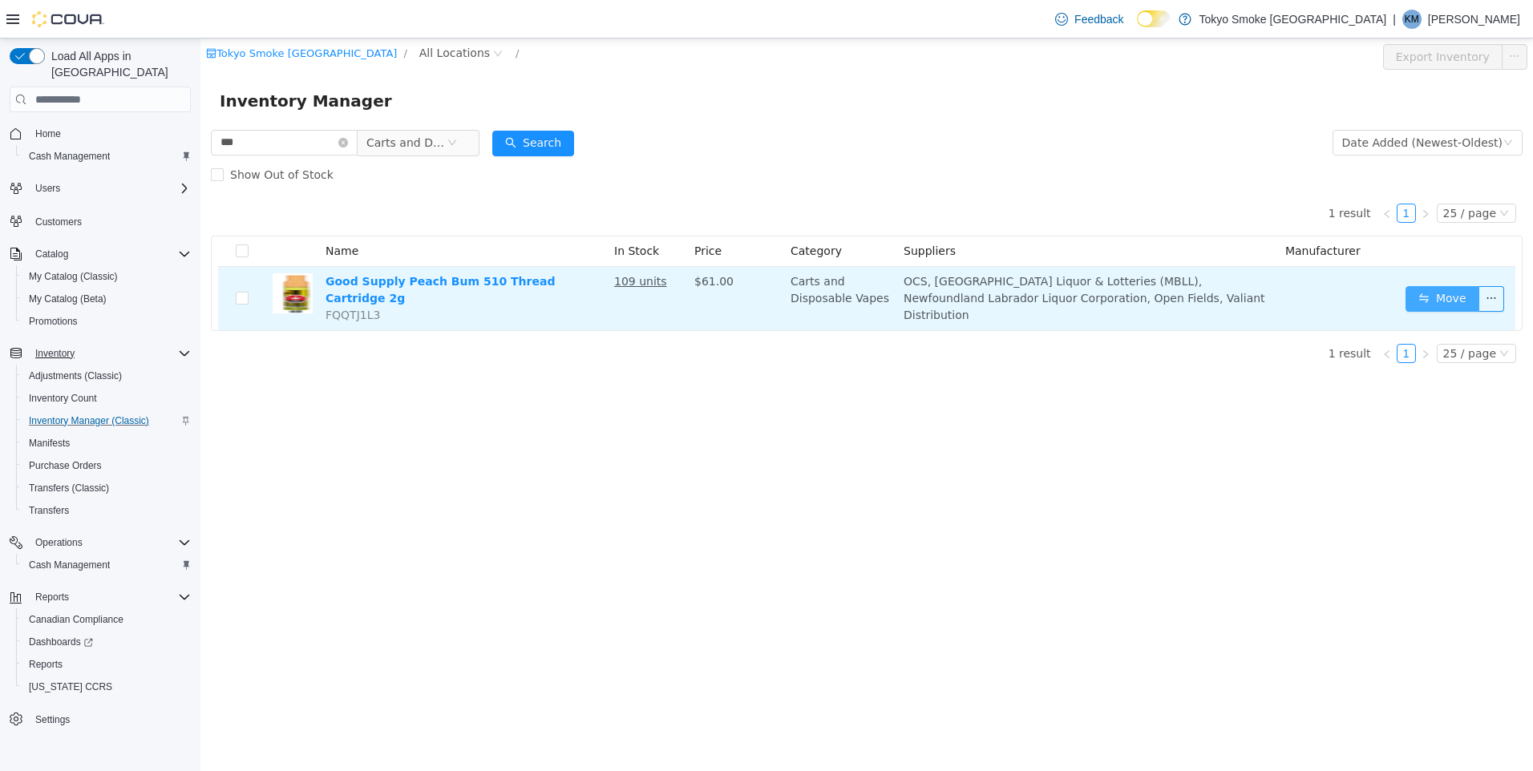
click at [1437, 293] on button "Move" at bounding box center [1442, 299] width 74 height 26
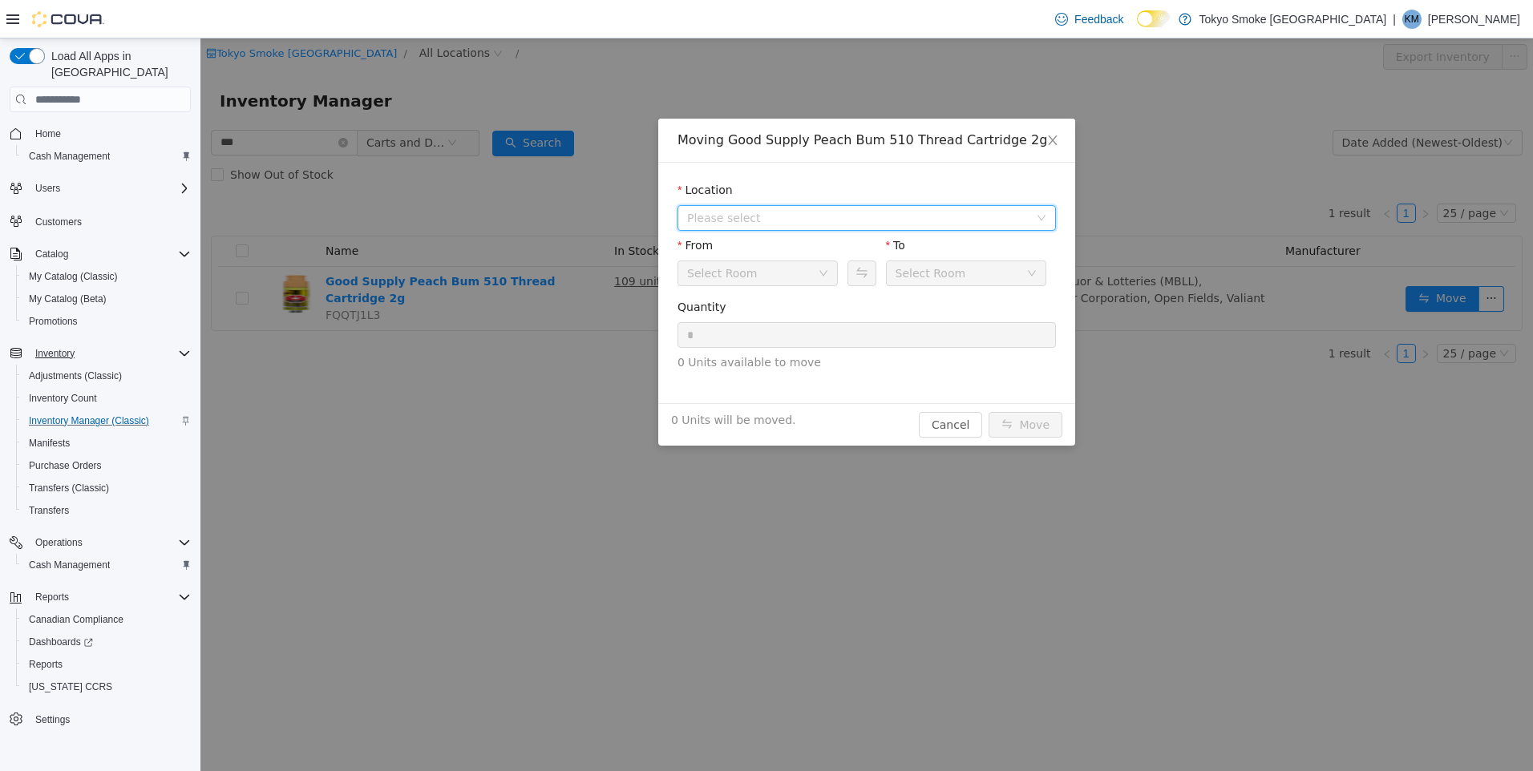
click at [891, 210] on span "Please select" at bounding box center [858, 218] width 342 height 16
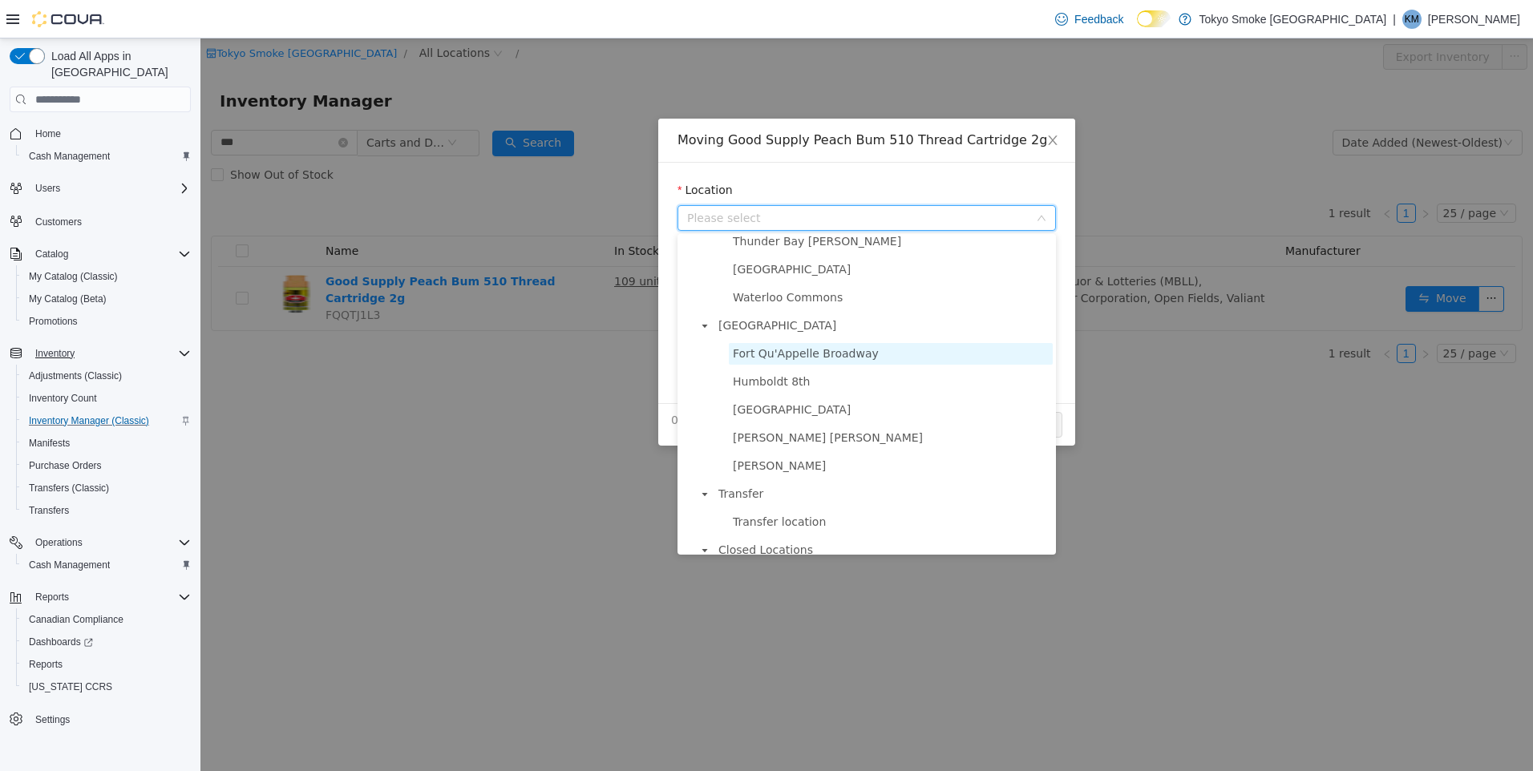
scroll to position [942, 0]
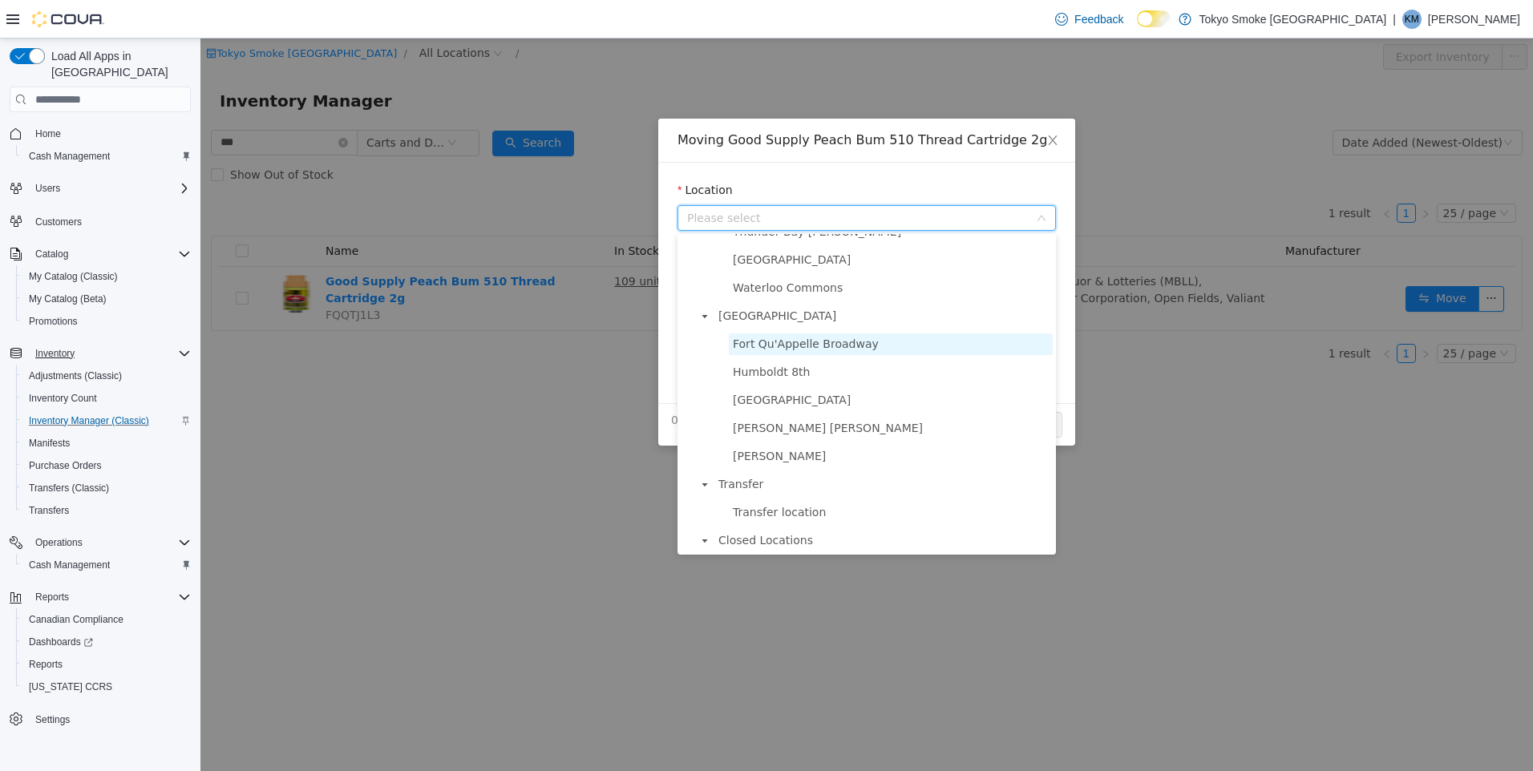
click at [842, 350] on span "Fort Qu'Appelle Broadway" at bounding box center [806, 344] width 146 height 13
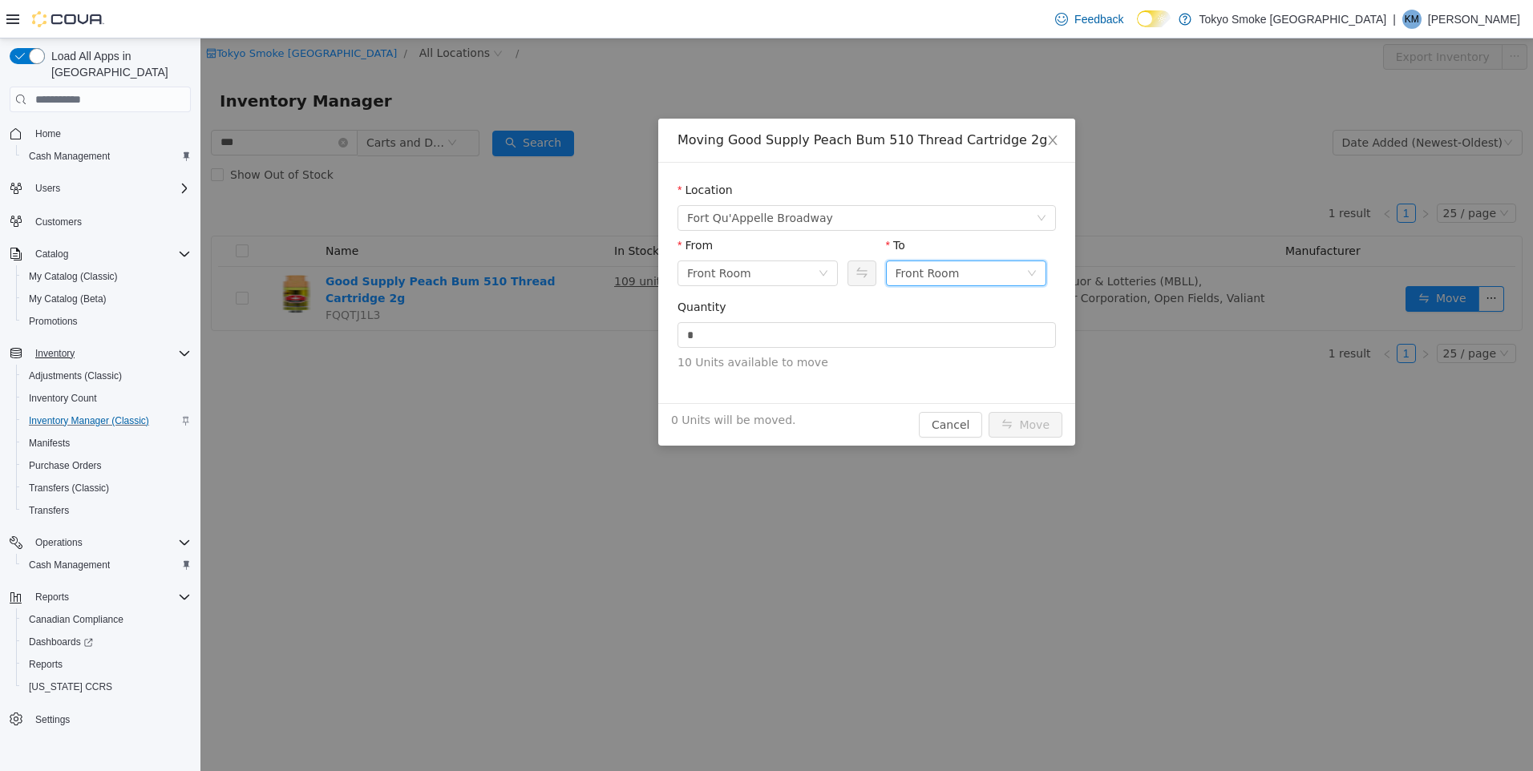
click at [956, 278] on div "Front Room" at bounding box center [960, 273] width 131 height 24
click at [960, 350] on li "Held For Destruction Cannabis" at bounding box center [966, 357] width 160 height 26
click at [867, 327] on input "*" at bounding box center [866, 335] width 377 height 24
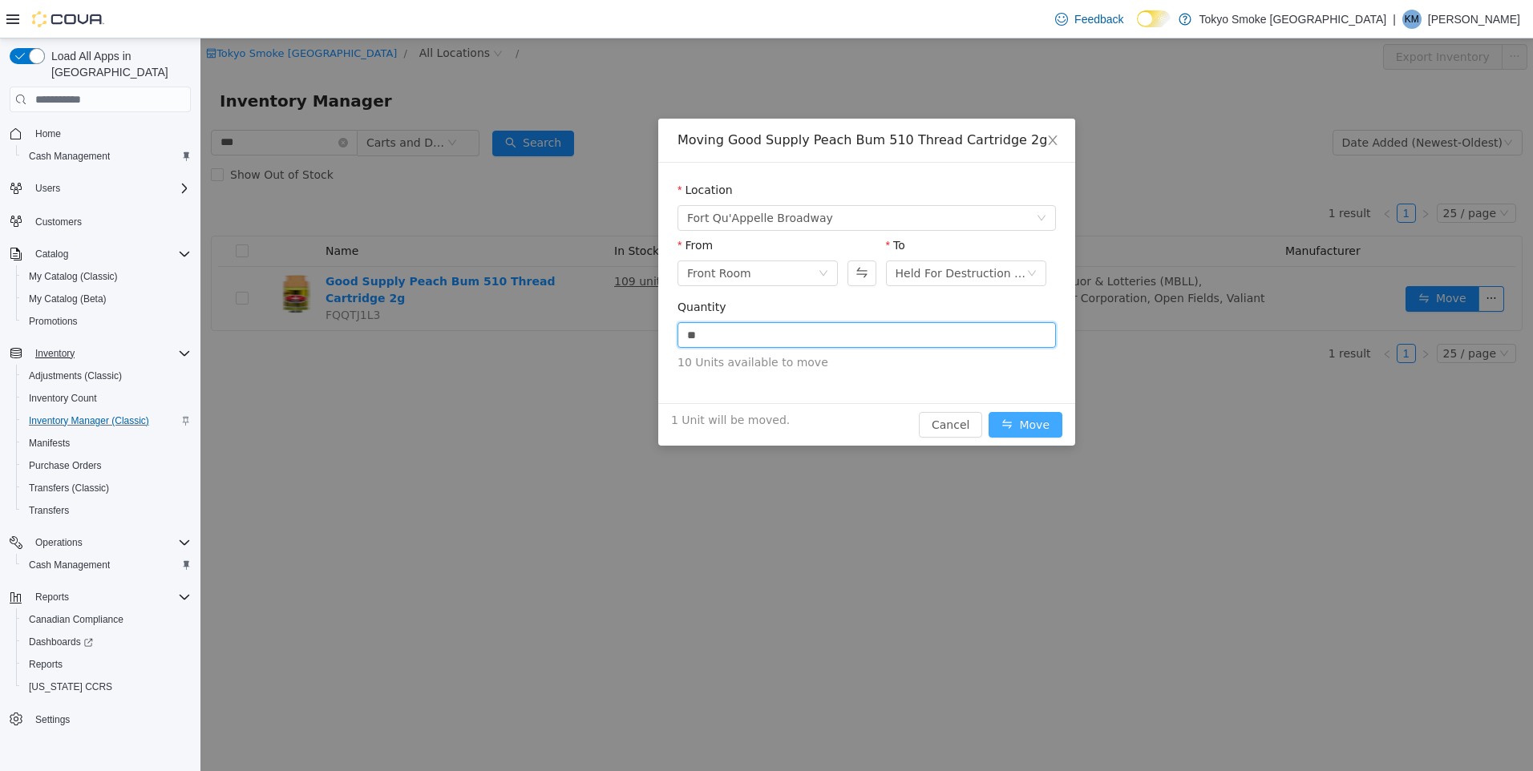
type input "*"
click at [1041, 415] on button "Move" at bounding box center [1025, 425] width 74 height 26
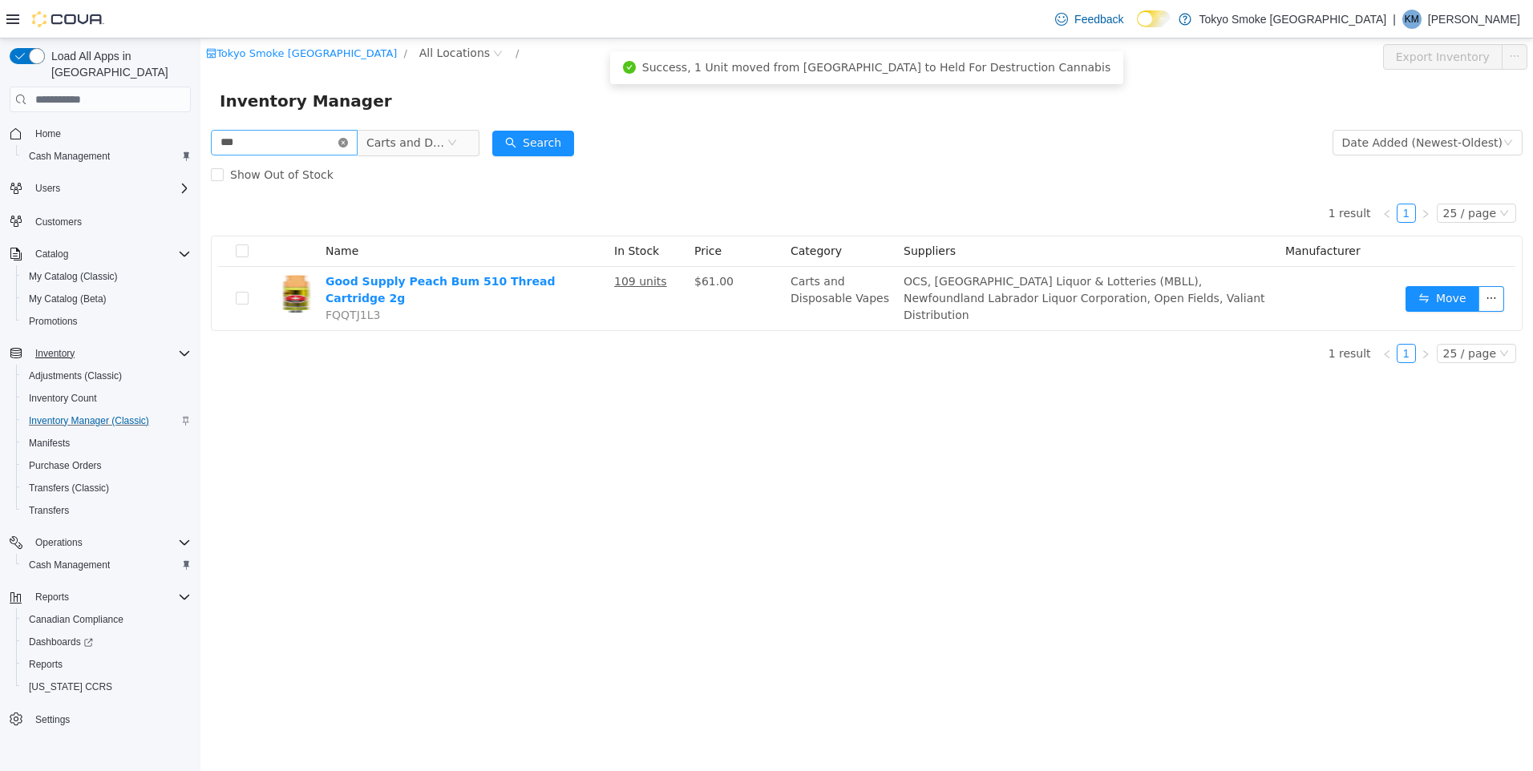
click at [348, 141] on icon "icon: close-circle" at bounding box center [343, 143] width 10 height 10
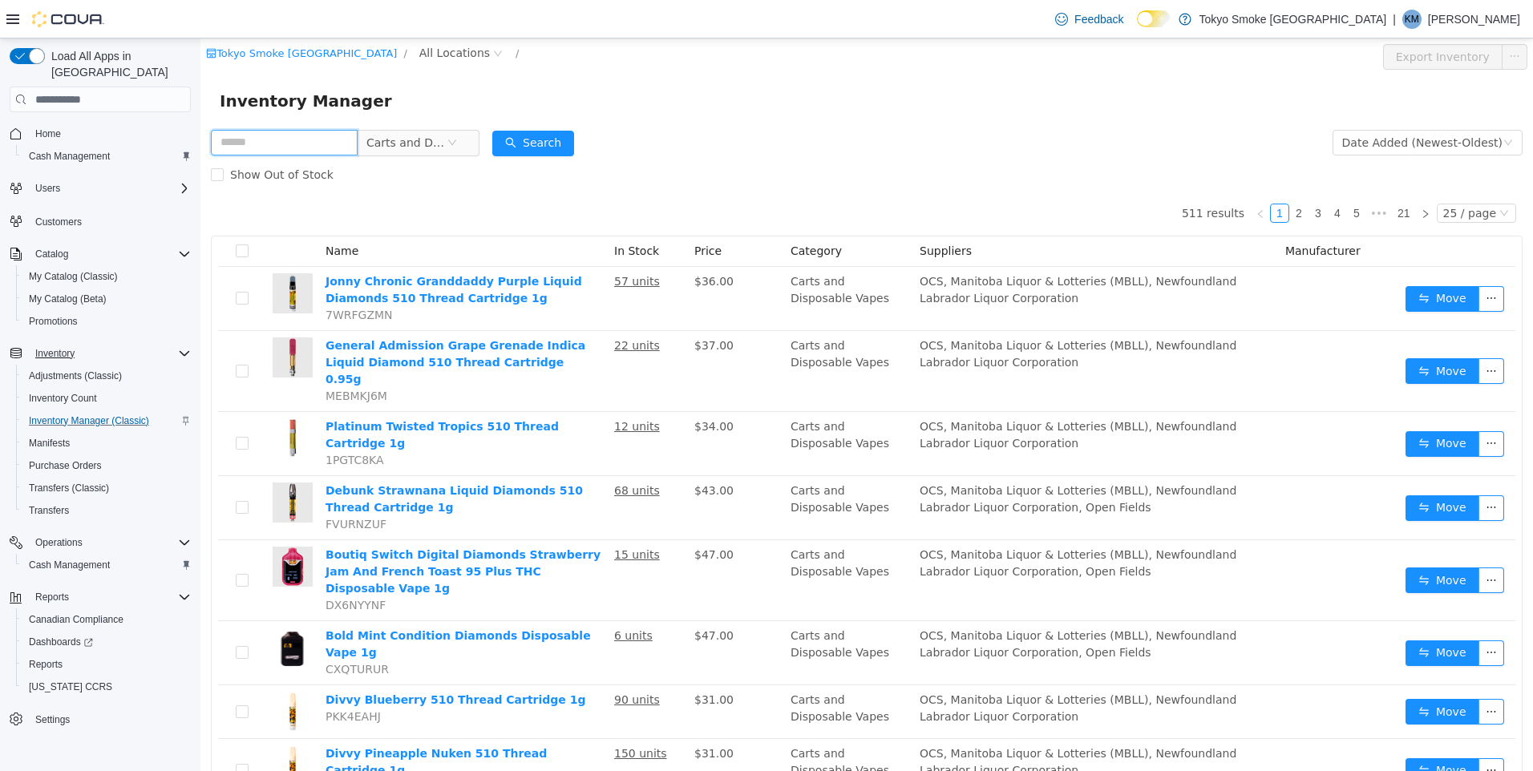
click at [284, 152] on input "text" at bounding box center [284, 143] width 147 height 26
type input "*****"
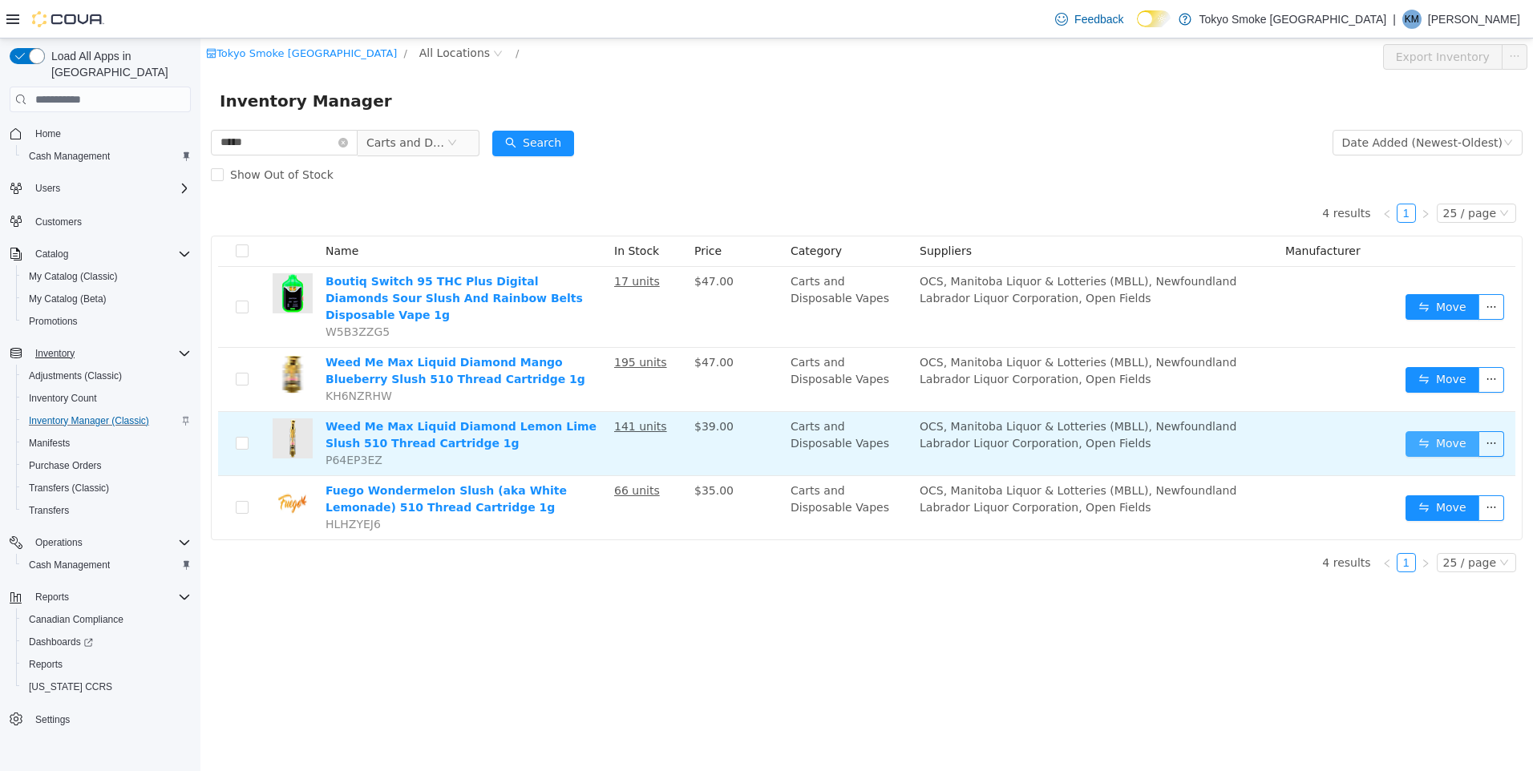
click at [1437, 431] on button "Move" at bounding box center [1442, 444] width 74 height 26
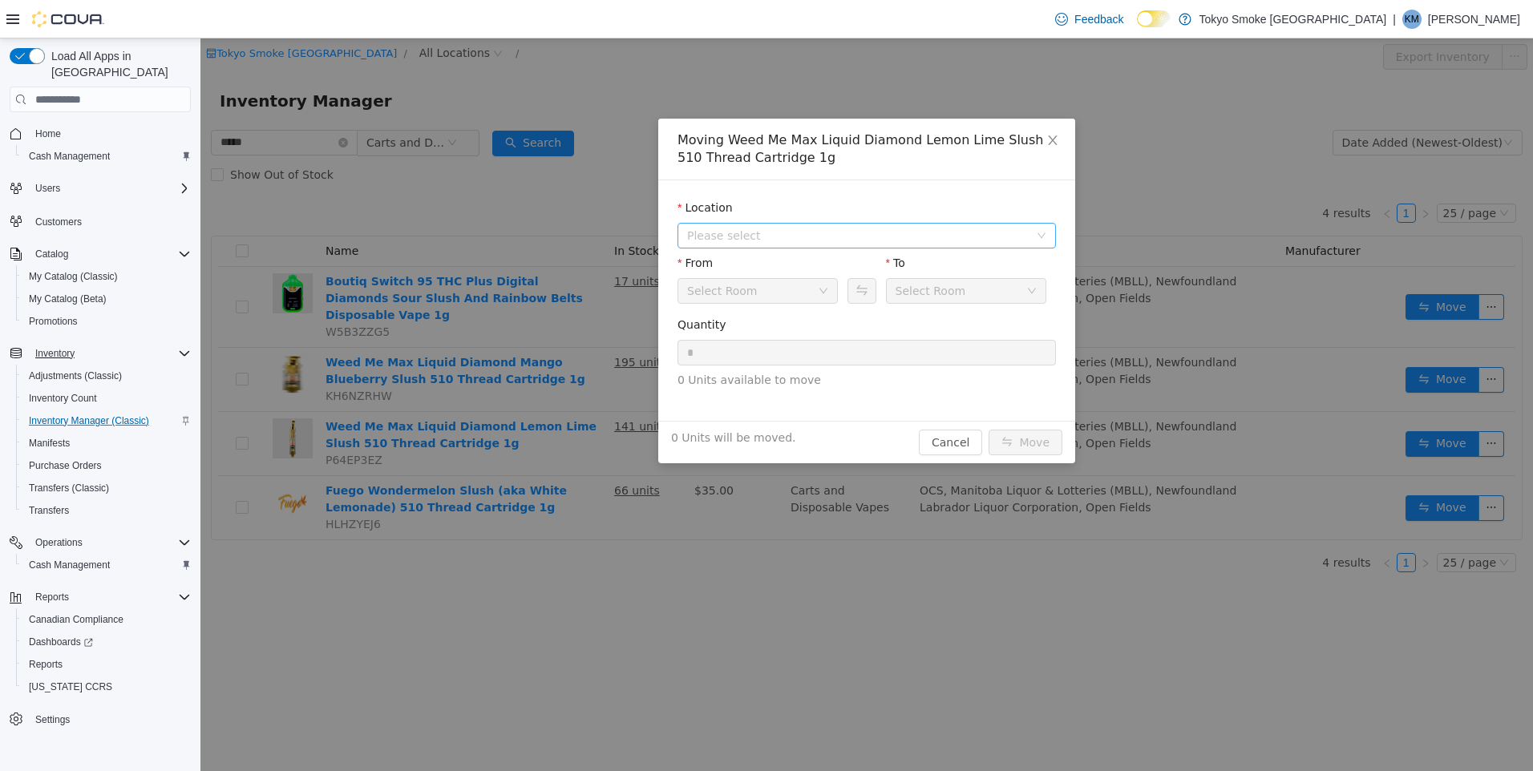
click at [746, 235] on span "Please select" at bounding box center [858, 236] width 342 height 16
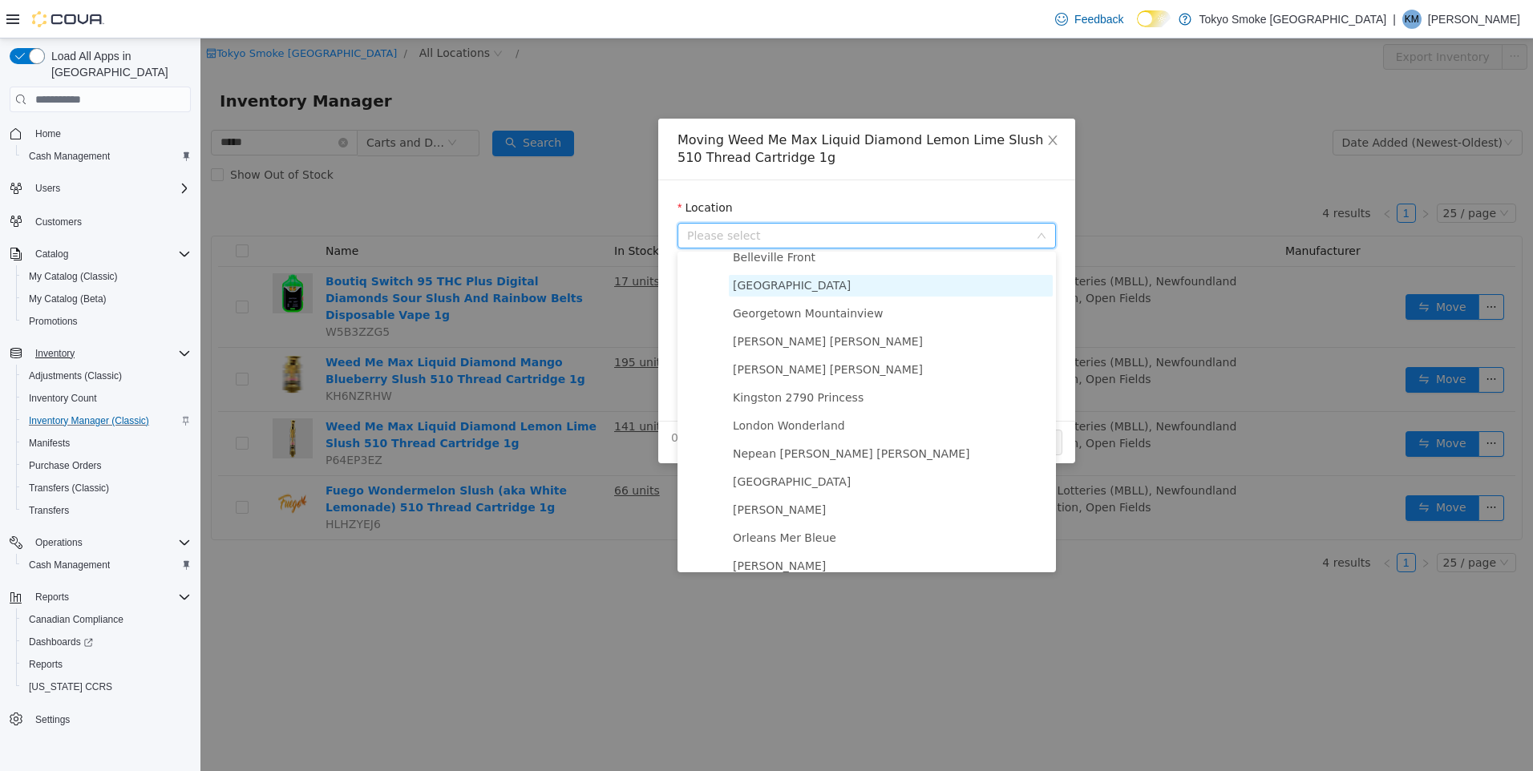
scroll to position [1002, 0]
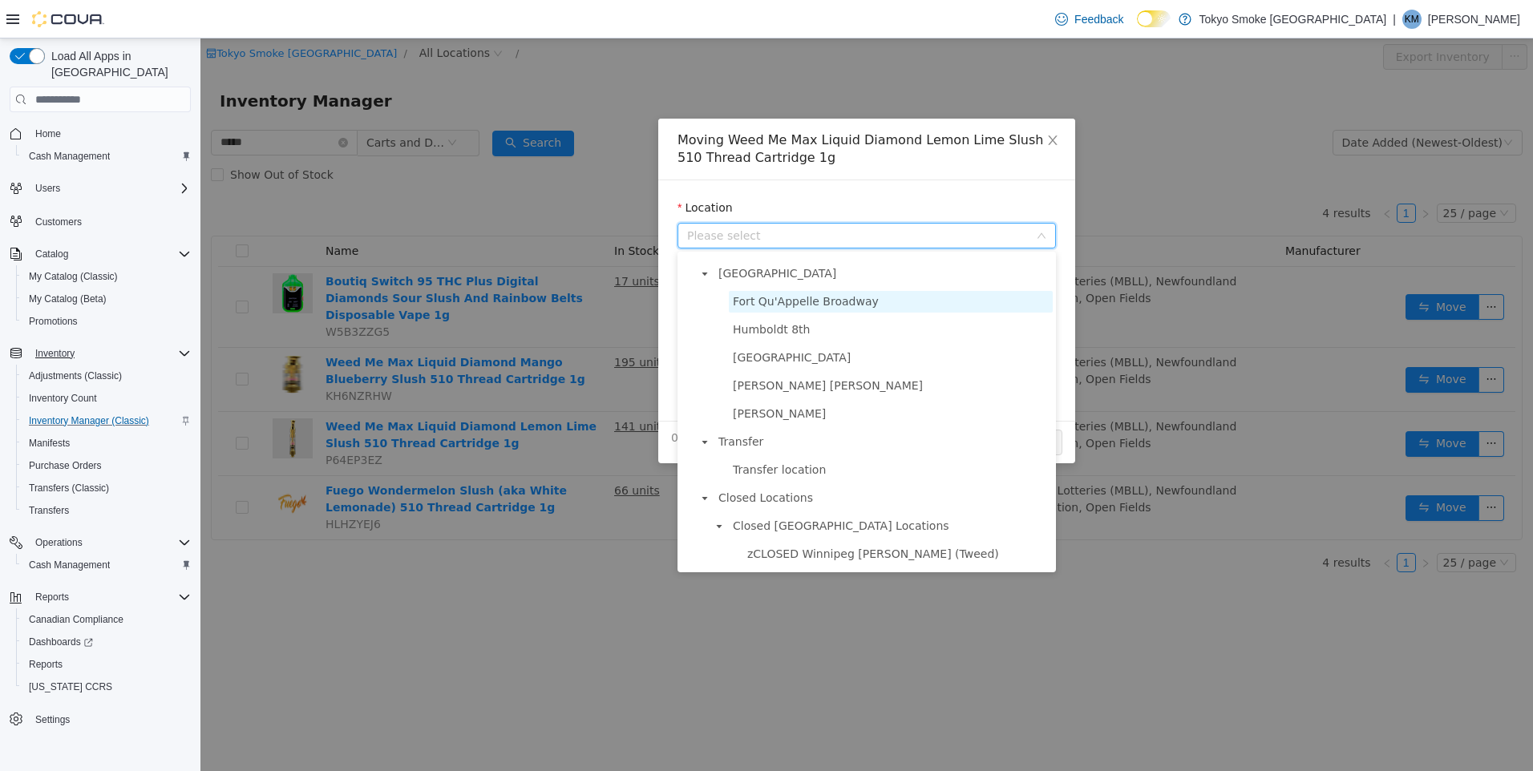
click at [824, 308] on span "Fort Qu'Appelle Broadway" at bounding box center [806, 301] width 146 height 13
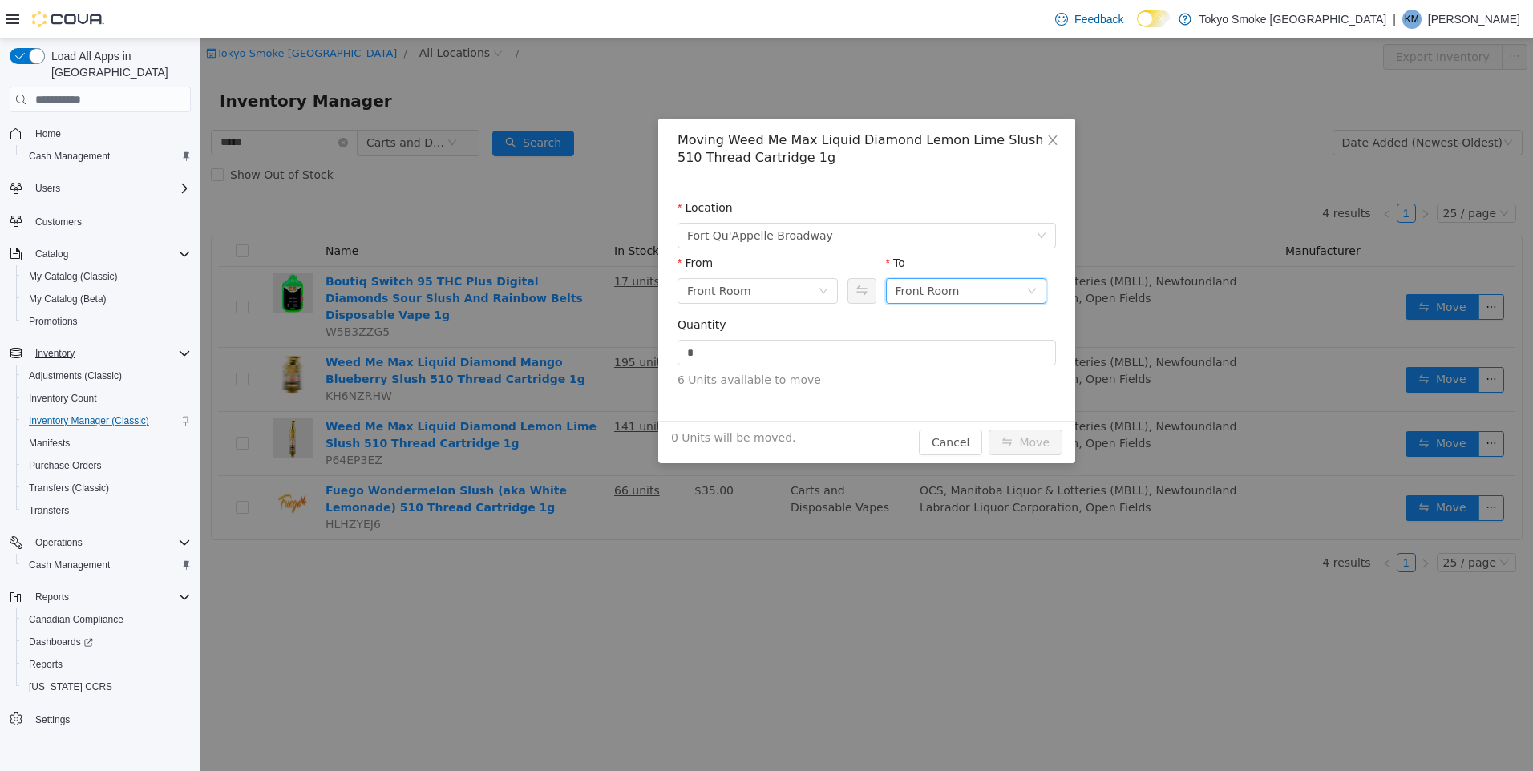
click at [930, 288] on div "Front Room" at bounding box center [927, 291] width 64 height 24
click at [962, 371] on li "Held For Destruction Cannabis" at bounding box center [966, 375] width 160 height 26
click at [919, 358] on input "*" at bounding box center [866, 353] width 377 height 24
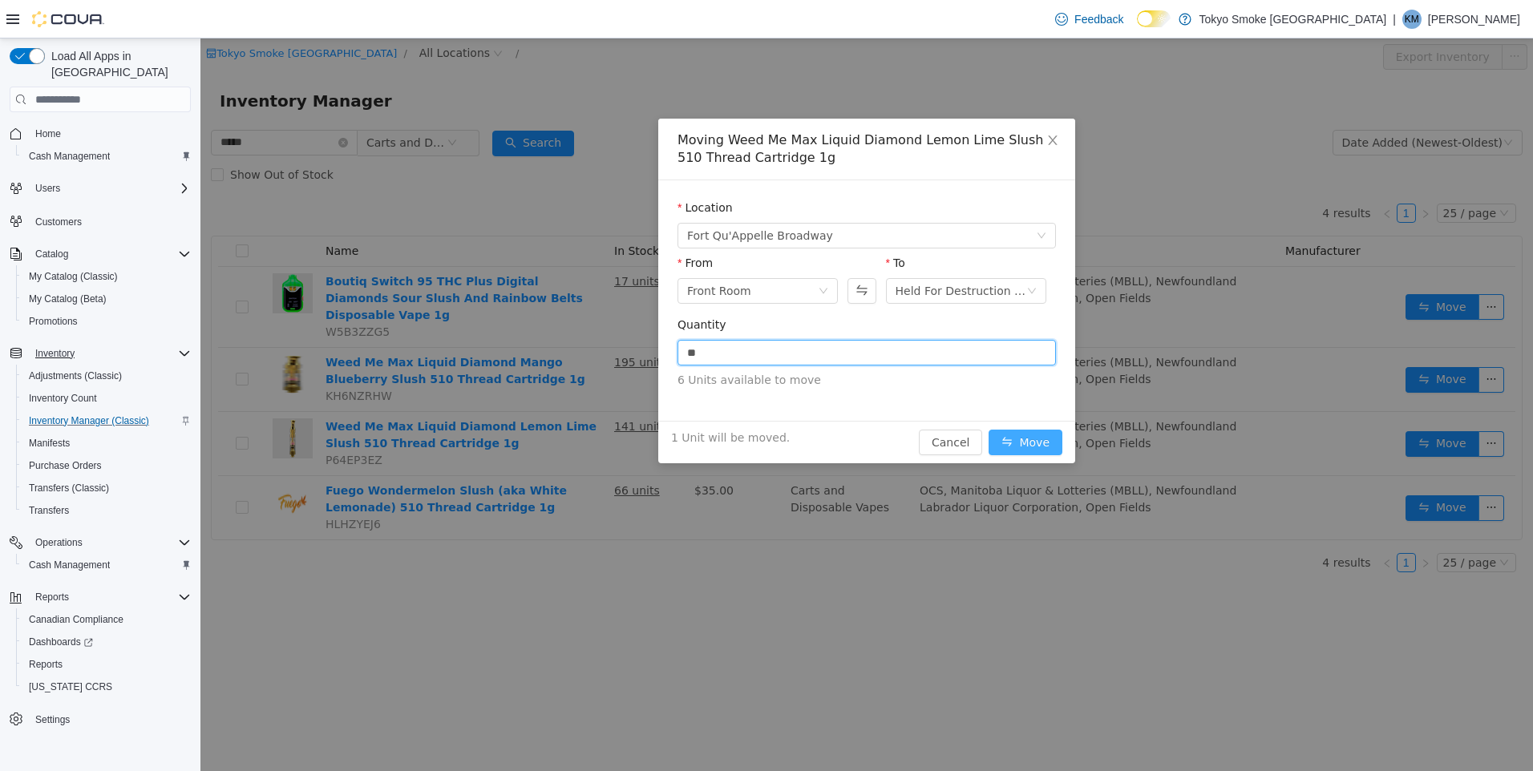
type input "*"
click at [1014, 438] on button "Move" at bounding box center [1025, 443] width 74 height 26
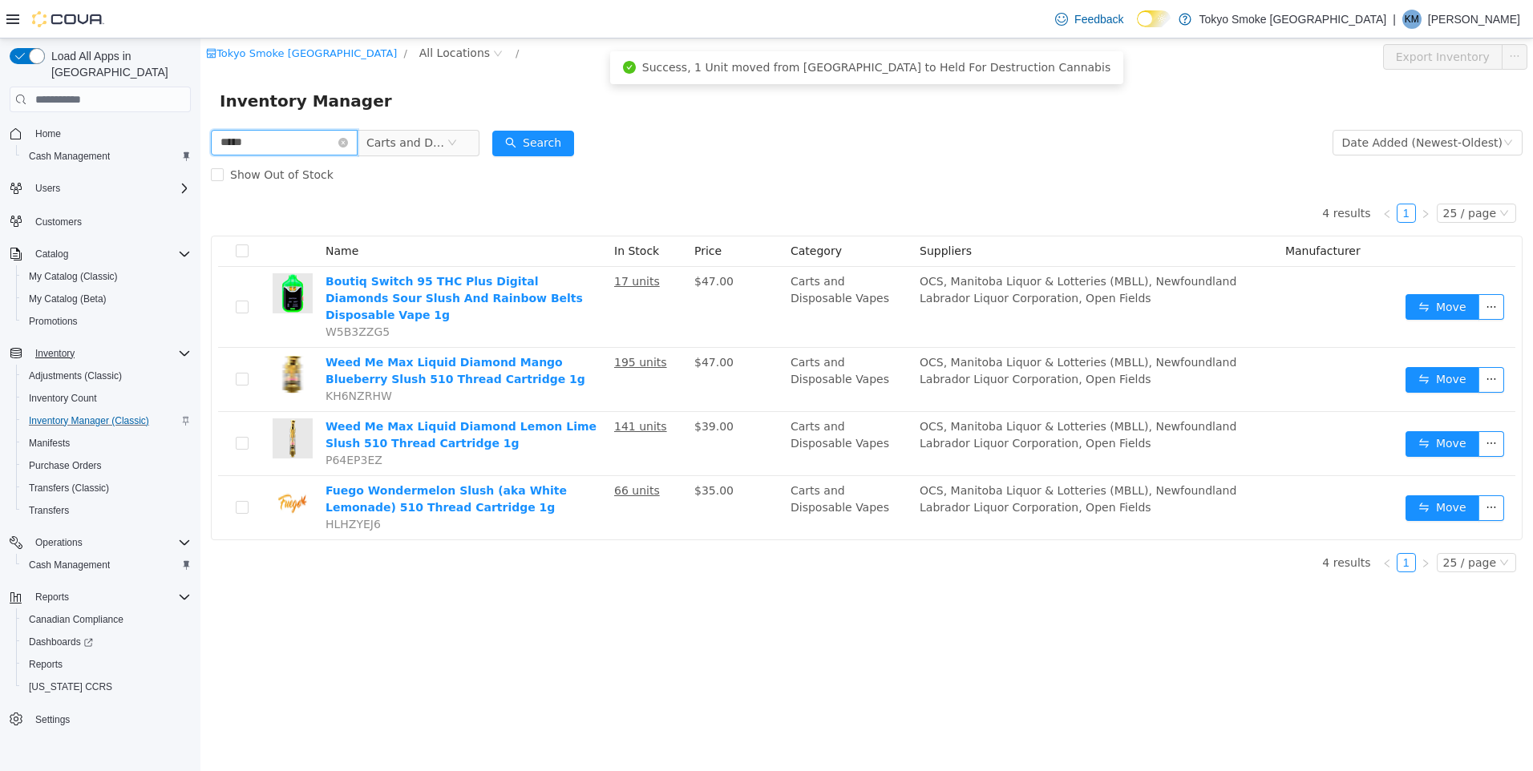
click at [353, 141] on input "*****" at bounding box center [284, 143] width 147 height 26
drag, startPoint x: 326, startPoint y: 147, endPoint x: 194, endPoint y: 144, distance: 132.3
click at [200, 144] on html "Tokyo Smoke [GEOGRAPHIC_DATA] / All Locations / Export Inventory Inventory Mana…" at bounding box center [866, 404] width 1332 height 733
type input "*****"
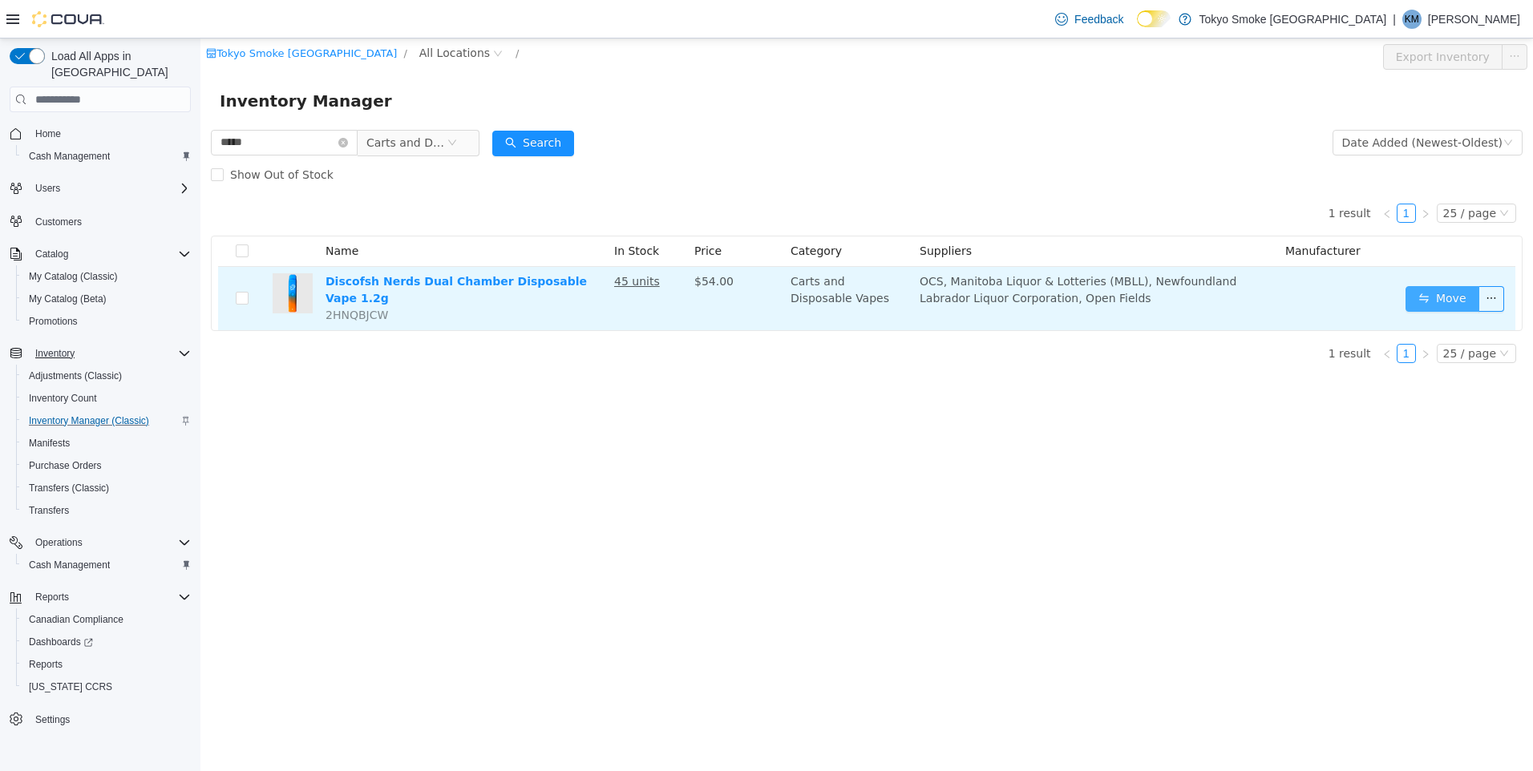
click at [1448, 293] on button "Move" at bounding box center [1442, 299] width 74 height 26
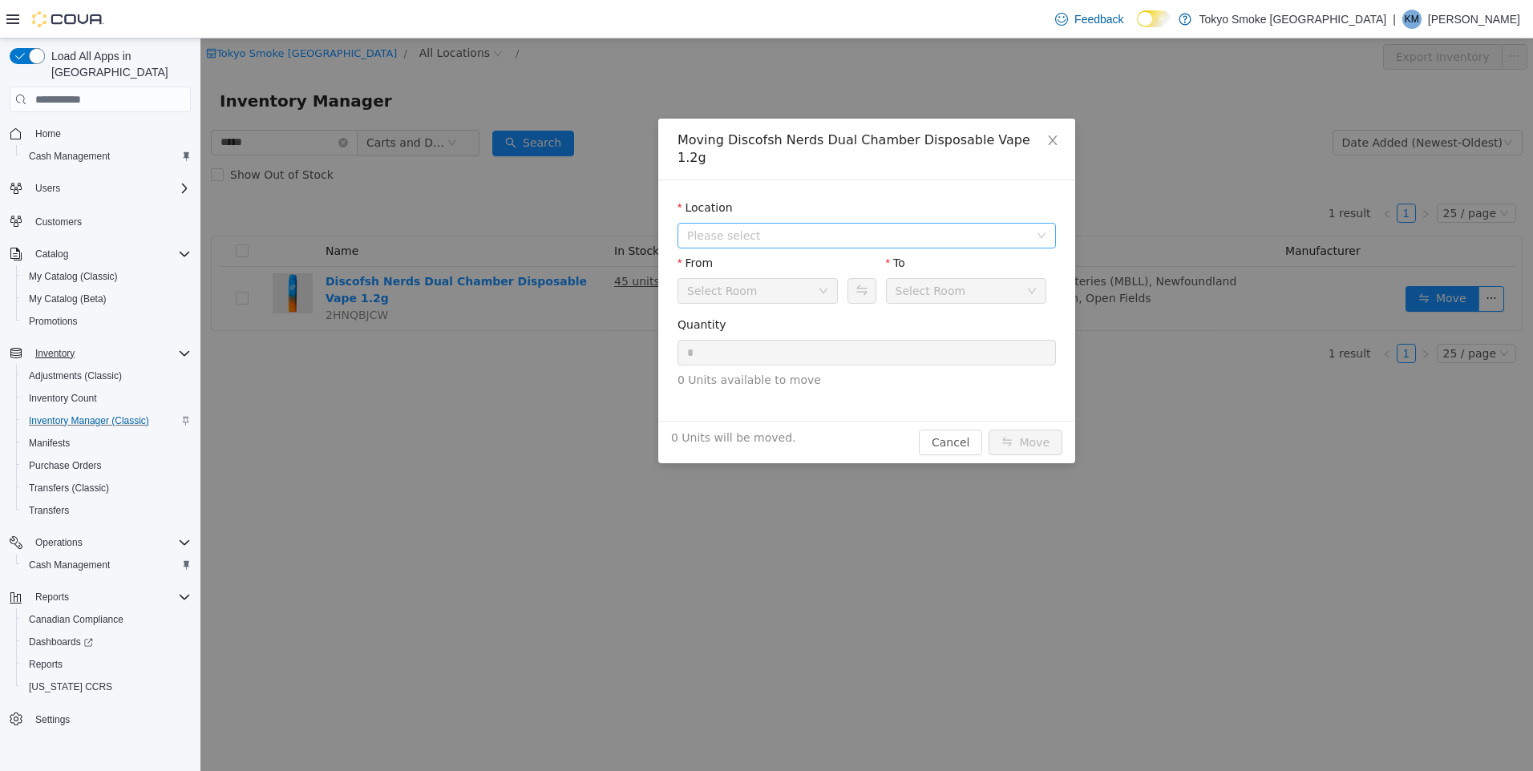
click at [803, 228] on span "Please select" at bounding box center [858, 236] width 342 height 16
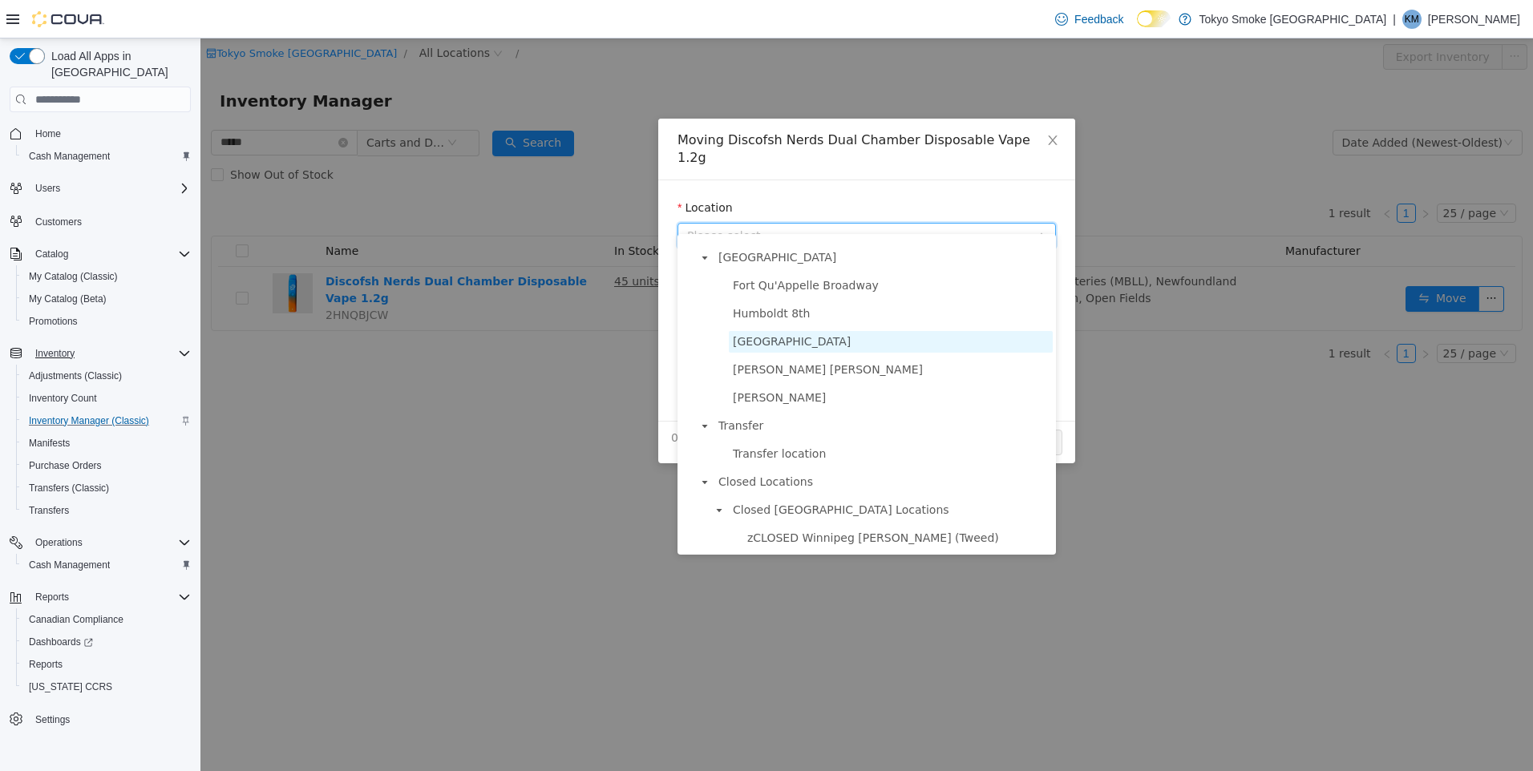
scroll to position [1002, 0]
click at [796, 290] on span "Fort Qu'Appelle Broadway" at bounding box center [806, 283] width 146 height 13
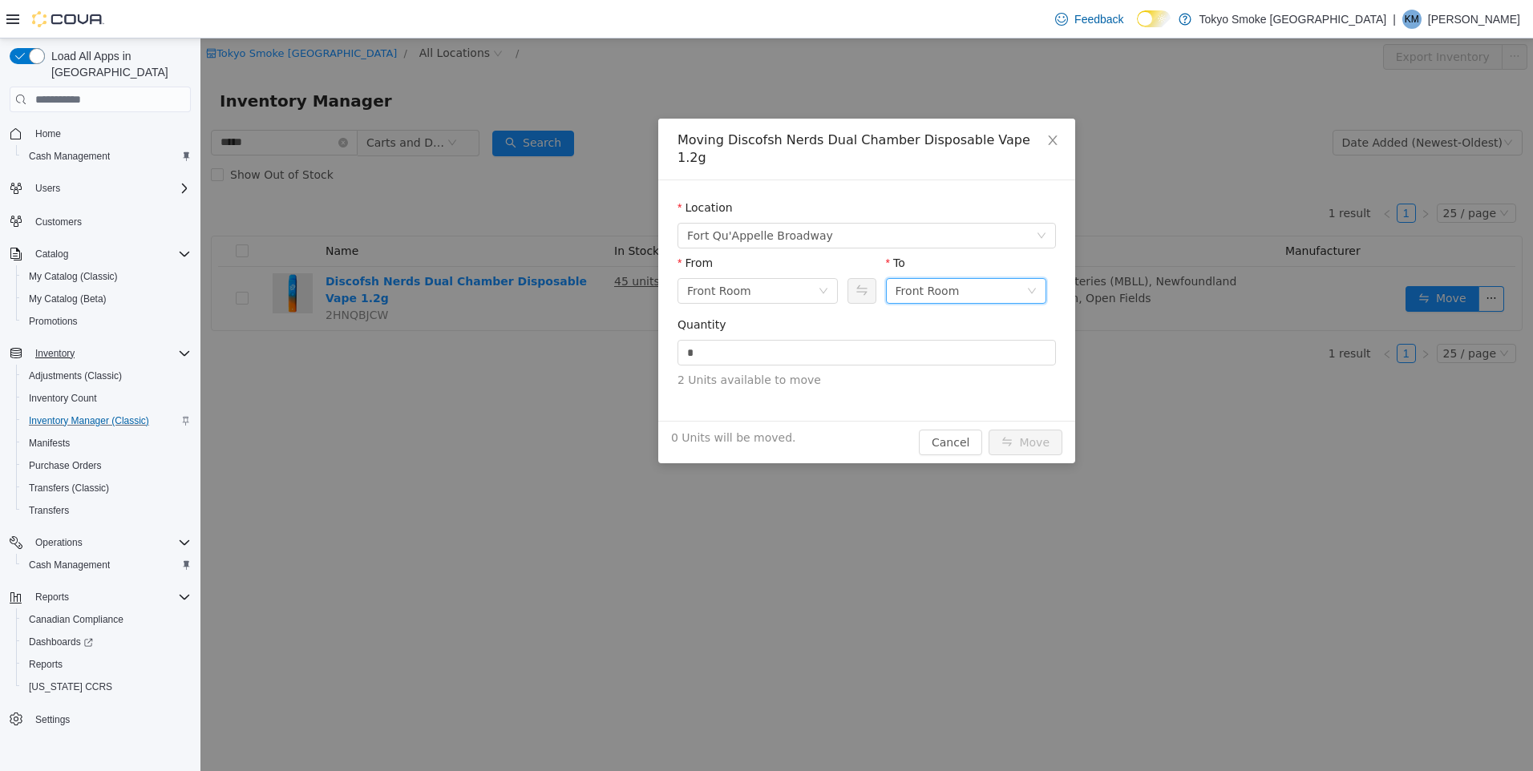
click at [952, 279] on div "Front Room" at bounding box center [927, 291] width 64 height 24
click at [984, 350] on li "Held For Destruction Cannabis" at bounding box center [966, 357] width 160 height 26
click at [883, 345] on input "*" at bounding box center [866, 353] width 377 height 24
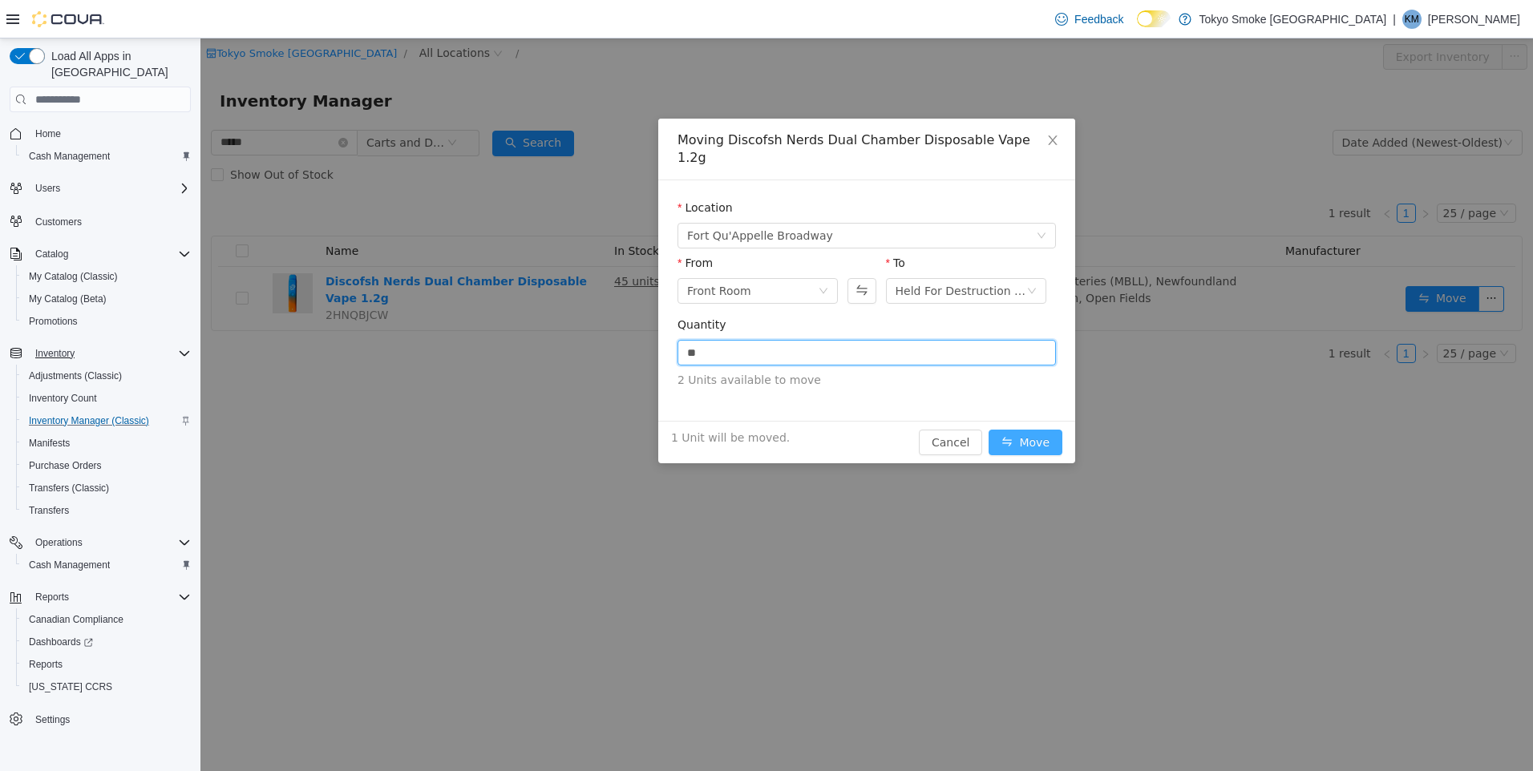
type input "*"
click at [1037, 430] on button "Move" at bounding box center [1025, 443] width 74 height 26
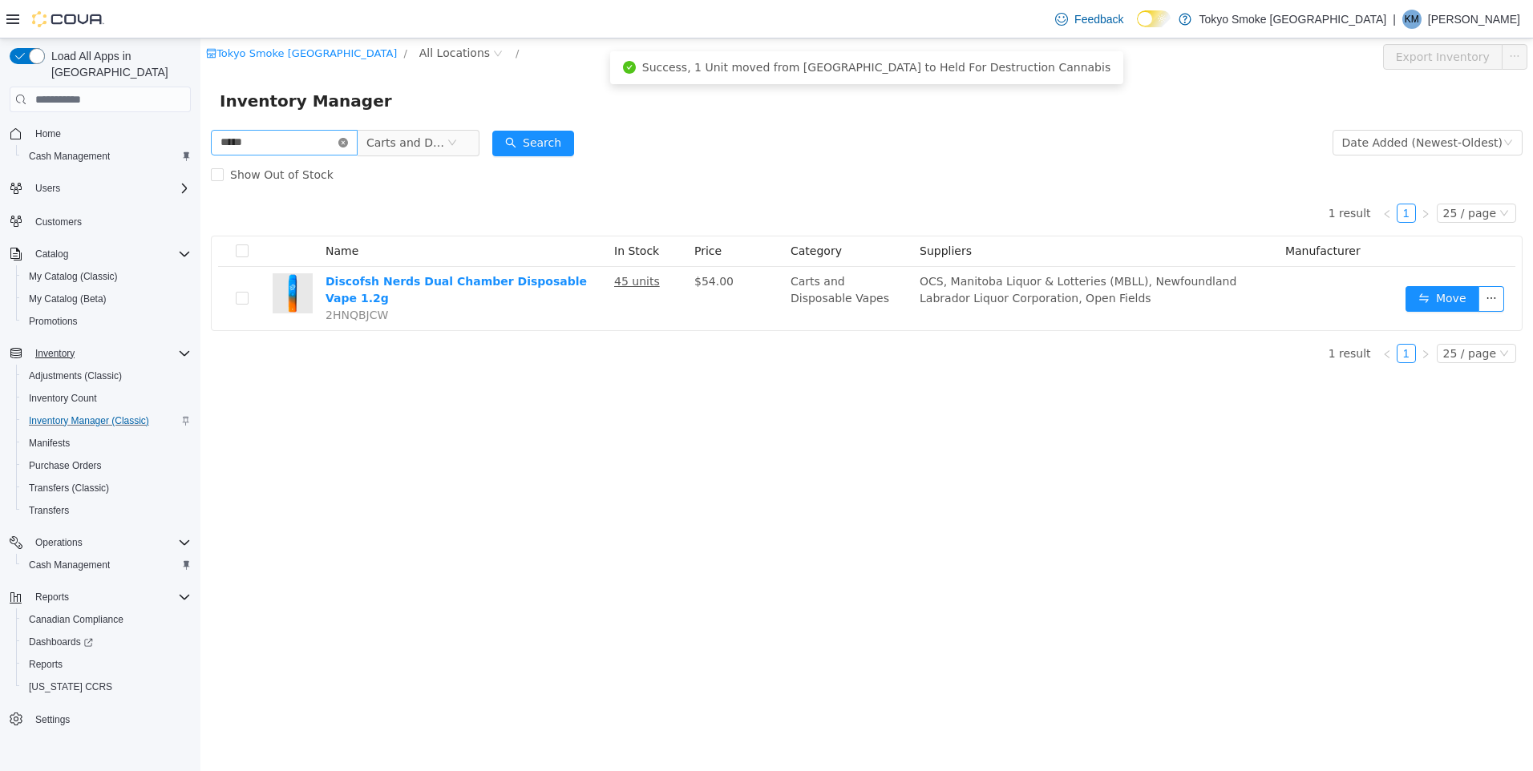
click at [348, 146] on icon "icon: close-circle" at bounding box center [343, 143] width 10 height 10
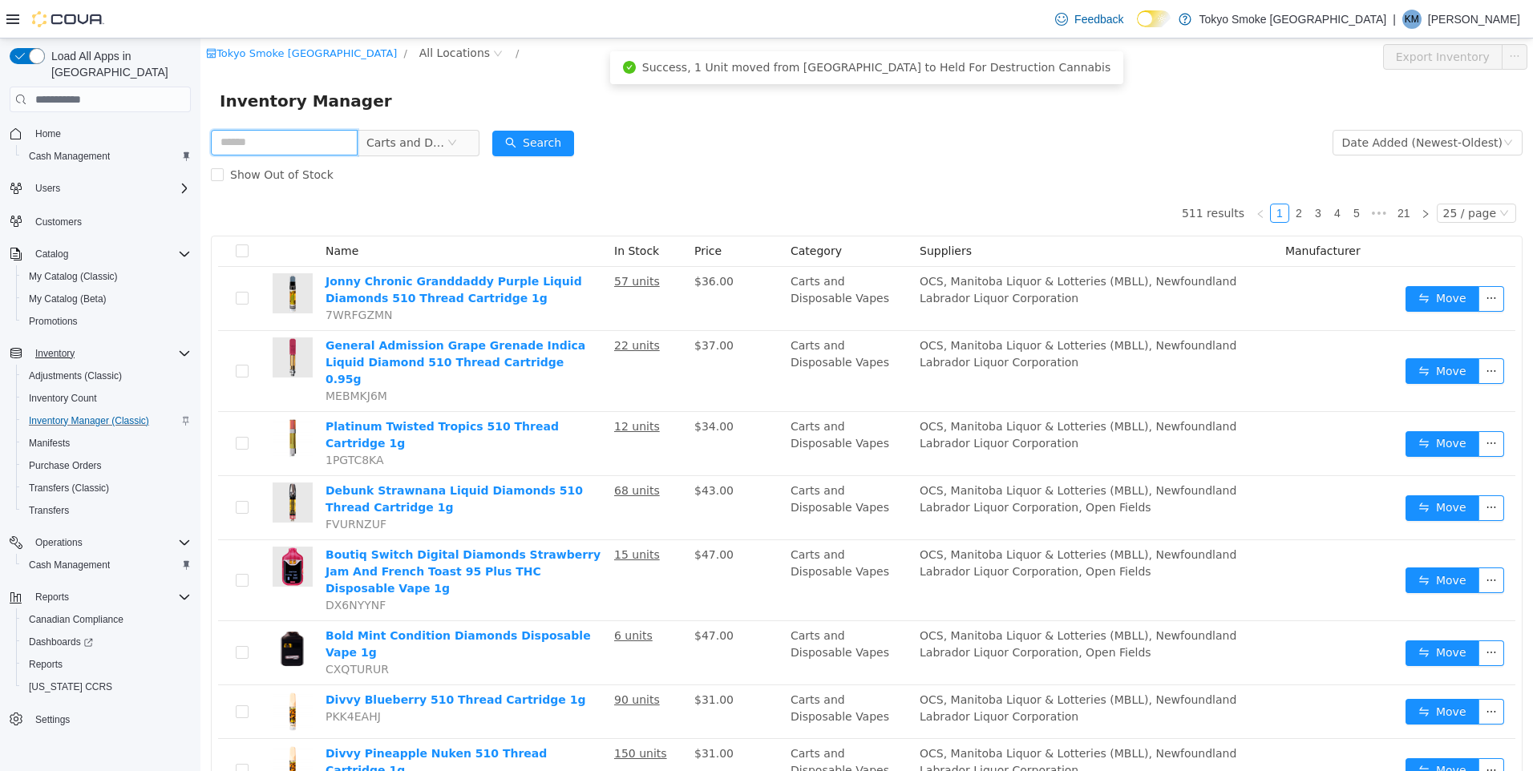
click at [335, 146] on input "text" at bounding box center [284, 143] width 147 height 26
type input "**********"
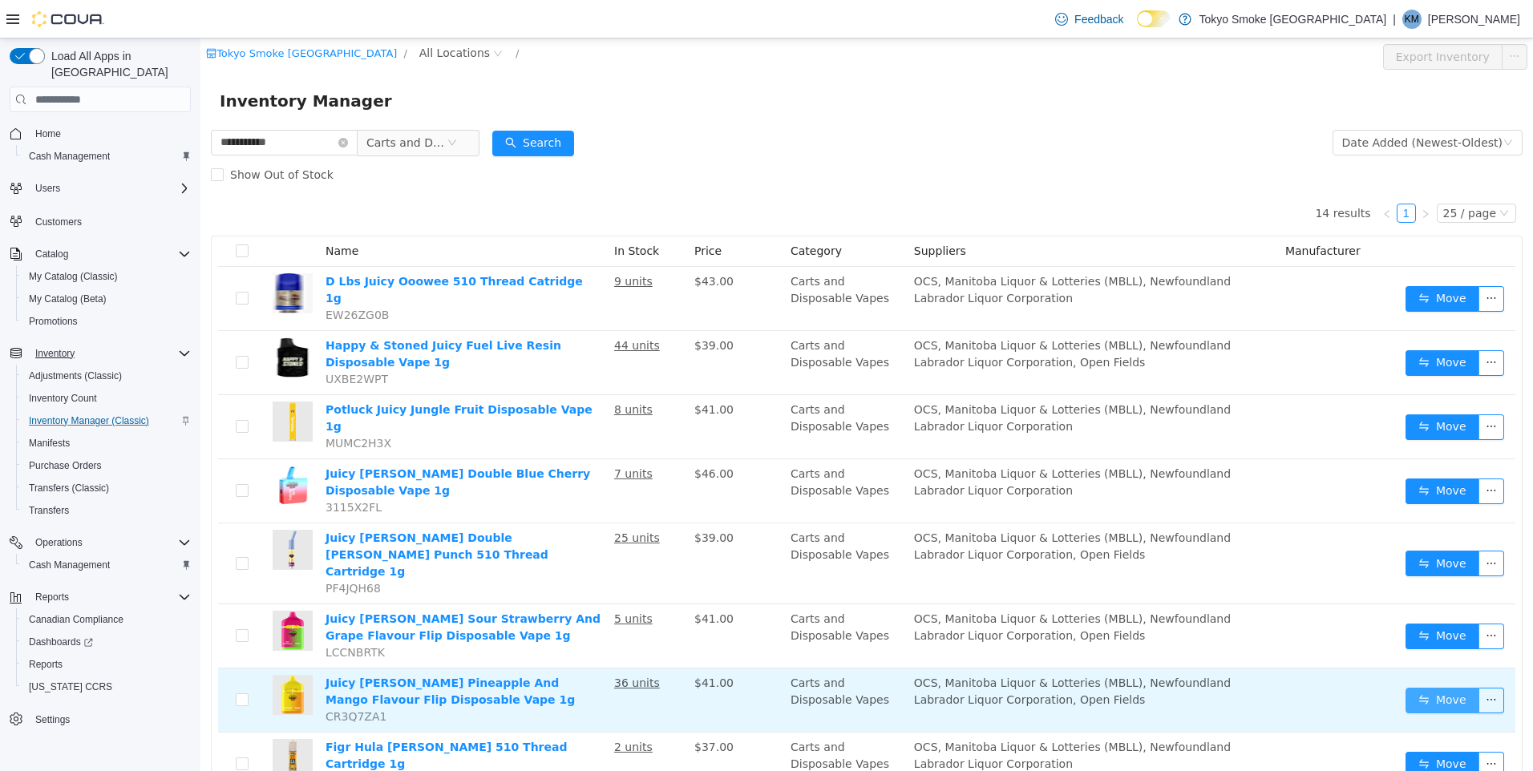
click at [1411, 688] on button "Move" at bounding box center [1442, 701] width 74 height 26
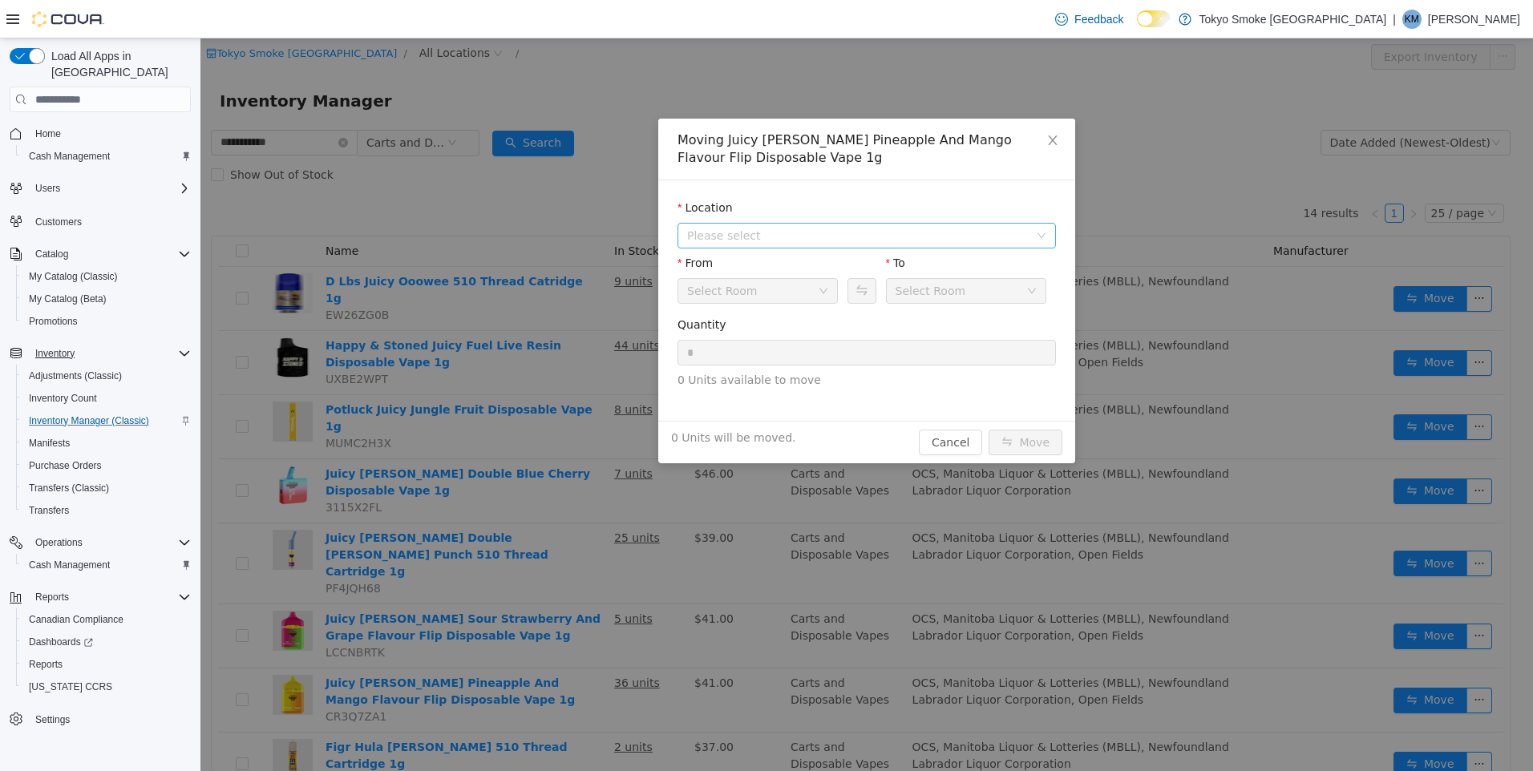
click at [793, 237] on span "Please select" at bounding box center [858, 236] width 342 height 16
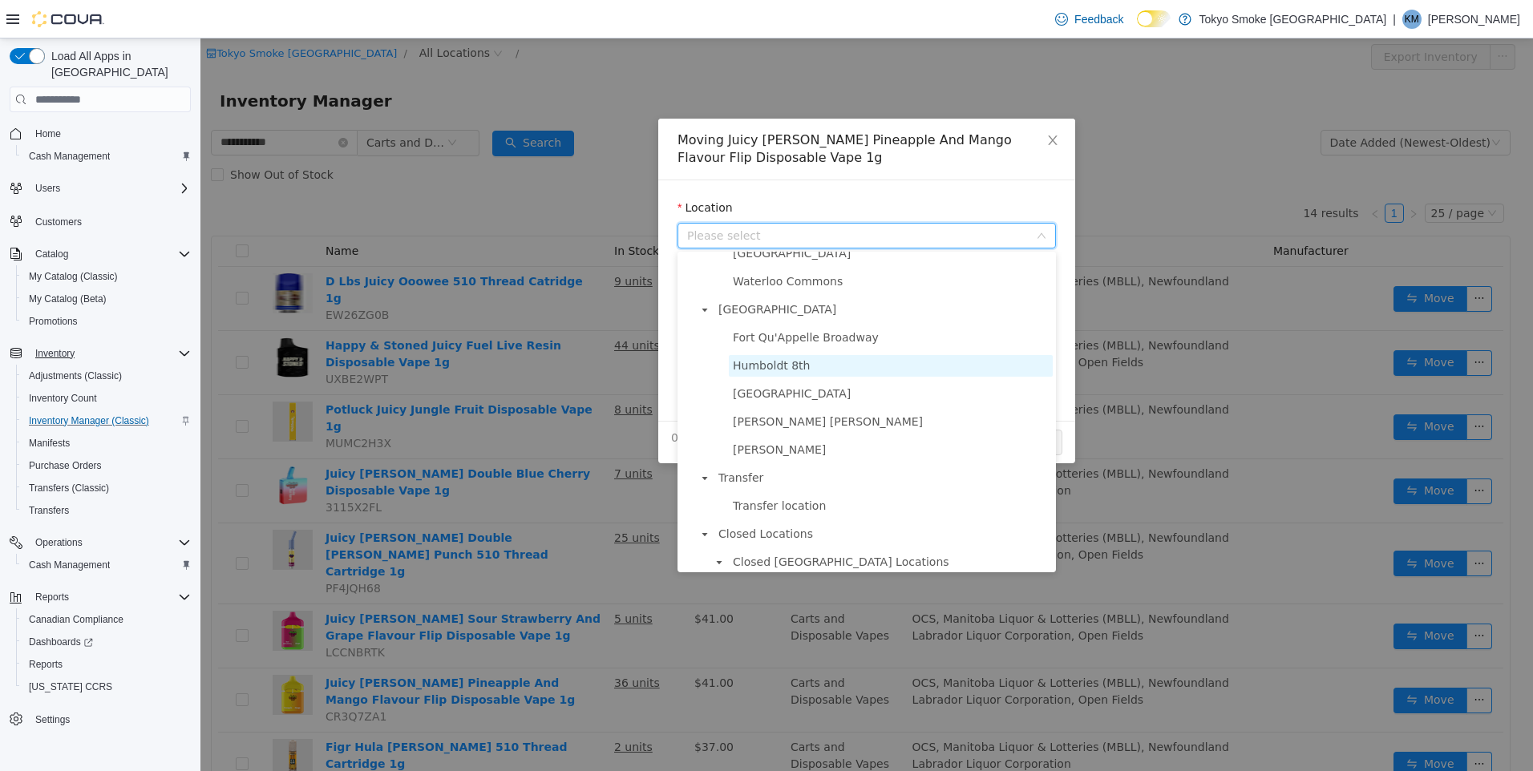
scroll to position [962, 0]
click at [840, 348] on span "Fort Qu'Appelle Broadway" at bounding box center [806, 341] width 146 height 13
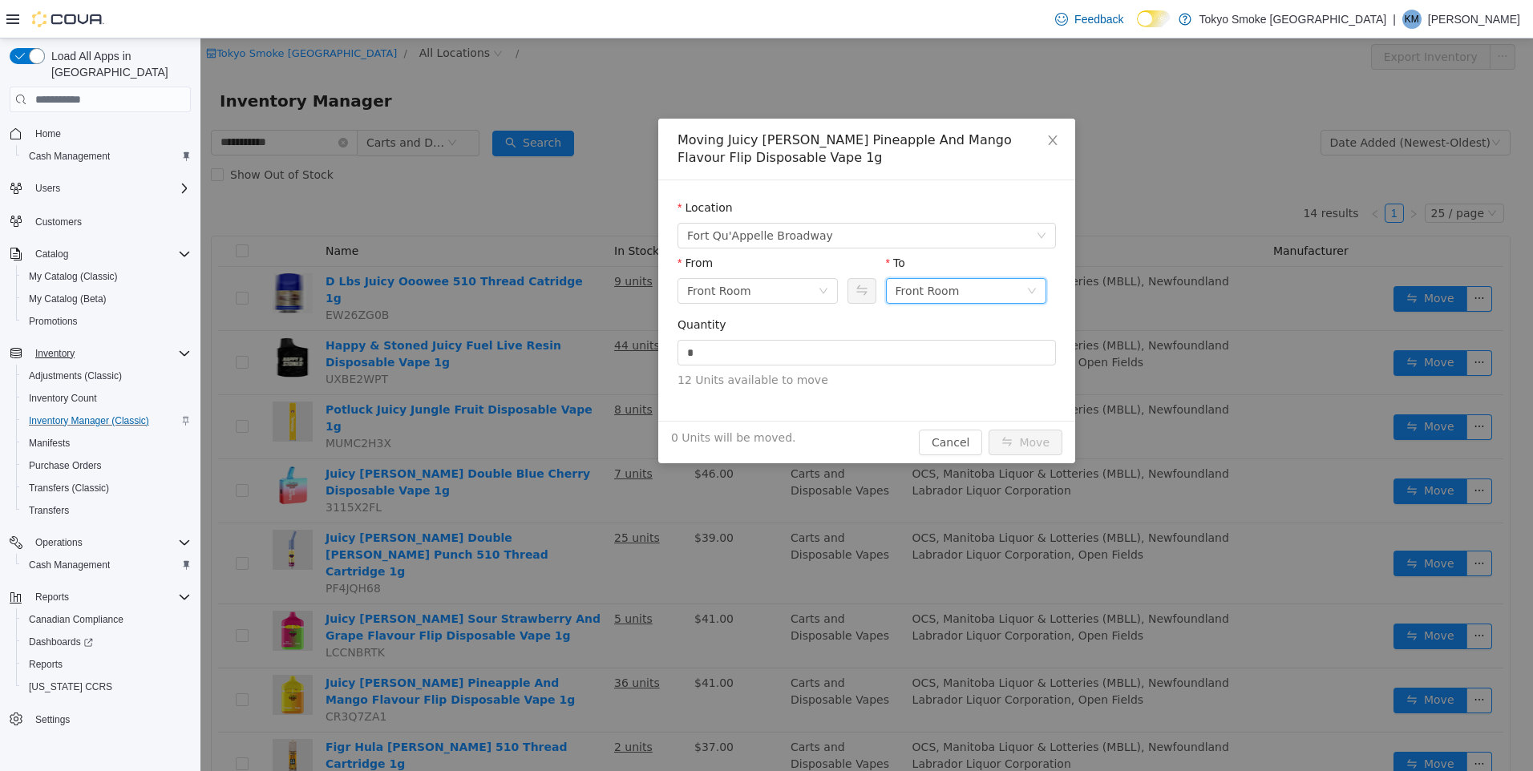
click at [933, 289] on div "Front Room" at bounding box center [927, 291] width 64 height 24
click at [964, 374] on li "Held For Destruction Cannabis" at bounding box center [966, 375] width 160 height 26
click at [925, 348] on input "*" at bounding box center [866, 353] width 377 height 24
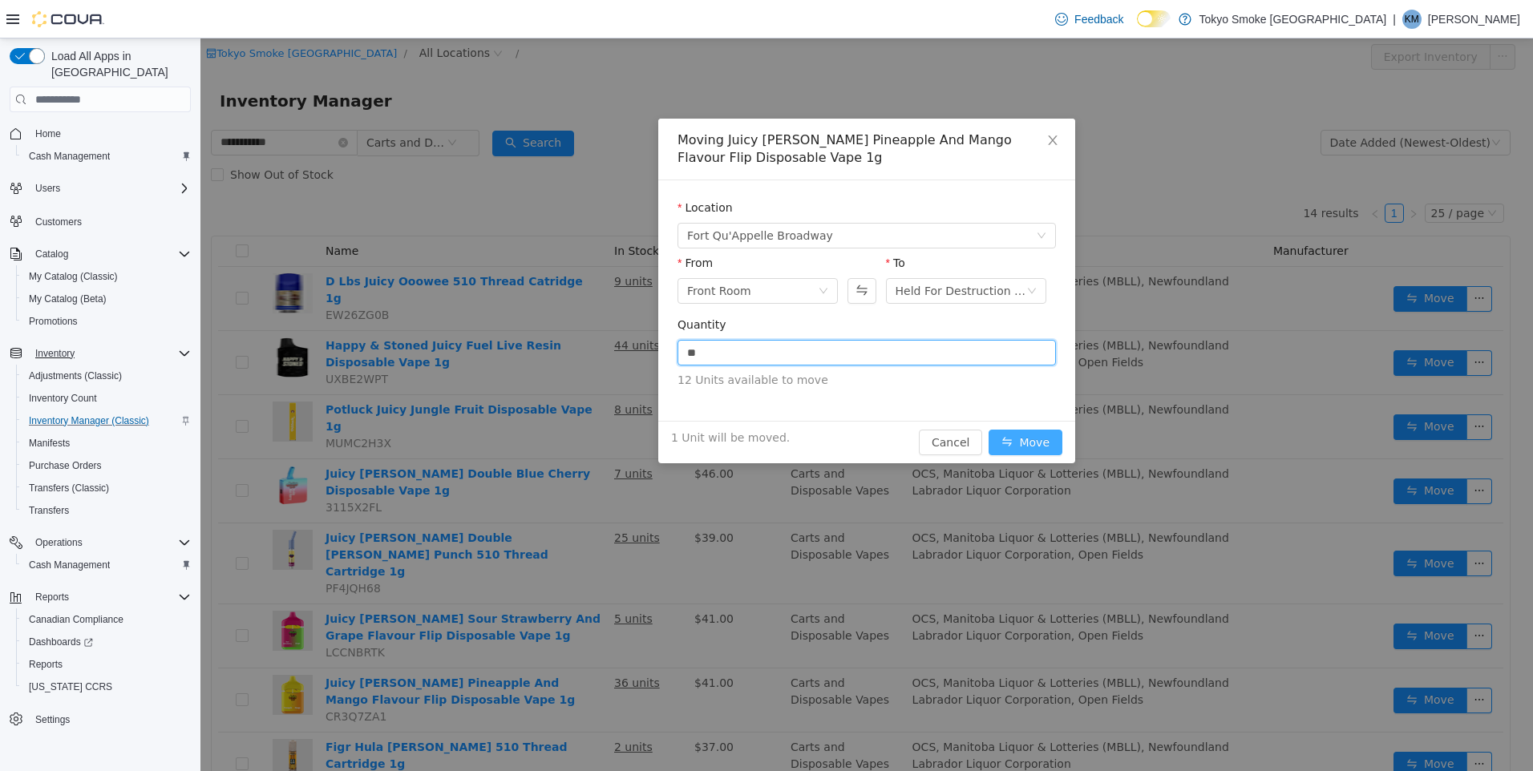
type input "*"
drag, startPoint x: 1007, startPoint y: 446, endPoint x: 967, endPoint y: 434, distance: 41.8
click at [1007, 447] on button "Move" at bounding box center [1025, 443] width 74 height 26
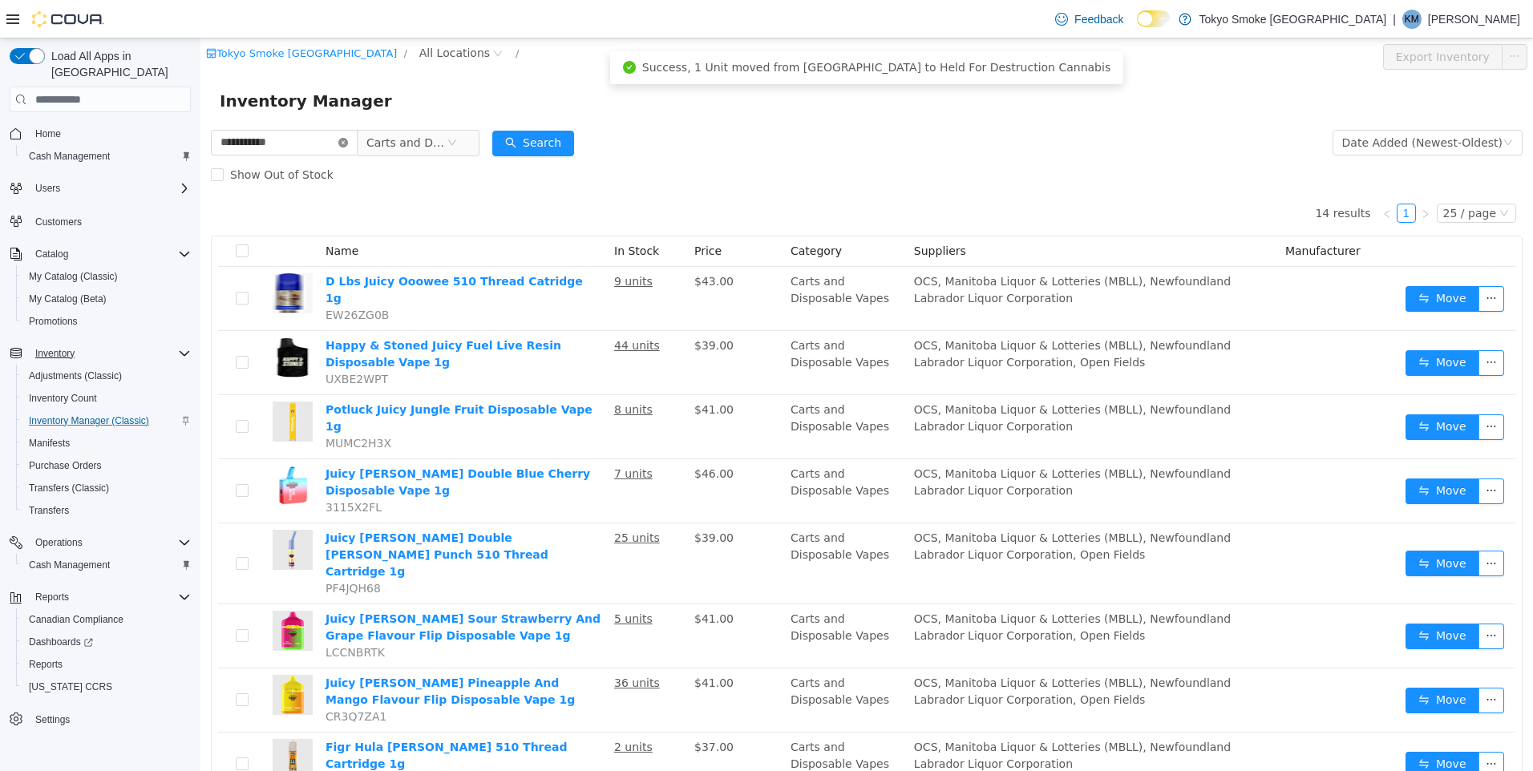
click at [348, 145] on icon "icon: close-circle" at bounding box center [343, 143] width 10 height 10
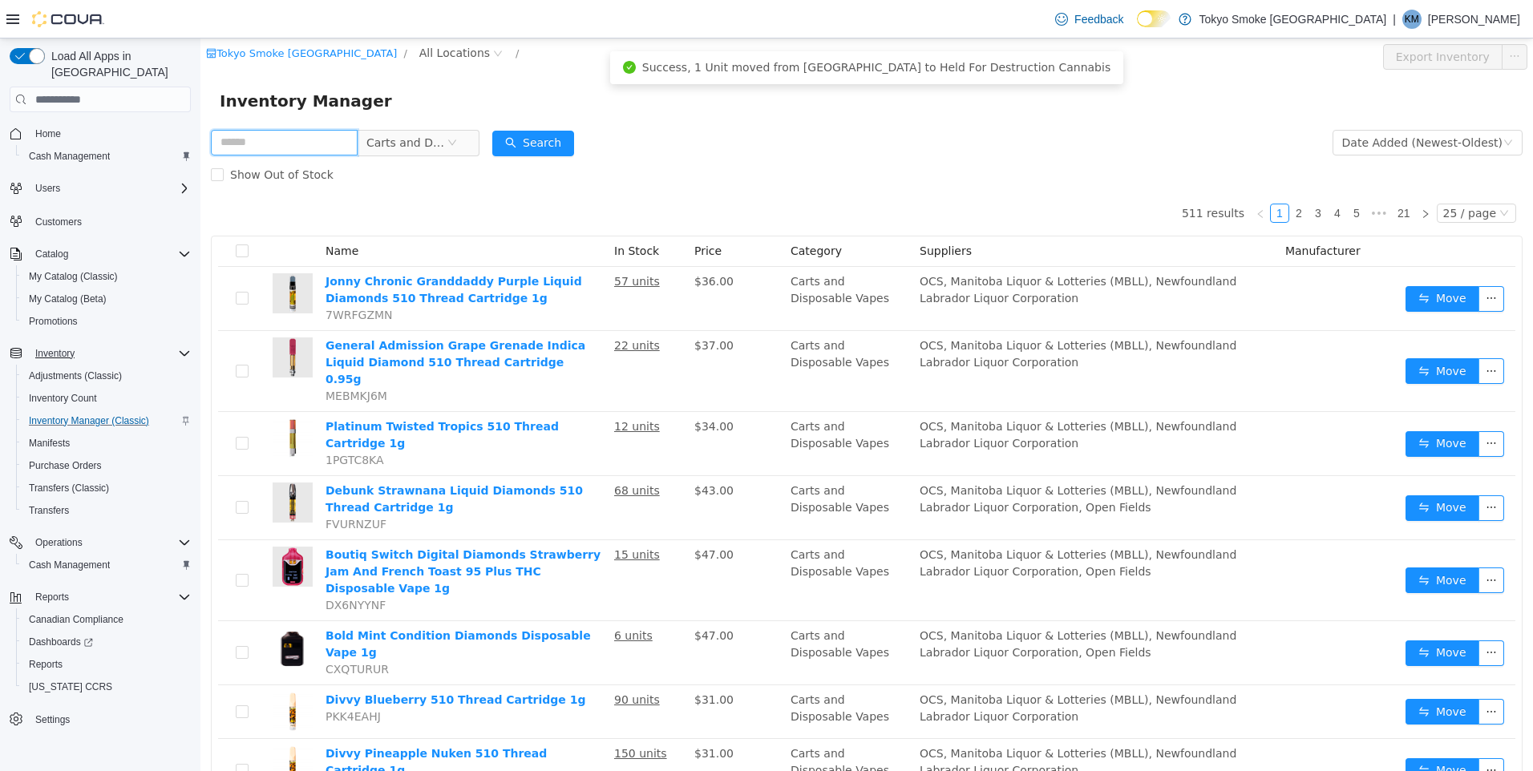
click at [280, 135] on input "text" at bounding box center [284, 143] width 147 height 26
type input "*"
type input "**********"
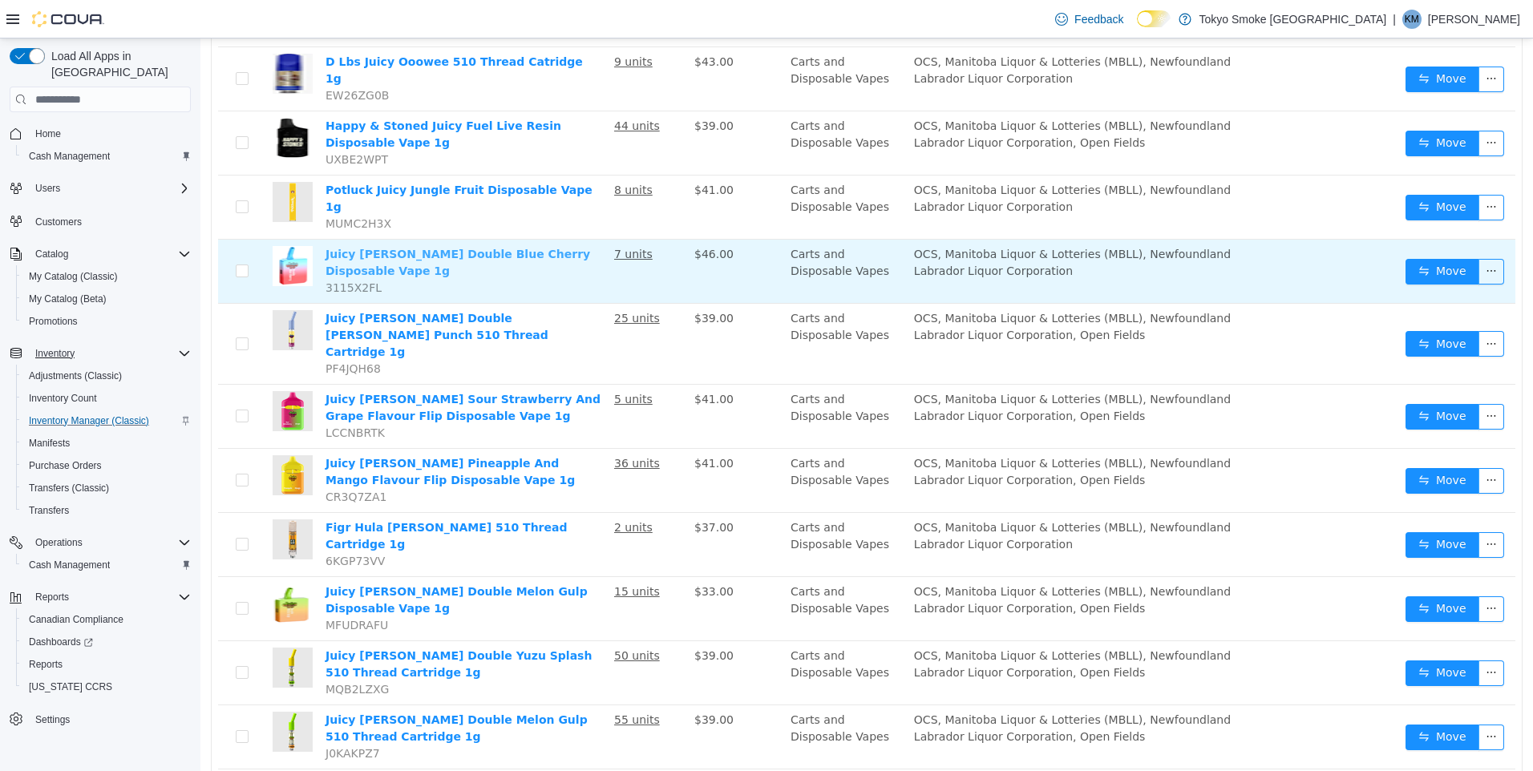
scroll to position [261, 0]
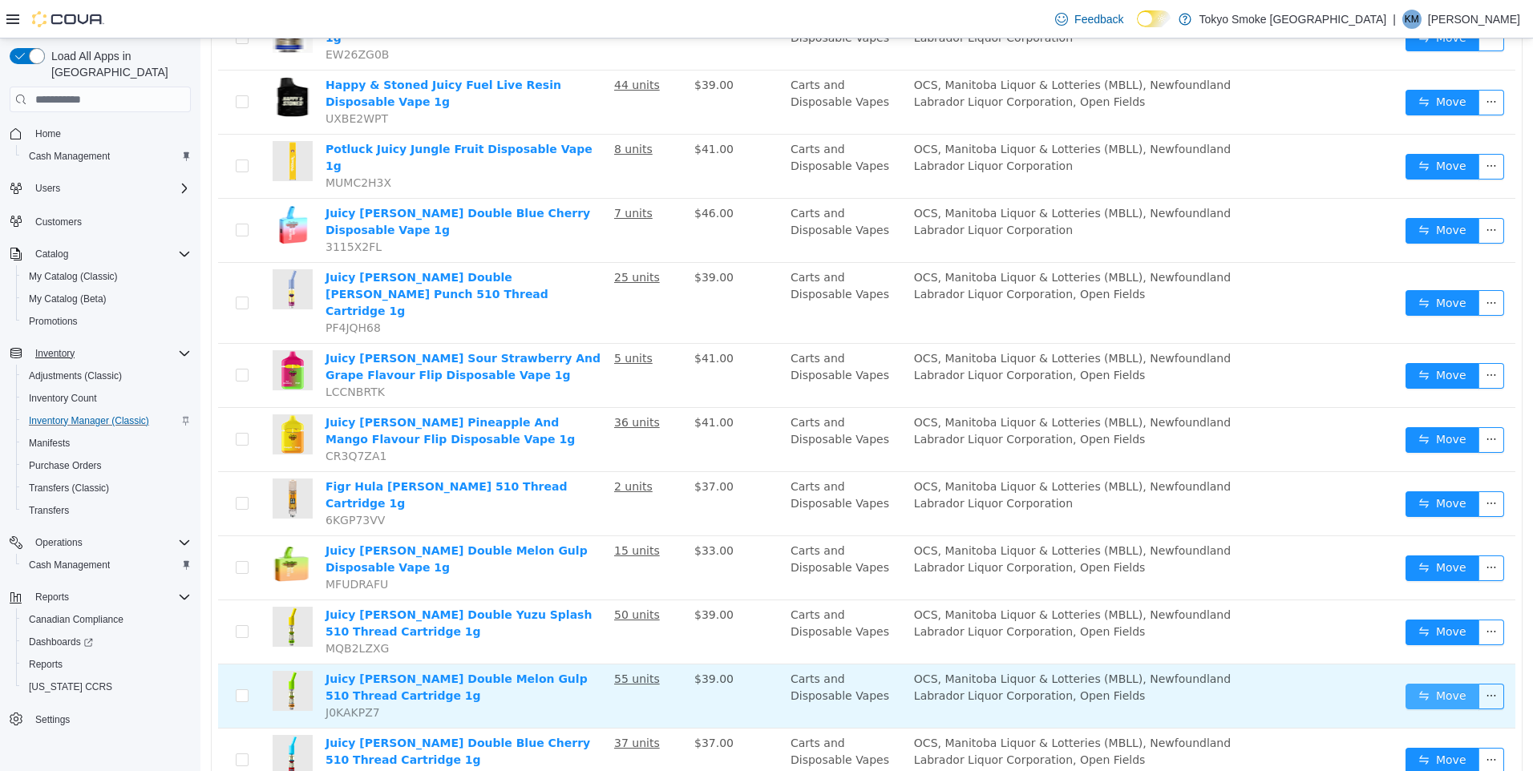
click at [1411, 684] on button "Move" at bounding box center [1442, 697] width 74 height 26
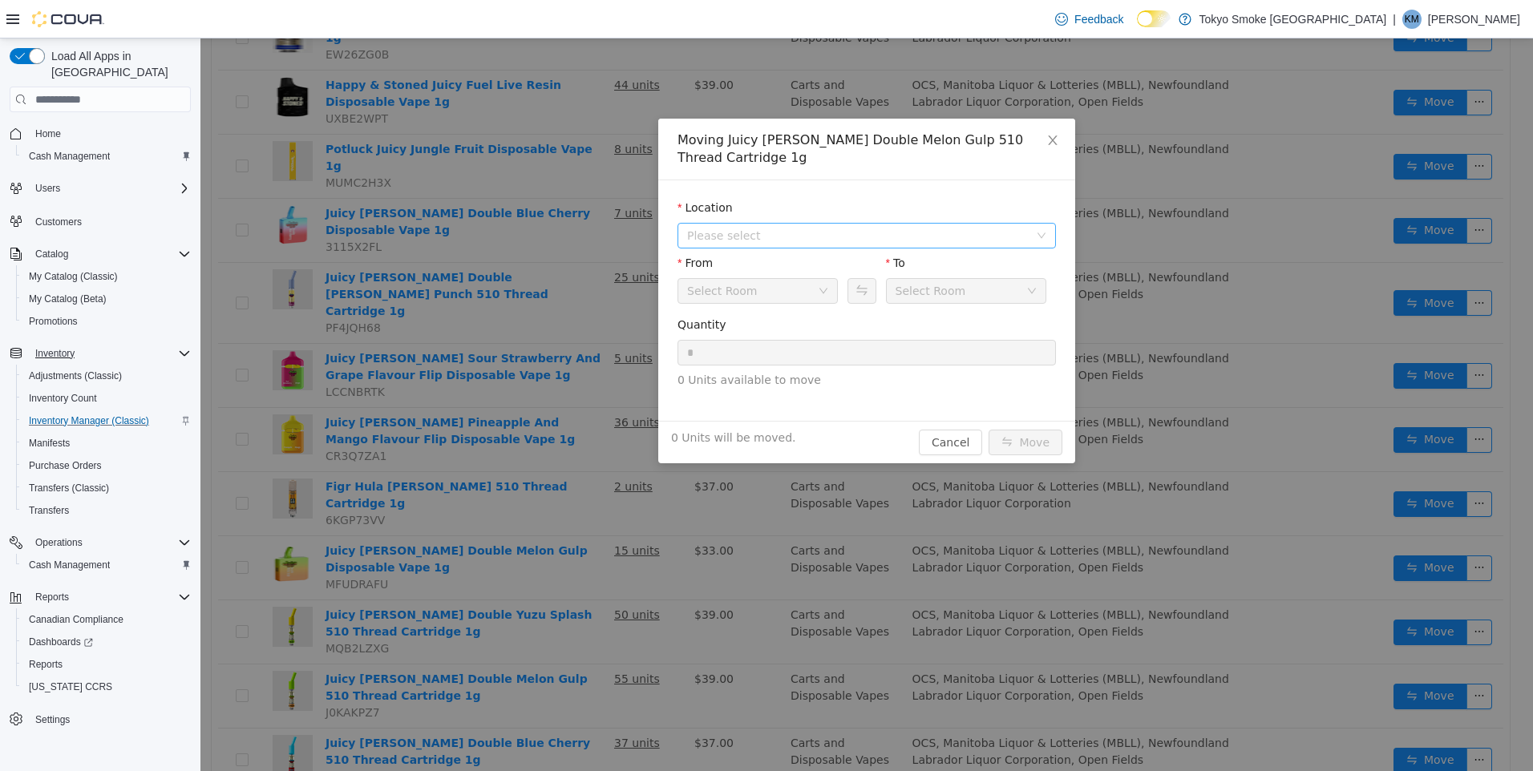
click at [739, 228] on span "Please select" at bounding box center [858, 236] width 342 height 16
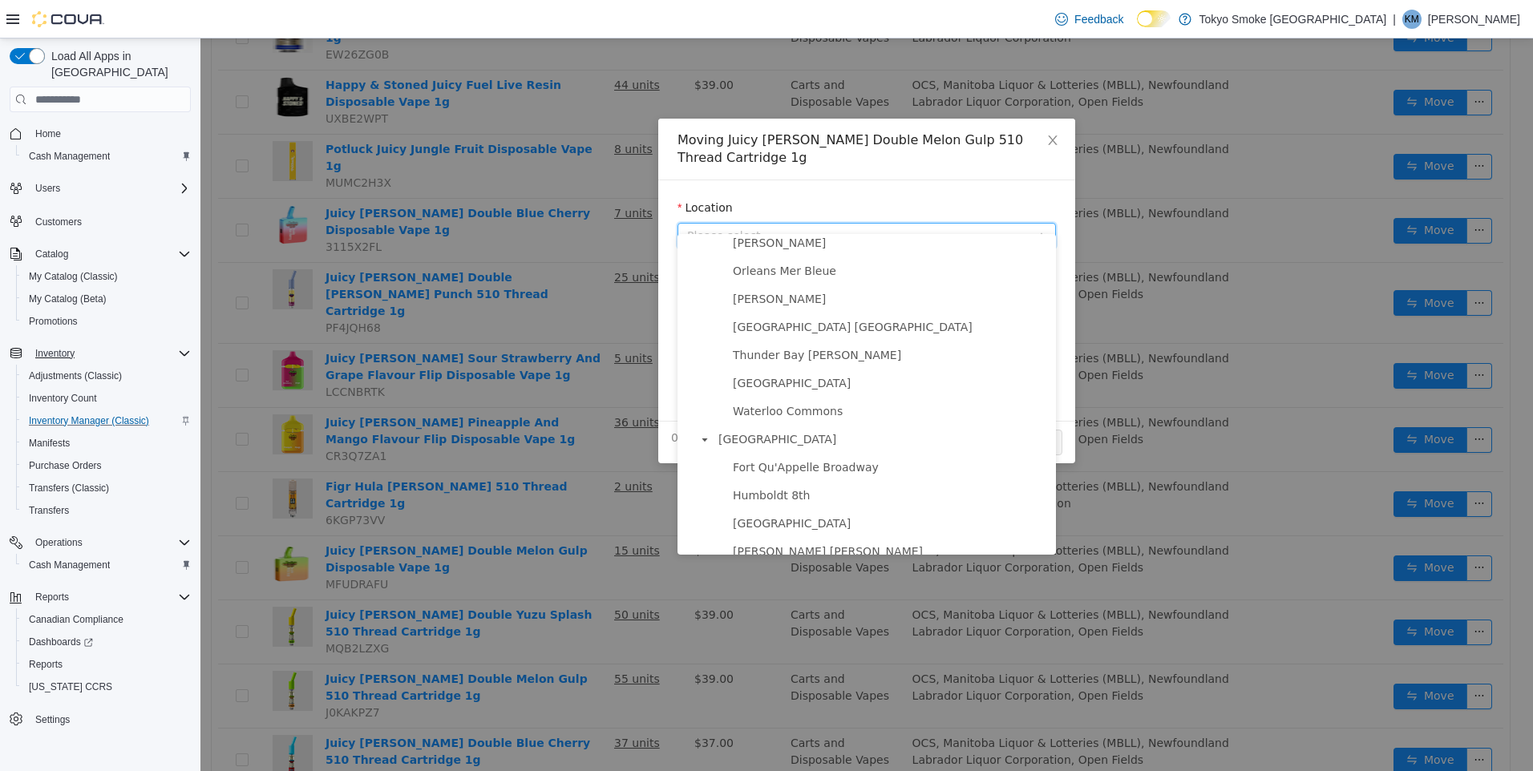
scroll to position [922, 0]
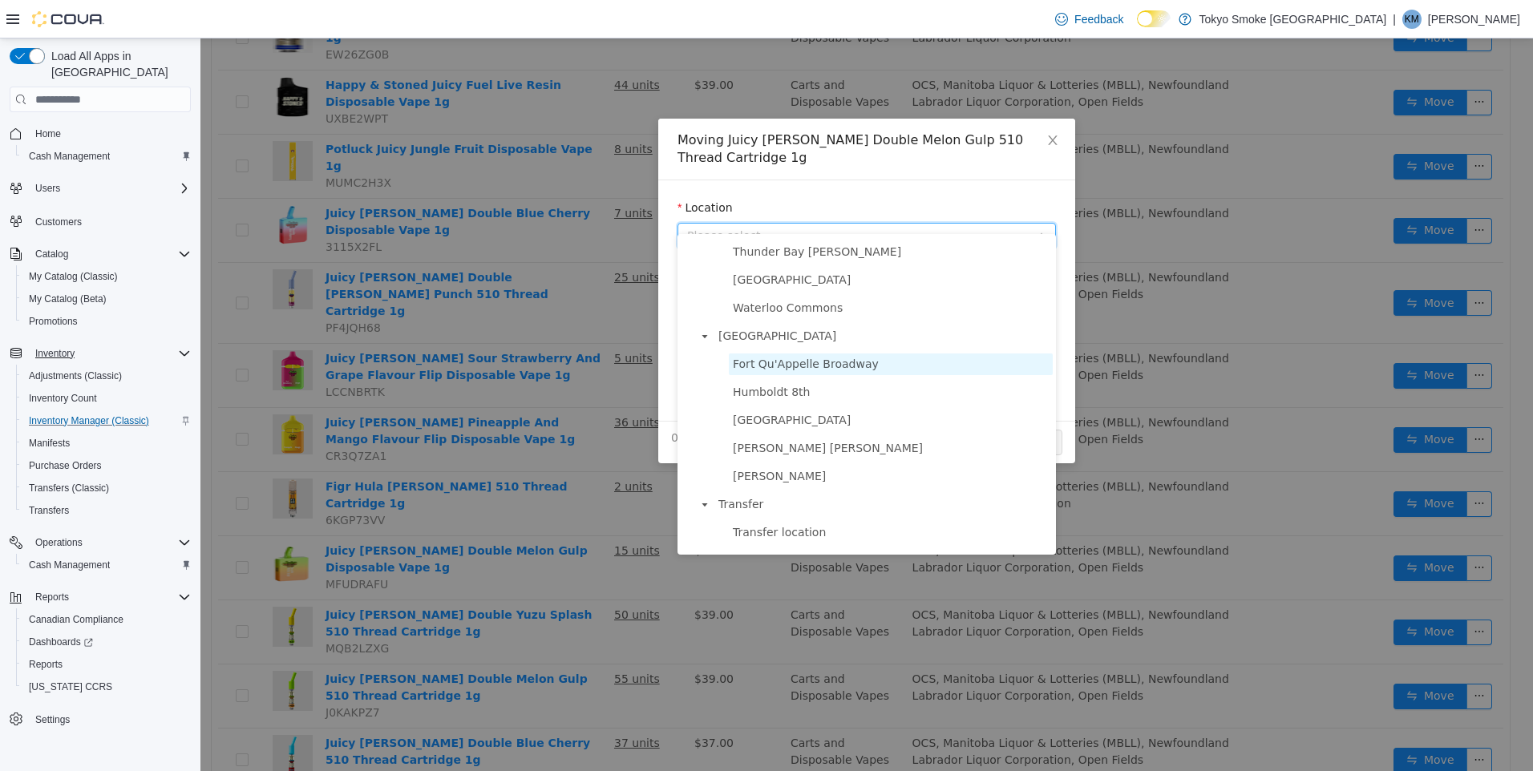
click at [825, 370] on span "Fort Qu'Appelle Broadway" at bounding box center [806, 364] width 146 height 13
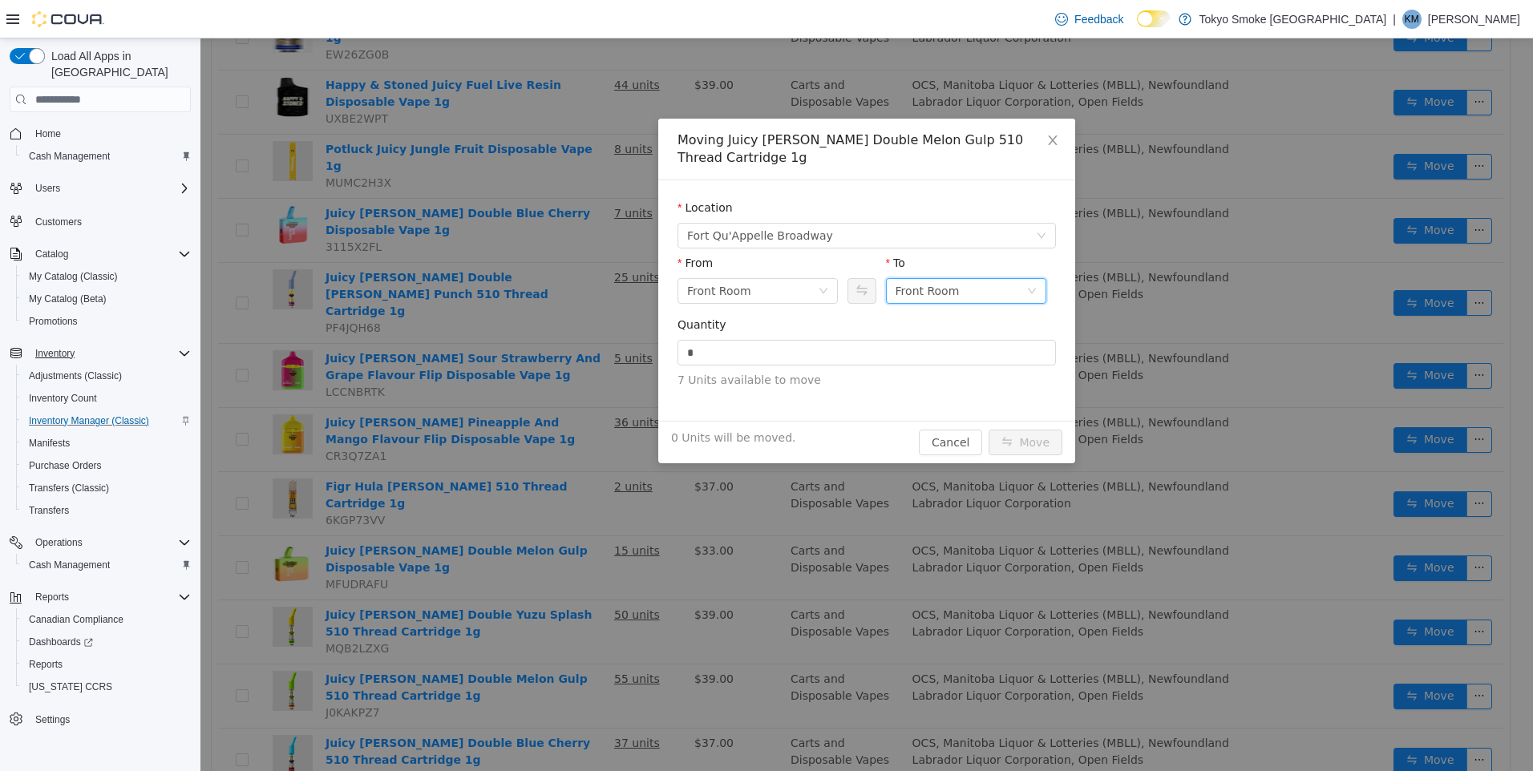
click at [936, 279] on div "Front Room" at bounding box center [927, 291] width 64 height 24
click at [981, 354] on li "Held For Destruction Cannabis" at bounding box center [966, 357] width 160 height 26
click at [922, 318] on div "Quantity" at bounding box center [866, 328] width 378 height 23
click at [916, 341] on input "*" at bounding box center [866, 353] width 377 height 24
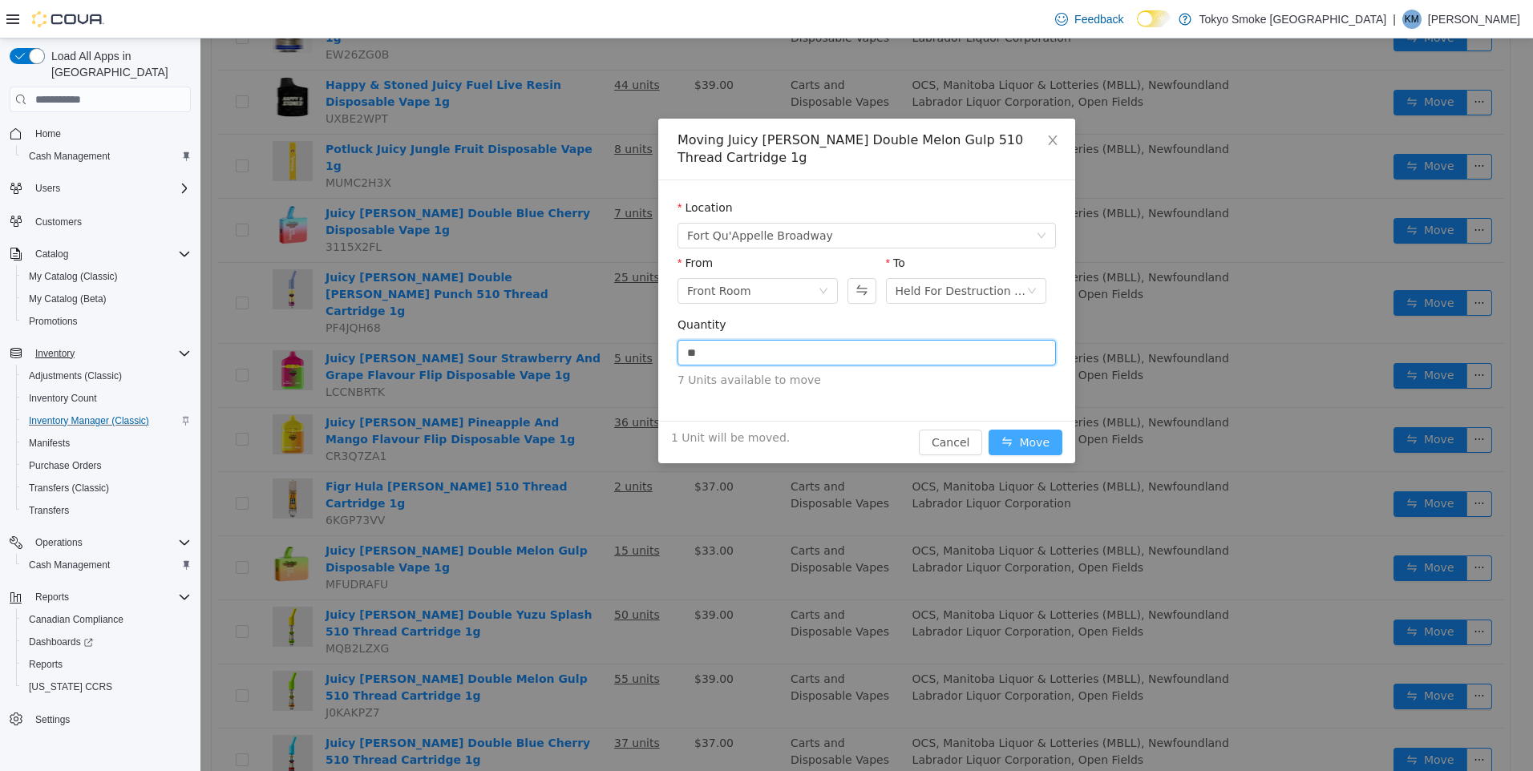
type input "*"
click at [1017, 430] on button "Move" at bounding box center [1025, 443] width 74 height 26
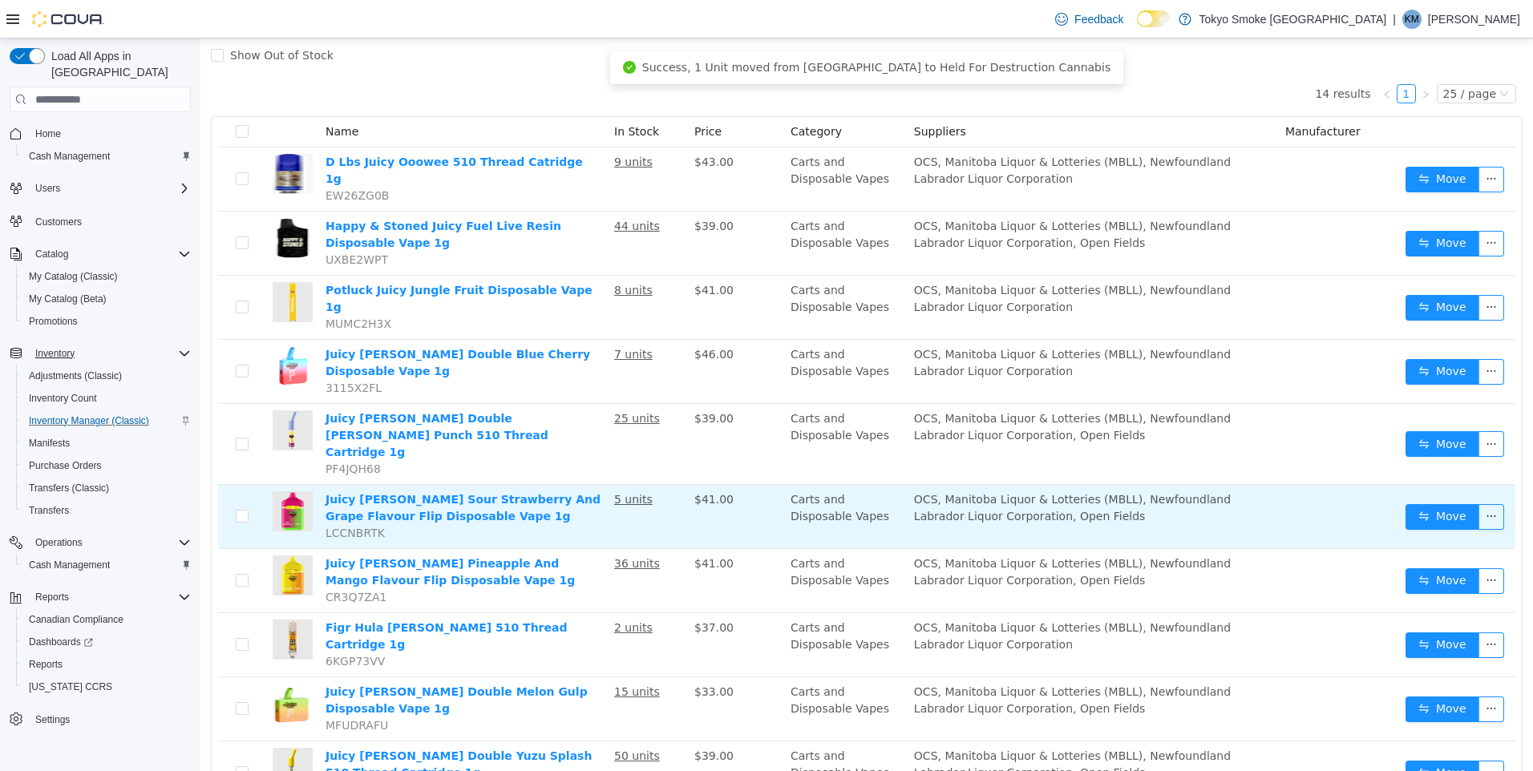
scroll to position [0, 0]
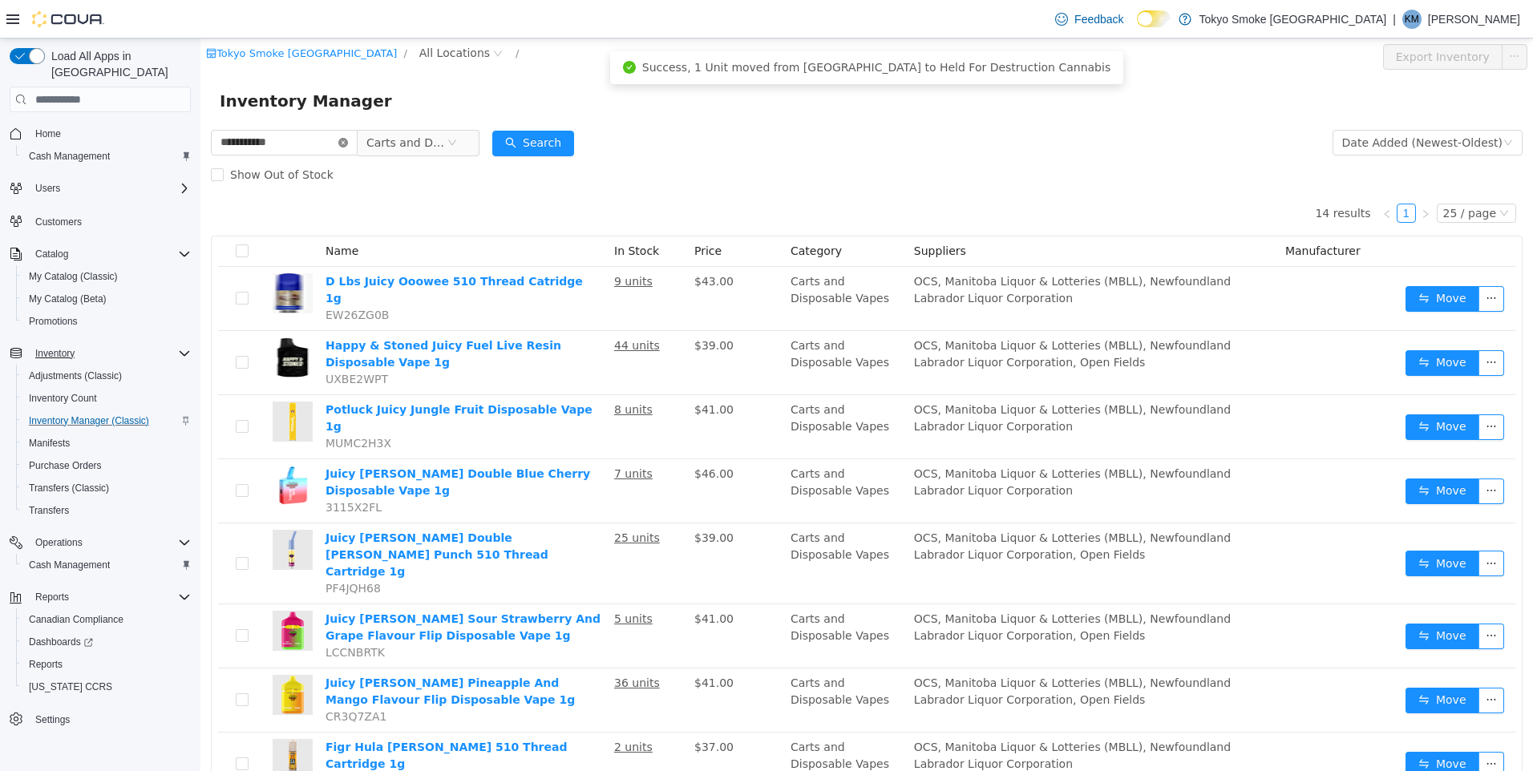
click at [348, 143] on icon "icon: close-circle" at bounding box center [343, 143] width 10 height 10
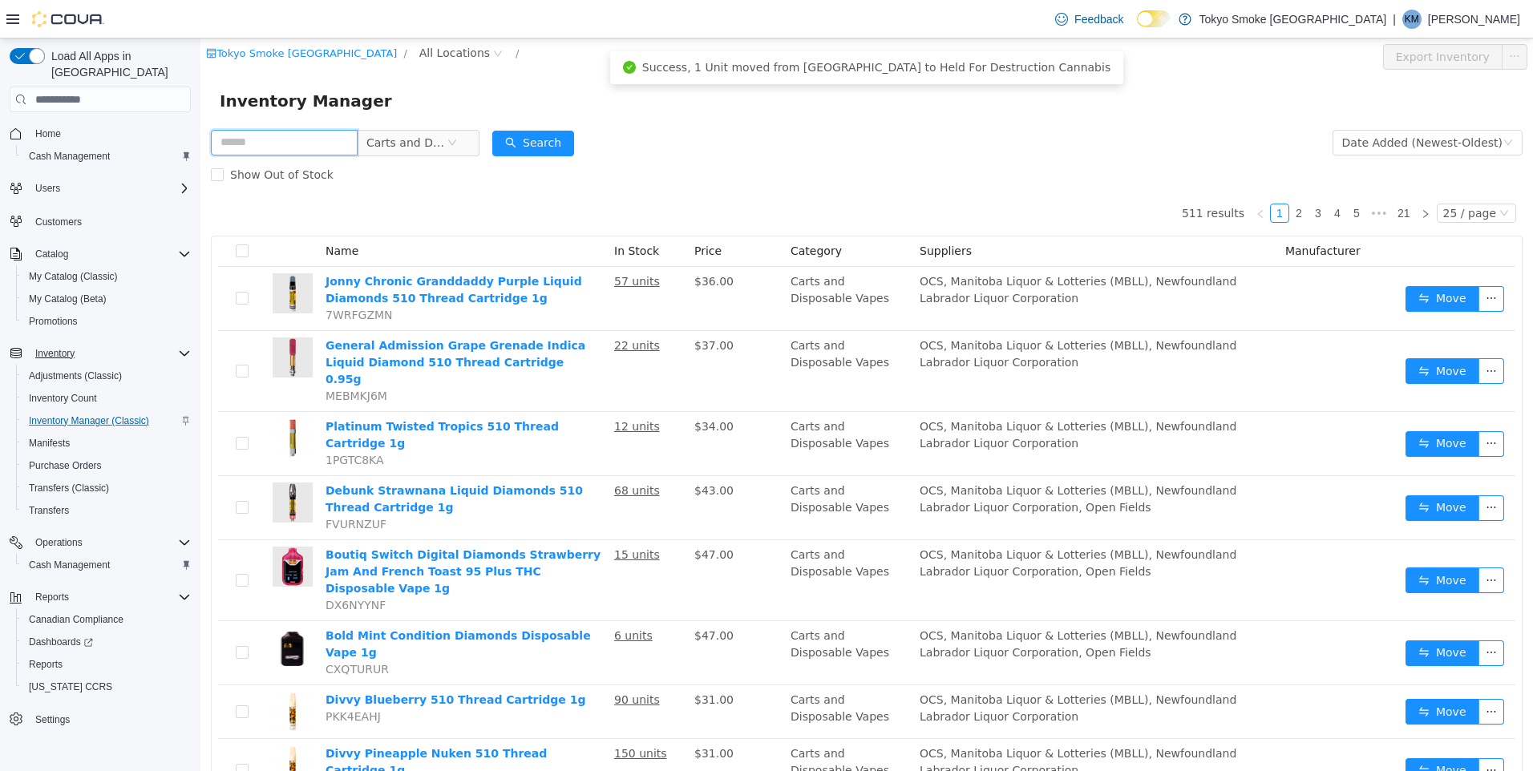
click at [253, 148] on input "text" at bounding box center [284, 143] width 147 height 26
type input "******"
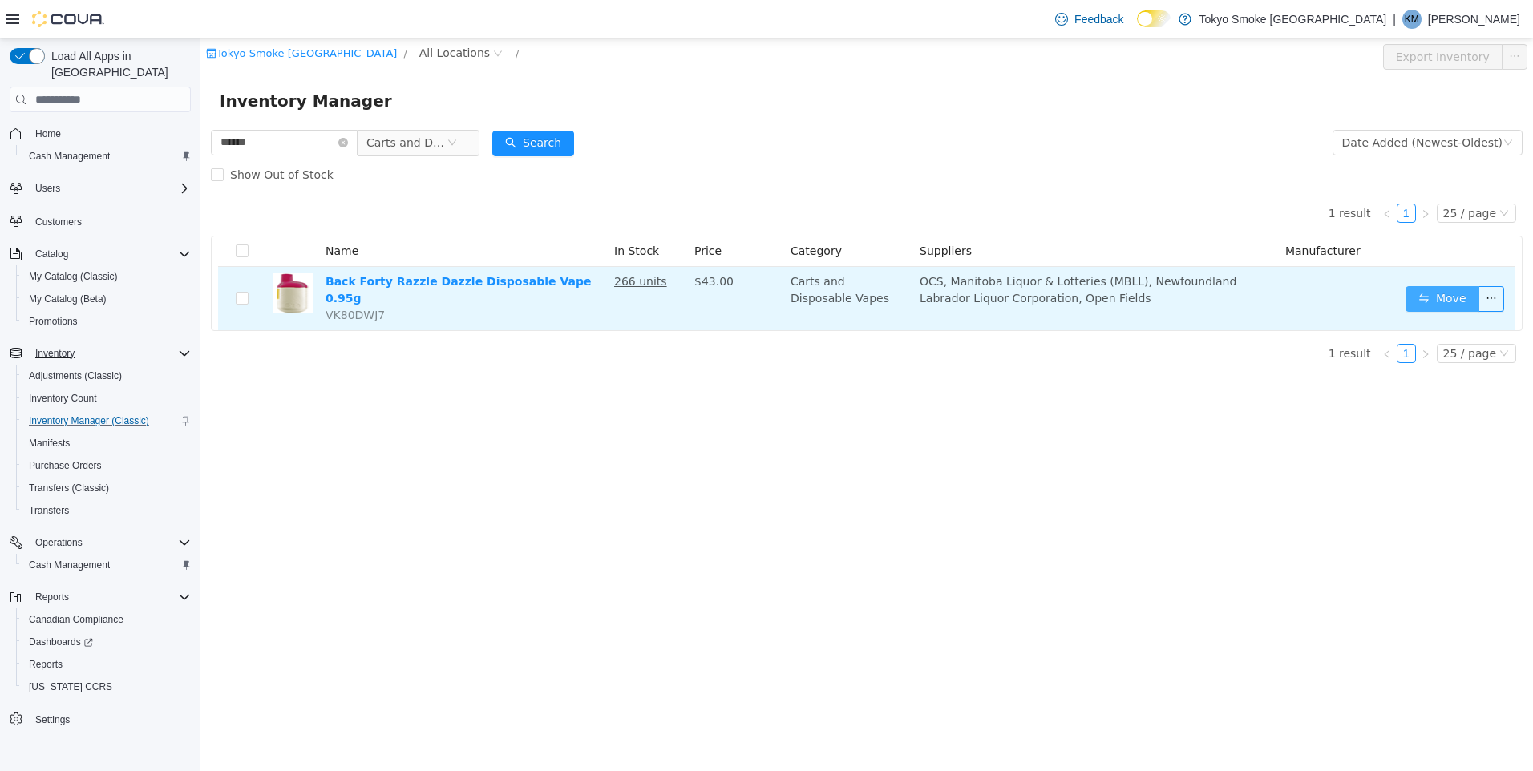
click at [1449, 294] on button "Move" at bounding box center [1442, 299] width 74 height 26
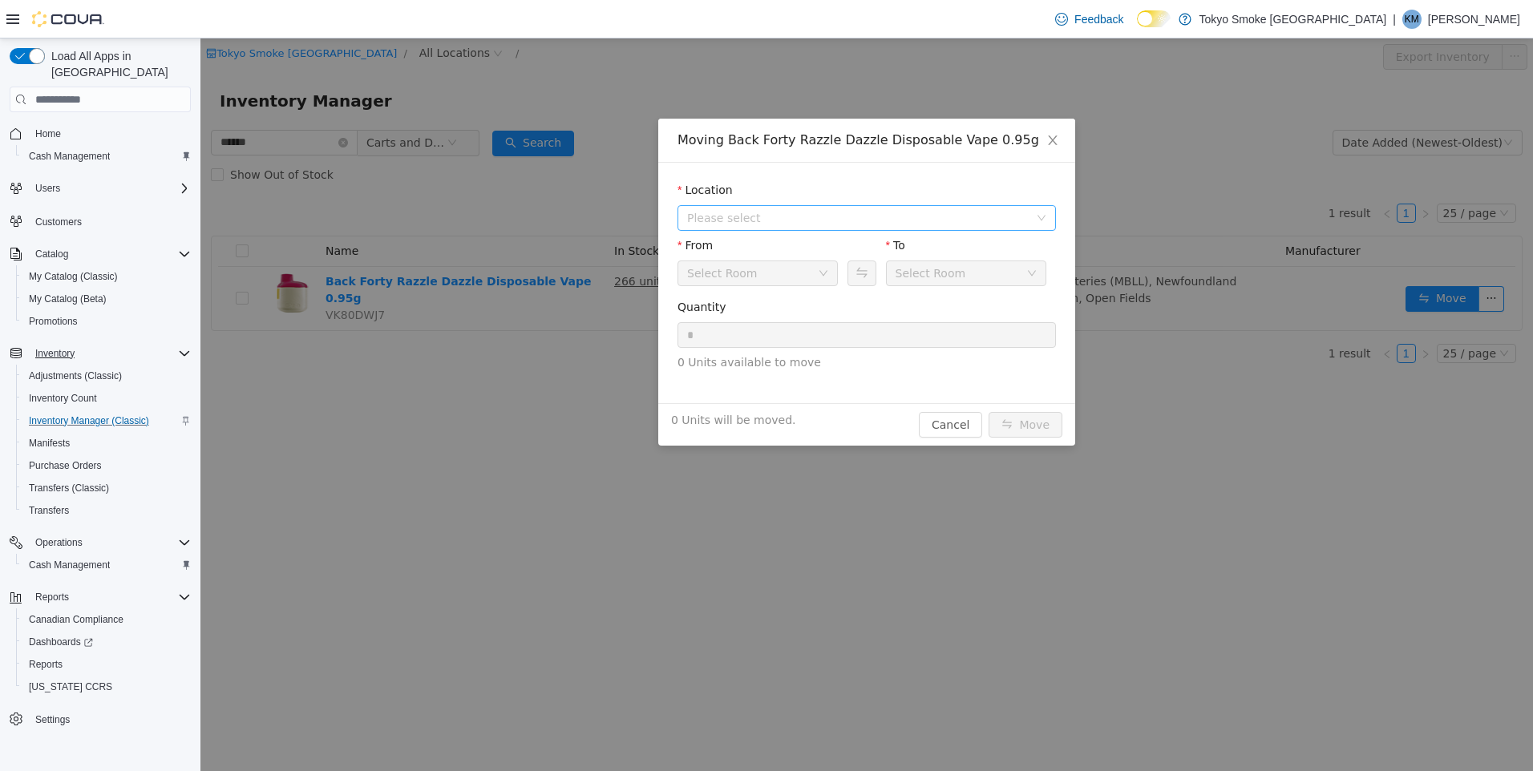
click at [800, 220] on span "Please select" at bounding box center [858, 218] width 342 height 16
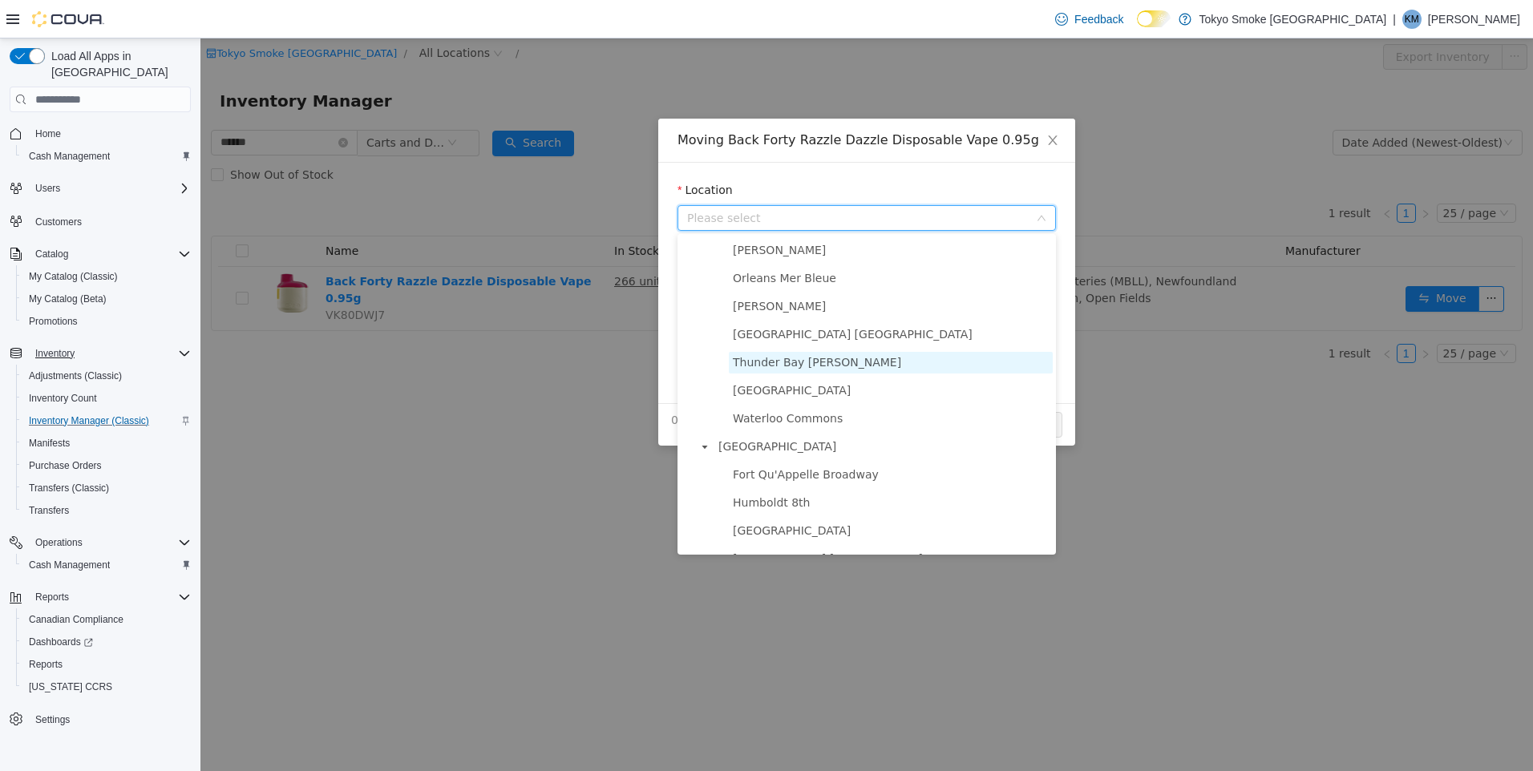
scroll to position [822, 0]
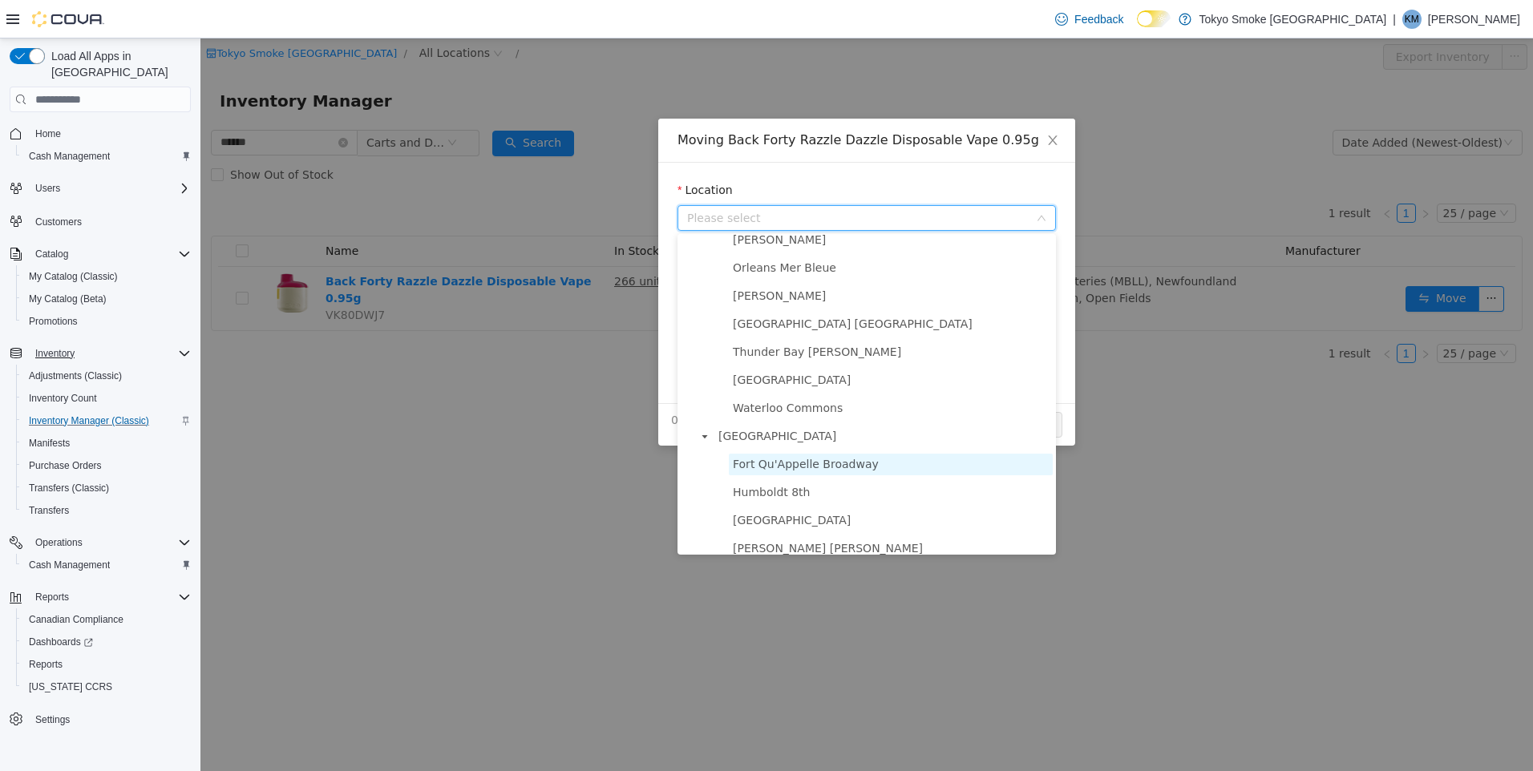
click at [856, 471] on span "Fort Qu'Appelle Broadway" at bounding box center [806, 464] width 146 height 13
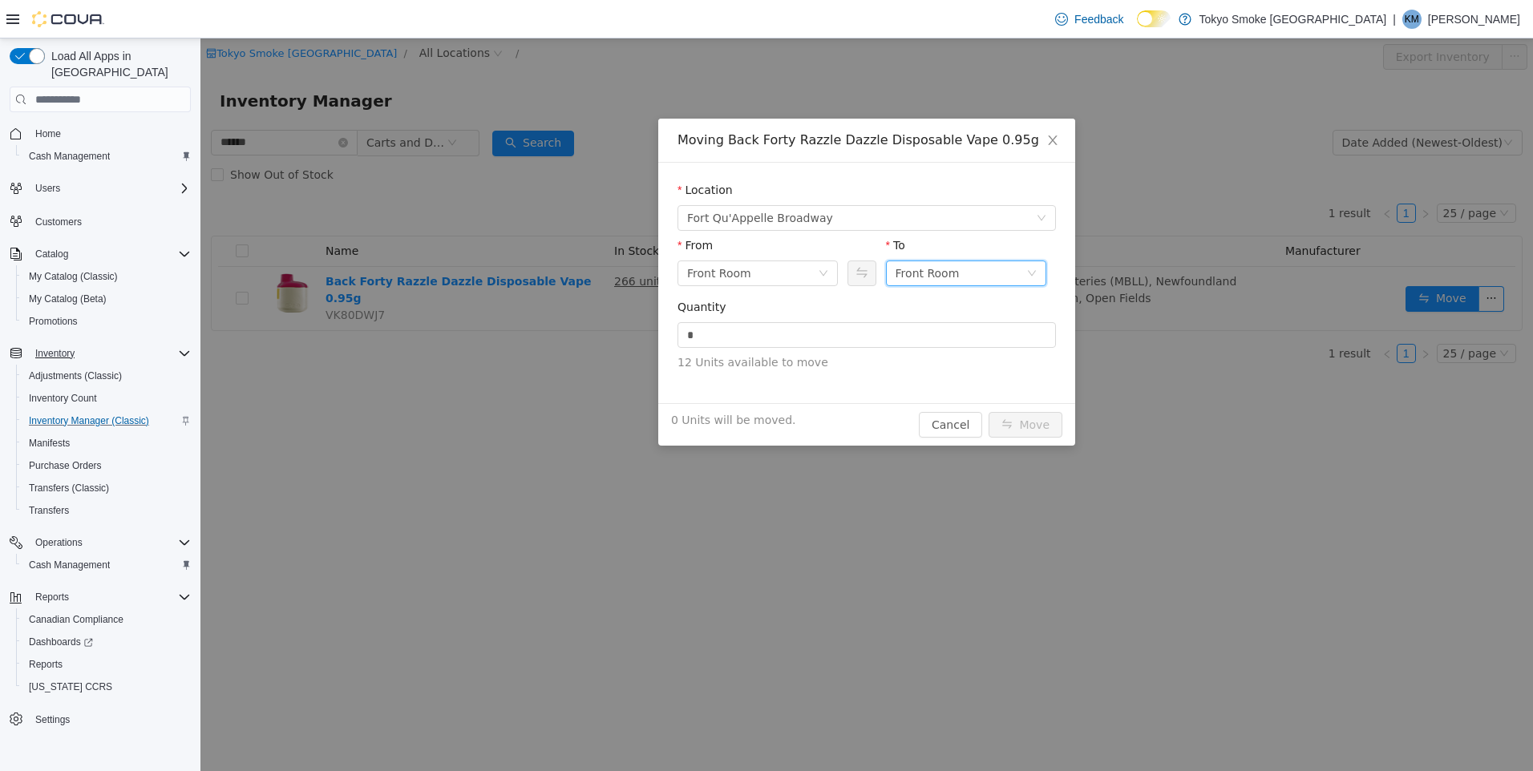
click at [978, 281] on div "Front Room" at bounding box center [960, 273] width 131 height 24
click at [991, 357] on li "Held For Destruction Cannabis" at bounding box center [966, 357] width 160 height 26
click at [950, 328] on input "*" at bounding box center [866, 335] width 377 height 24
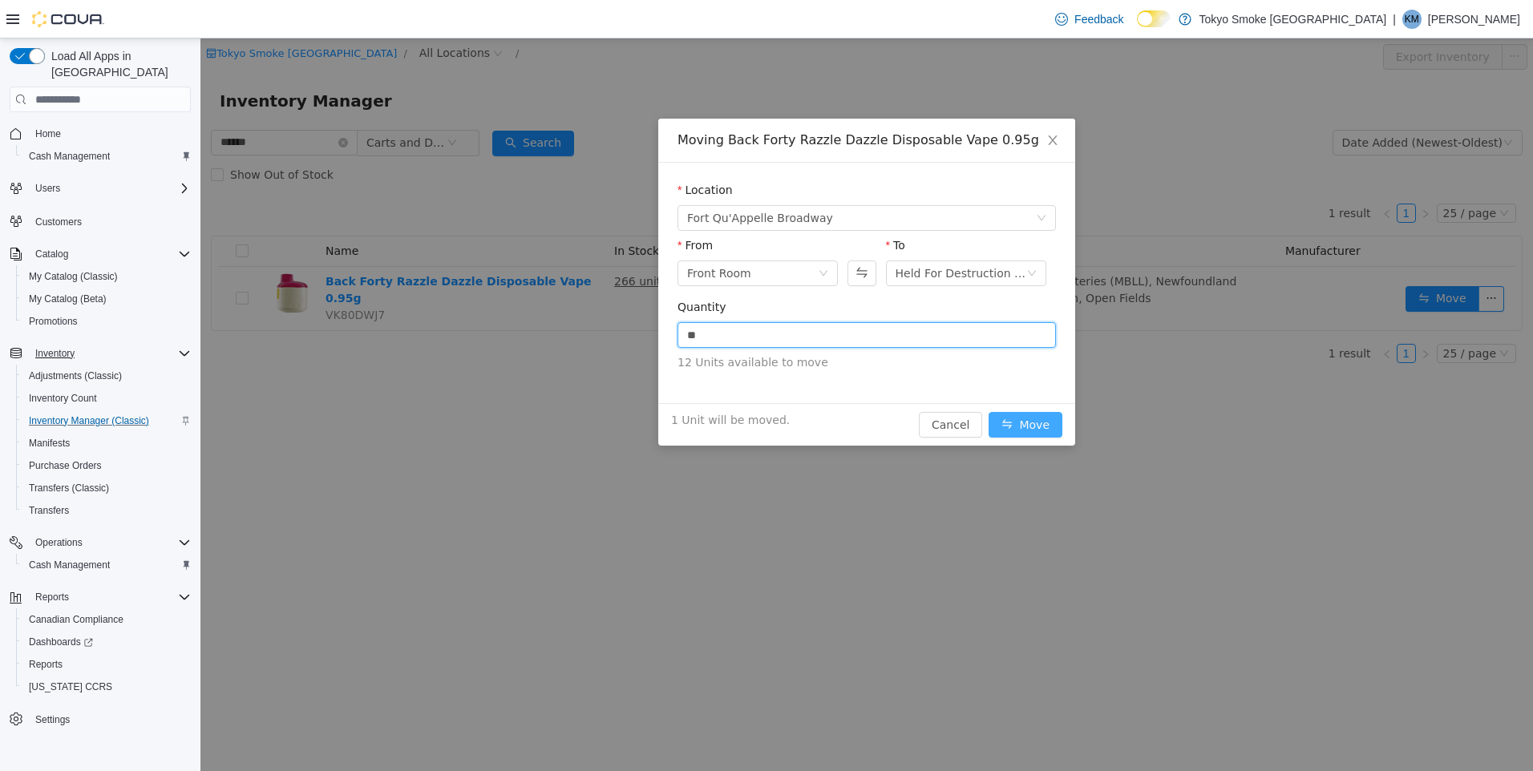
type input "*"
click at [1041, 422] on button "Move" at bounding box center [1025, 425] width 74 height 26
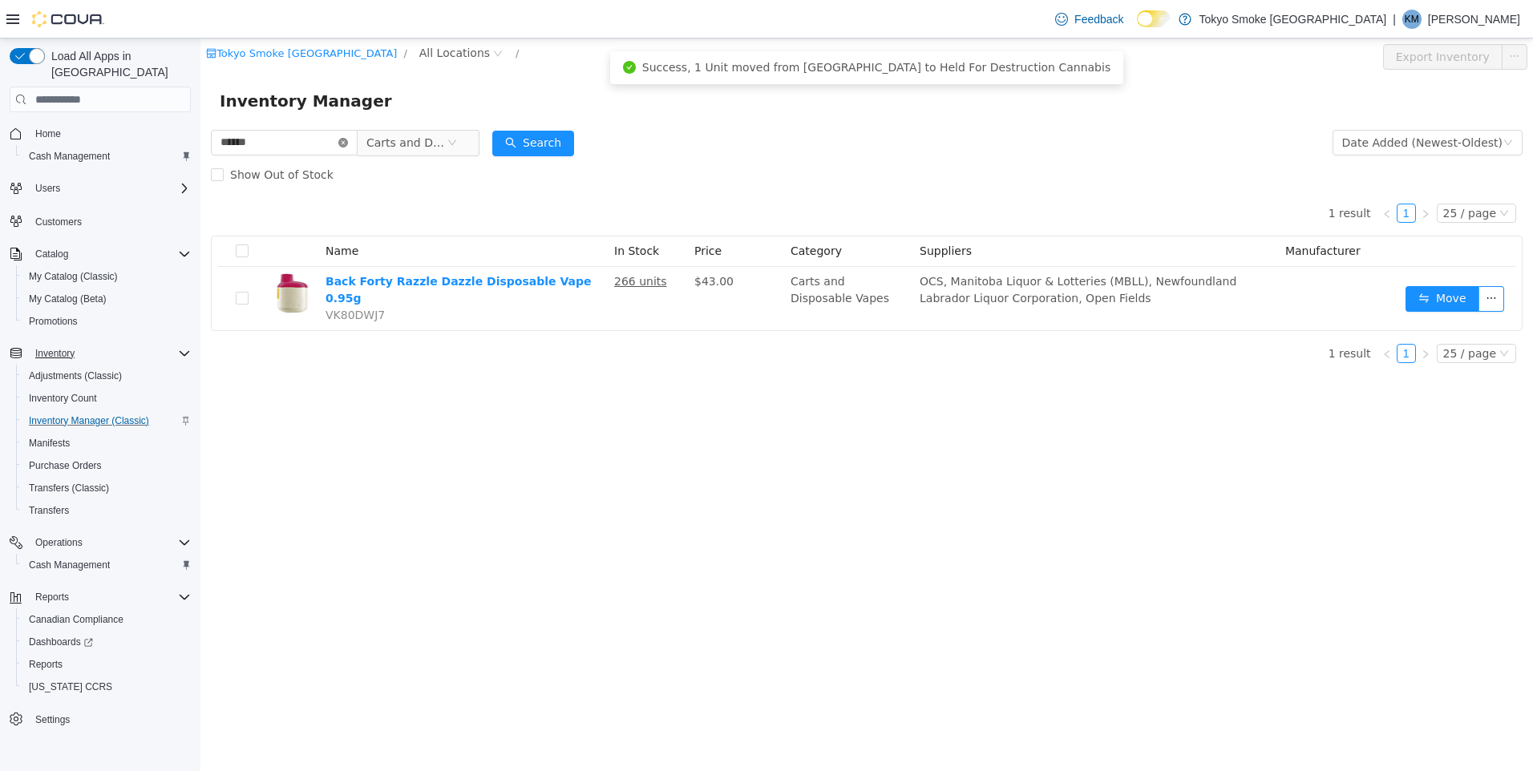
click at [348, 145] on icon "icon: close-circle" at bounding box center [343, 143] width 10 height 10
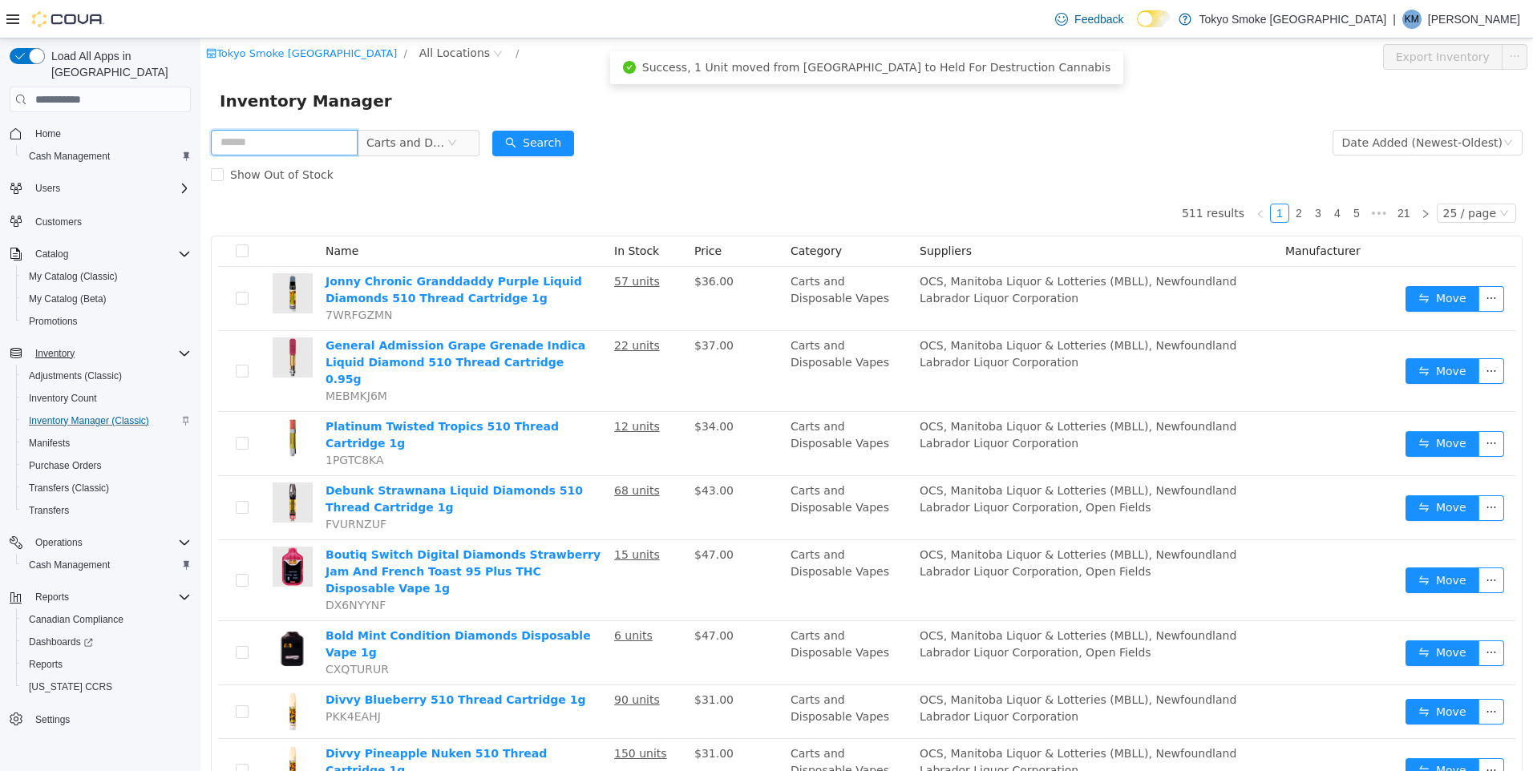
click at [290, 151] on input "text" at bounding box center [284, 143] width 147 height 26
type input "****"
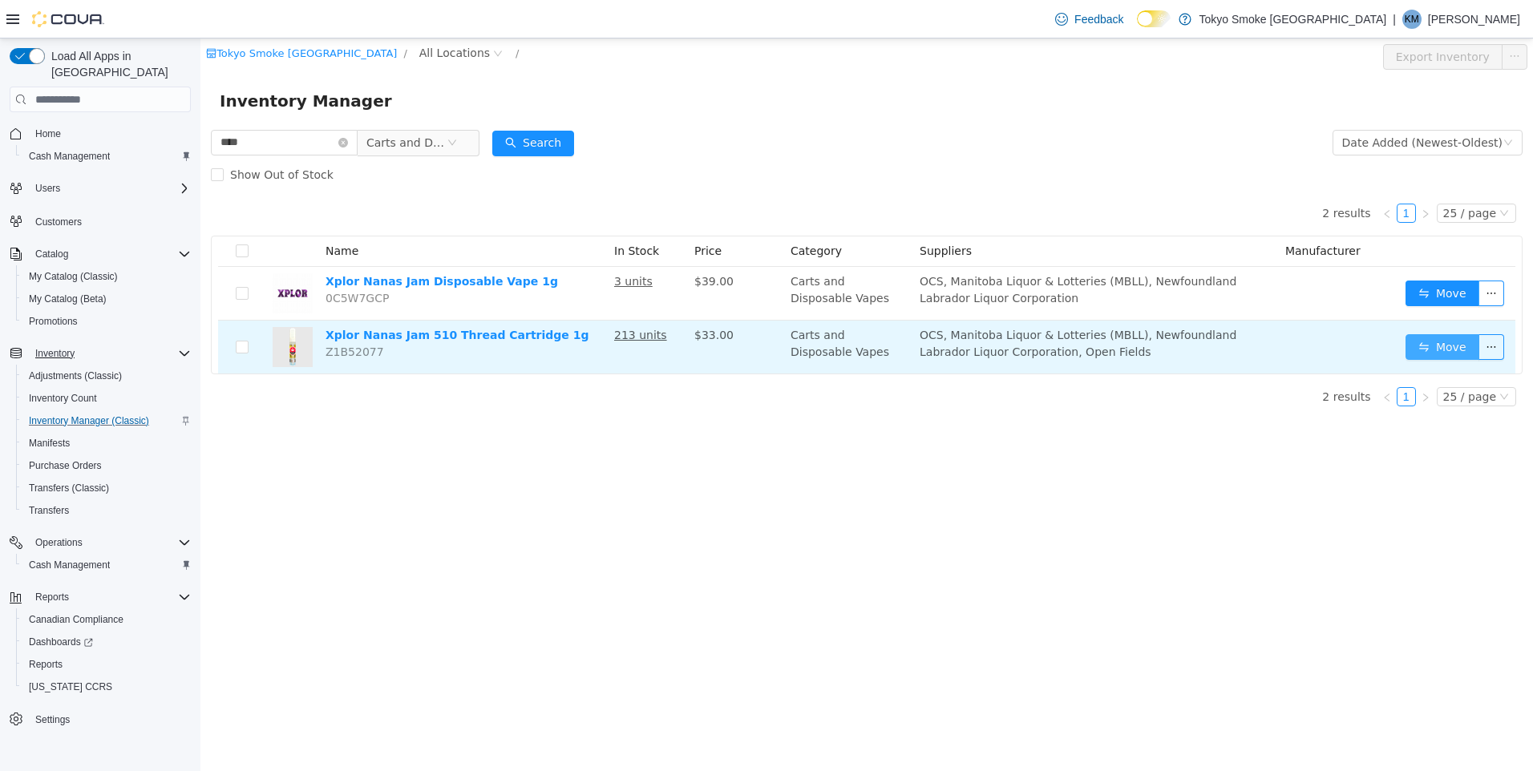
click at [1432, 340] on button "Move" at bounding box center [1442, 347] width 74 height 26
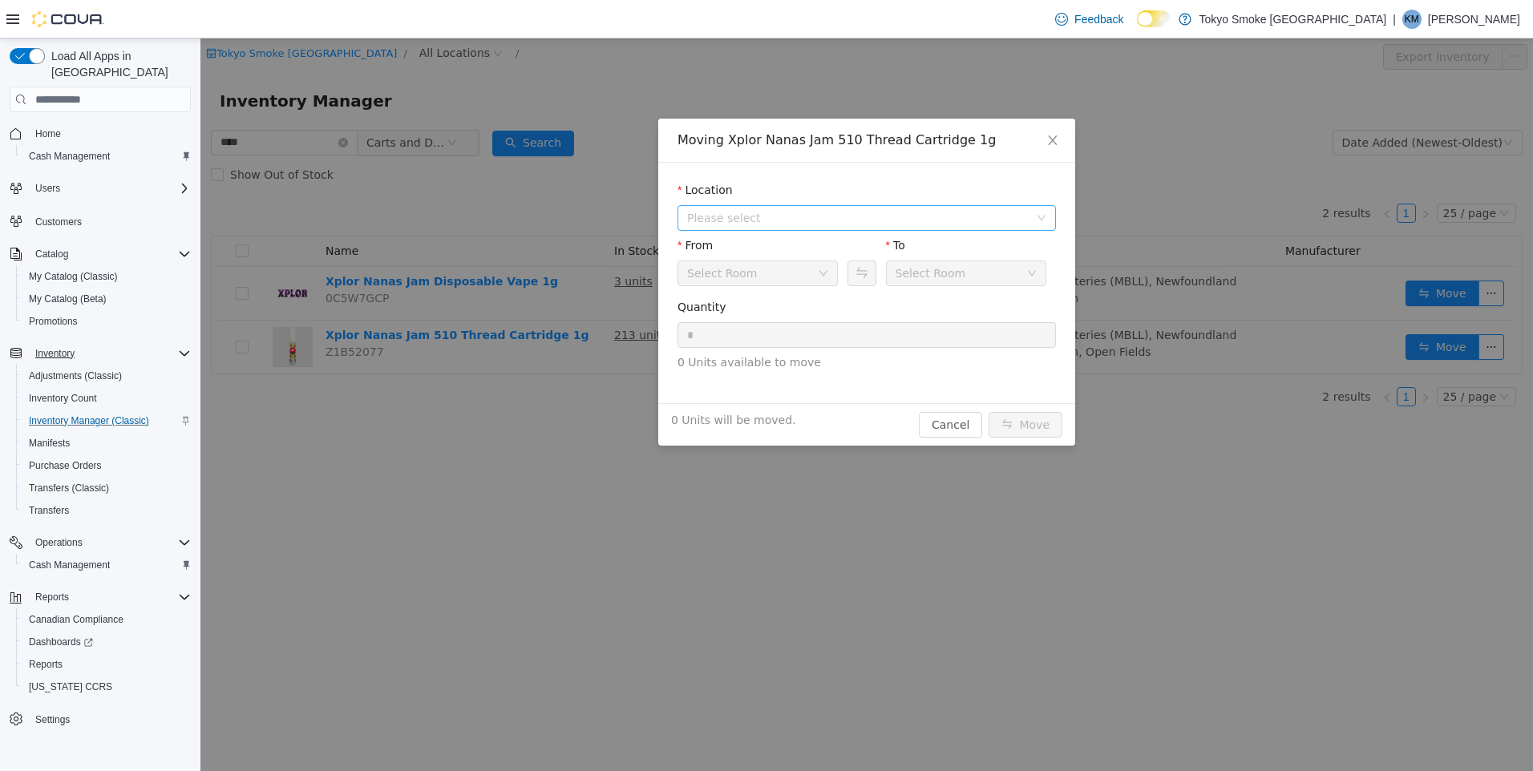
click at [835, 216] on span "Please select" at bounding box center [858, 218] width 342 height 16
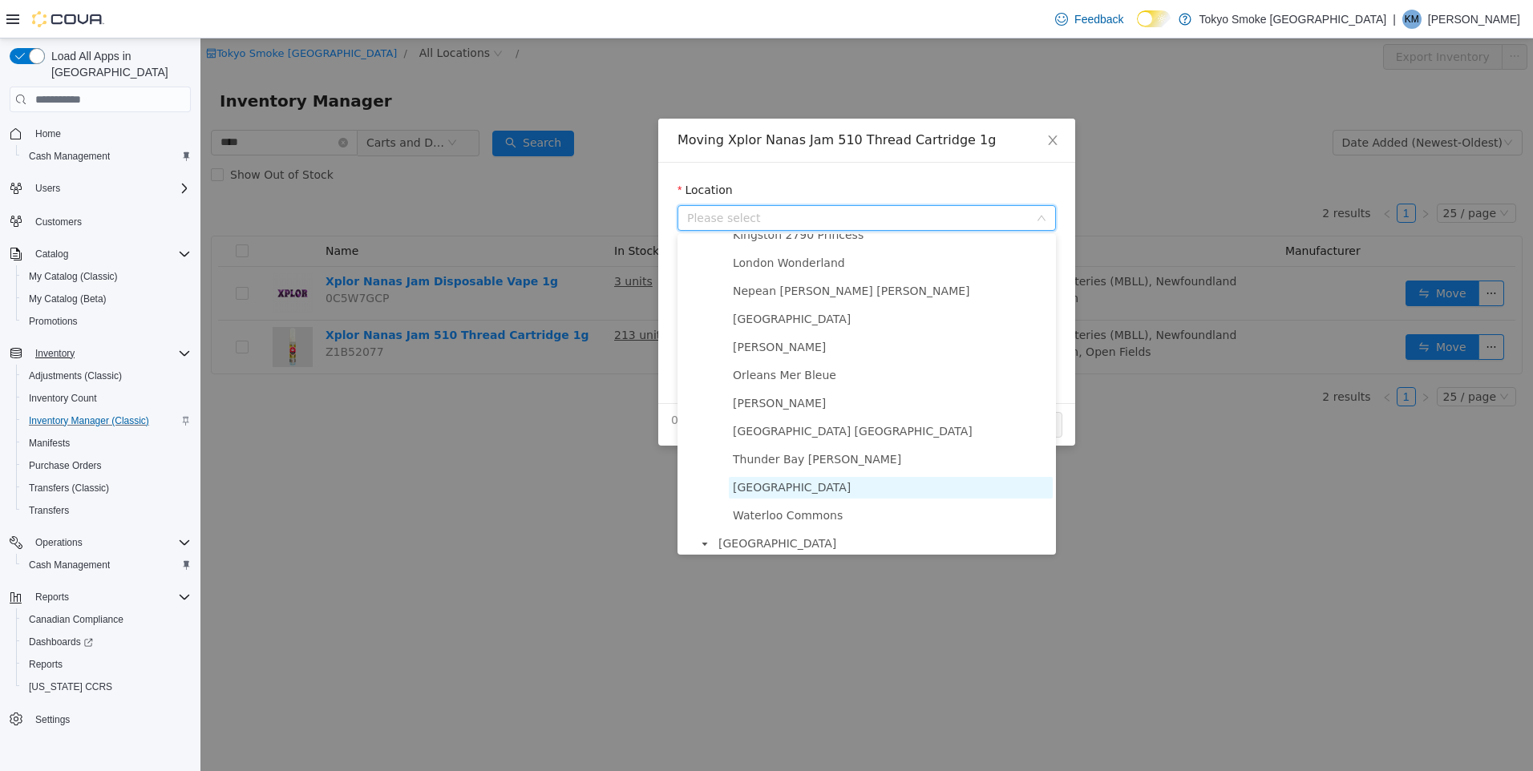
scroll to position [922, 0]
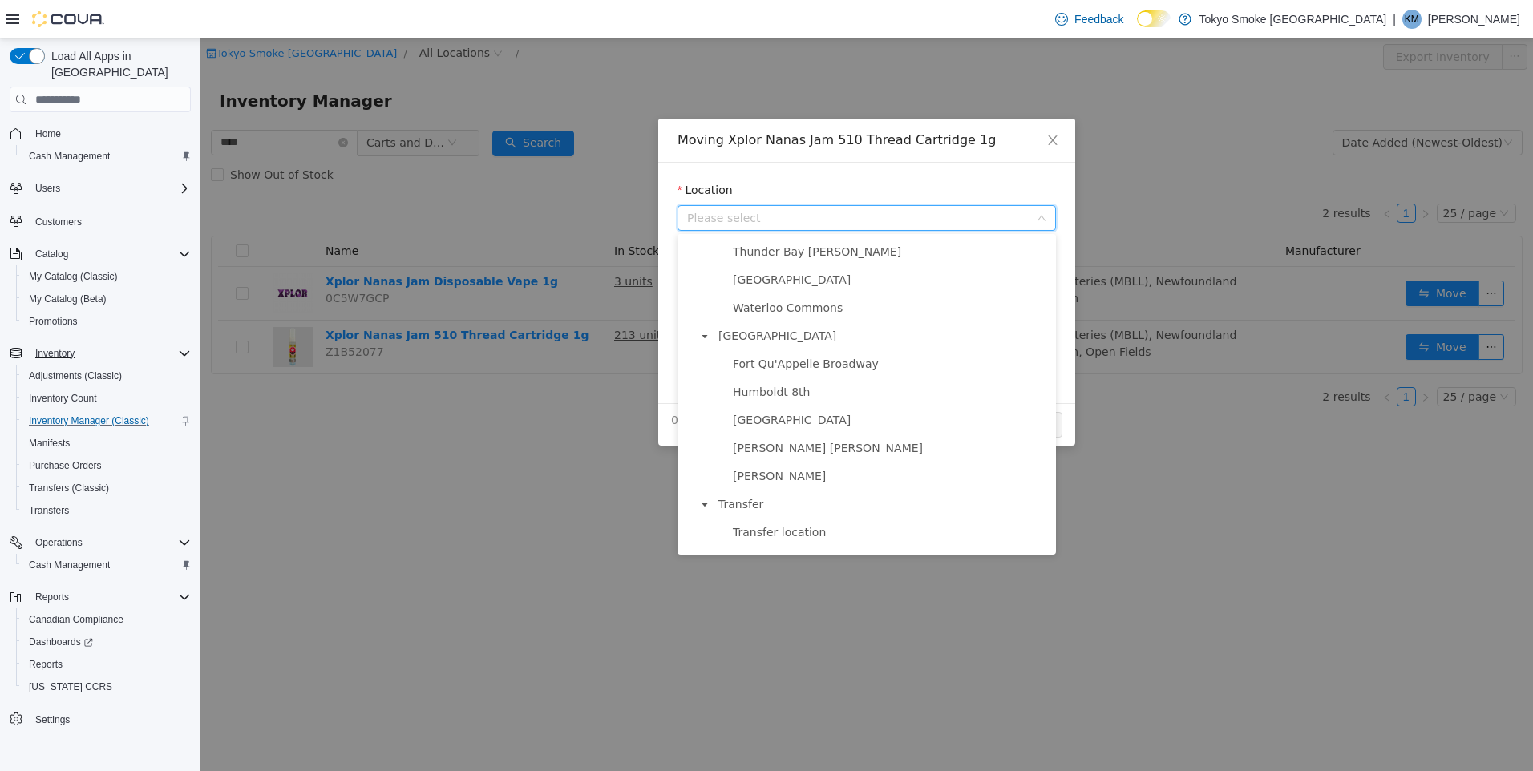
click at [831, 366] on li "[GEOGRAPHIC_DATA] [GEOGRAPHIC_DATA] [GEOGRAPHIC_DATA] [GEOGRAPHIC_DATA][PERSON_…" at bounding box center [874, 406] width 358 height 162
click at [831, 370] on span "Fort Qu'Appelle Broadway" at bounding box center [806, 364] width 146 height 13
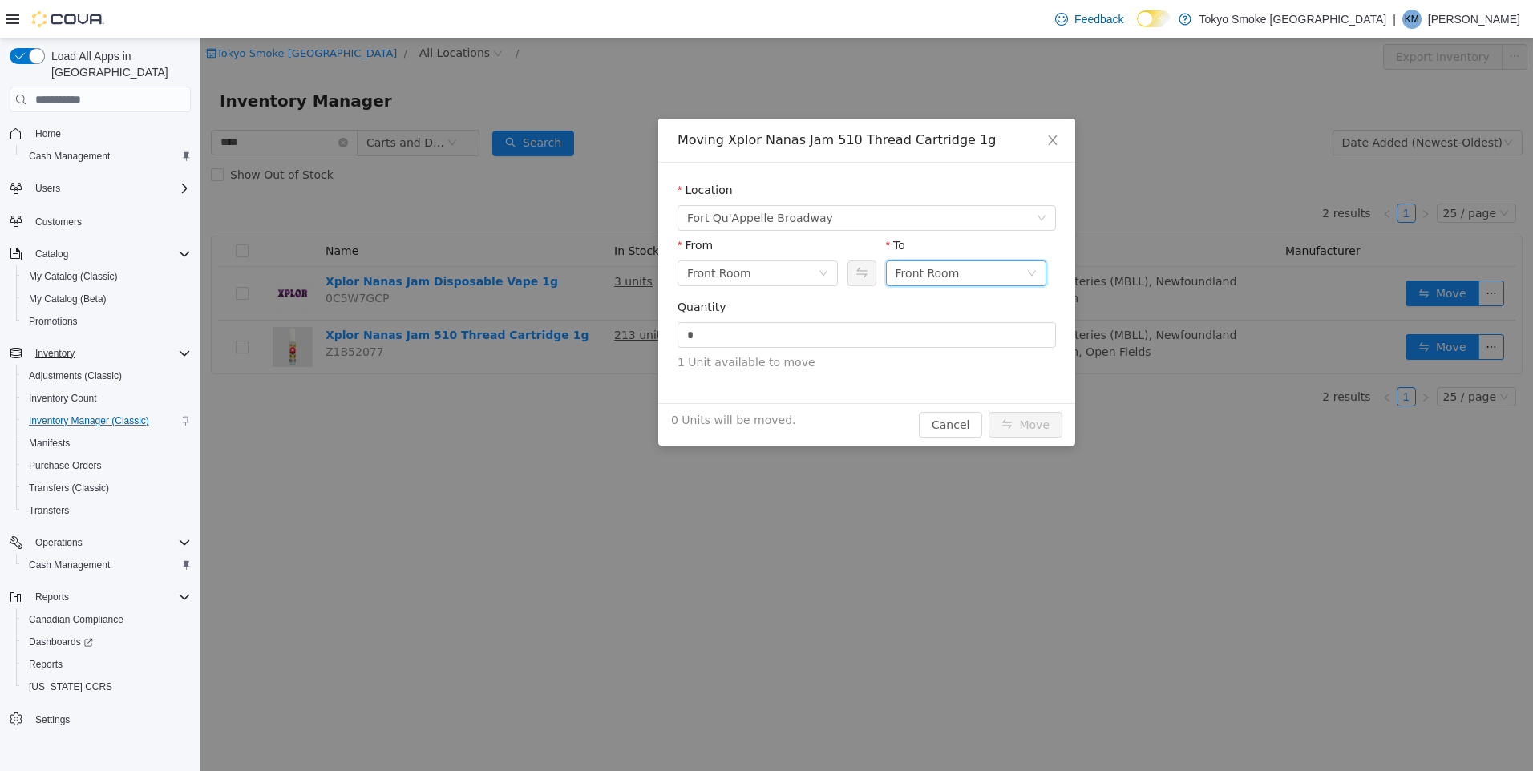
click at [941, 278] on div "Front Room" at bounding box center [927, 273] width 64 height 24
click at [968, 353] on li "Held For Destruction Cannabis" at bounding box center [966, 357] width 160 height 26
click at [922, 330] on input "*" at bounding box center [866, 335] width 377 height 24
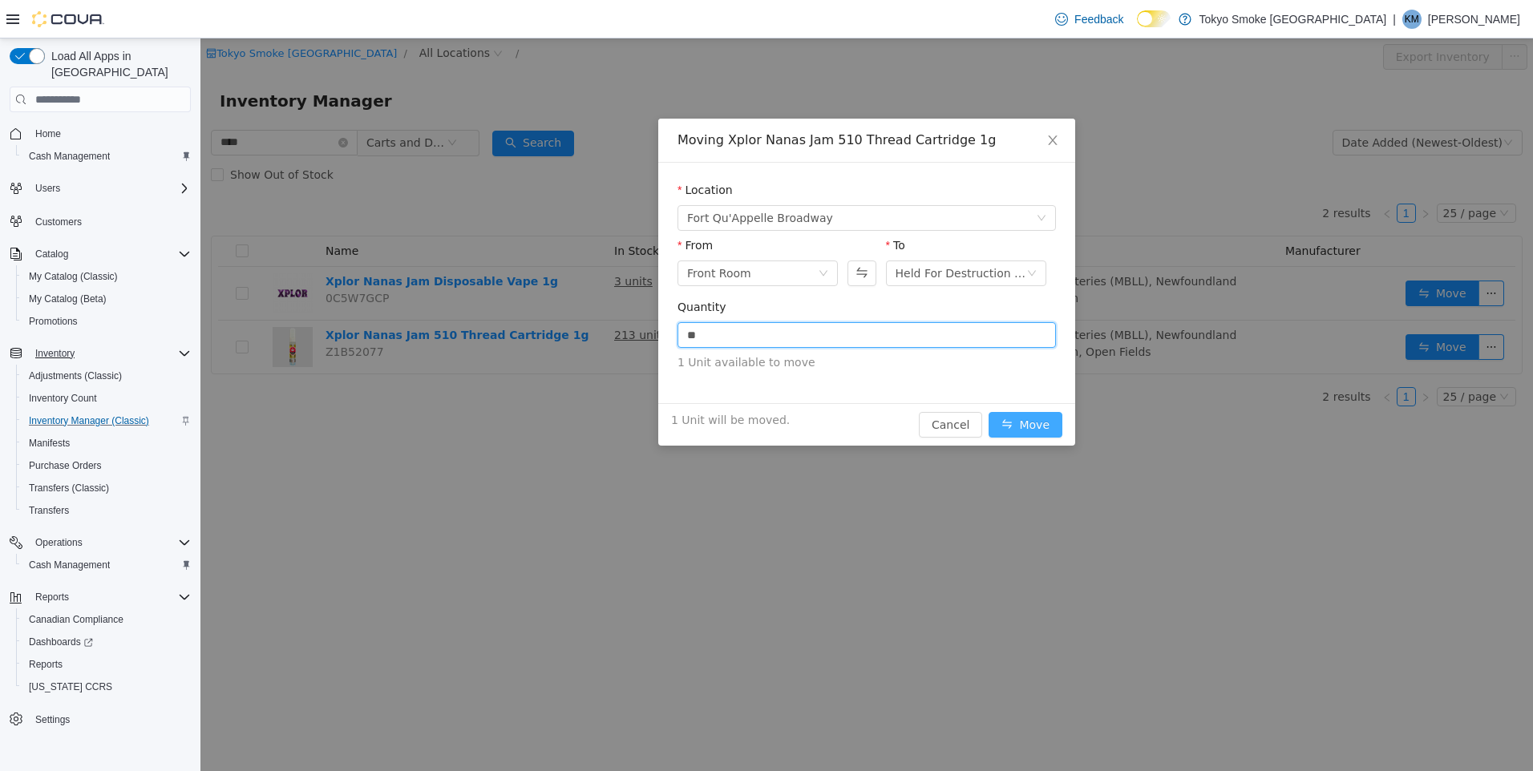
type input "*"
click at [1033, 417] on button "Move" at bounding box center [1025, 425] width 74 height 26
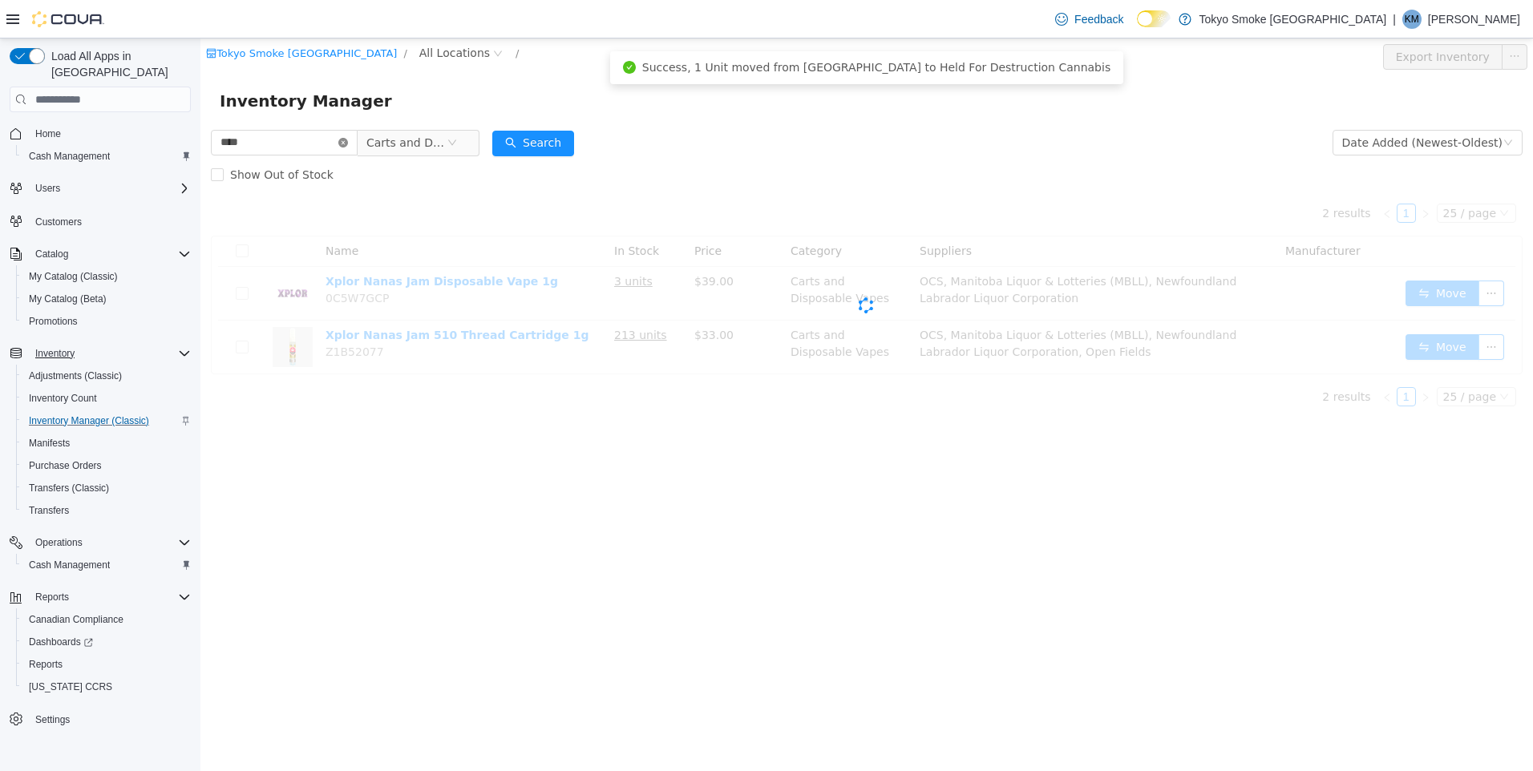
click at [348, 142] on icon "icon: close-circle" at bounding box center [343, 143] width 10 height 10
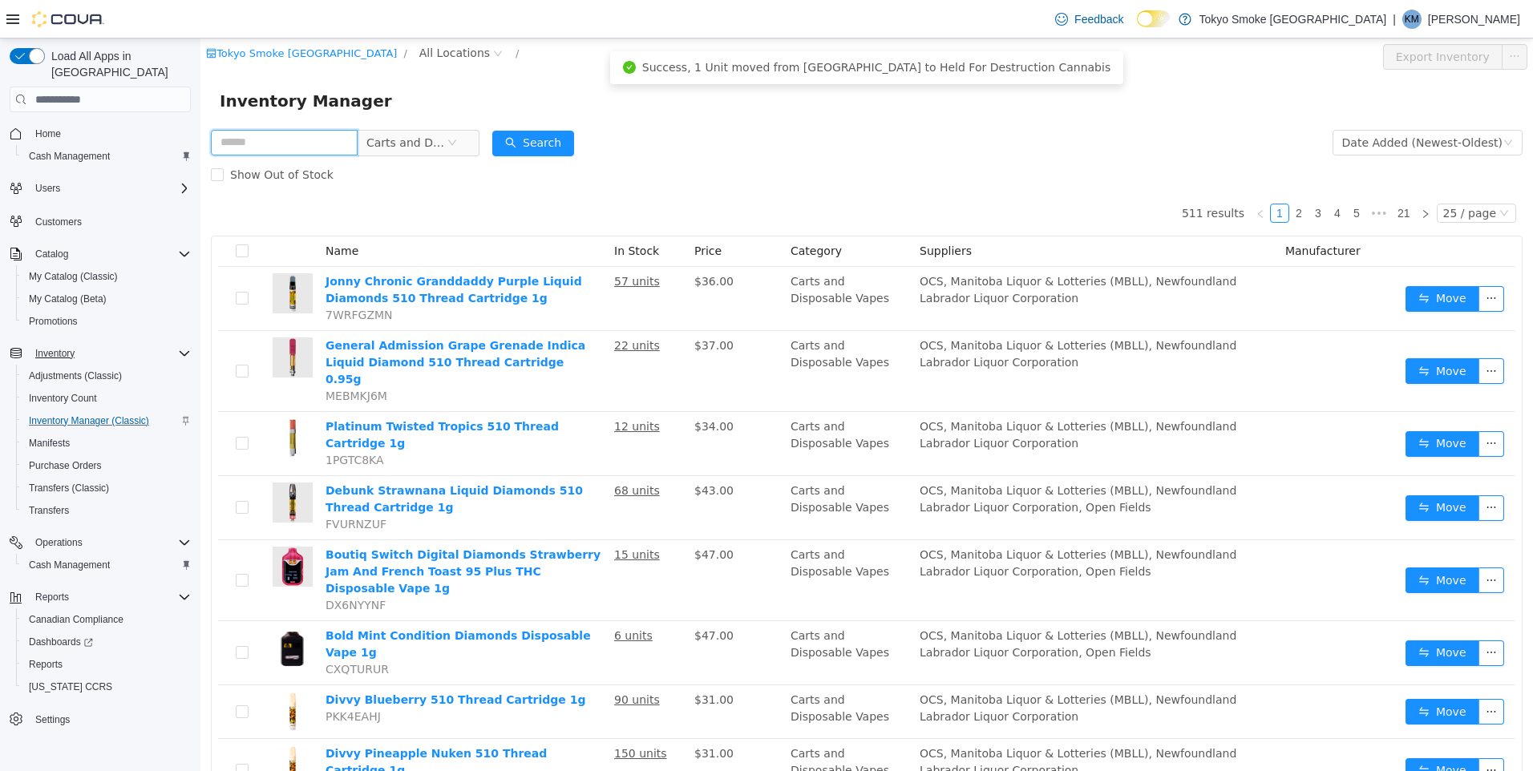
click at [314, 133] on input "text" at bounding box center [284, 143] width 147 height 26
type input "**********"
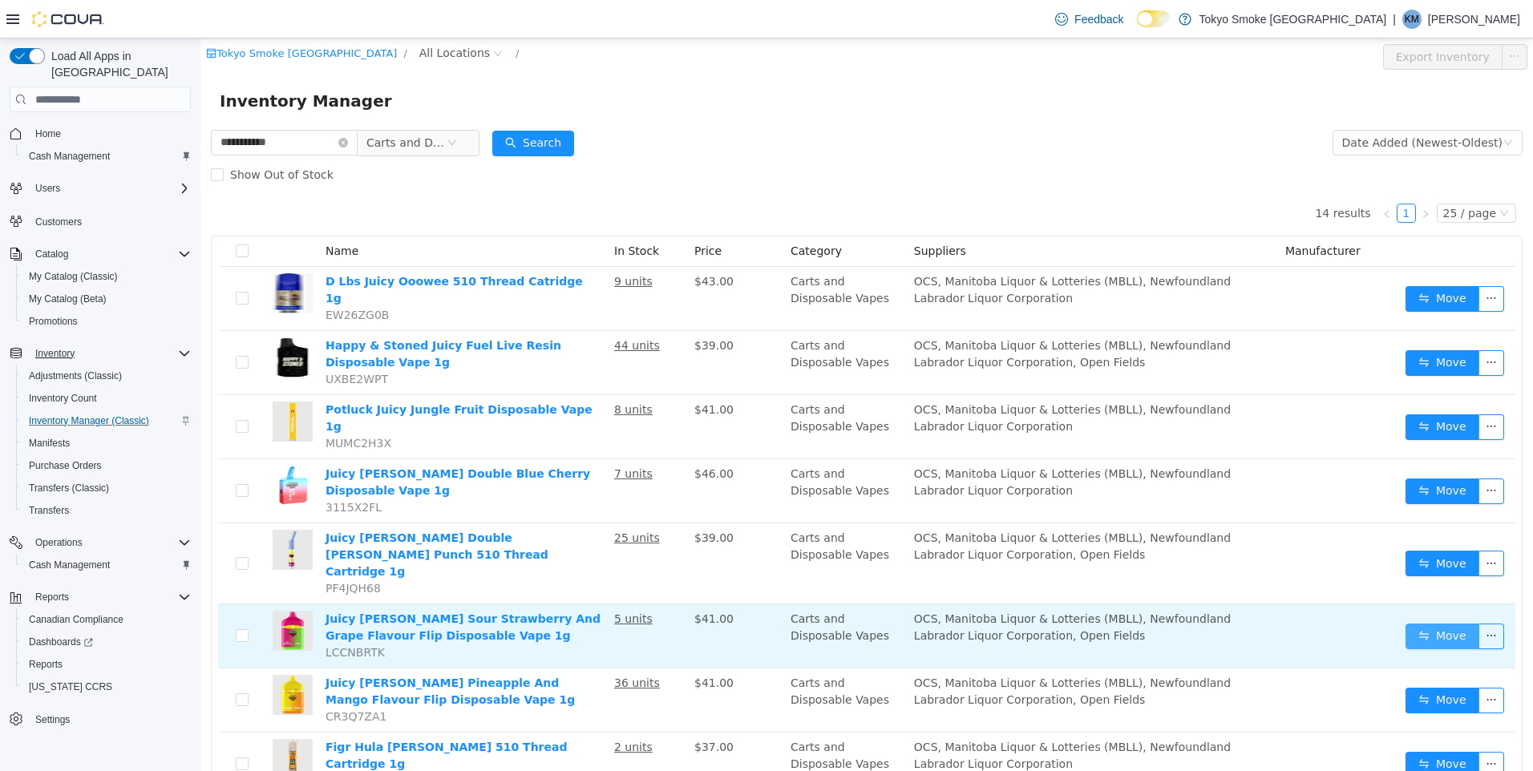
click at [1437, 624] on button "Move" at bounding box center [1442, 637] width 74 height 26
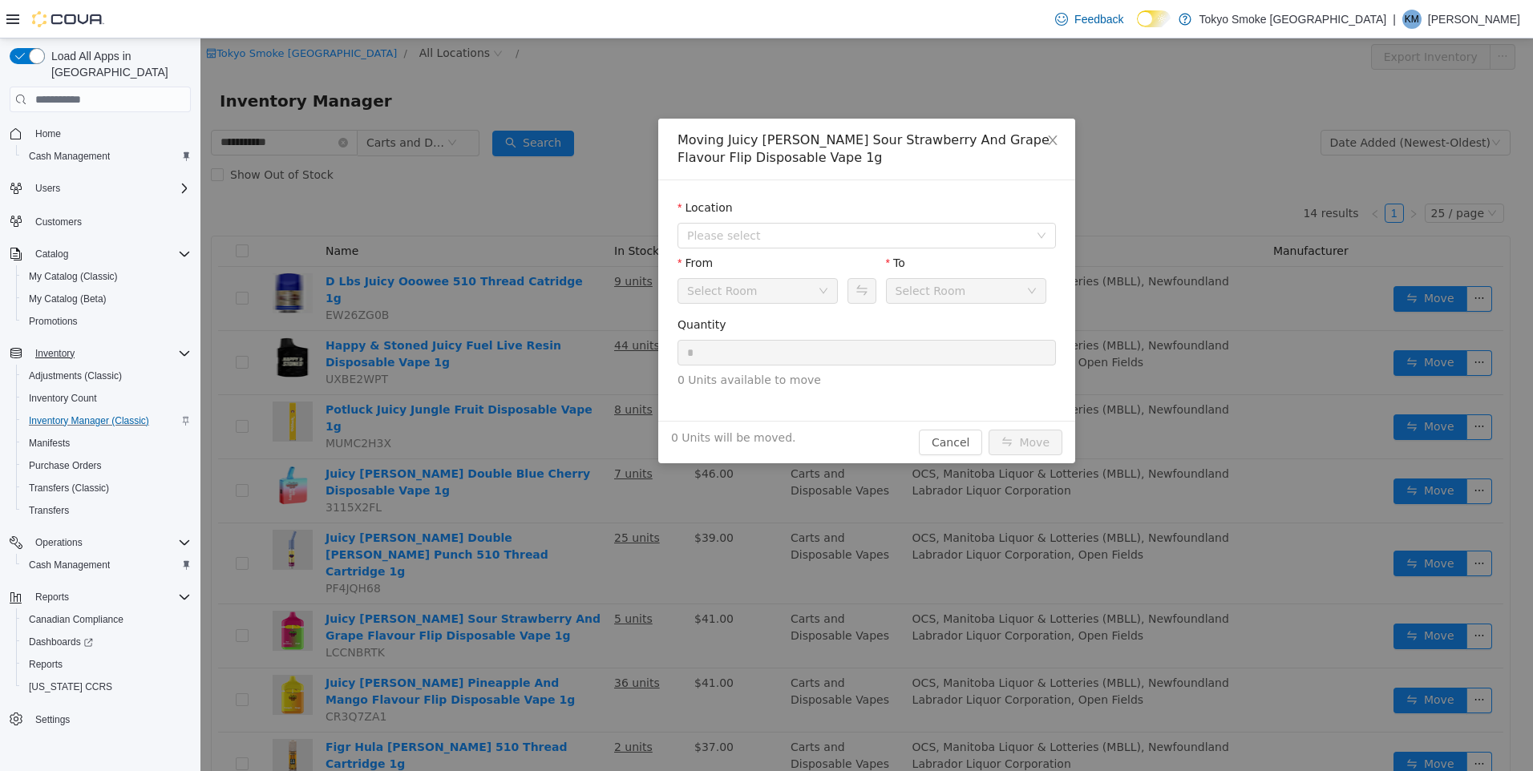
drag, startPoint x: 758, startPoint y: 236, endPoint x: 770, endPoint y: 250, distance: 18.7
click at [758, 236] on span "Please select" at bounding box center [858, 236] width 342 height 16
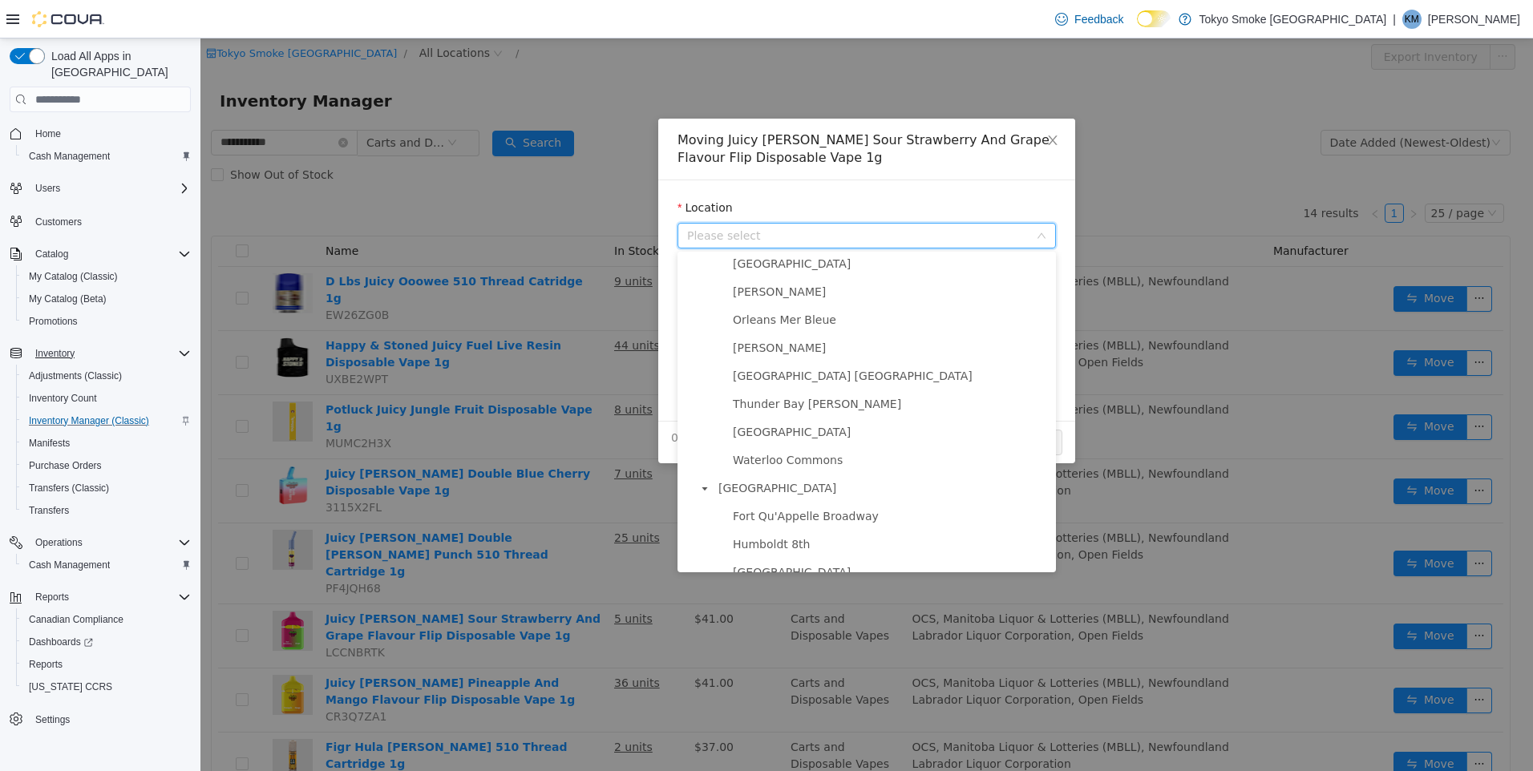
scroll to position [942, 0]
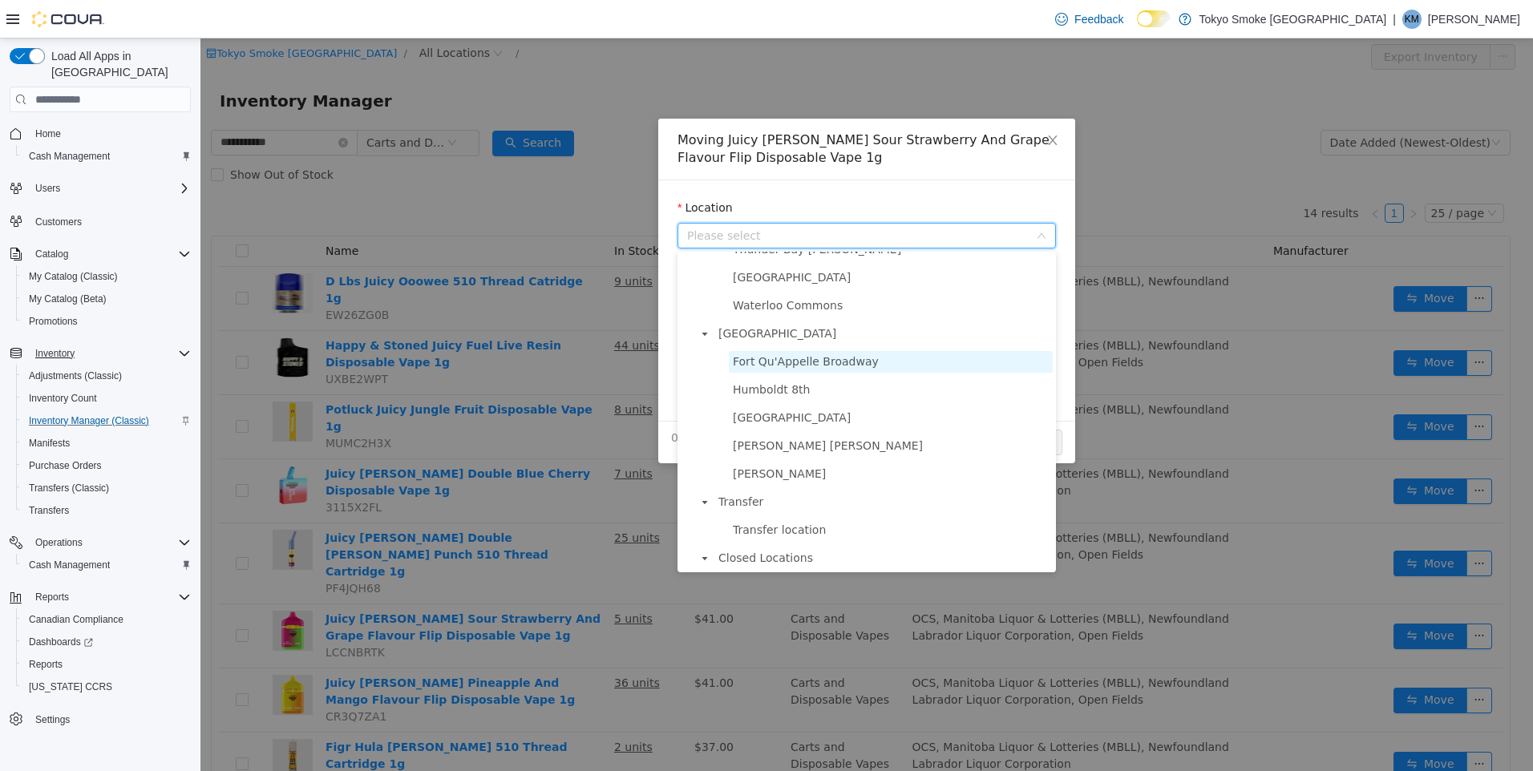
click at [844, 367] on span "Fort Qu'Appelle Broadway" at bounding box center [891, 362] width 324 height 22
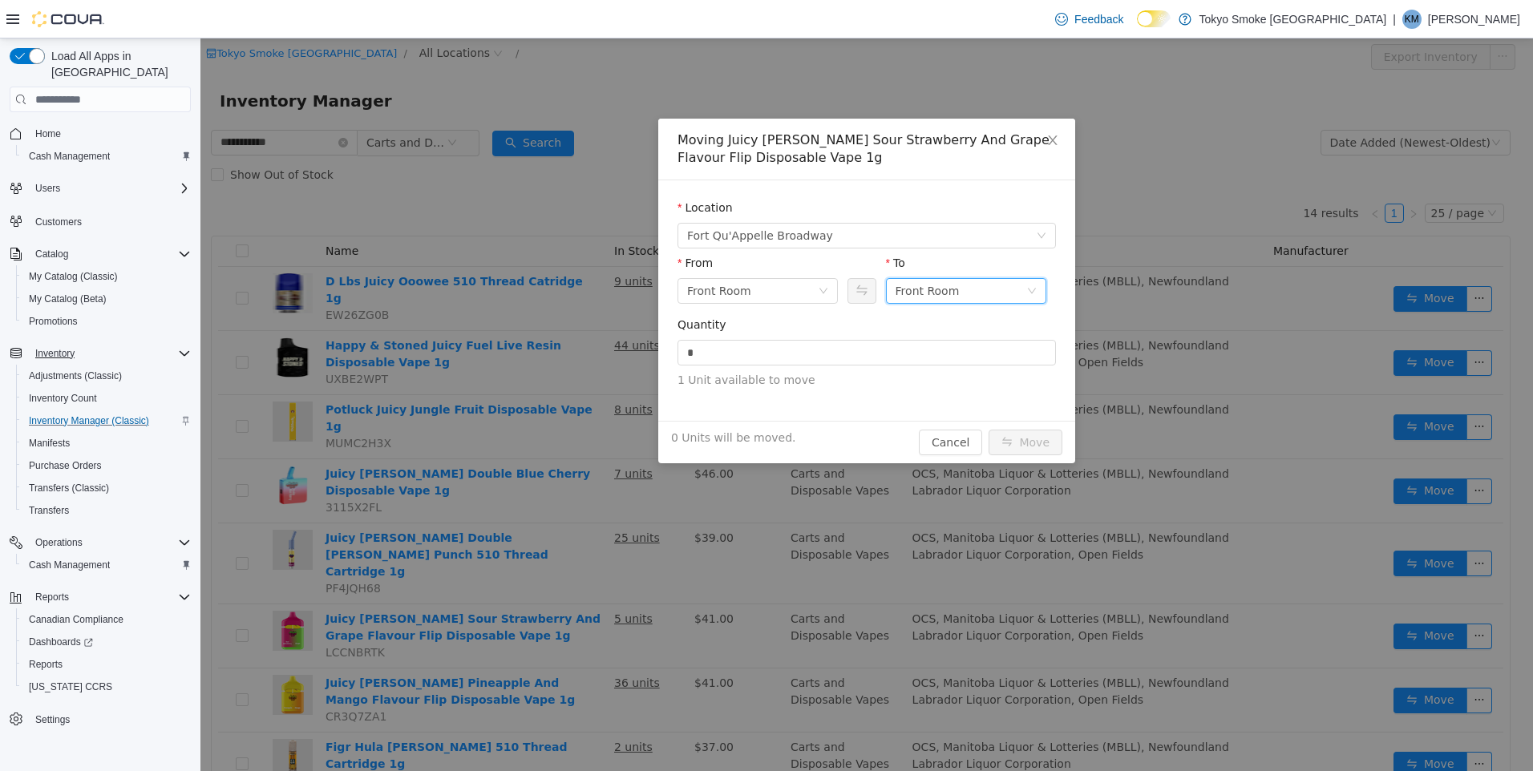
click at [974, 294] on div "Front Room" at bounding box center [960, 291] width 131 height 24
click at [992, 369] on li "Held For Destruction Cannabis" at bounding box center [966, 375] width 160 height 26
click at [950, 376] on span "1 Unit available to move" at bounding box center [866, 380] width 378 height 17
click at [925, 354] on input "*" at bounding box center [866, 353] width 377 height 24
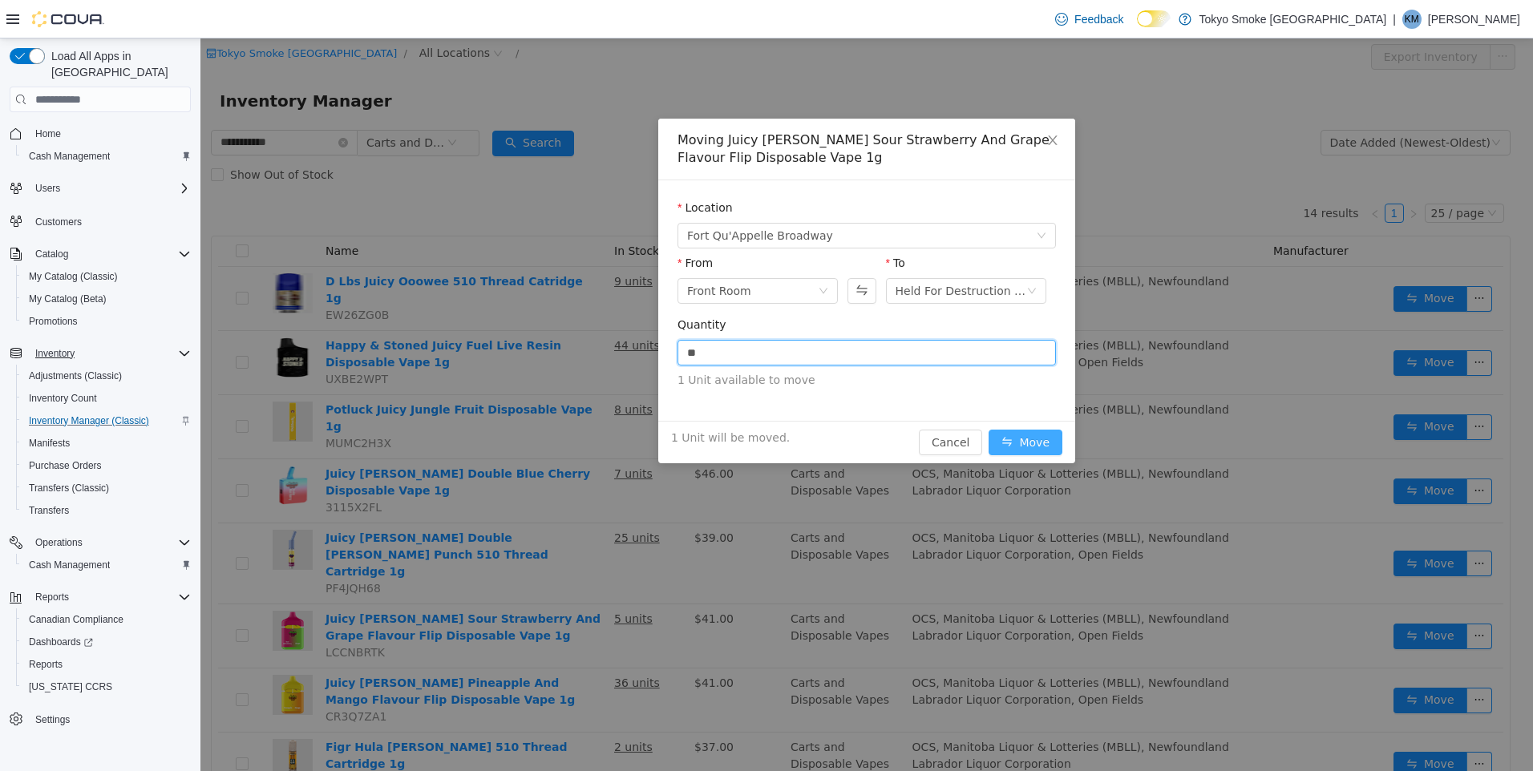
type input "*"
click at [1017, 436] on button "Move" at bounding box center [1025, 443] width 74 height 26
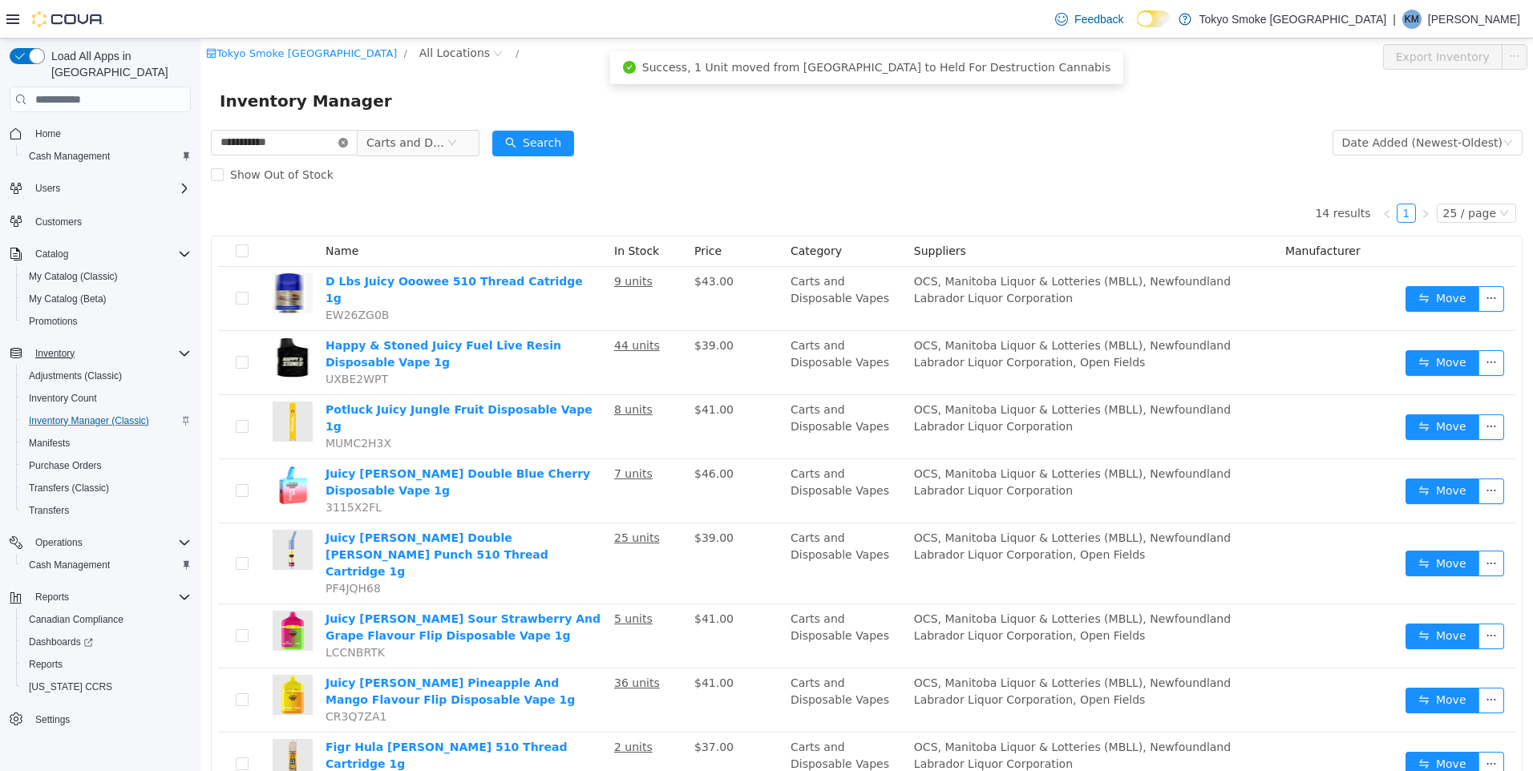
click at [348, 144] on icon "icon: close-circle" at bounding box center [343, 143] width 10 height 10
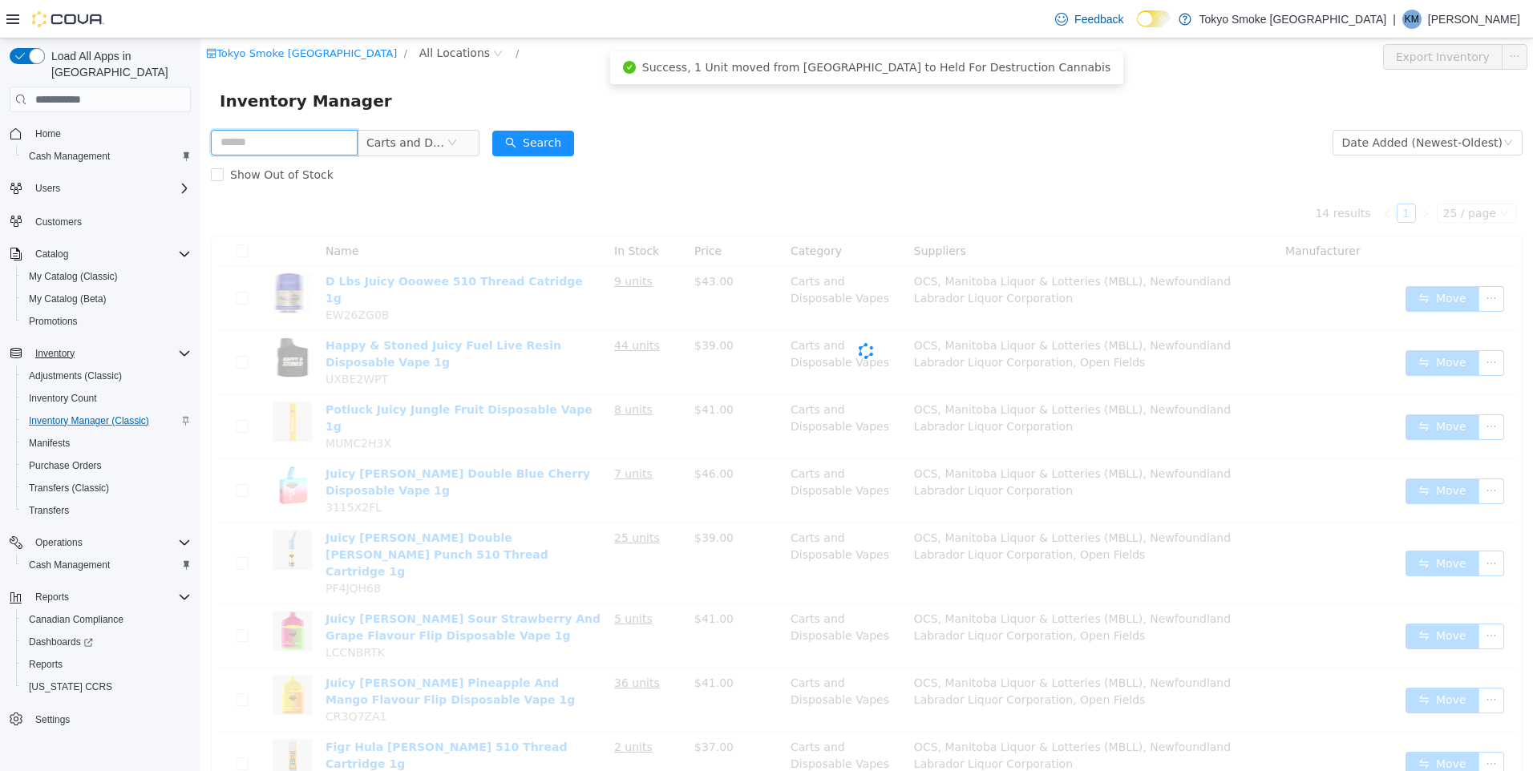
click at [342, 144] on input "text" at bounding box center [284, 143] width 147 height 26
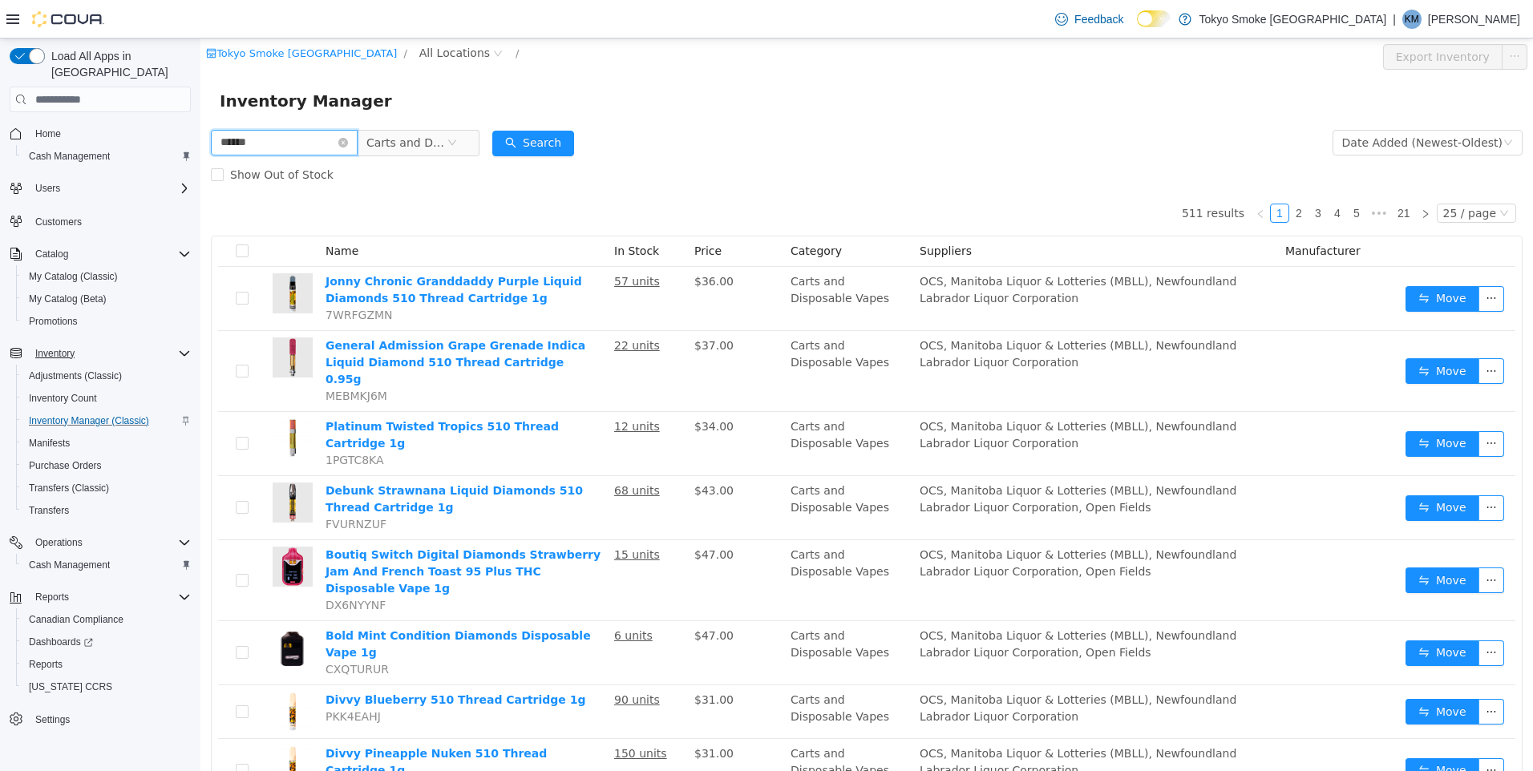
type input "******"
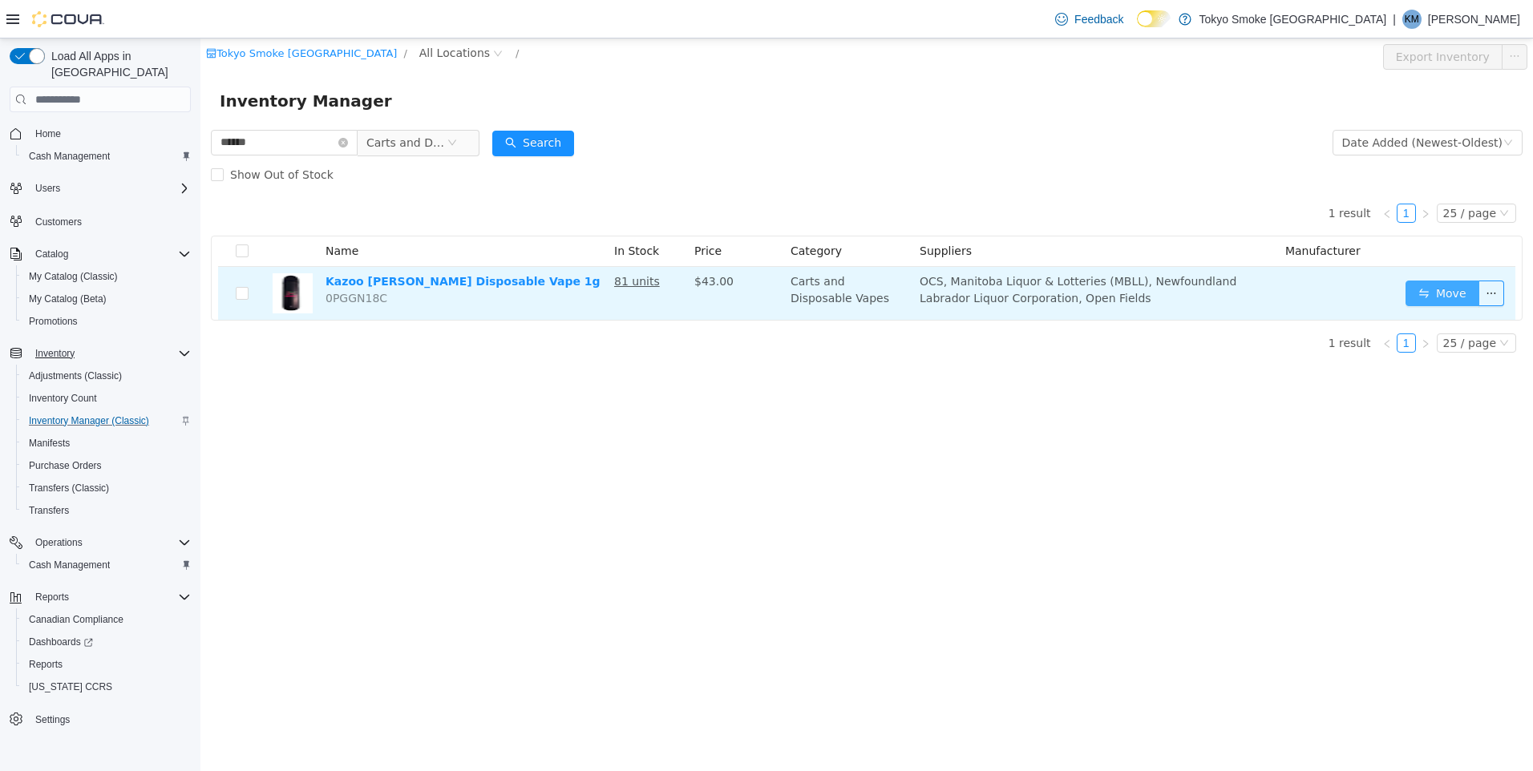
click at [1437, 288] on button "Move" at bounding box center [1442, 294] width 74 height 26
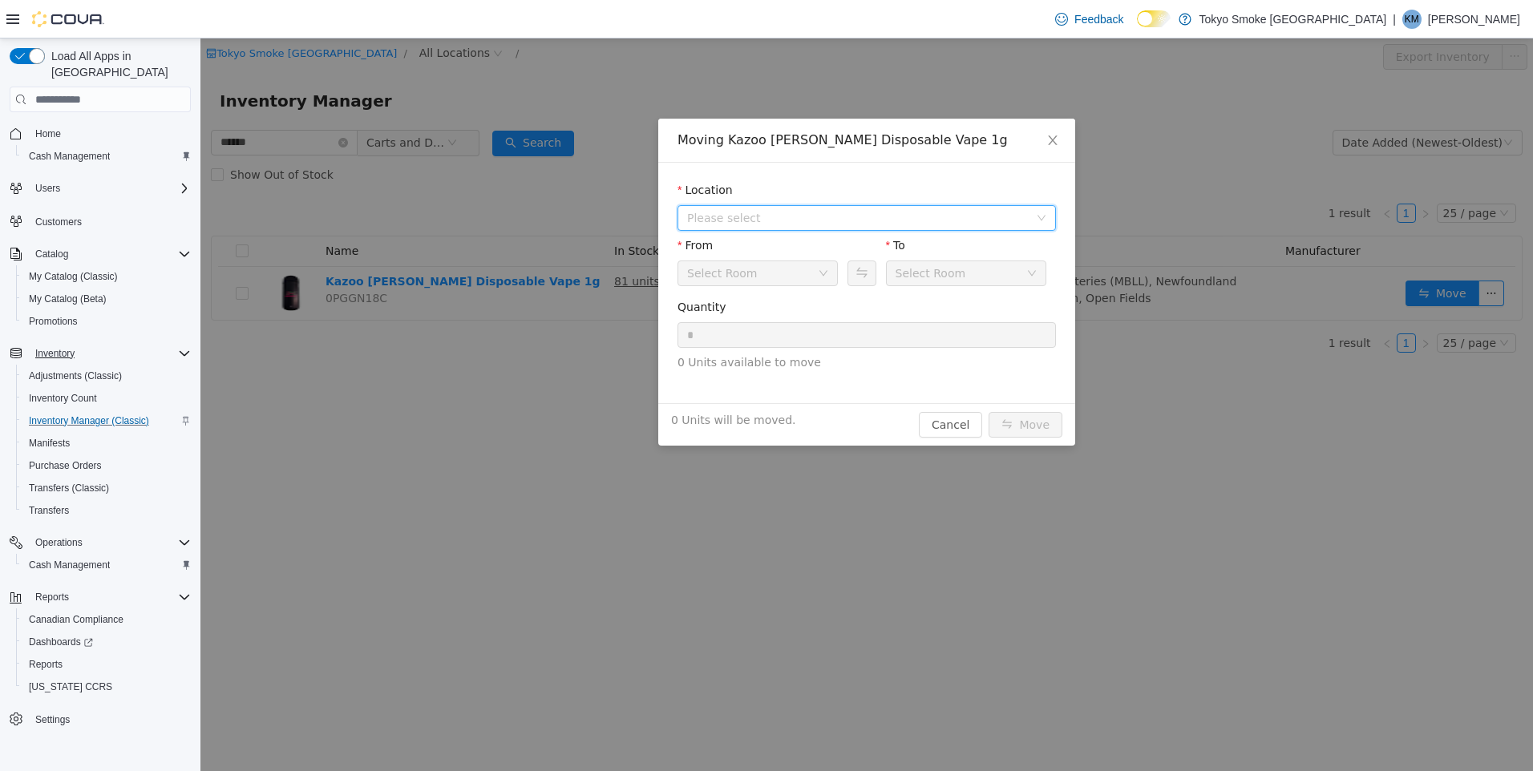
click at [782, 214] on span "Please select" at bounding box center [858, 218] width 342 height 16
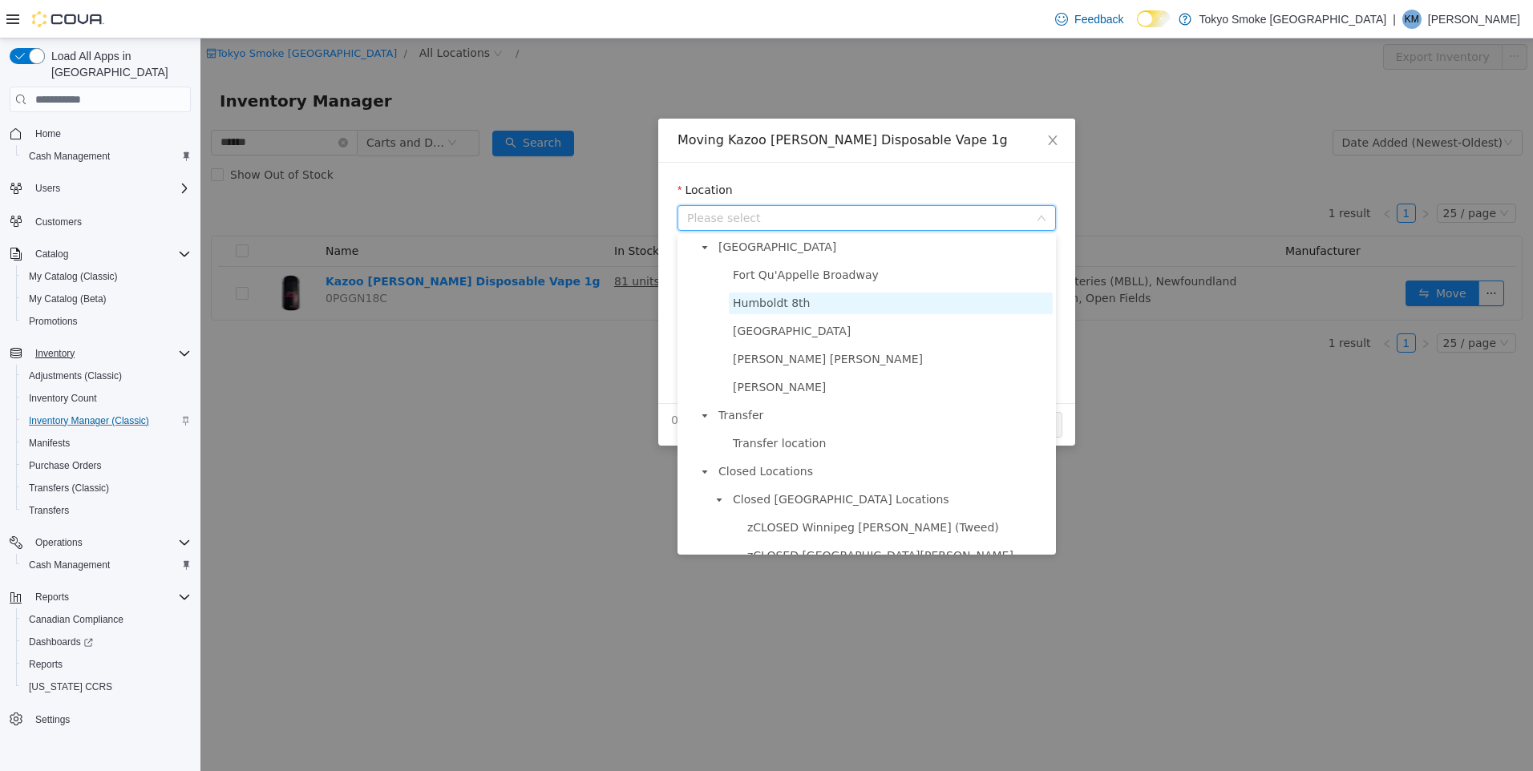
scroll to position [1002, 0]
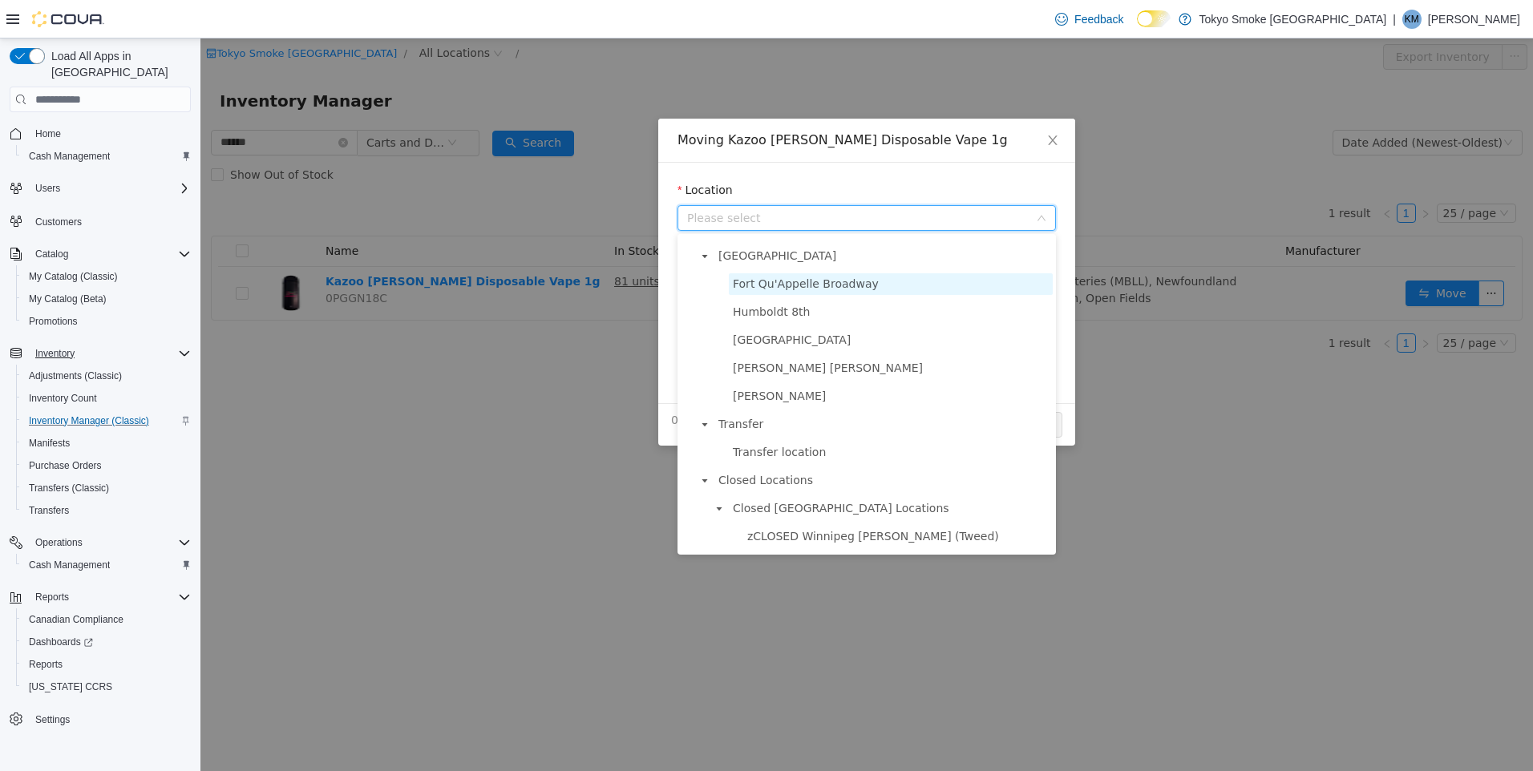
click at [816, 288] on span "Fort Qu'Appelle Broadway" at bounding box center [891, 284] width 324 height 22
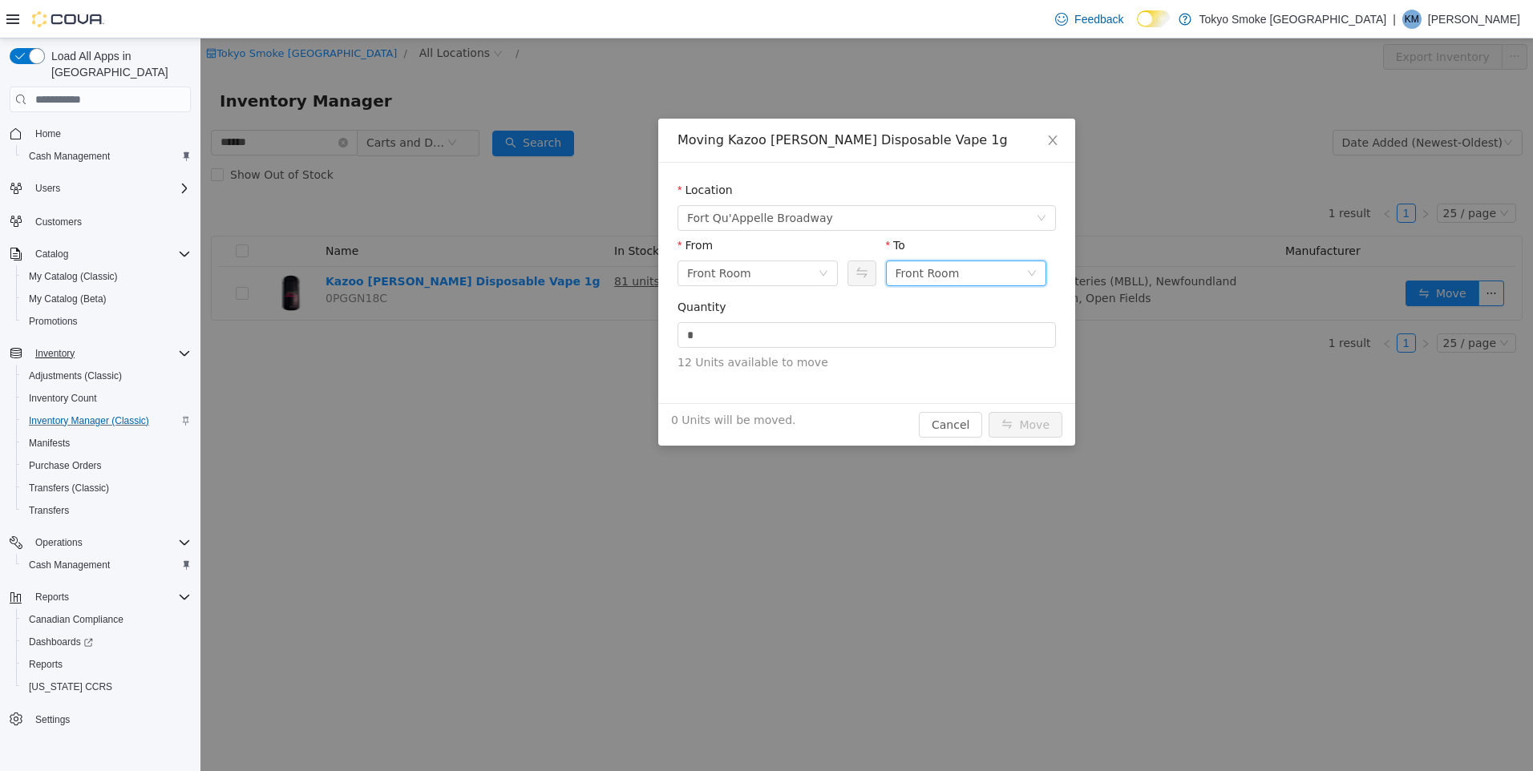
click at [942, 279] on div "Front Room" at bounding box center [927, 273] width 64 height 24
click at [994, 354] on li "Held For Destruction Cannabis" at bounding box center [966, 357] width 160 height 26
click at [900, 331] on input "*" at bounding box center [866, 335] width 377 height 24
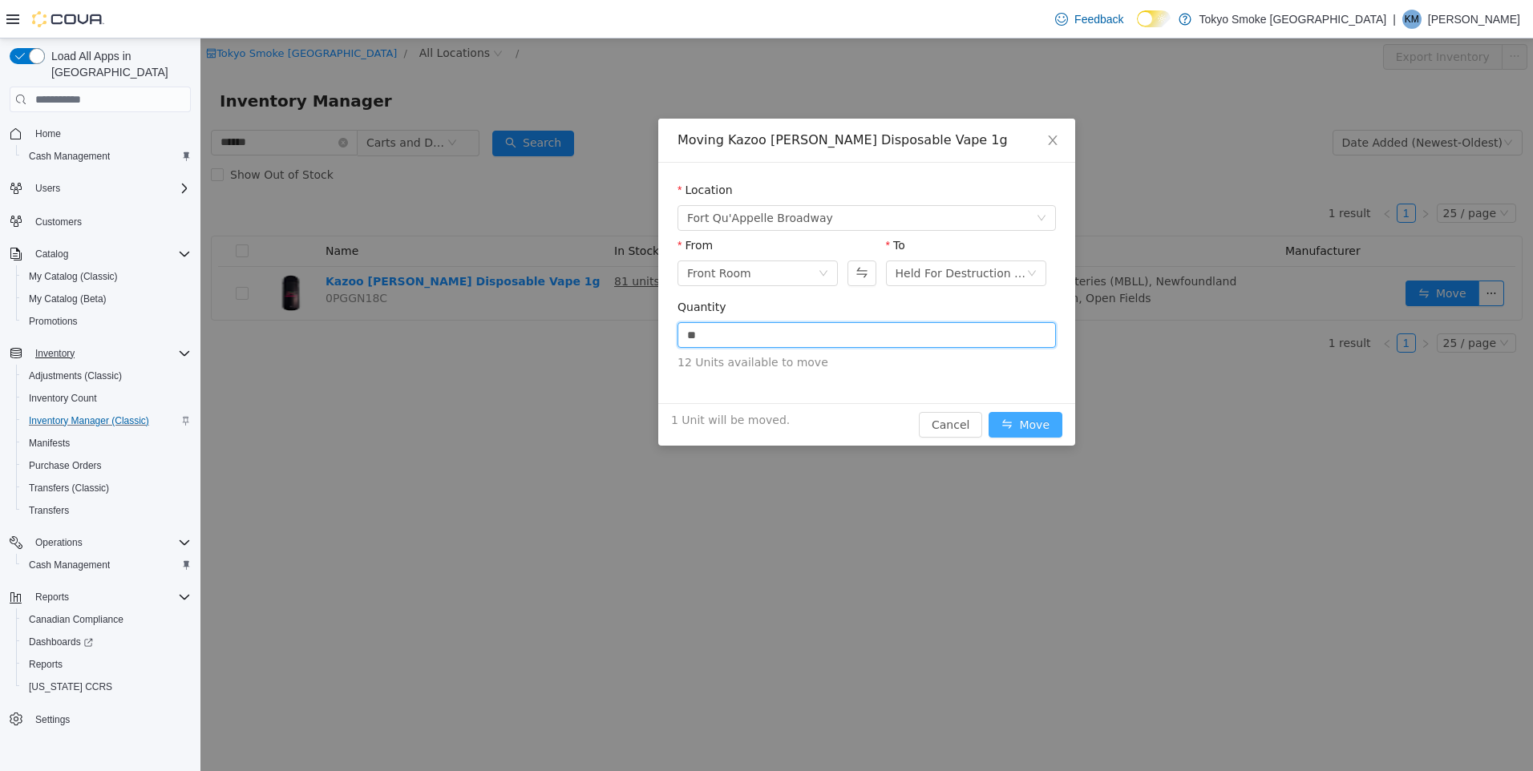
type input "*"
click at [1045, 431] on button "Move" at bounding box center [1025, 425] width 74 height 26
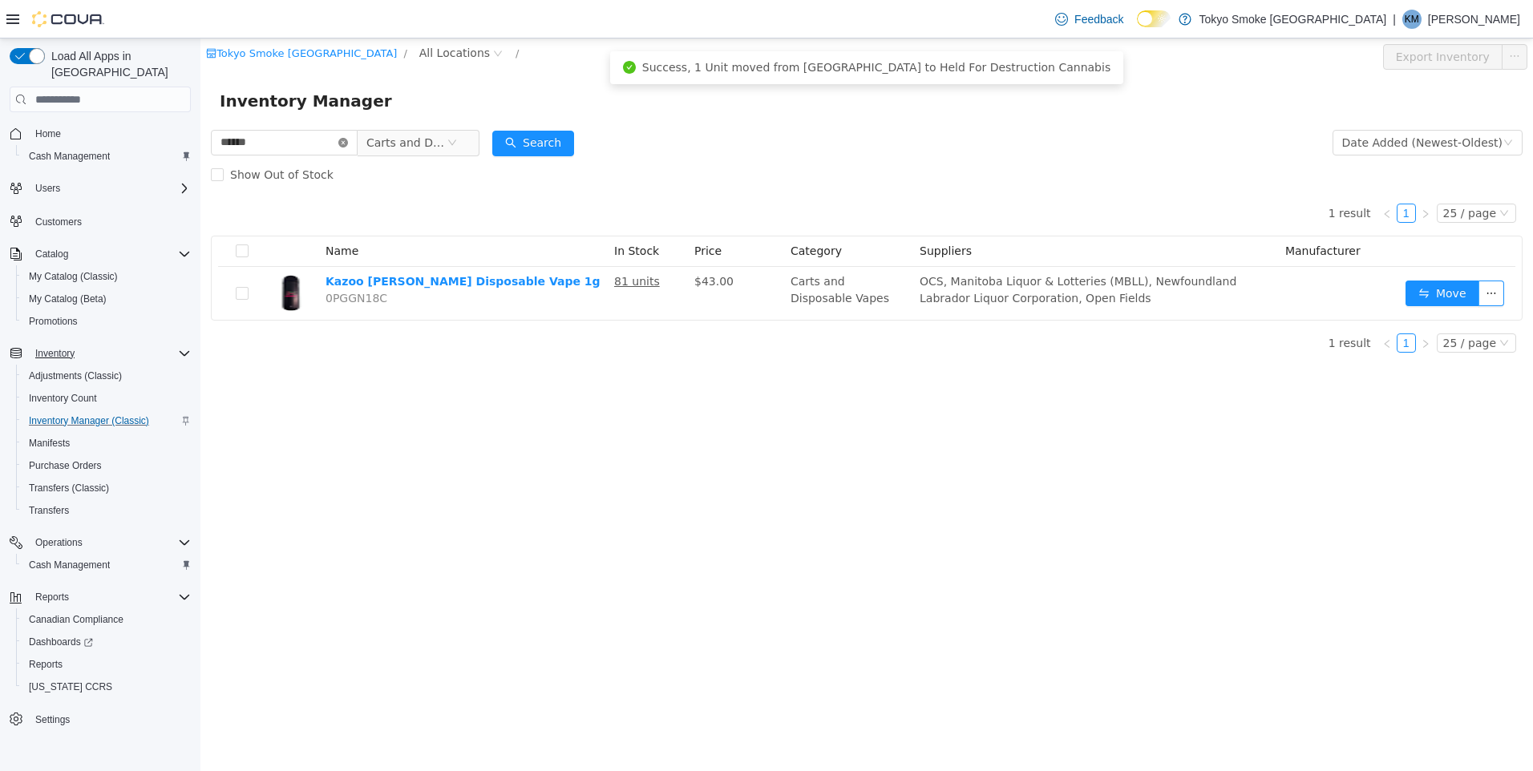
click at [348, 144] on icon "icon: close-circle" at bounding box center [343, 143] width 10 height 10
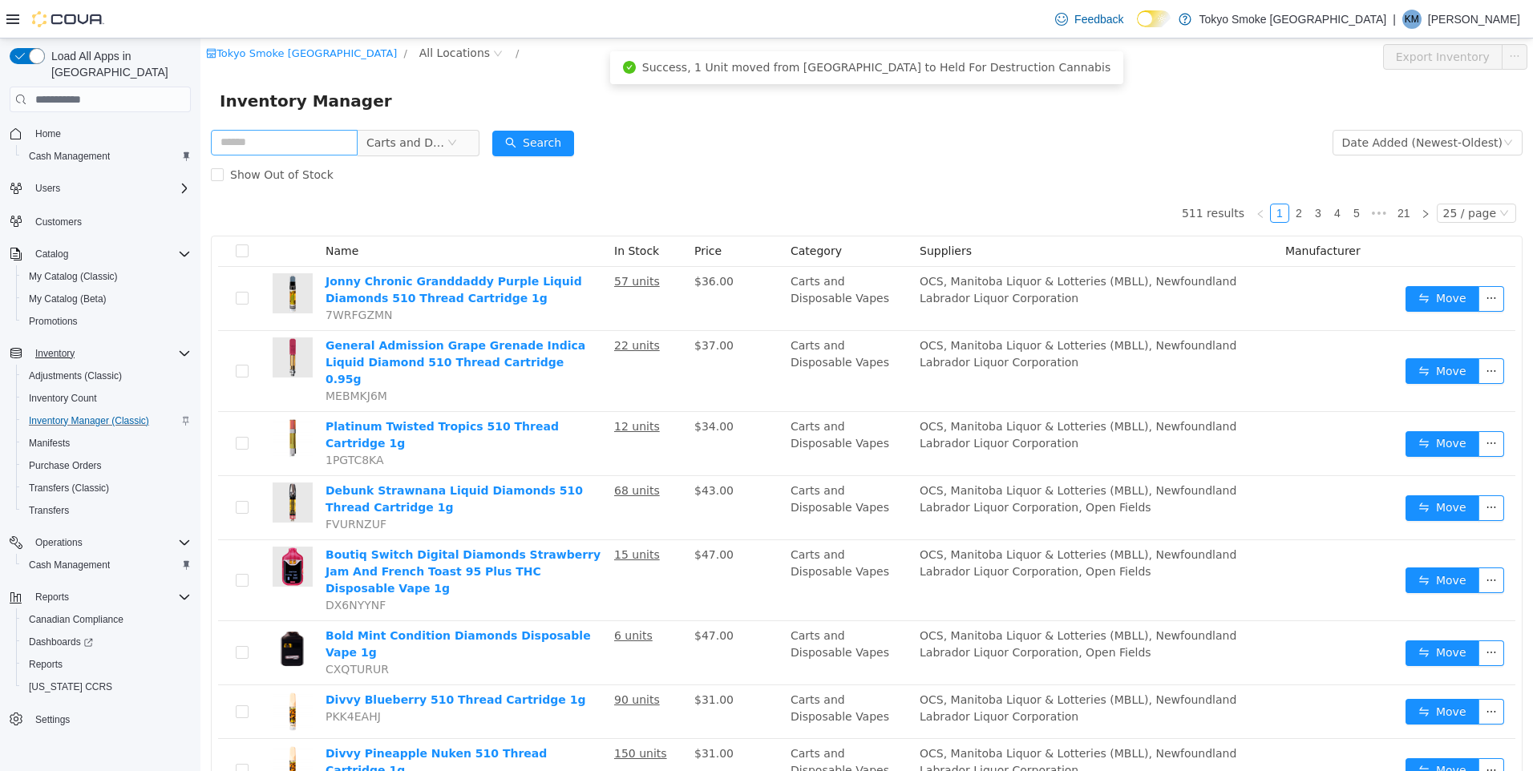
drag, startPoint x: 317, startPoint y: 124, endPoint x: 312, endPoint y: 131, distance: 9.1
click at [317, 124] on div "Inventory Manager" at bounding box center [866, 100] width 1332 height 51
click at [304, 144] on input "text" at bounding box center [284, 143] width 147 height 26
click at [467, 146] on span "Carts and Disposable Vapes" at bounding box center [412, 143] width 110 height 26
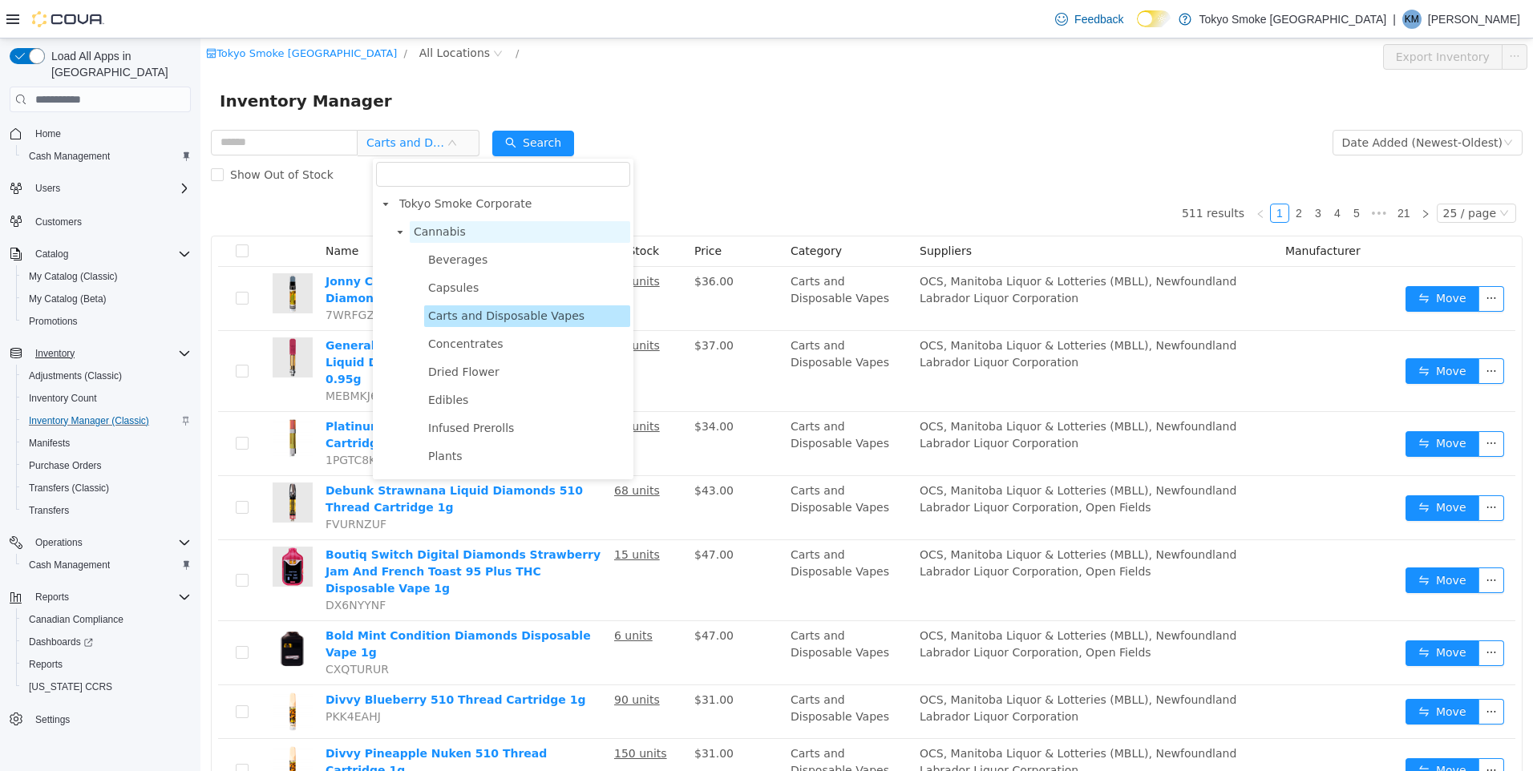
click at [484, 241] on span "Cannabis" at bounding box center [520, 232] width 220 height 22
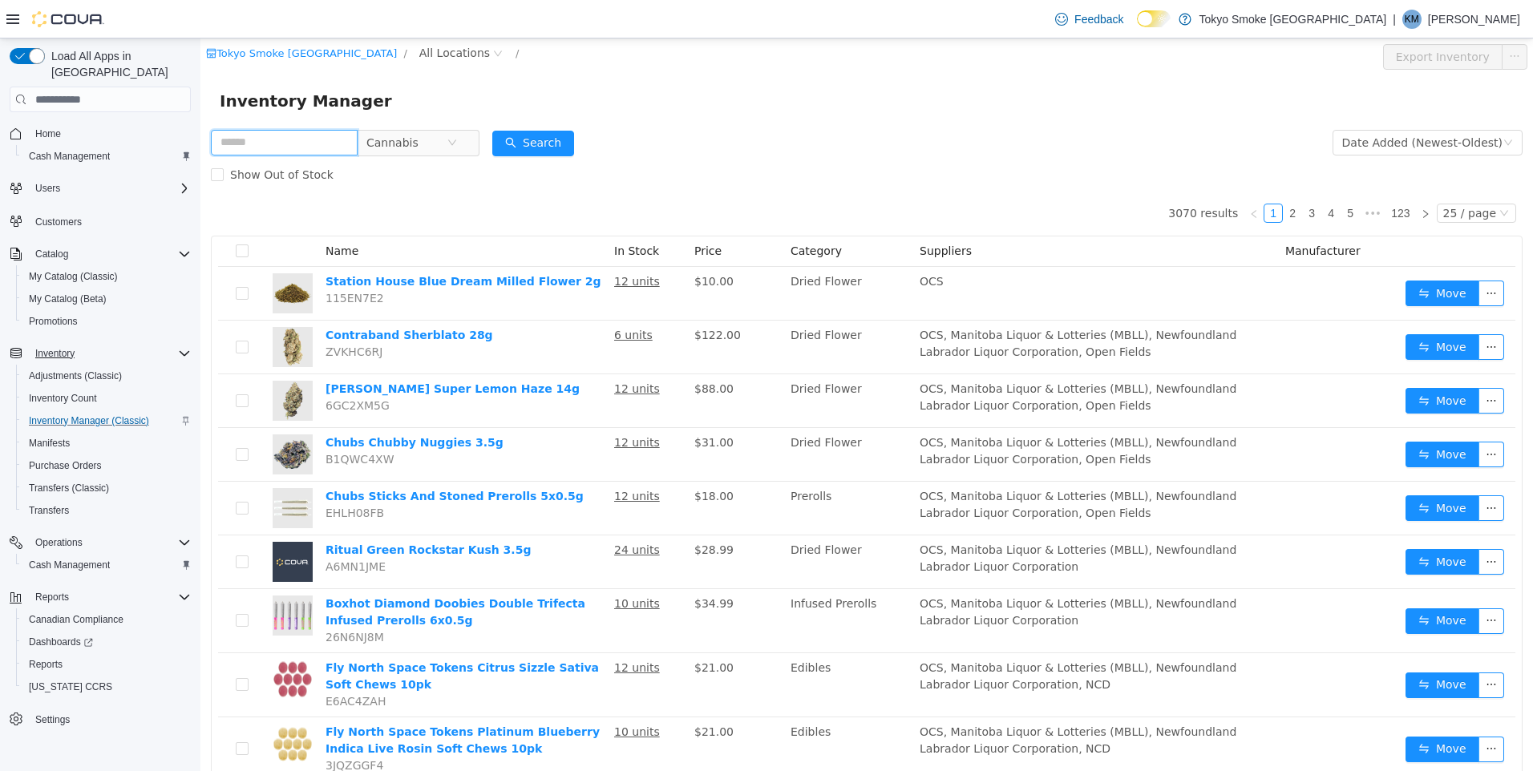
click at [346, 151] on input "text" at bounding box center [284, 143] width 147 height 26
type input "******"
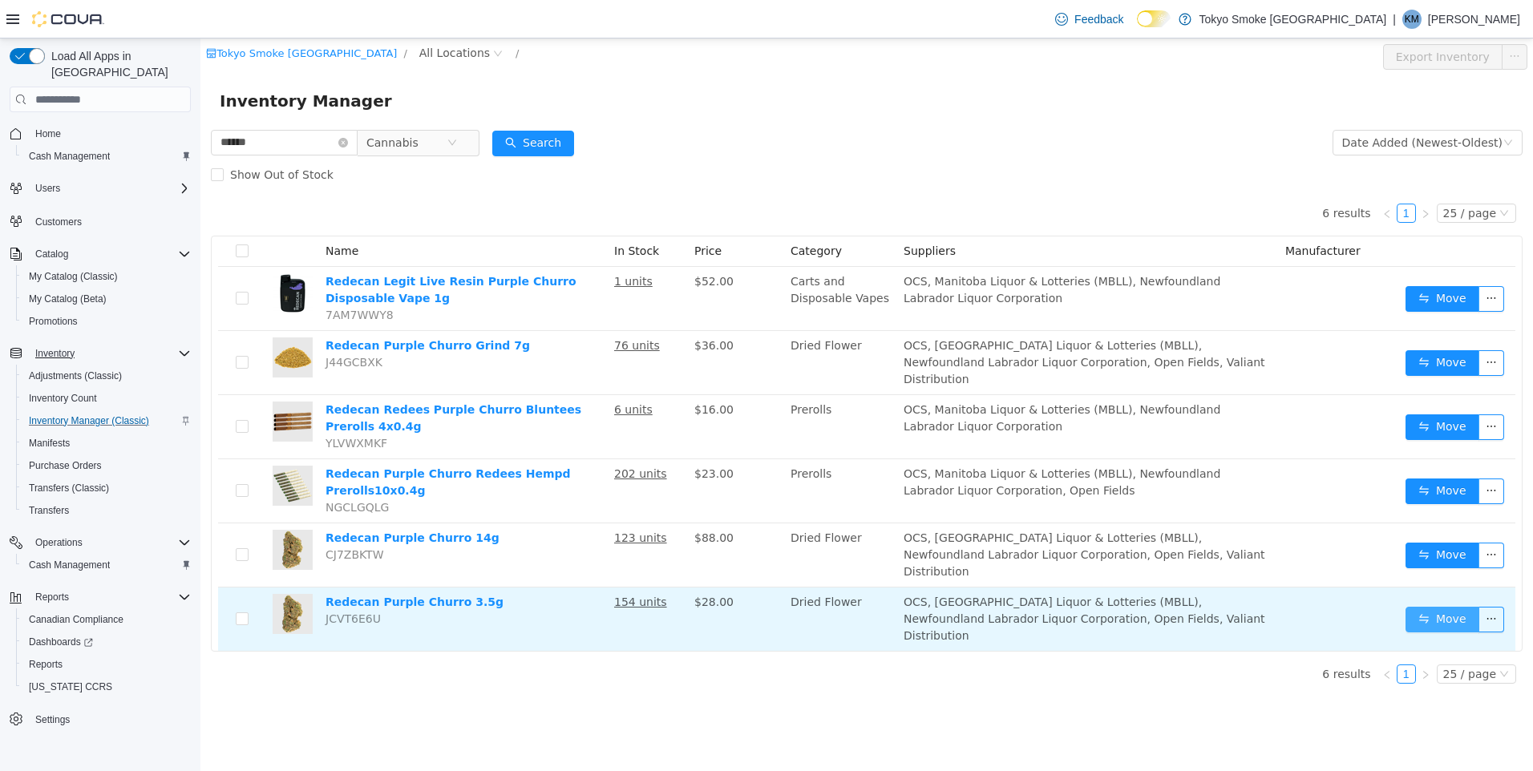
click at [1431, 607] on button "Move" at bounding box center [1442, 620] width 74 height 26
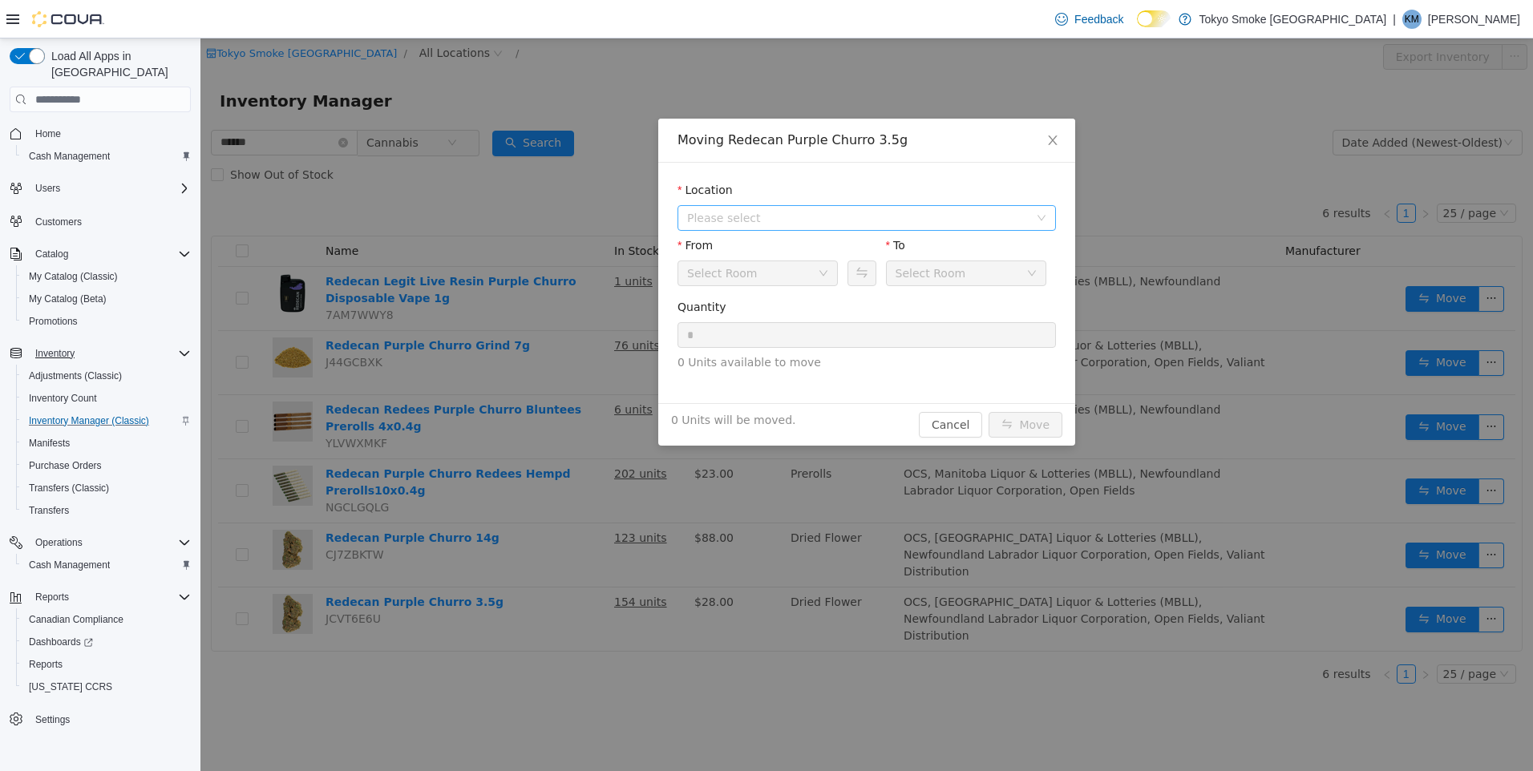
click at [881, 216] on span "Please select" at bounding box center [858, 218] width 342 height 16
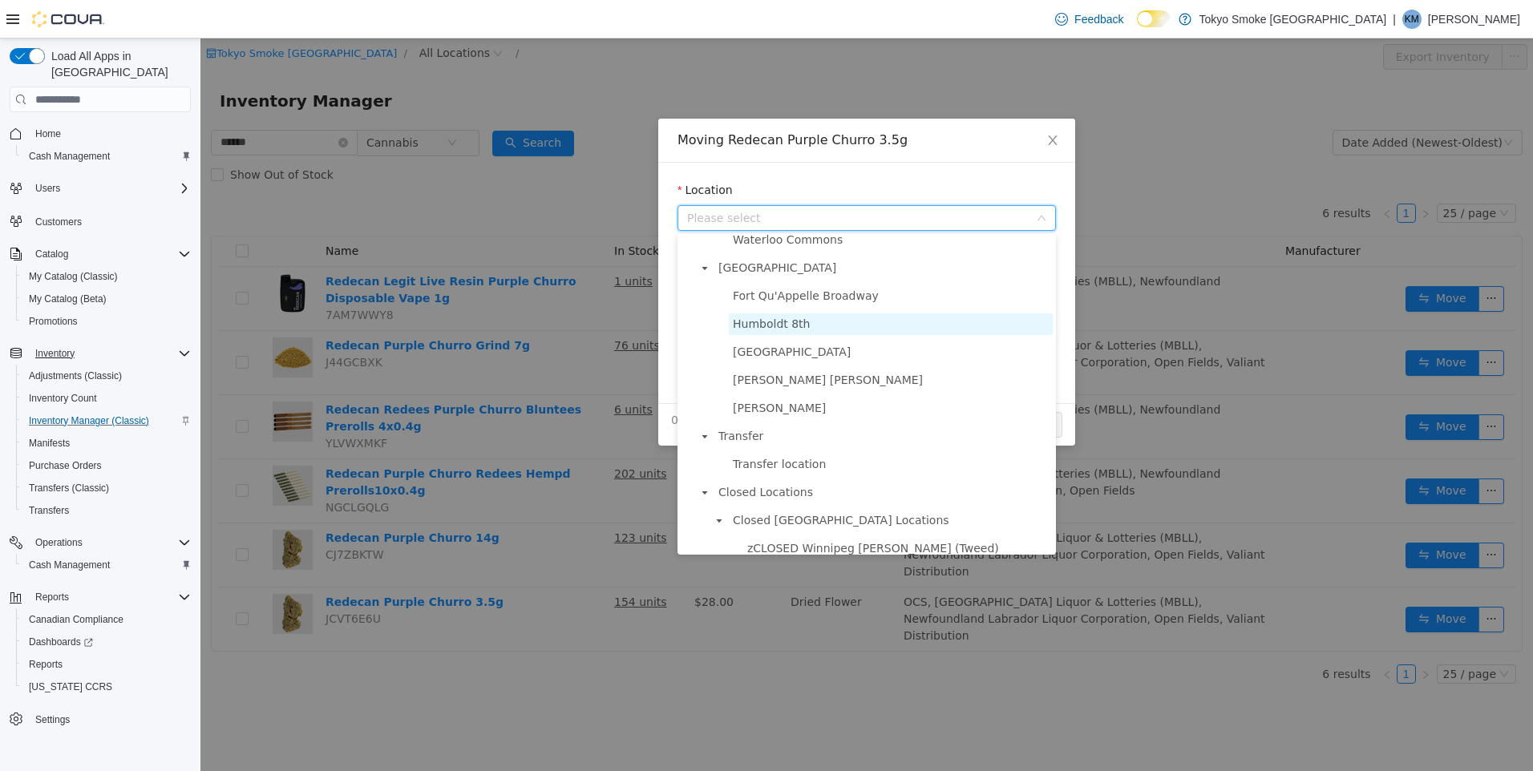
scroll to position [982, 0]
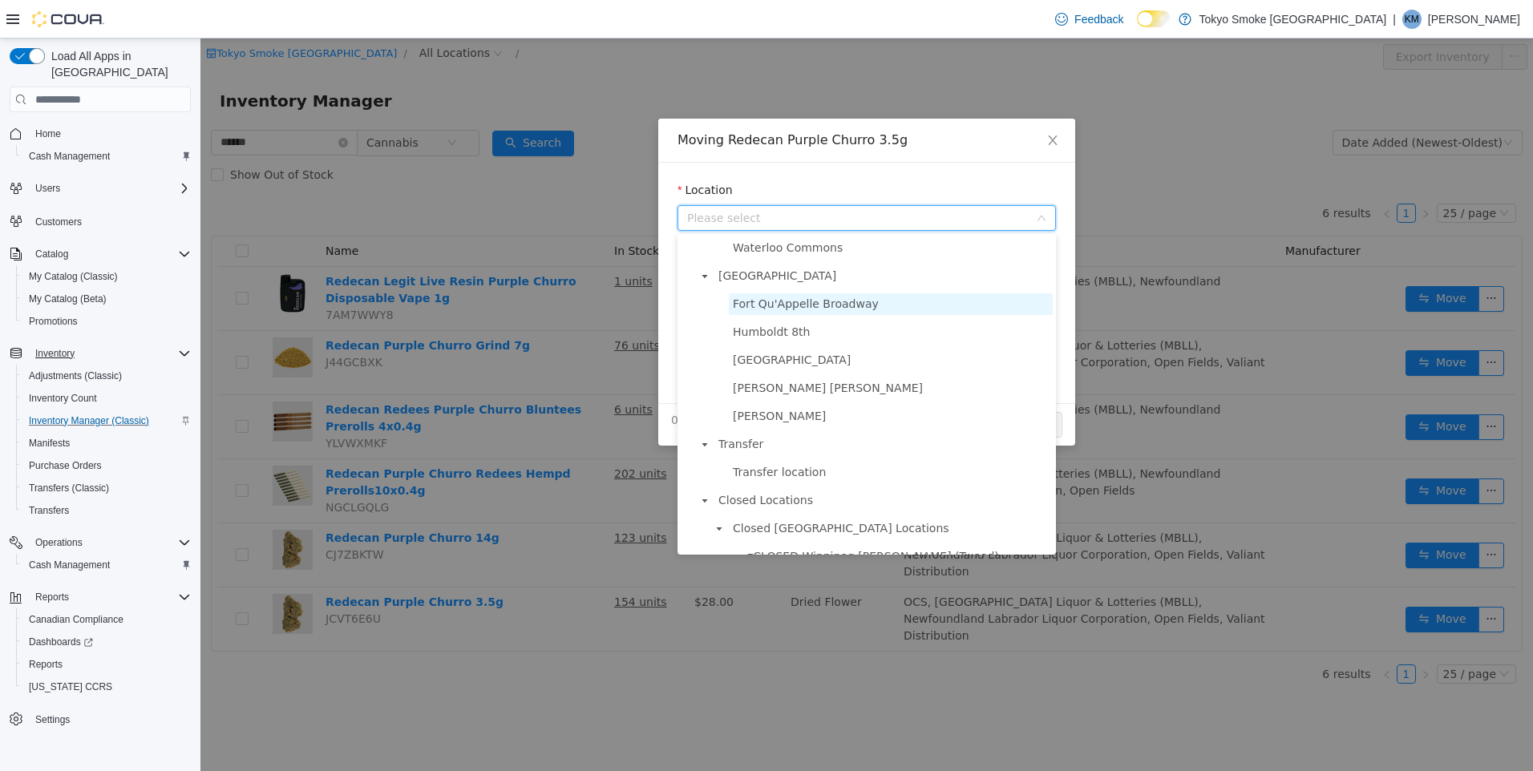
click at [855, 315] on span "Fort Qu'Appelle Broadway" at bounding box center [891, 304] width 324 height 22
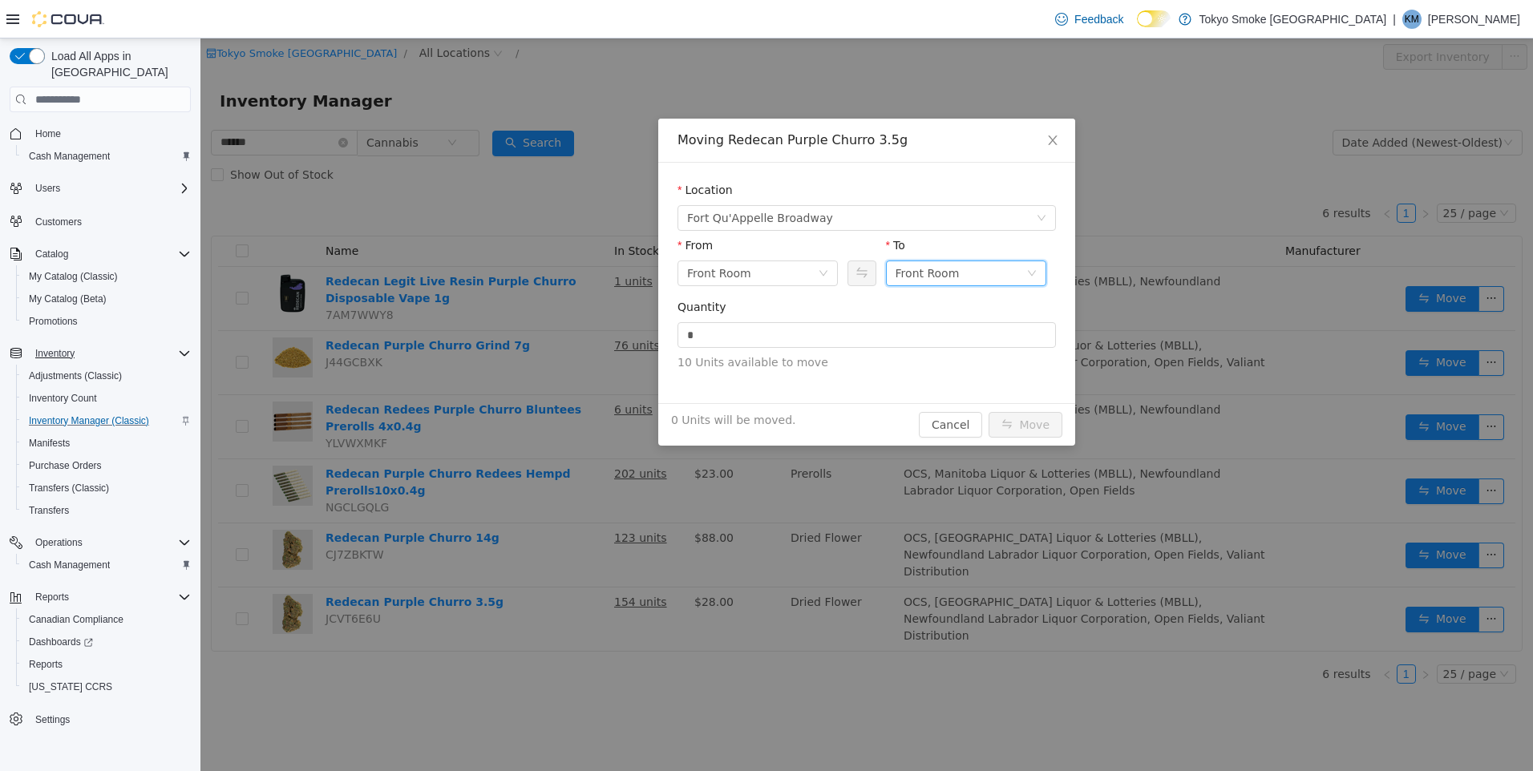
click at [961, 269] on div "Front Room" at bounding box center [960, 273] width 131 height 24
click at [975, 353] on li "Held For Destruction Cannabis" at bounding box center [966, 357] width 160 height 26
click at [928, 346] on input "*" at bounding box center [866, 335] width 377 height 24
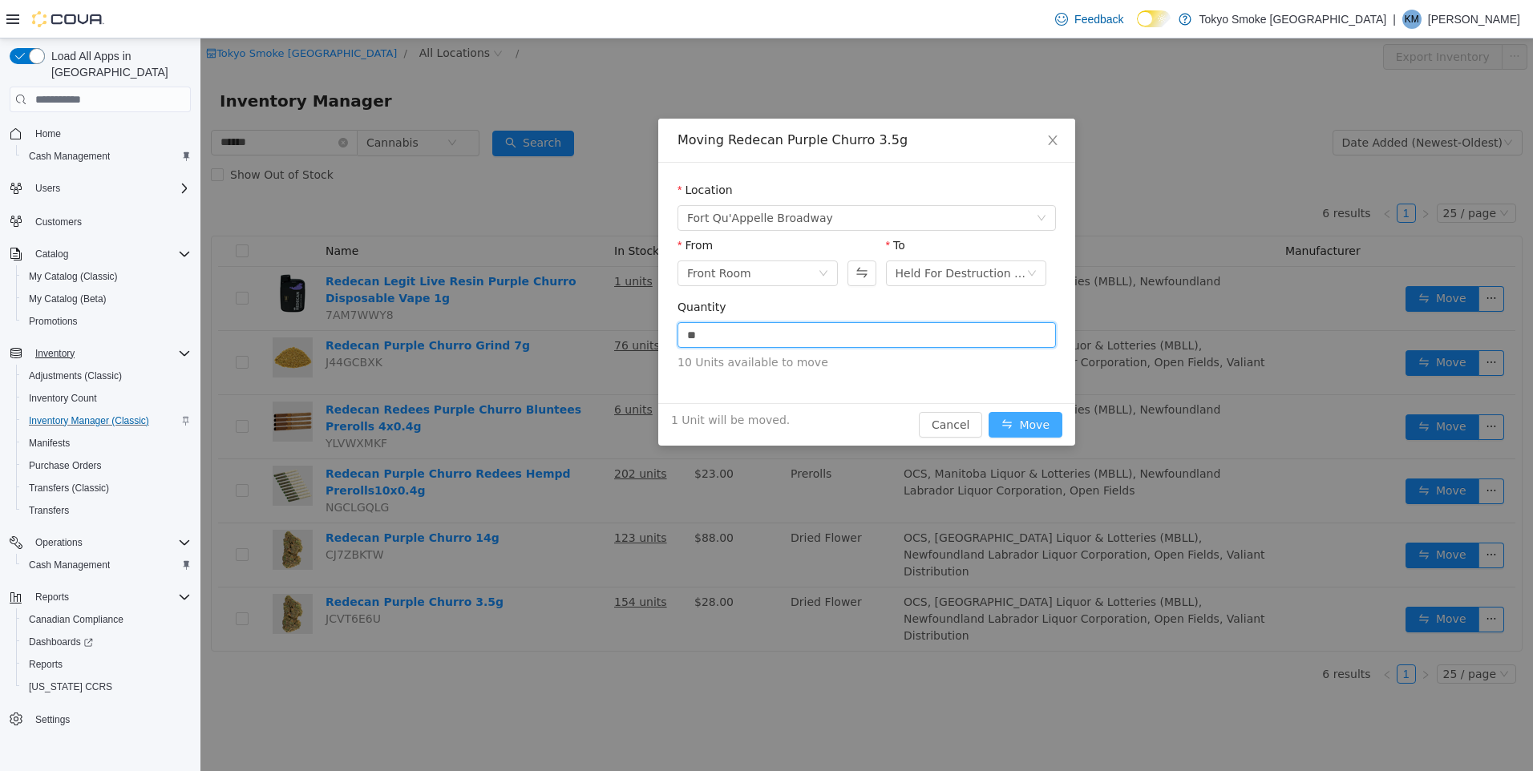
type input "*"
click at [1029, 415] on button "Move" at bounding box center [1025, 425] width 74 height 26
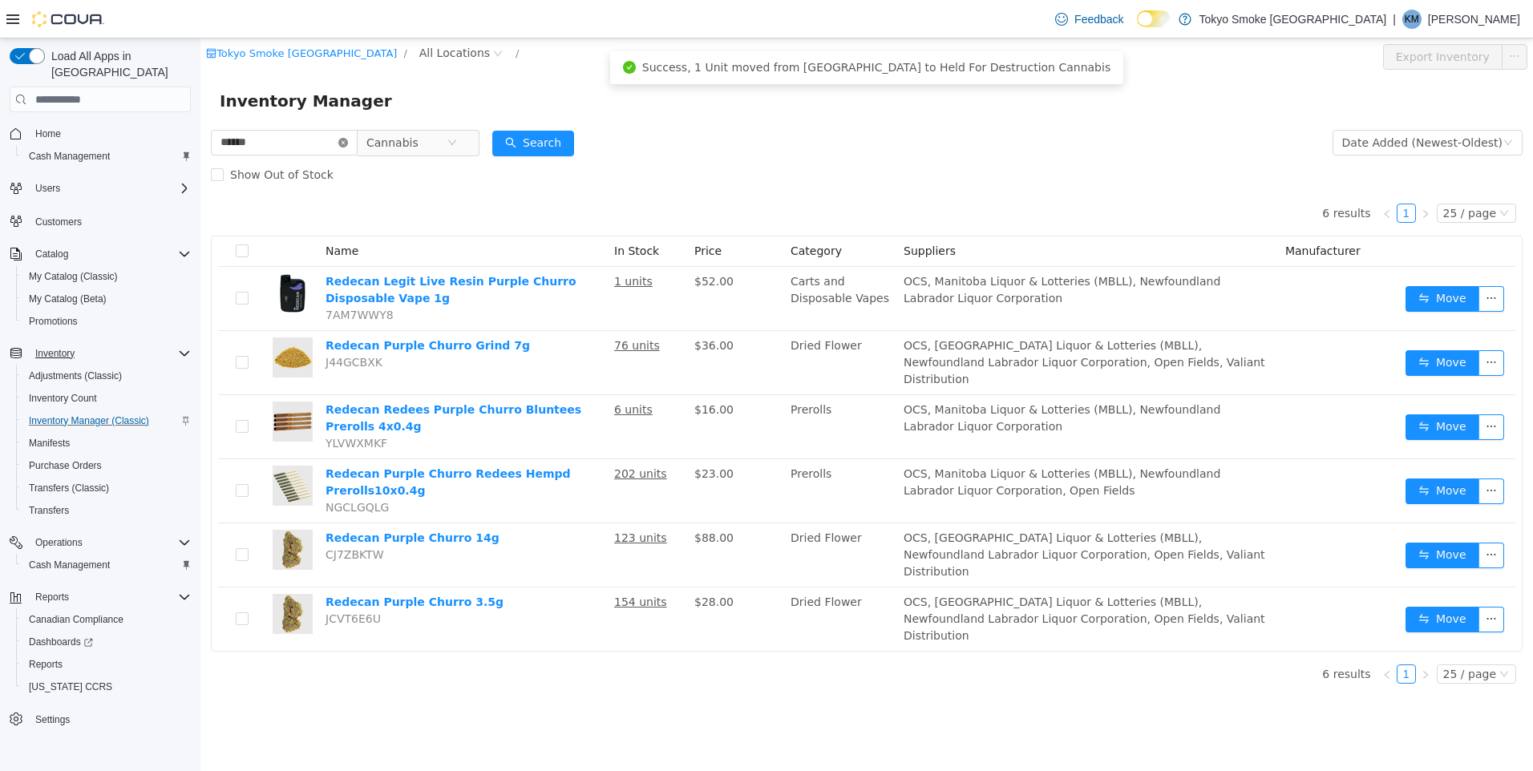
click at [348, 143] on icon "icon: close-circle" at bounding box center [343, 143] width 10 height 10
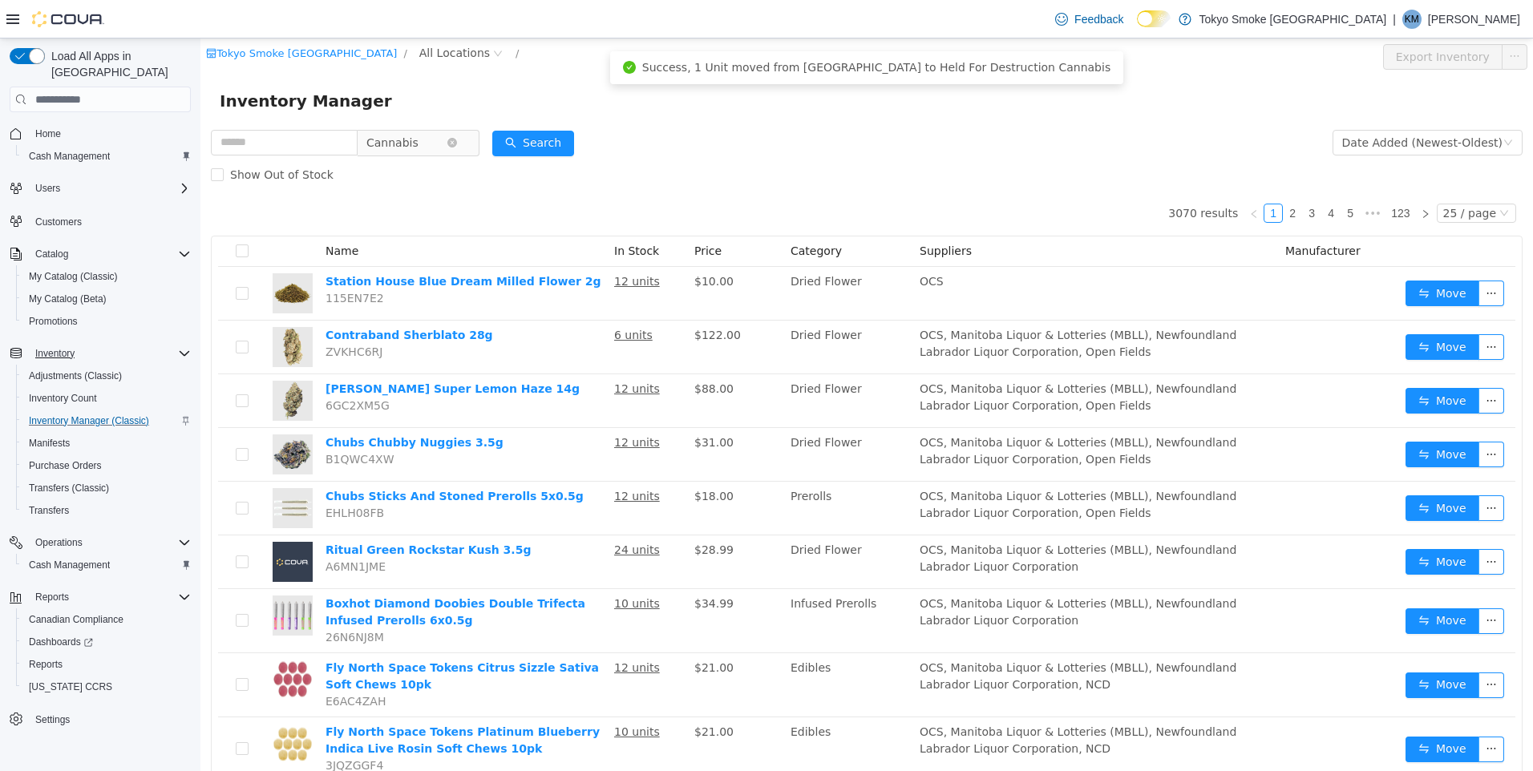
drag, startPoint x: 414, startPoint y: 144, endPoint x: 419, endPoint y: 155, distance: 12.5
click at [414, 144] on span "Cannabis" at bounding box center [392, 143] width 52 height 24
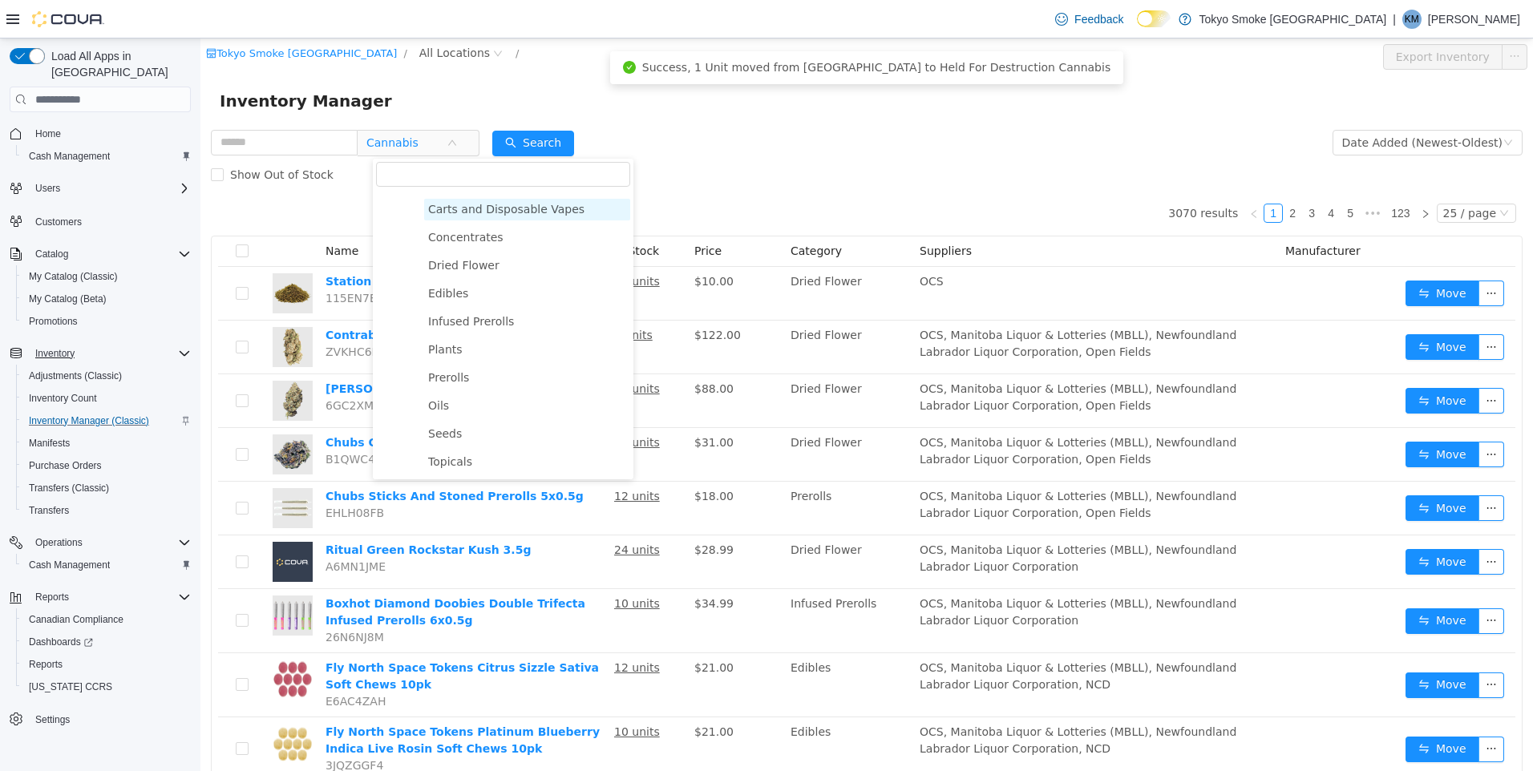
click at [477, 208] on span "Carts and Disposable Vapes" at bounding box center [506, 209] width 156 height 13
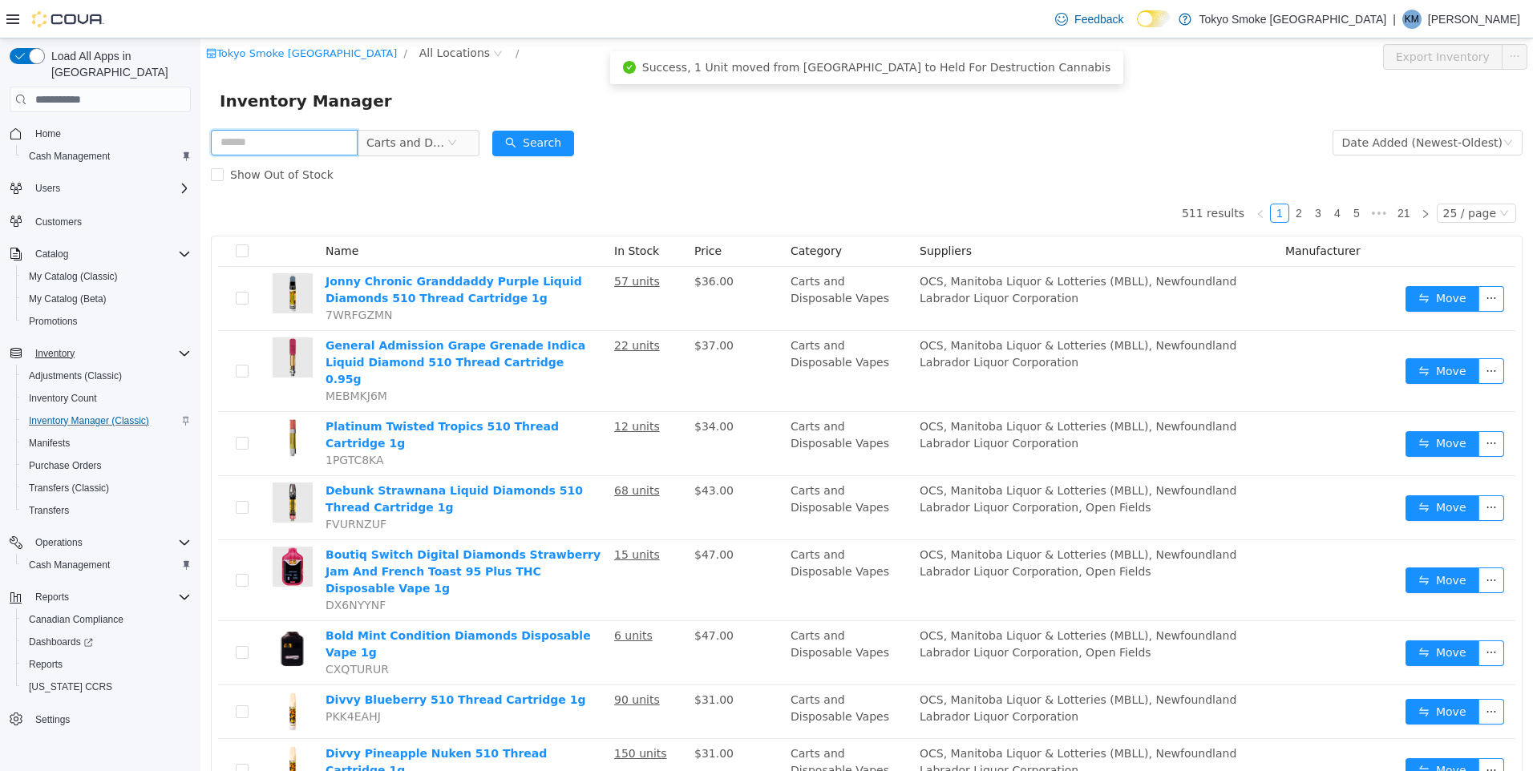
click at [337, 138] on input "text" at bounding box center [284, 143] width 147 height 26
type input "****"
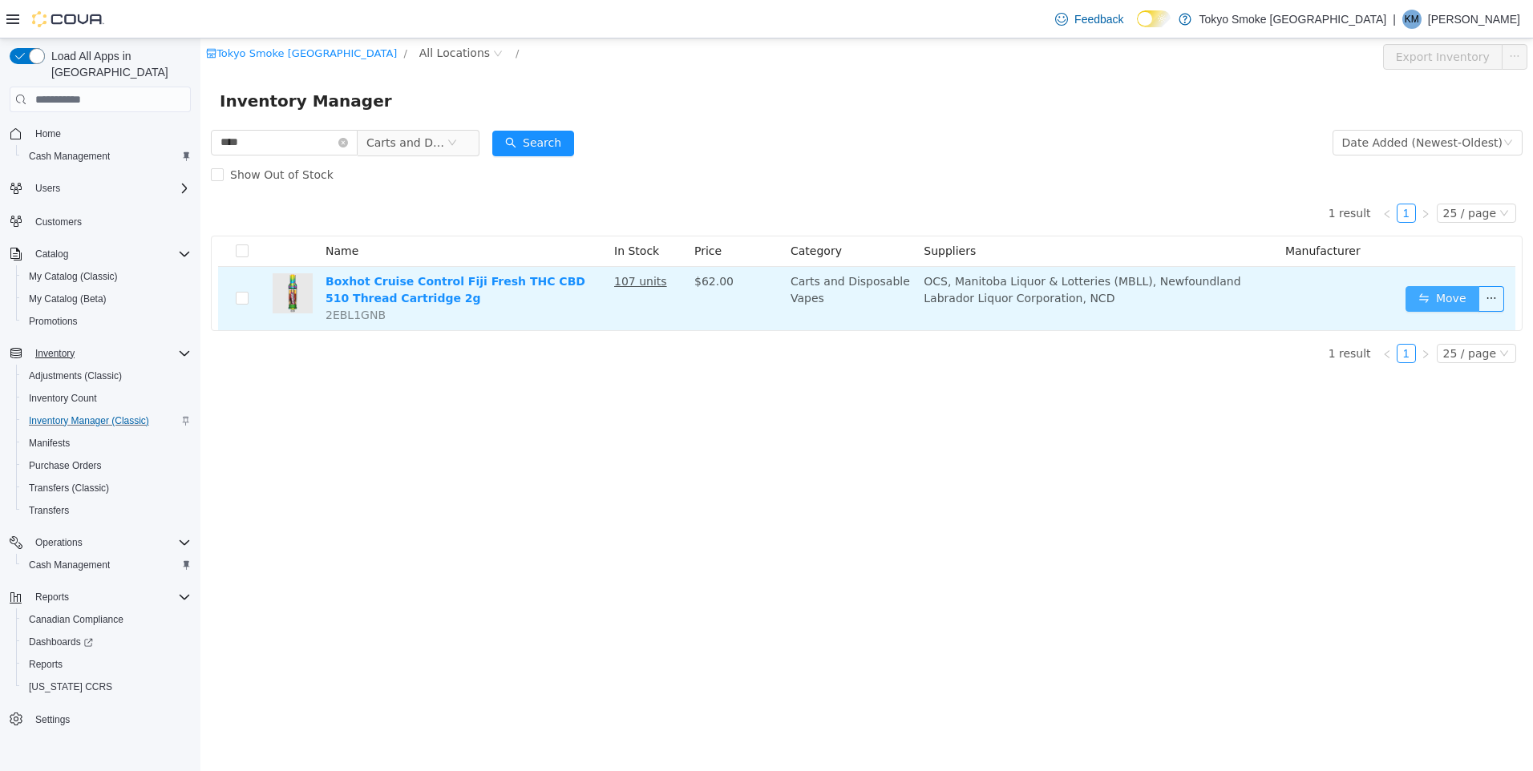
click at [1412, 293] on button "Move" at bounding box center [1442, 299] width 74 height 26
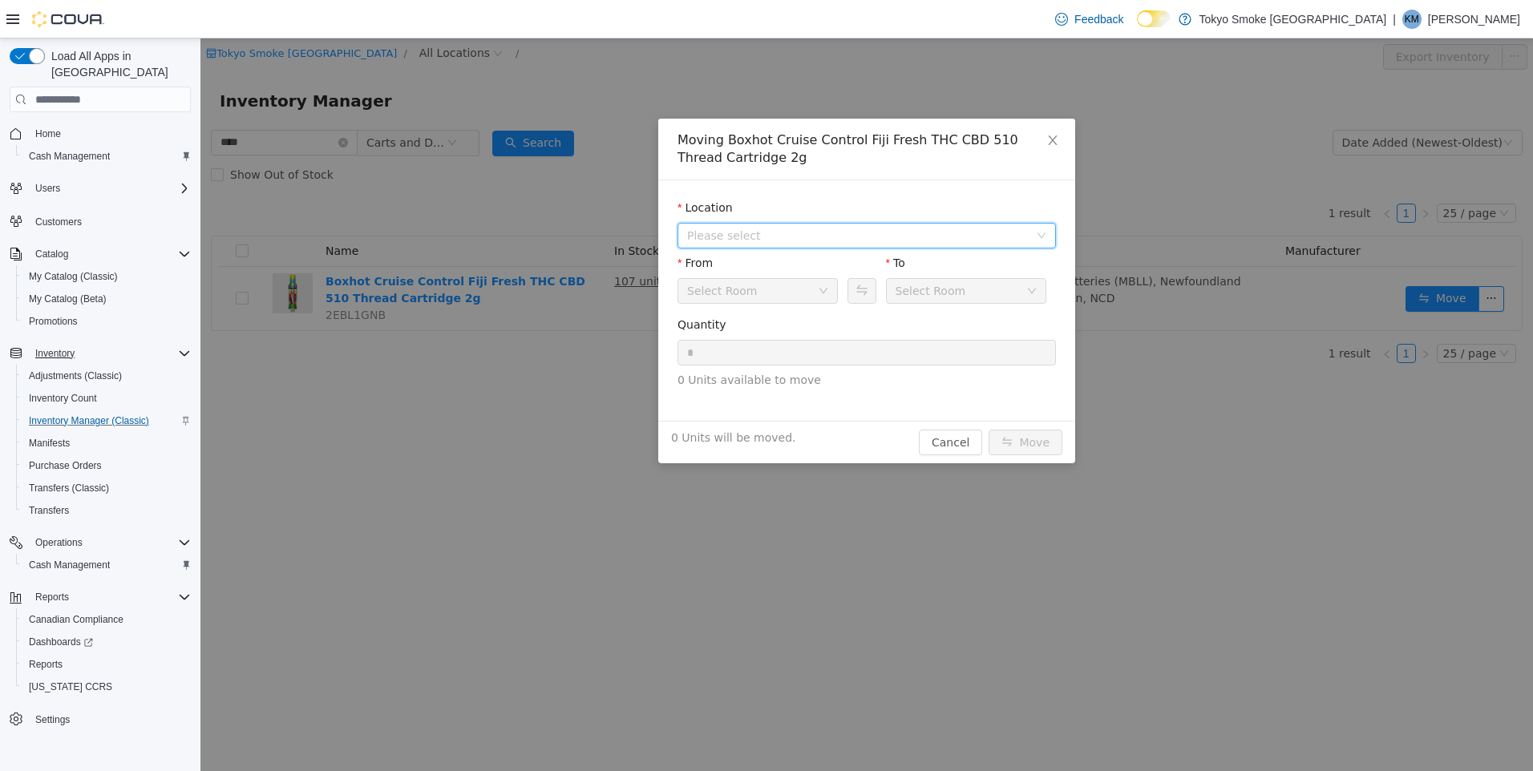
click at [779, 245] on span "Please select" at bounding box center [861, 236] width 349 height 24
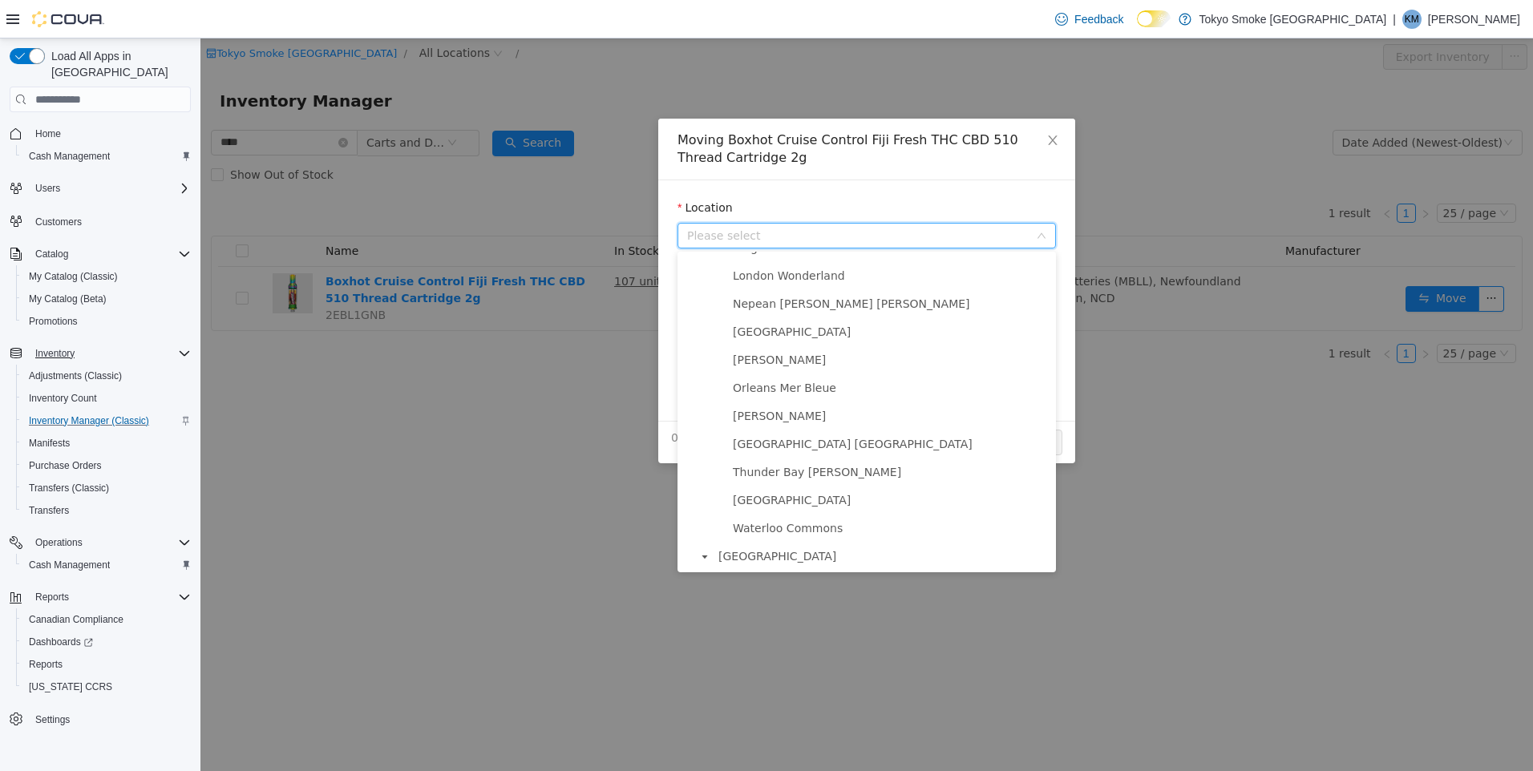
scroll to position [922, 0]
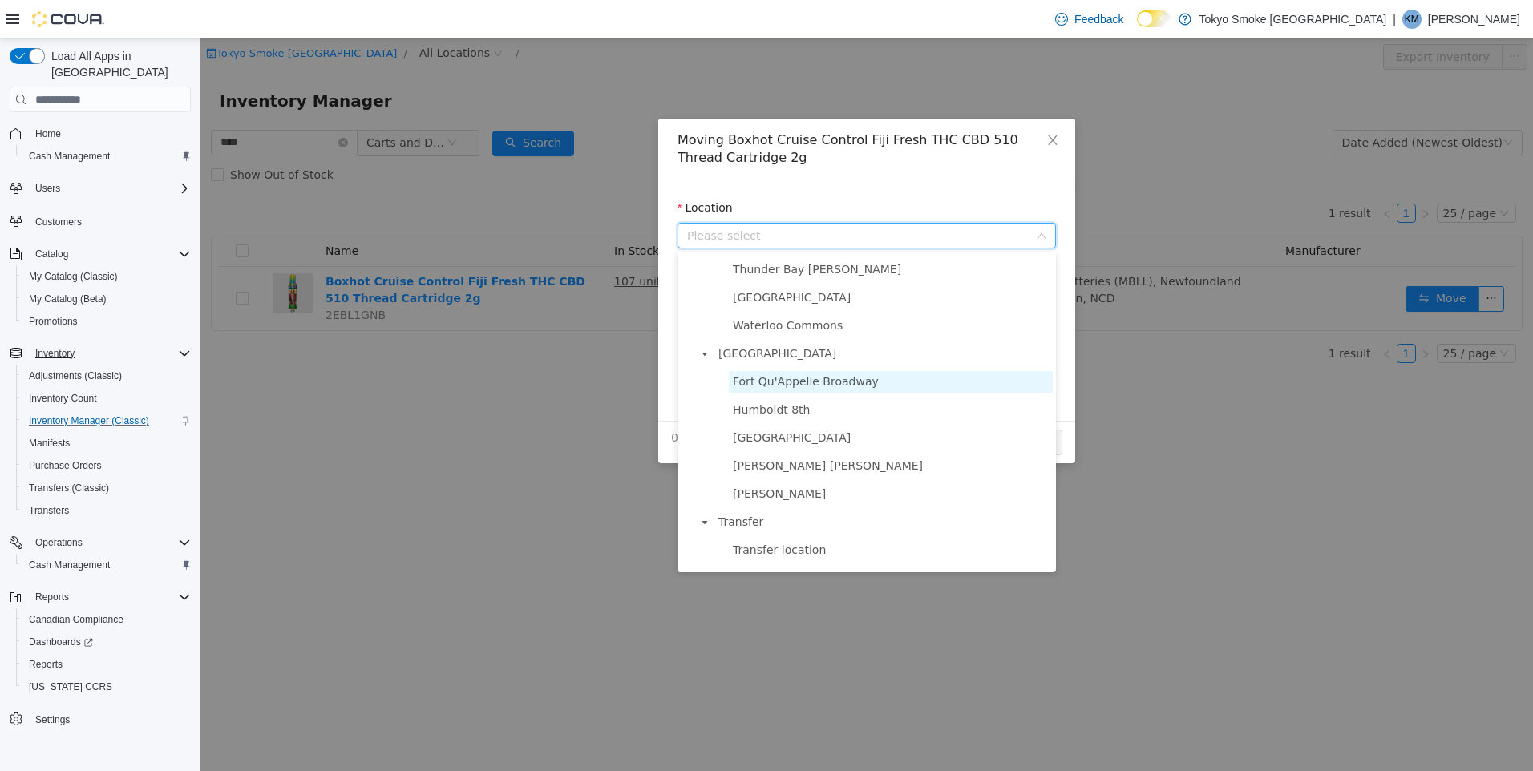
click at [826, 388] on span "Fort Qu'Appelle Broadway" at bounding box center [806, 381] width 146 height 13
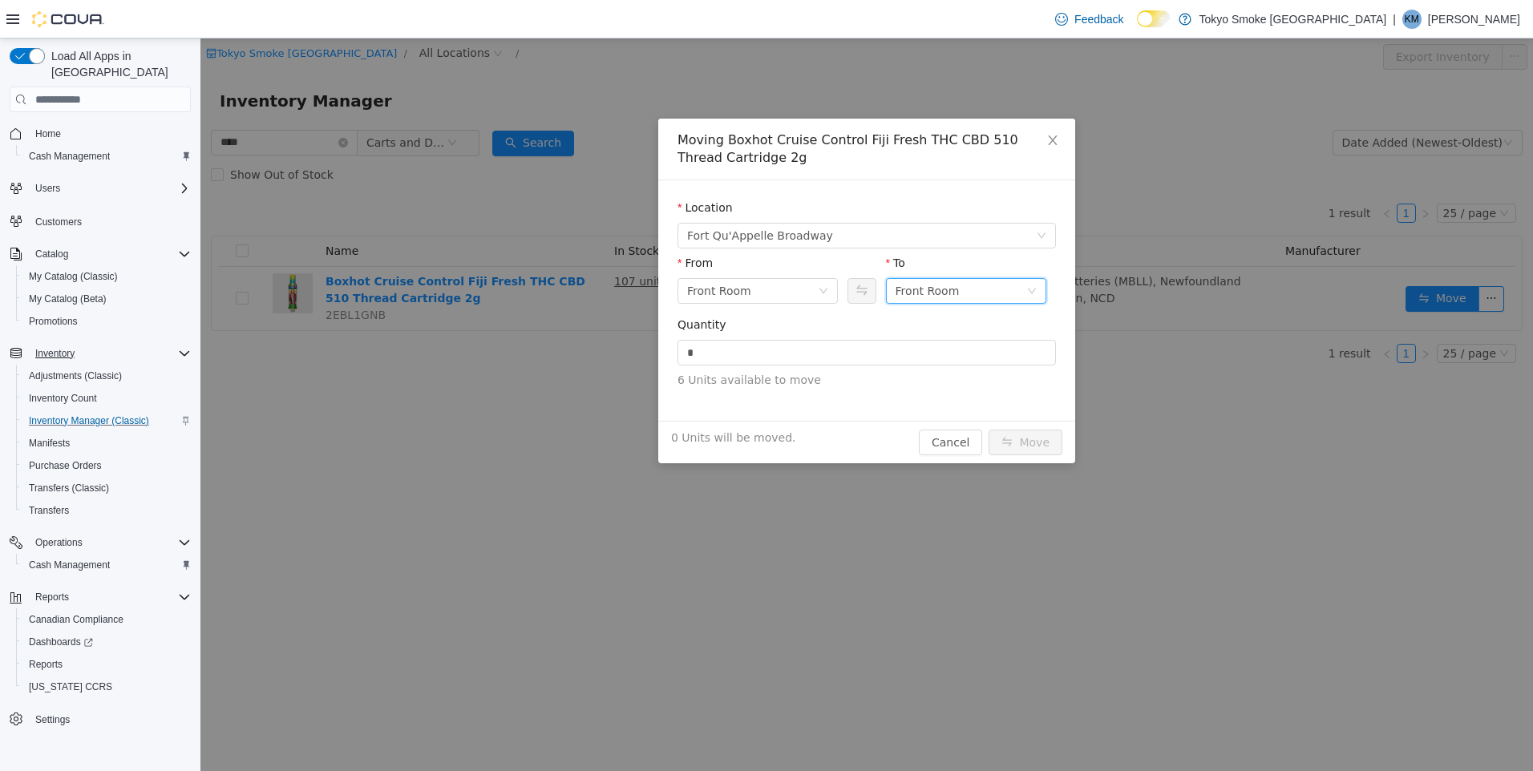
click at [929, 296] on div "Front Room" at bounding box center [927, 291] width 64 height 24
click at [966, 370] on li "Held For Destruction Cannabis" at bounding box center [966, 375] width 160 height 26
click at [950, 357] on input "*" at bounding box center [866, 353] width 377 height 24
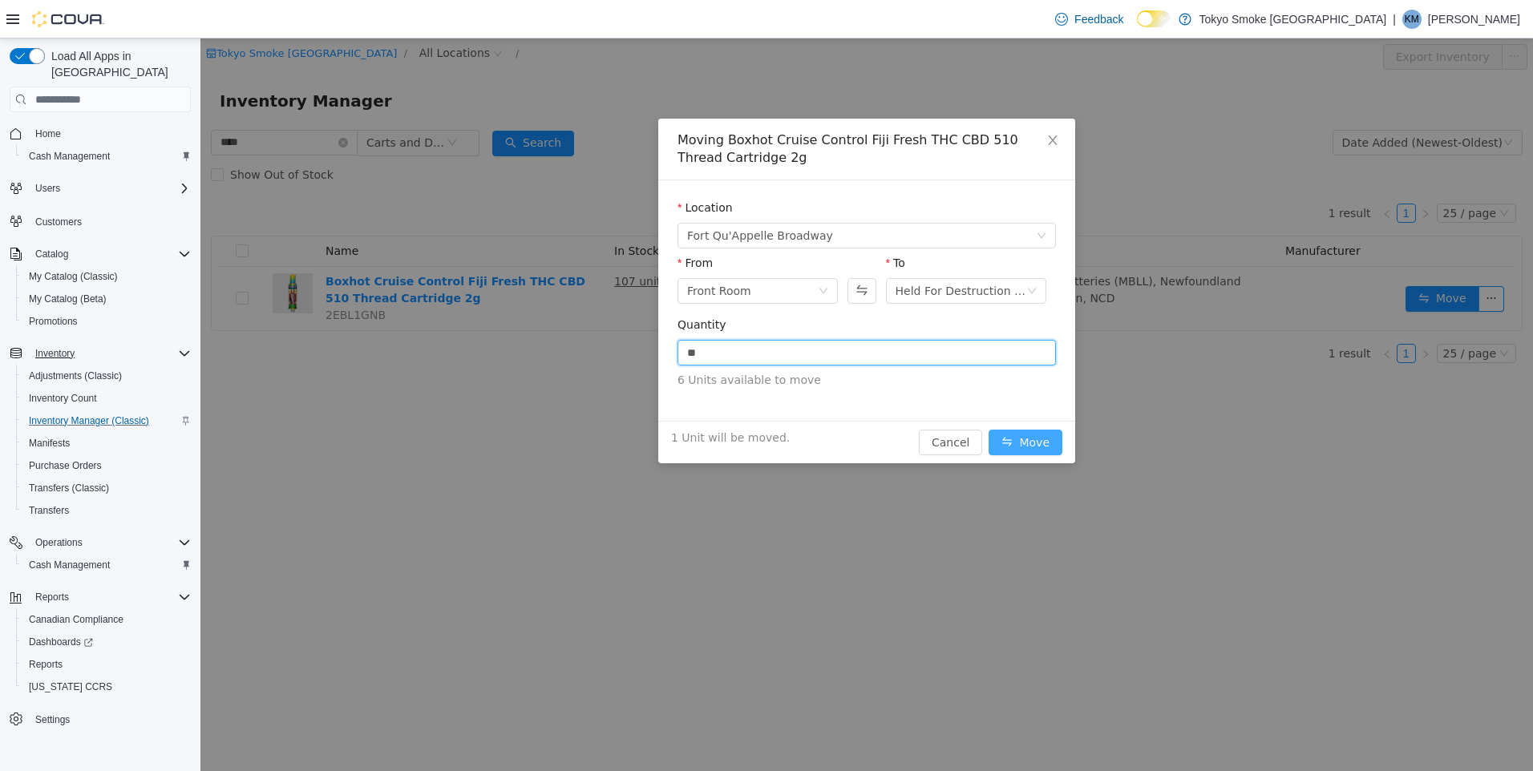
type input "*"
click at [1047, 441] on button "Move" at bounding box center [1025, 443] width 74 height 26
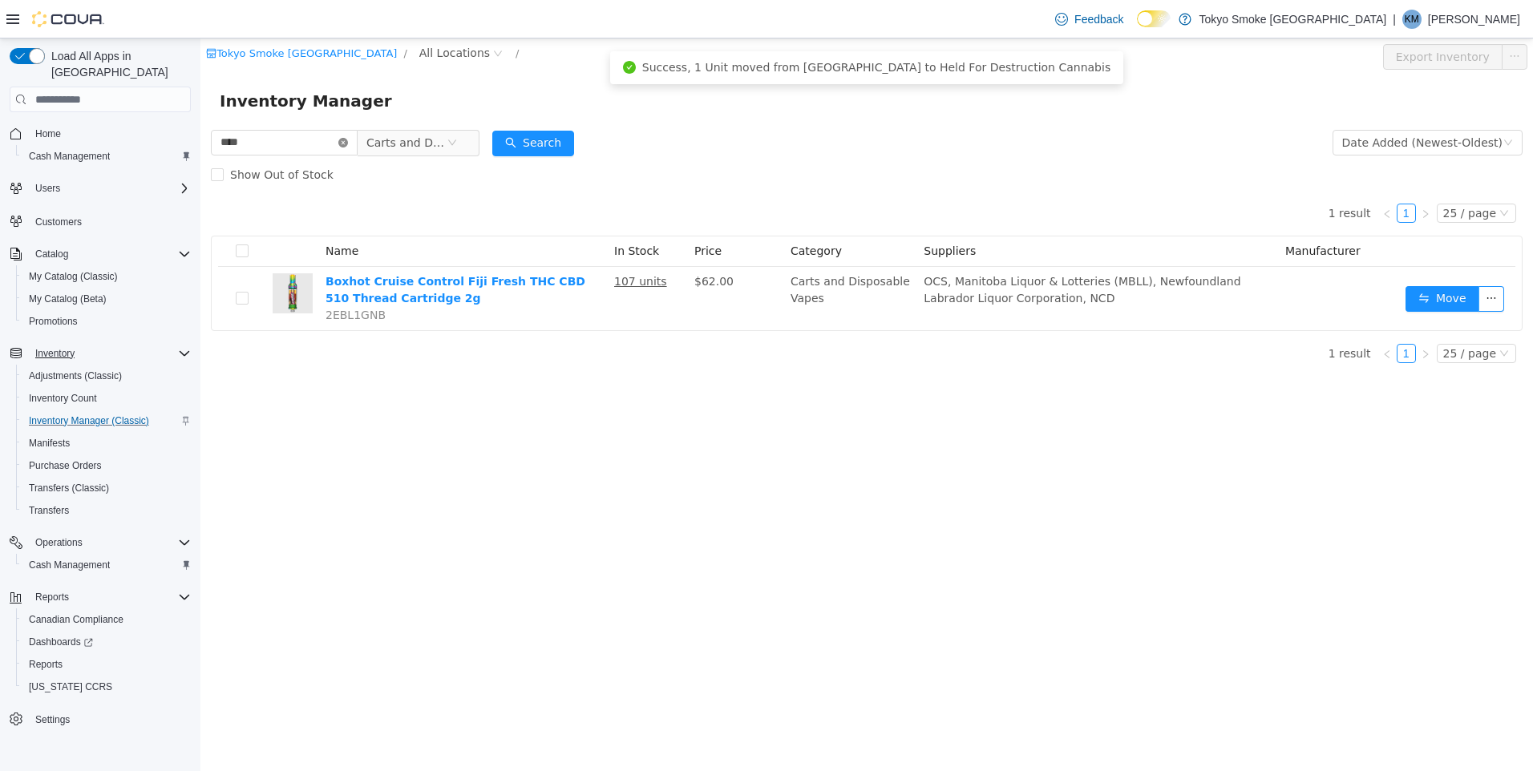
click at [348, 139] on icon "icon: close-circle" at bounding box center [343, 143] width 10 height 10
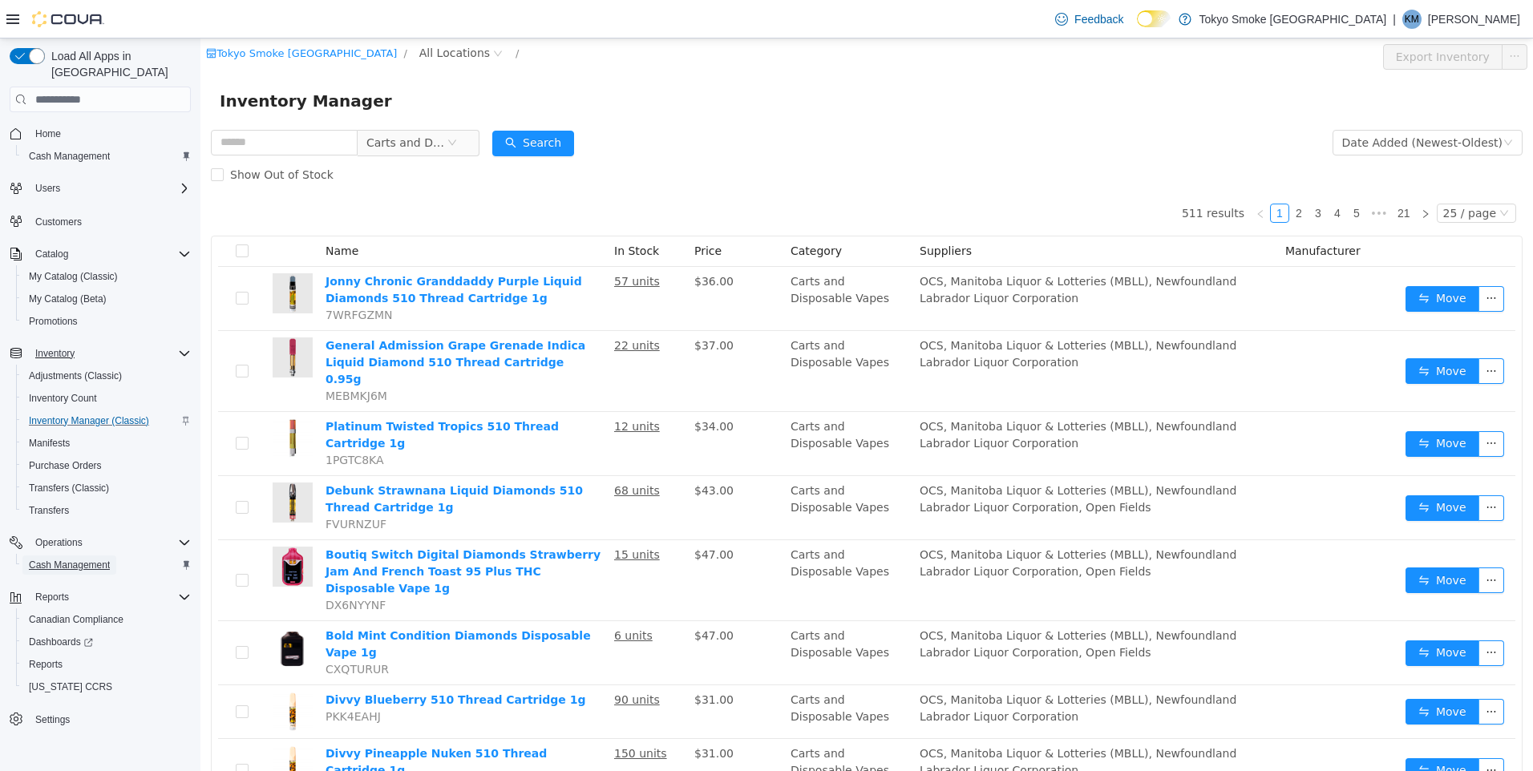
click at [93, 559] on span "Cash Management" at bounding box center [69, 565] width 81 height 13
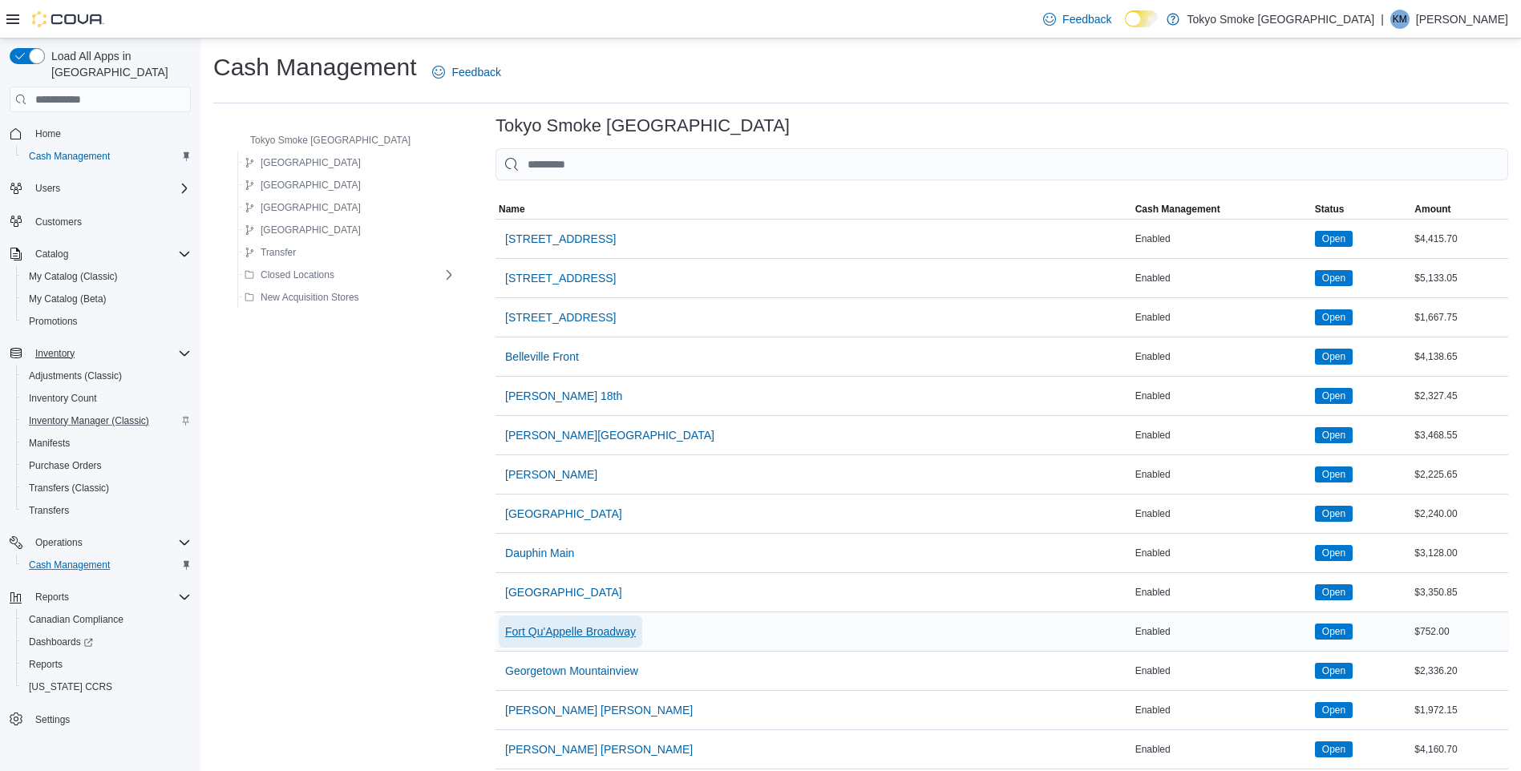
click at [599, 637] on button "Fort Qu'Appelle Broadway" at bounding box center [571, 632] width 144 height 32
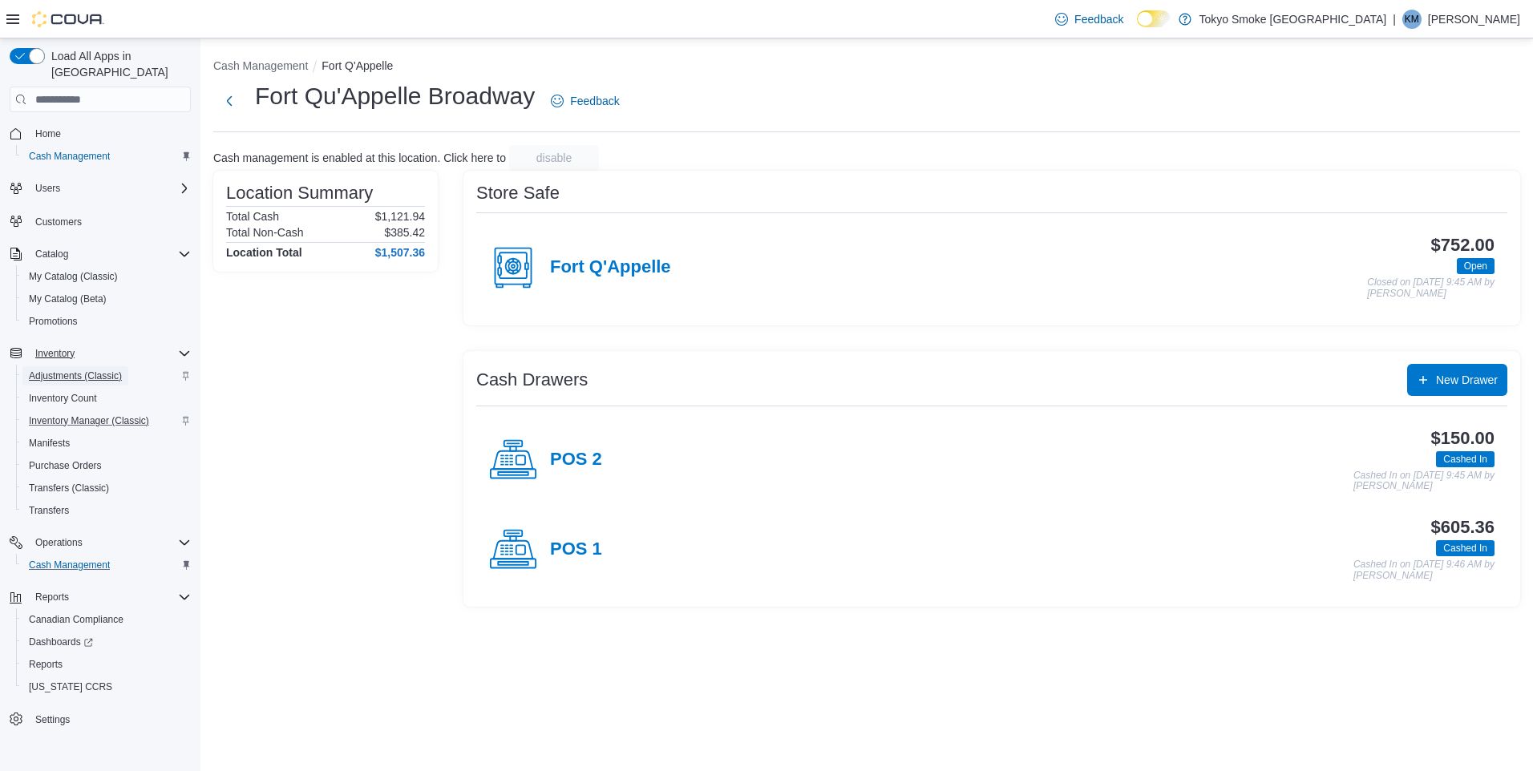
click at [77, 370] on span "Adjustments (Classic)" at bounding box center [75, 376] width 93 height 13
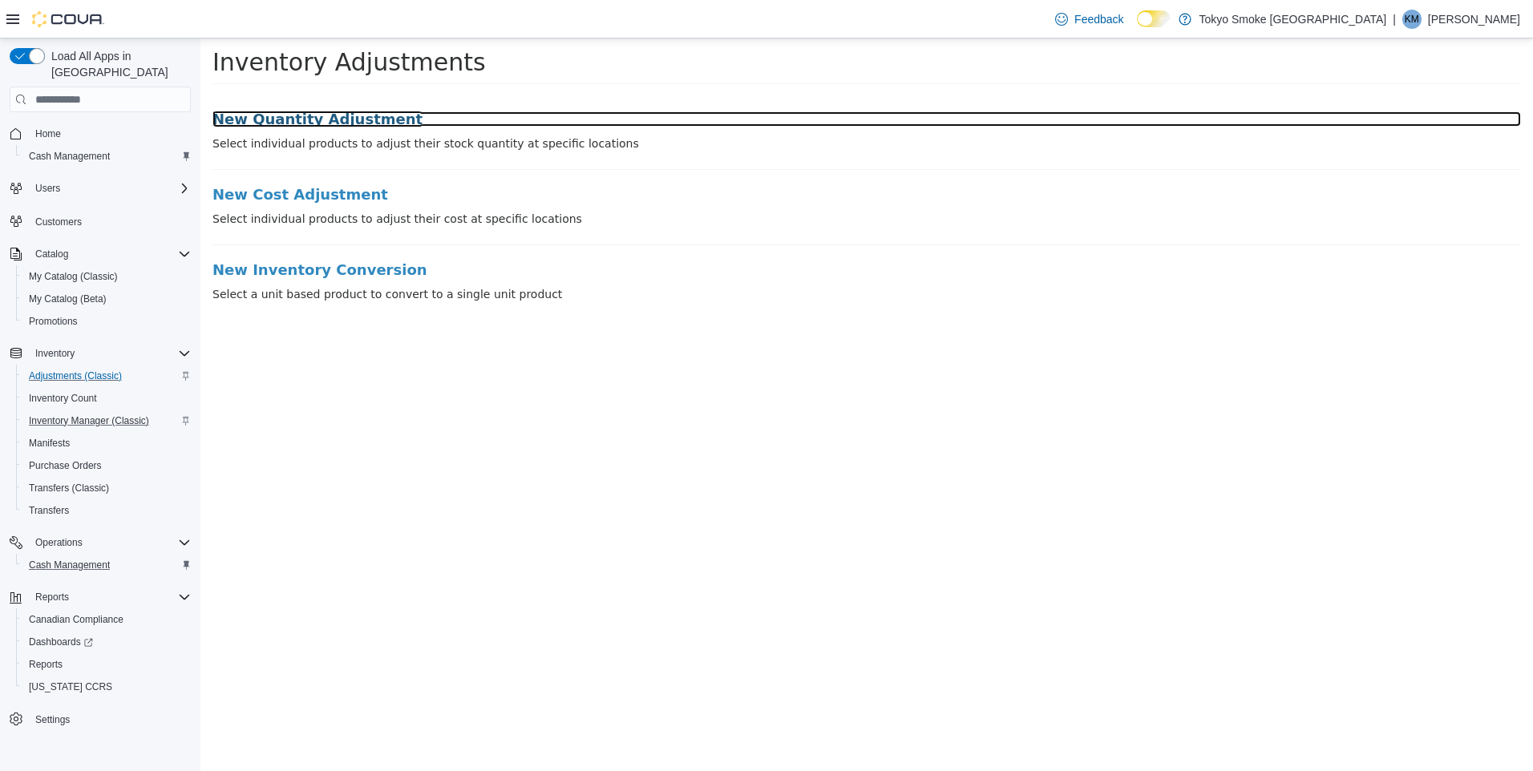
click at [366, 120] on h3 "New Quantity Adjustment" at bounding box center [866, 119] width 1308 height 16
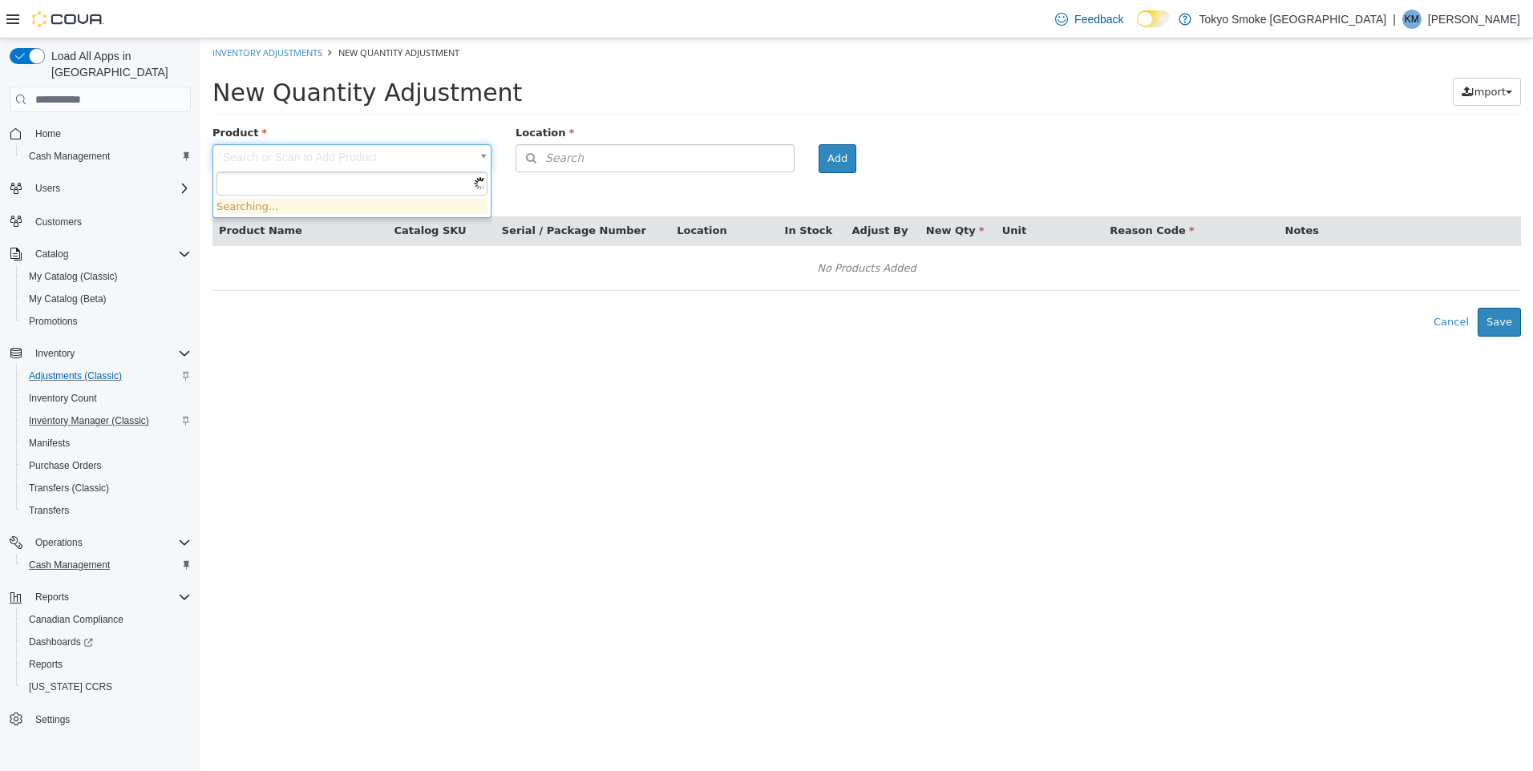
click at [346, 171] on body "× Inventory Adjustments New Quantity Adjustment New Quantity Adjustment Import …" at bounding box center [866, 187] width 1332 height 298
type input "*"
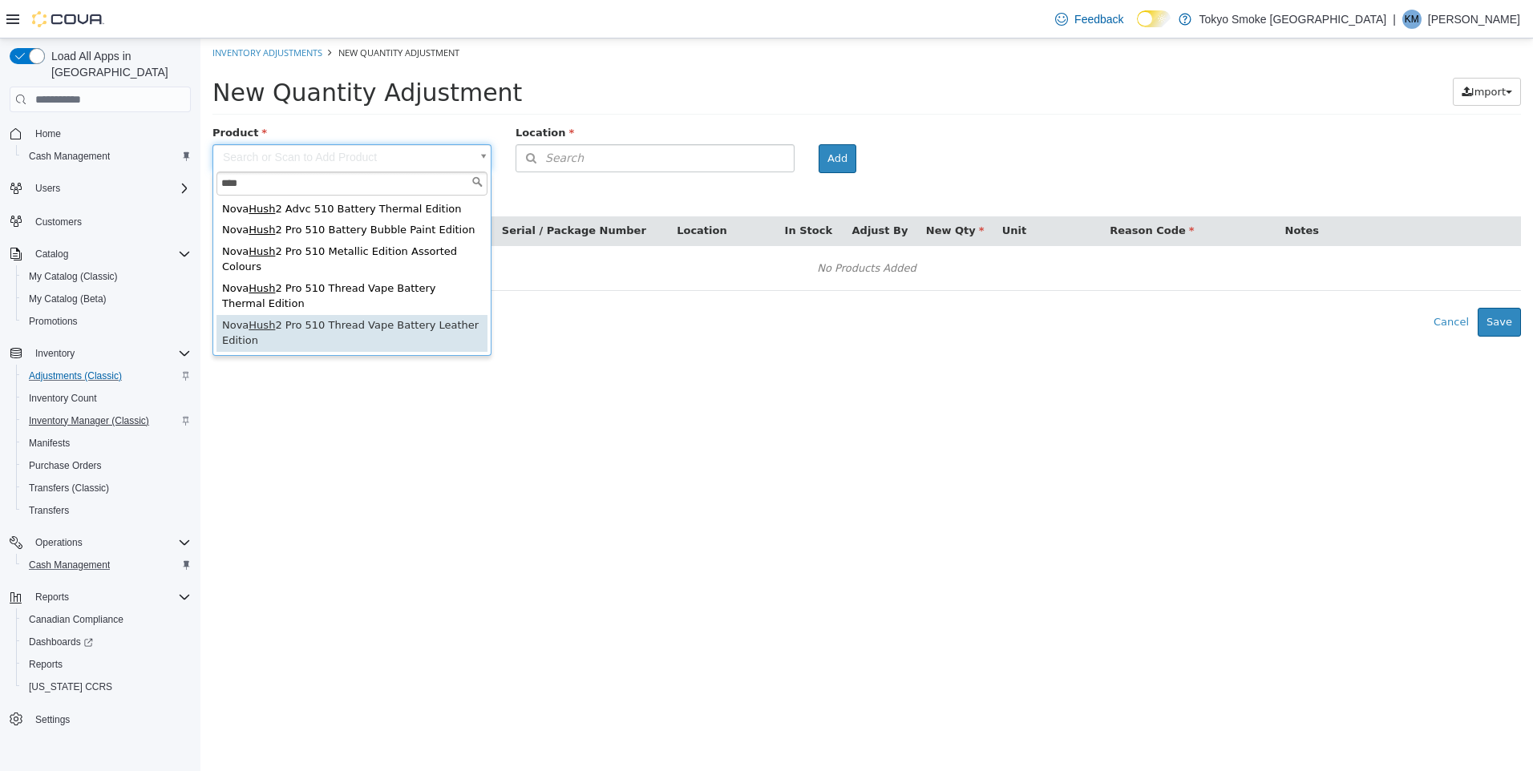
type input "****"
click at [106, 414] on span "Inventory Manager (Classic)" at bounding box center [89, 420] width 120 height 13
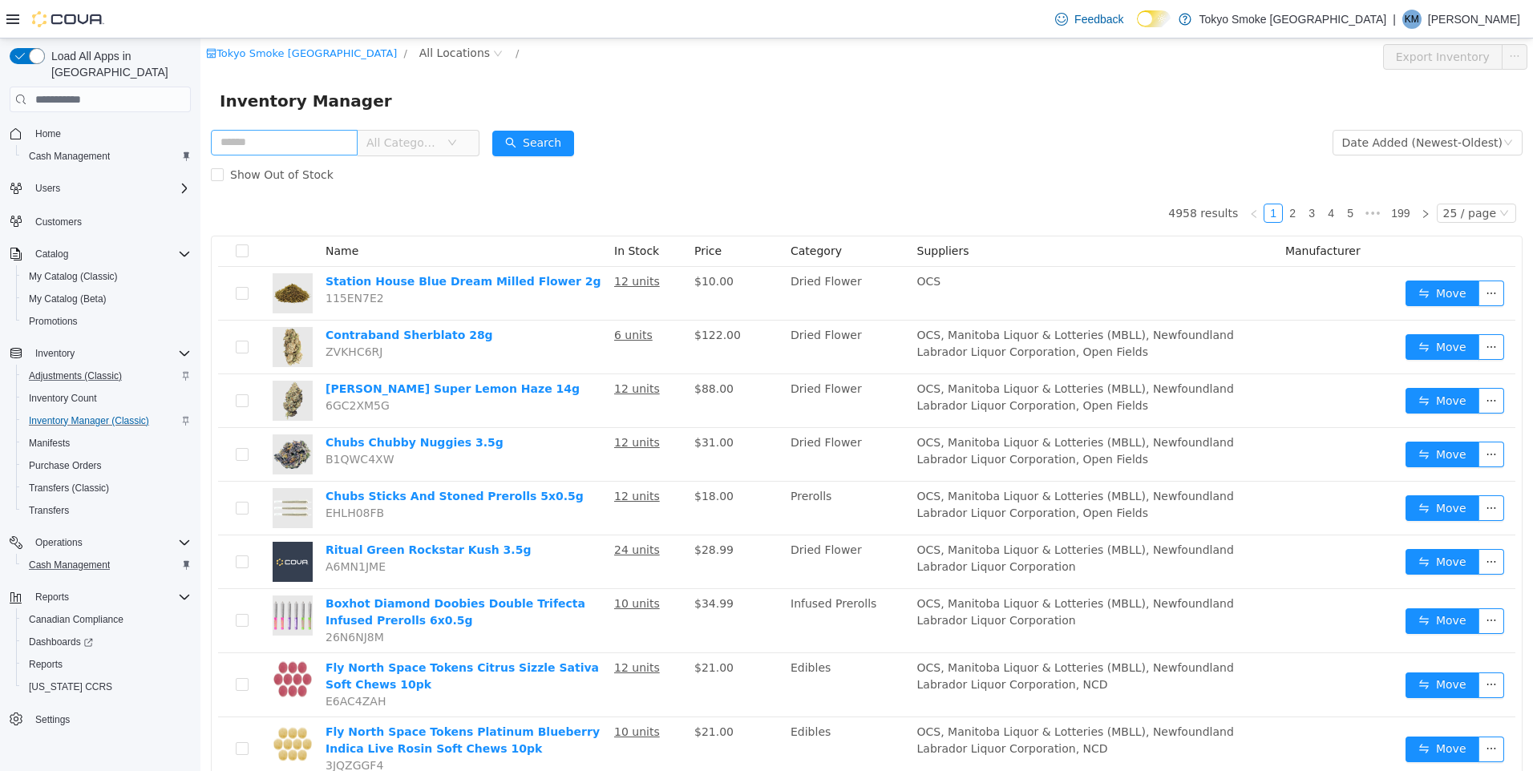
click at [309, 144] on input "text" at bounding box center [284, 143] width 147 height 26
click at [120, 370] on span "Adjustments (Classic)" at bounding box center [75, 376] width 93 height 13
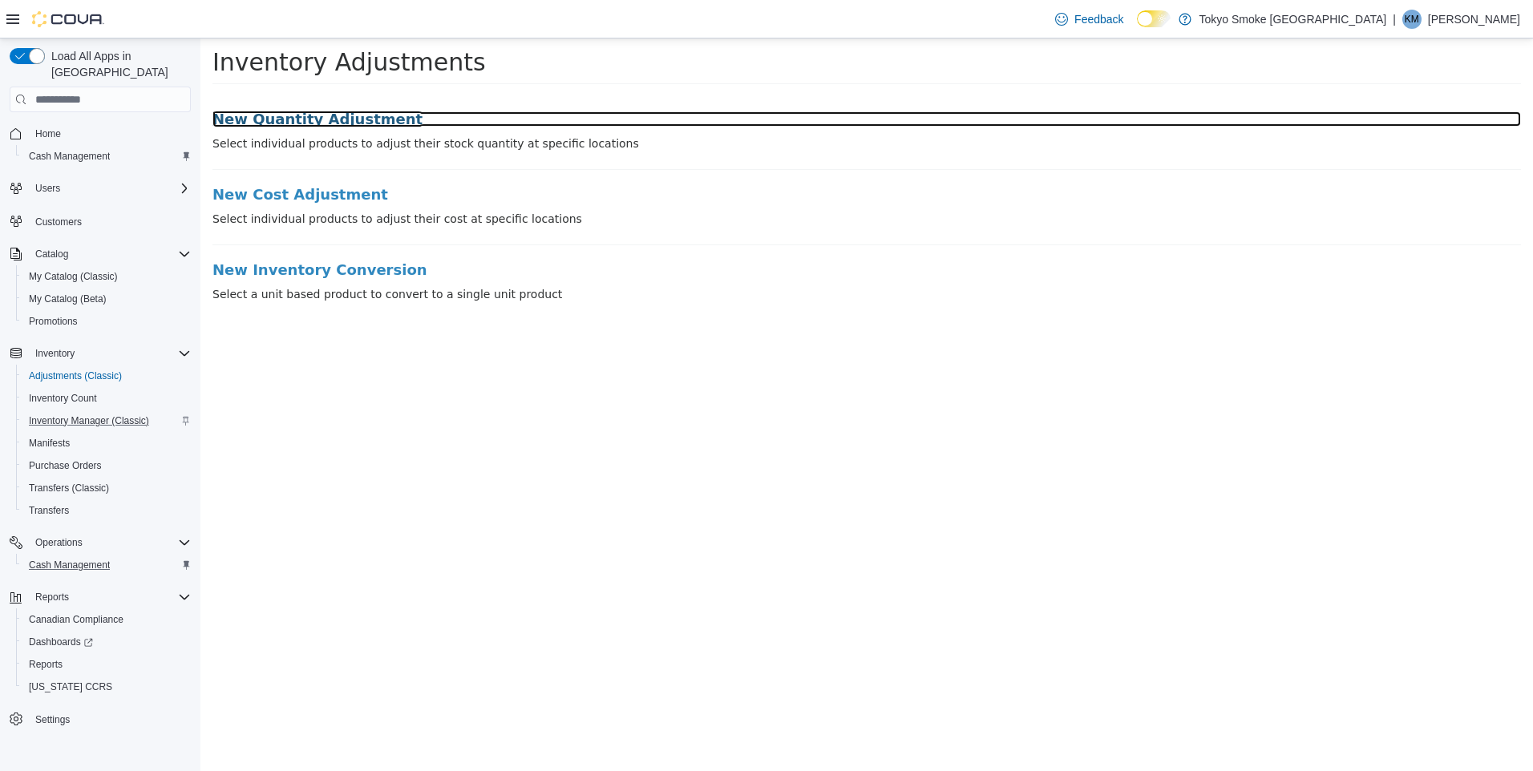
click at [346, 119] on h3 "New Quantity Adjustment" at bounding box center [866, 119] width 1308 height 16
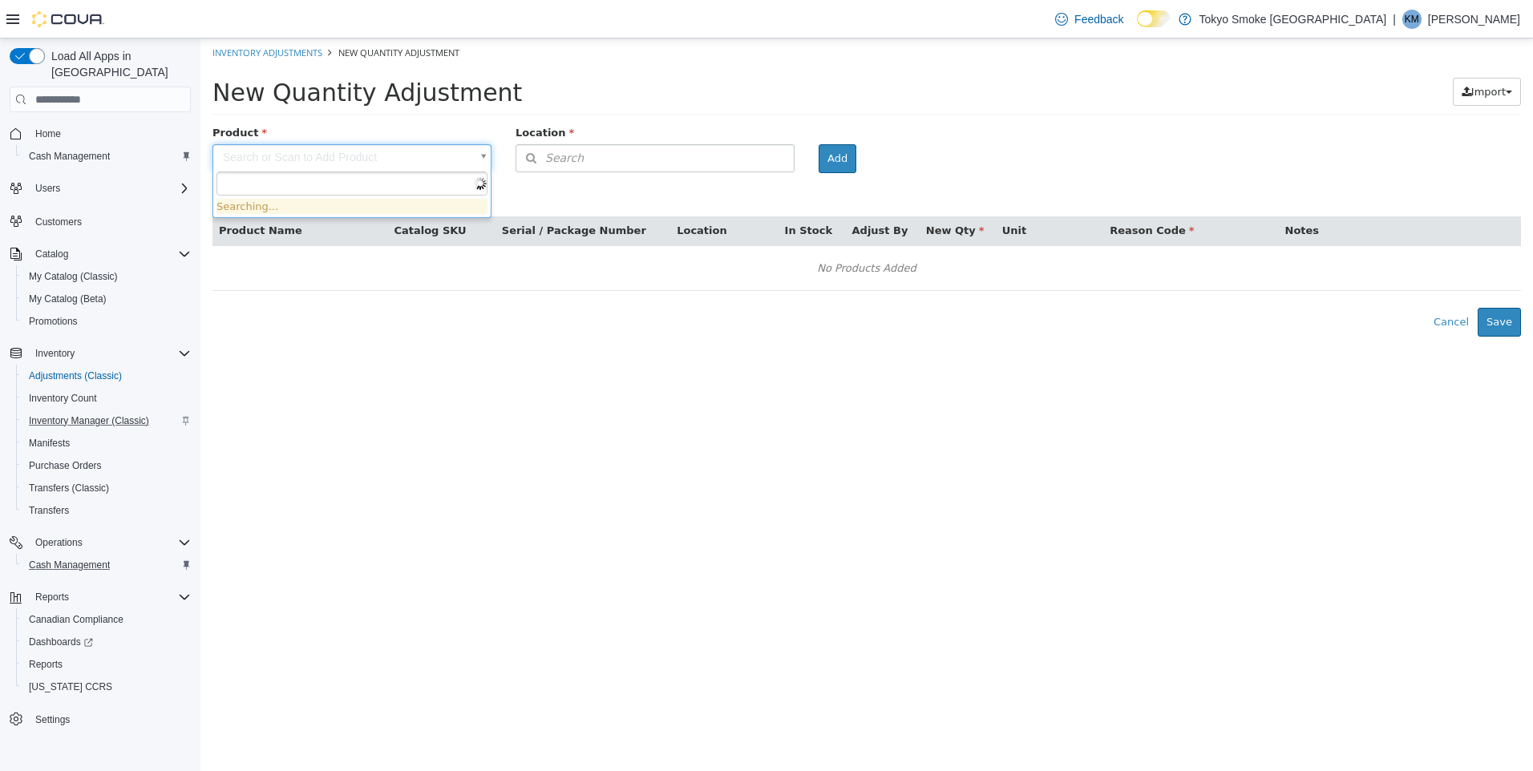
click at [334, 160] on body "× Inventory Adjustments New Quantity Adjustment New Quantity Adjustment Import …" at bounding box center [866, 187] width 1332 height 298
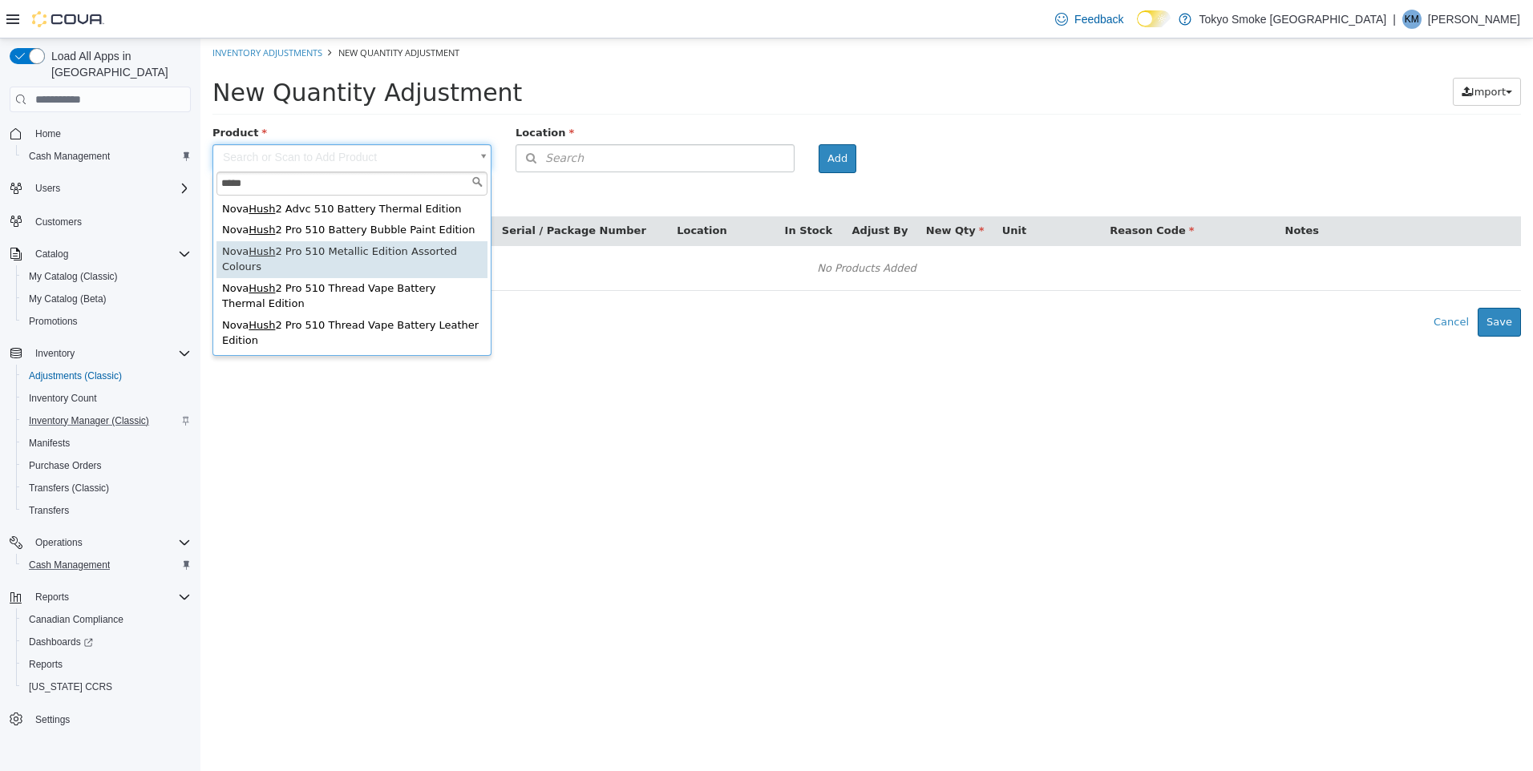
type input "****"
type input "**********"
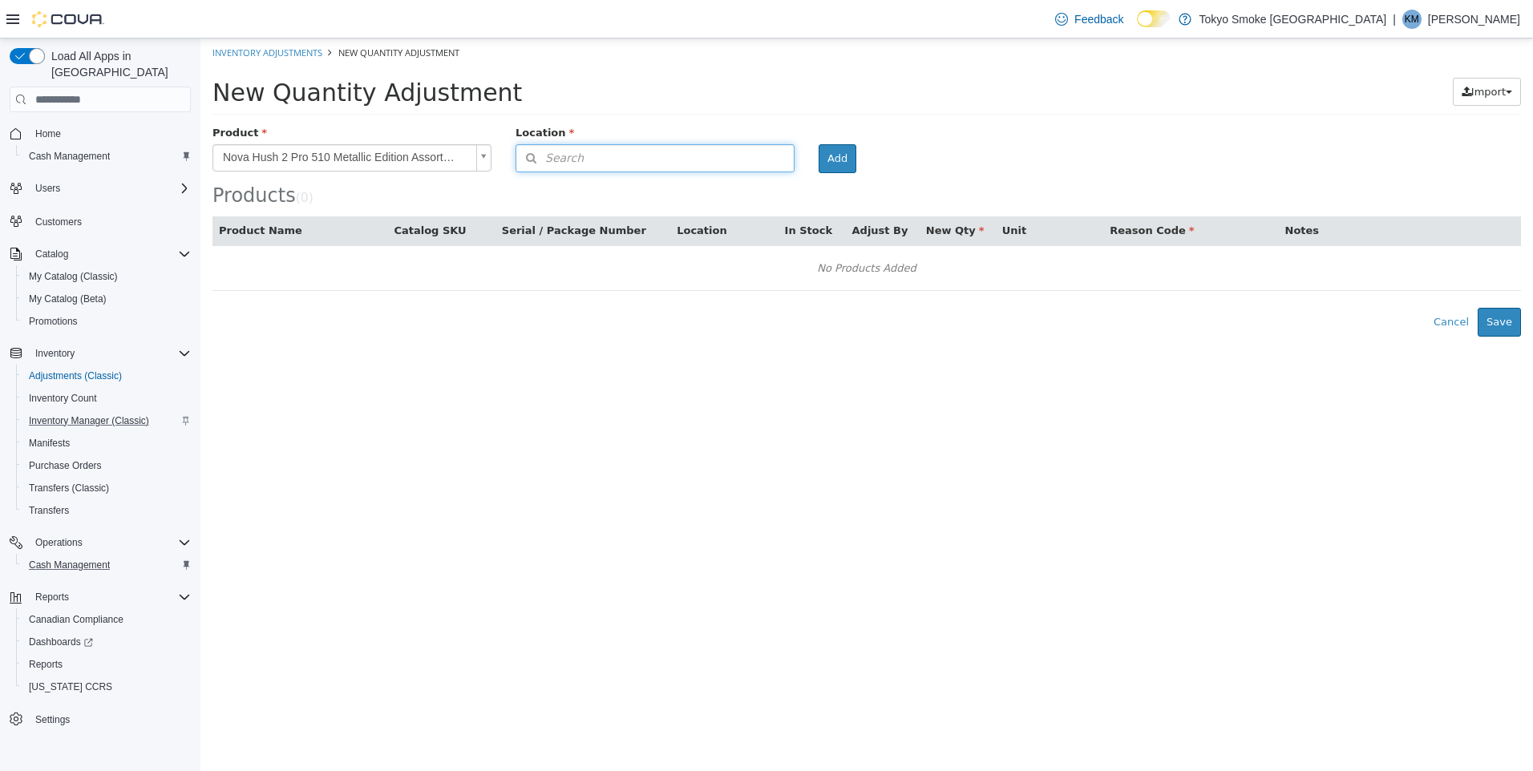
click at [558, 164] on span "Search" at bounding box center [549, 158] width 67 height 17
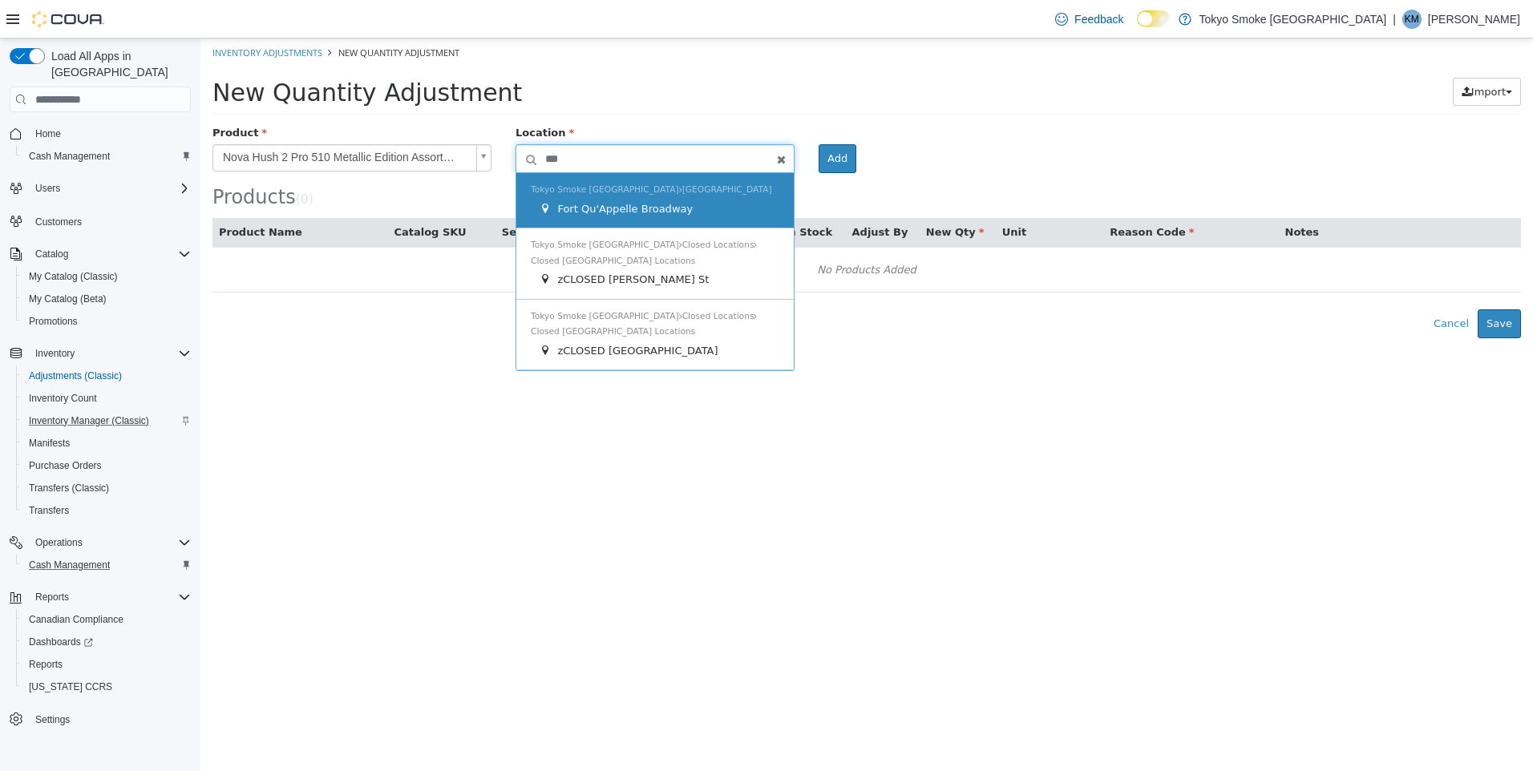
type input "***"
click at [653, 199] on div "[GEOGRAPHIC_DATA] Smoke [GEOGRAPHIC_DATA] [GEOGRAPHIC_DATA] [GEOGRAPHIC_DATA] […" at bounding box center [654, 200] width 277 height 55
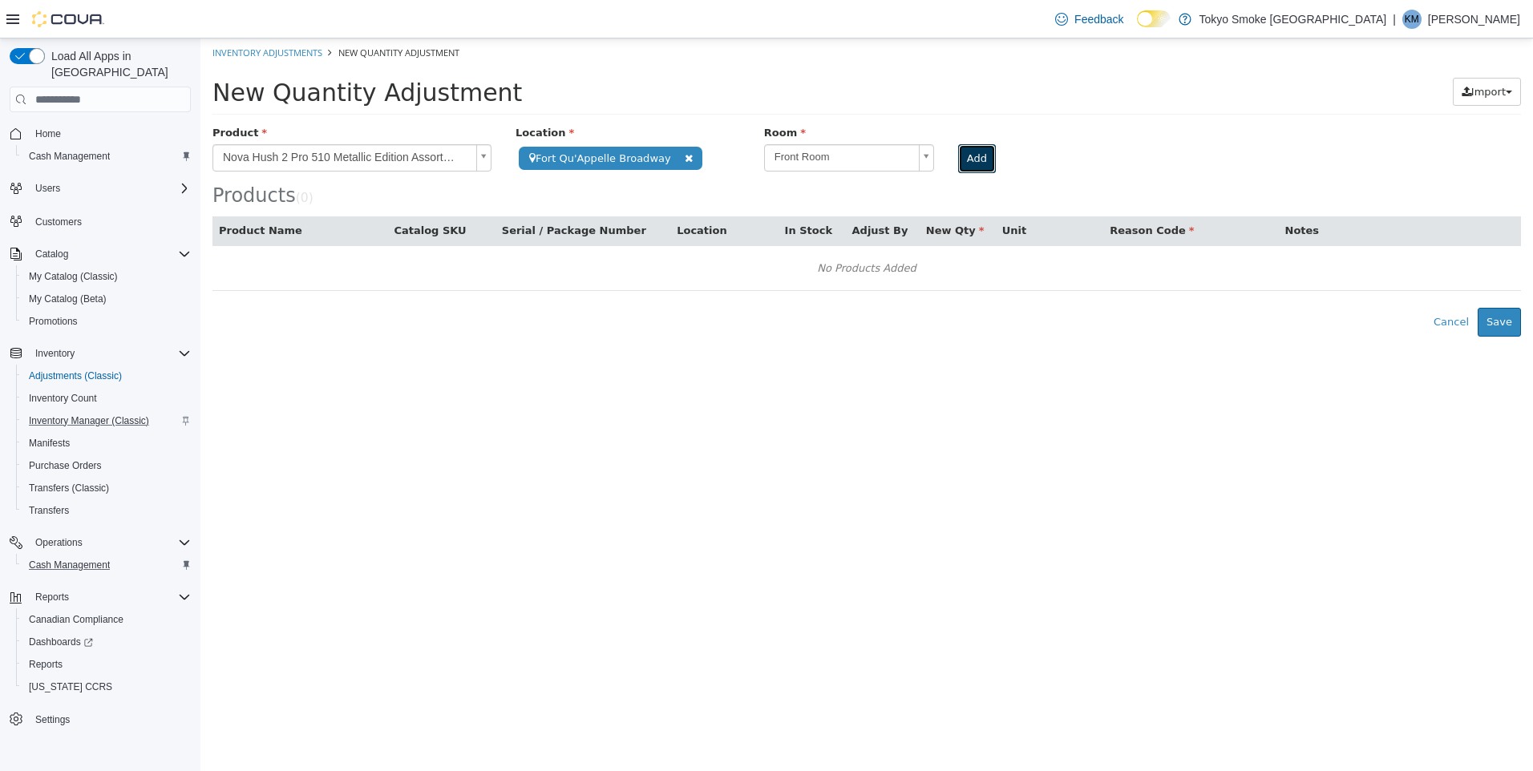
click at [971, 158] on button "Add" at bounding box center [977, 158] width 38 height 29
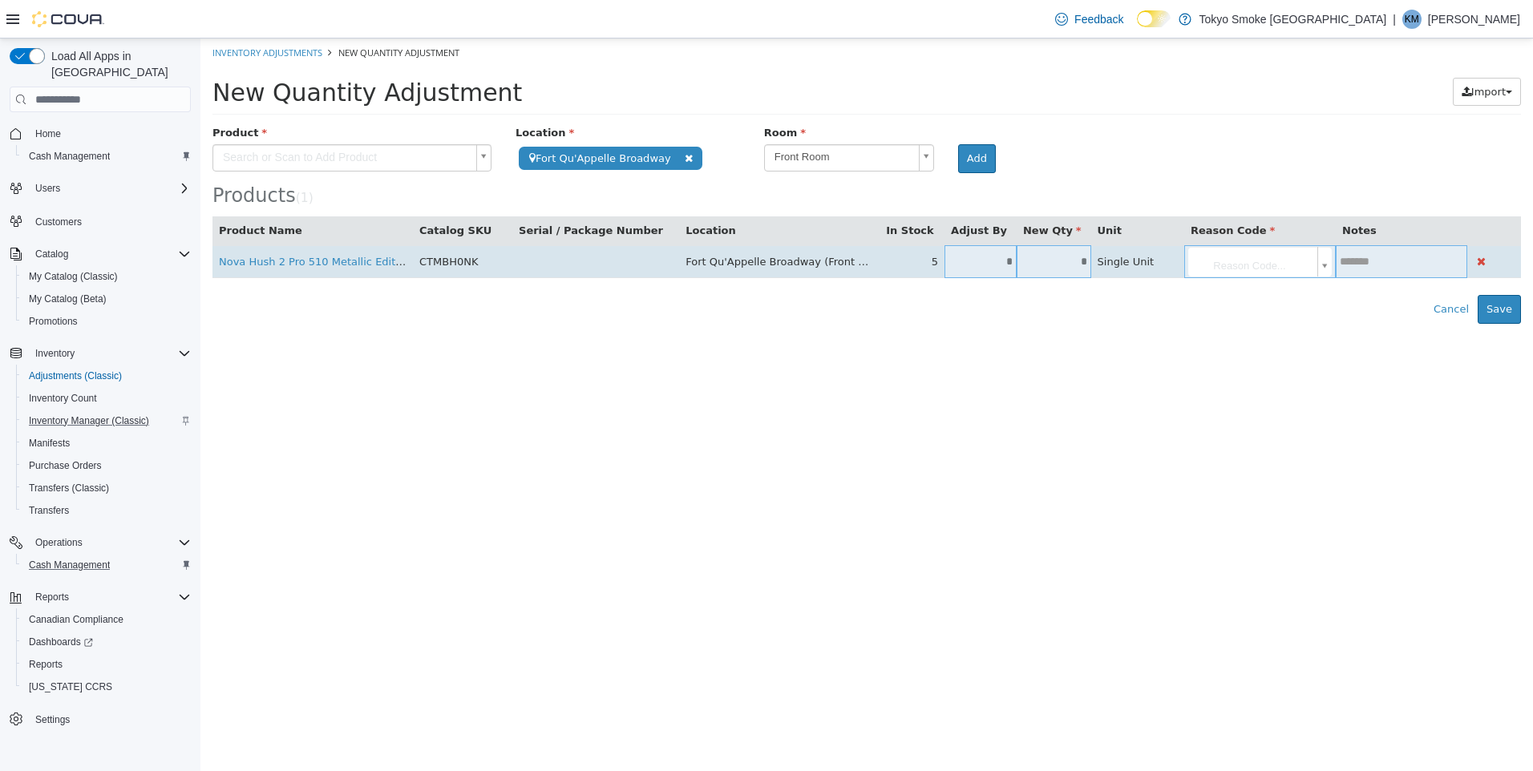
click at [988, 265] on input "*" at bounding box center [980, 262] width 72 height 12
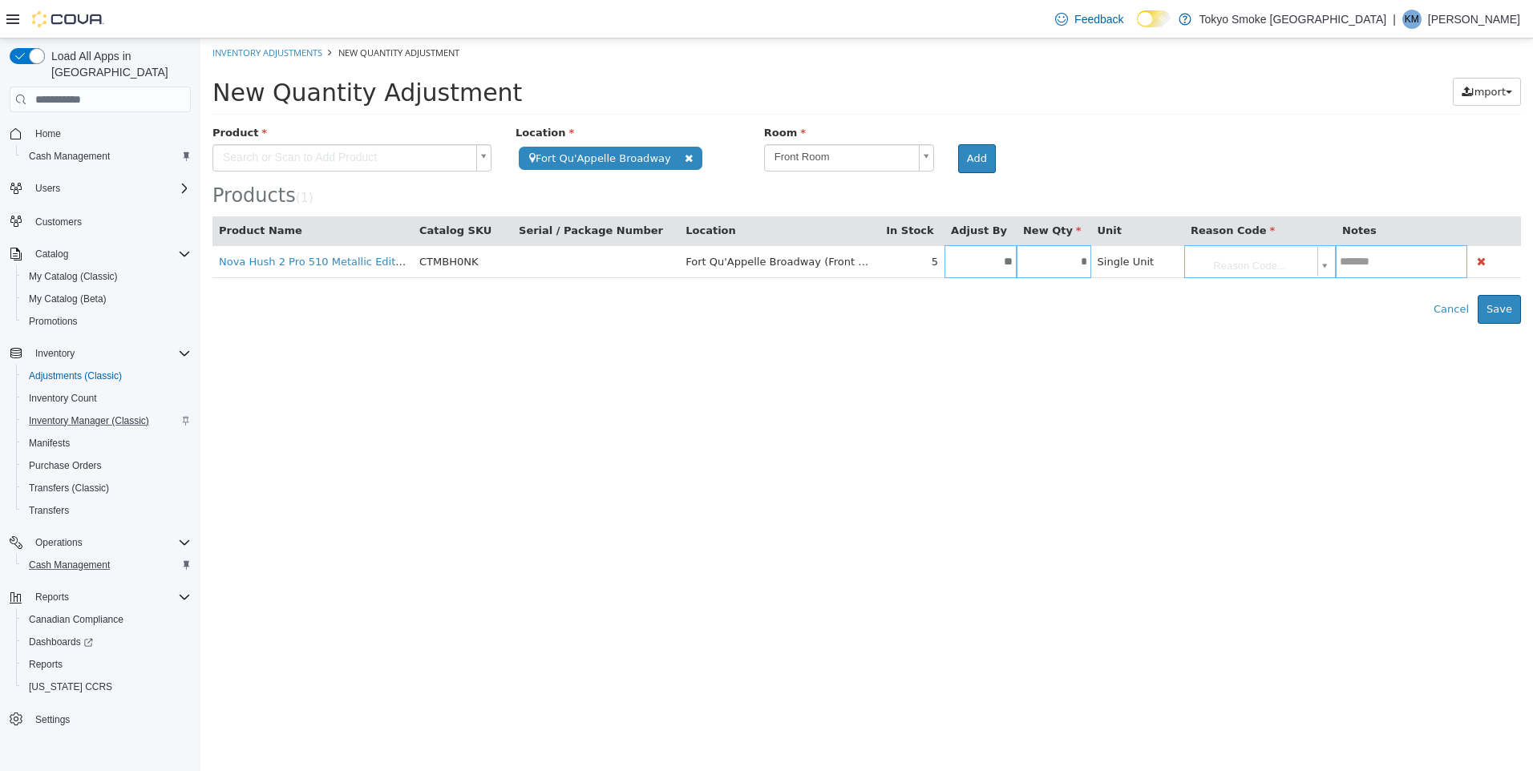
type input "*"
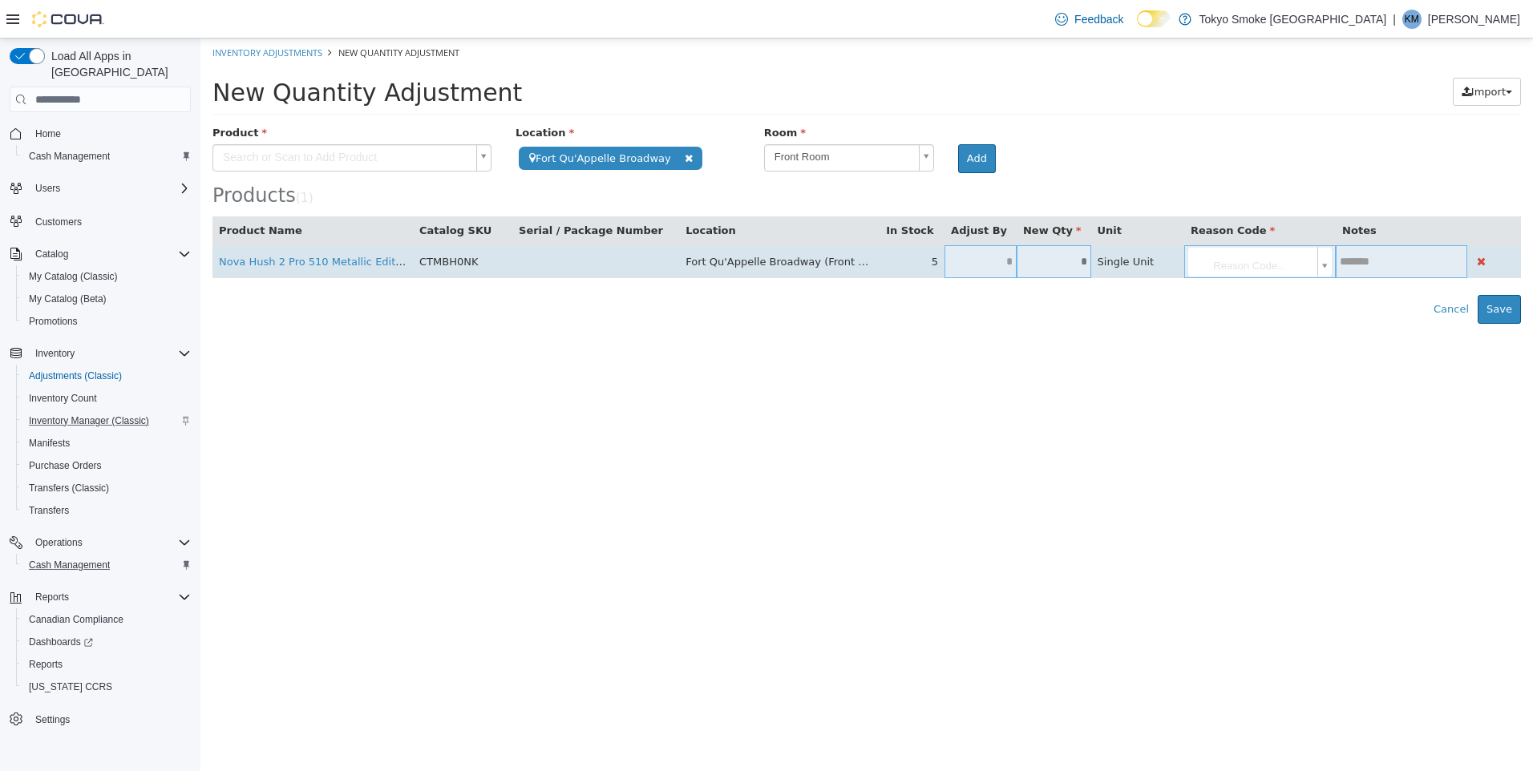
click at [987, 263] on input "text" at bounding box center [980, 262] width 72 height 12
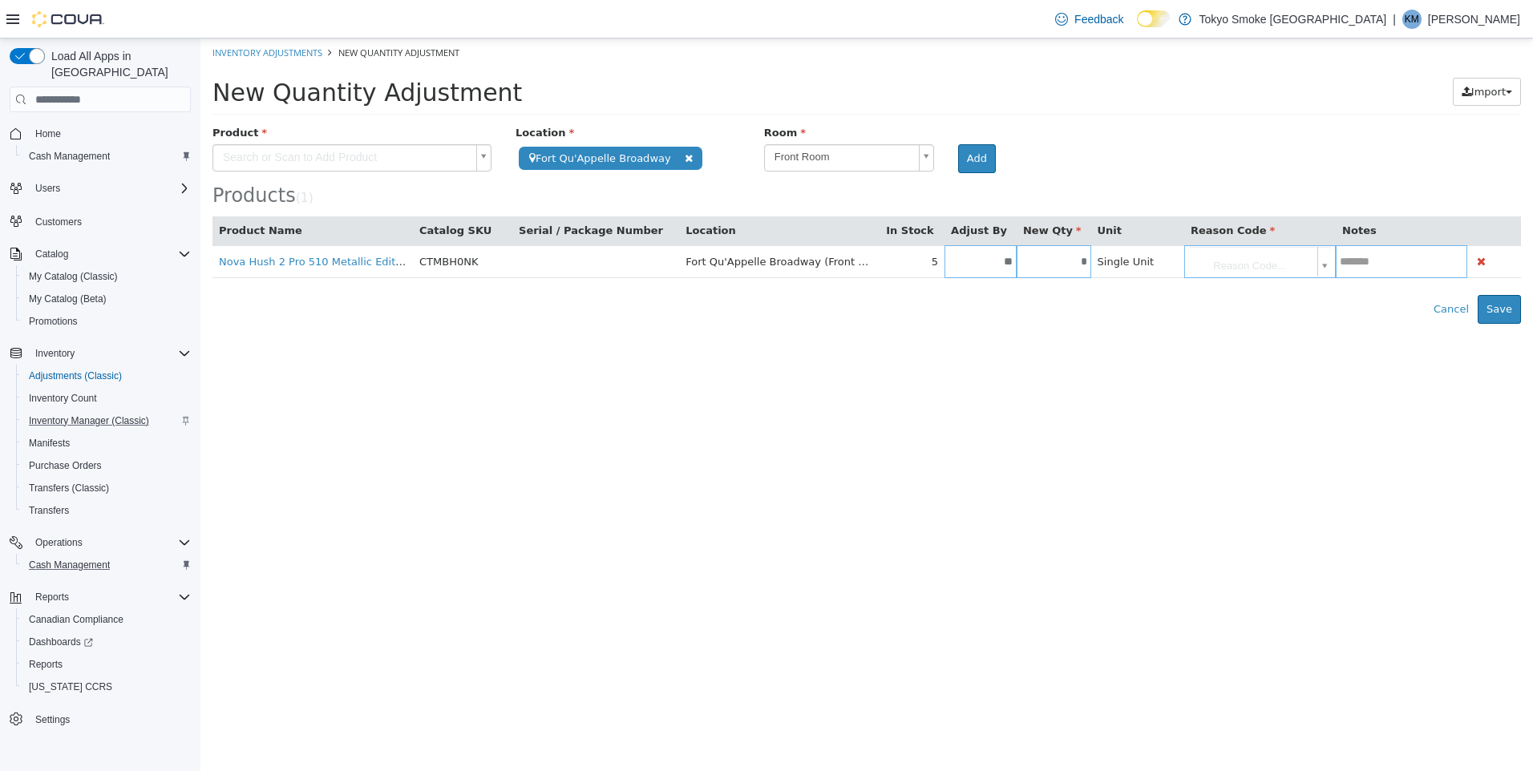
type input "**"
type input "*"
click at [1061, 297] on div "Error saving adjustment please resolve the errors above. Cancel Save" at bounding box center [866, 309] width 1332 height 29
click at [1272, 266] on body "**********" at bounding box center [866, 180] width 1332 height 285
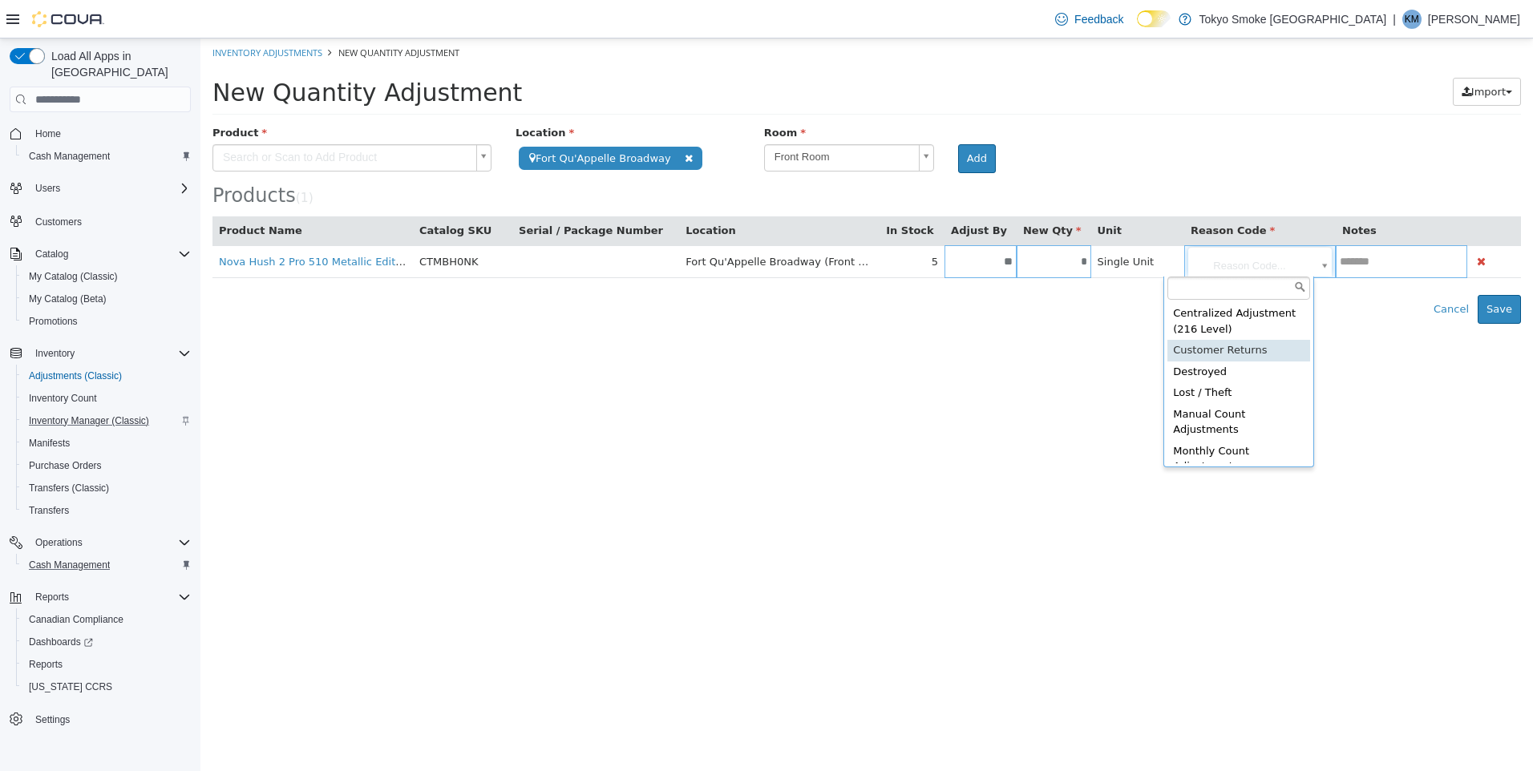
type input "**********"
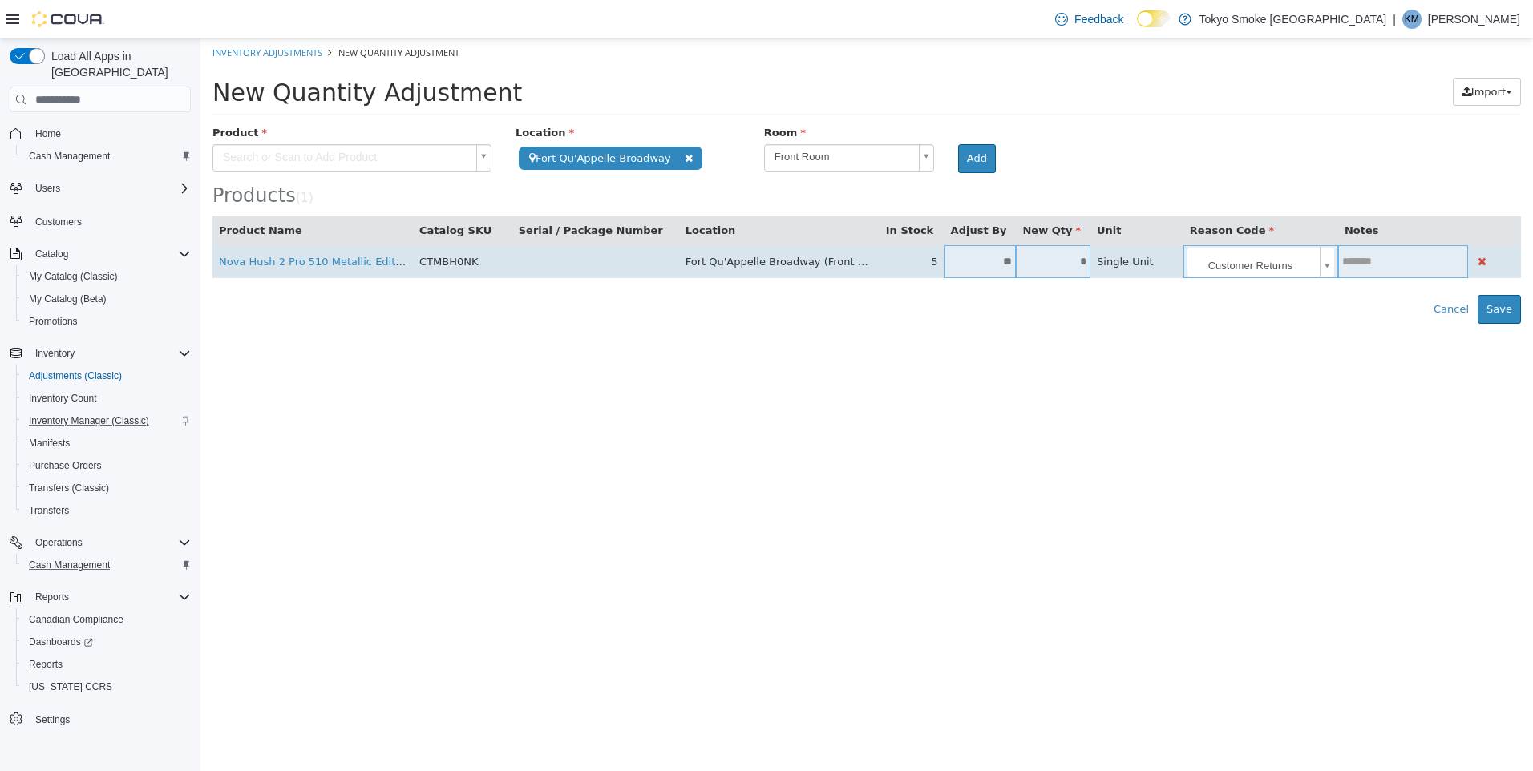
click at [1356, 257] on input "text" at bounding box center [1403, 262] width 130 height 12
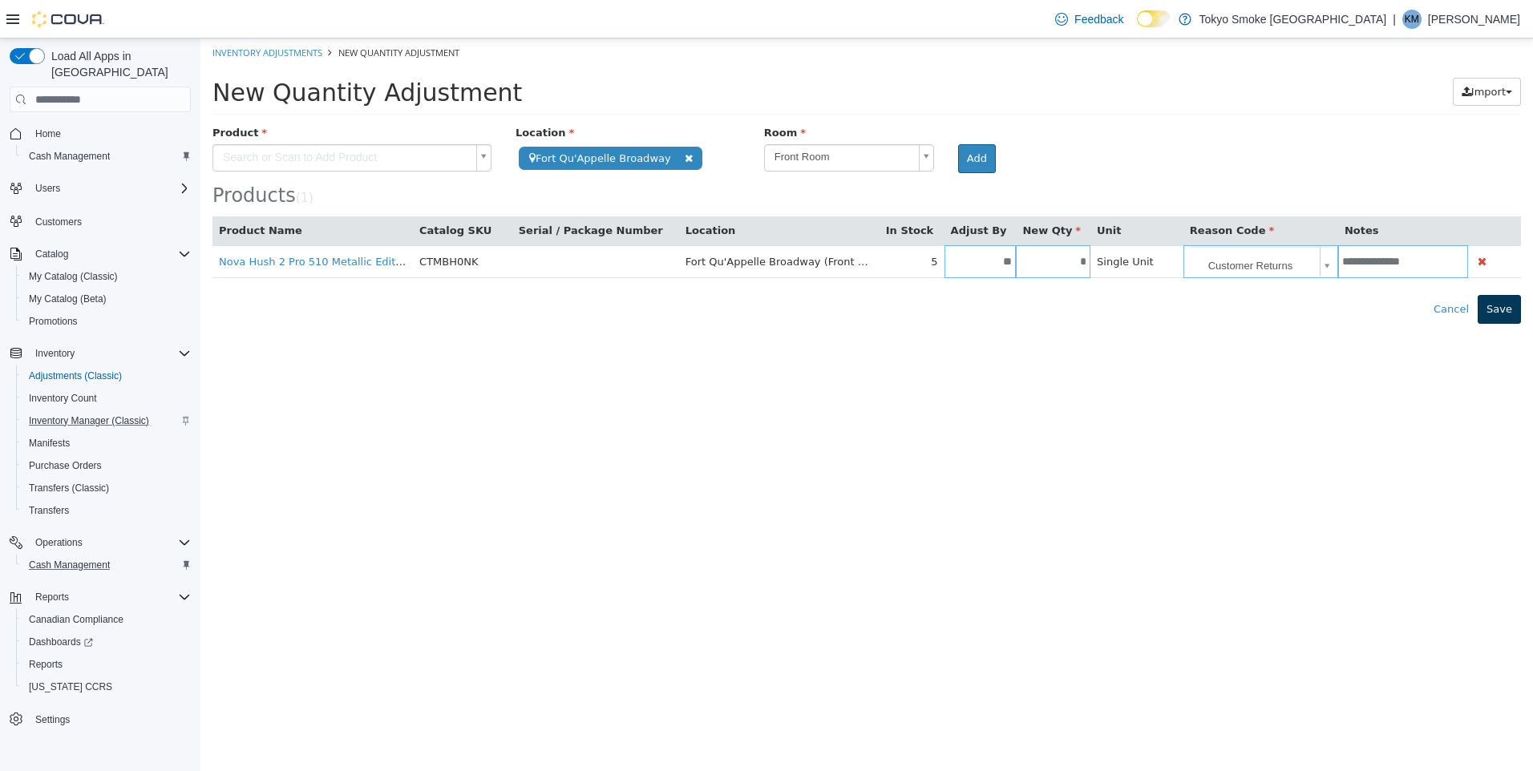
type input "**********"
click at [1509, 306] on button "Save" at bounding box center [1499, 309] width 43 height 29
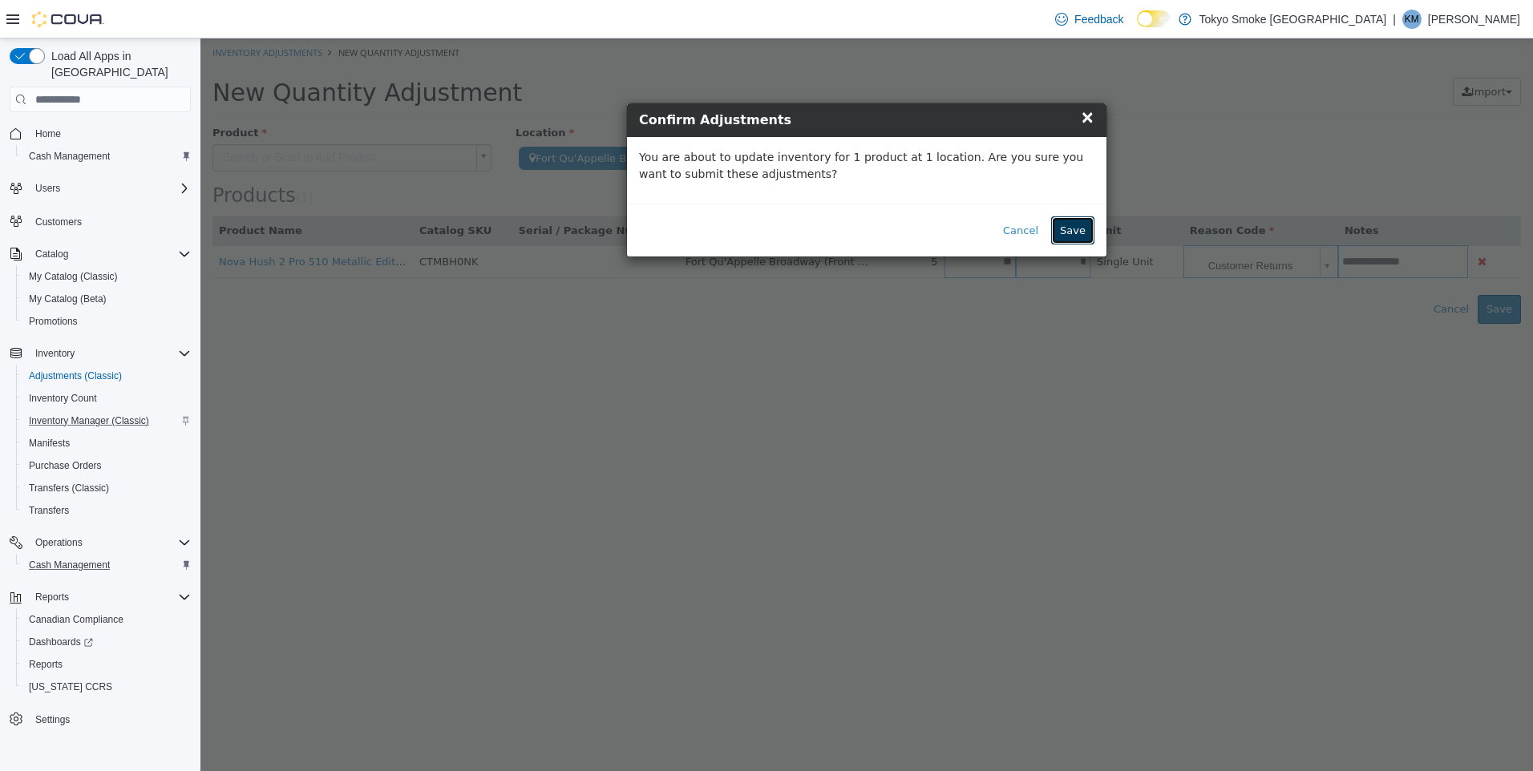
click at [1077, 230] on button "Save" at bounding box center [1072, 230] width 43 height 29
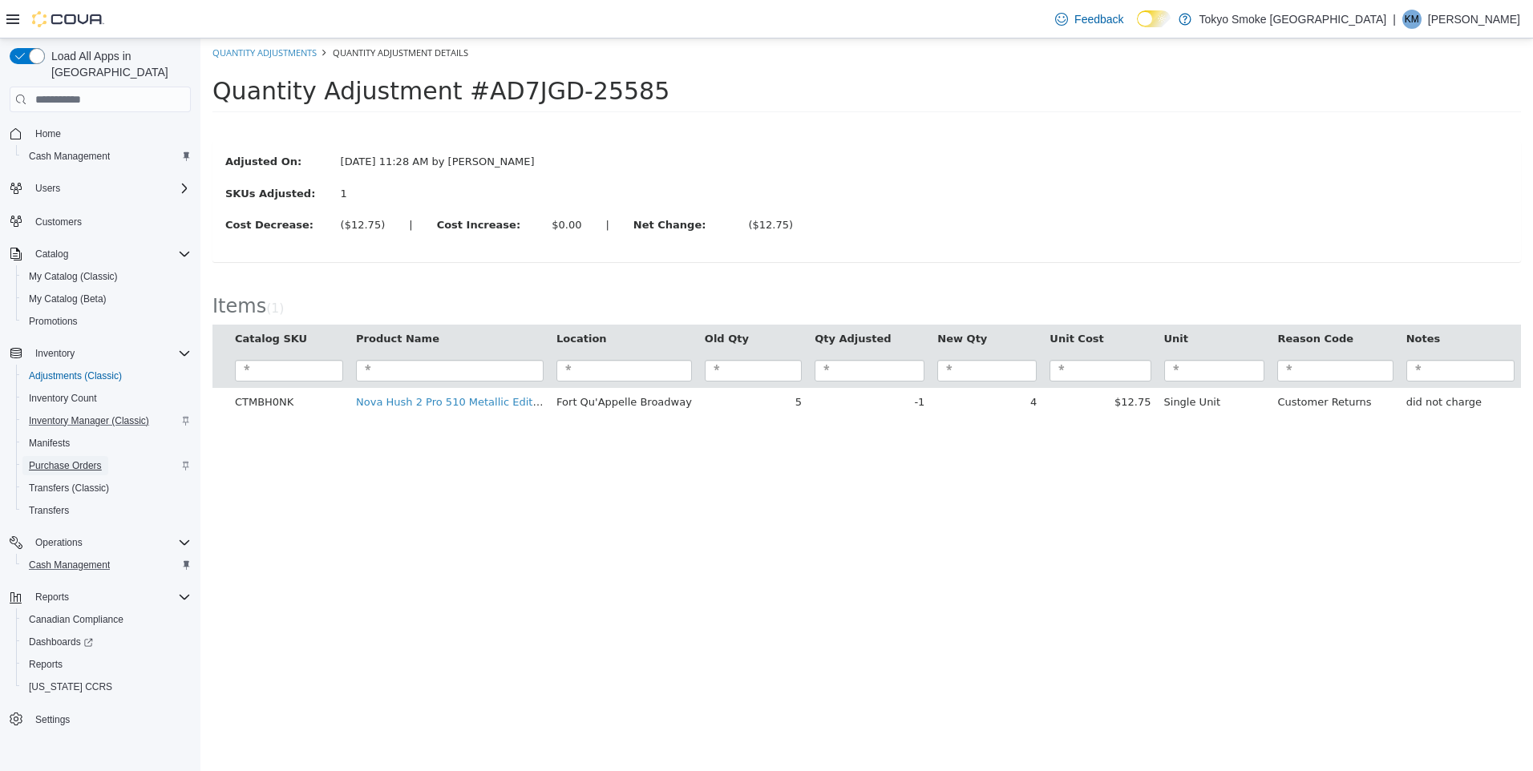
click at [82, 459] on span "Purchase Orders" at bounding box center [65, 465] width 73 height 13
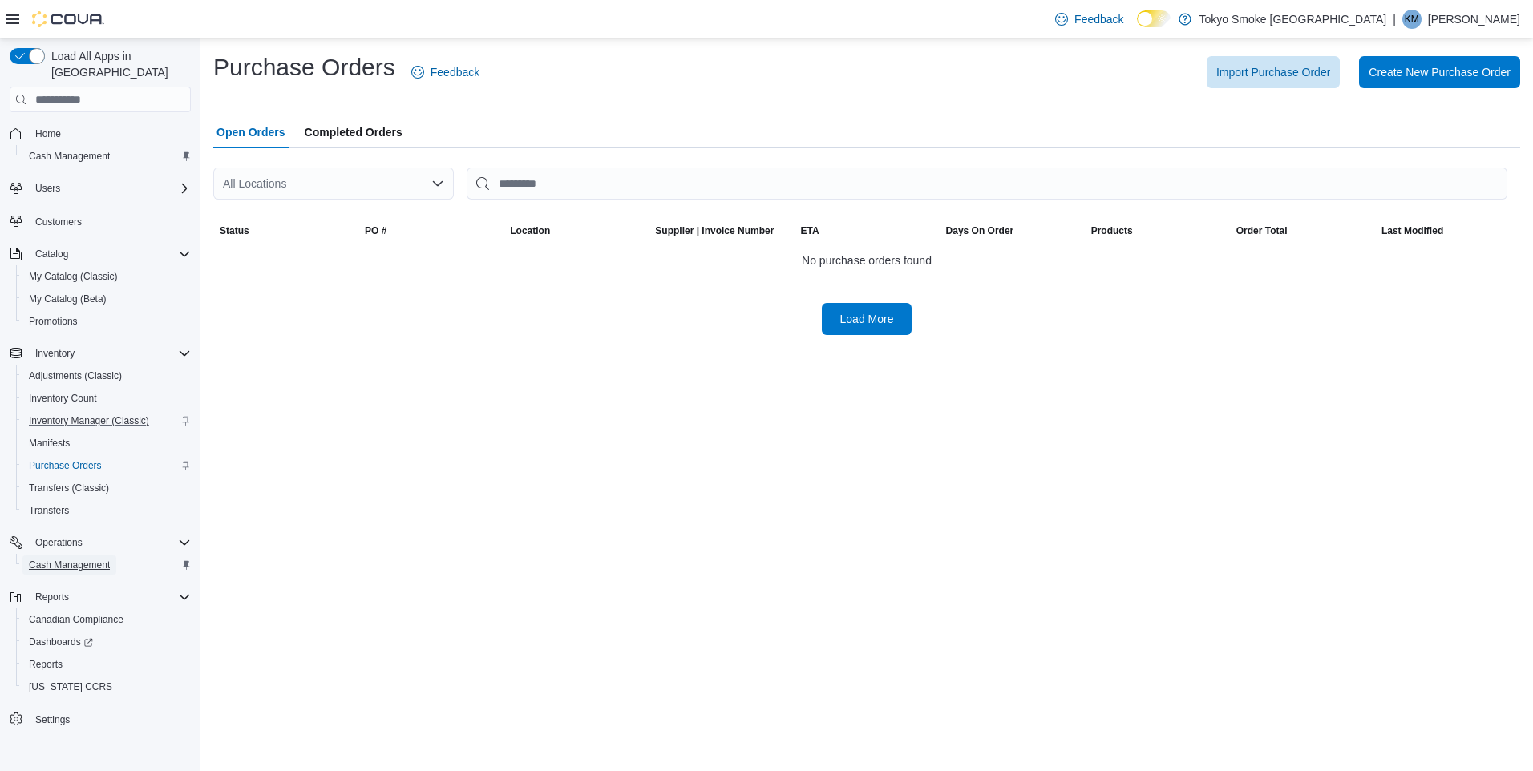
click at [94, 559] on span "Cash Management" at bounding box center [69, 565] width 81 height 13
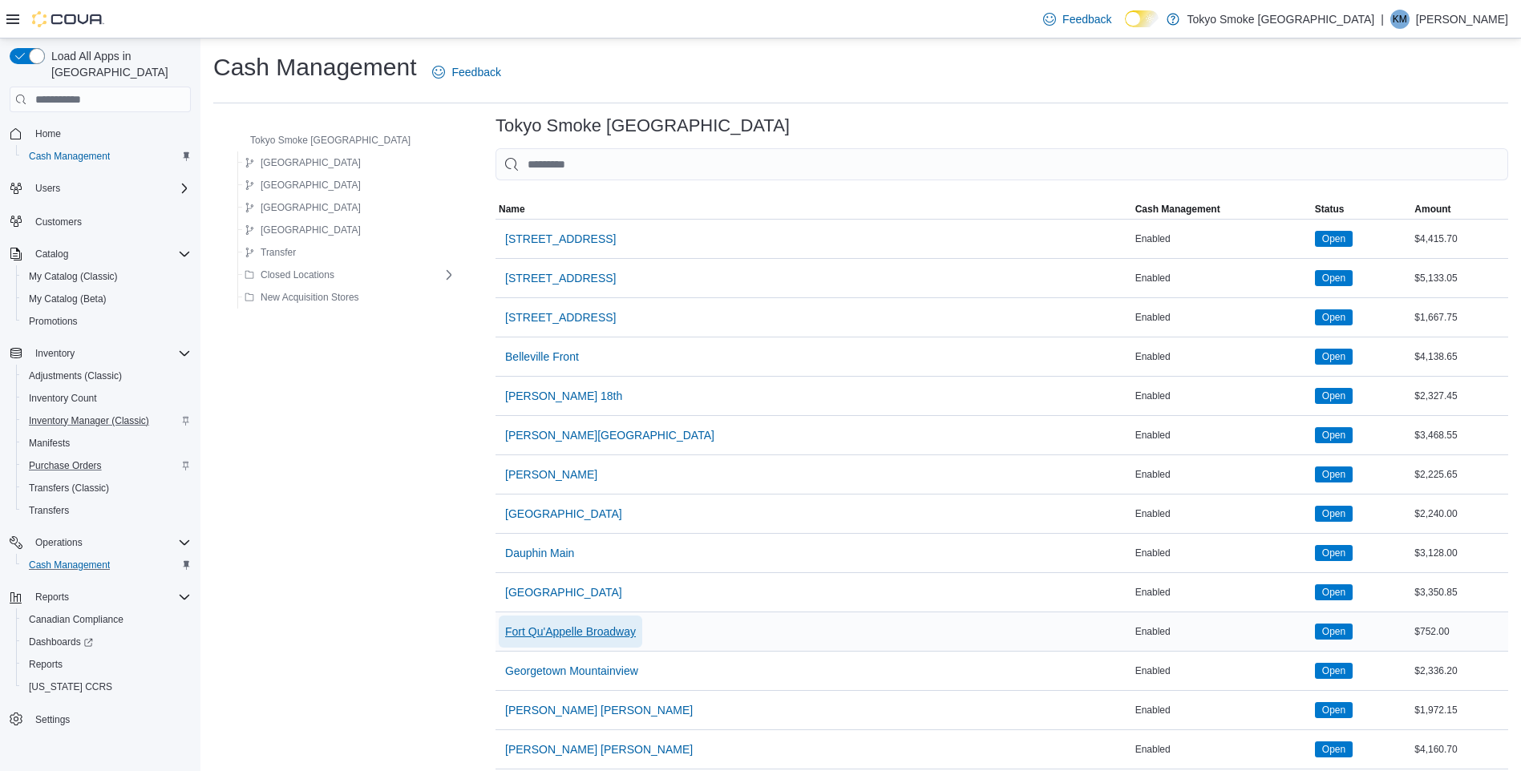
click at [587, 632] on span "Fort Qu'Appelle Broadway" at bounding box center [570, 632] width 131 height 16
